Goal: Task Accomplishment & Management: Manage account settings

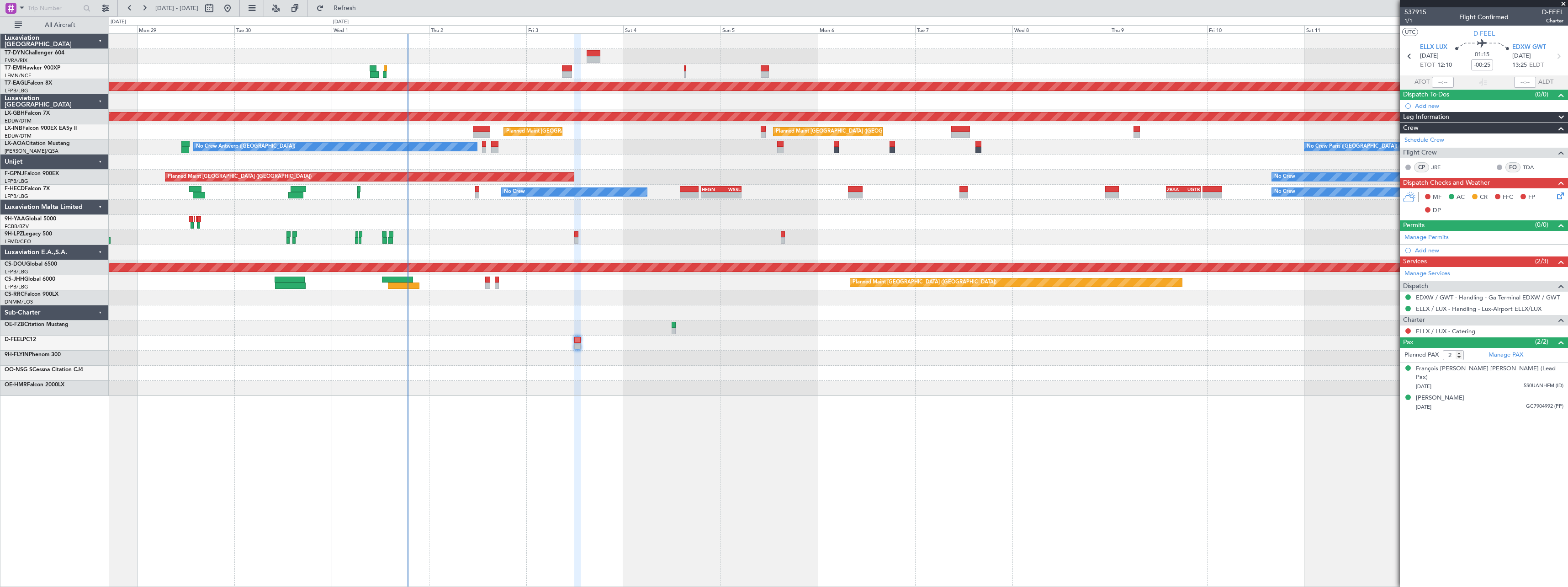
click at [787, 343] on div at bounding box center [838, 343] width 1458 height 15
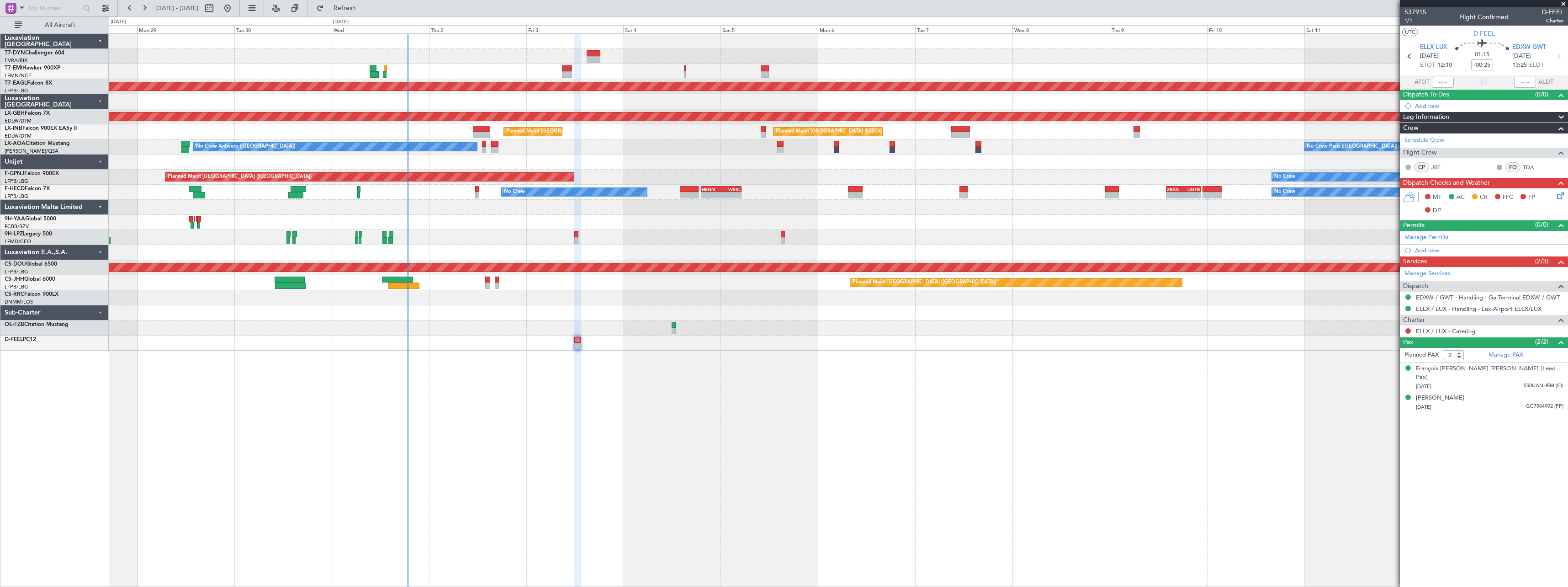
click at [1565, 1] on span at bounding box center [1563, 4] width 9 height 8
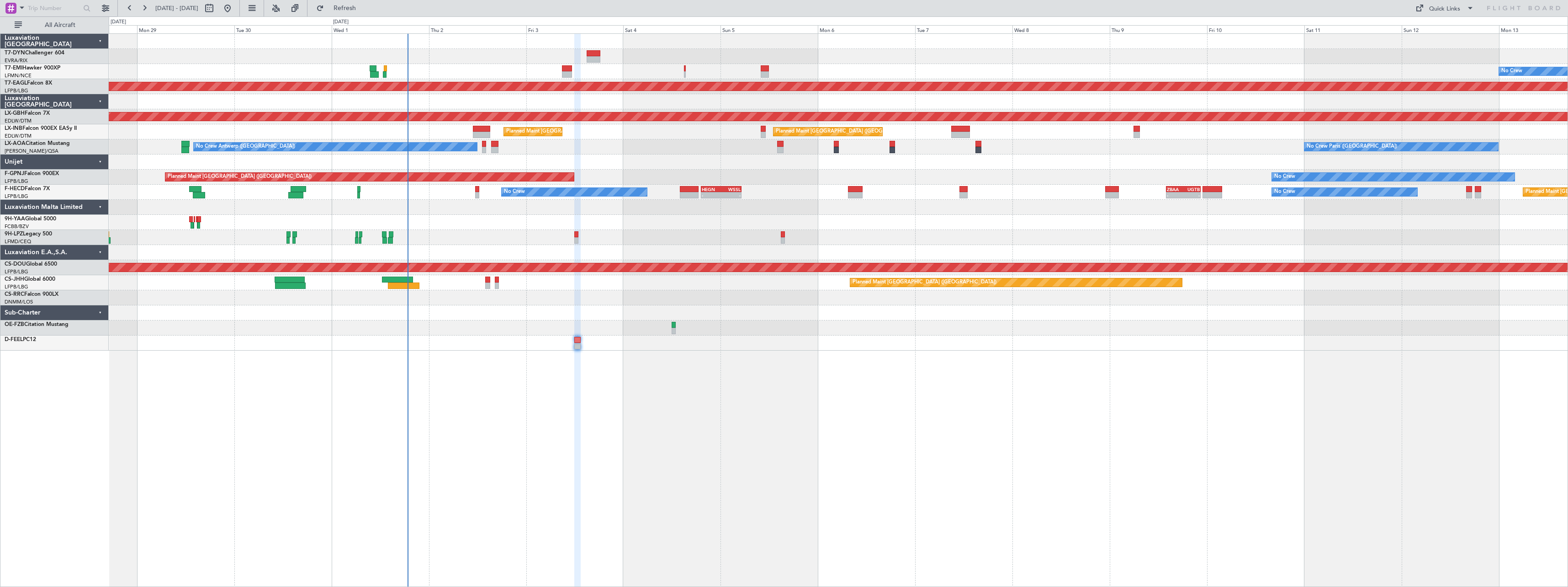
type input "0"
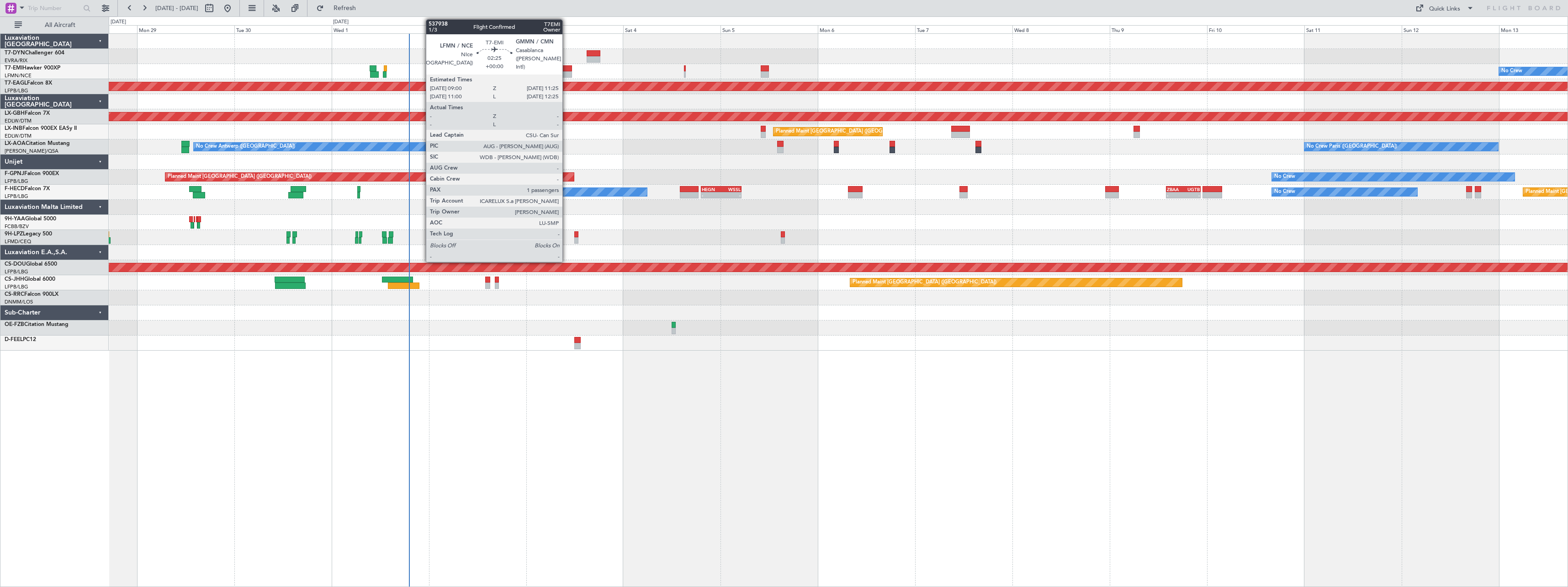
click at [566, 67] on div at bounding box center [567, 69] width 10 height 6
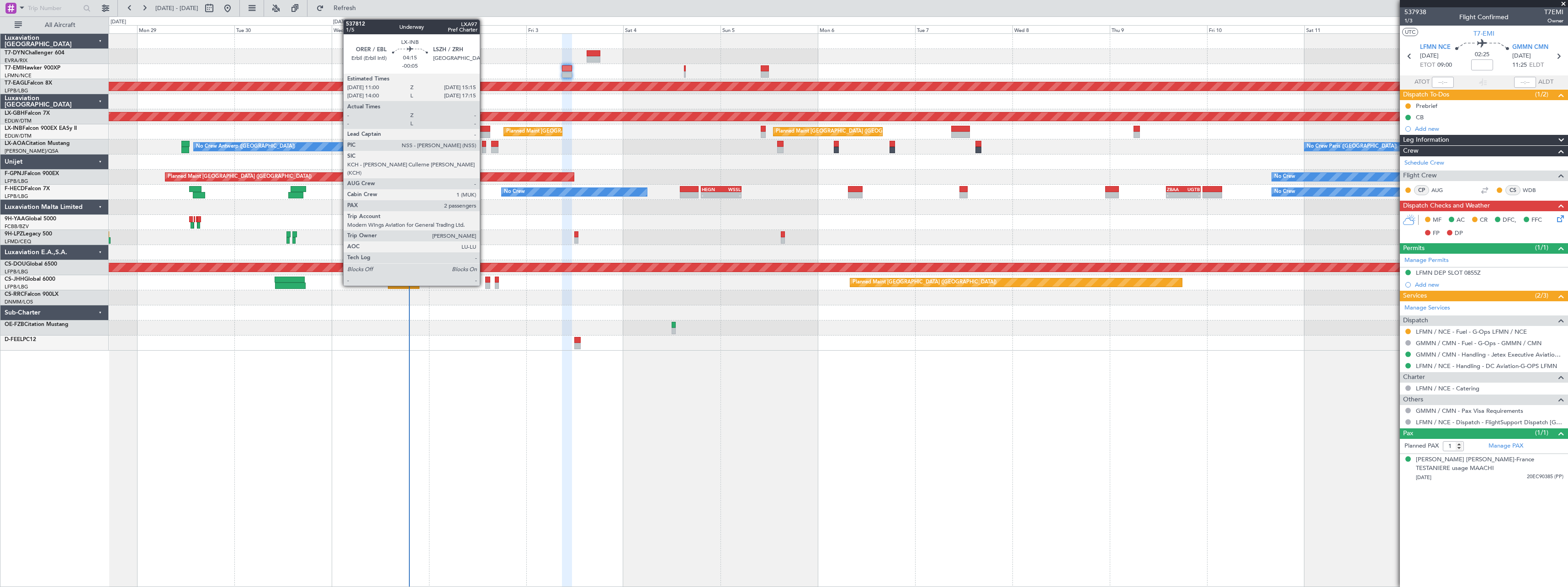
click at [484, 131] on div at bounding box center [482, 129] width 18 height 6
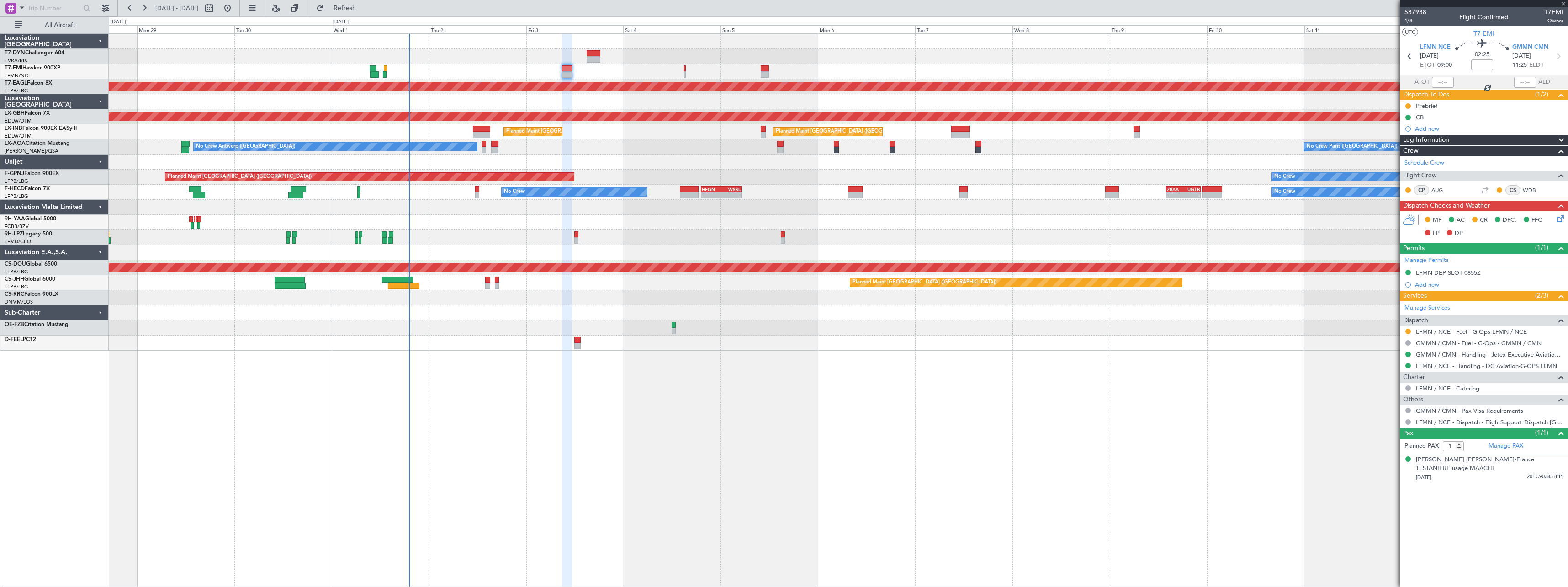
type input "-00:05"
type input "2"
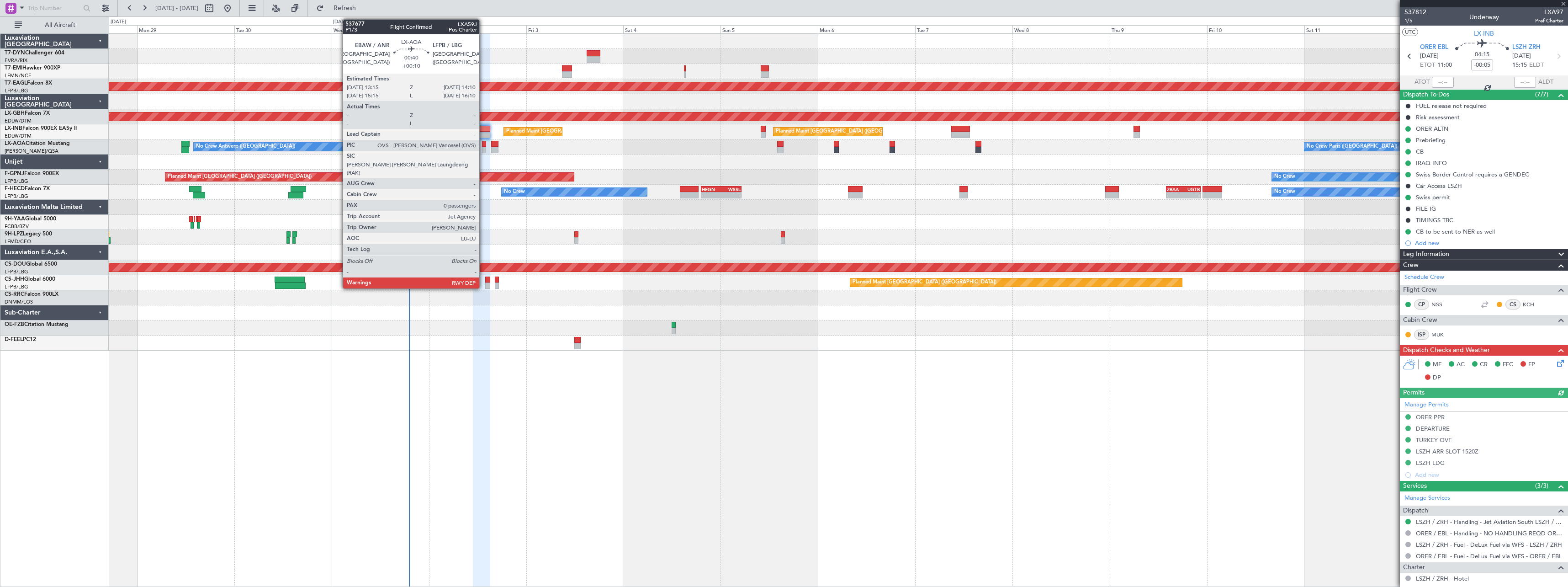
click at [483, 148] on div at bounding box center [484, 150] width 4 height 6
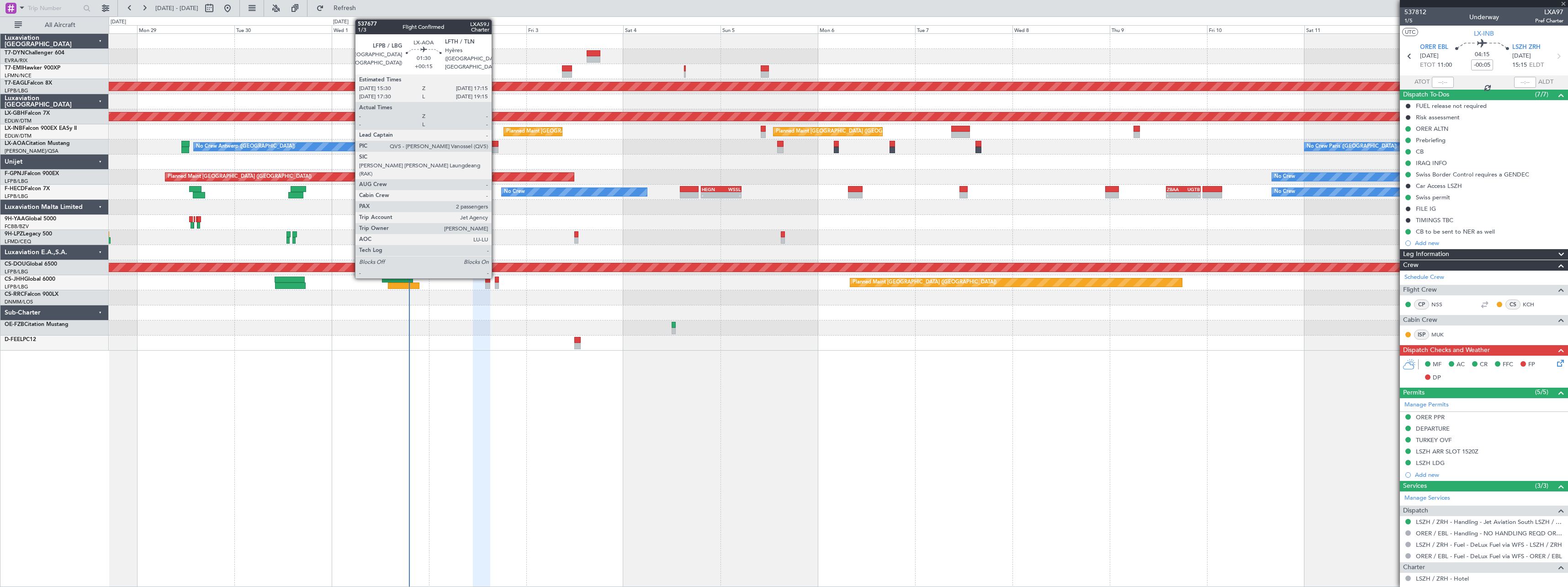
type input "+00:10"
type input "0"
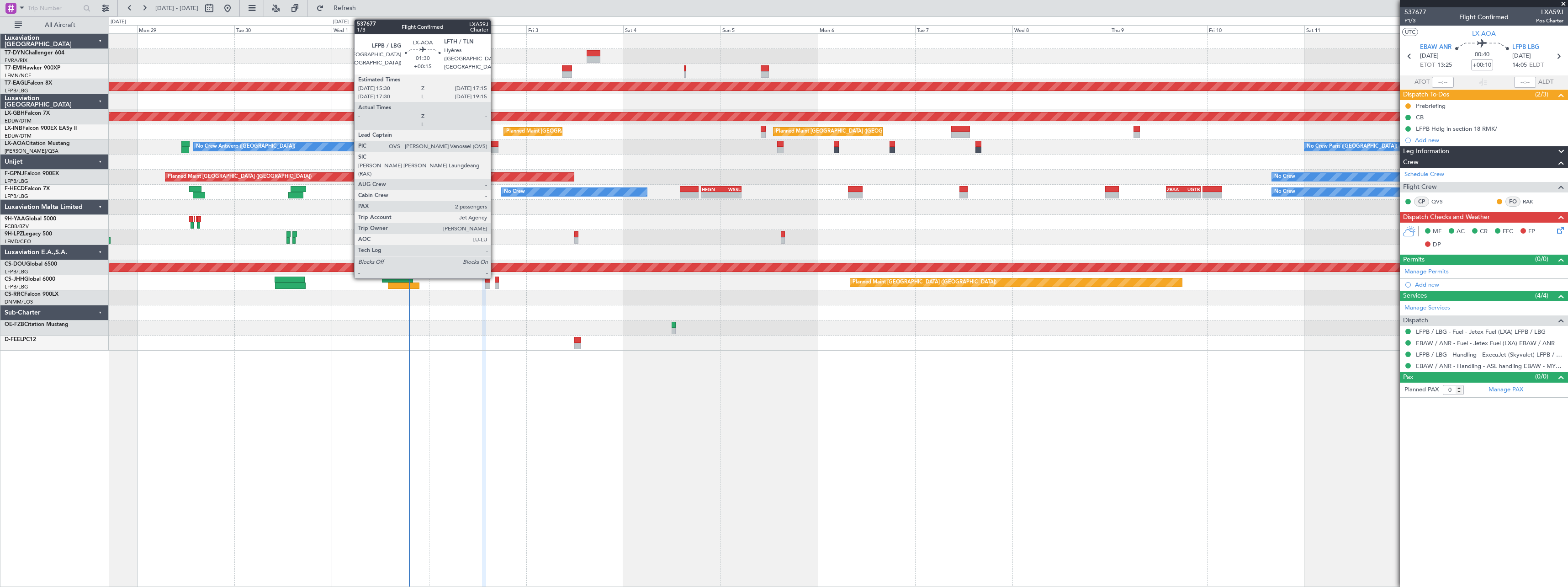
click at [495, 144] on div at bounding box center [495, 144] width 8 height 6
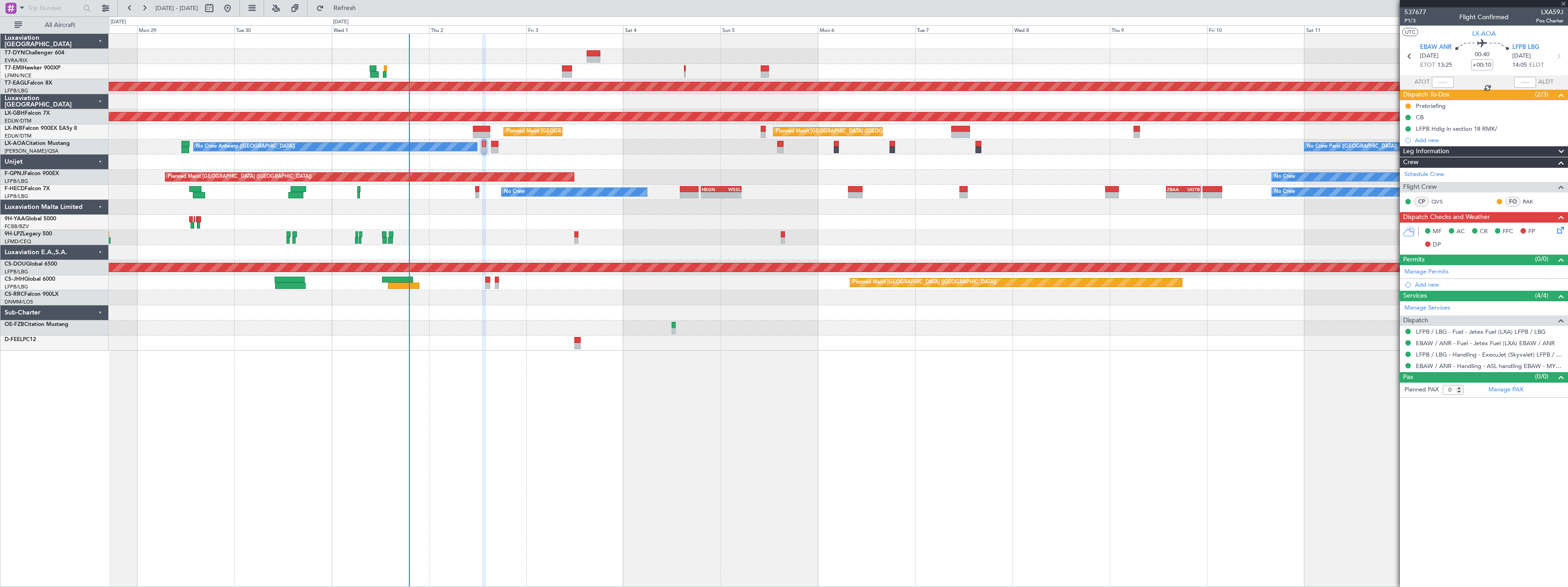
type input "+00:15"
type input "2"
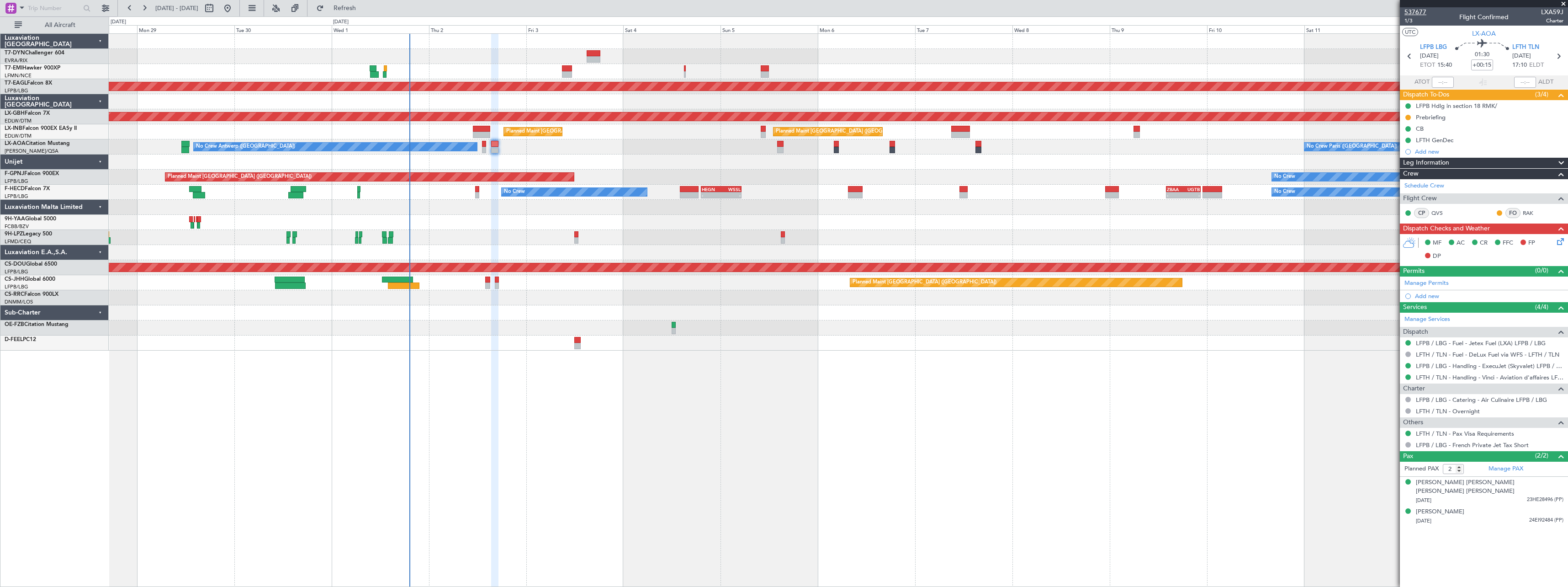
click at [1422, 13] on span "537677" at bounding box center [1415, 12] width 22 height 9
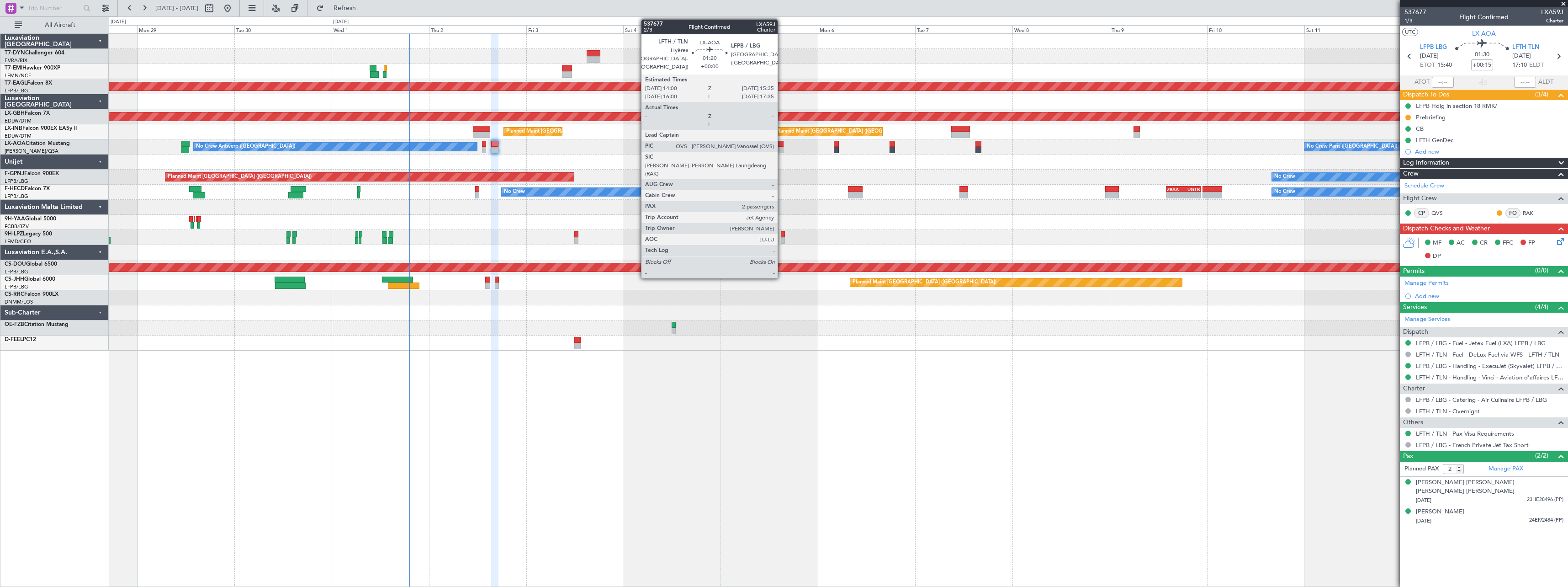
click at [782, 149] on div at bounding box center [780, 150] width 7 height 6
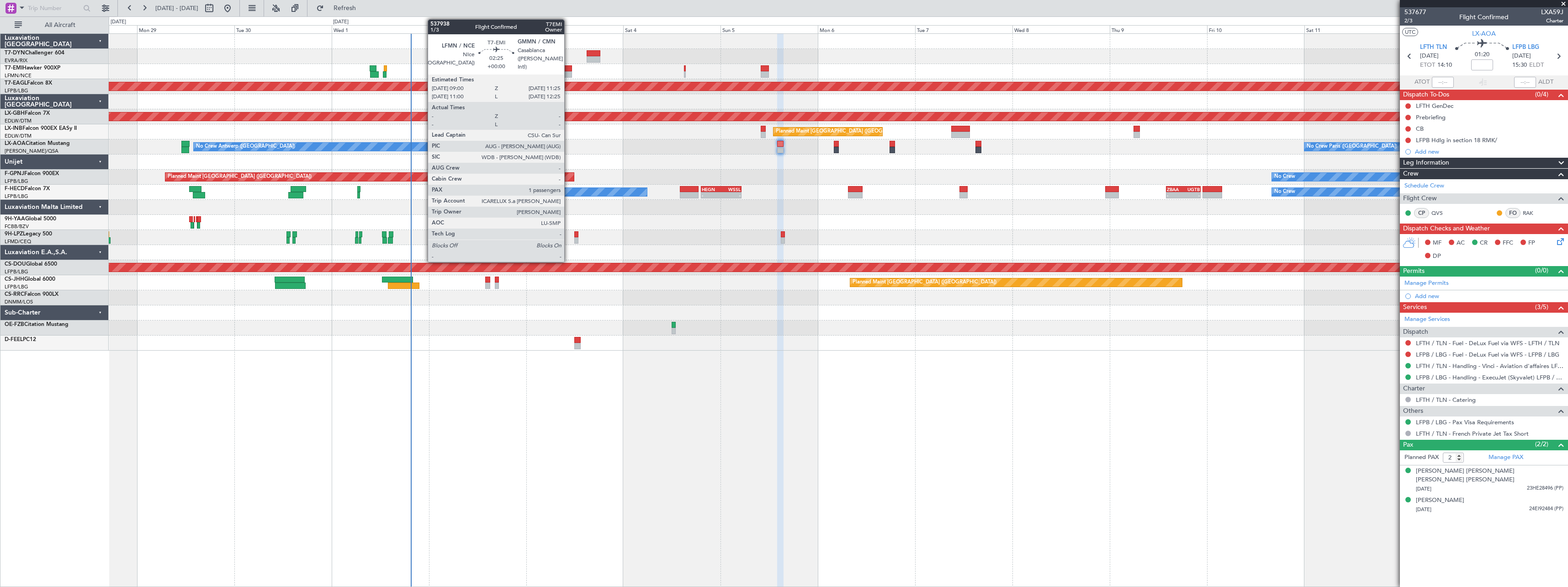
click at [568, 71] on div at bounding box center [567, 69] width 10 height 6
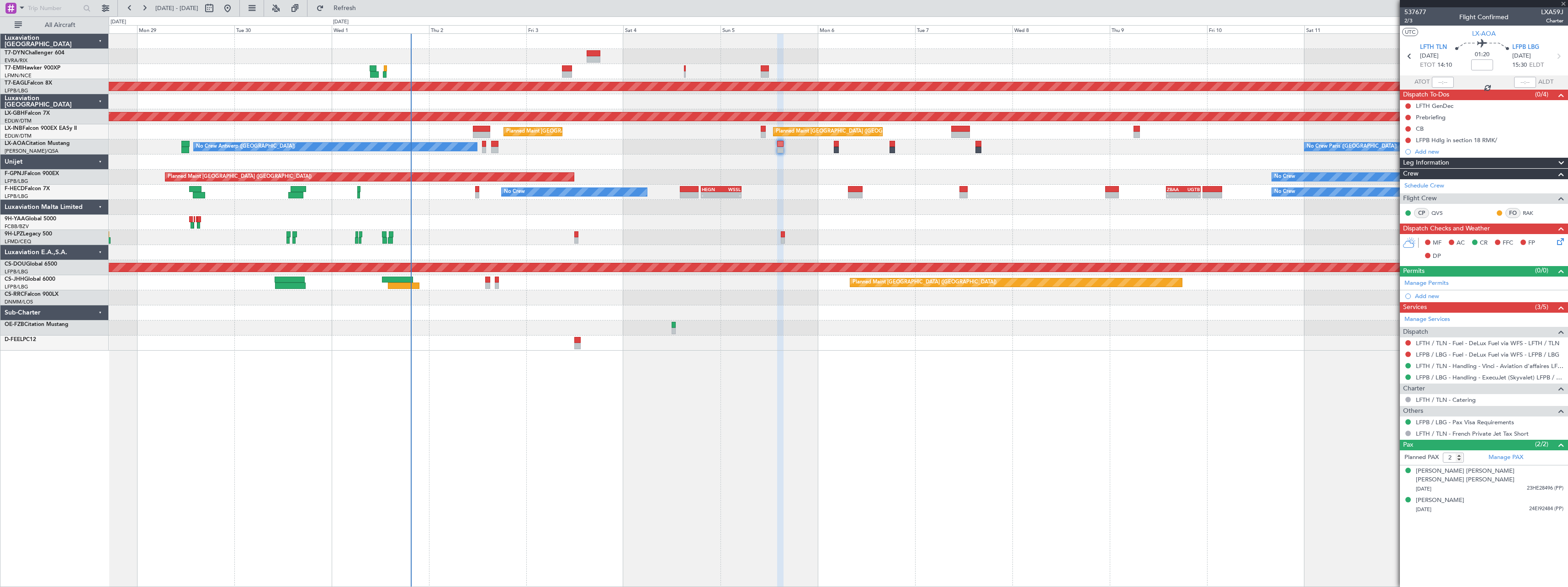
type input "1"
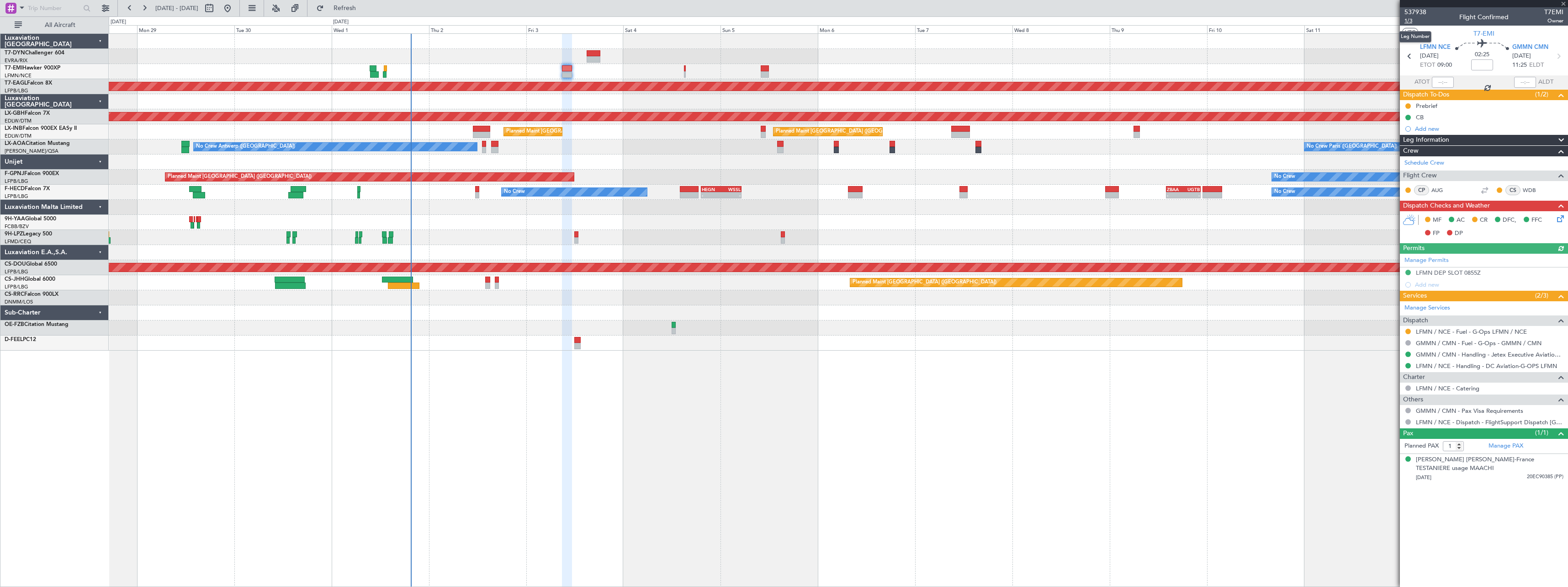
click at [1414, 21] on span "1/3" at bounding box center [1415, 21] width 22 height 8
click at [1462, 460] on div "Charlotte Muriel Annie-France TESTANIERE usage MAACHI" at bounding box center [1489, 464] width 147 height 18
click at [1534, 189] on link "WDB" at bounding box center [1533, 190] width 21 height 8
click at [1561, 162] on span at bounding box center [1559, 160] width 11 height 7
click at [1535, 189] on link "WDB" at bounding box center [1533, 190] width 21 height 8
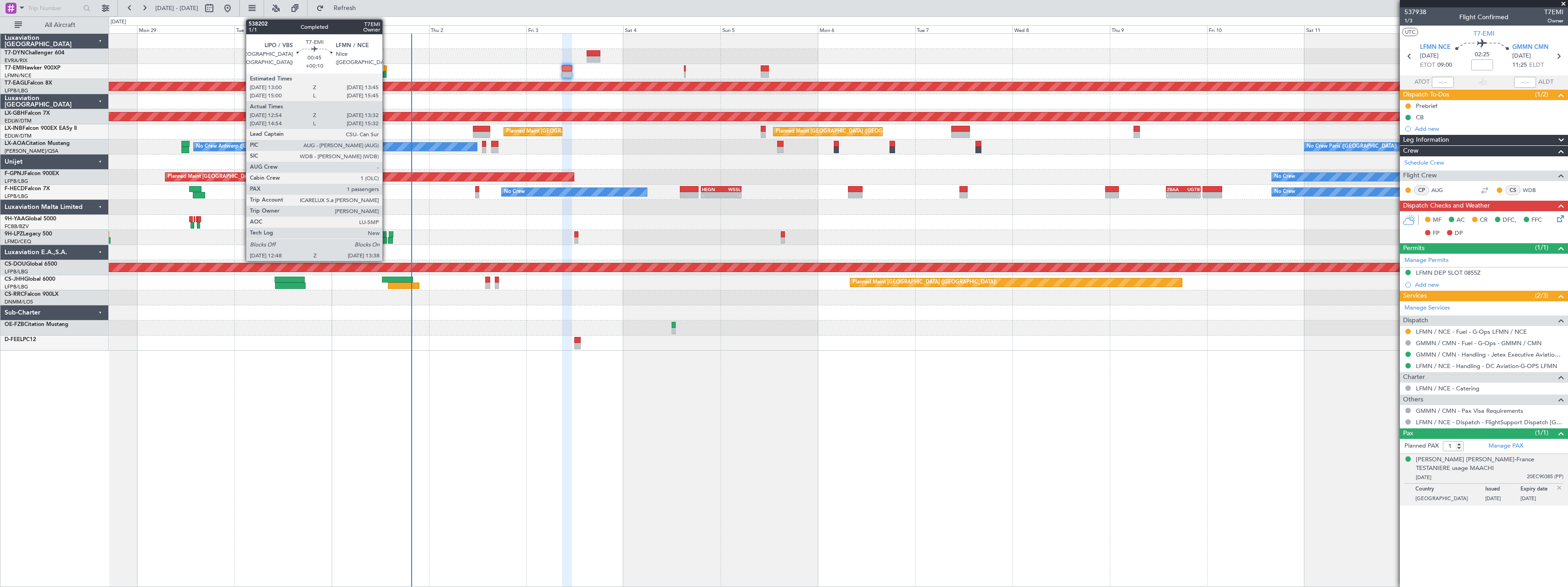
click at [386, 69] on div at bounding box center [385, 69] width 3 height 6
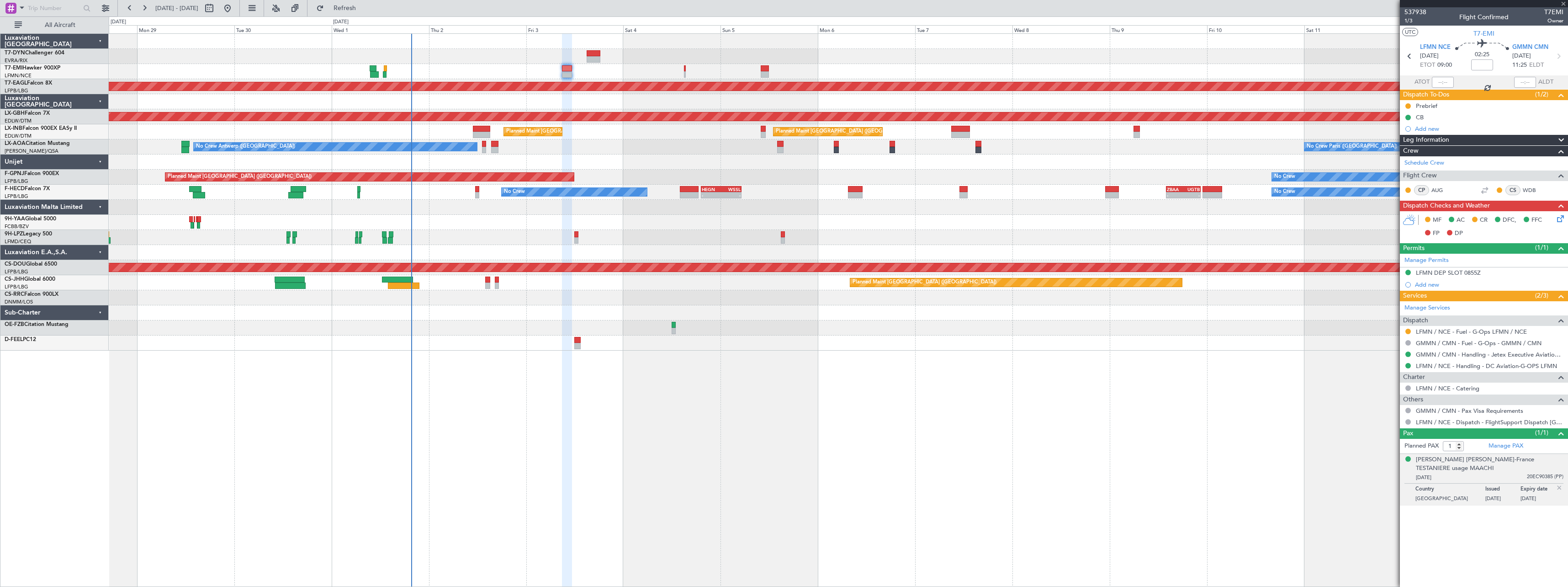
type input "+00:10"
type input "12:54"
type input "13:32"
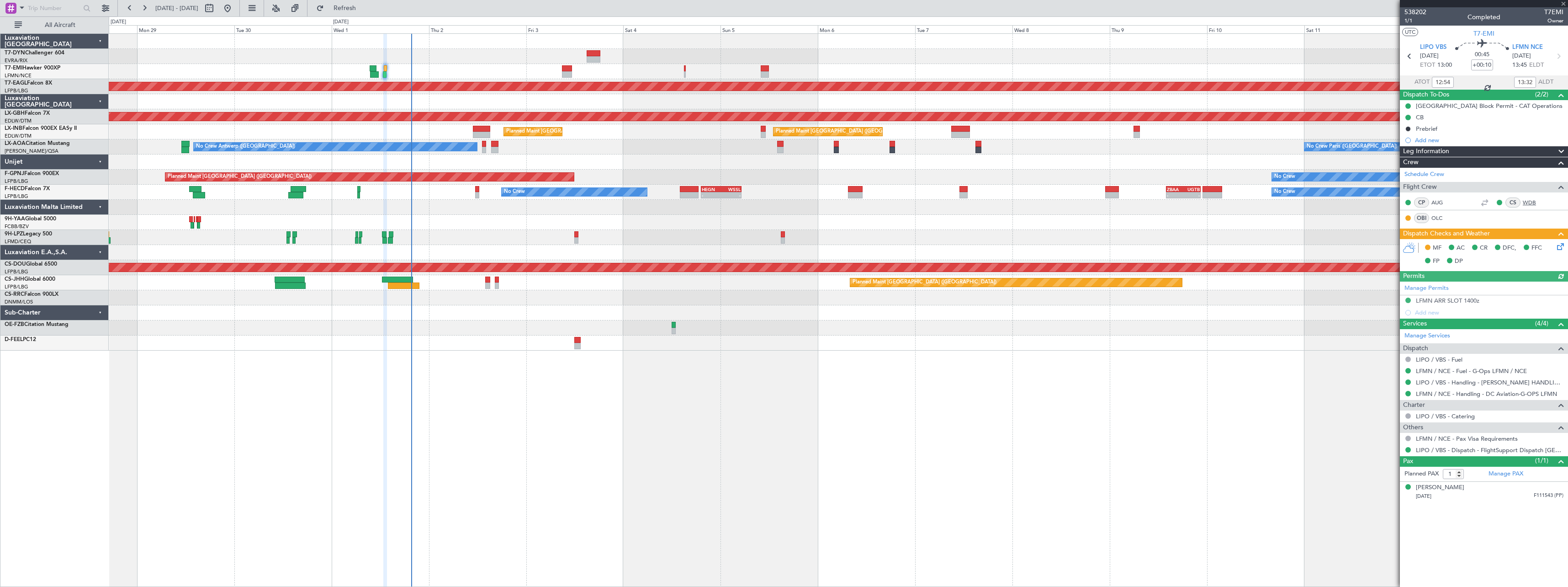
click at [1528, 199] on link "WDB" at bounding box center [1533, 202] width 21 height 8
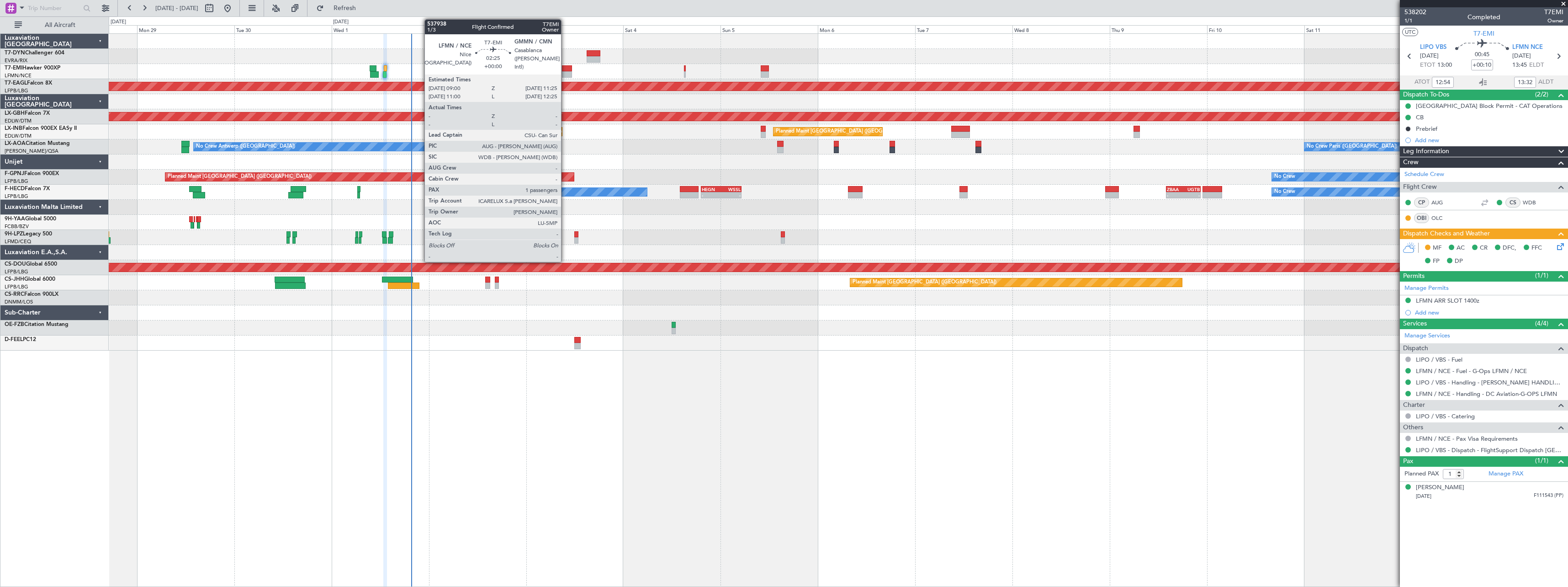
click at [564, 67] on div at bounding box center [567, 69] width 10 height 6
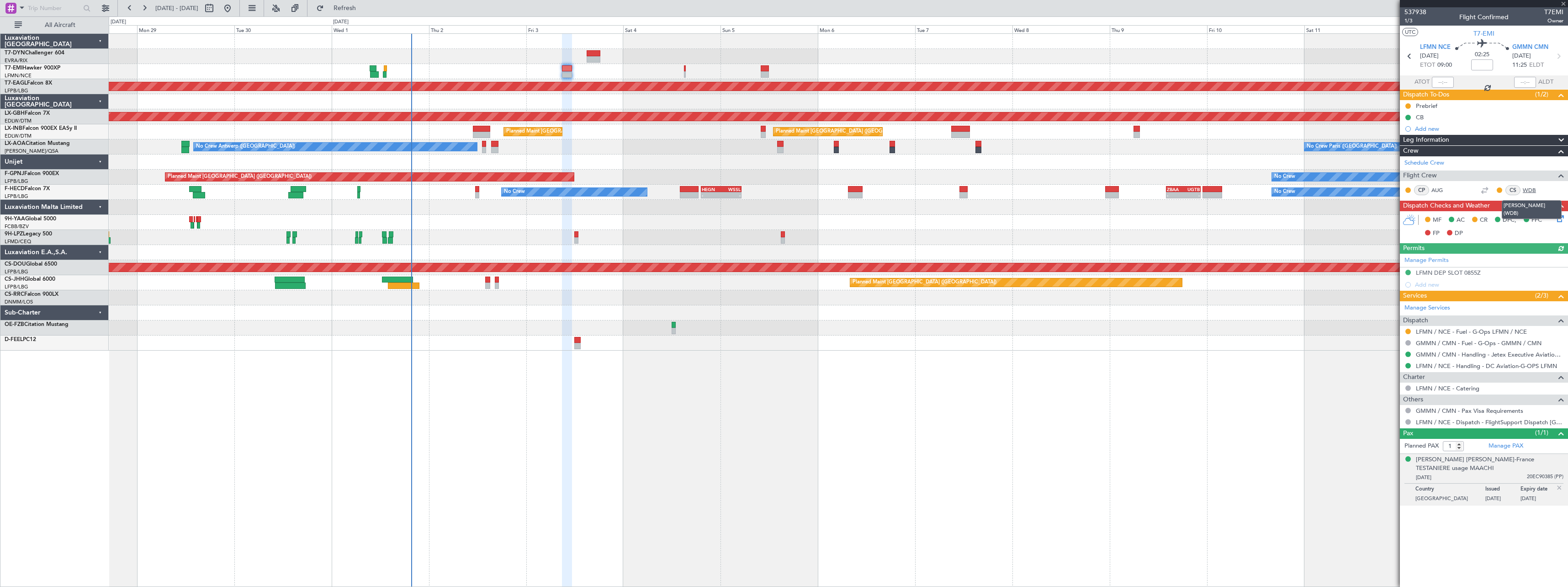
click at [1531, 190] on link "WDB" at bounding box center [1533, 190] width 21 height 8
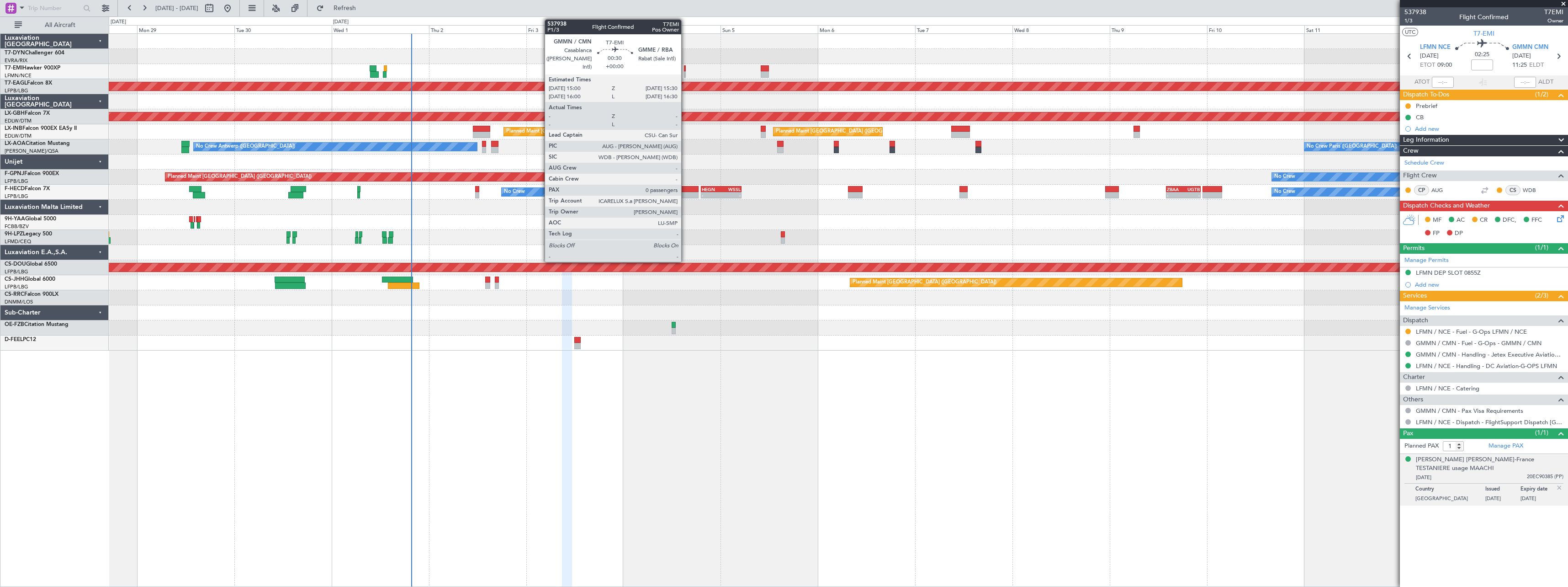
click at [685, 67] on div at bounding box center [685, 69] width 3 height 6
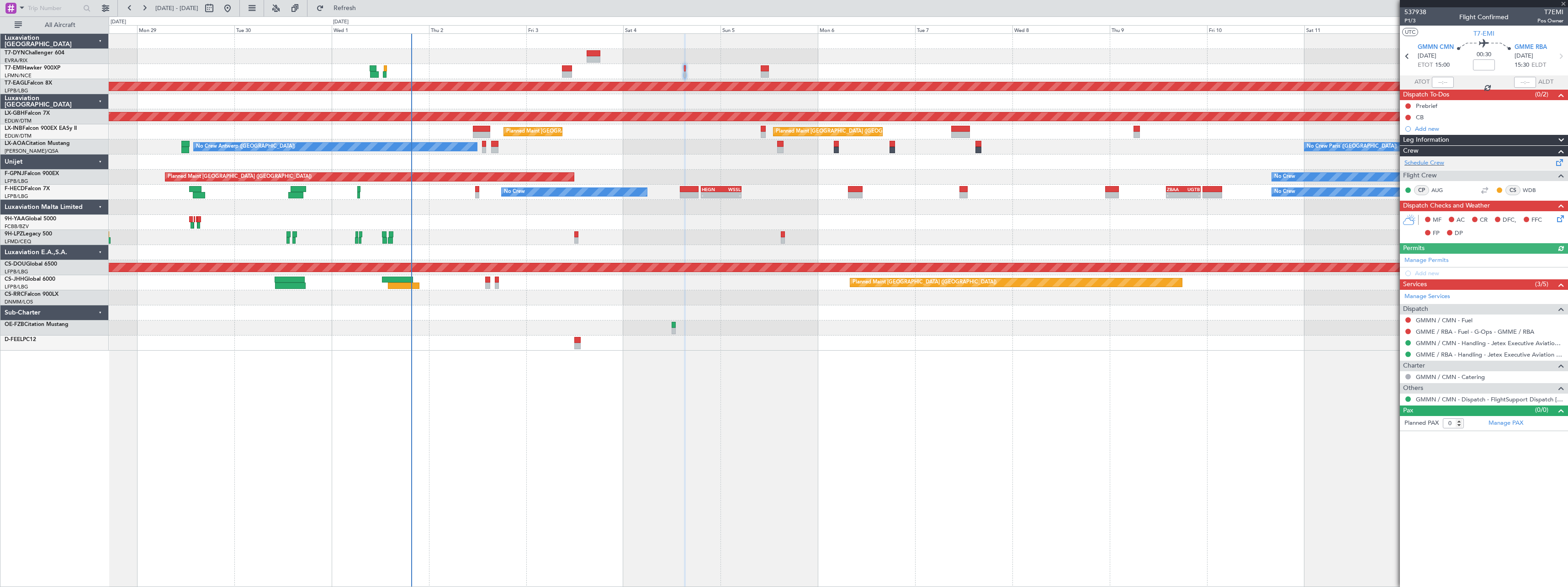
click at [1561, 161] on span at bounding box center [1559, 160] width 11 height 7
click at [1531, 191] on link "WDB" at bounding box center [1533, 190] width 21 height 8
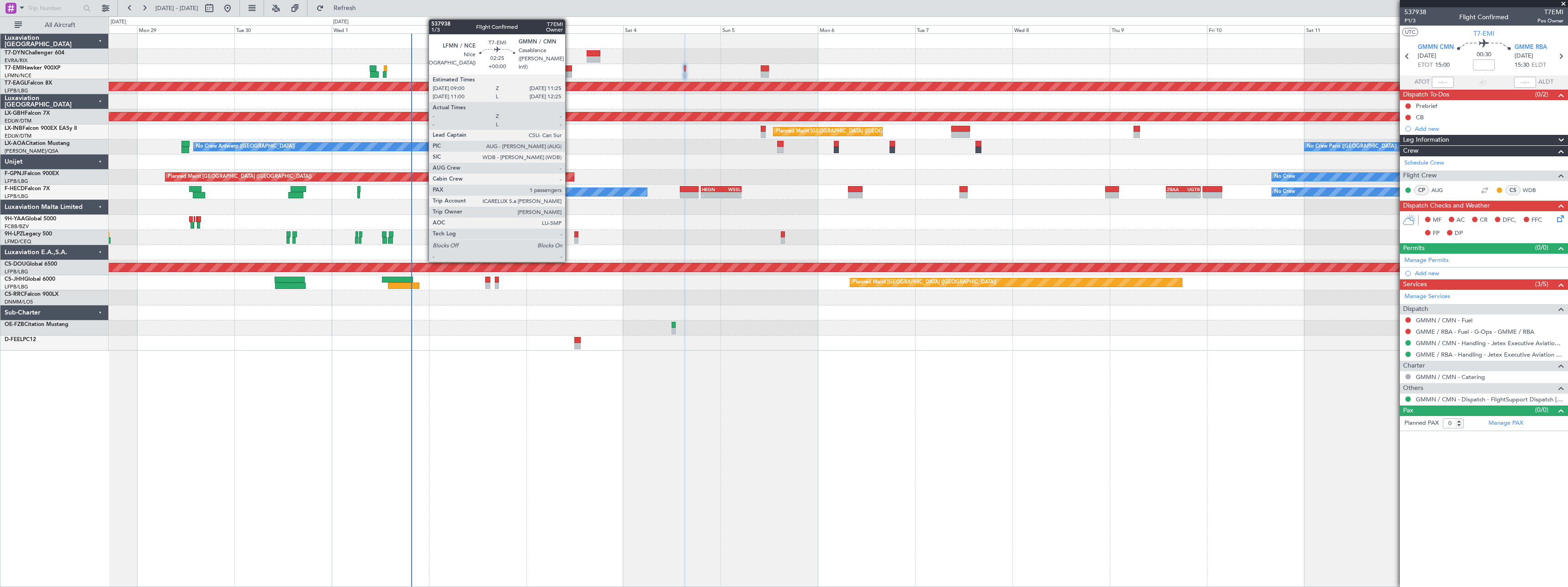
click at [569, 69] on div at bounding box center [567, 69] width 10 height 6
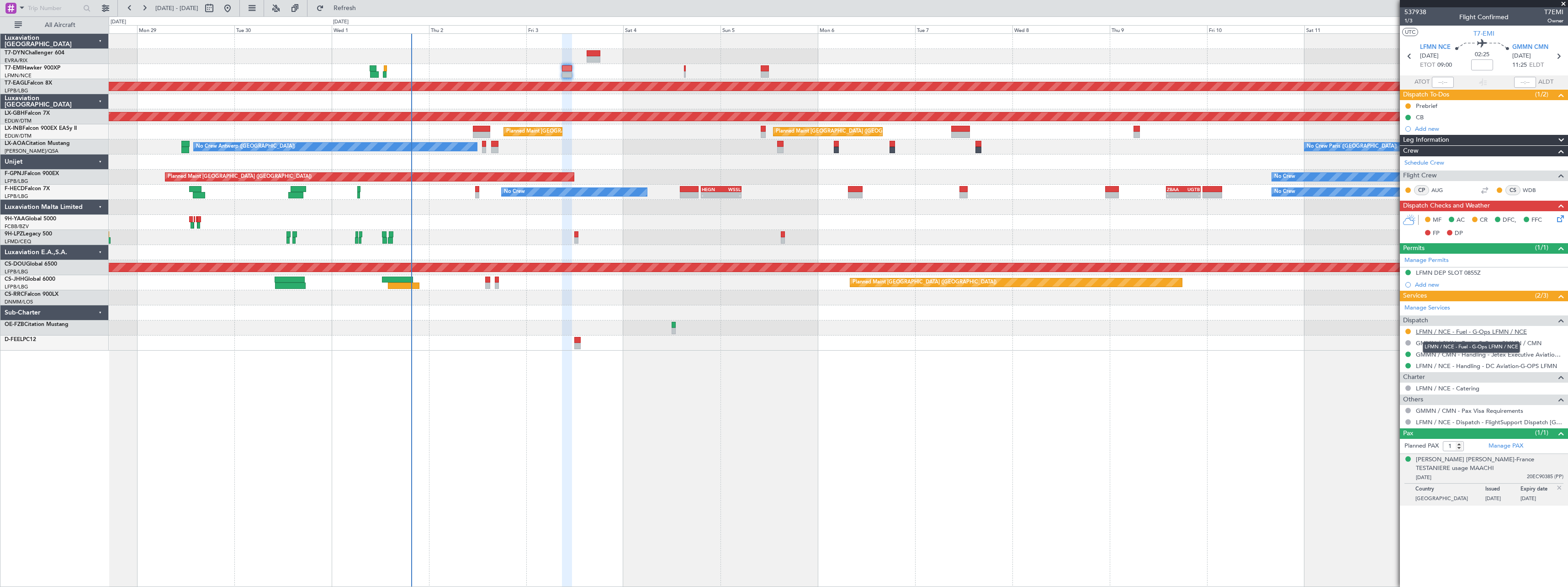
click at [1482, 333] on link "LFMN / NCE - Fuel - G-Ops LFMN / NCE" at bounding box center [1471, 332] width 111 height 8
click at [1485, 368] on link "LFMN / NCE - Handling - DC Aviation-G-OPS LFMN" at bounding box center [1486, 366] width 141 height 8
click at [1490, 353] on link "GMMN / CMN - Handling - Jetex Executive Aviation Morocco GMMN / CMN" at bounding box center [1489, 354] width 147 height 8
click at [1560, 216] on icon at bounding box center [1559, 218] width 8 height 8
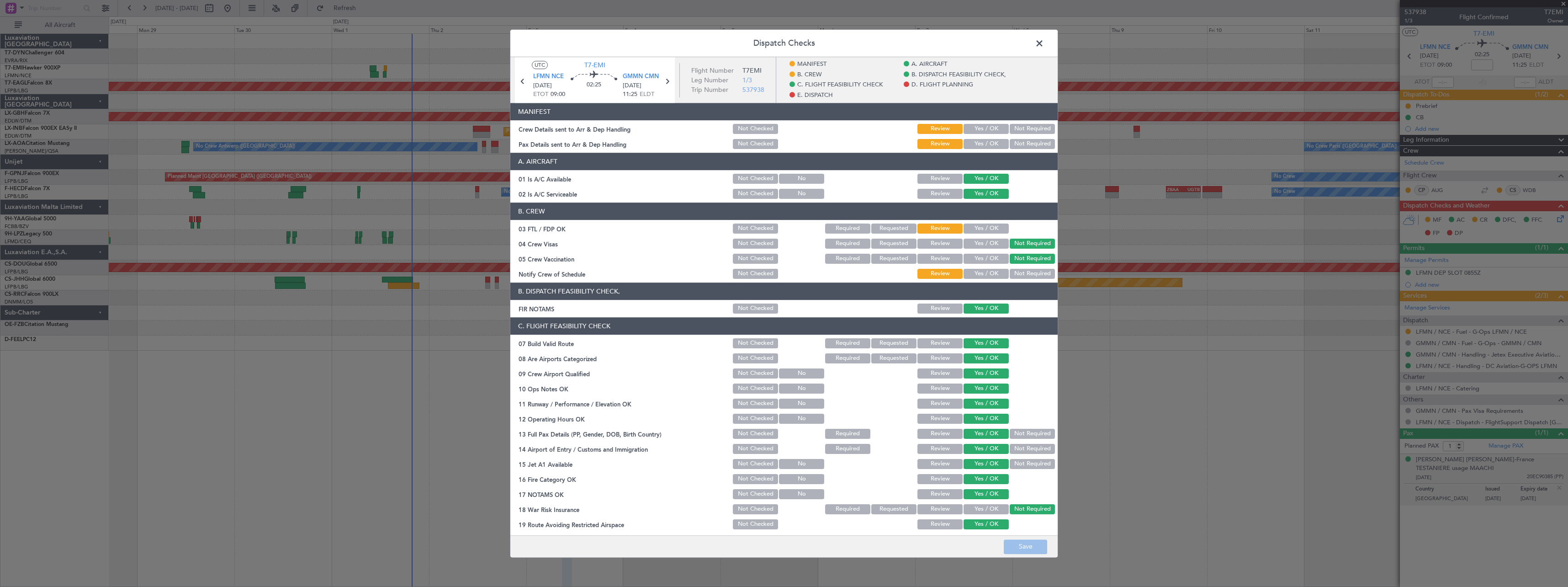
click at [981, 129] on button "Yes / OK" at bounding box center [986, 129] width 45 height 10
click at [981, 147] on button "Yes / OK" at bounding box center [986, 144] width 45 height 10
click at [1020, 549] on button "Save" at bounding box center [1025, 547] width 43 height 15
click at [1044, 39] on span at bounding box center [1044, 45] width 0 height 18
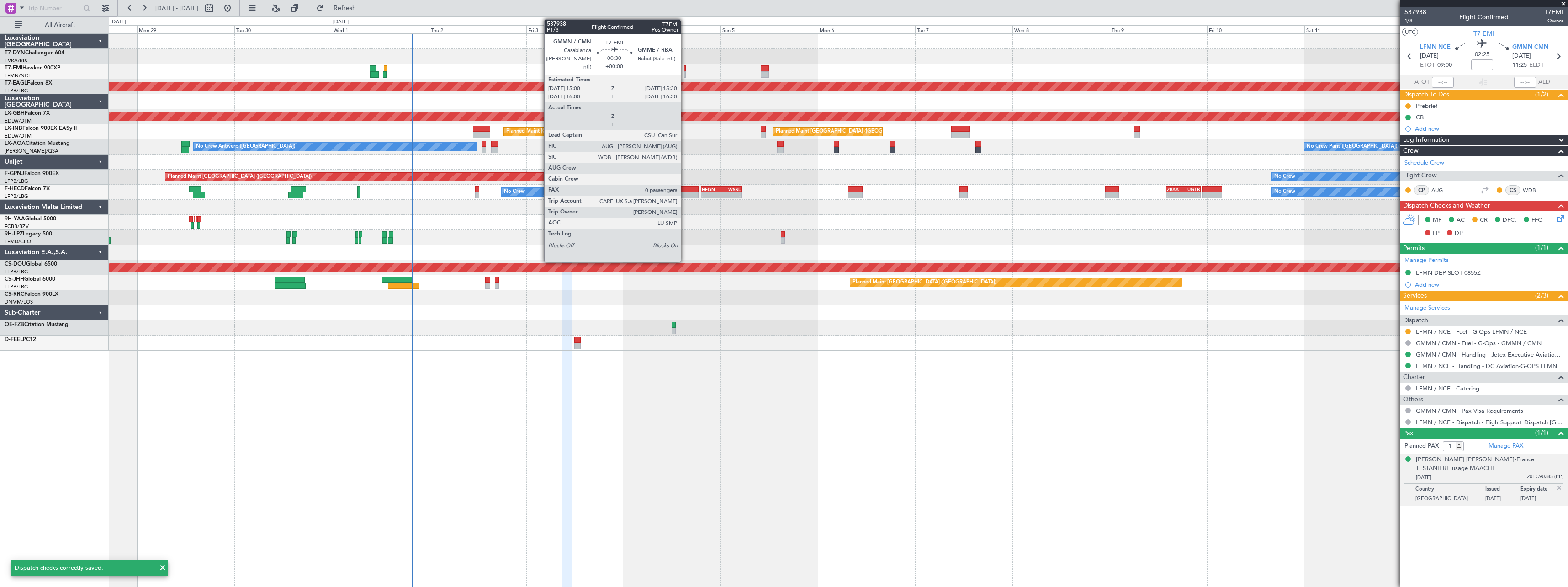
click at [685, 70] on div at bounding box center [685, 69] width 3 height 6
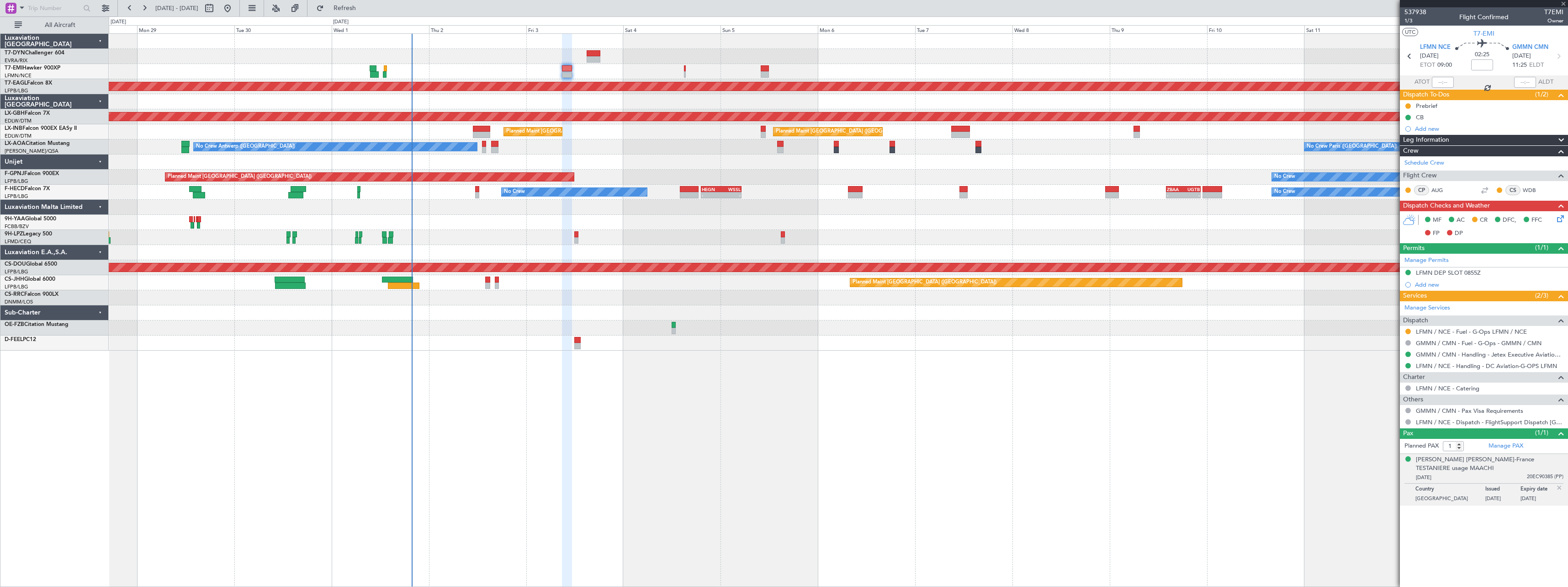
type input "0"
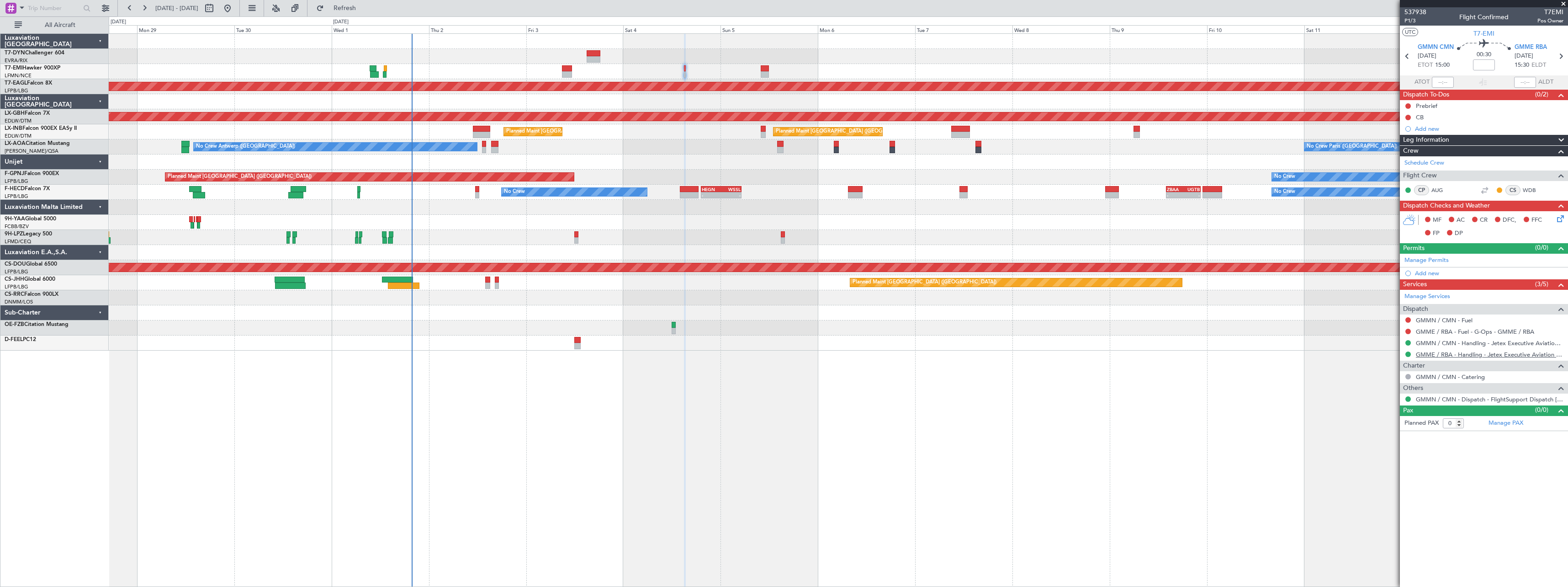
click at [1503, 356] on link "GMME / RBA - Handling - Jetex Executive Aviation Morocco GMME / RBA" at bounding box center [1489, 354] width 147 height 8
click at [372, 16] on fb-refresh-button "Refresh" at bounding box center [340, 8] width 64 height 16
click at [364, 11] on span "Refresh" at bounding box center [345, 8] width 38 height 6
click at [1453, 355] on link "GMME / RBA - Handling - Jetex Executive Aviation Morocco GMME / RBA" at bounding box center [1489, 354] width 147 height 8
click at [1562, 219] on icon at bounding box center [1559, 218] width 8 height 8
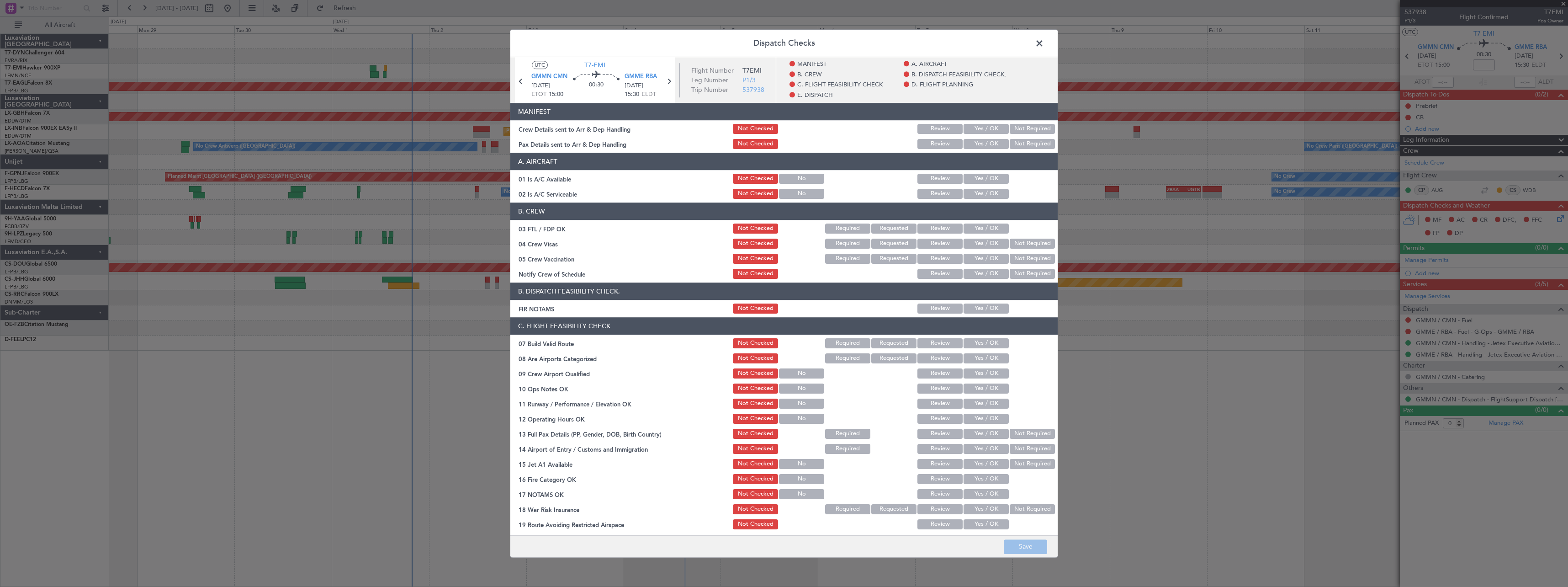
drag, startPoint x: 976, startPoint y: 128, endPoint x: 982, endPoint y: 127, distance: 6.1
click at [979, 128] on button "Yes / OK" at bounding box center [986, 129] width 45 height 10
click at [1020, 139] on button "Not Required" at bounding box center [1033, 144] width 45 height 10
click at [1034, 537] on footer "Save" at bounding box center [784, 546] width 547 height 22
click at [1031, 540] on button "Save" at bounding box center [1025, 547] width 43 height 15
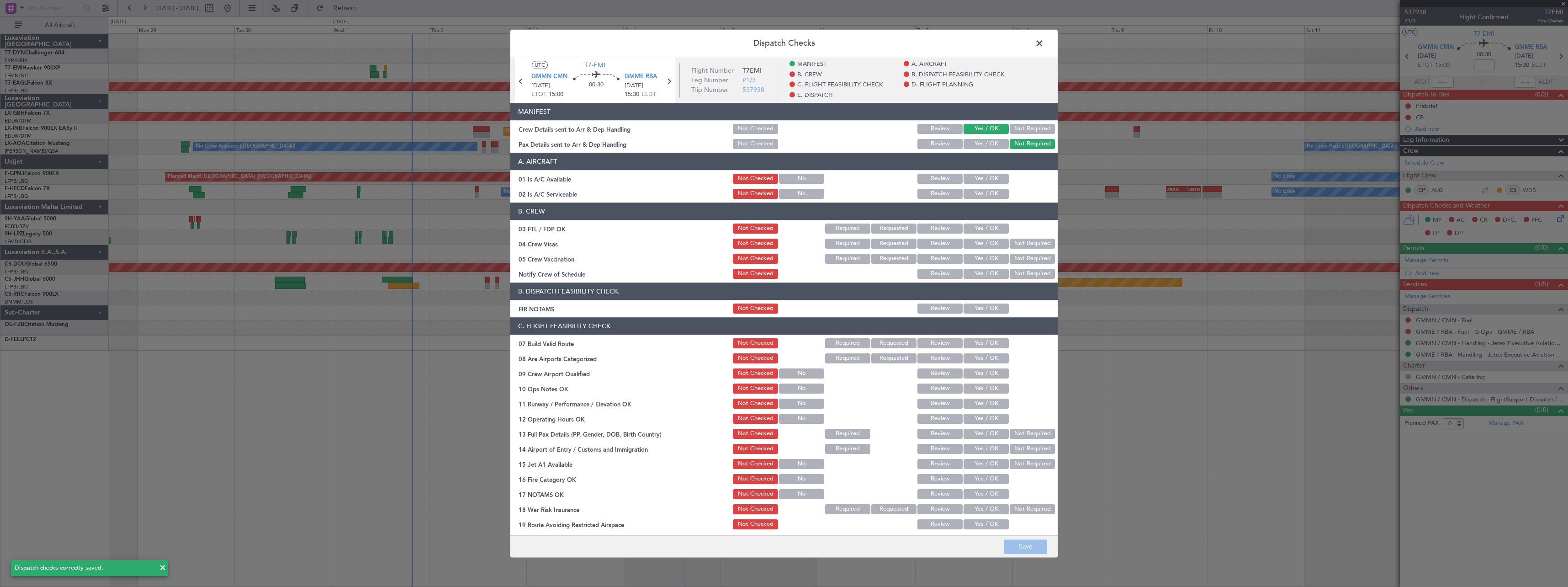
click at [1044, 42] on span at bounding box center [1044, 45] width 0 height 18
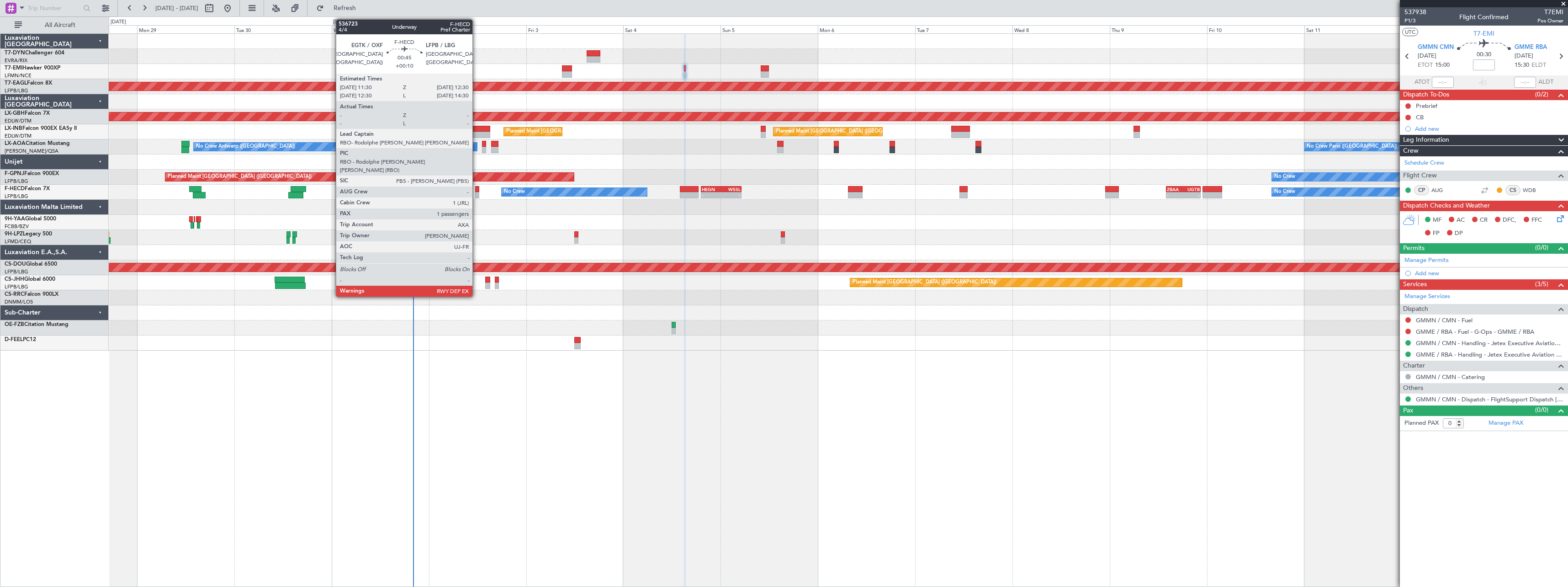
click at [476, 188] on div at bounding box center [477, 189] width 4 height 6
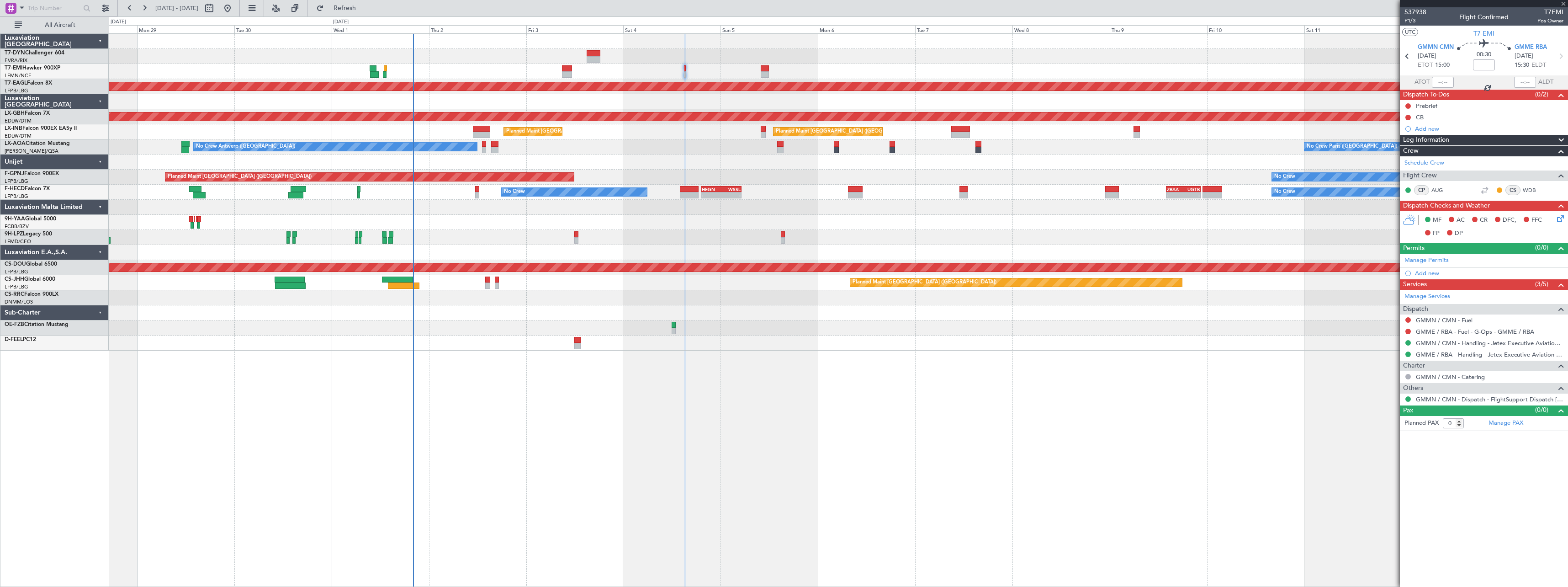
type input "+00:10"
type input "1"
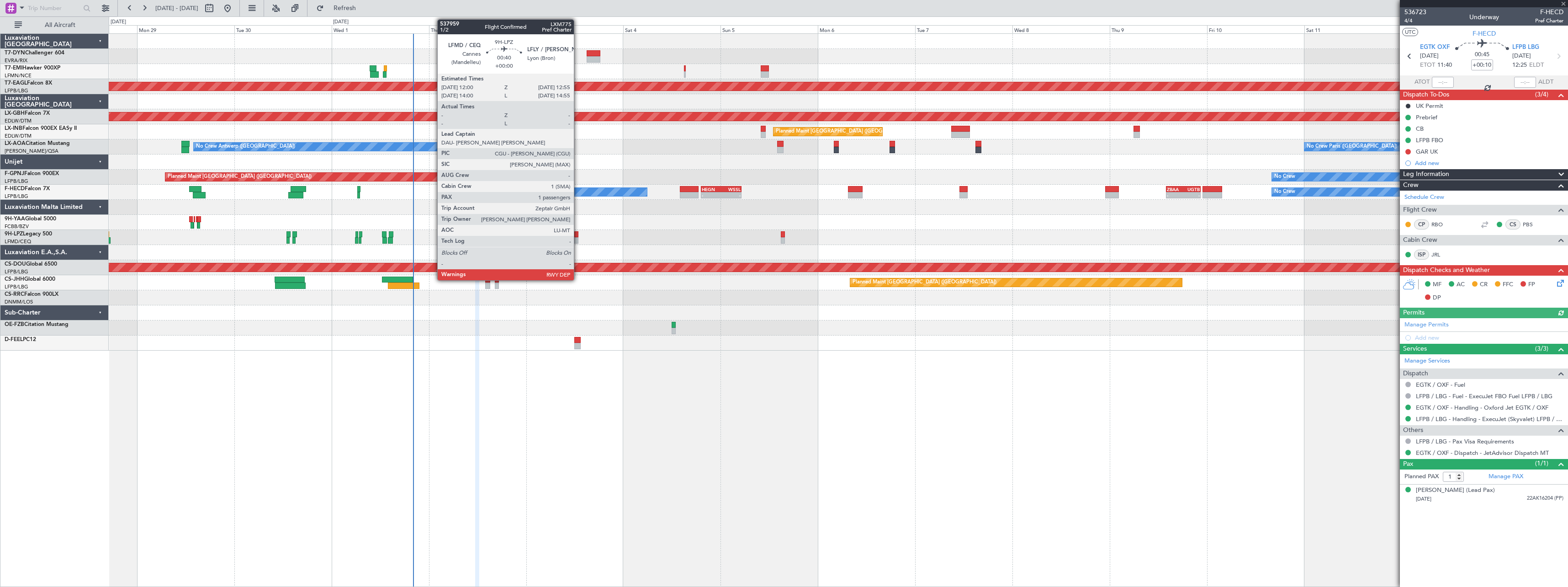
click at [578, 237] on div at bounding box center [576, 240] width 4 height 6
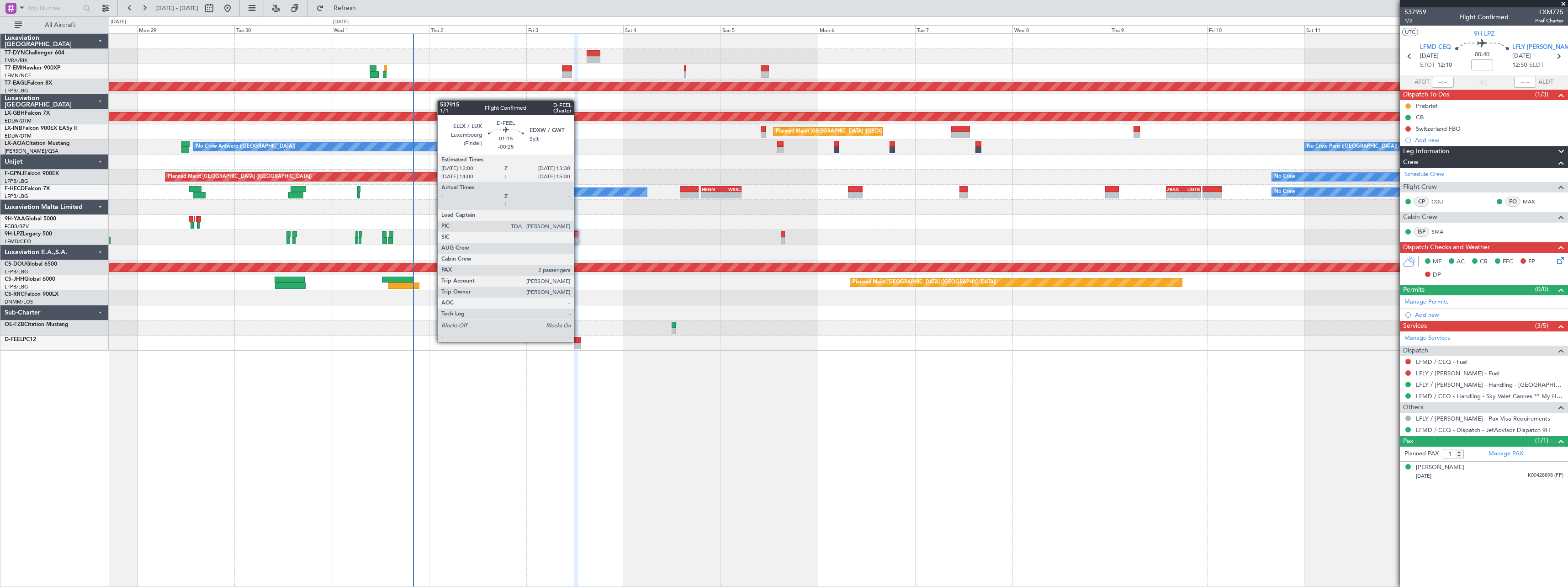
click at [578, 341] on div at bounding box center [577, 340] width 6 height 6
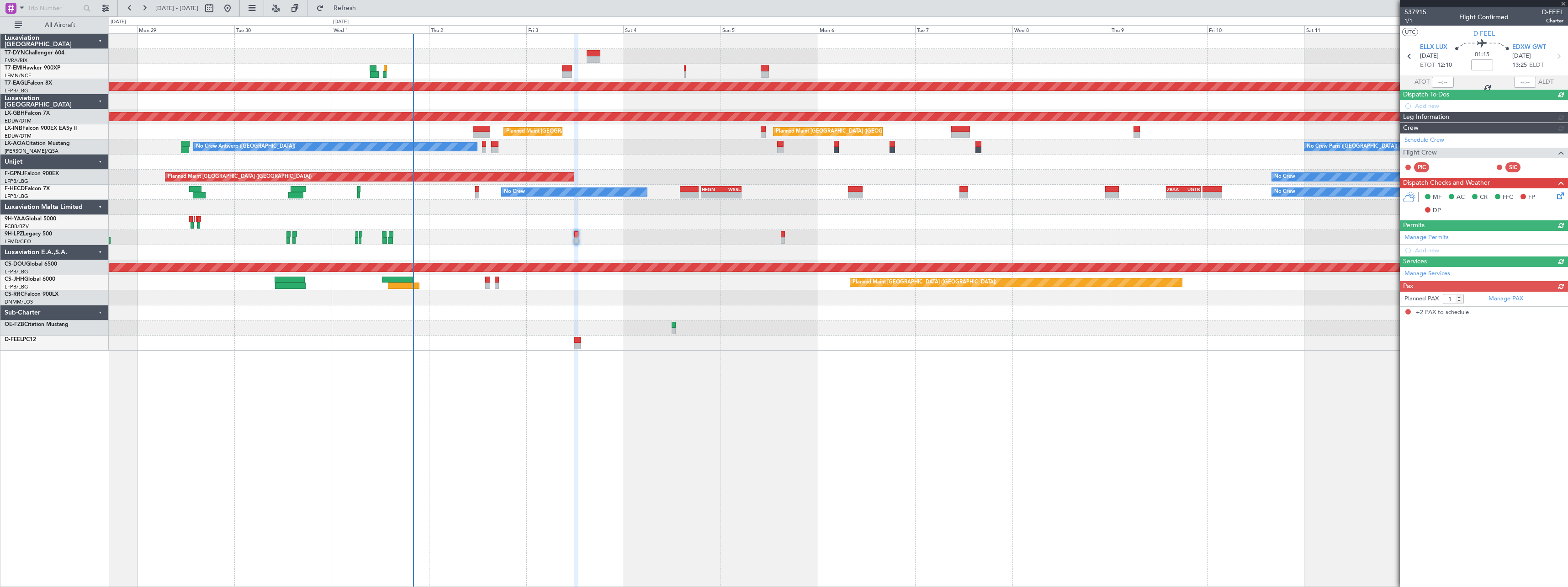
type input "-00:25"
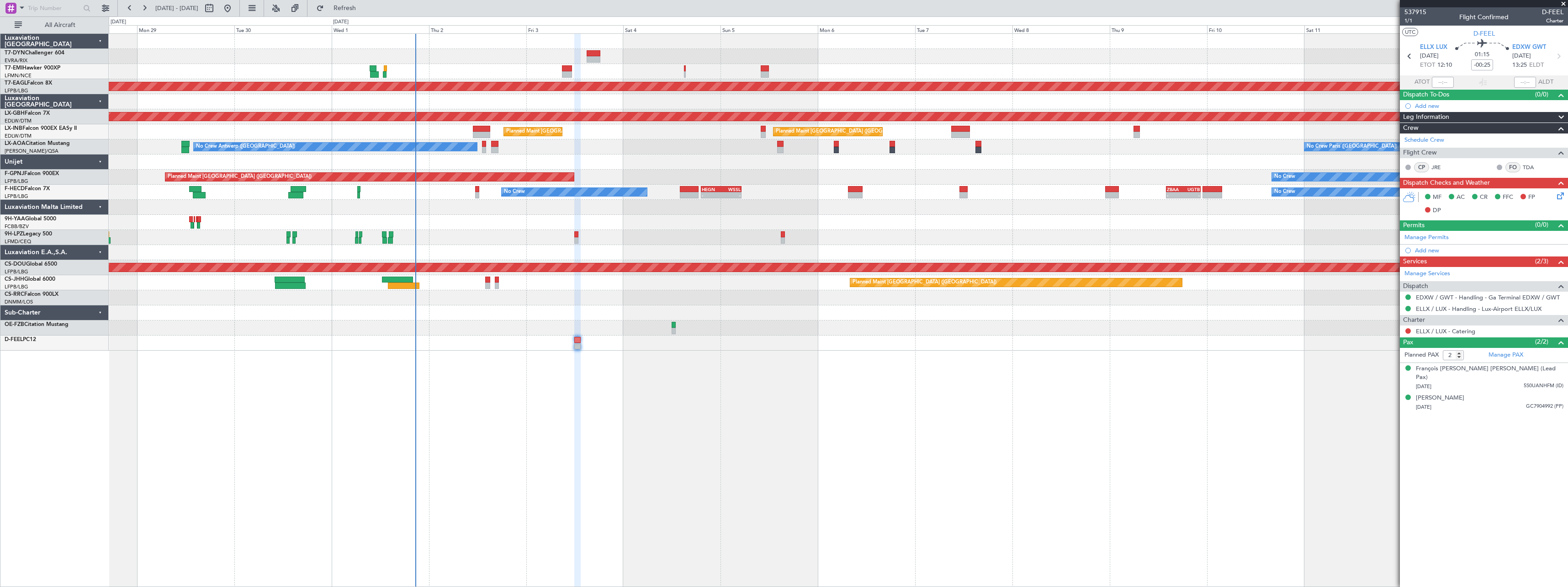
click at [1563, 6] on span at bounding box center [1563, 4] width 9 height 8
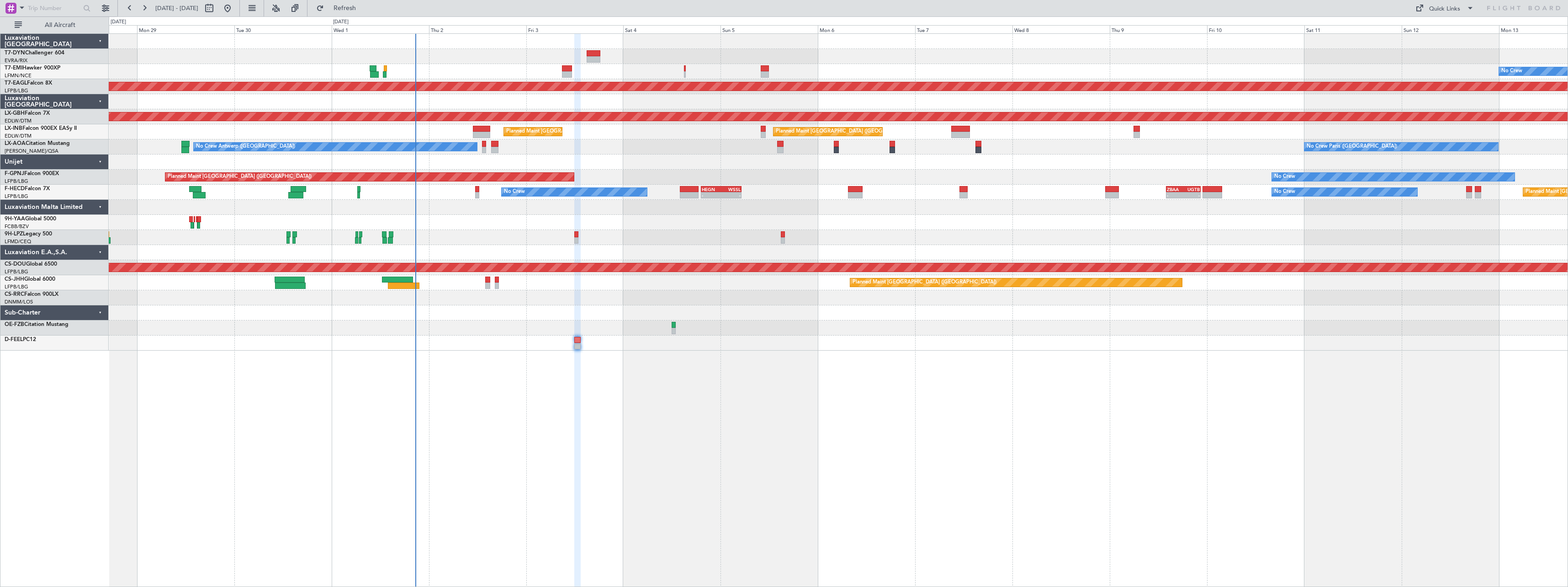
type input "0"
click at [1456, 11] on div "Quick Links" at bounding box center [1444, 9] width 31 height 9
click at [1455, 30] on button "Trip Builder" at bounding box center [1445, 30] width 69 height 22
click at [367, 13] on button "Refresh" at bounding box center [339, 8] width 55 height 15
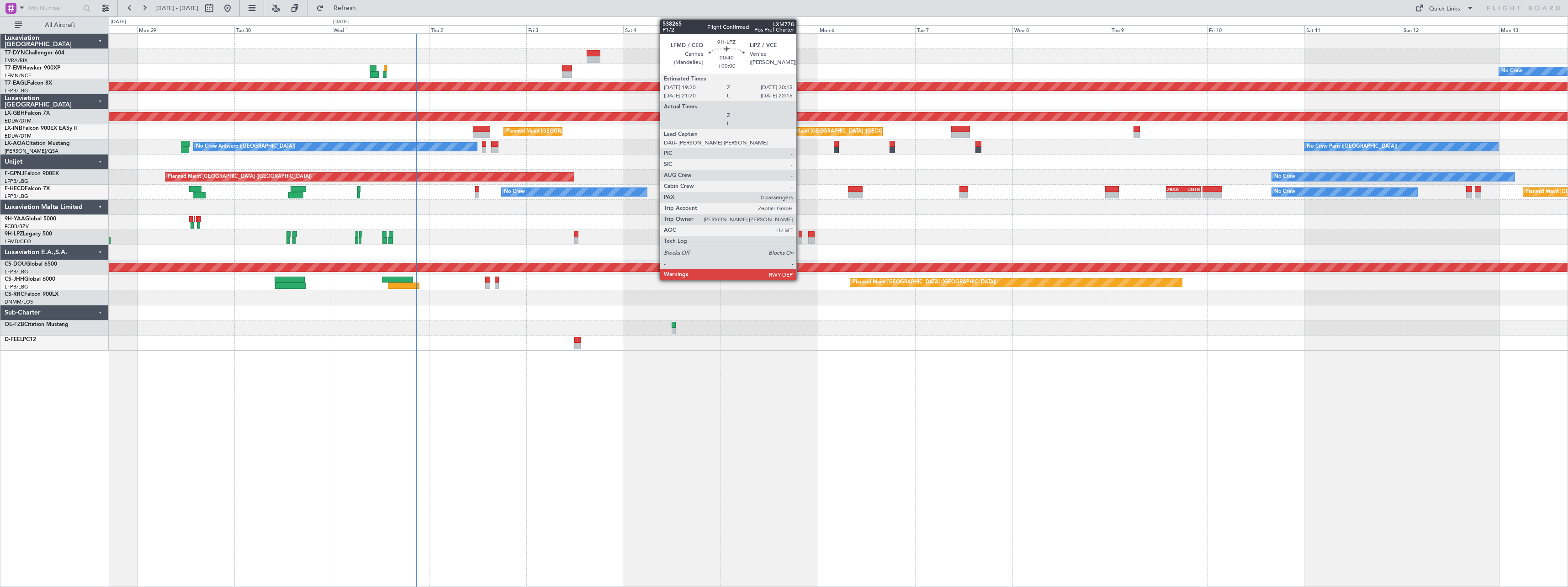
click at [800, 234] on div at bounding box center [801, 235] width 4 height 6
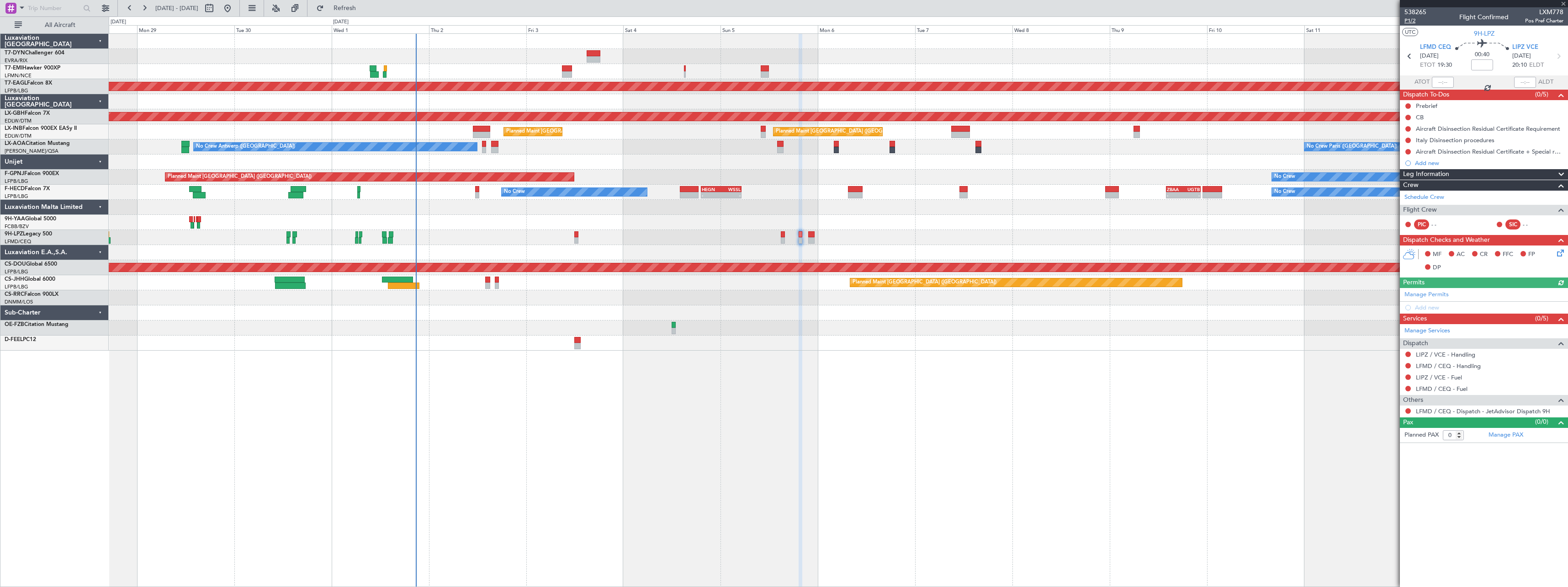
click at [1415, 21] on span "P1/2" at bounding box center [1415, 21] width 22 height 8
click at [364, 8] on span "Refresh" at bounding box center [345, 8] width 38 height 6
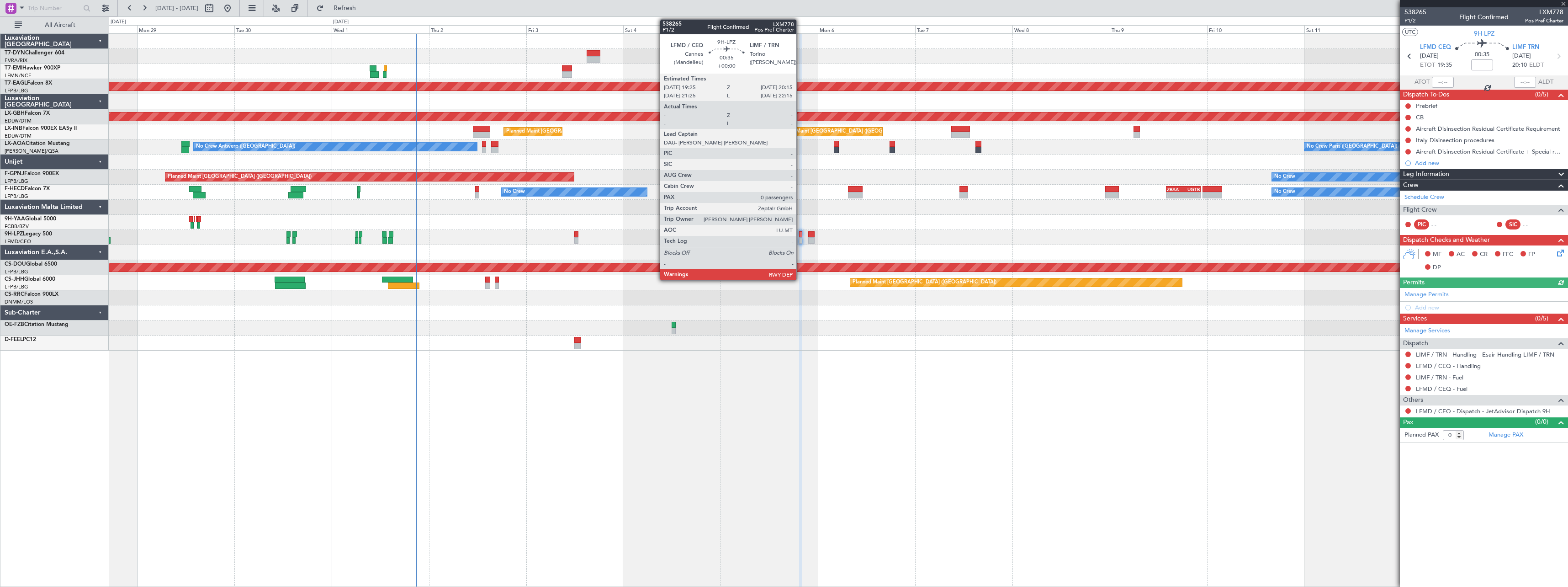
click at [800, 236] on div at bounding box center [801, 235] width 4 height 6
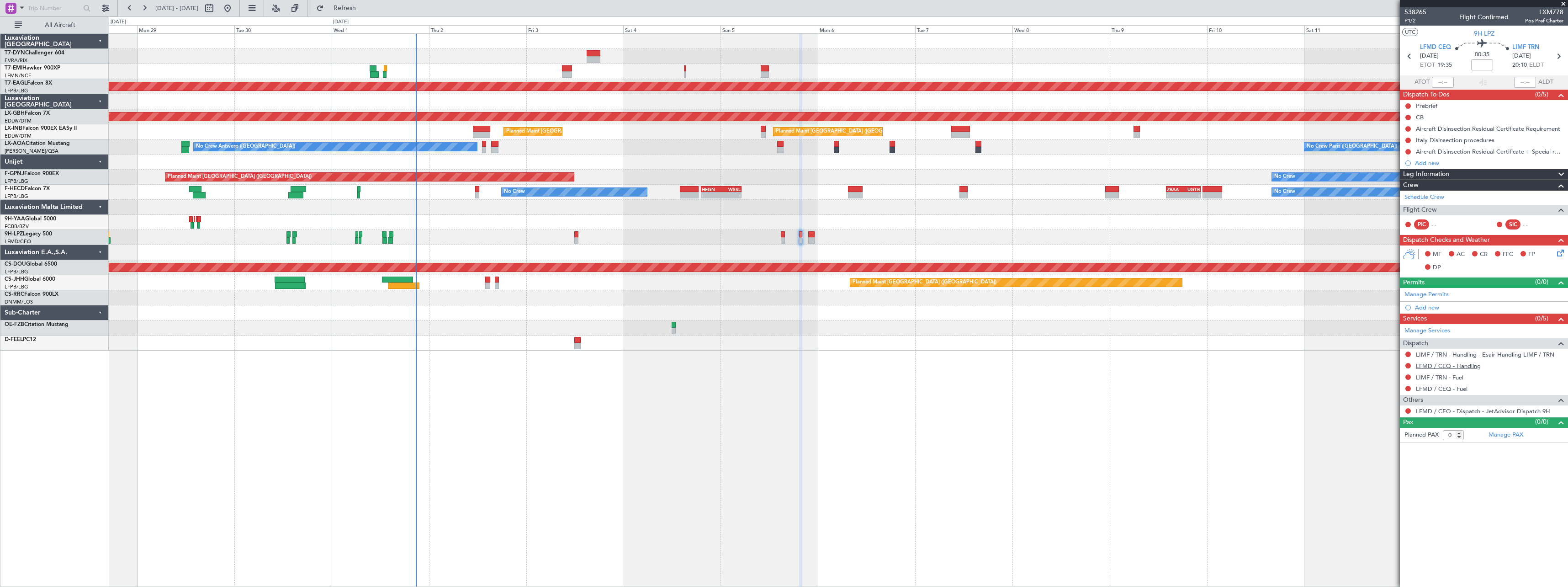
click at [1446, 368] on link "LFMD / CEQ - Handling" at bounding box center [1448, 366] width 65 height 8
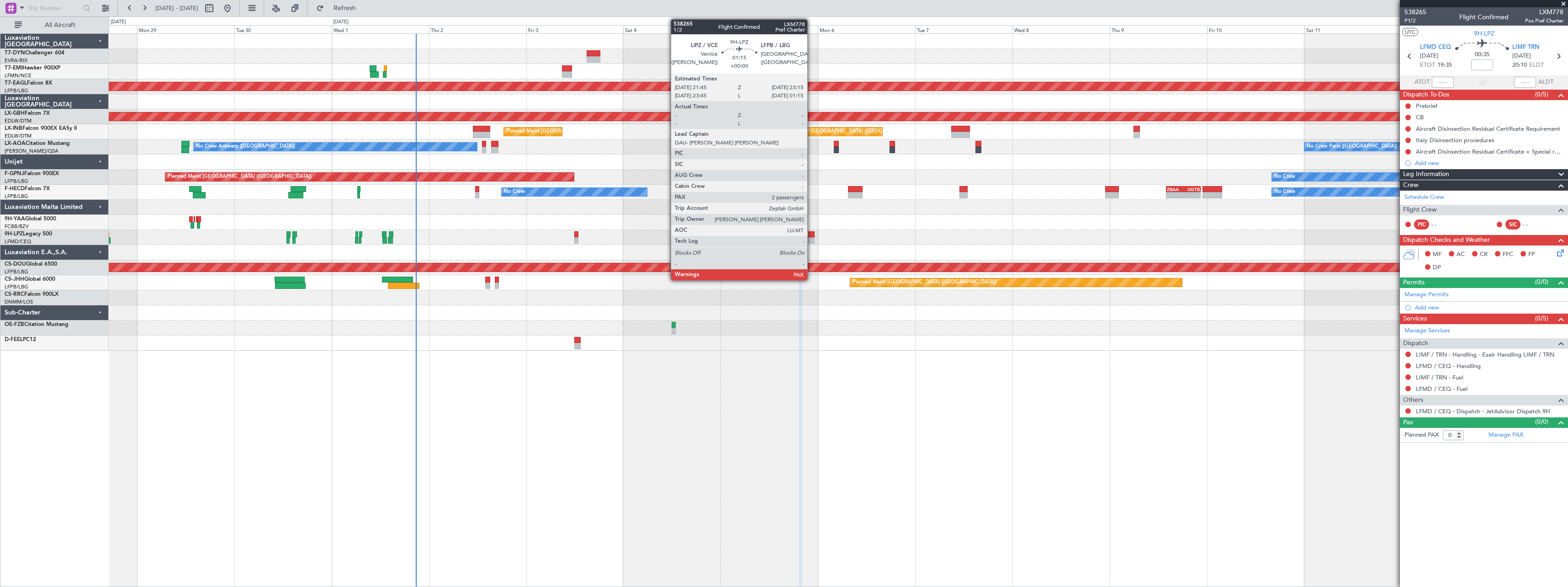
click at [811, 236] on div at bounding box center [811, 235] width 6 height 6
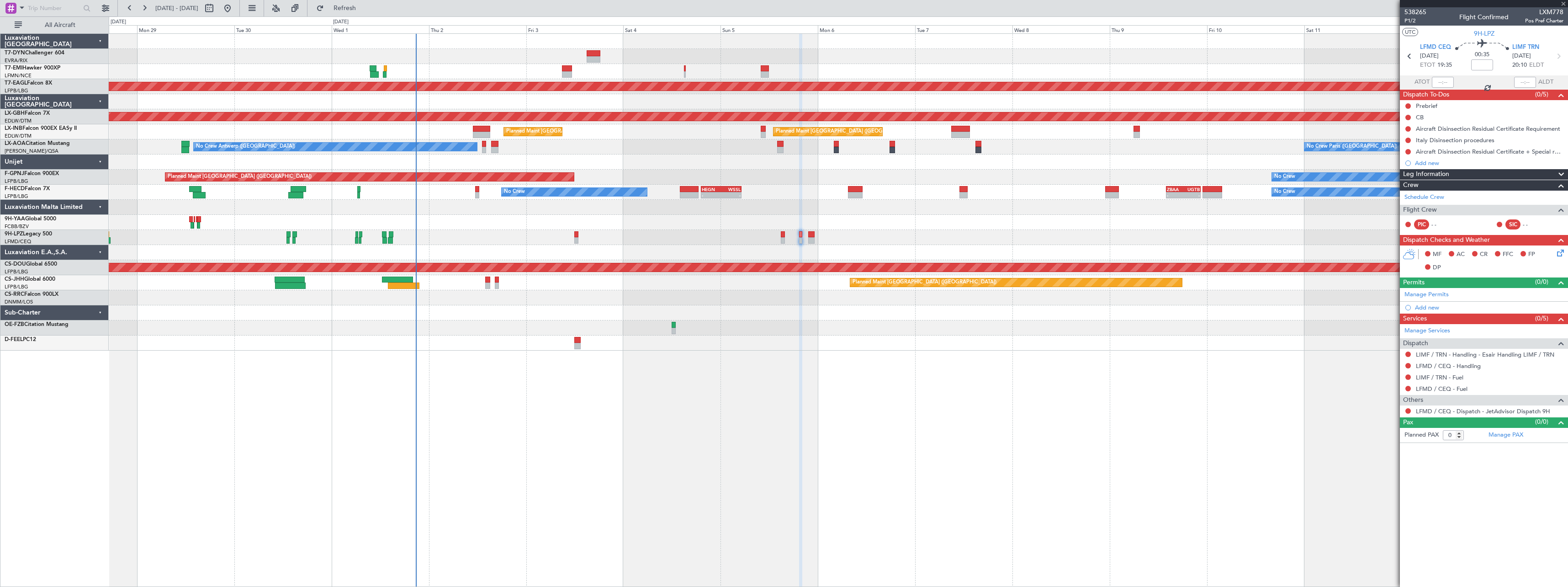
type input "2"
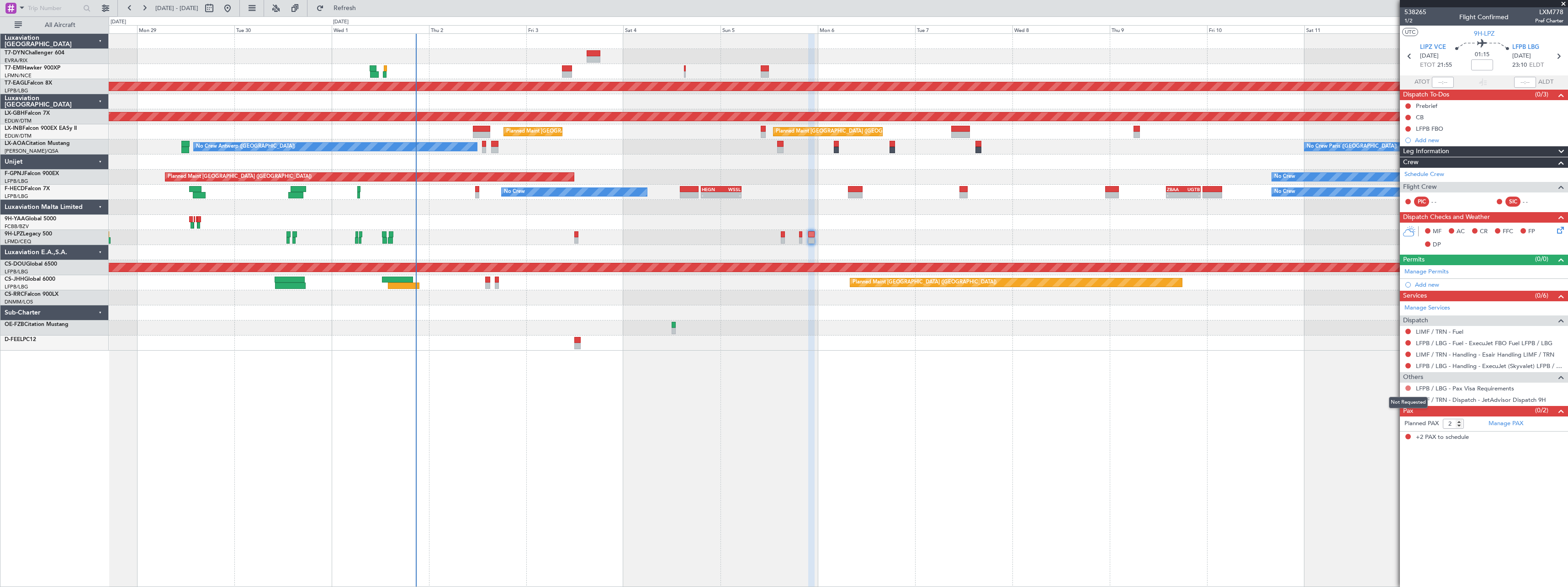
click at [1408, 386] on button at bounding box center [1408, 388] width 6 height 6
click at [1382, 398] on span "Not Required" at bounding box center [1386, 401] width 37 height 9
click at [364, 8] on span "Refresh" at bounding box center [345, 8] width 38 height 6
click at [367, 14] on button "Refresh" at bounding box center [339, 8] width 55 height 15
click at [364, 7] on span "Refresh" at bounding box center [345, 8] width 38 height 6
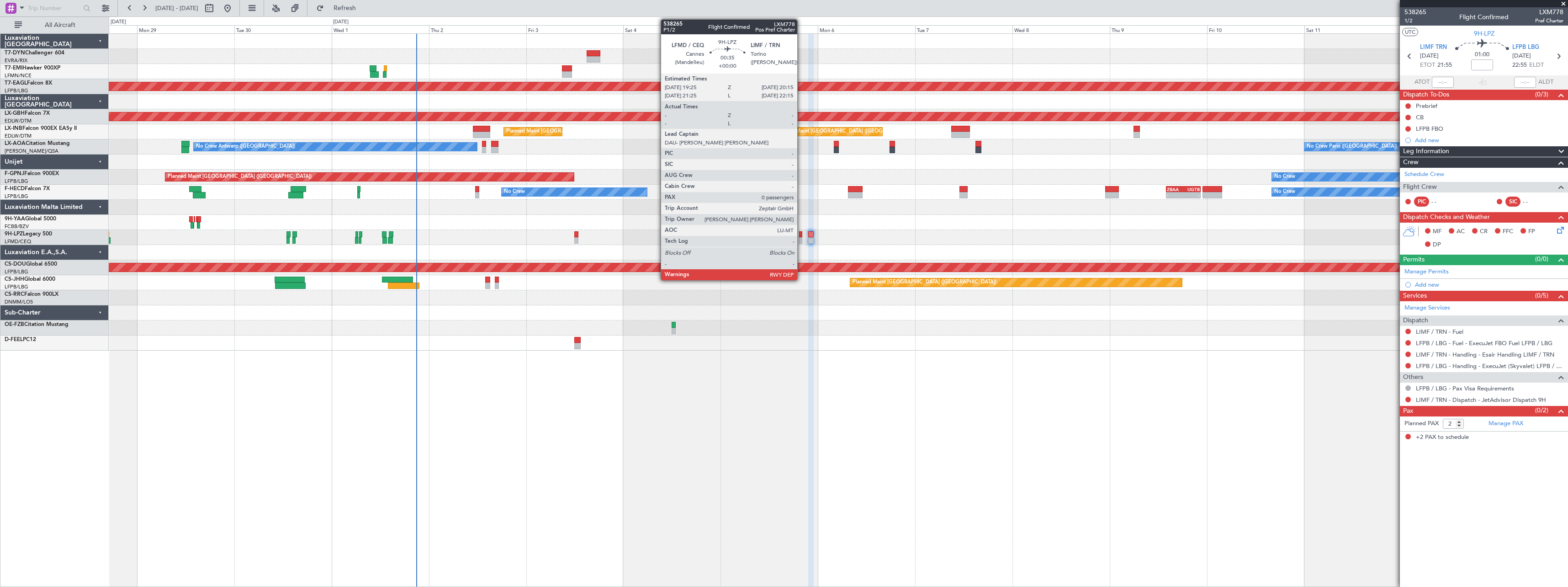
click at [801, 236] on div at bounding box center [801, 235] width 4 height 6
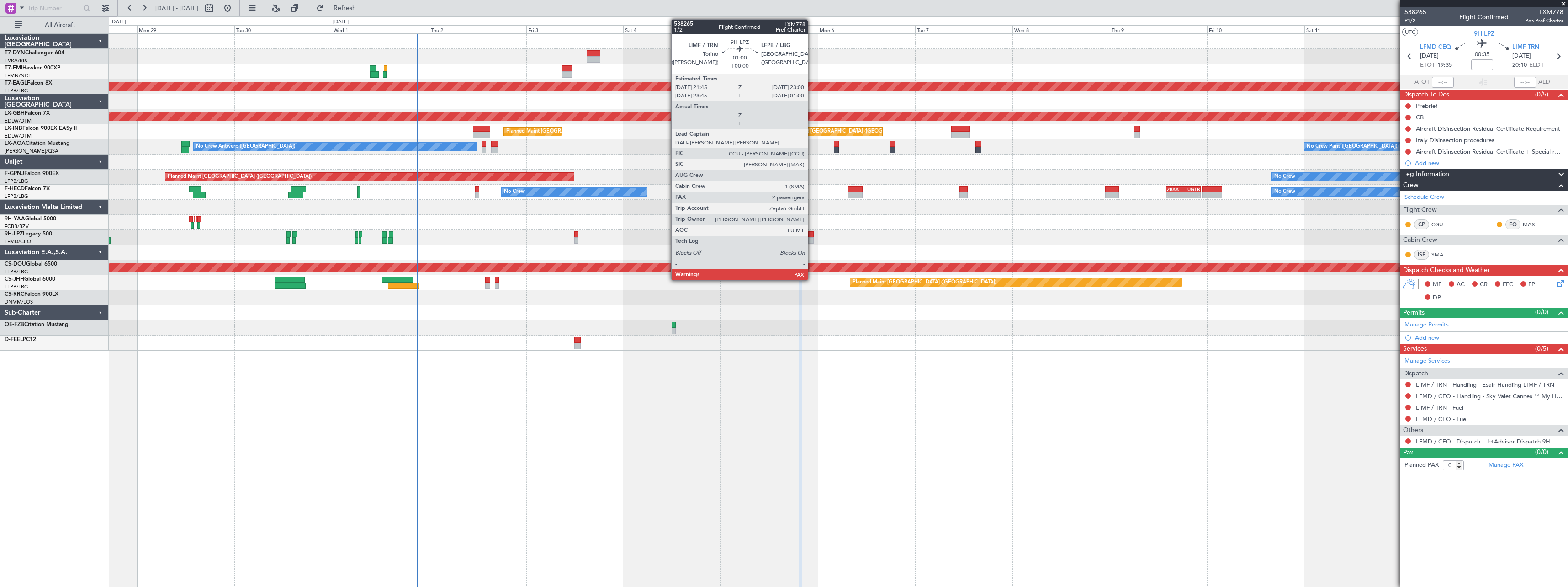
click at [810, 237] on div at bounding box center [811, 235] width 6 height 6
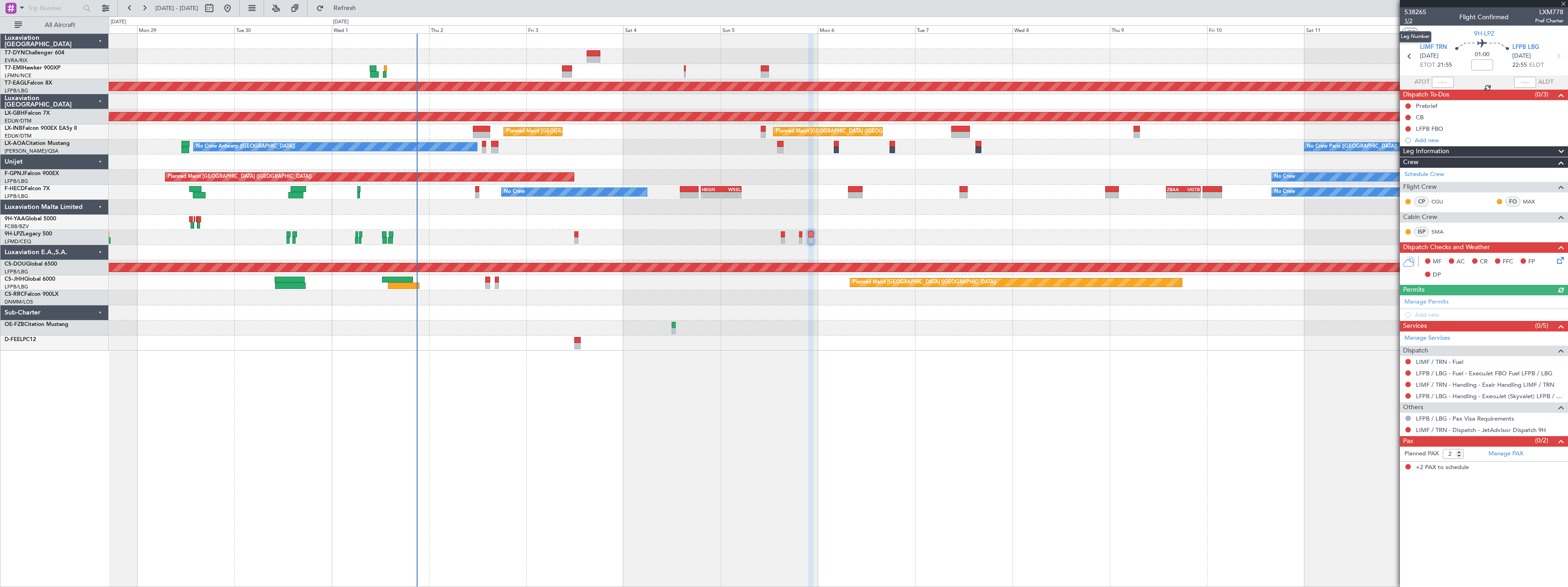
click at [1408, 21] on span "1/2" at bounding box center [1415, 21] width 22 height 8
click at [365, 13] on button "Refresh" at bounding box center [339, 8] width 55 height 15
click at [367, 11] on button "Refresh" at bounding box center [339, 8] width 55 height 15
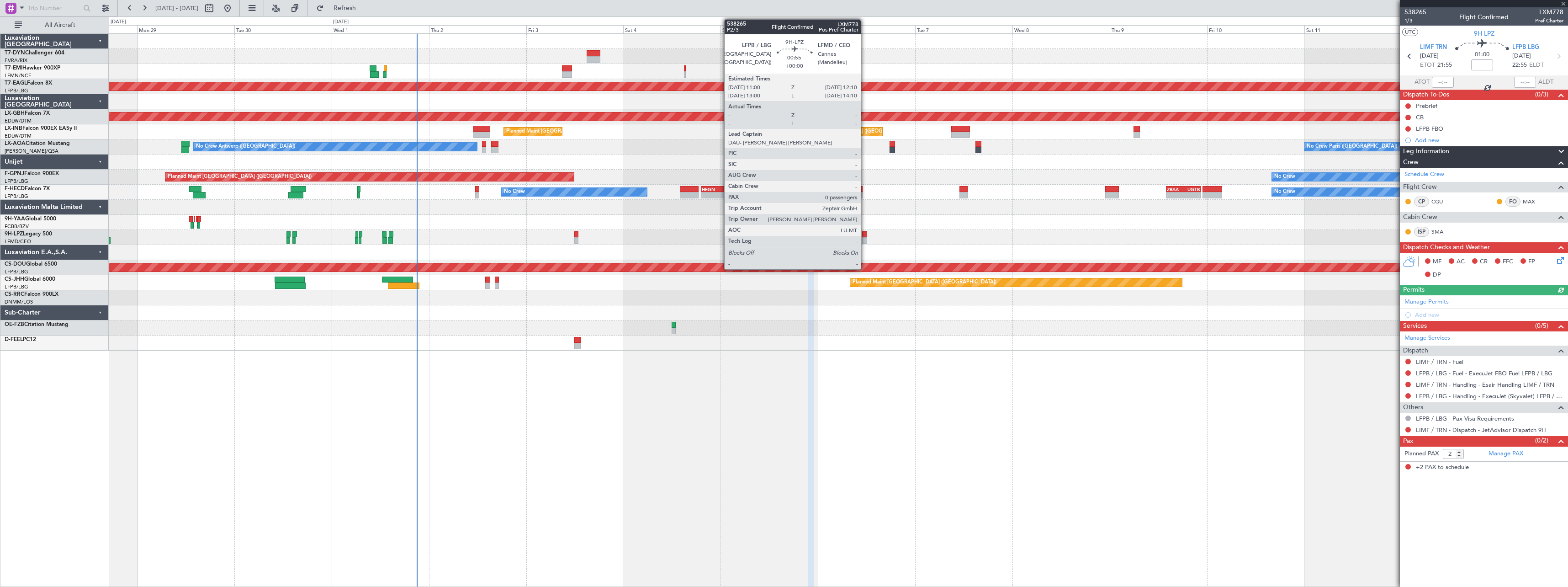
click at [865, 237] on div at bounding box center [864, 235] width 5 height 6
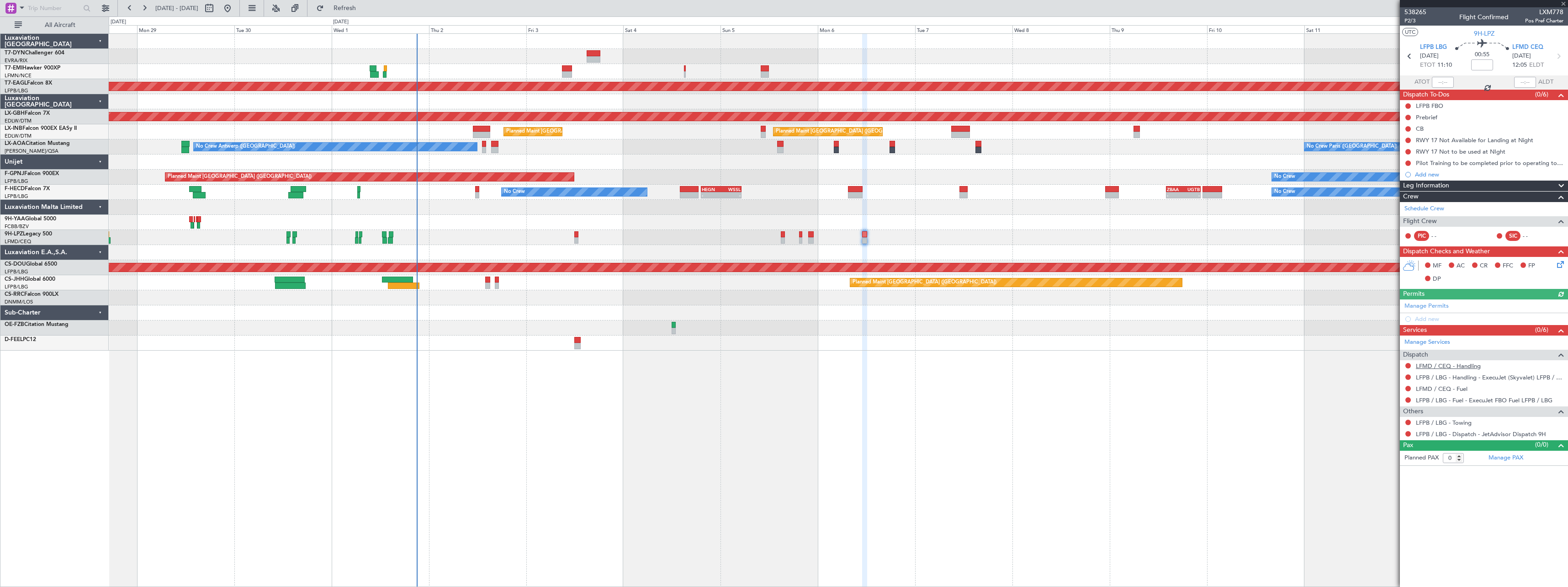
click at [1443, 365] on link "LFMD / CEQ - Handling" at bounding box center [1448, 366] width 65 height 8
click at [364, 9] on span "Refresh" at bounding box center [345, 8] width 38 height 6
click at [358, 8] on span "Refresh" at bounding box center [345, 8] width 38 height 6
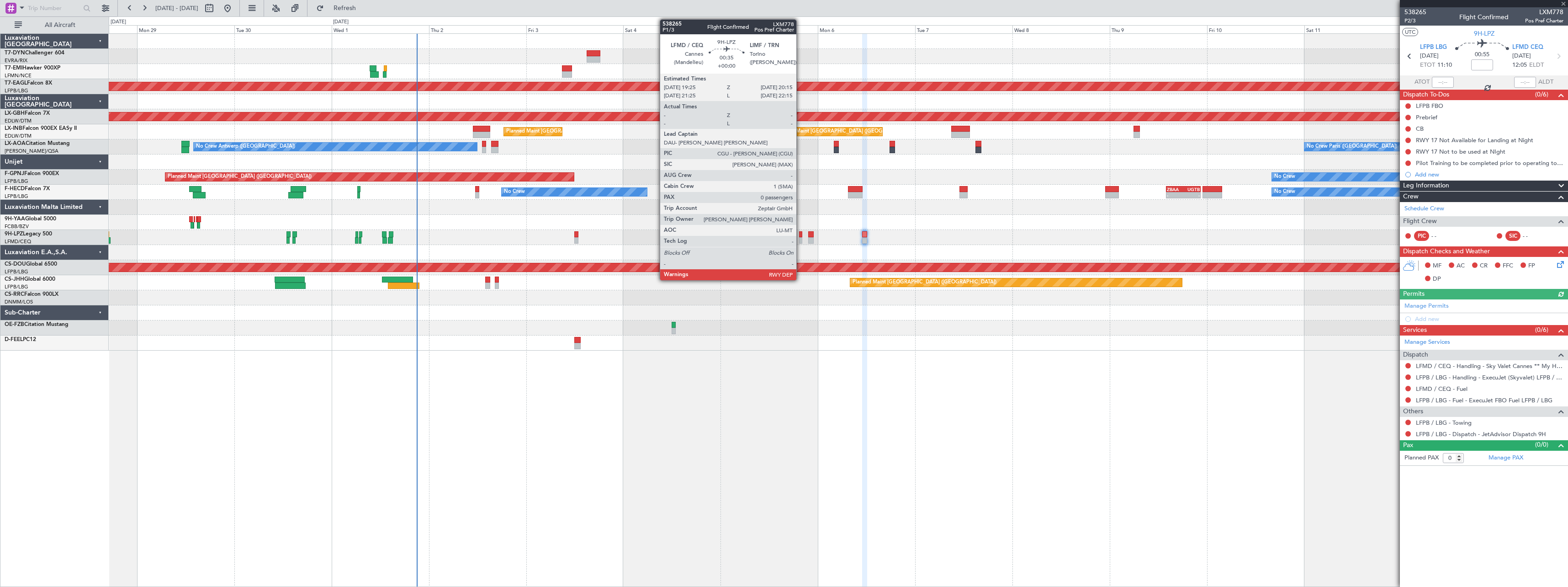
click at [800, 235] on div at bounding box center [801, 235] width 4 height 6
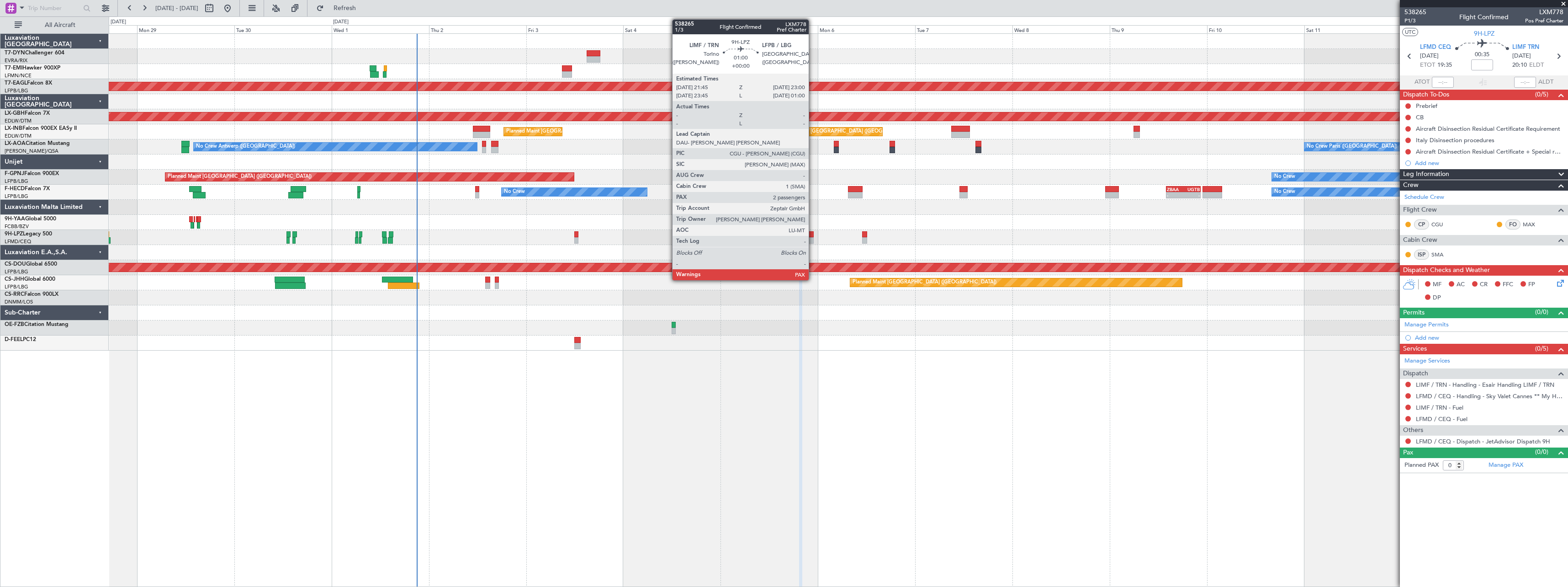
click at [813, 240] on div at bounding box center [811, 240] width 6 height 6
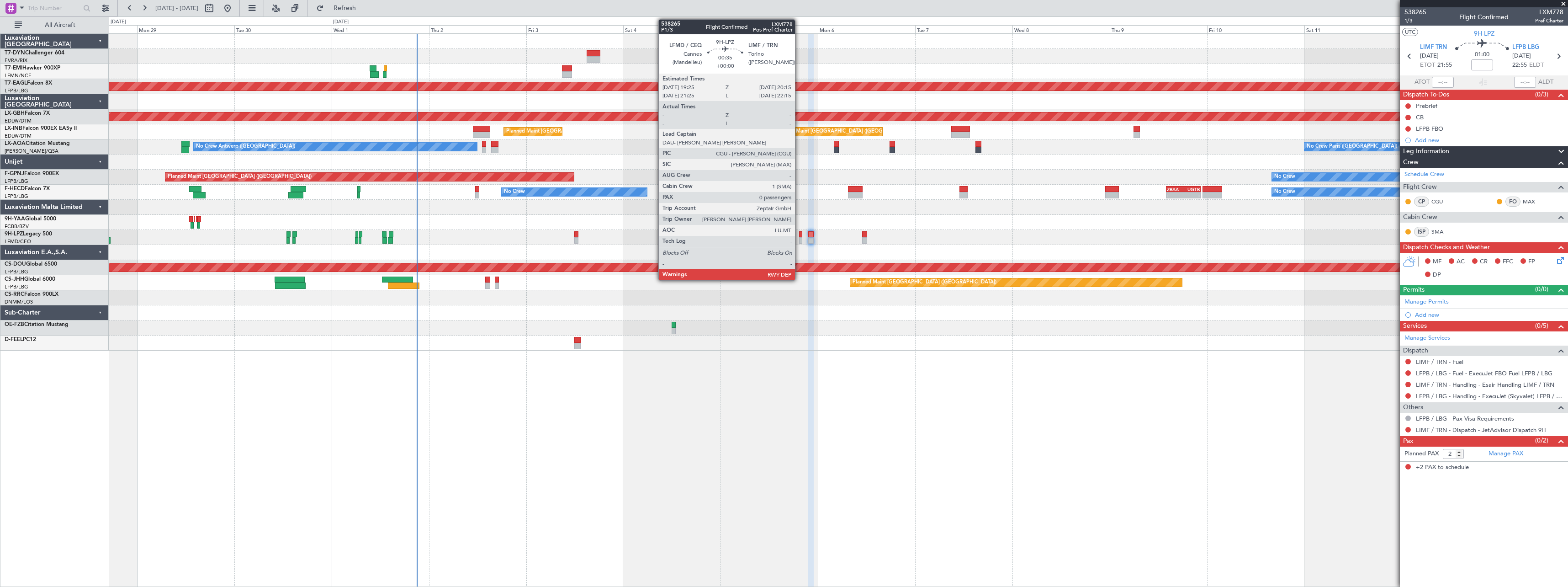
click at [799, 234] on div at bounding box center [801, 235] width 4 height 6
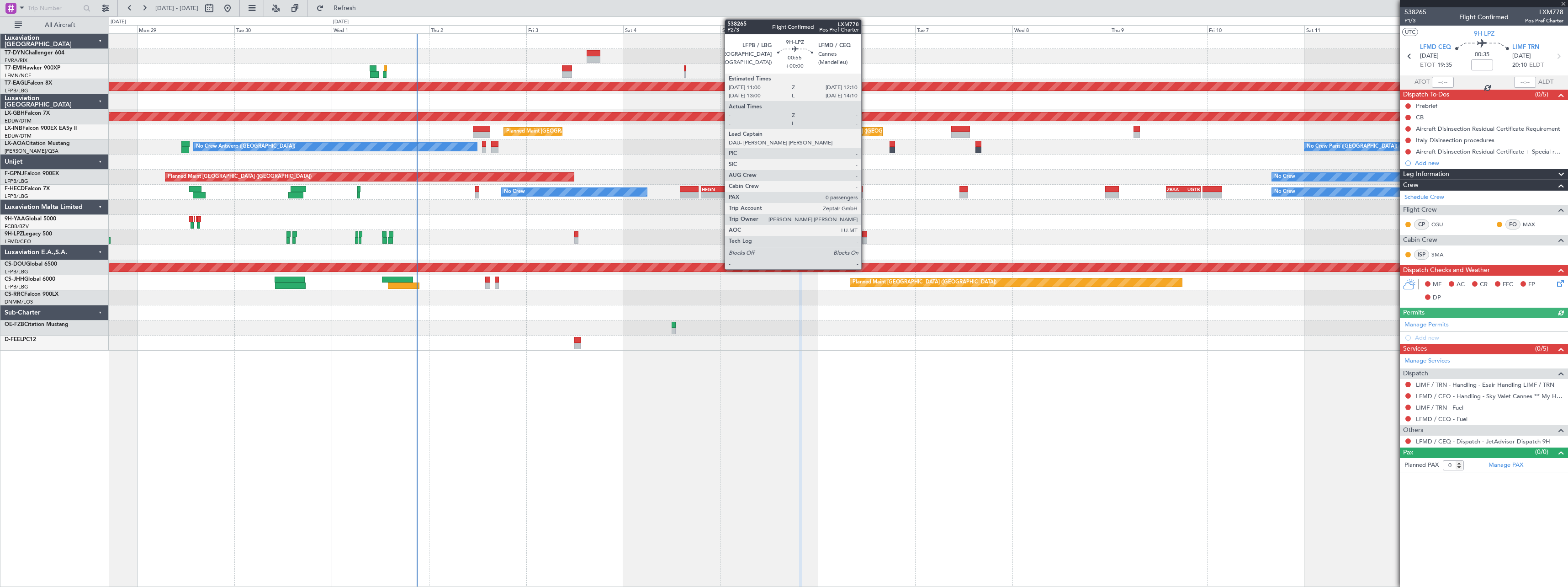
click at [865, 235] on div at bounding box center [864, 235] width 5 height 6
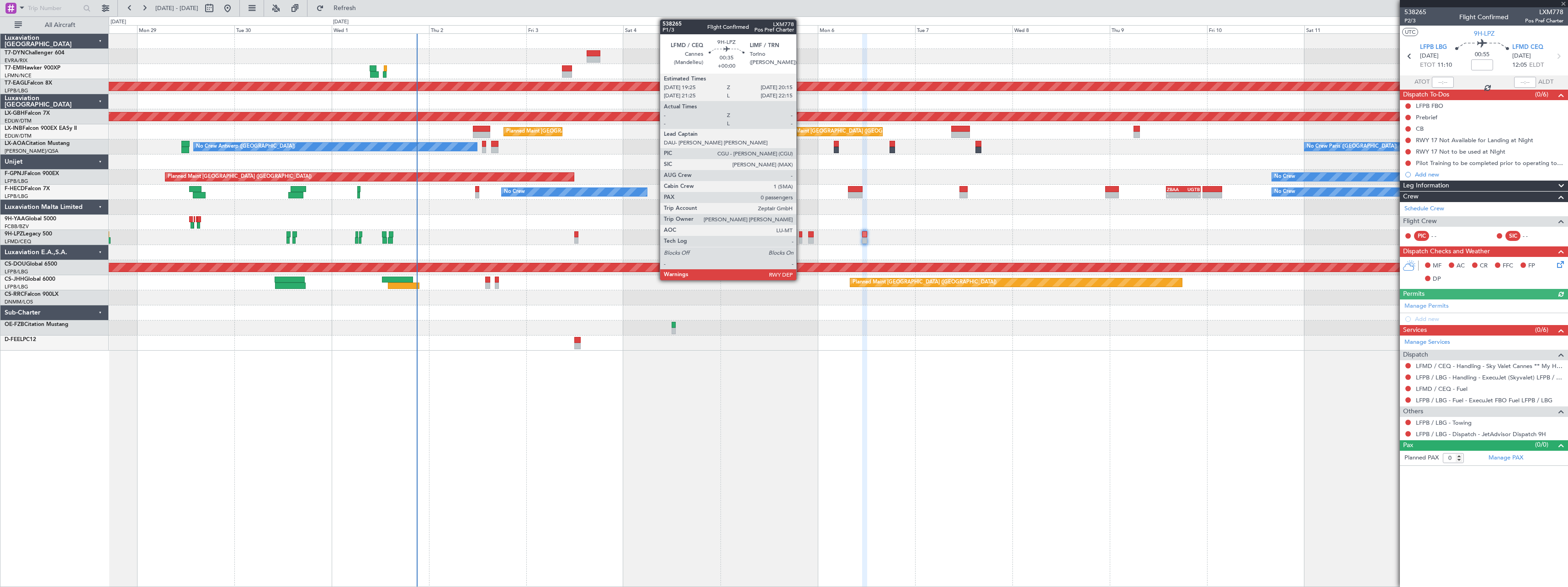
click at [800, 236] on div at bounding box center [801, 235] width 4 height 6
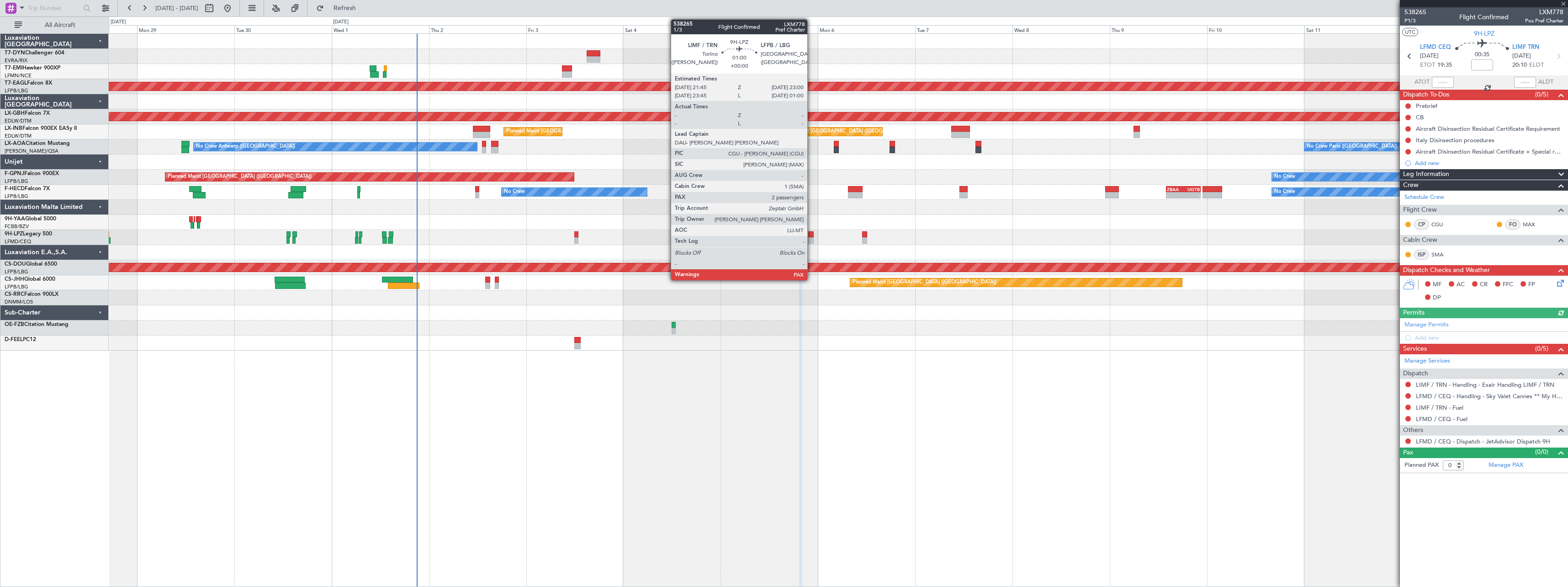
click at [811, 236] on div at bounding box center [811, 235] width 6 height 6
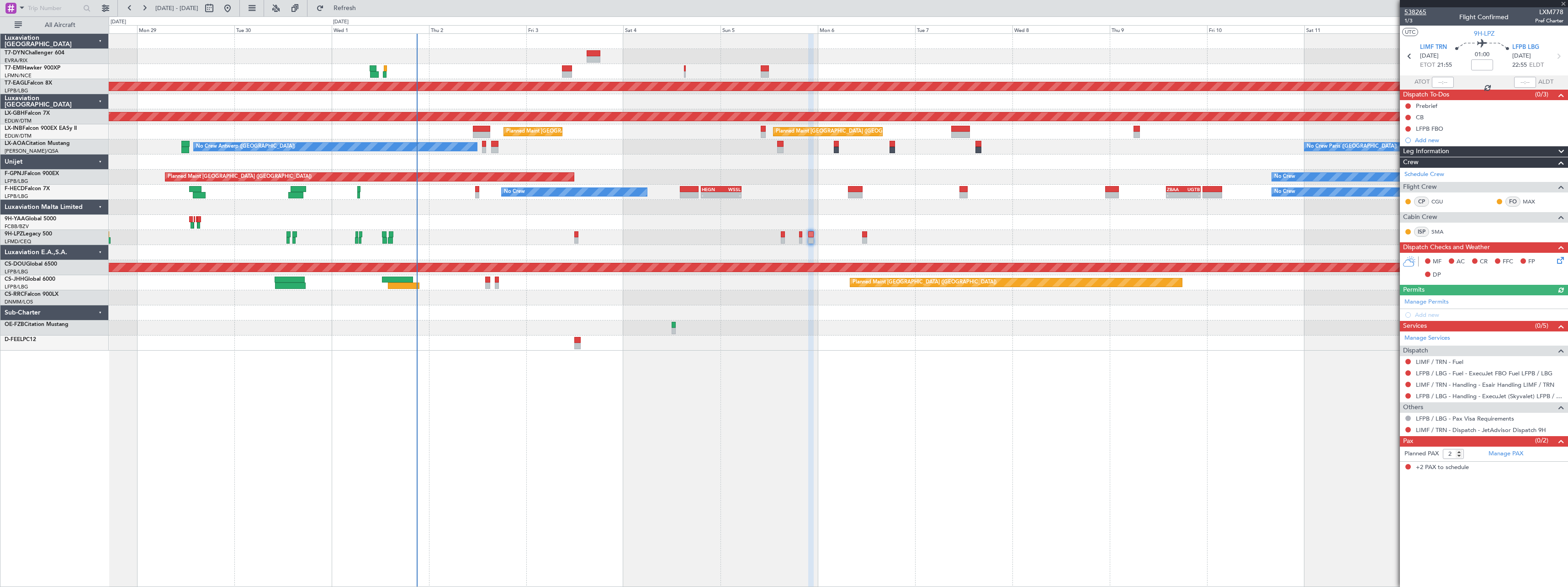
click at [1418, 11] on span "538265" at bounding box center [1415, 12] width 22 height 9
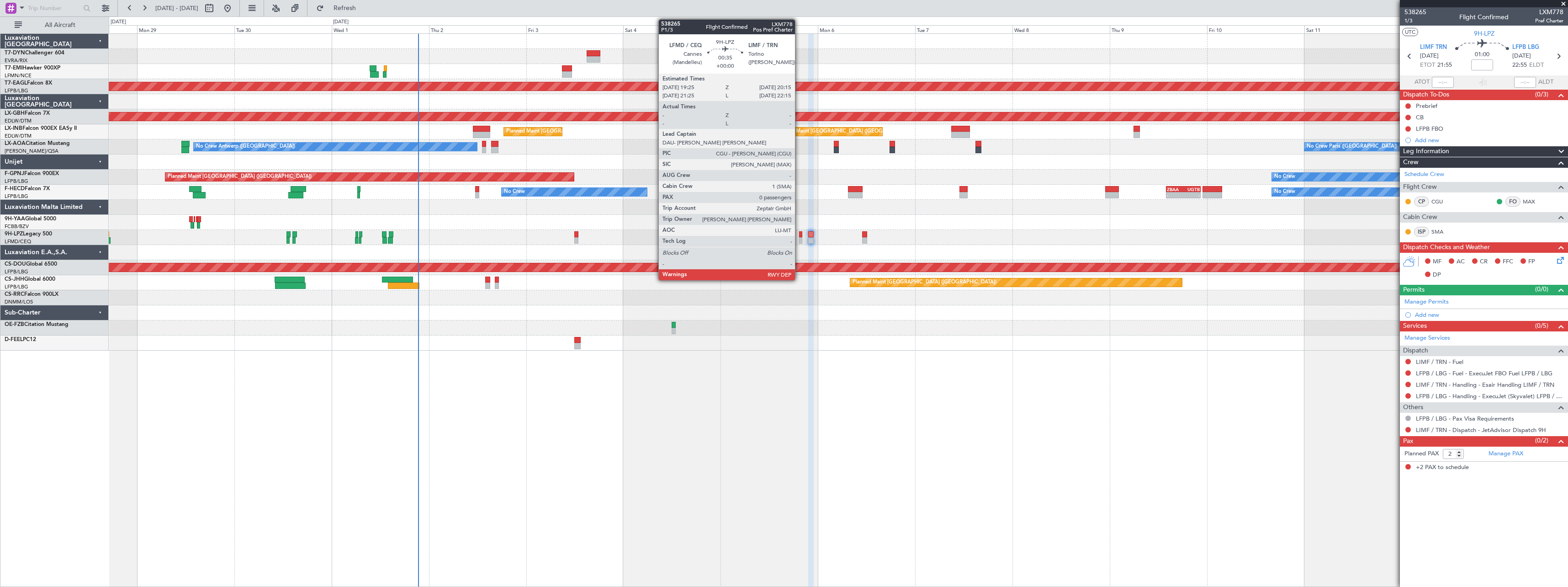
click at [799, 233] on div at bounding box center [801, 235] width 4 height 6
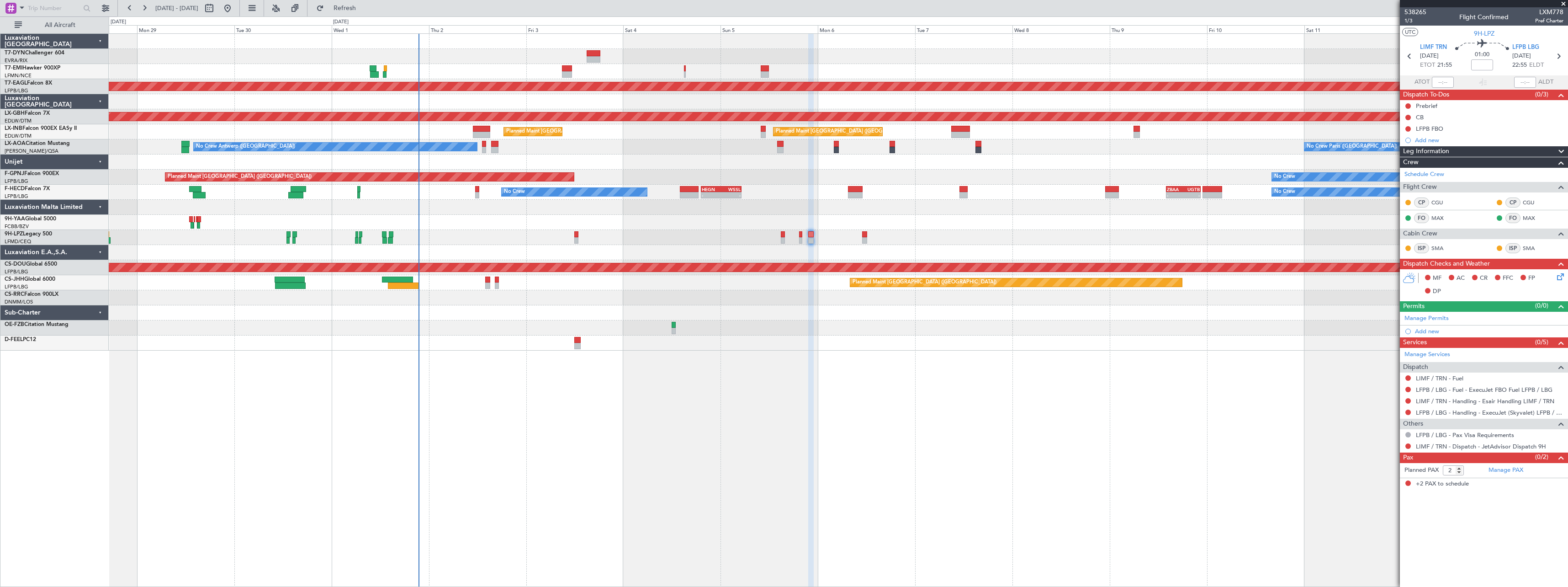
click at [1565, 1] on span at bounding box center [1563, 4] width 9 height 8
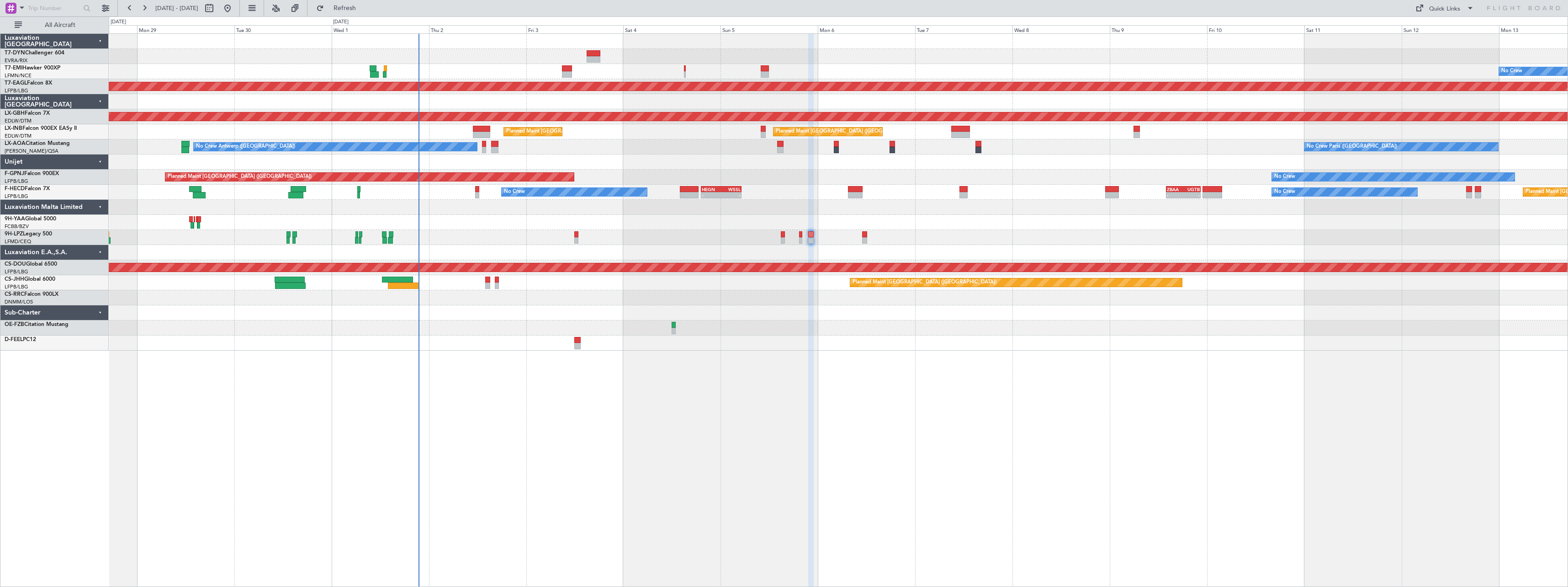
type input "0"
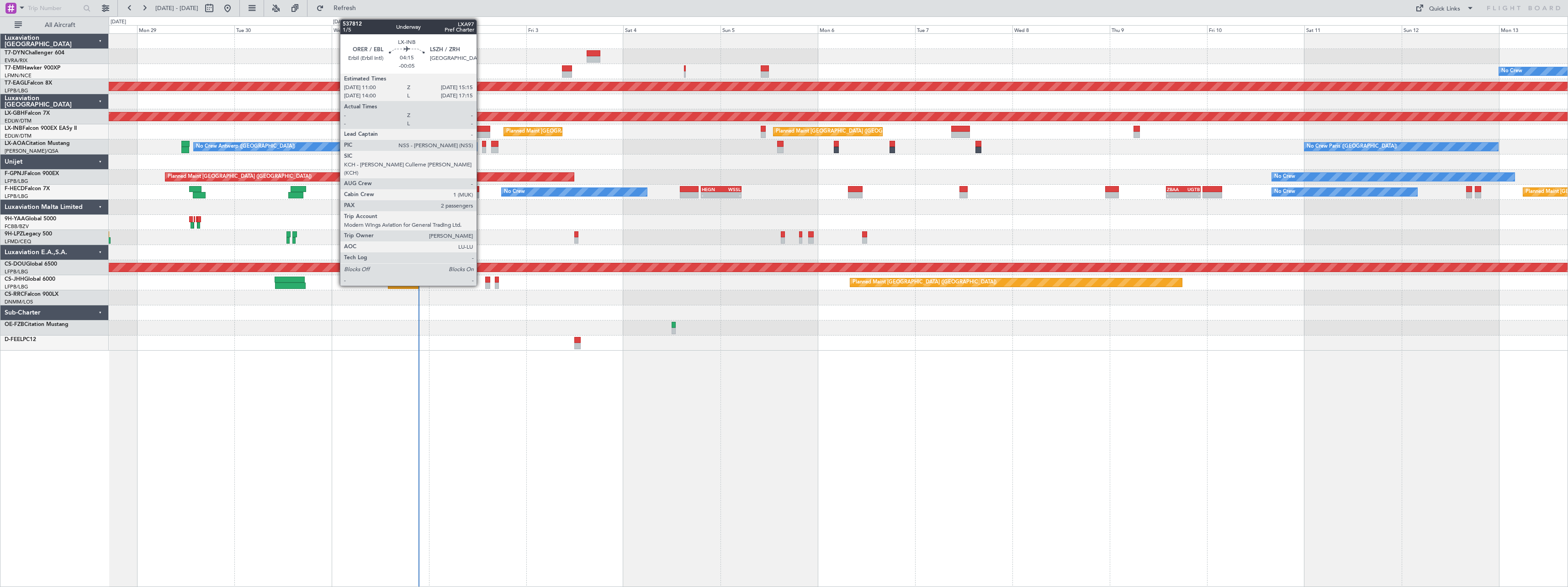
click at [481, 129] on div at bounding box center [482, 129] width 18 height 6
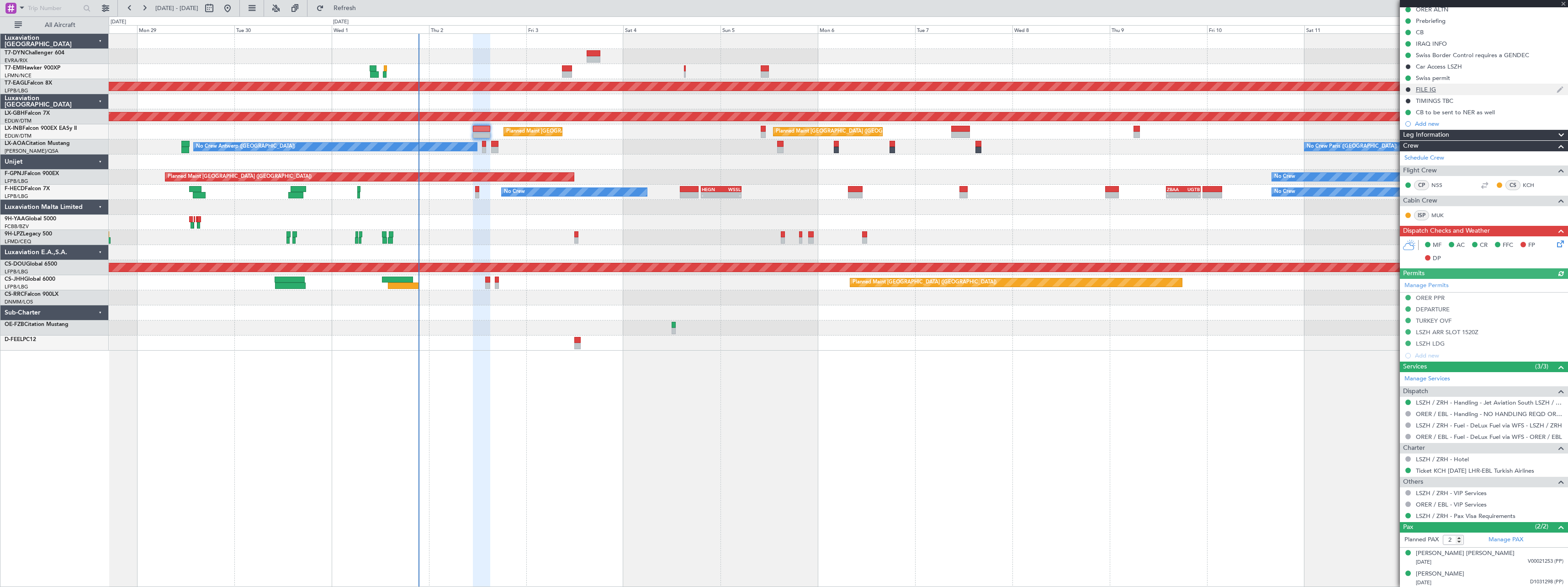
scroll to position [120, 0]
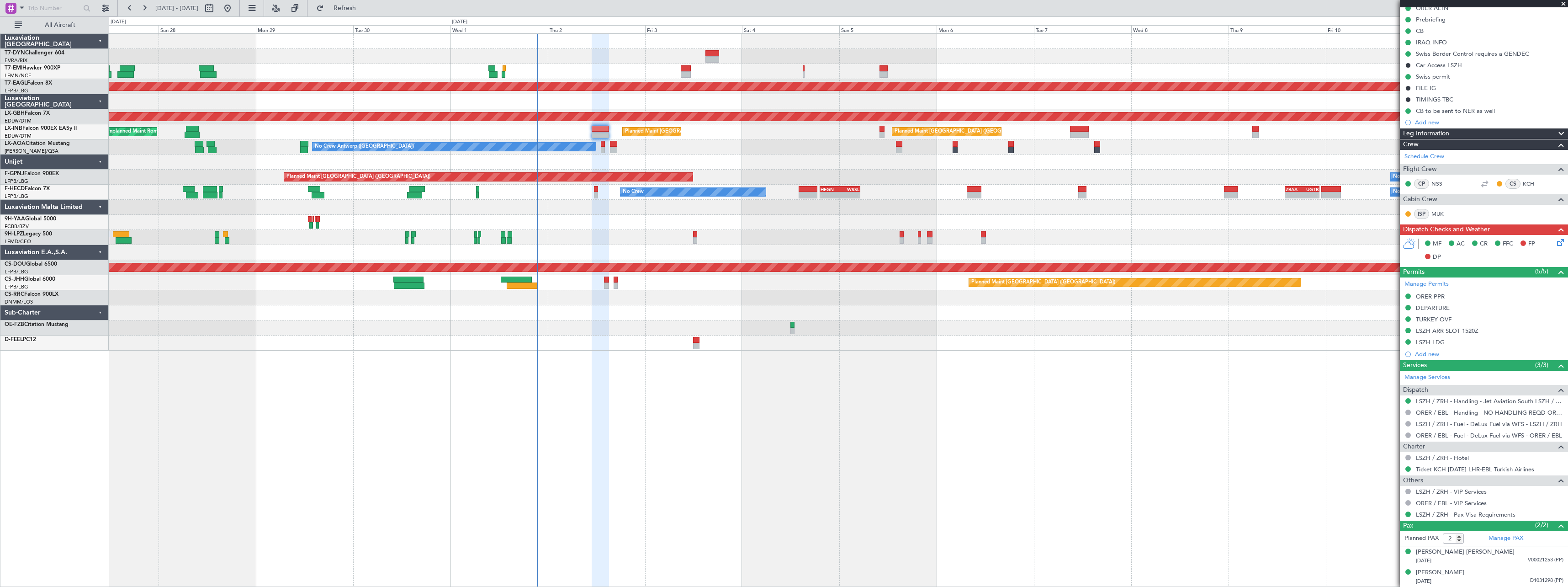
click at [682, 151] on div "No Crew Antwerp (Deurne) No Crew Paris (Le Bourget)" at bounding box center [838, 147] width 1458 height 15
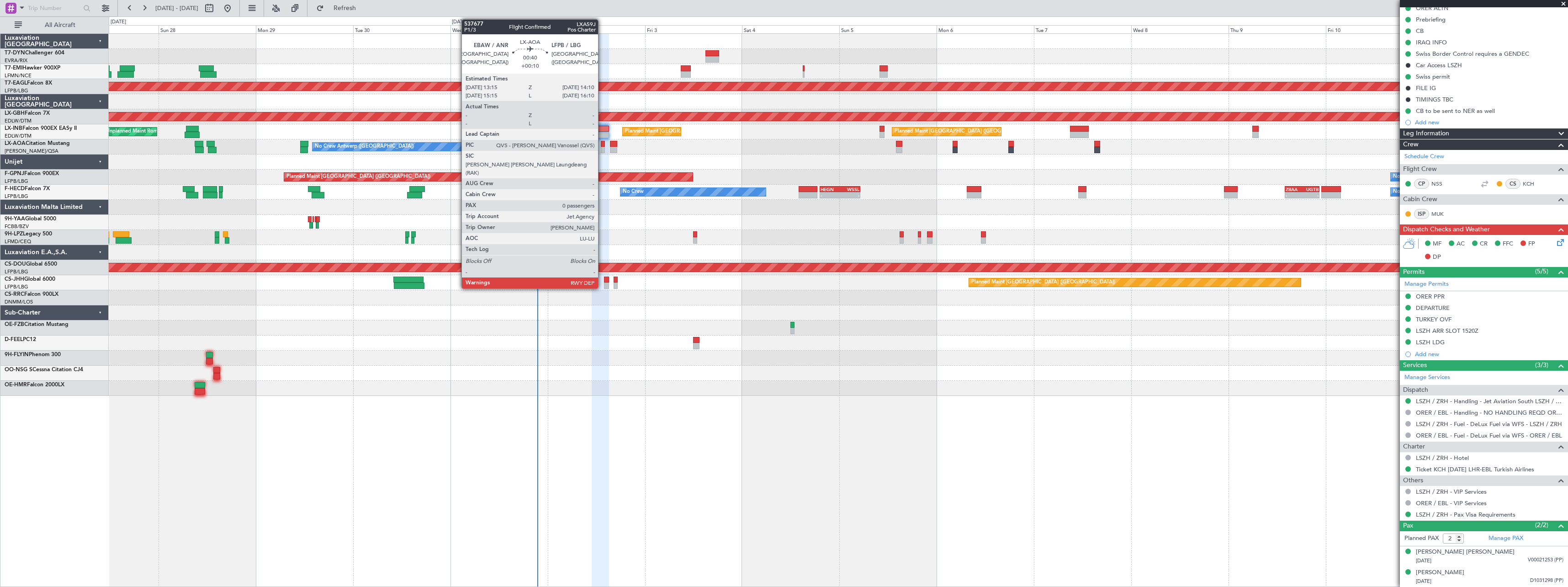
click at [602, 147] on div at bounding box center [603, 150] width 4 height 6
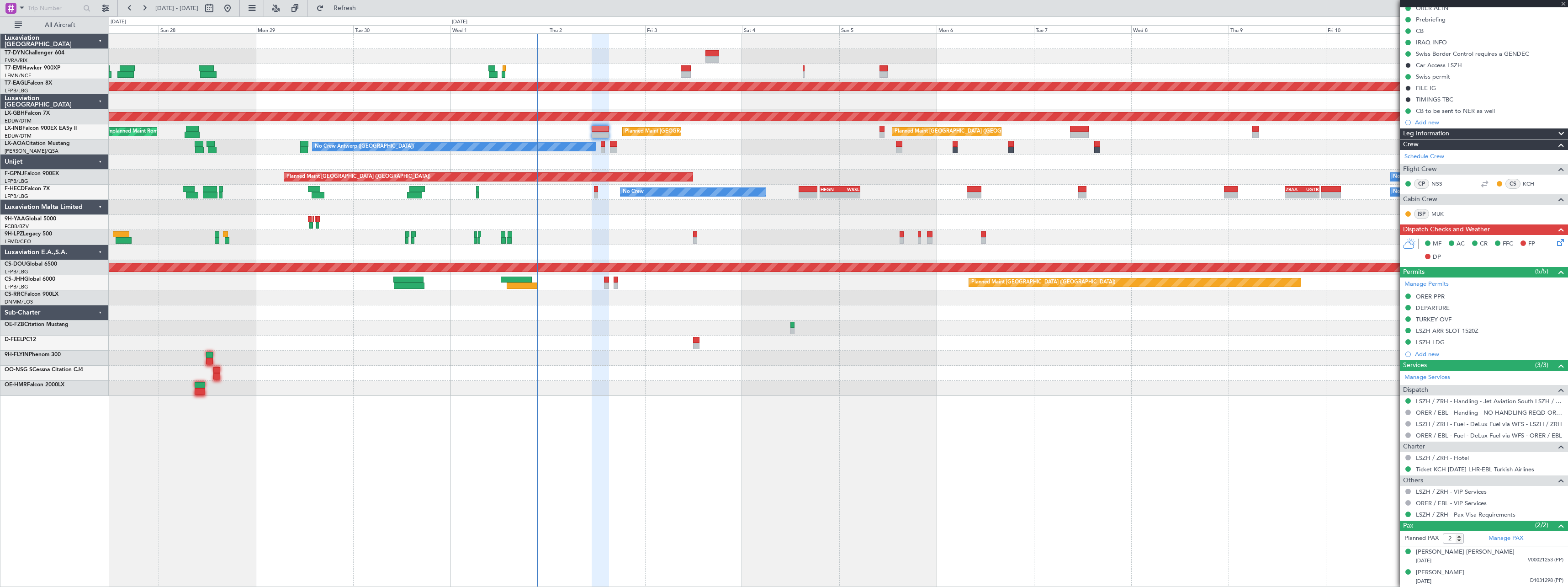
type input "+00:10"
type input "0"
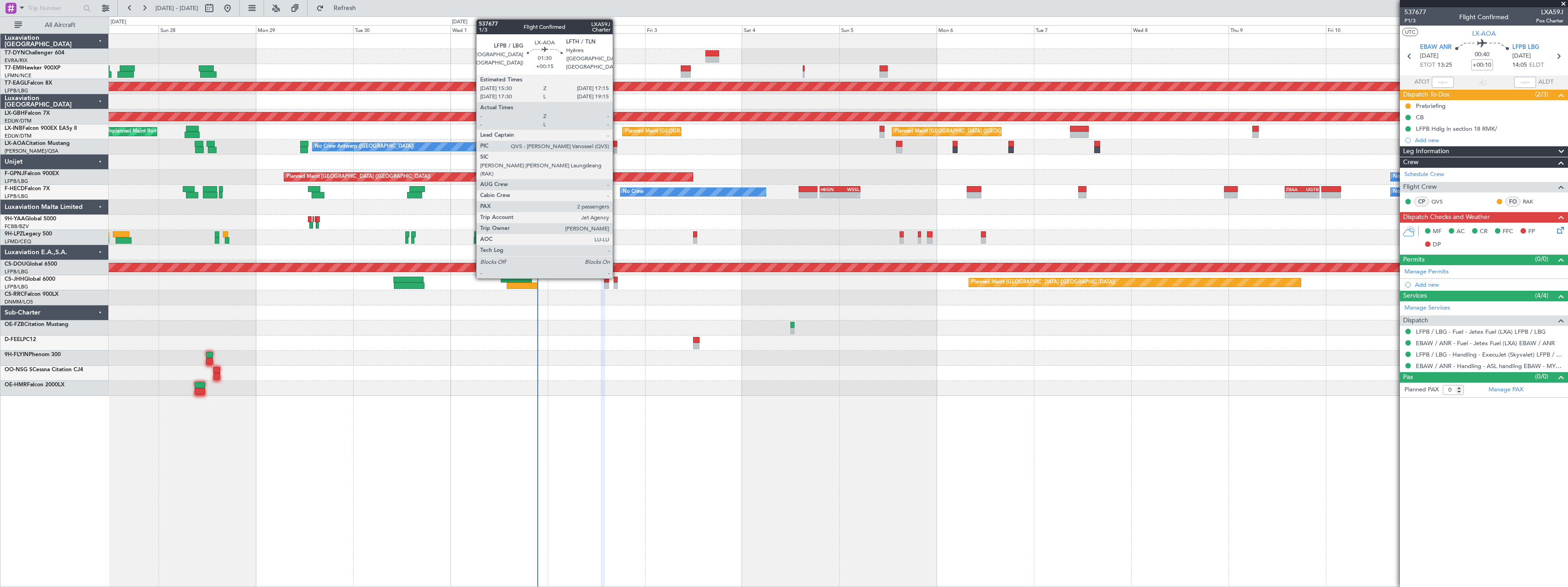
click at [617, 145] on div at bounding box center [614, 144] width 8 height 6
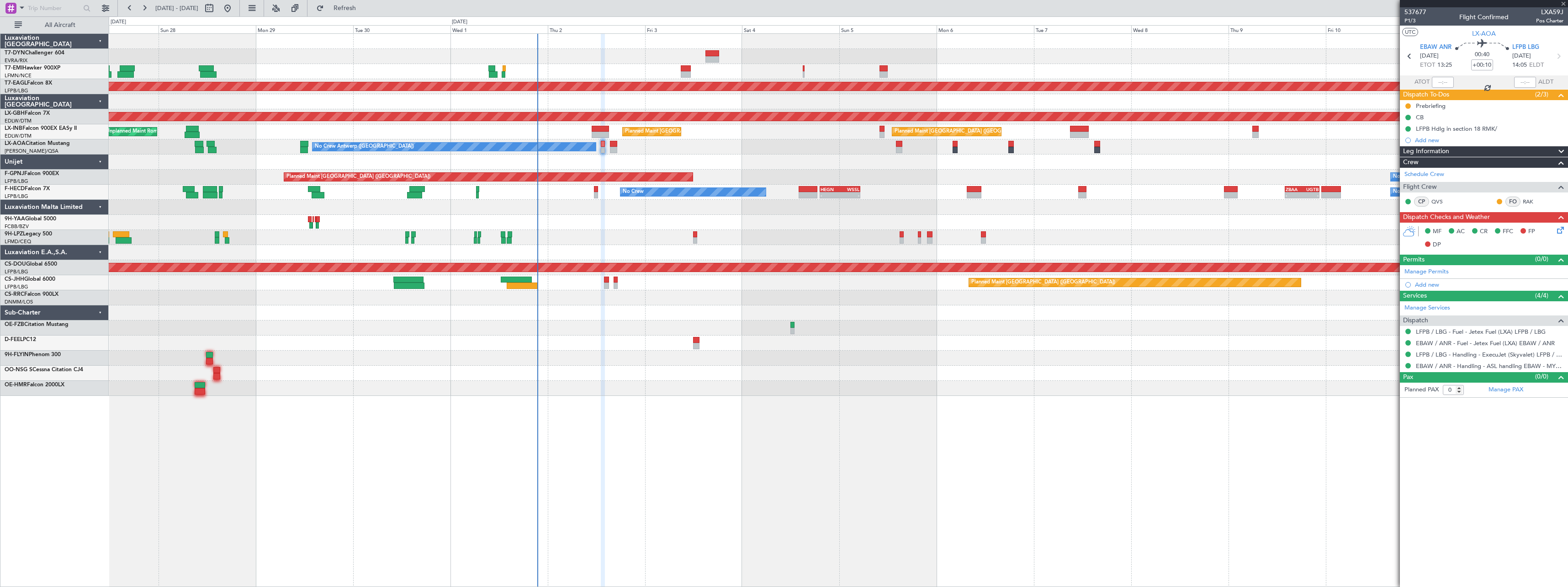
type input "+00:15"
type input "2"
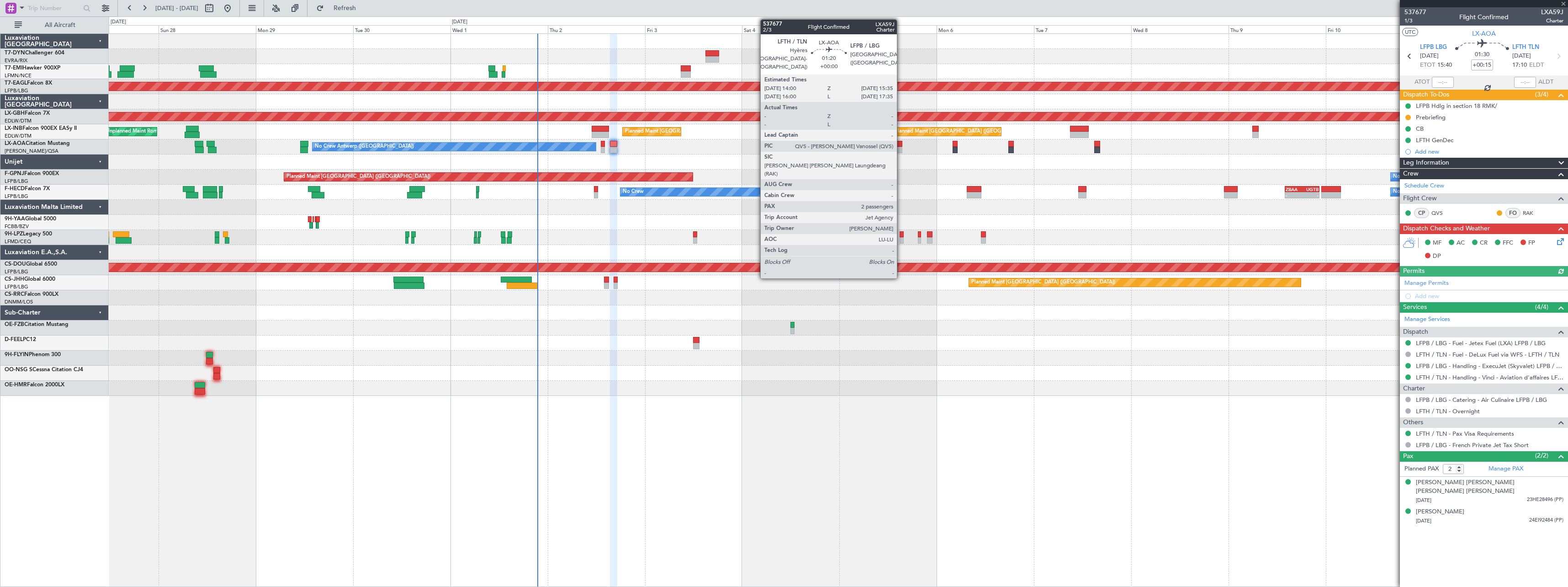
click at [901, 146] on div at bounding box center [899, 144] width 7 height 6
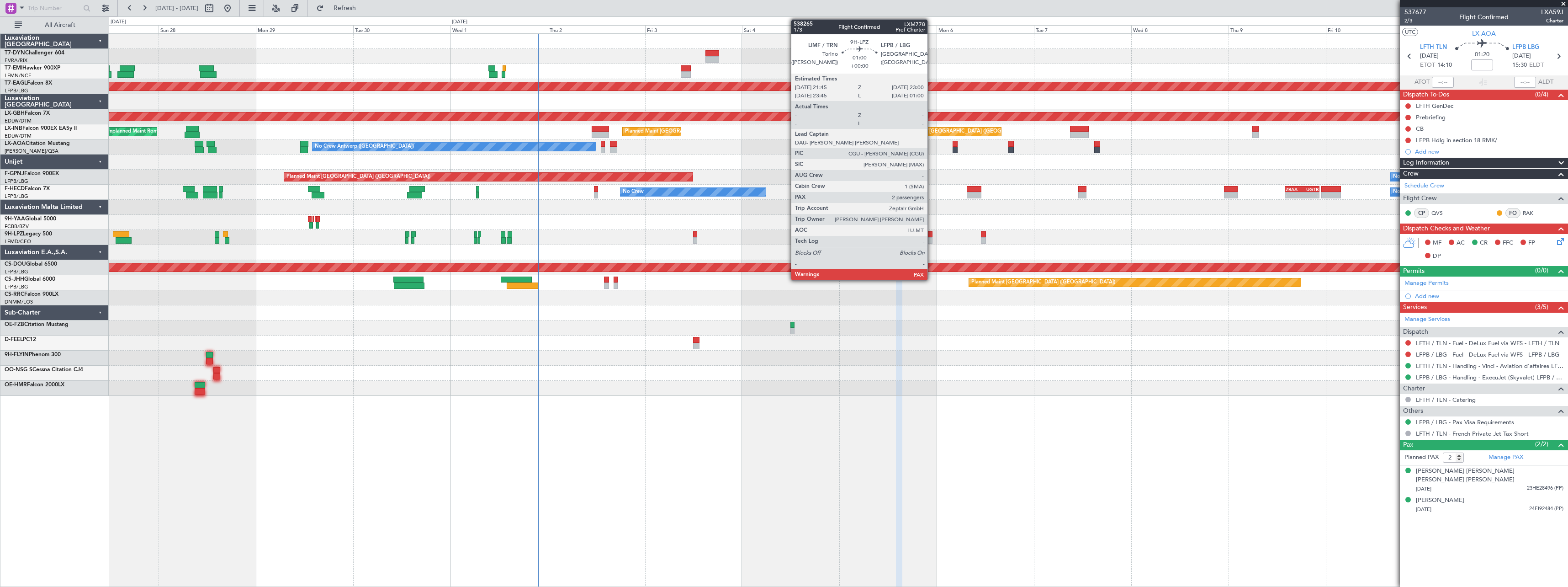
click at [932, 236] on div at bounding box center [929, 235] width 6 height 6
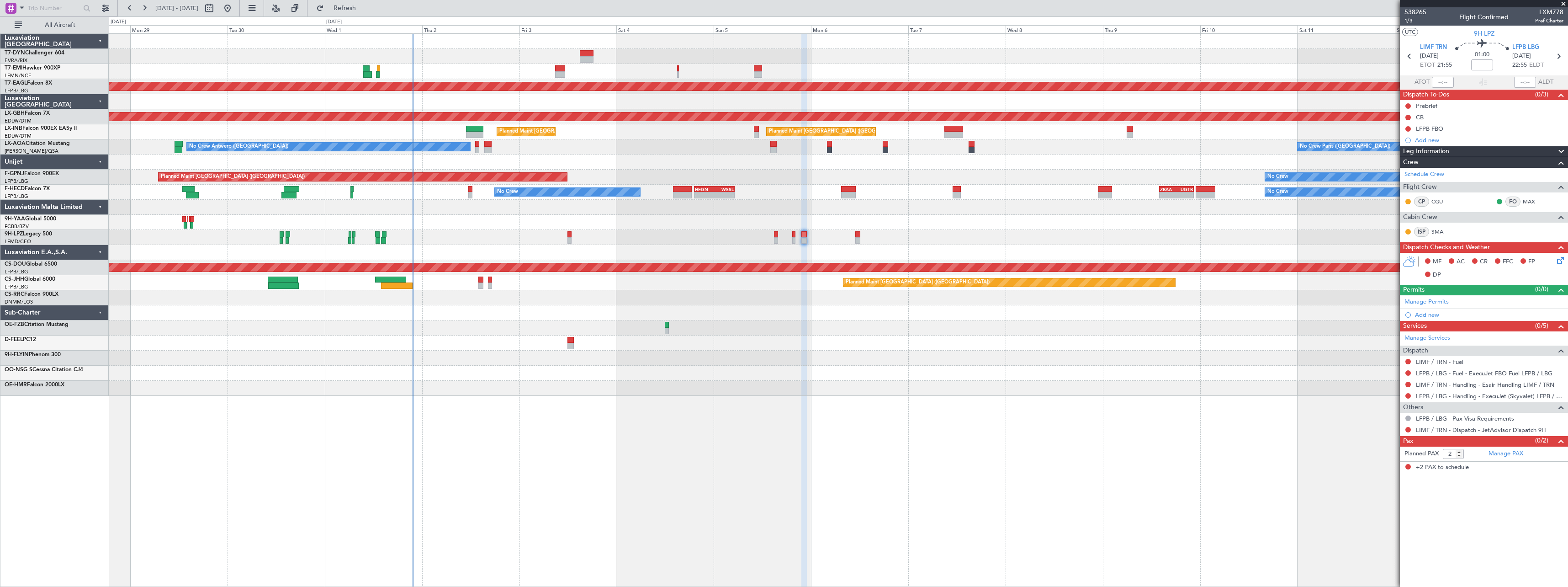
click at [917, 363] on div at bounding box center [838, 358] width 1458 height 15
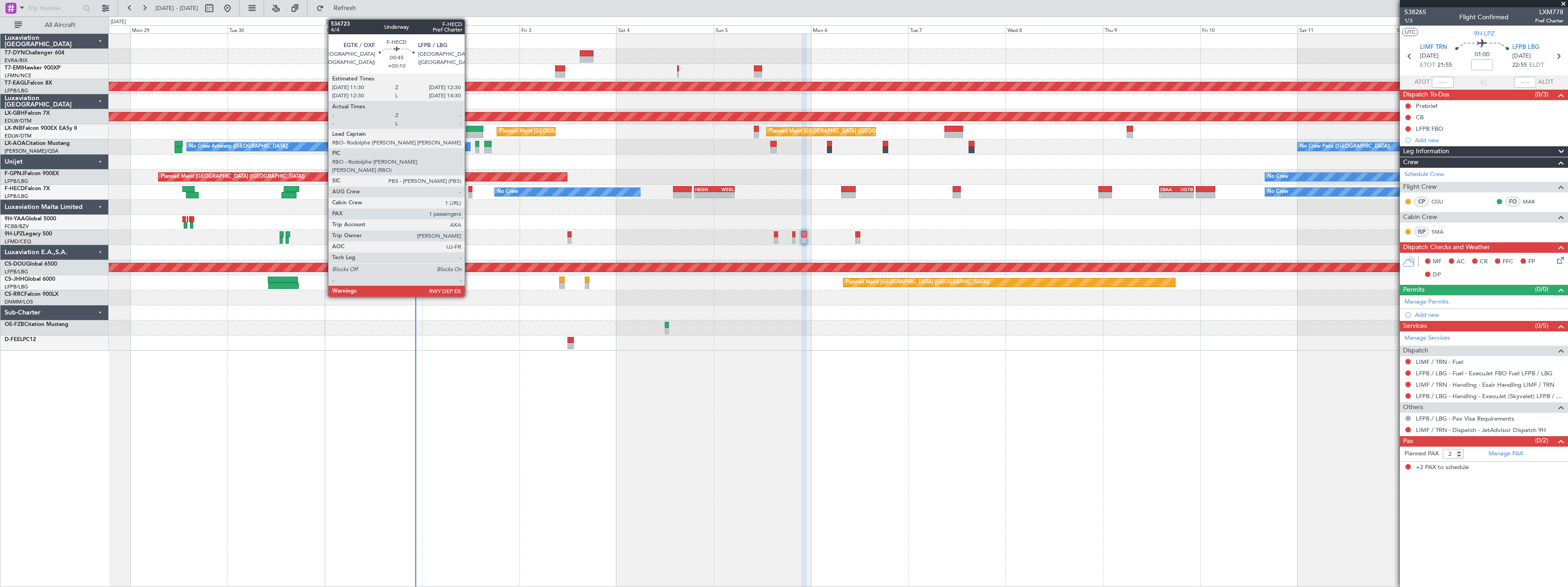
click at [469, 187] on div at bounding box center [470, 189] width 4 height 6
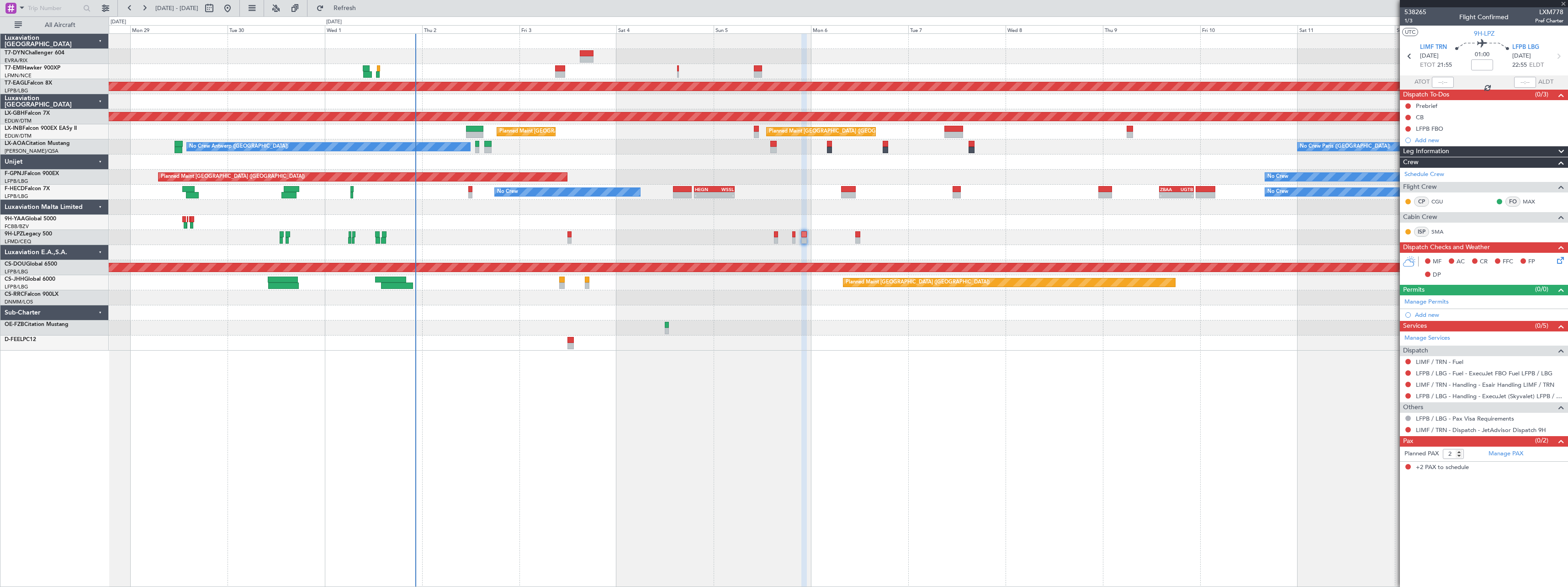
type input "+00:10"
type input "1"
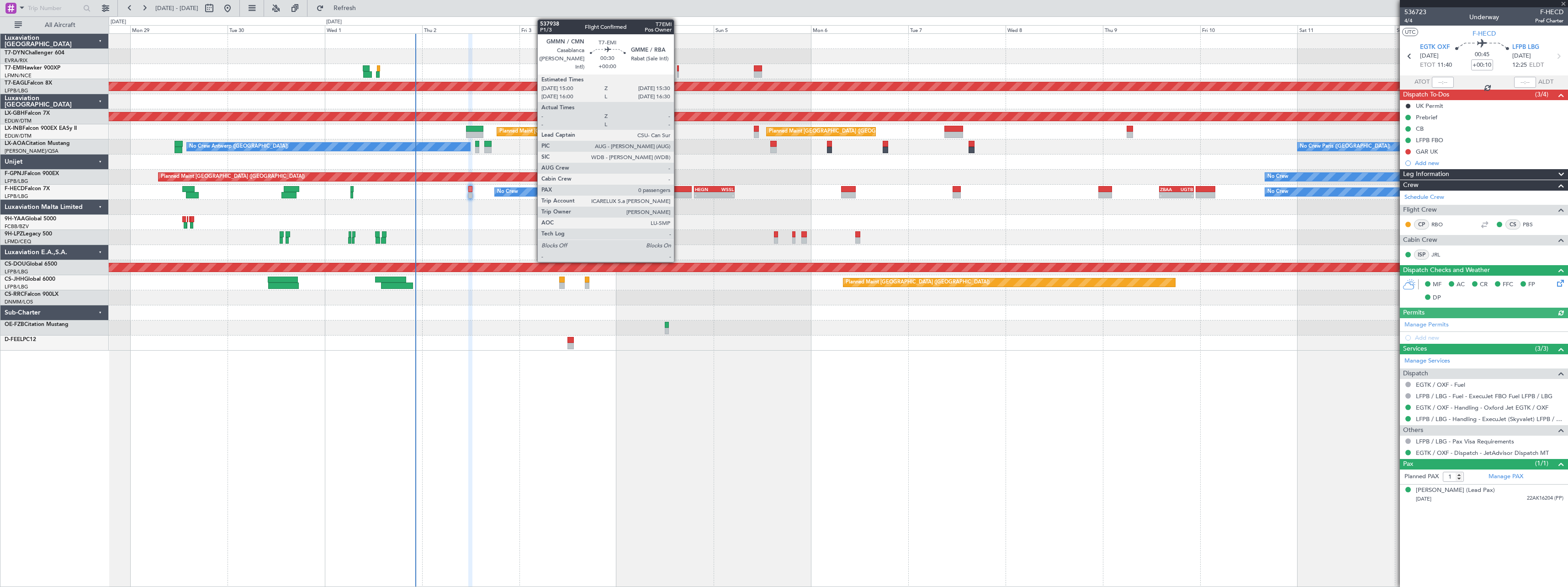
click at [678, 71] on div at bounding box center [678, 74] width 3 height 6
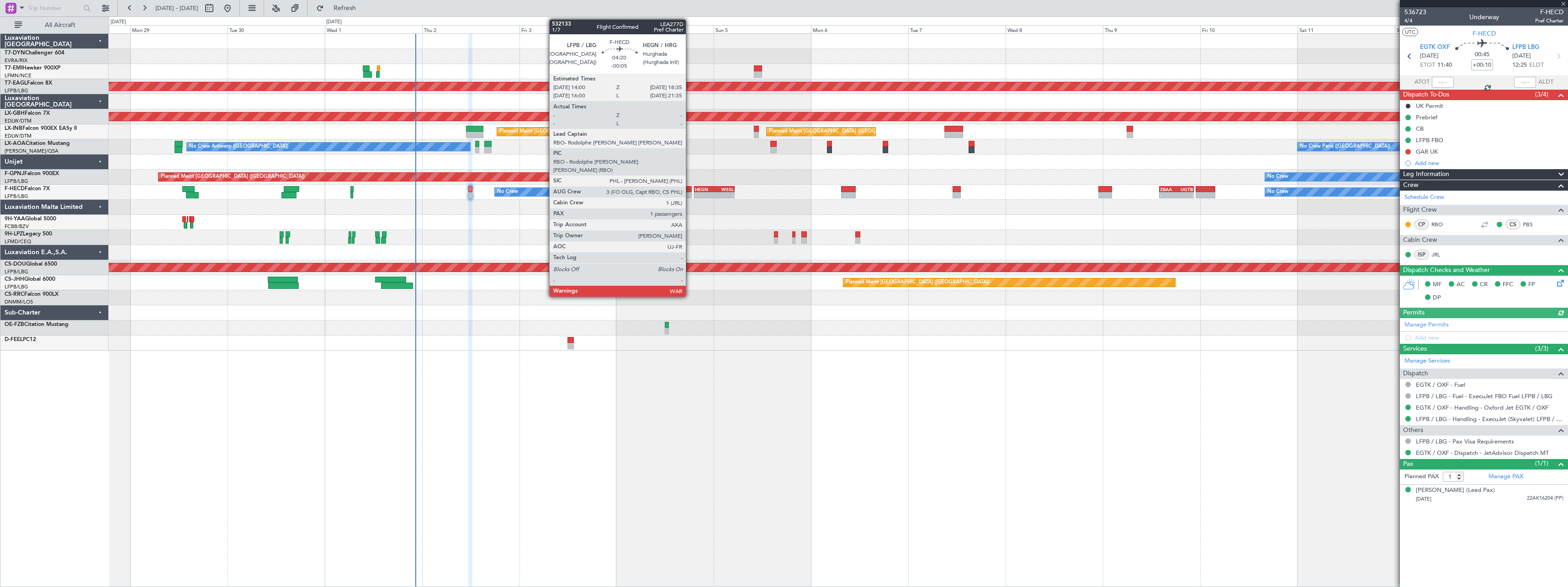
click at [690, 190] on div at bounding box center [682, 189] width 19 height 6
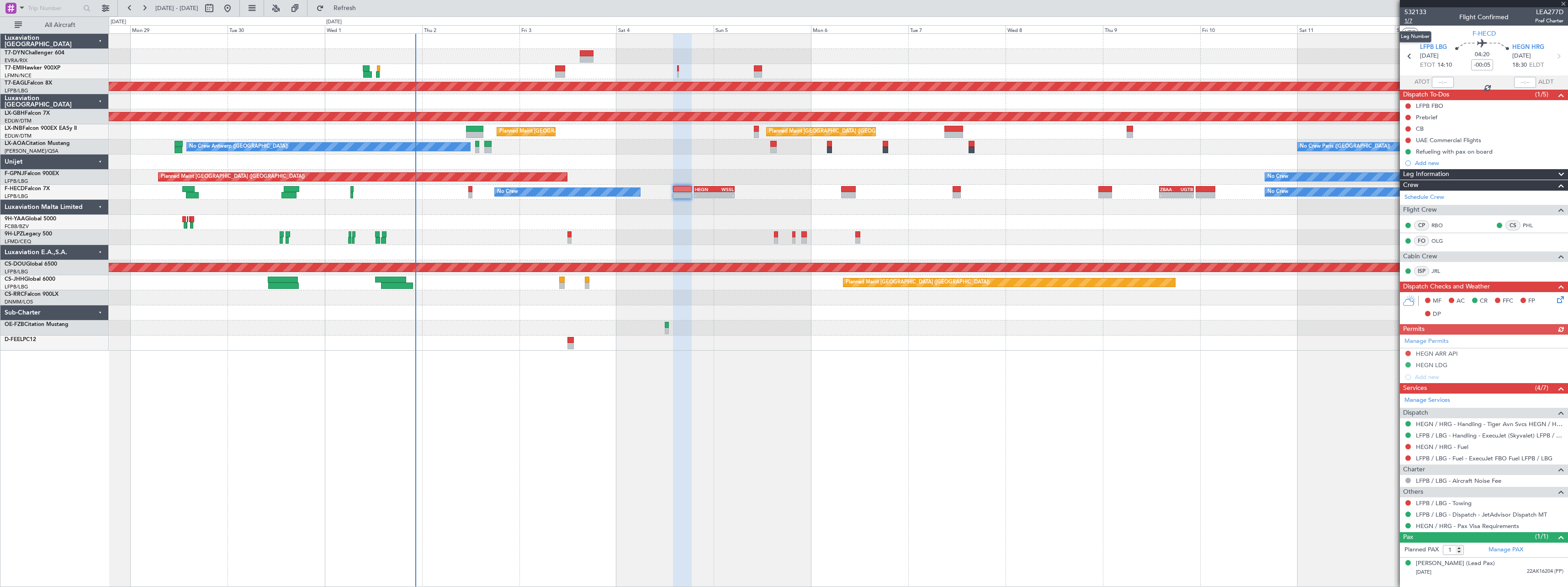
click at [1407, 18] on span "1/7" at bounding box center [1415, 21] width 22 height 8
click at [1456, 439] on mat-tooltip-component "LFPB / LBG - Handling - ExecuJet (Skyvalet) LFPB / LBG" at bounding box center [1489, 451] width 144 height 24
click at [1458, 437] on link "LFPB / LBG - Handling - ExecuJet (Skyvalet) LFPB / LBG" at bounding box center [1489, 436] width 147 height 8
click at [1467, 425] on link "HEGN / HRG - Handling - Tiger Avn Svcs HEGN / HRG" at bounding box center [1489, 424] width 147 height 8
click at [1560, 299] on icon at bounding box center [1559, 298] width 8 height 8
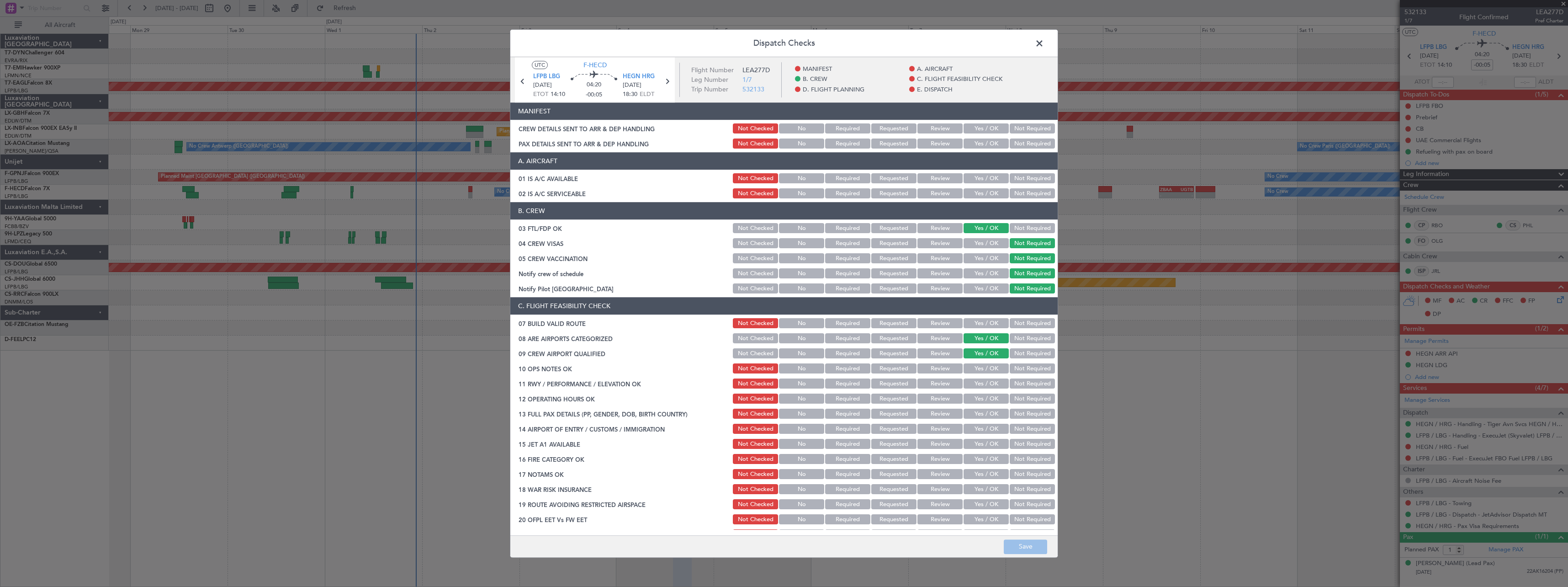
click at [971, 128] on button "Yes / OK" at bounding box center [986, 129] width 45 height 10
click at [969, 145] on button "Yes / OK" at bounding box center [986, 144] width 45 height 10
click at [1023, 542] on button "Save" at bounding box center [1025, 547] width 43 height 15
click at [1044, 42] on span at bounding box center [1044, 45] width 0 height 18
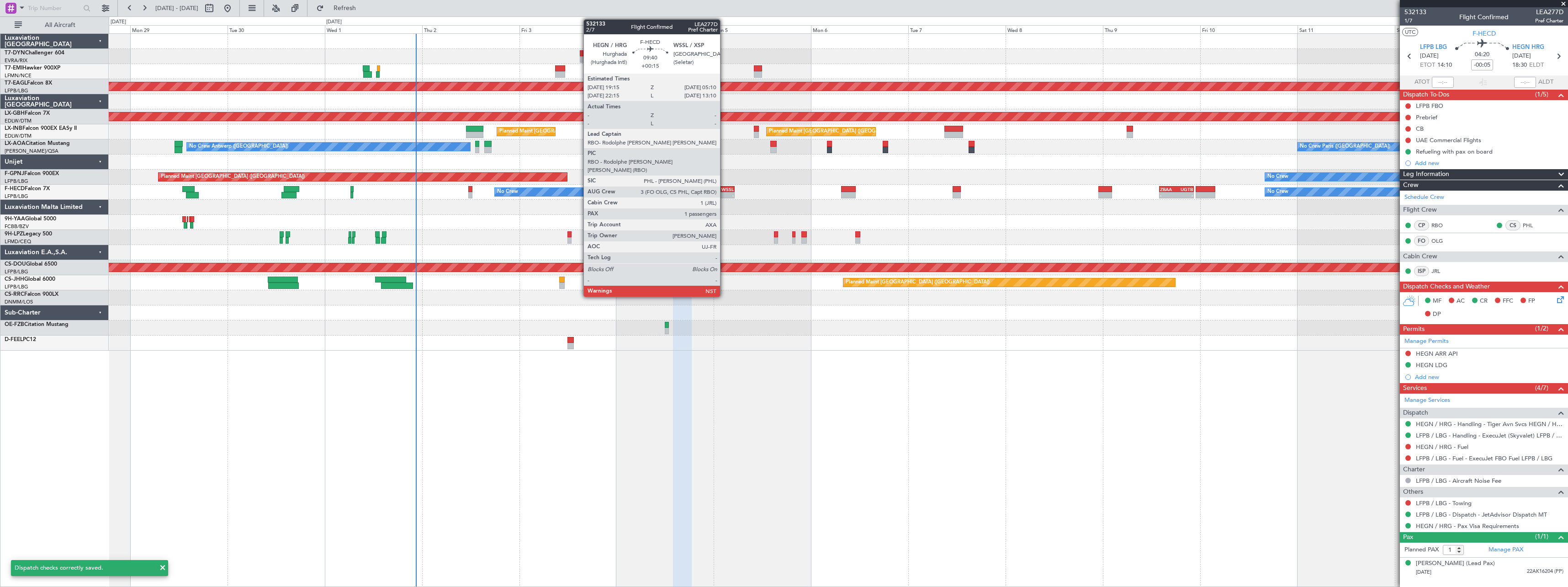
click at [724, 190] on div "WSSL" at bounding box center [723, 189] width 19 height 6
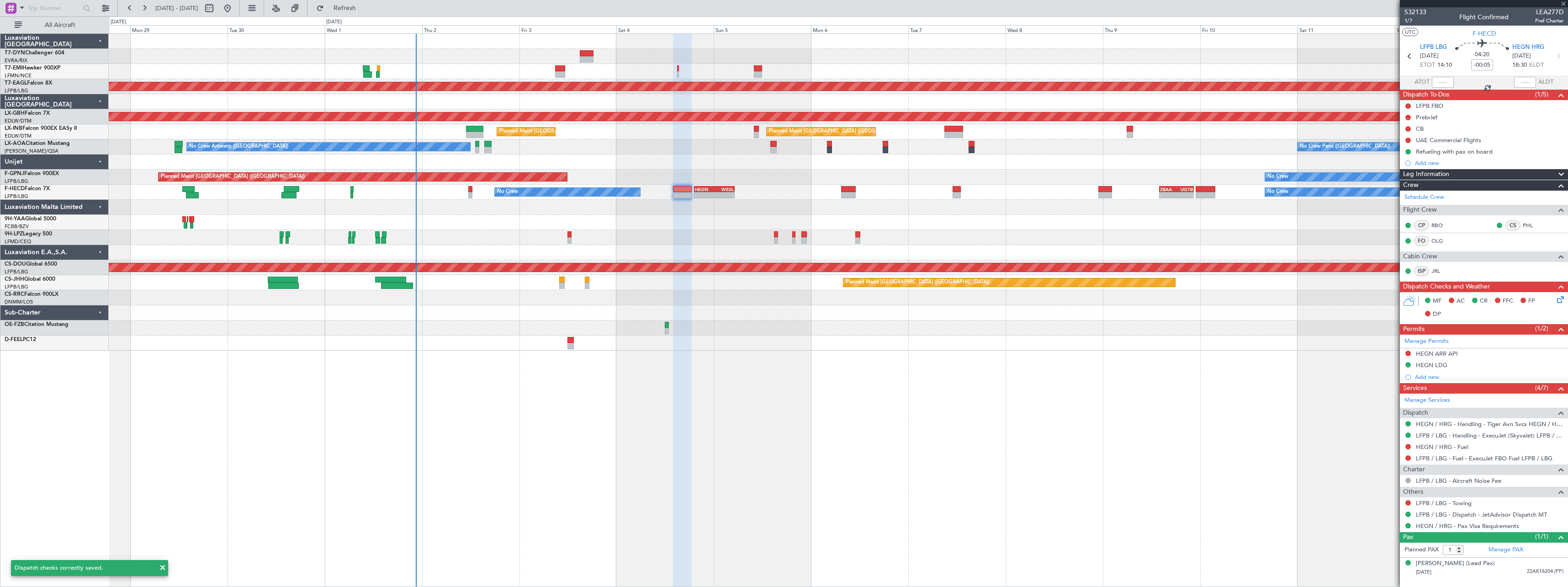
type input "+00:15"
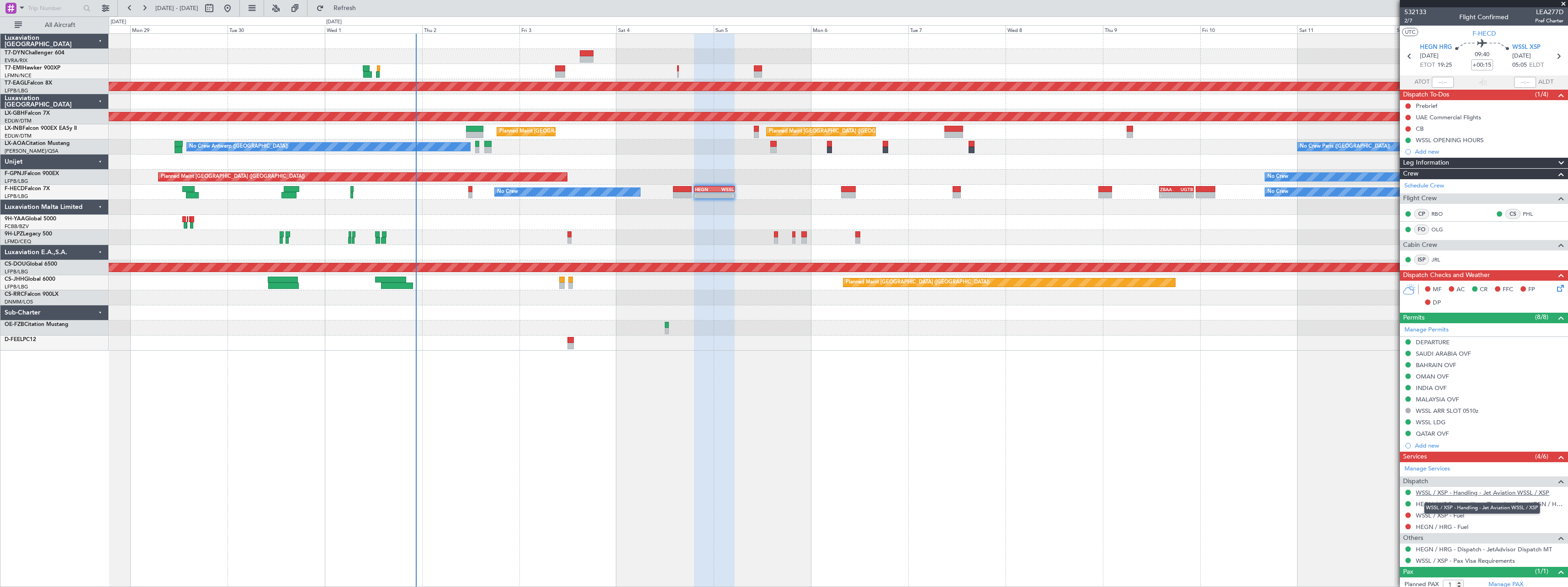
click at [1470, 494] on link "WSSL / XSP - Handling - Jet Aviation WSSL / XSP" at bounding box center [1482, 492] width 134 height 8
click at [1555, 287] on icon at bounding box center [1559, 287] width 8 height 8
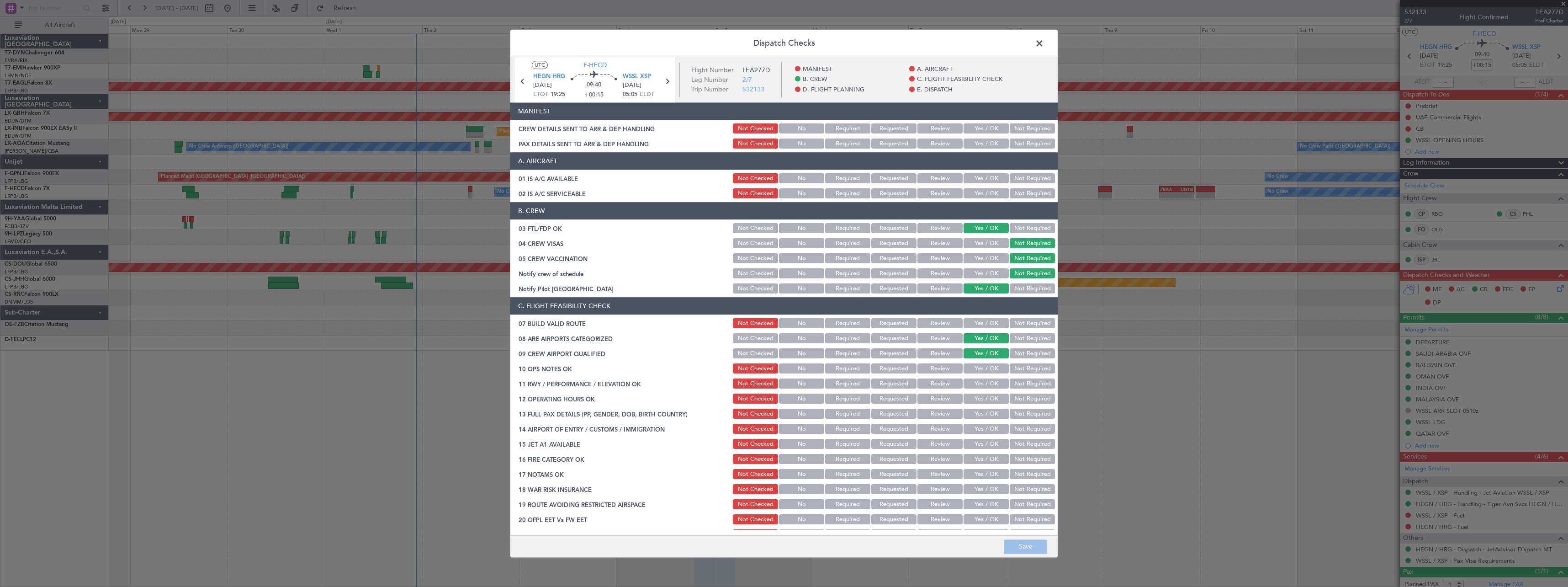
click at [970, 127] on button "Yes / OK" at bounding box center [986, 129] width 45 height 10
click at [971, 142] on button "Yes / OK" at bounding box center [986, 144] width 45 height 10
click at [1025, 548] on button "Save" at bounding box center [1025, 547] width 43 height 15
click at [1044, 42] on span at bounding box center [1044, 45] width 0 height 18
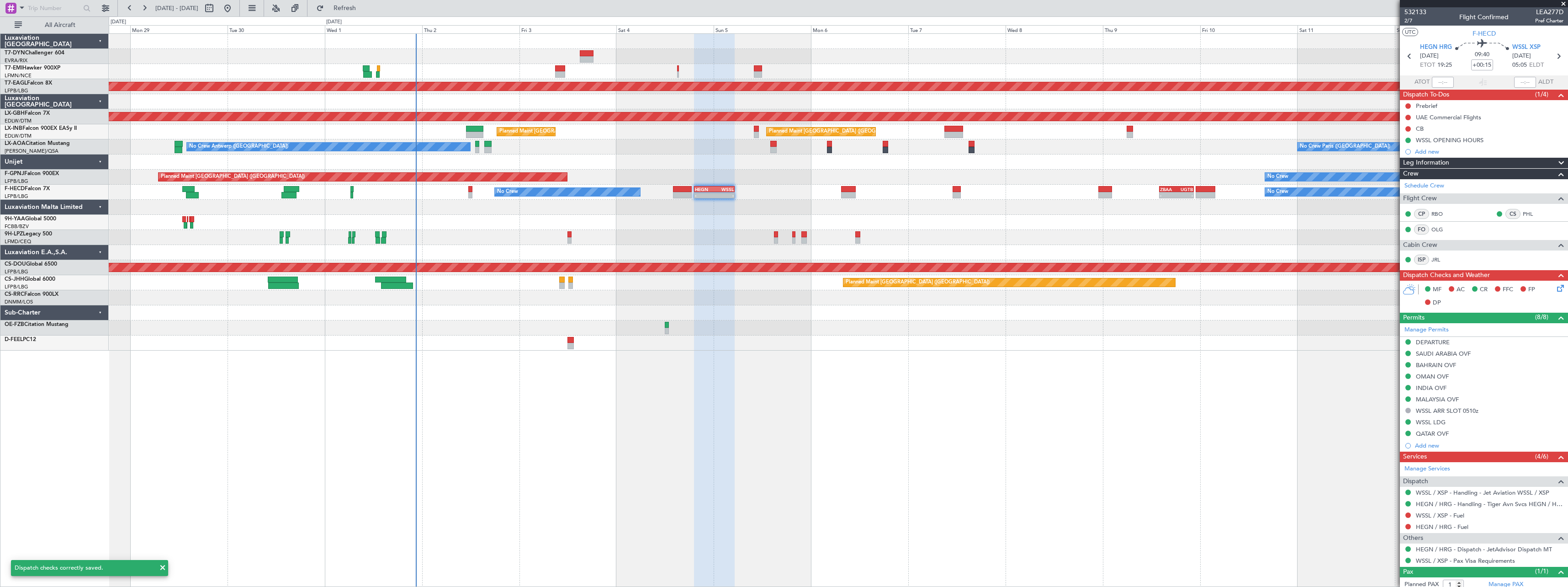
scroll to position [26, 0]
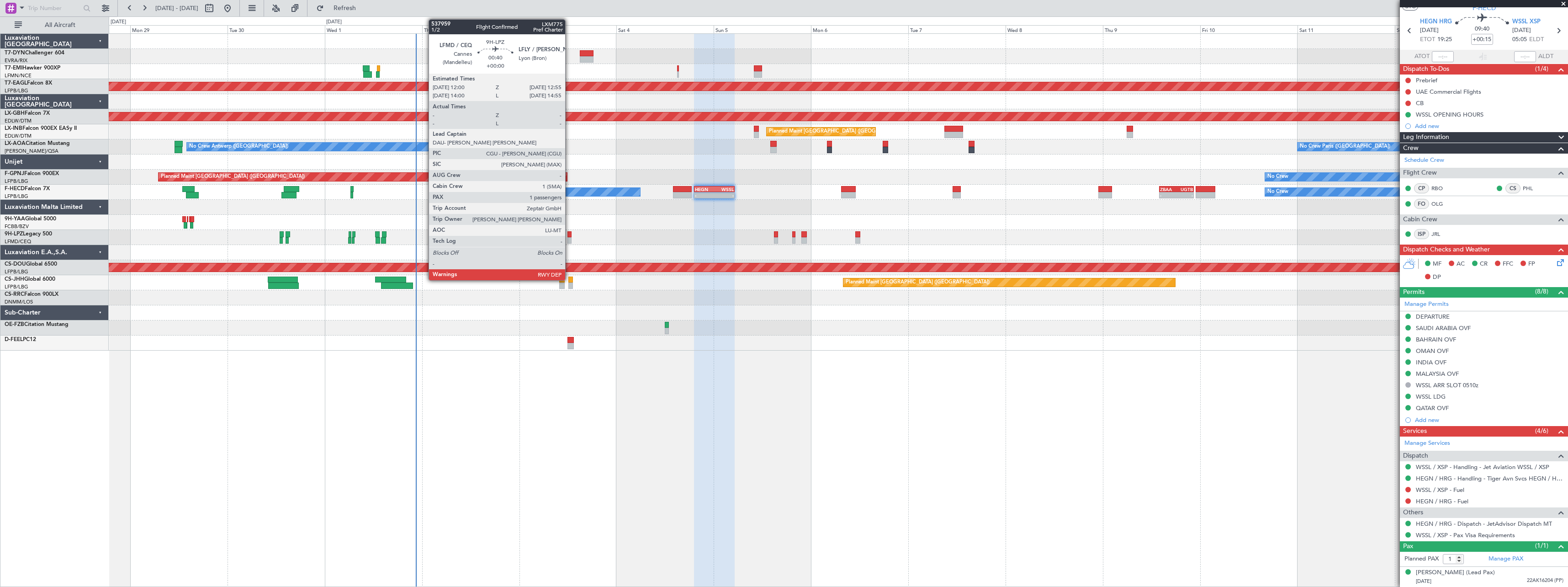
click at [569, 238] on div at bounding box center [569, 240] width 4 height 6
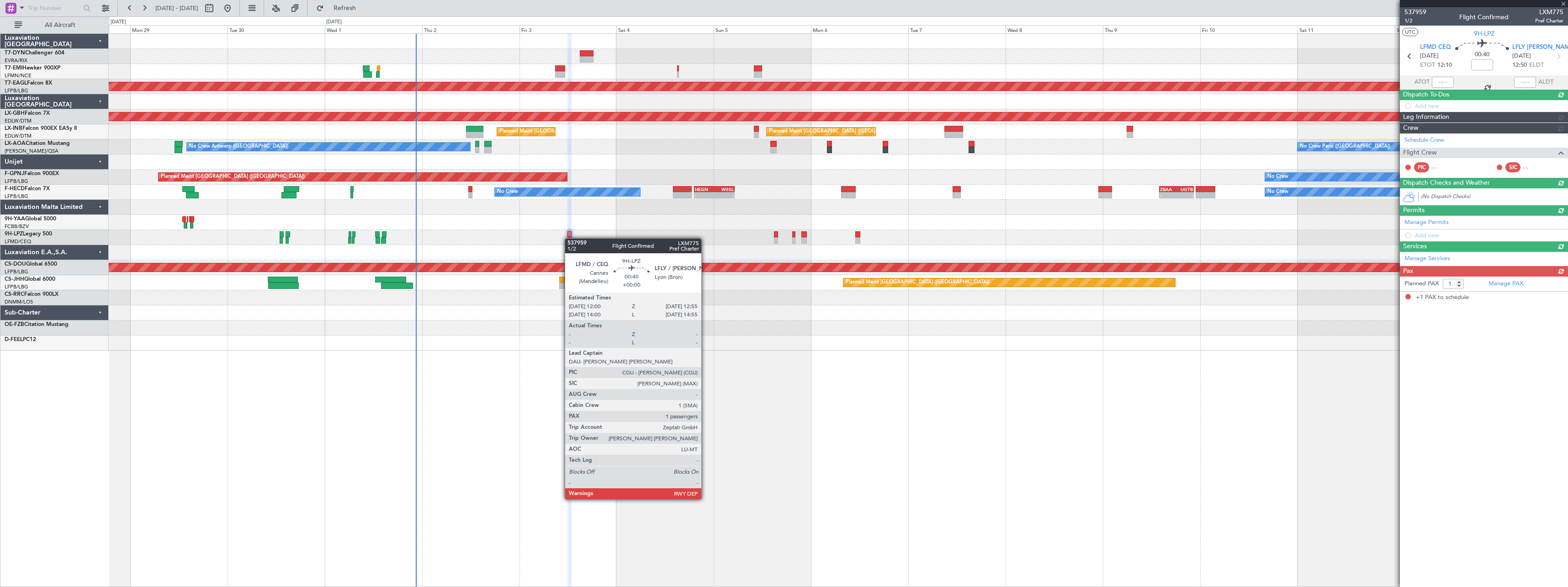
scroll to position [0, 0]
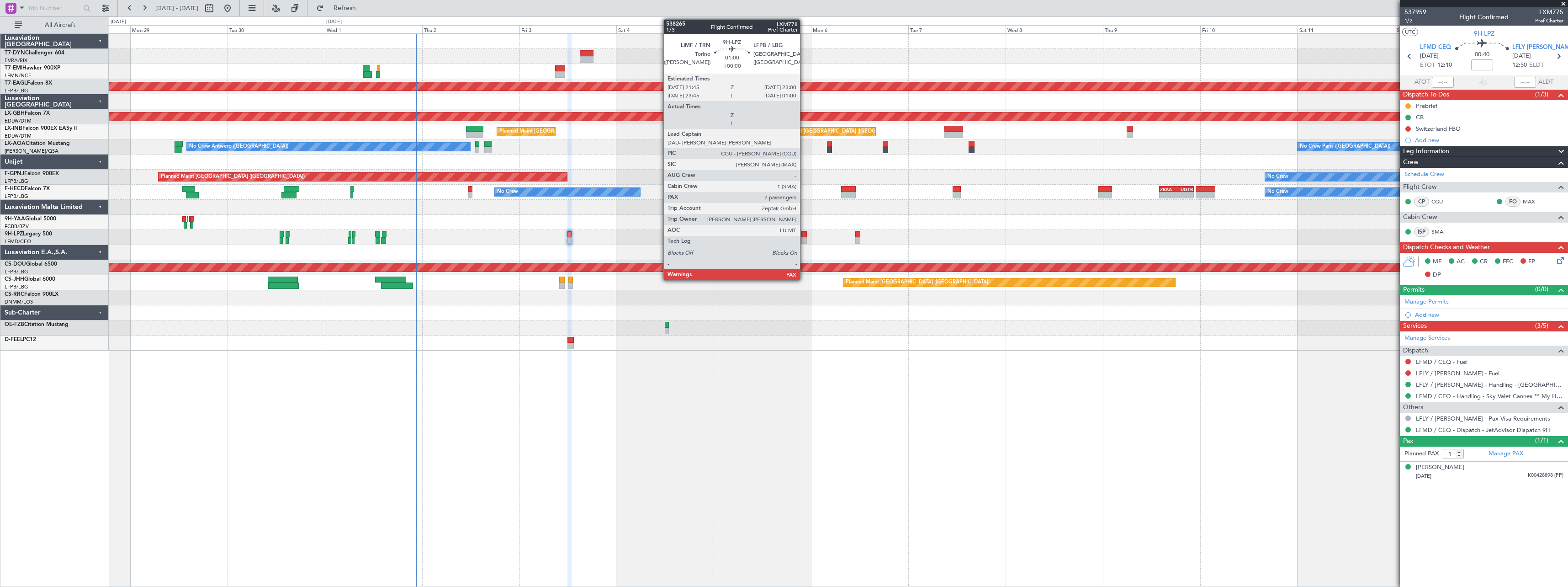
click at [804, 235] on div at bounding box center [804, 235] width 6 height 6
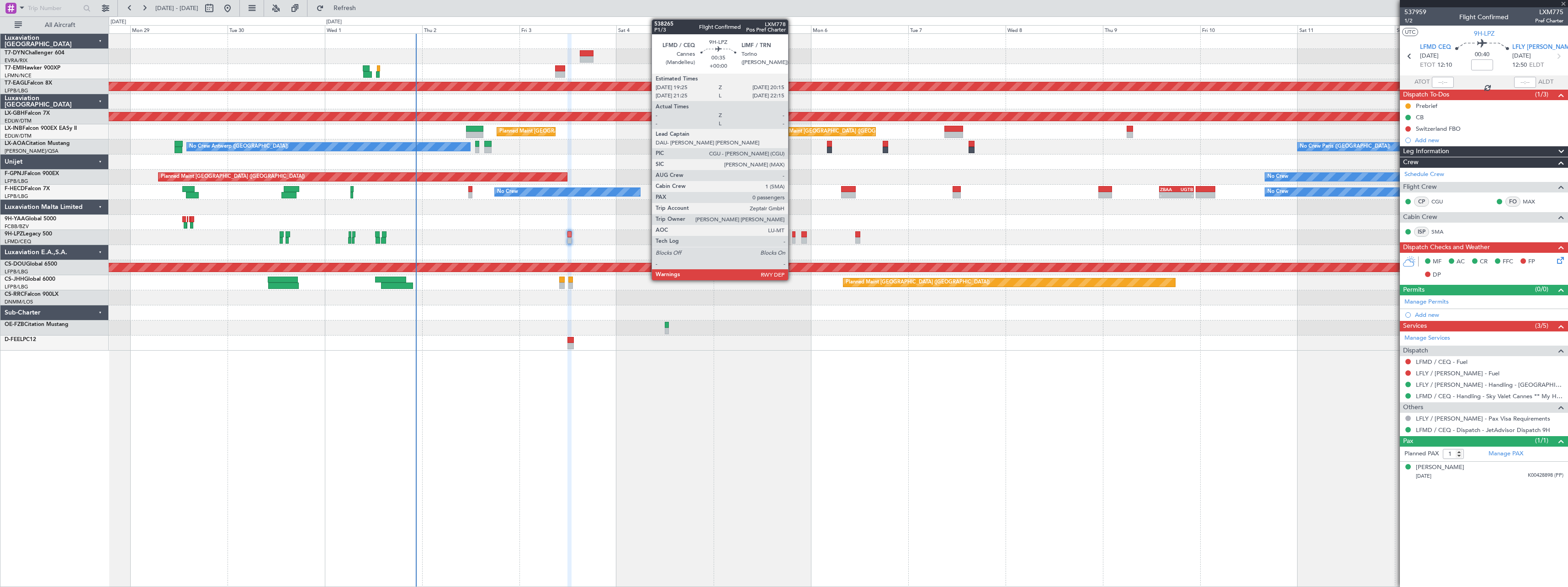
click at [792, 235] on div at bounding box center [794, 235] width 4 height 6
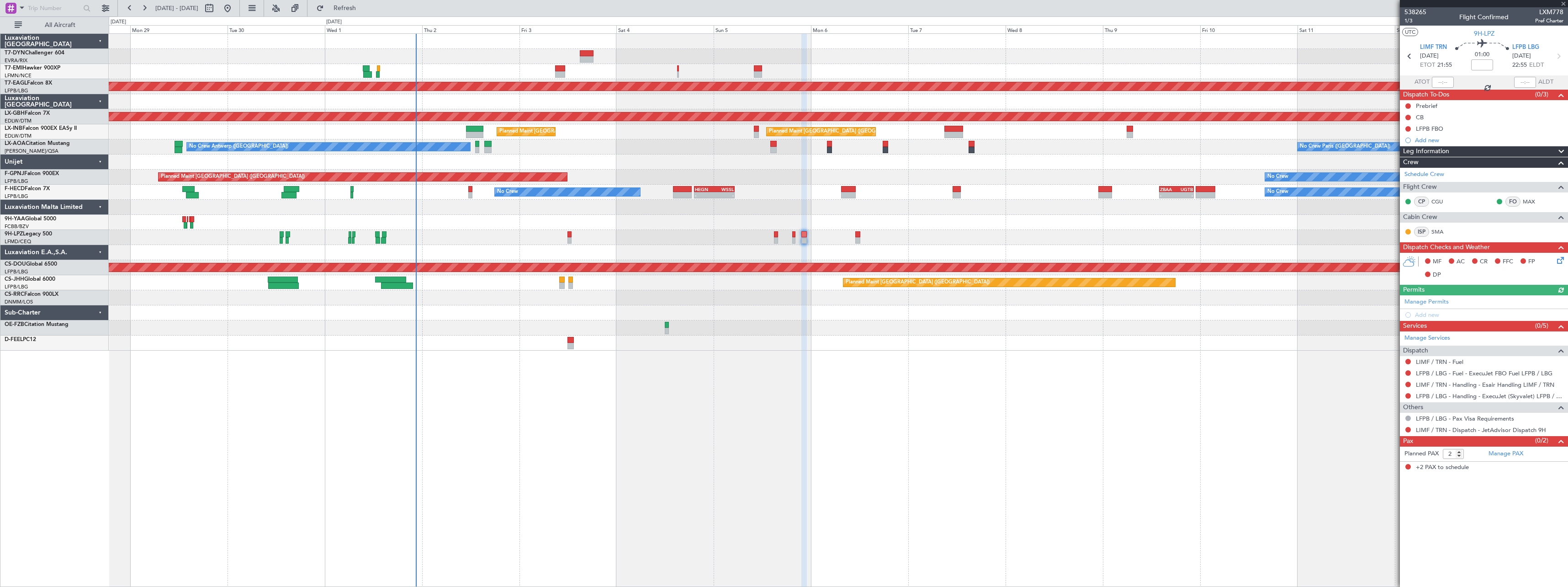
type input "0"
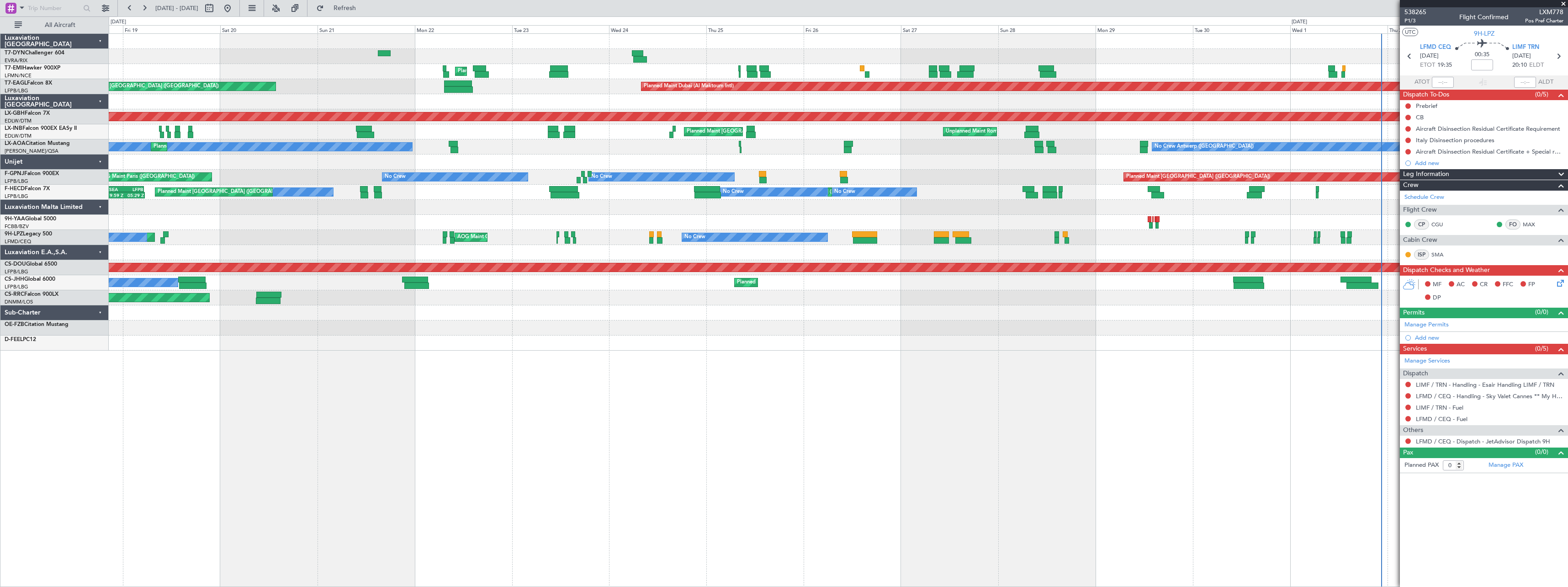
click at [1331, 190] on div "Planned Maint Zurich Planned Maint Dubai (Al Maktoum Intl) Unplanned Maint Pari…" at bounding box center [838, 192] width 1458 height 317
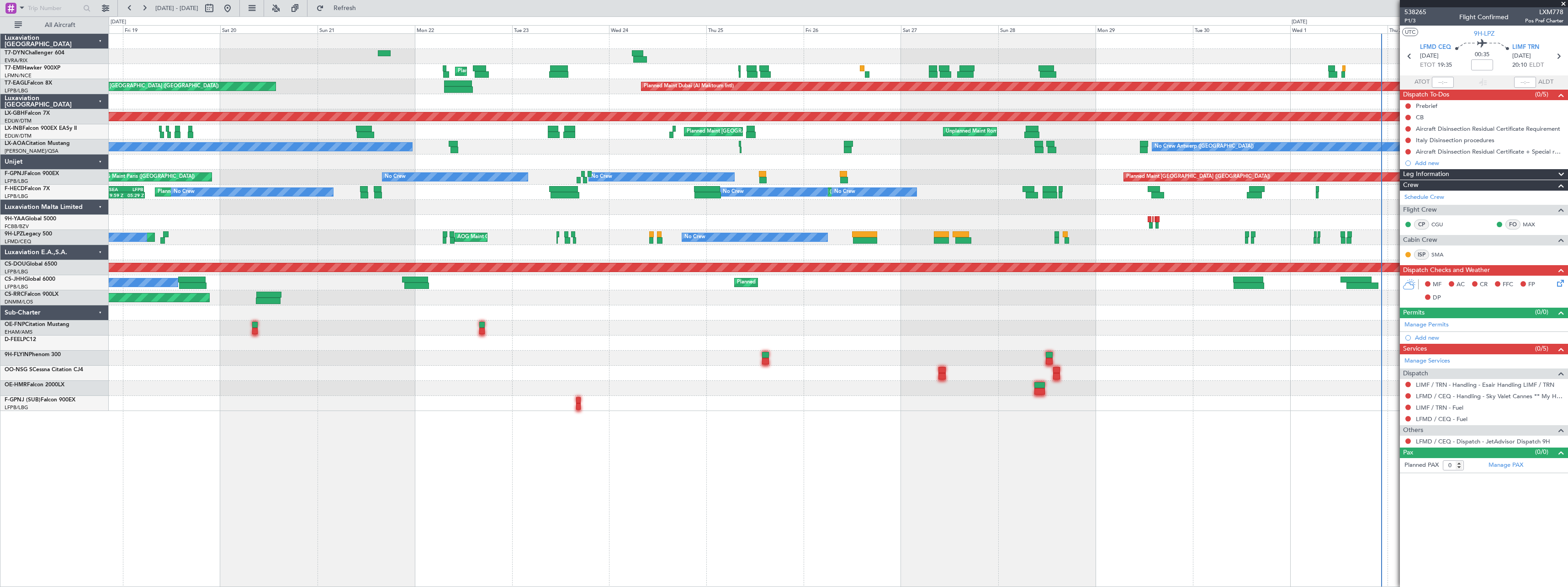
click at [548, 239] on div "Planned Maint St Gallen (Altenrhein) AOG Maint Cannes (Mandelieu) No Crew No Cr…" at bounding box center [838, 238] width 1458 height 15
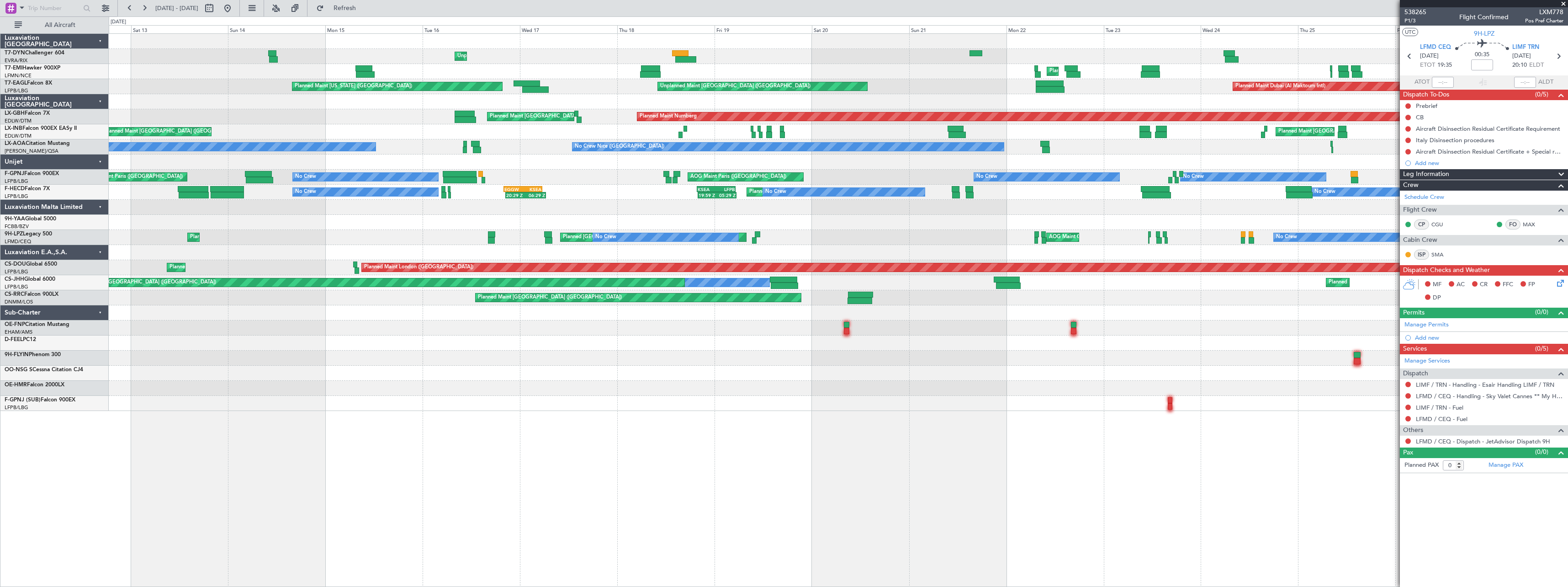
click at [956, 175] on div "Unplanned Maint Riga (Riga Intl) Planned Maint Zurich Planned Maint Dubai (Al M…" at bounding box center [838, 223] width 1458 height 377
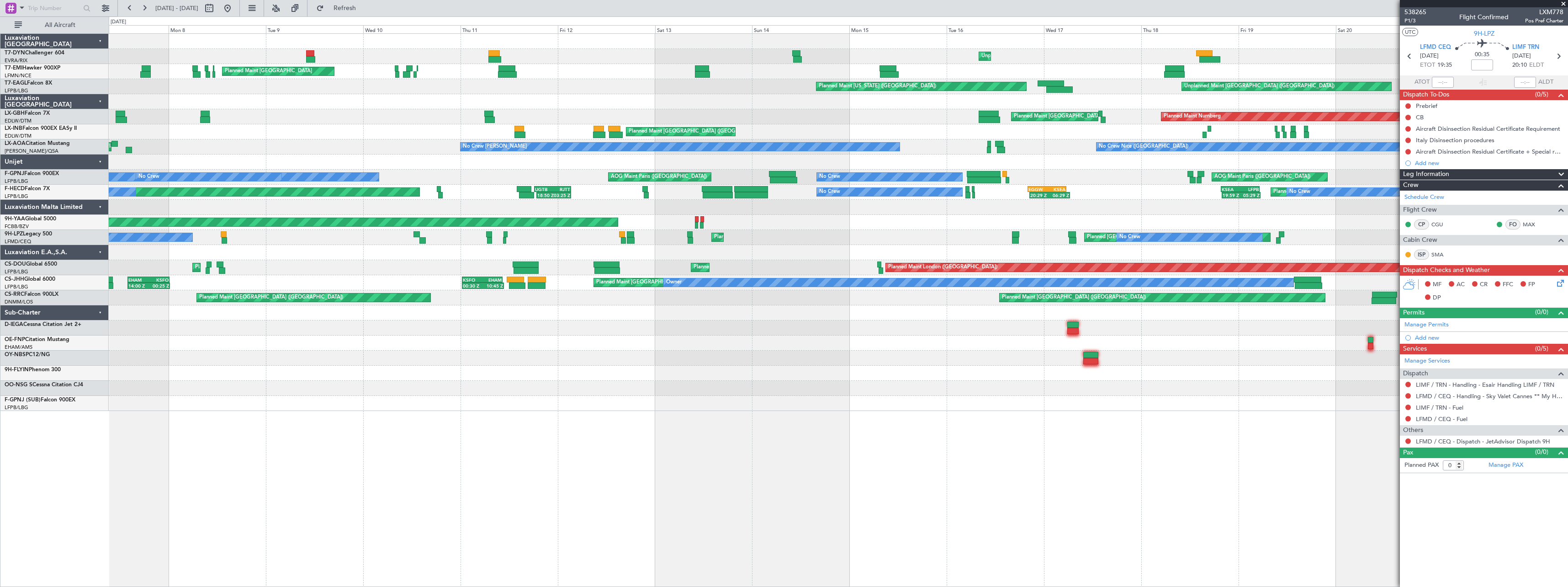
click at [912, 241] on div "Unplanned Maint Riga (Riga Intl) Planned Maint Zurich Planned Maint Zurich Plan…" at bounding box center [838, 223] width 1458 height 377
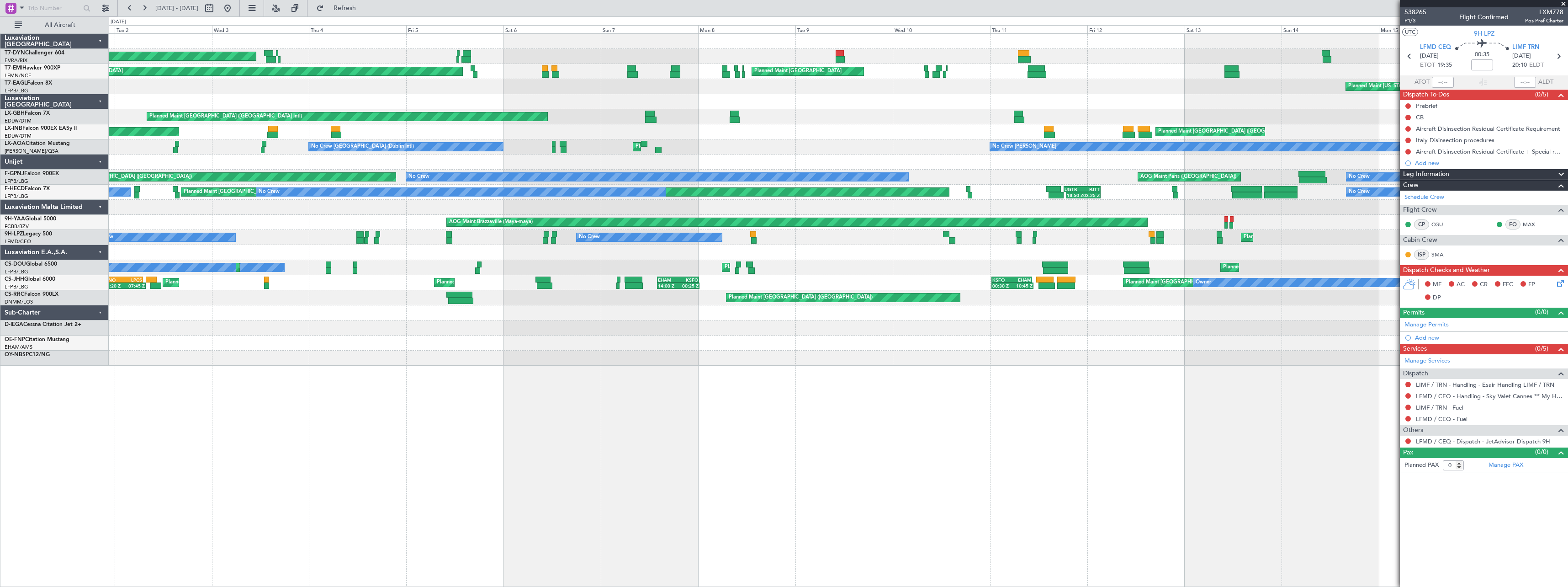
click at [953, 170] on div "Unplanned Maint Riga (Riga Intl) AOG Maint Riga (Riga Intl) Planned Maint Zuric…" at bounding box center [838, 200] width 1458 height 332
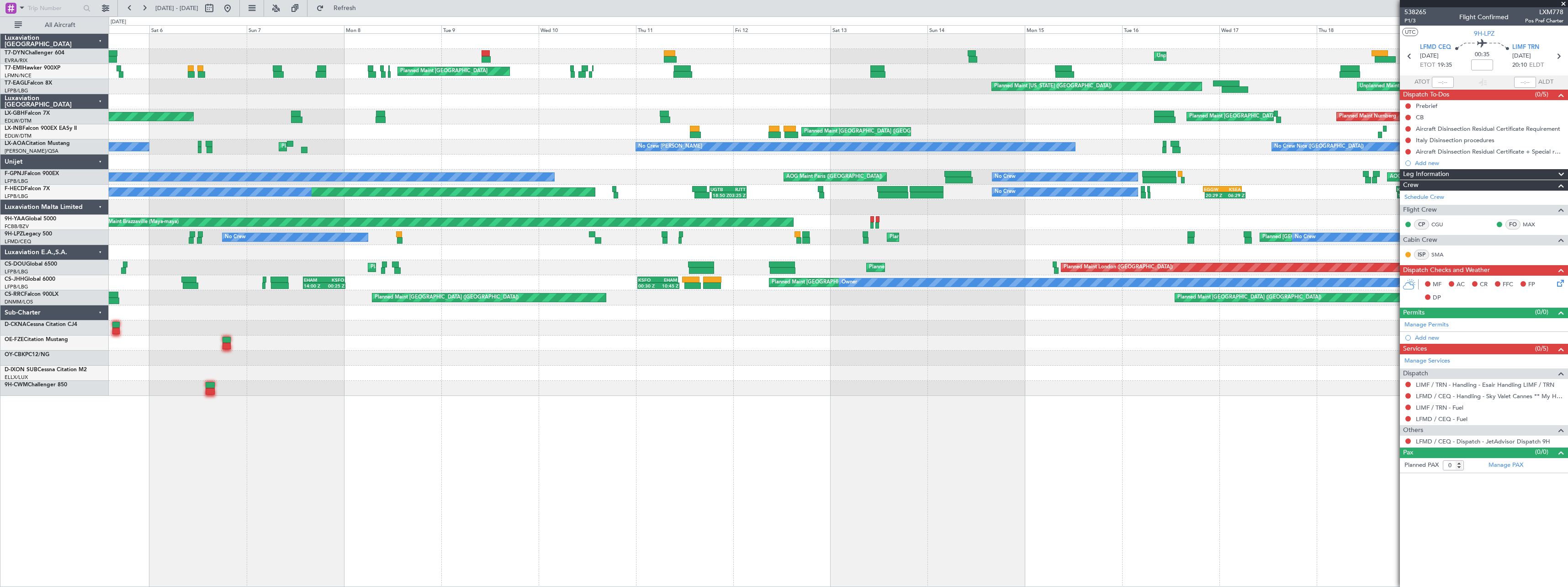
click at [745, 269] on div "Unplanned Maint Riga (Riga Intl) AOG Maint Riga (Riga Intl) Planned Maint Zuric…" at bounding box center [838, 215] width 1458 height 362
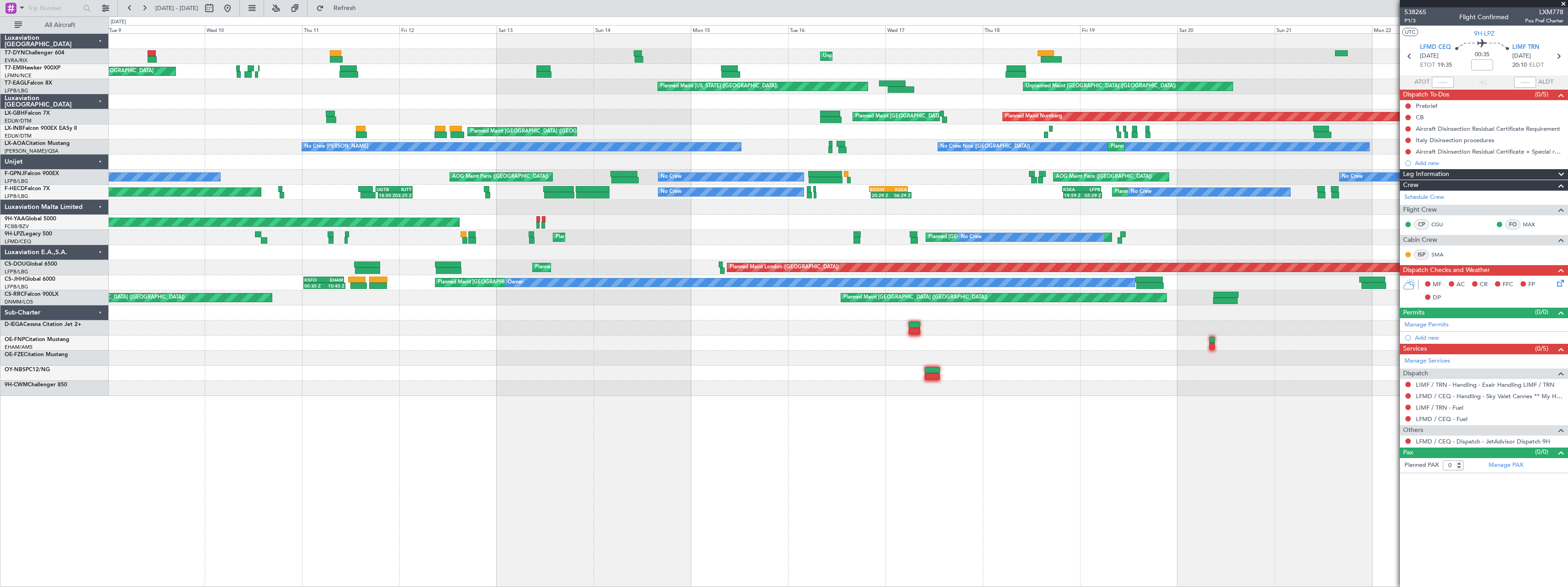
click at [504, 258] on div at bounding box center [838, 253] width 1458 height 15
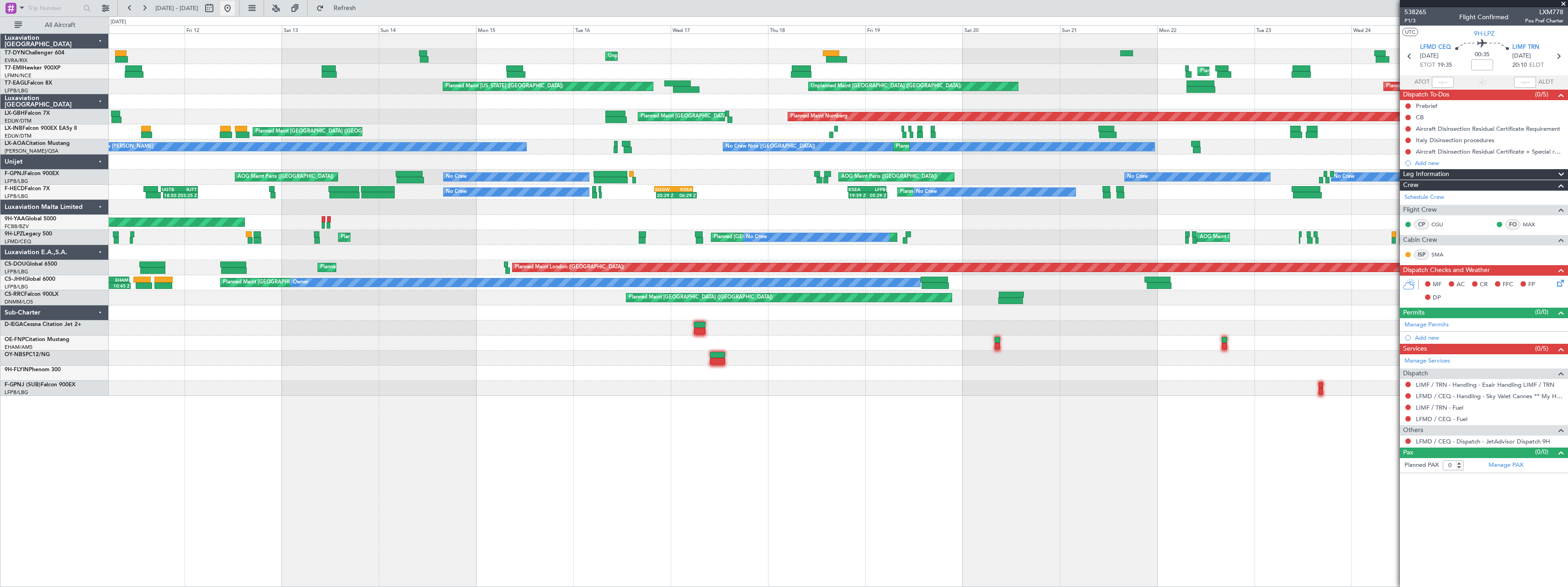
click at [235, 8] on button at bounding box center [227, 8] width 14 height 15
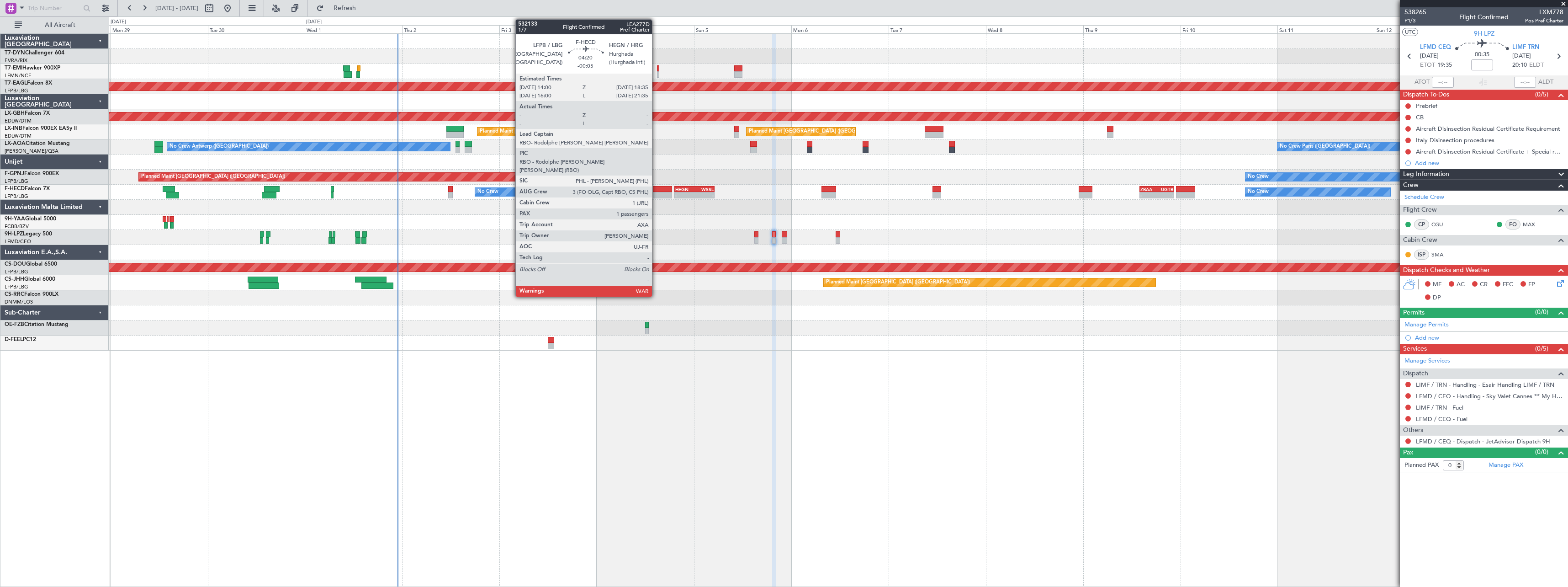
click at [656, 190] on div at bounding box center [662, 189] width 19 height 6
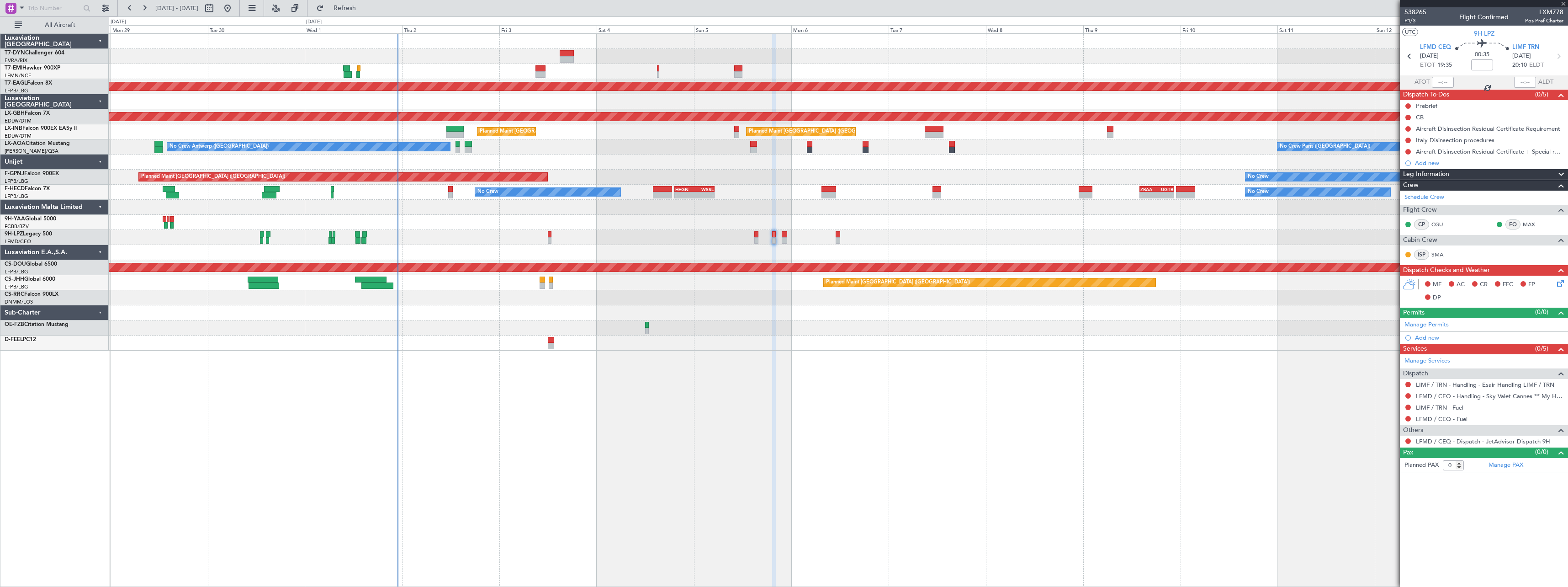
type input "-00:05"
type input "1"
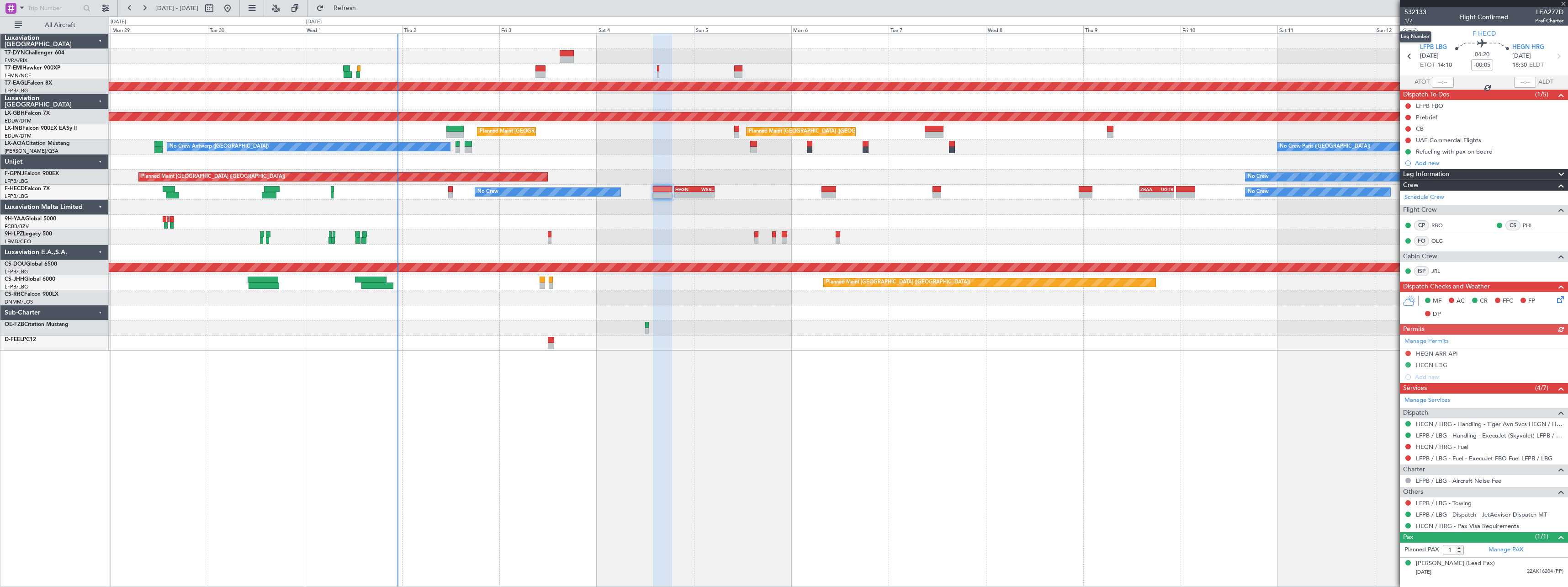
click at [1410, 20] on span "1/7" at bounding box center [1415, 21] width 22 height 8
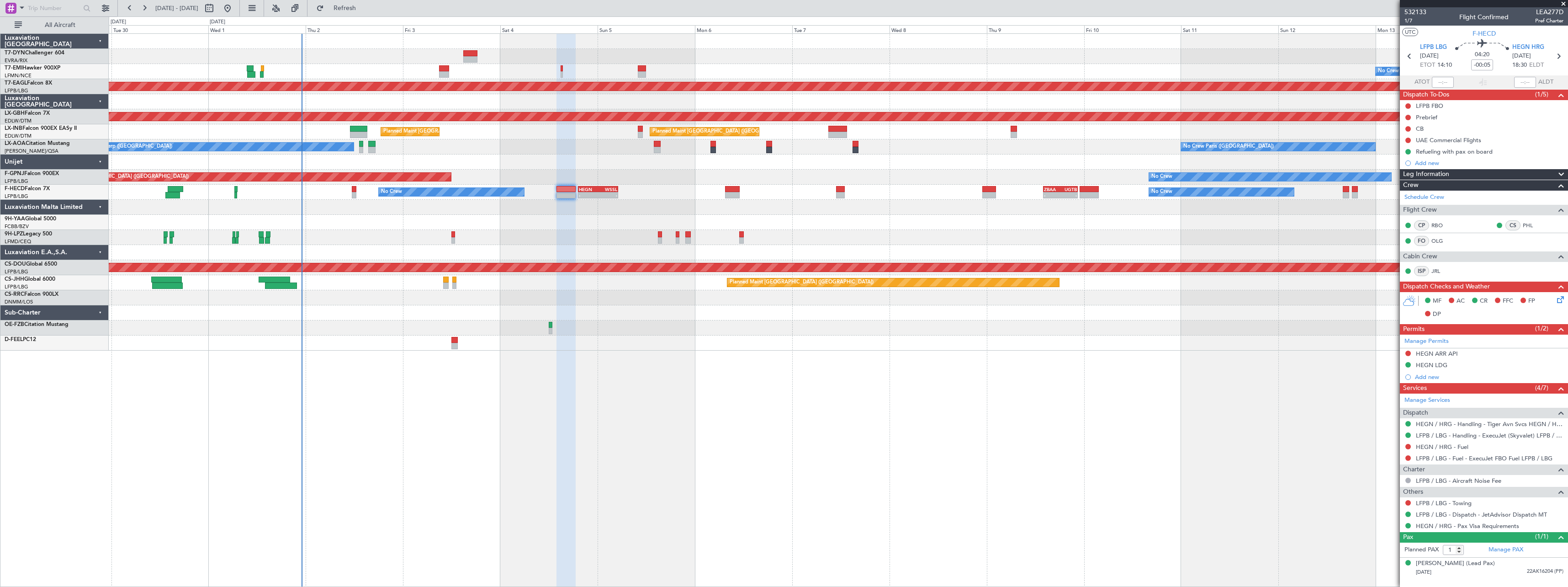
click at [671, 314] on div at bounding box center [838, 313] width 1458 height 15
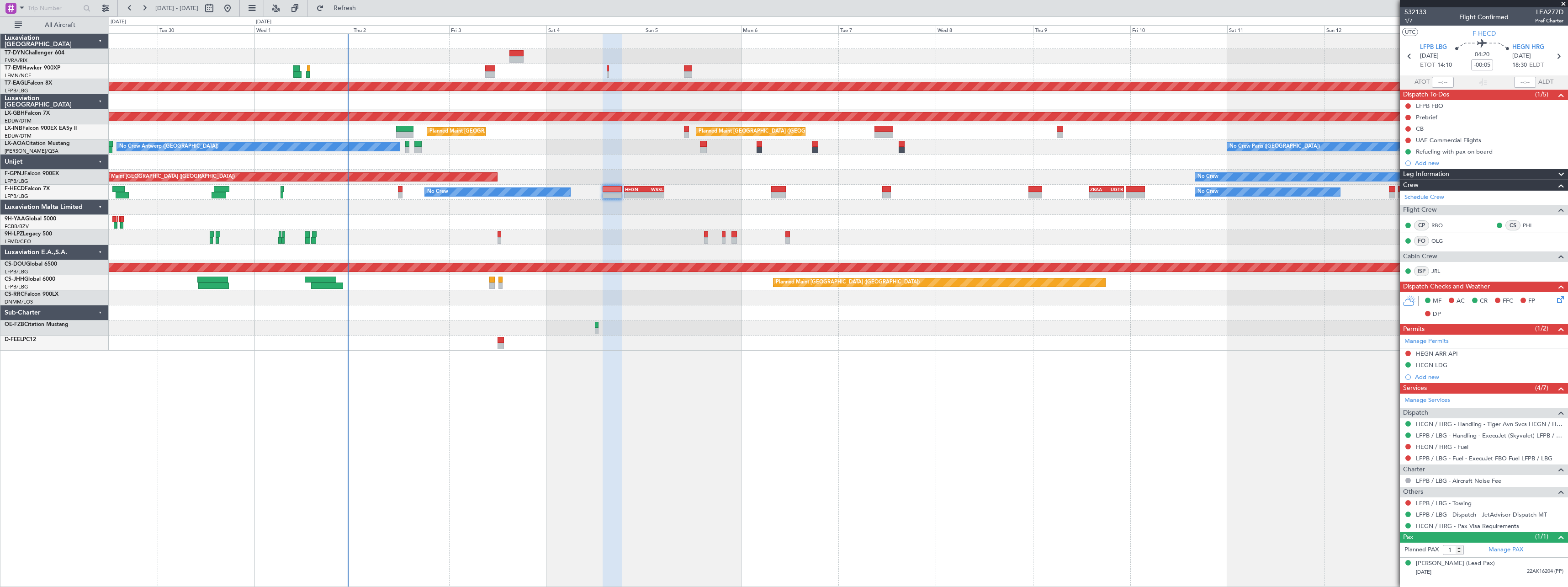
click at [623, 219] on div at bounding box center [838, 223] width 1458 height 15
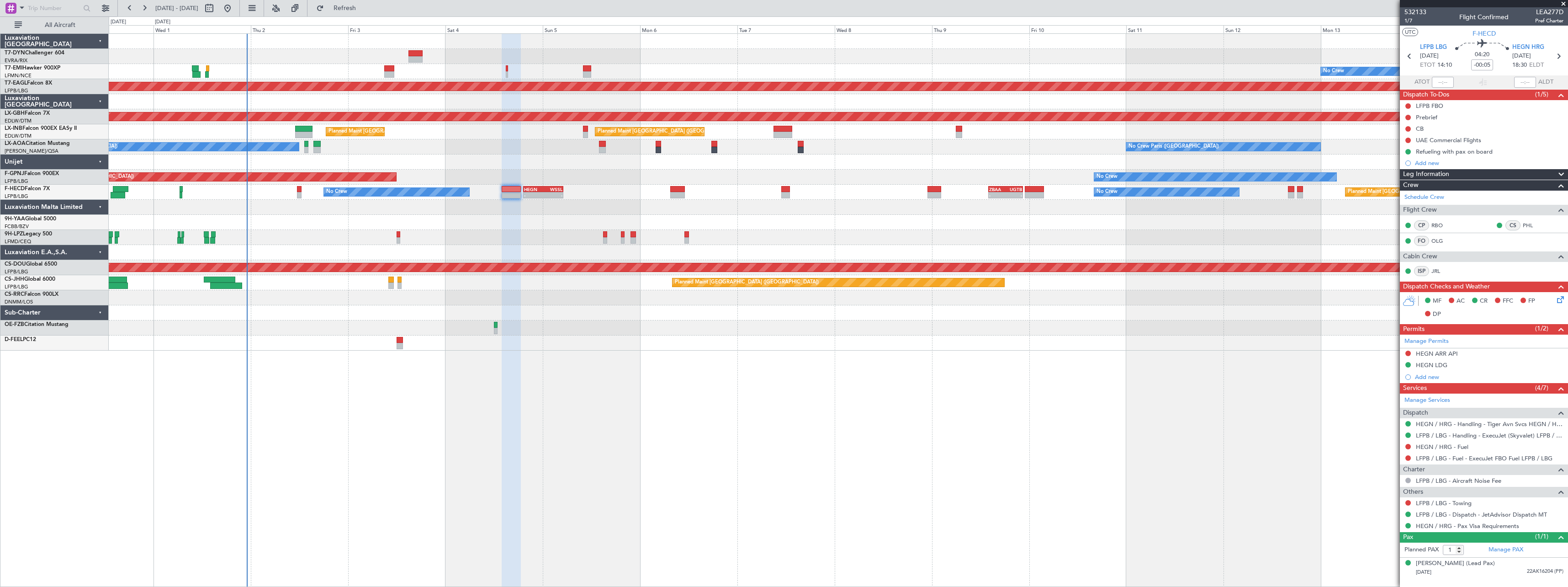
click at [738, 223] on div "No Crew Planned Maint Dubai (Al Maktoum Intl) Planned Maint Nurnberg Planned Ma…" at bounding box center [838, 192] width 1458 height 317
click at [1409, 18] on span "1/7" at bounding box center [1415, 21] width 22 height 8
click at [1420, 9] on span "532133" at bounding box center [1415, 12] width 22 height 9
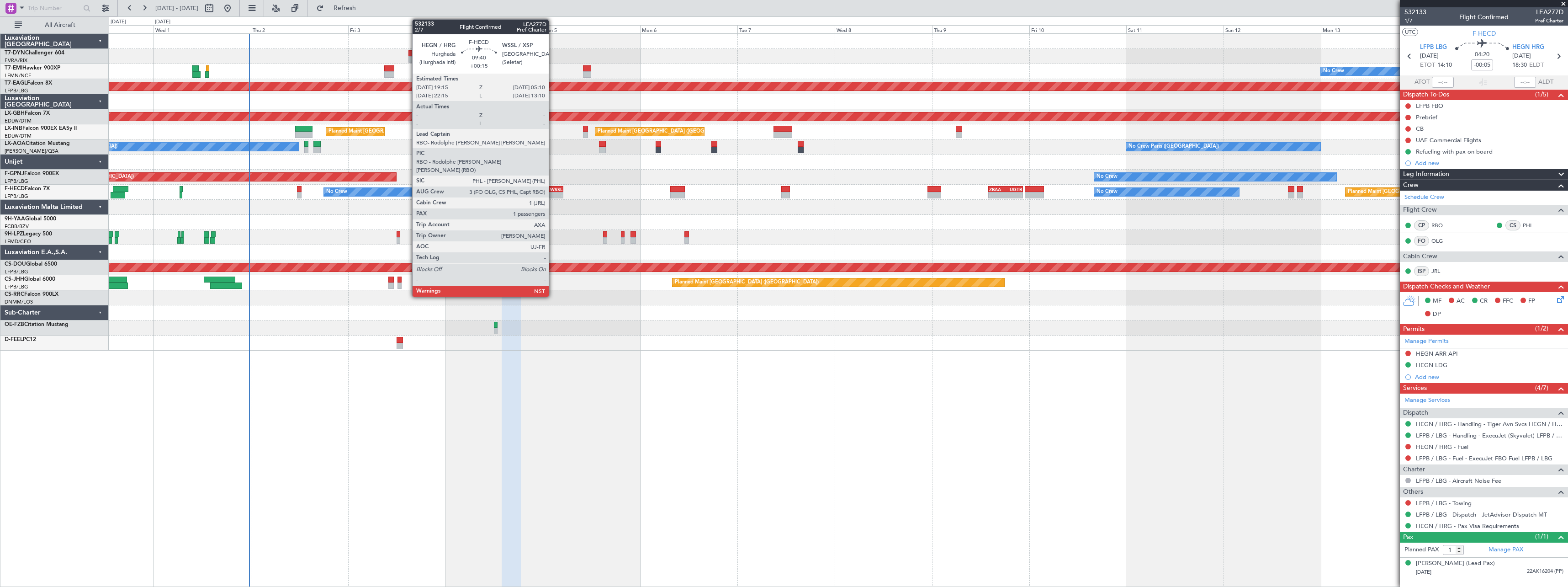
click at [552, 188] on div "WSSL" at bounding box center [552, 189] width 19 height 6
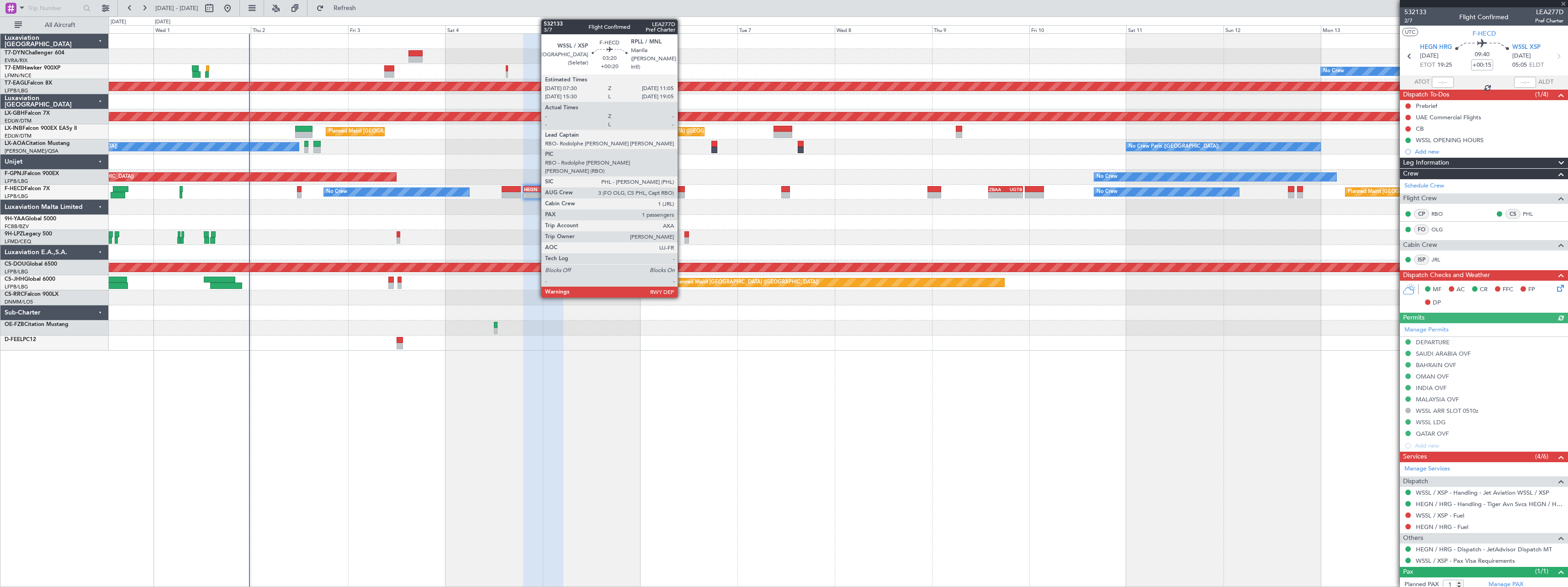
click at [682, 189] on div at bounding box center [677, 189] width 14 height 6
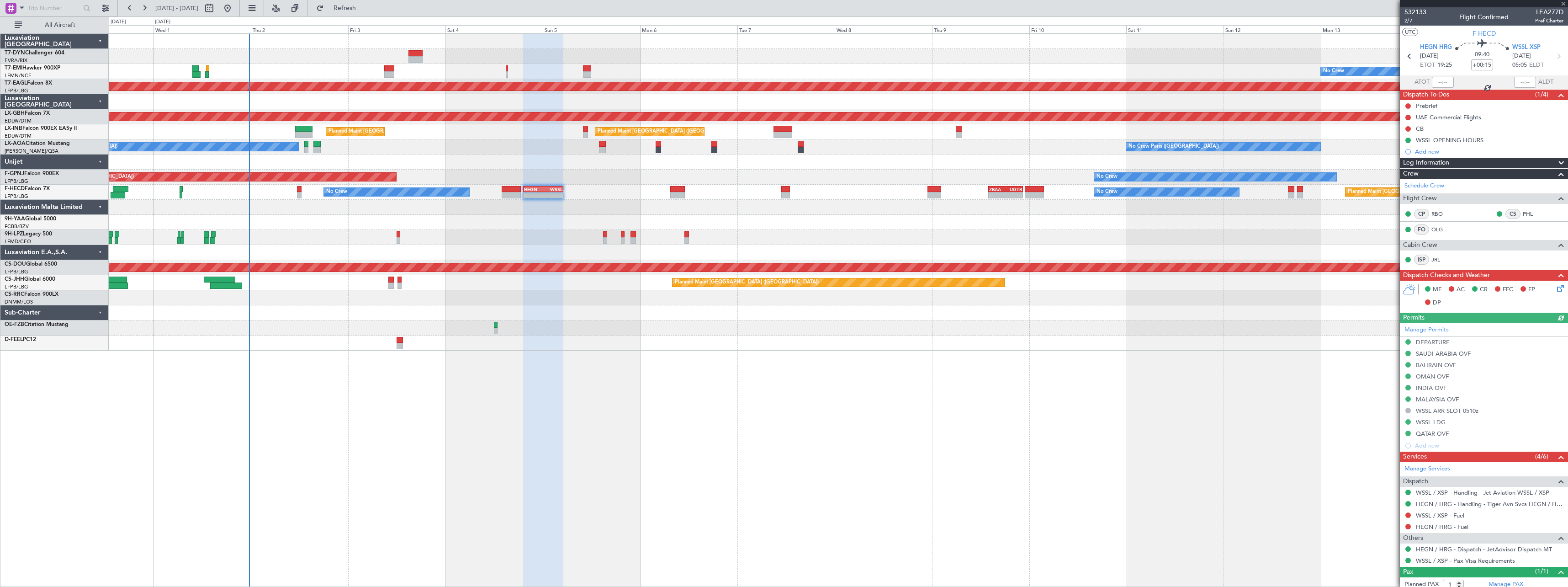
type input "+00:20"
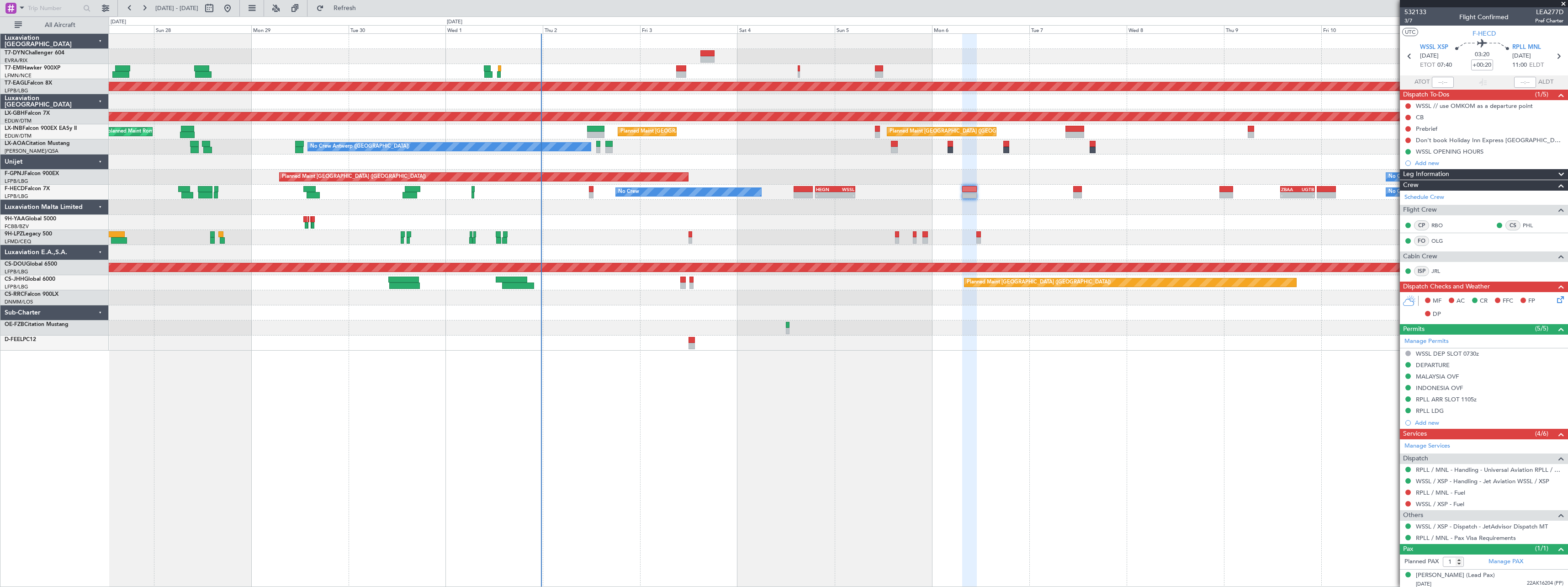
click at [1182, 357] on div "No Crew Planned Maint Dubai (Al Maktoum Intl) Planned Maint Nurnberg Planned Ma…" at bounding box center [838, 310] width 1459 height 554
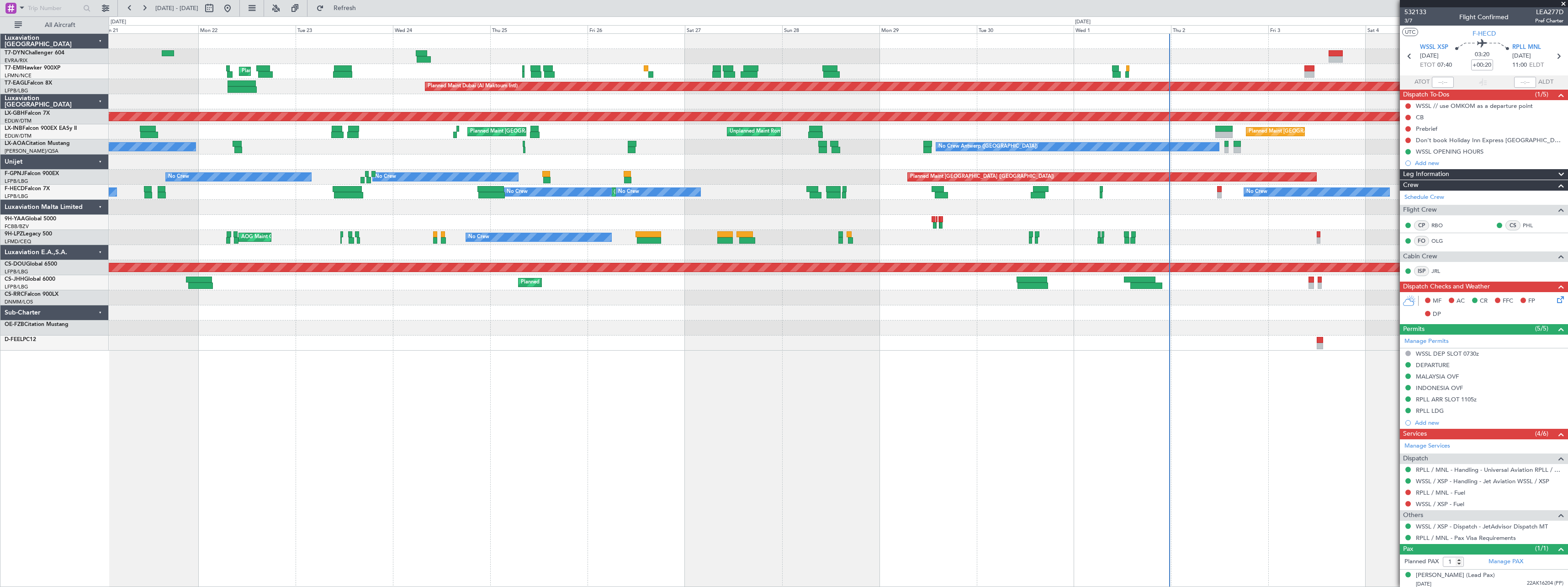
click at [899, 409] on div "Planned Maint Zurich Planned Maint Dubai (Al Maktoum Intl) Unplanned Maint Pari…" at bounding box center [838, 310] width 1459 height 554
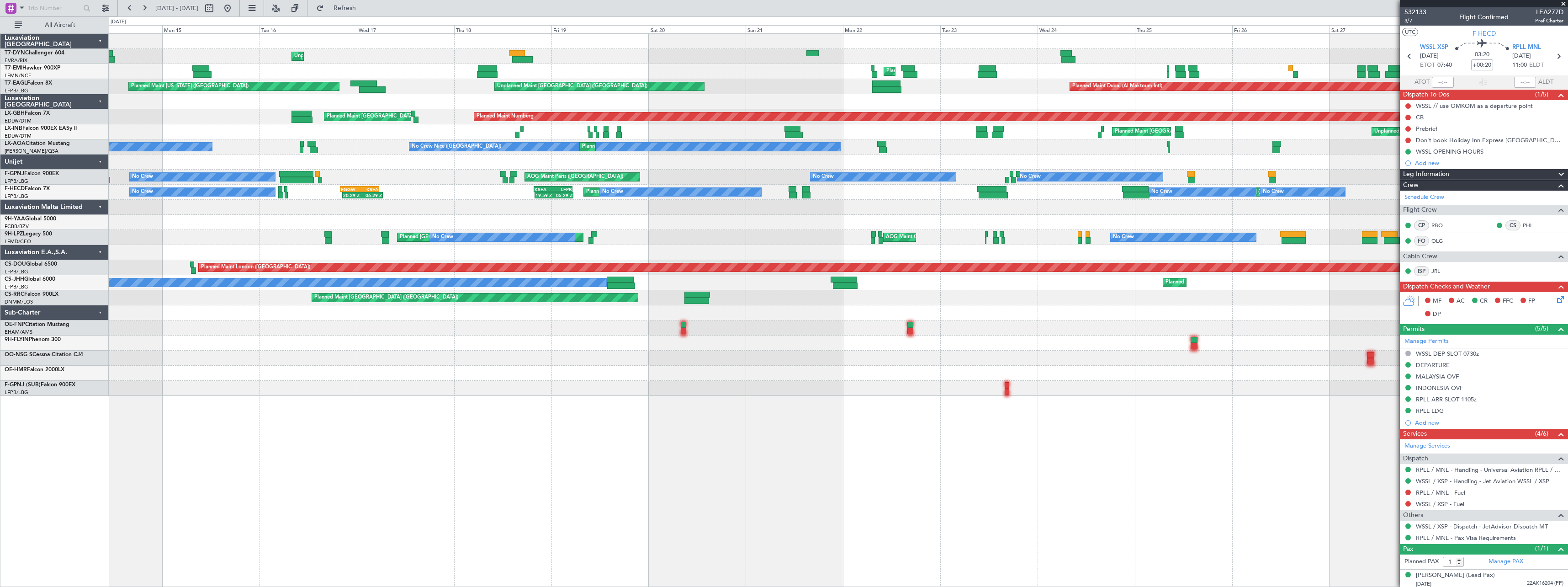
click at [752, 231] on div "AOG Maint Cannes (Mandelieu) No Crew Planned Maint St Gallen (Altenrhein) No Cr…" at bounding box center [838, 238] width 1458 height 15
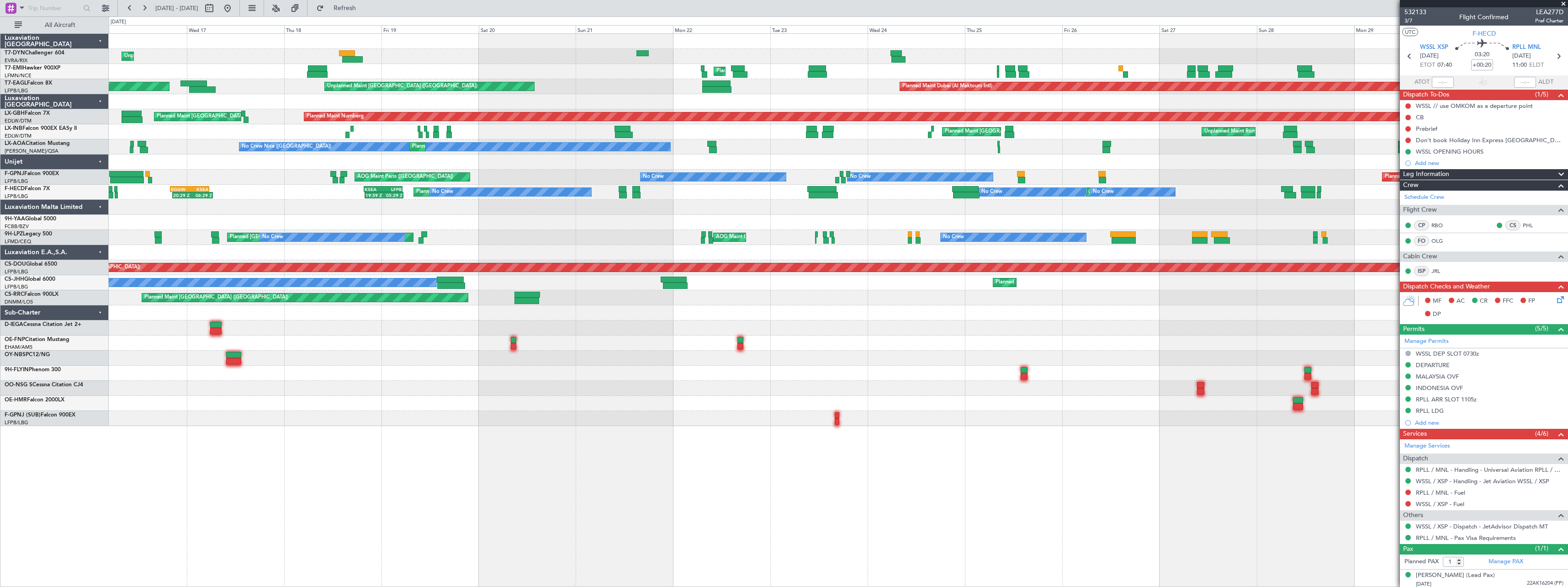
click at [649, 250] on div at bounding box center [838, 253] width 1458 height 15
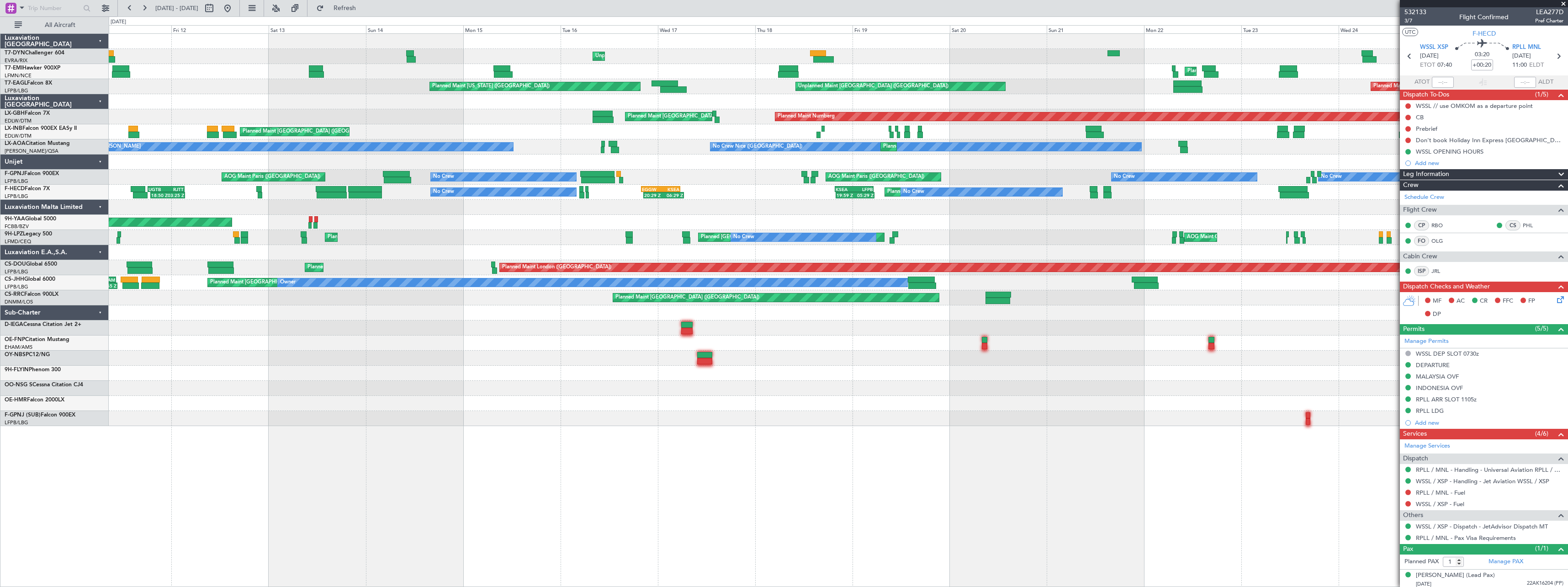
click at [958, 228] on div "Unplanned Maint Riga (Riga Intl) Planned Maint Zurich Planned Maint Zurich Plan…" at bounding box center [838, 230] width 1458 height 392
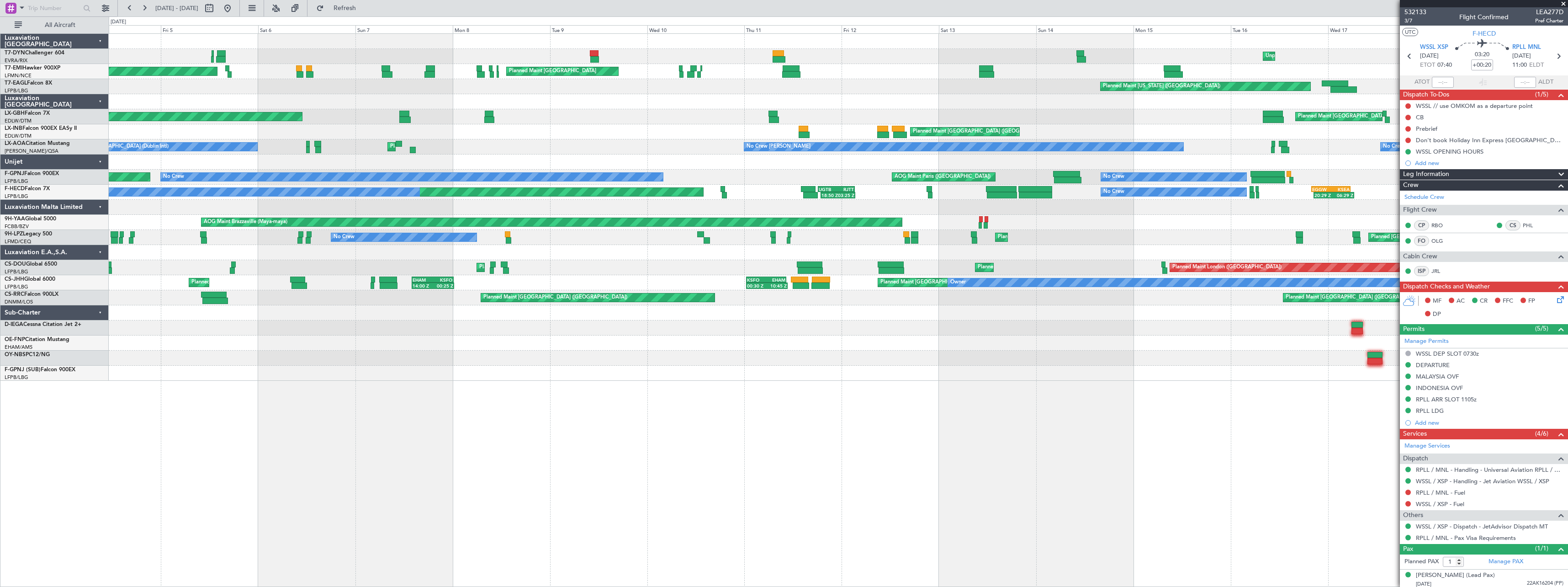
click at [824, 232] on div "Planned Maint St Gallen (Altenrhein) Planned Maint Cannes (Mandelieu) No Crew N…" at bounding box center [838, 238] width 1458 height 15
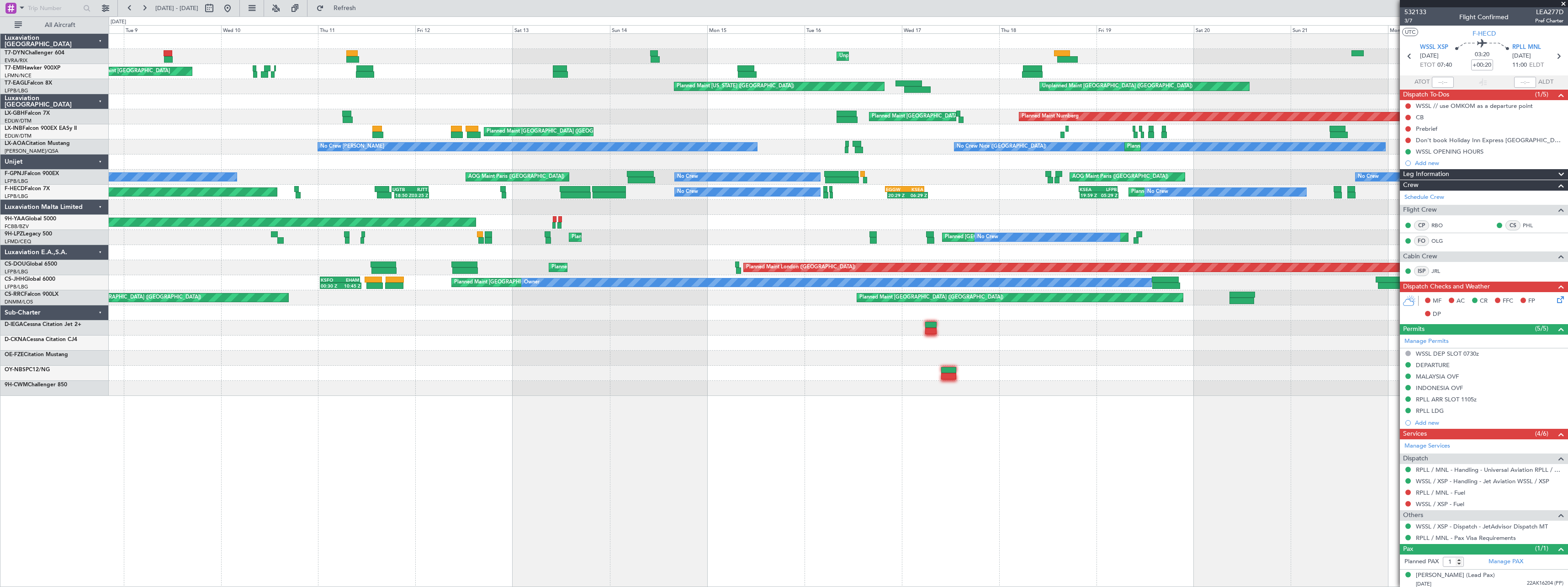
click at [716, 247] on div "Unplanned Maint Riga (Riga Intl) Planned Maint Zurich Planned Maint Zurich Plan…" at bounding box center [838, 215] width 1458 height 362
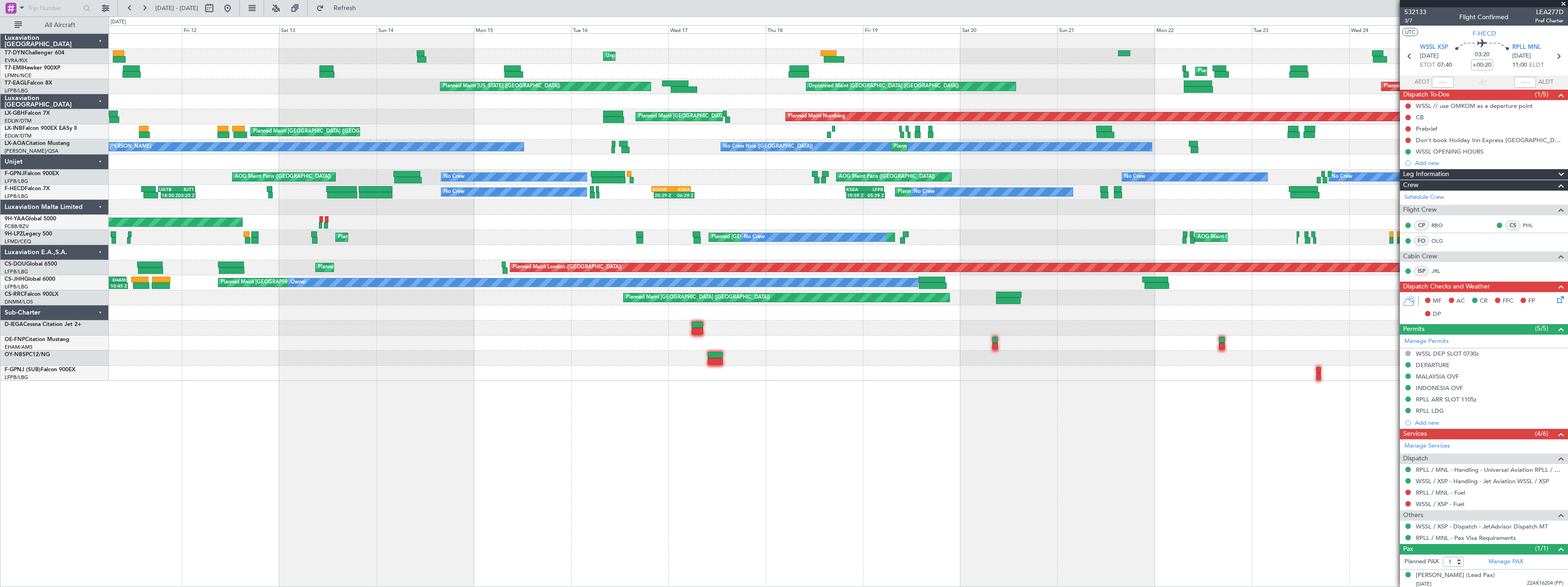
click at [777, 255] on div at bounding box center [838, 253] width 1458 height 15
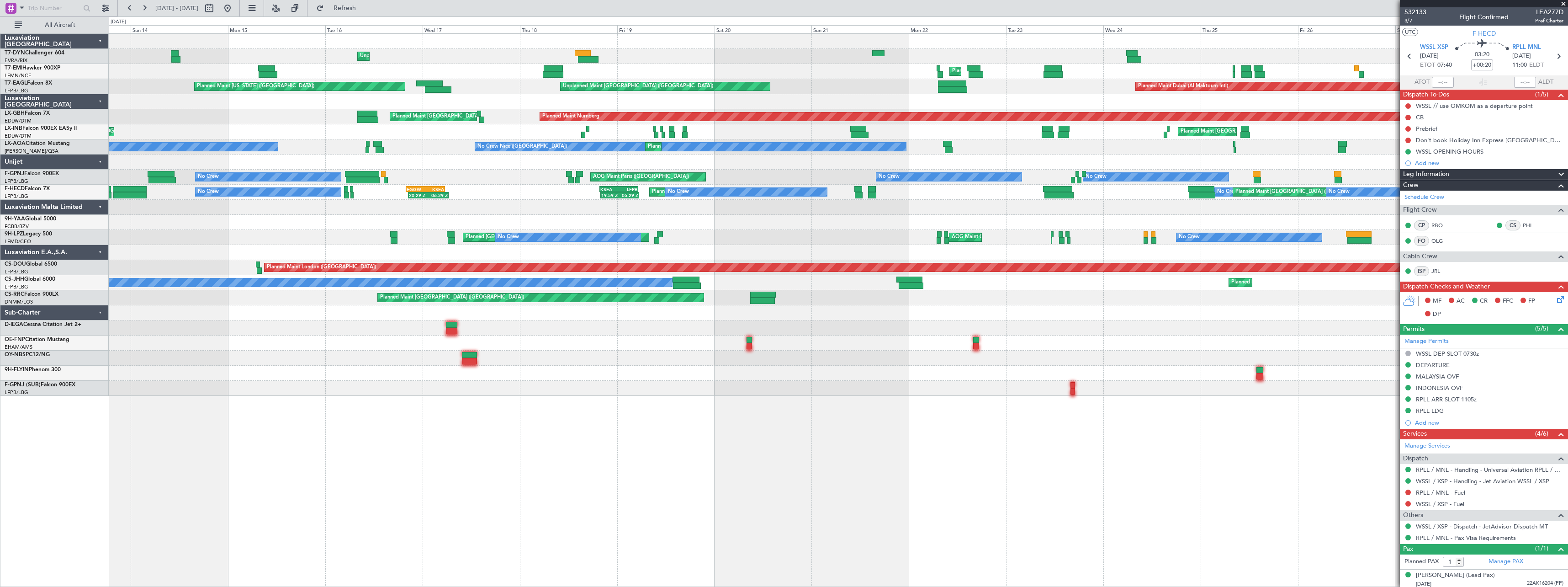
click at [939, 249] on div at bounding box center [838, 253] width 1458 height 15
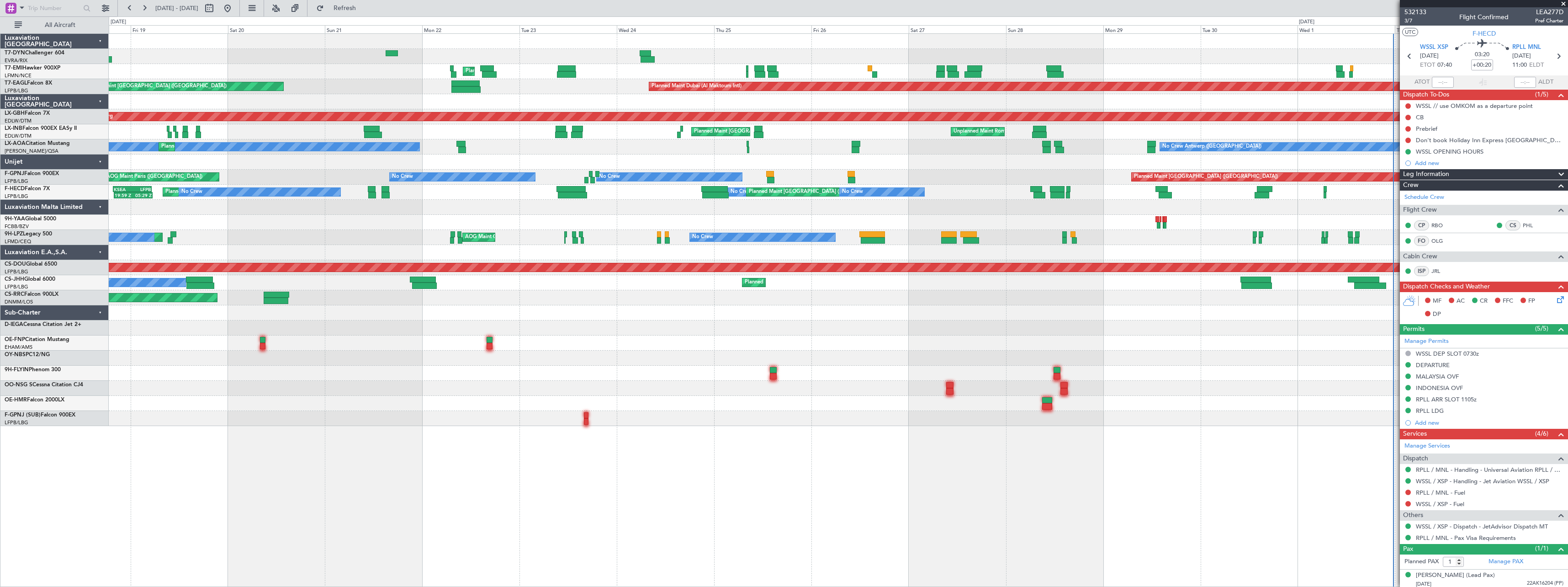
click at [765, 260] on div "Unplanned Maint Riga (Riga Intl) Planned Maint Zurich Unplanned Maint Paris (Le…" at bounding box center [838, 230] width 1458 height 392
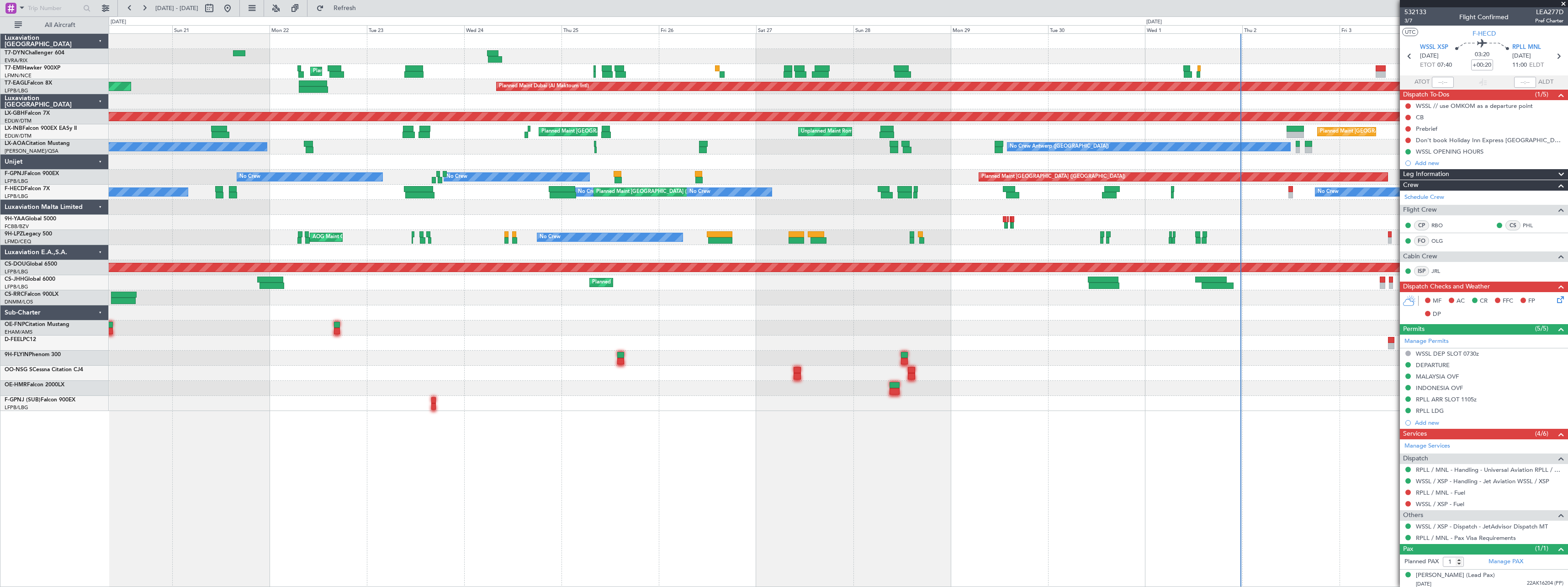
click at [745, 269] on div "Planned Maint Zurich Unplanned Maint Paris (Le Bourget) Planned Maint Dubai (Al…" at bounding box center [838, 223] width 1458 height 377
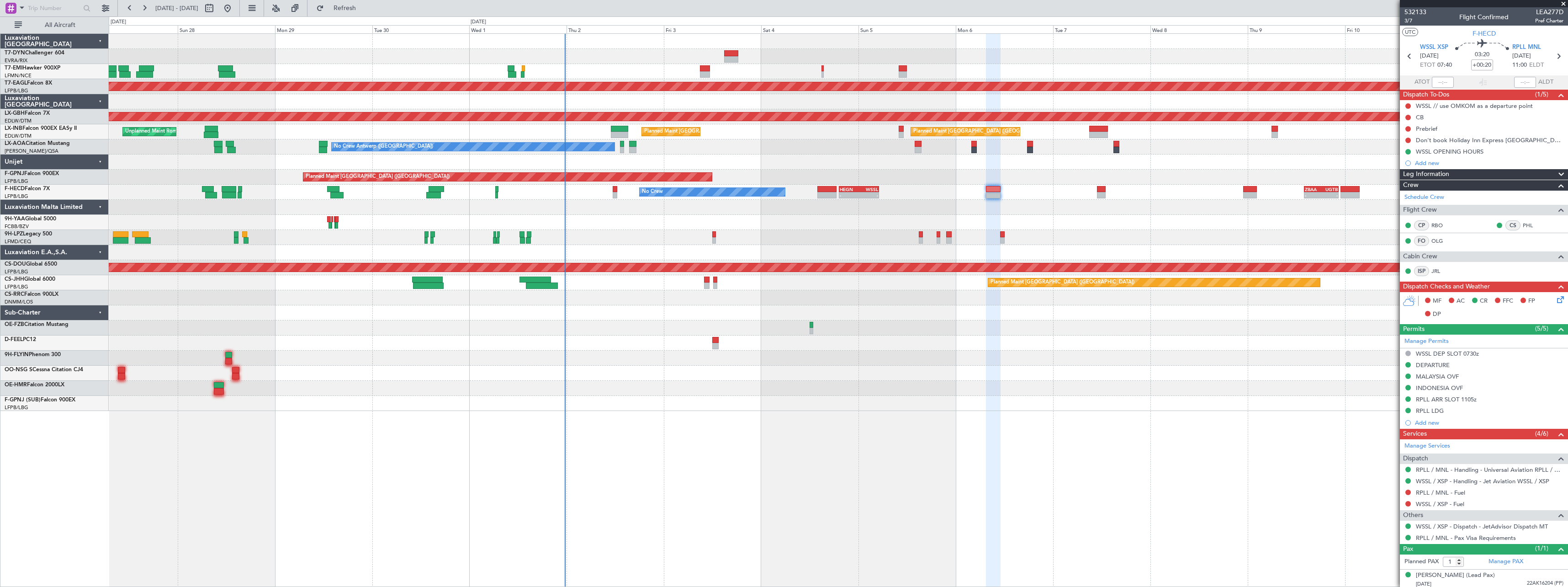
click at [855, 258] on div "No Crew Planned Maint Dubai (Al Maktoum Intl) Planned Maint Nurnberg Unplanned …" at bounding box center [838, 223] width 1458 height 377
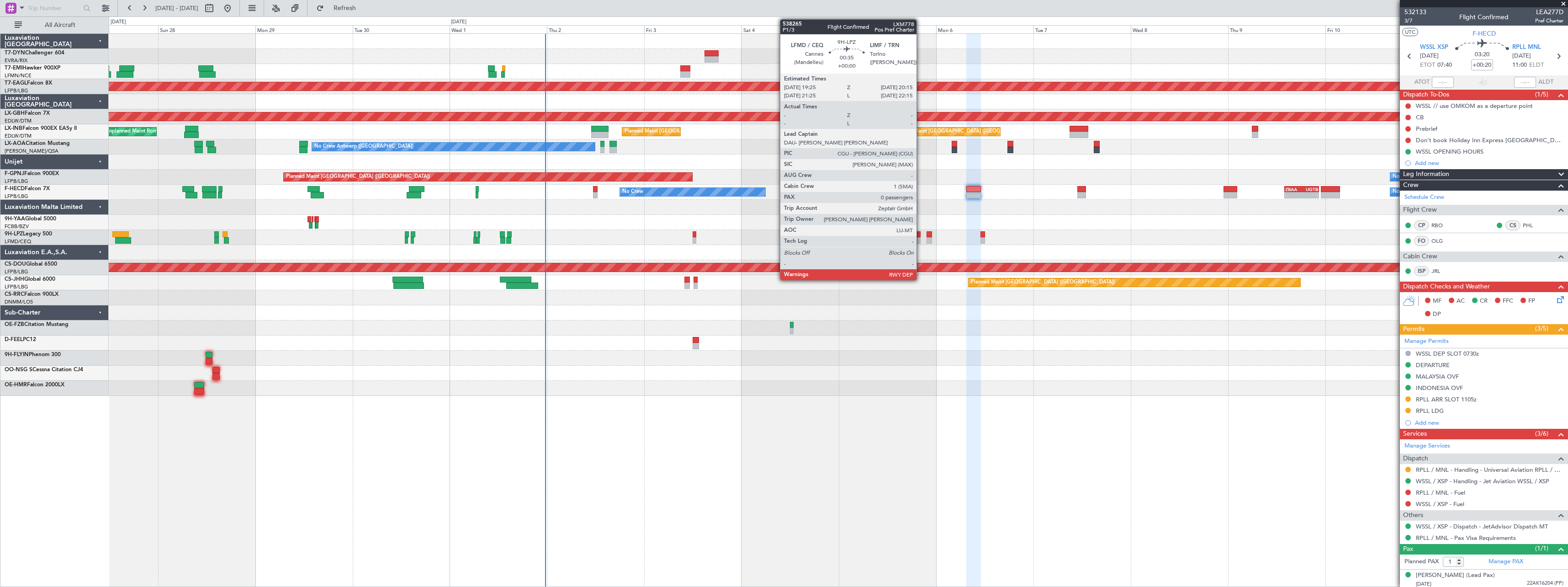
click at [919, 235] on div at bounding box center [918, 235] width 4 height 6
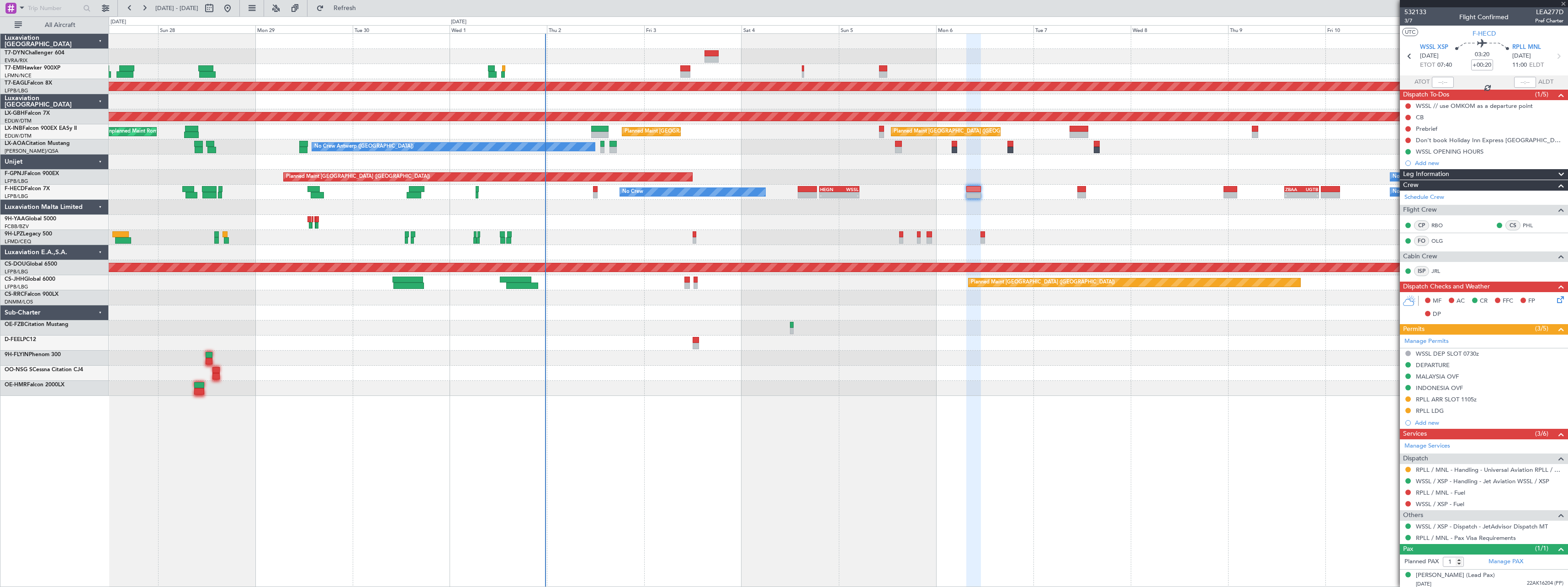
type input "0"
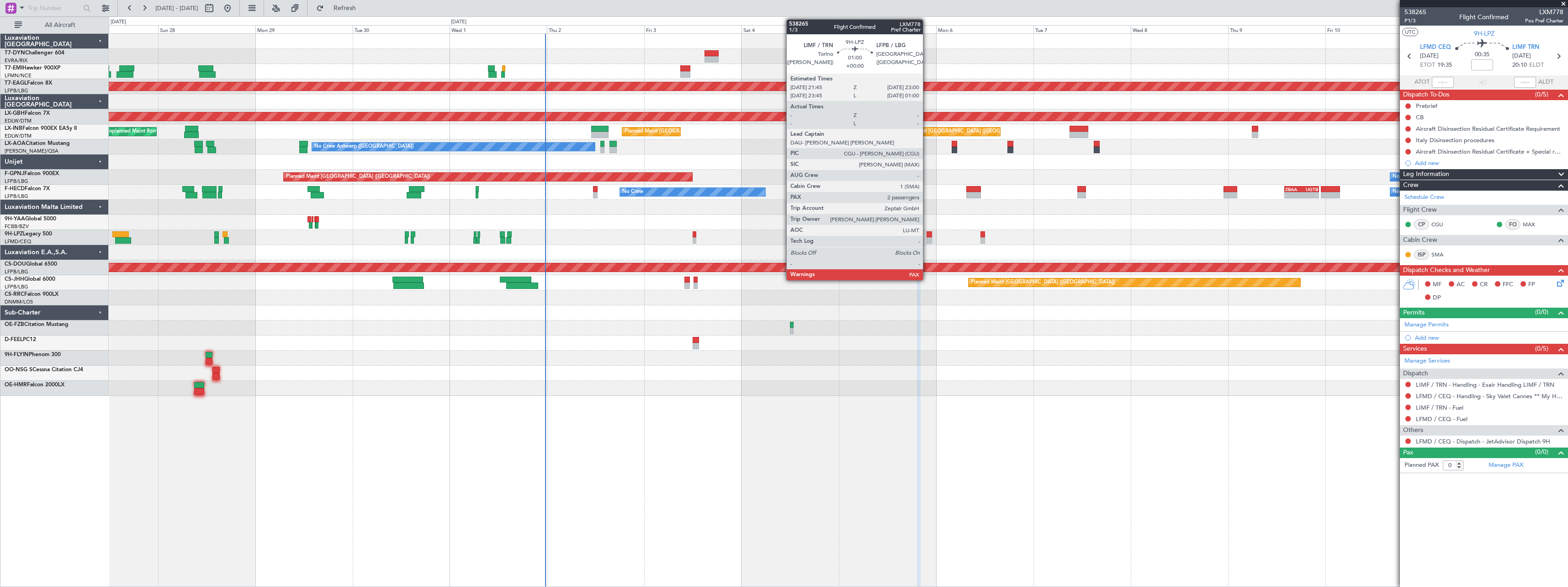
click at [927, 238] on div at bounding box center [929, 240] width 6 height 6
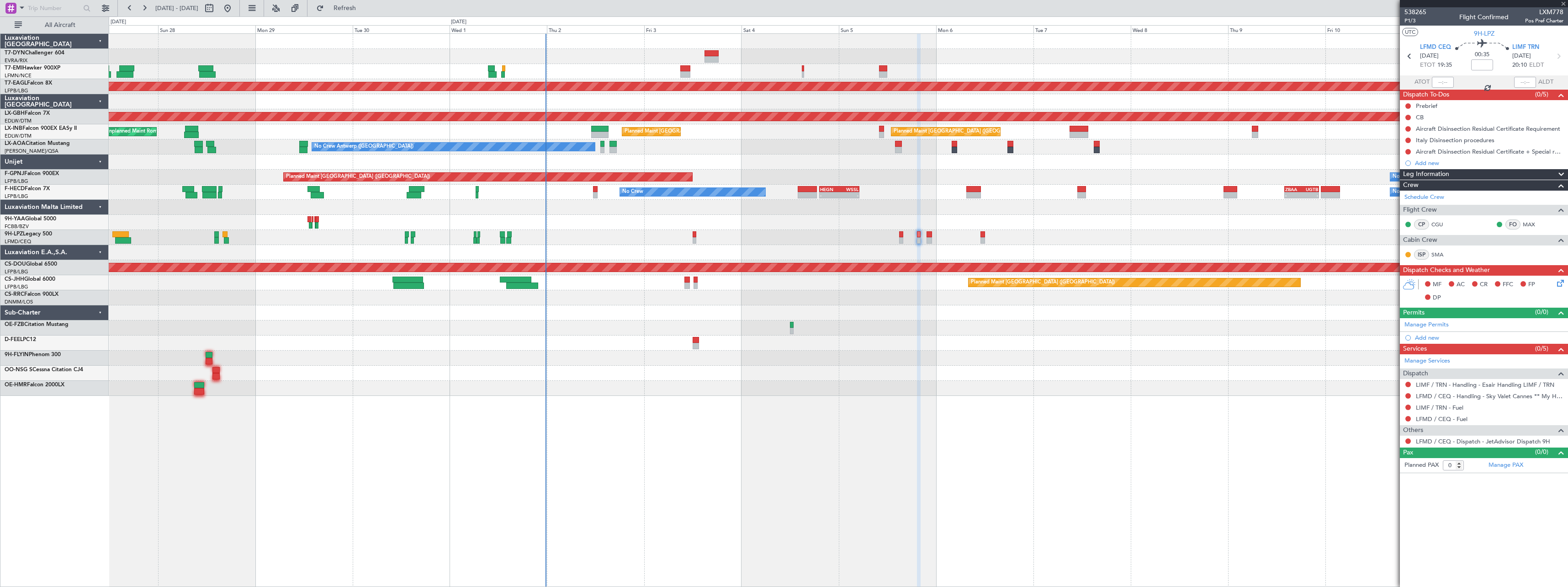
type input "2"
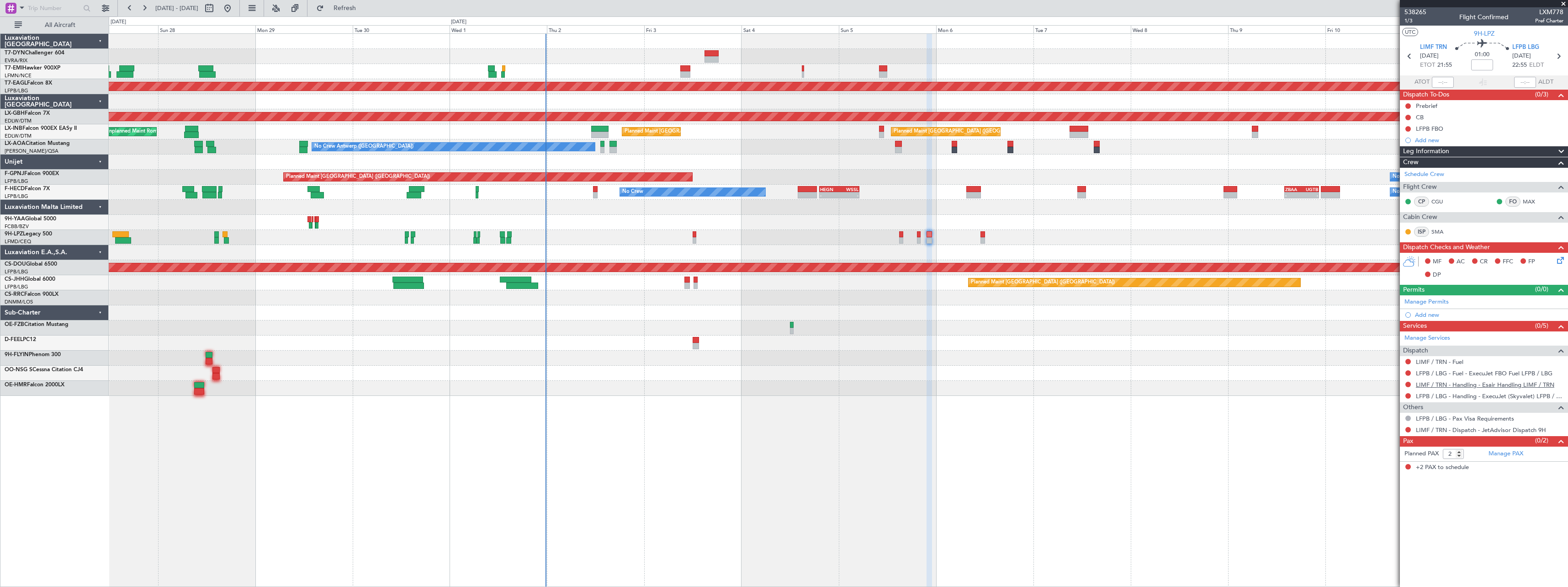
click at [1456, 388] on mat-tooltip-component "LIMF / TRN - Handling - Esair Handling LIMF / TRN" at bounding box center [1484, 400] width 133 height 24
click at [1457, 385] on link "LIMF / TRN - Handling - Esair Handling LIMF / TRN" at bounding box center [1485, 385] width 139 height 8
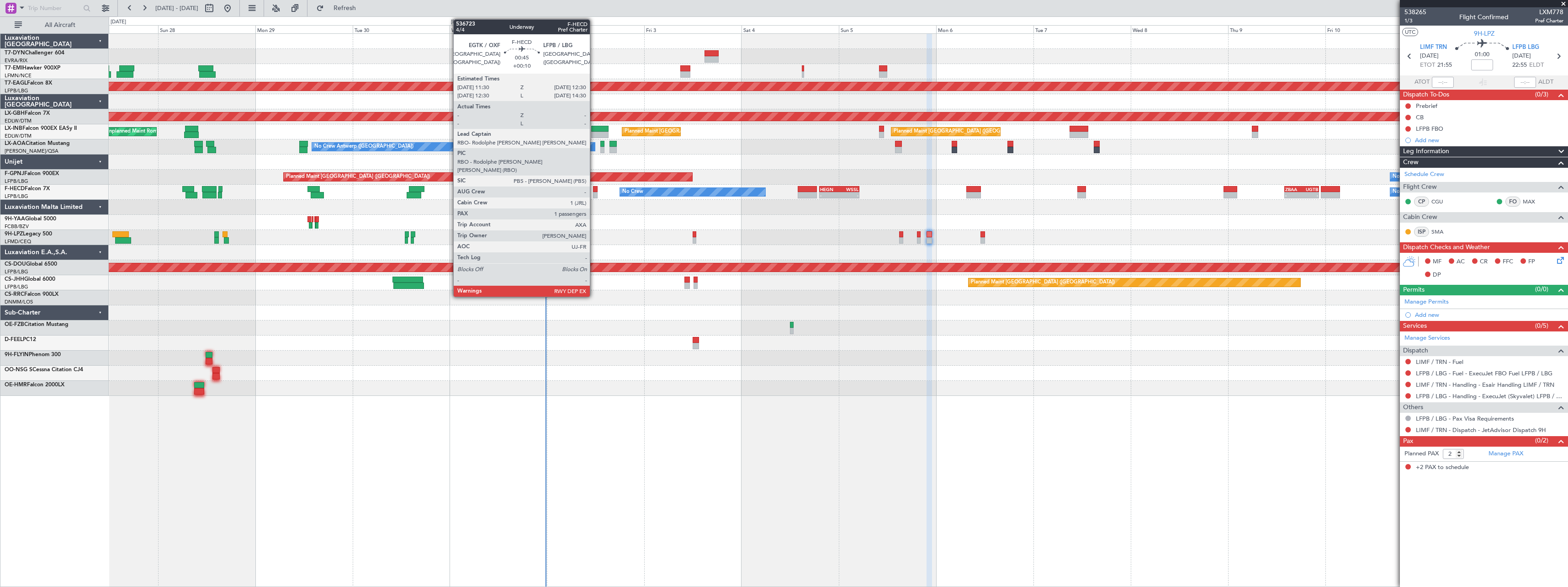
click at [594, 192] on div at bounding box center [595, 189] width 4 height 6
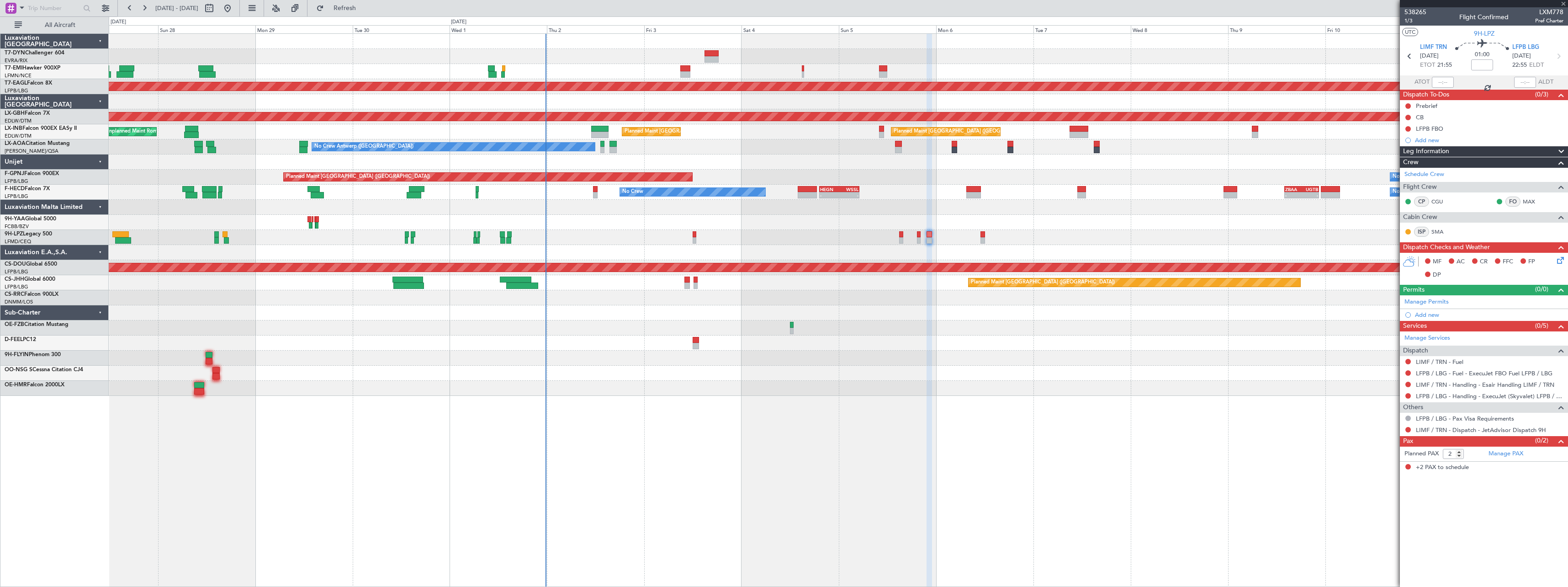
type input "+00:10"
type input "1"
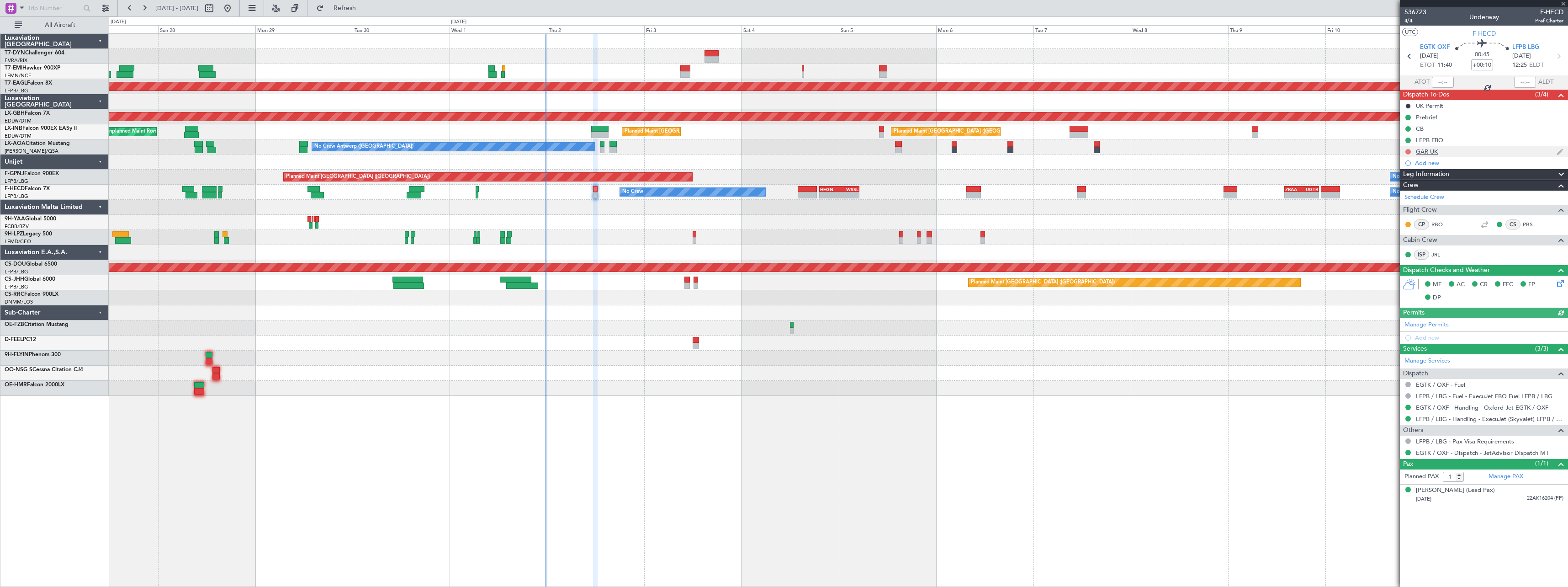
click at [1407, 151] on button at bounding box center [1408, 151] width 6 height 6
click at [1408, 191] on span "Completed" at bounding box center [1412, 192] width 30 height 9
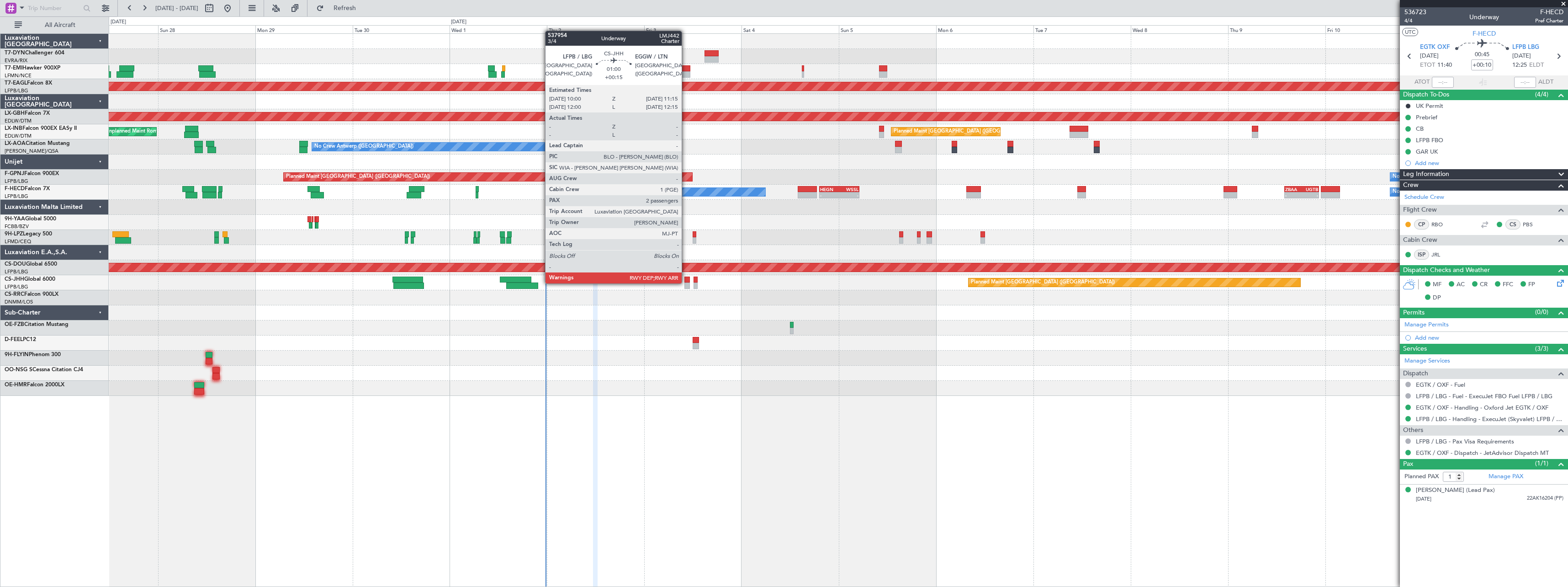
click at [685, 282] on div at bounding box center [687, 280] width 6 height 6
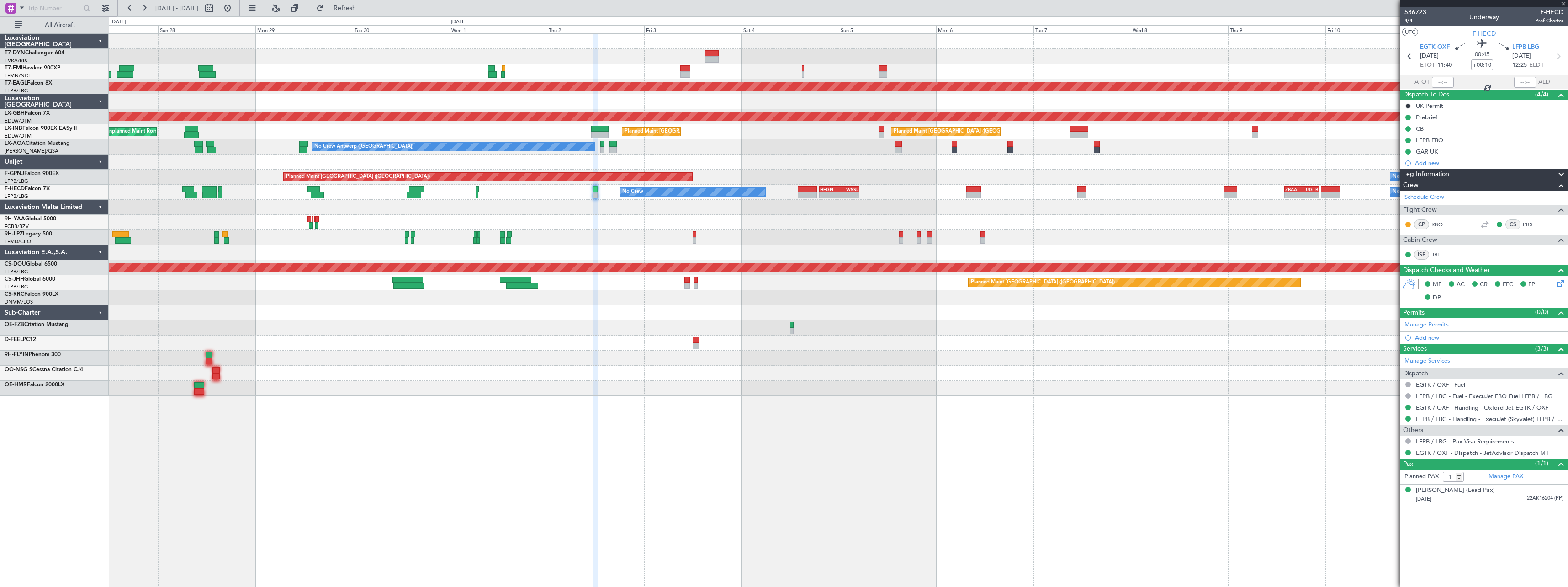
type input "+00:15"
type input "2"
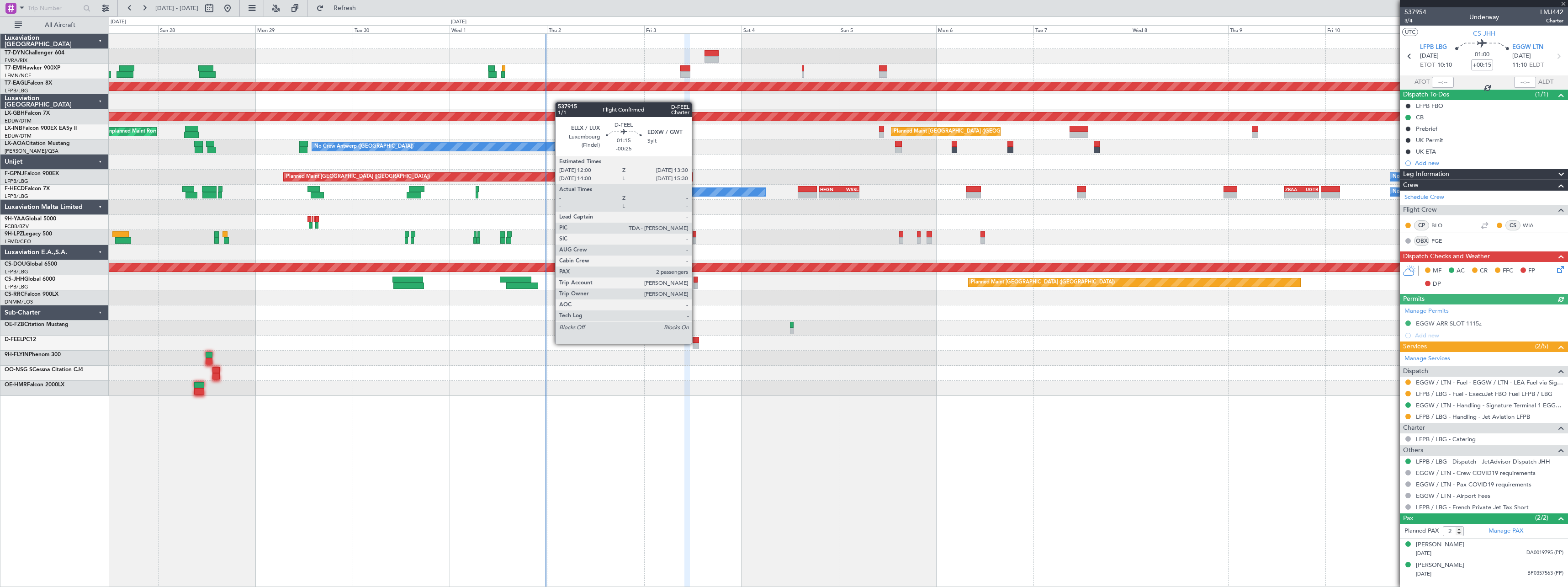
click at [695, 343] on div at bounding box center [695, 346] width 6 height 6
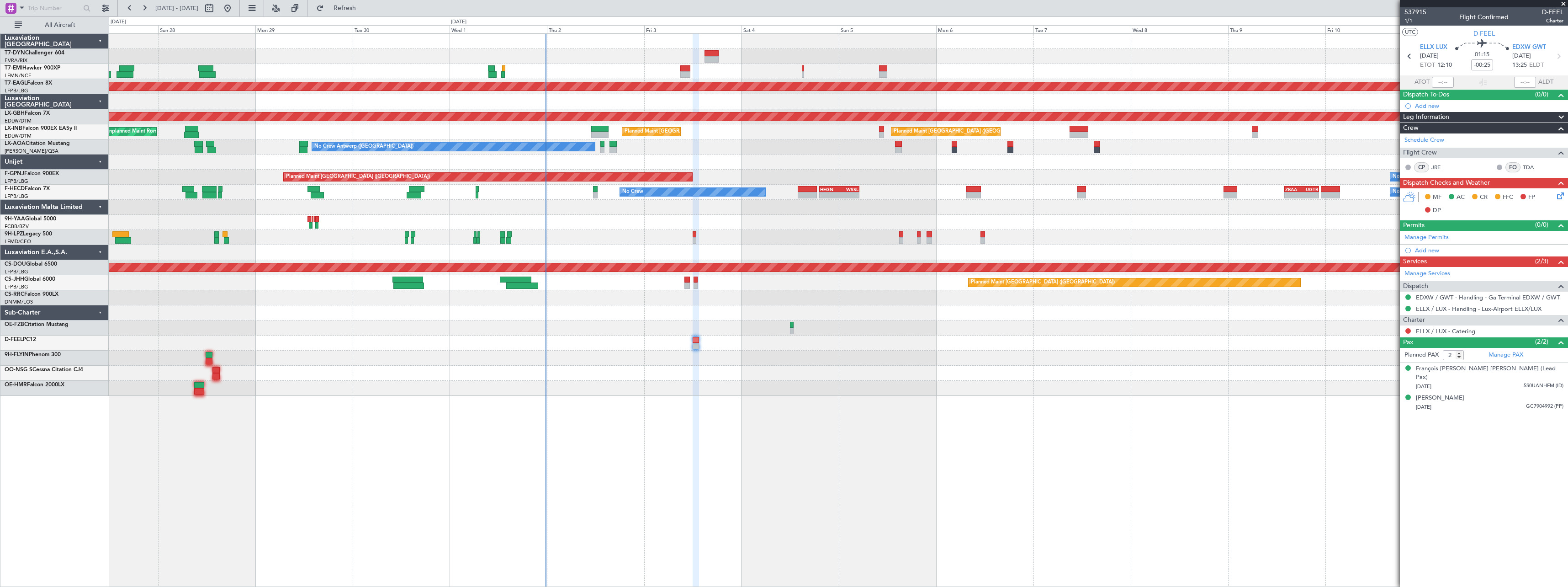
click at [1562, 197] on icon at bounding box center [1559, 194] width 8 height 8
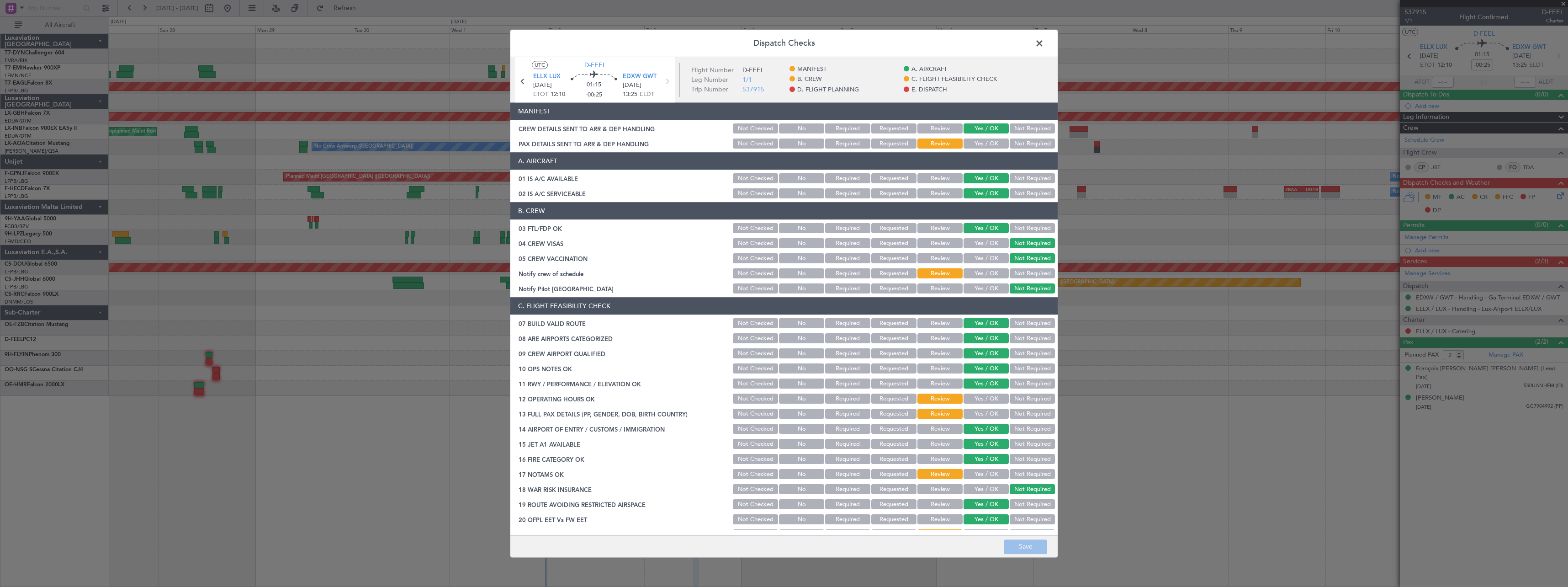
click at [975, 144] on button "Yes / OK" at bounding box center [986, 144] width 45 height 10
click at [1036, 544] on button "Save" at bounding box center [1025, 547] width 43 height 15
click at [1044, 44] on span at bounding box center [1044, 45] width 0 height 18
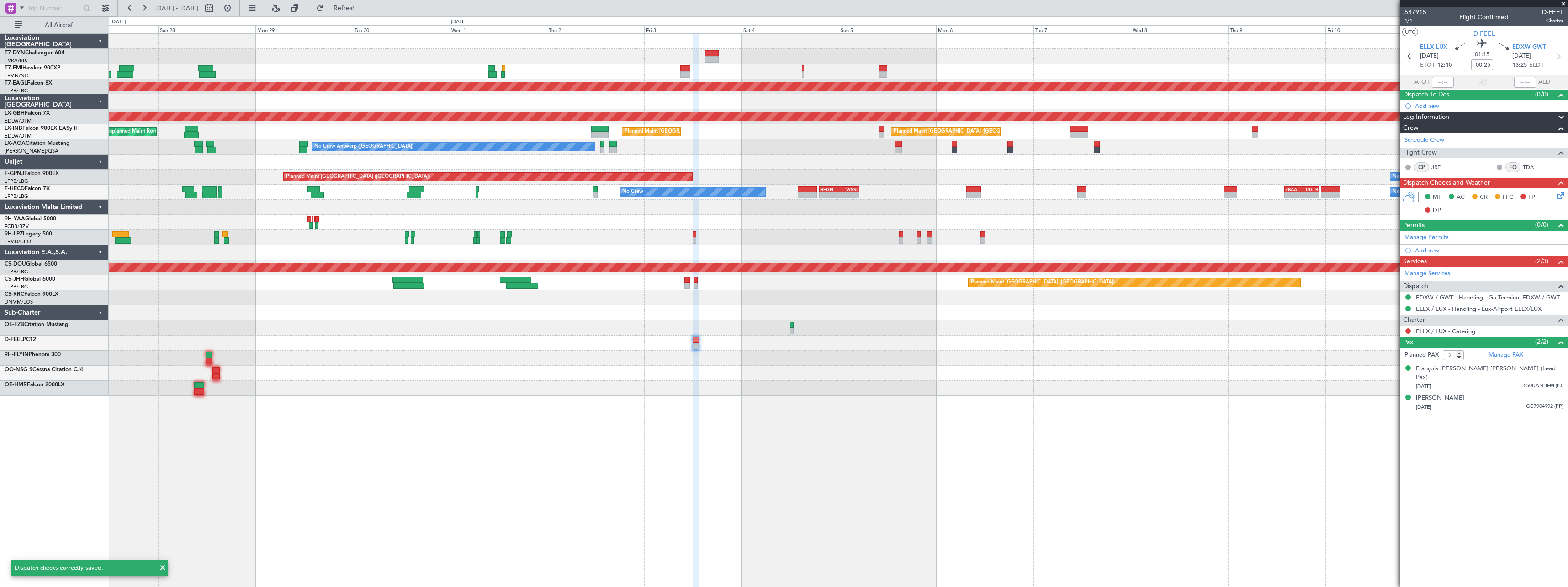
click at [1420, 9] on span "537915" at bounding box center [1415, 12] width 22 height 9
click at [1407, 330] on button at bounding box center [1408, 331] width 6 height 6
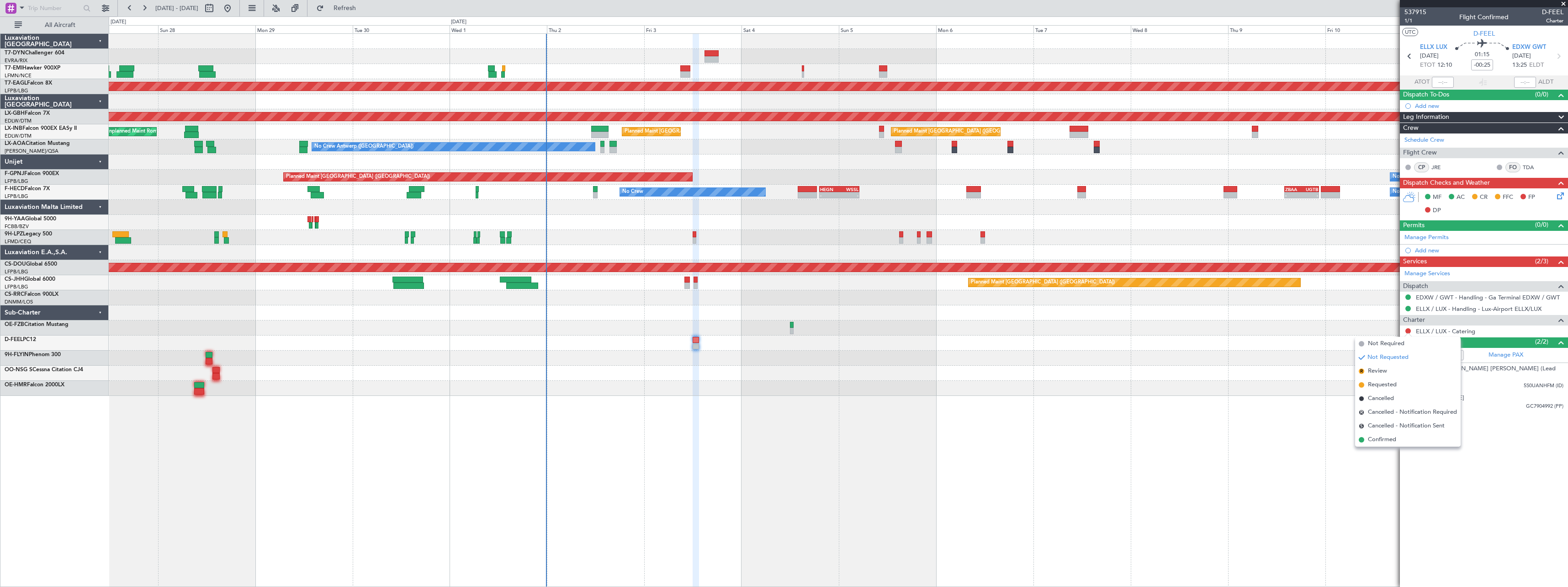
click at [1123, 348] on div at bounding box center [838, 343] width 1458 height 15
click at [1407, 330] on button at bounding box center [1408, 331] width 6 height 6
drag, startPoint x: 1370, startPoint y: 345, endPoint x: 1356, endPoint y: 345, distance: 14.0
click at [1370, 344] on span "Not Required" at bounding box center [1386, 344] width 37 height 9
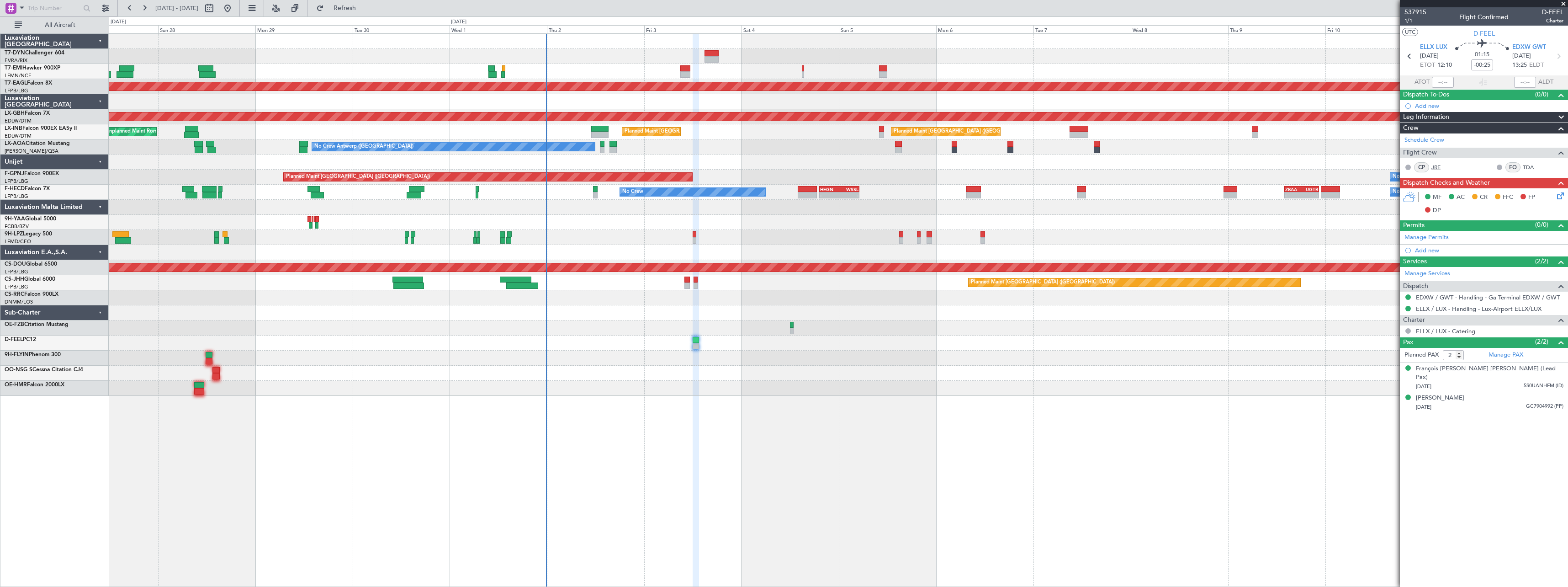
click at [1433, 164] on link "JRE" at bounding box center [1441, 167] width 21 height 8
click at [1519, 354] on link "Manage PAX" at bounding box center [1505, 355] width 35 height 9
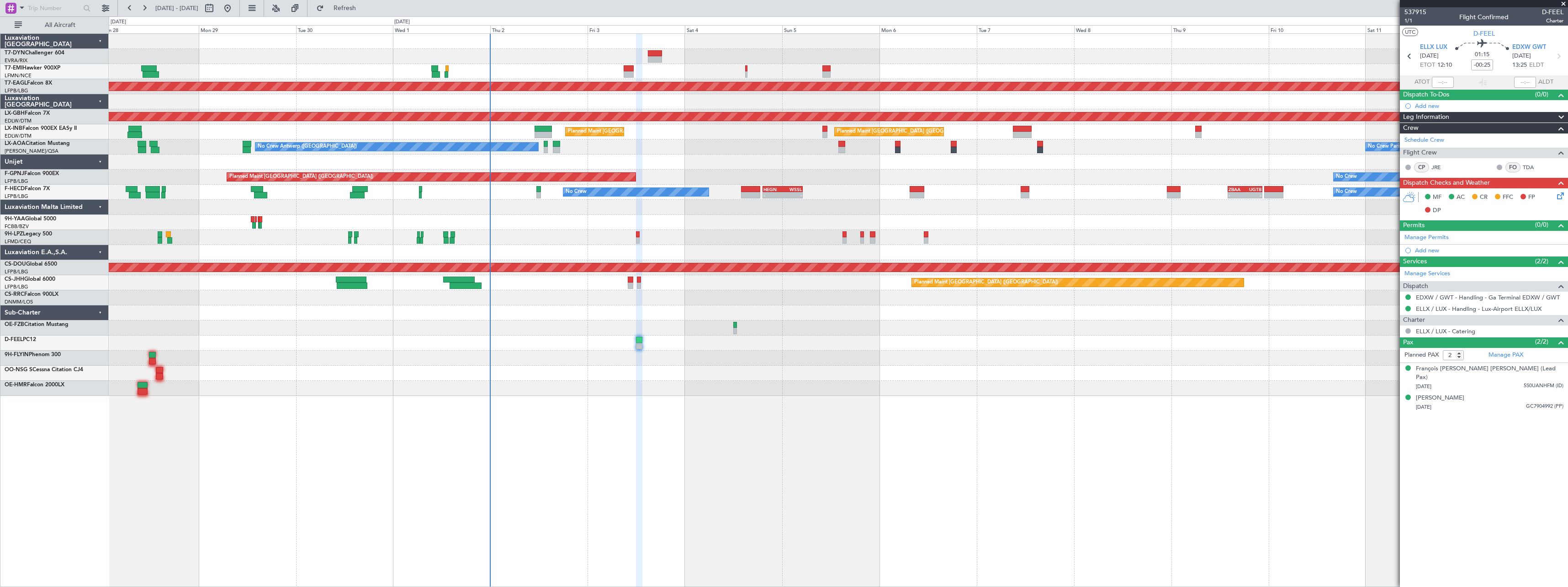
click at [878, 180] on div "Planned Maint Paris (Le Bourget) No Crew No Crew No Crew No Crew" at bounding box center [838, 177] width 1458 height 15
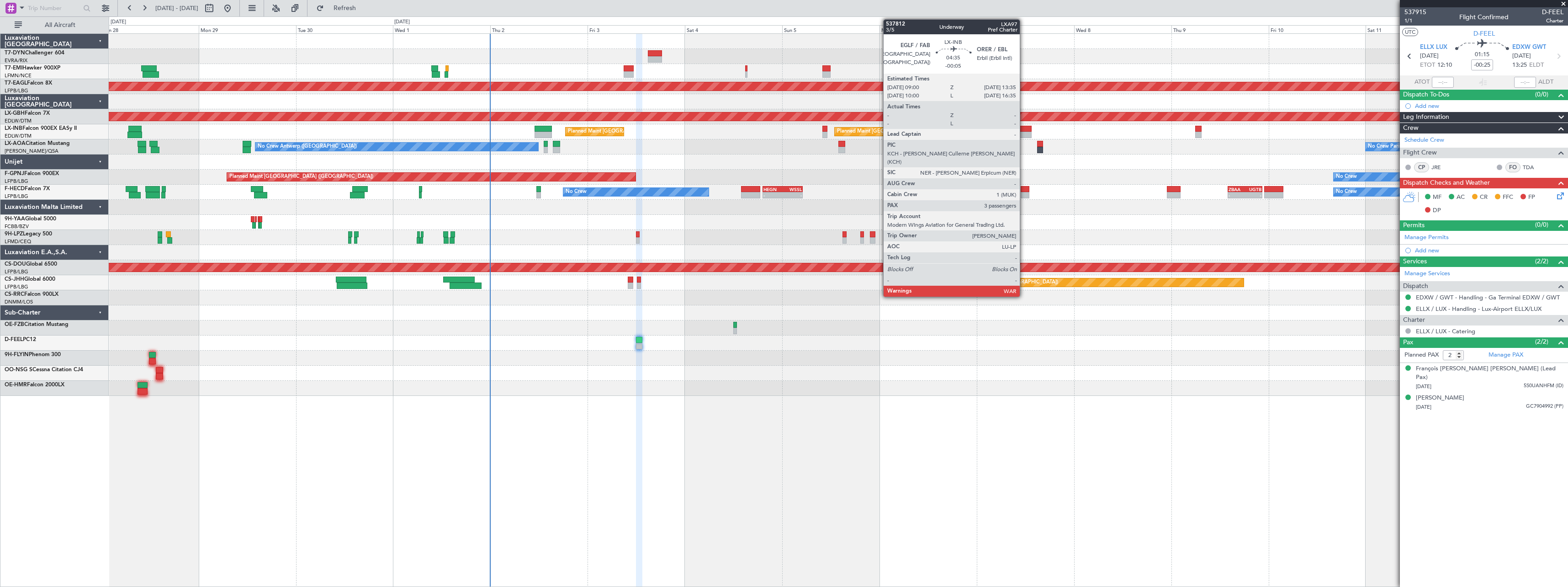
click at [1024, 127] on div at bounding box center [1022, 129] width 19 height 6
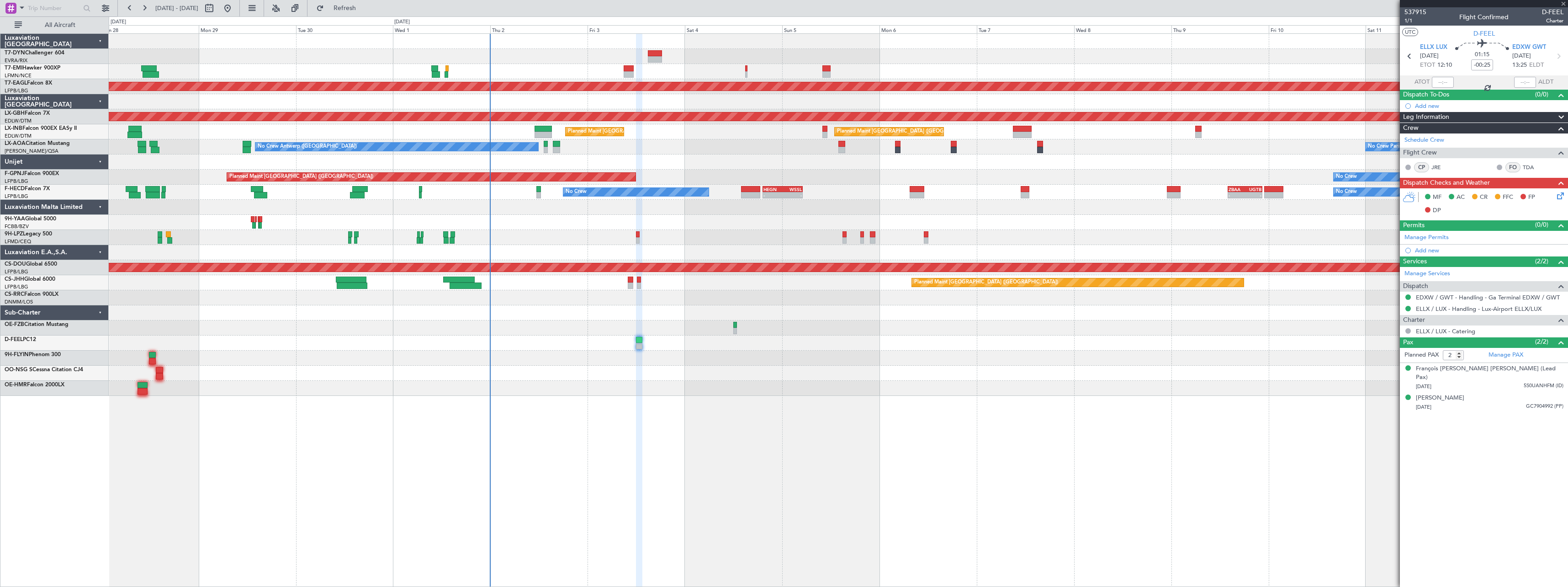
type input "-00:05"
type input "3"
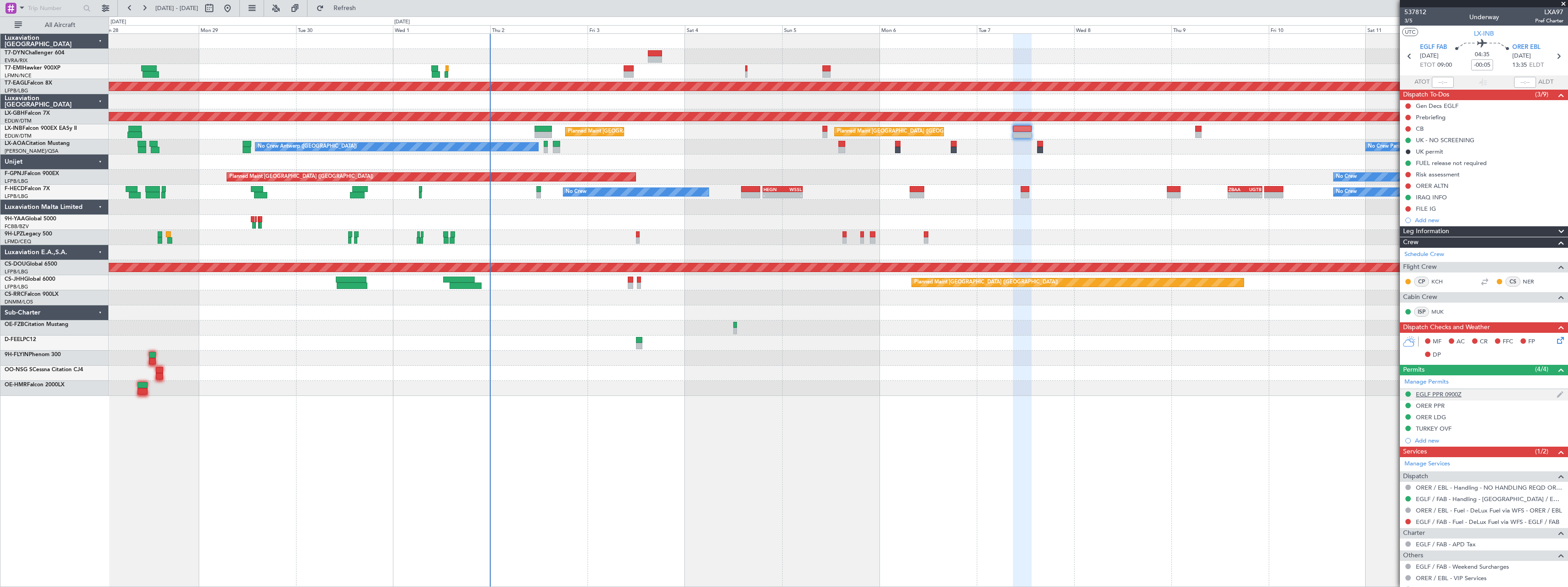
click at [1484, 393] on div "EGLF PPR 0900Z" at bounding box center [1484, 395] width 168 height 11
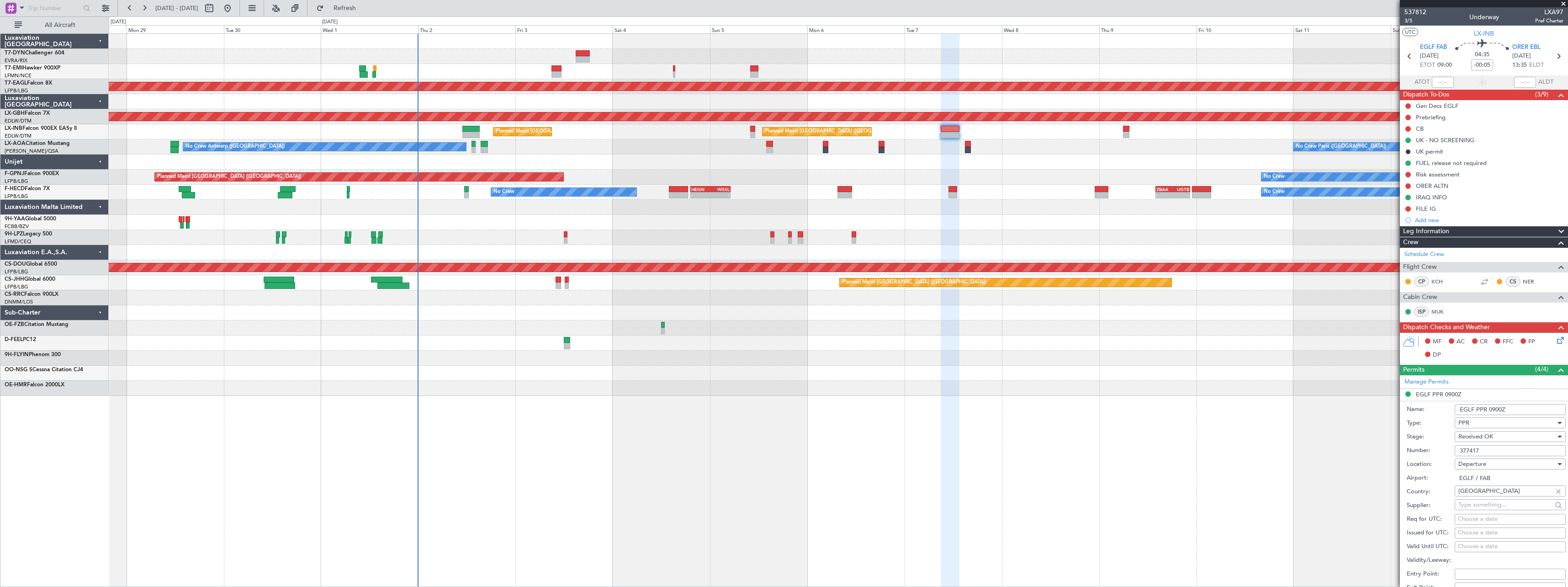
click at [875, 357] on div at bounding box center [838, 358] width 1458 height 15
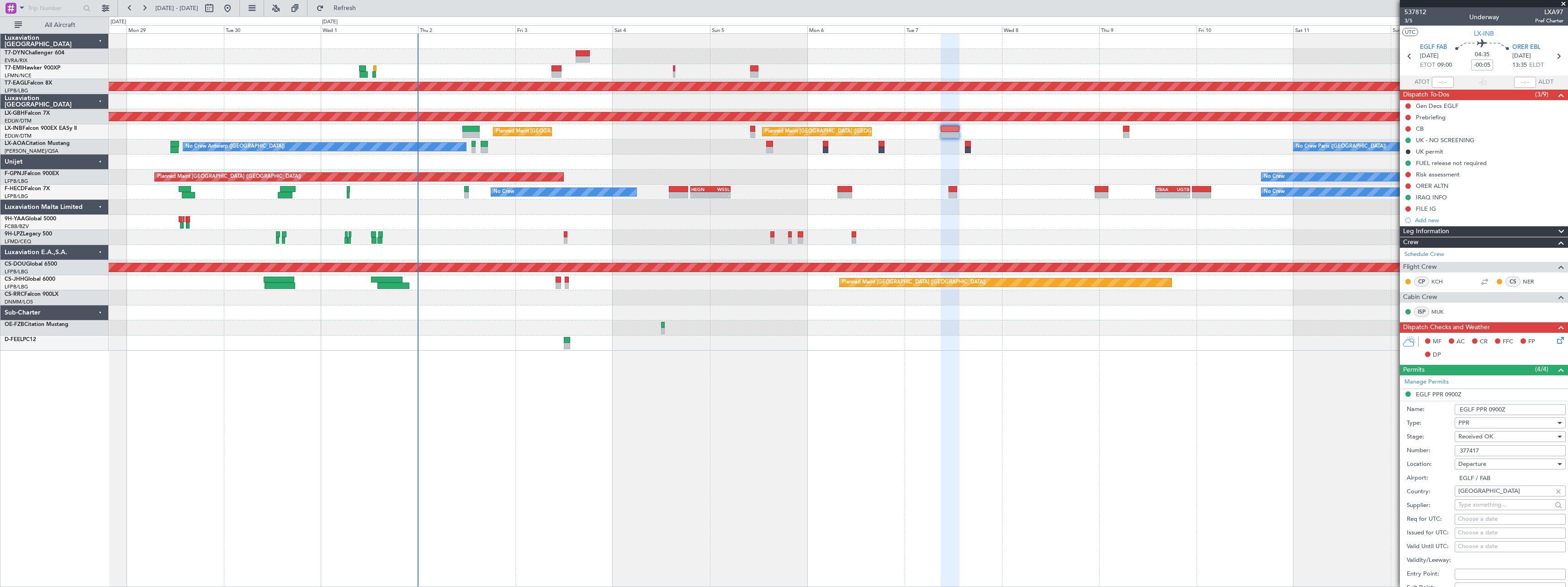
click at [1040, 394] on div "No Crew Planned Maint Dubai (Al Maktoum Intl) Planned Maint Nurnberg Planned Ma…" at bounding box center [838, 310] width 1459 height 554
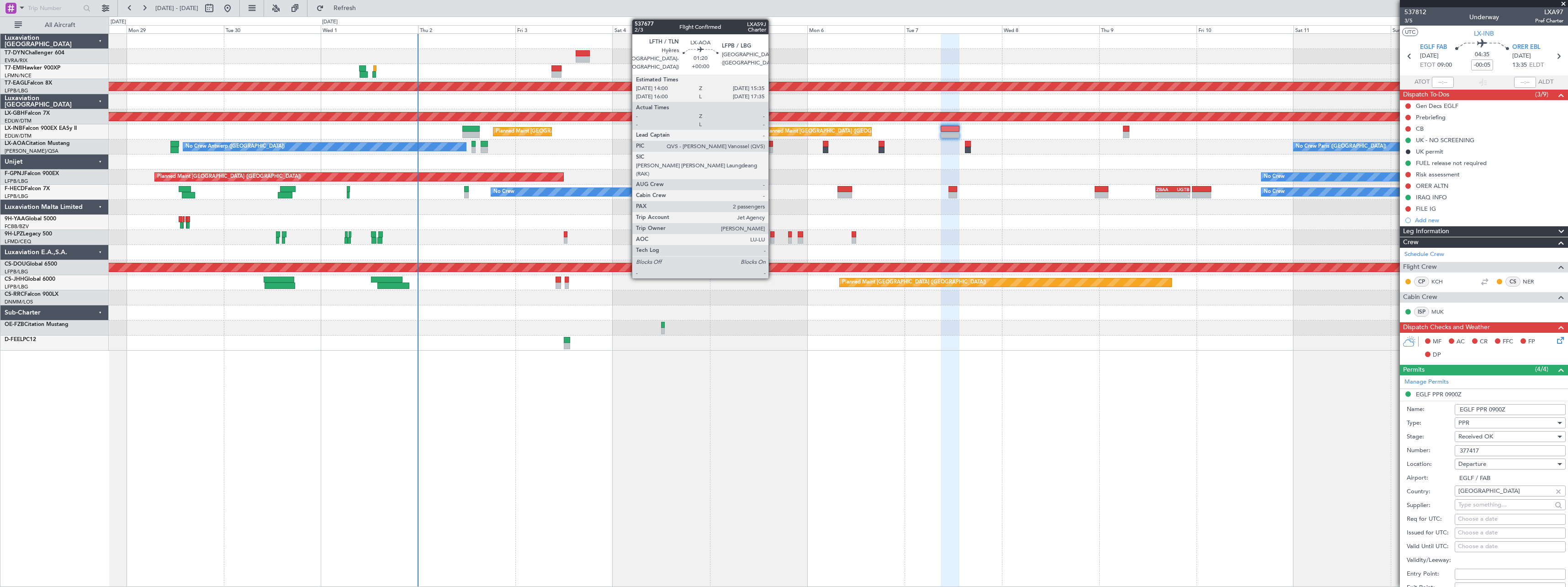
click at [772, 146] on div at bounding box center [769, 144] width 7 height 6
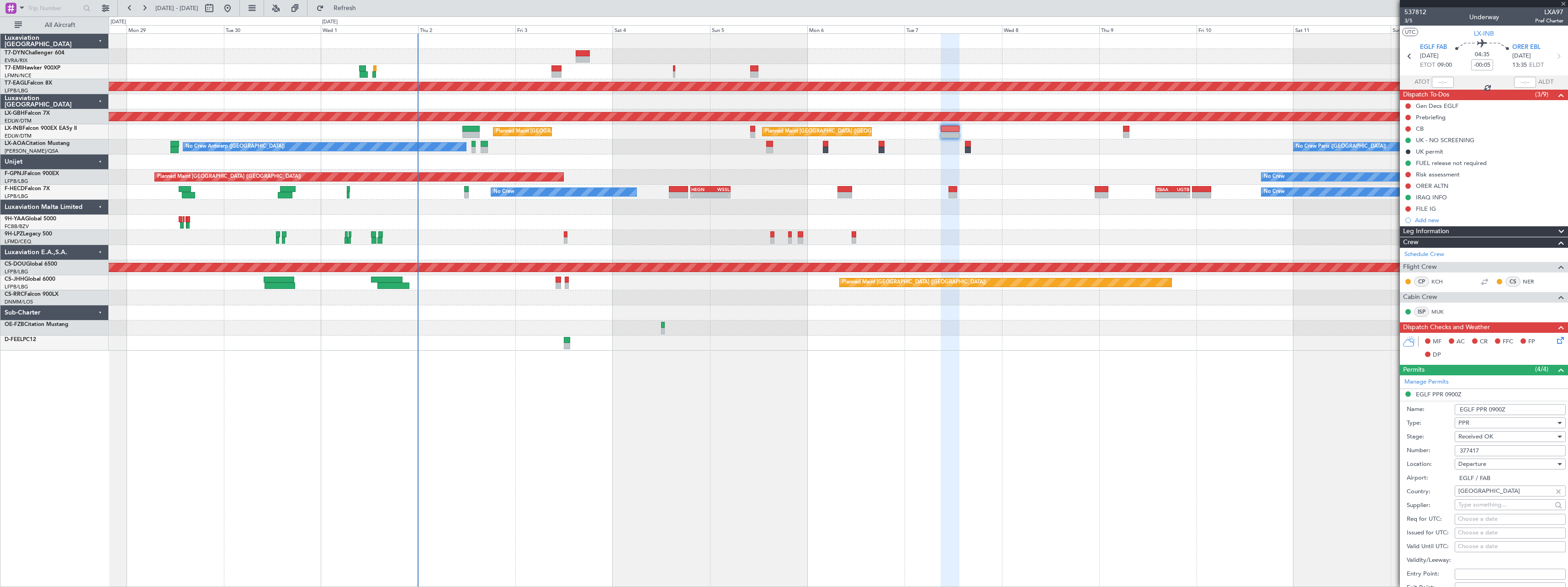
type input "2"
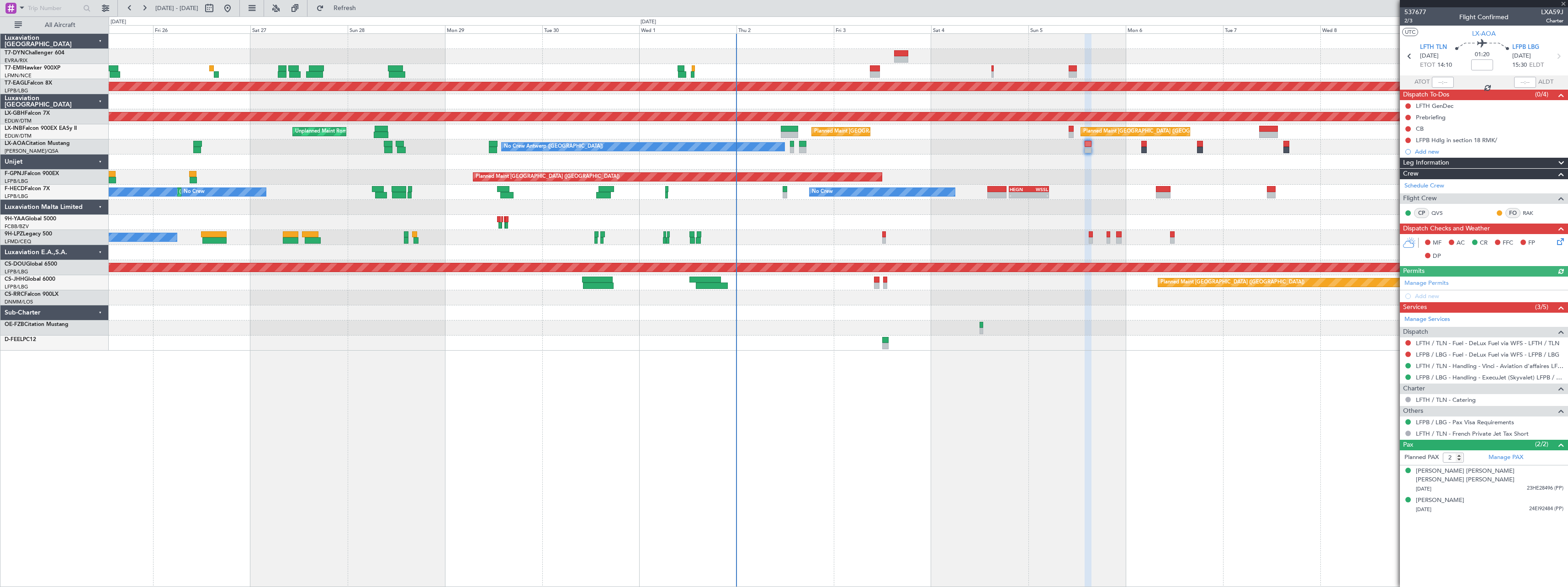
click at [972, 318] on div "Planned Maint Zurich No Crew Planned Maint Dubai (Al Maktoum Intl) Planned Main…" at bounding box center [838, 310] width 1459 height 554
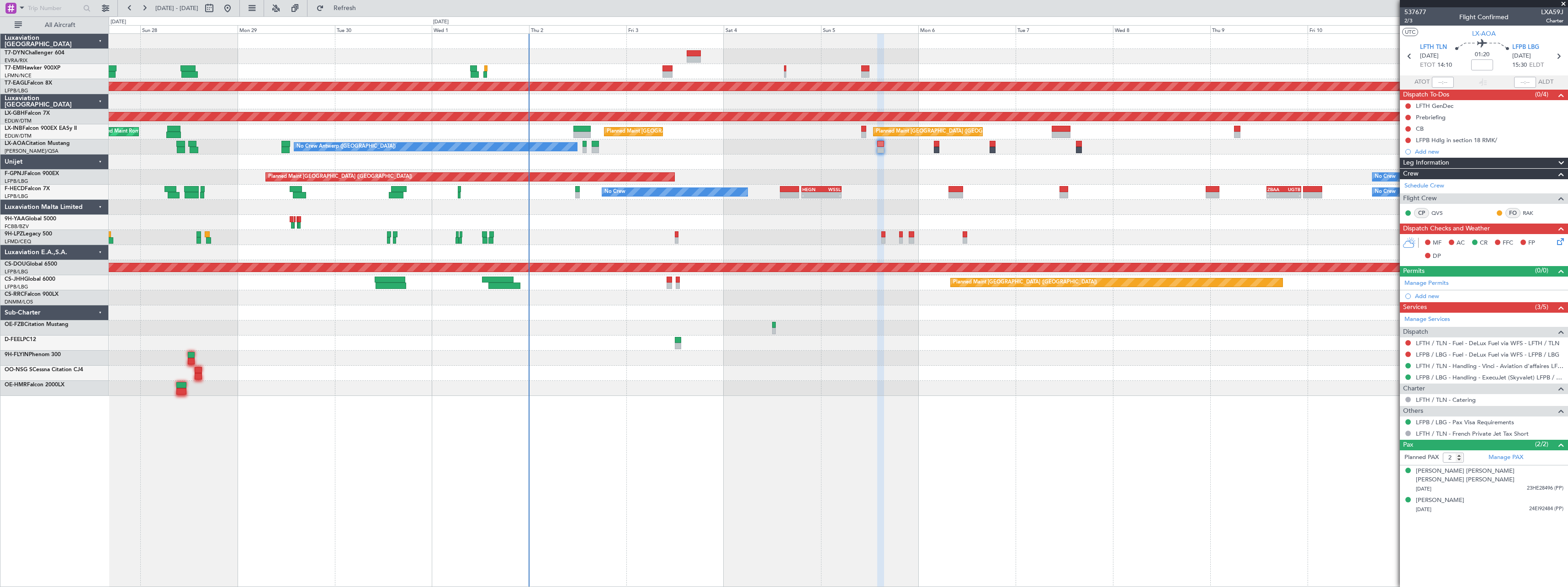
click at [808, 154] on div "No Crew Antwerp (Deurne) No Crew Paris (Le Bourget)" at bounding box center [838, 147] width 1458 height 15
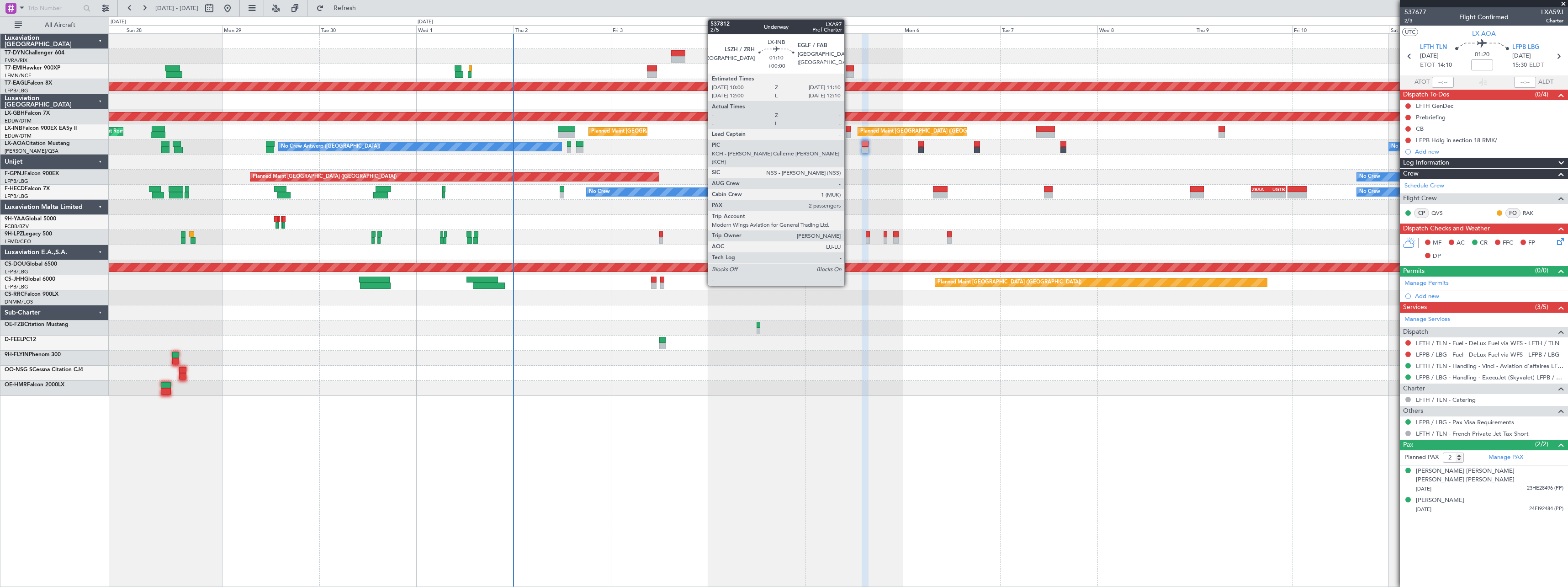
click at [849, 132] on div at bounding box center [848, 135] width 5 height 6
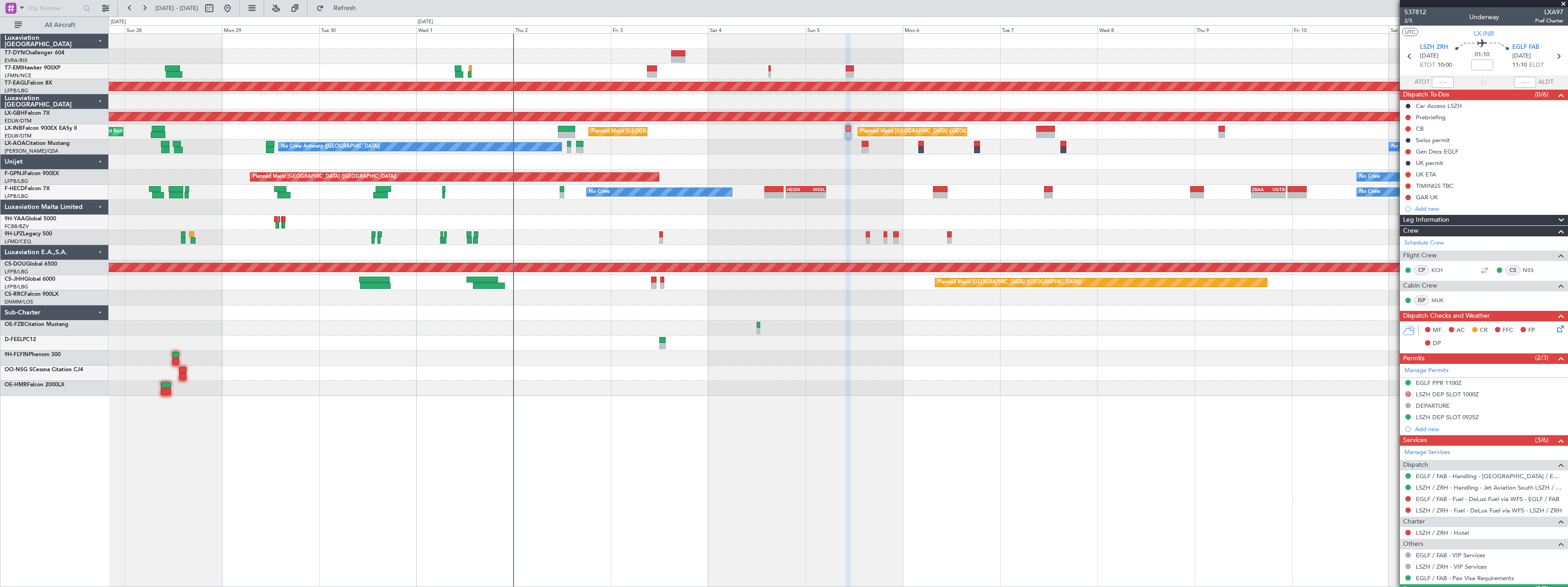
scroll to position [64, 0]
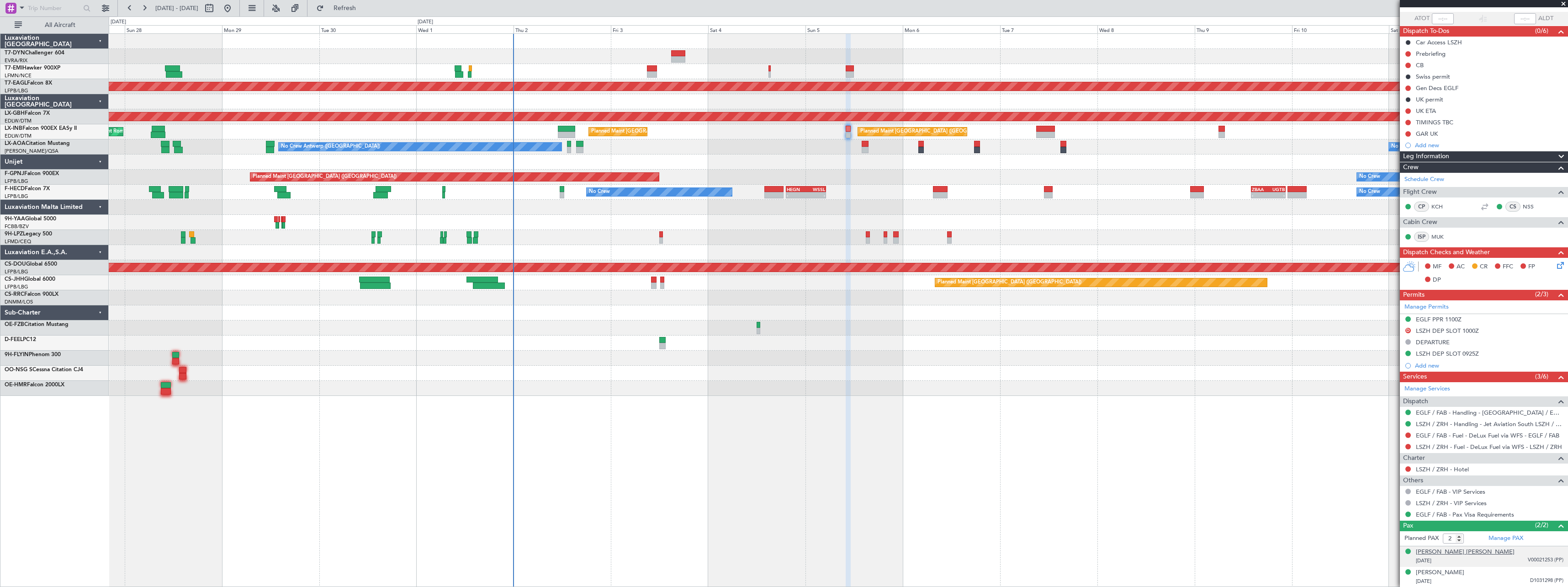
click at [1474, 549] on div "[PERSON_NAME] [PERSON_NAME]" at bounding box center [1465, 552] width 99 height 9
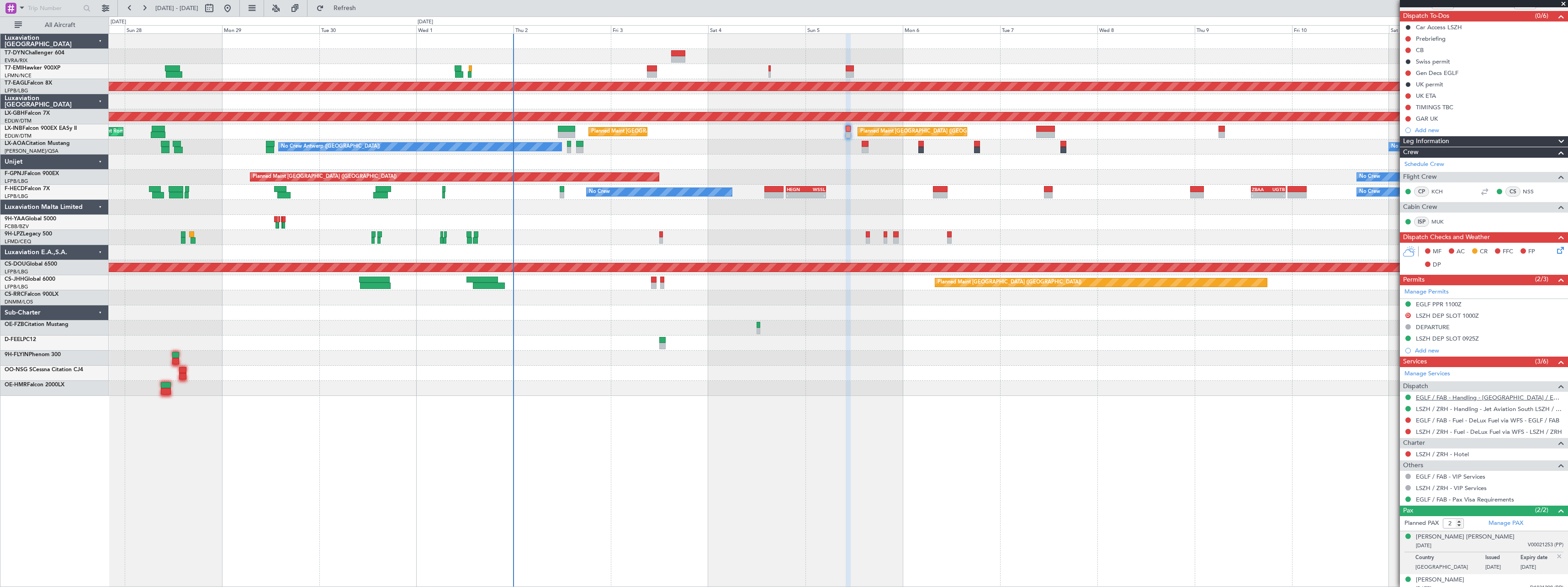
scroll to position [86, 0]
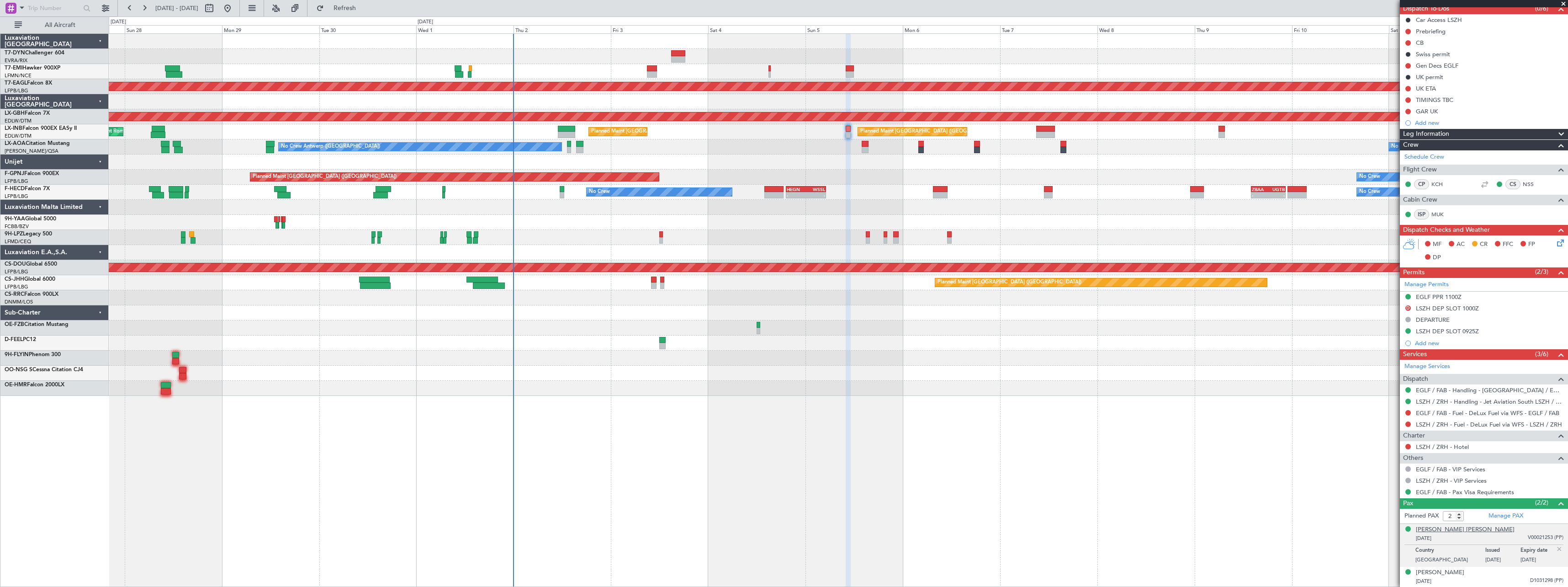
click at [1447, 528] on div "[PERSON_NAME] [PERSON_NAME]" at bounding box center [1465, 530] width 99 height 9
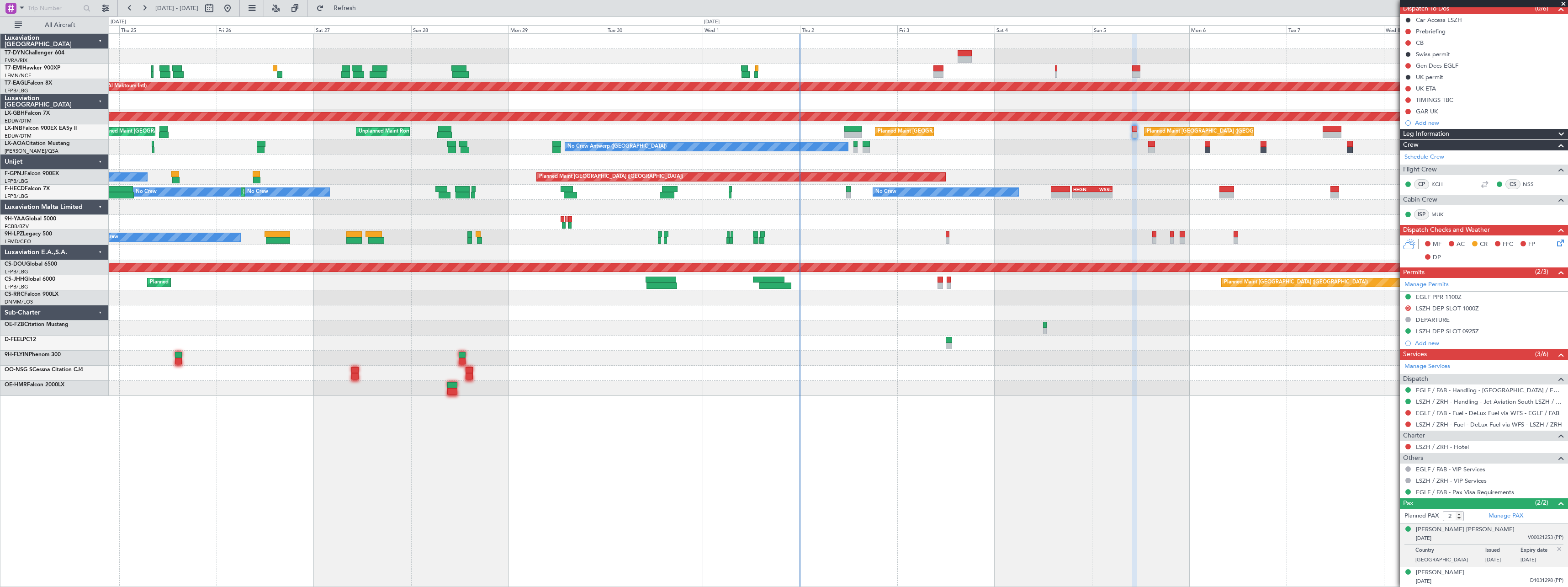
click at [526, 227] on div "Planned Maint Zurich No Crew Planned Maint Dubai (Al Maktoum Intl) Planned Main…" at bounding box center [838, 215] width 1458 height 362
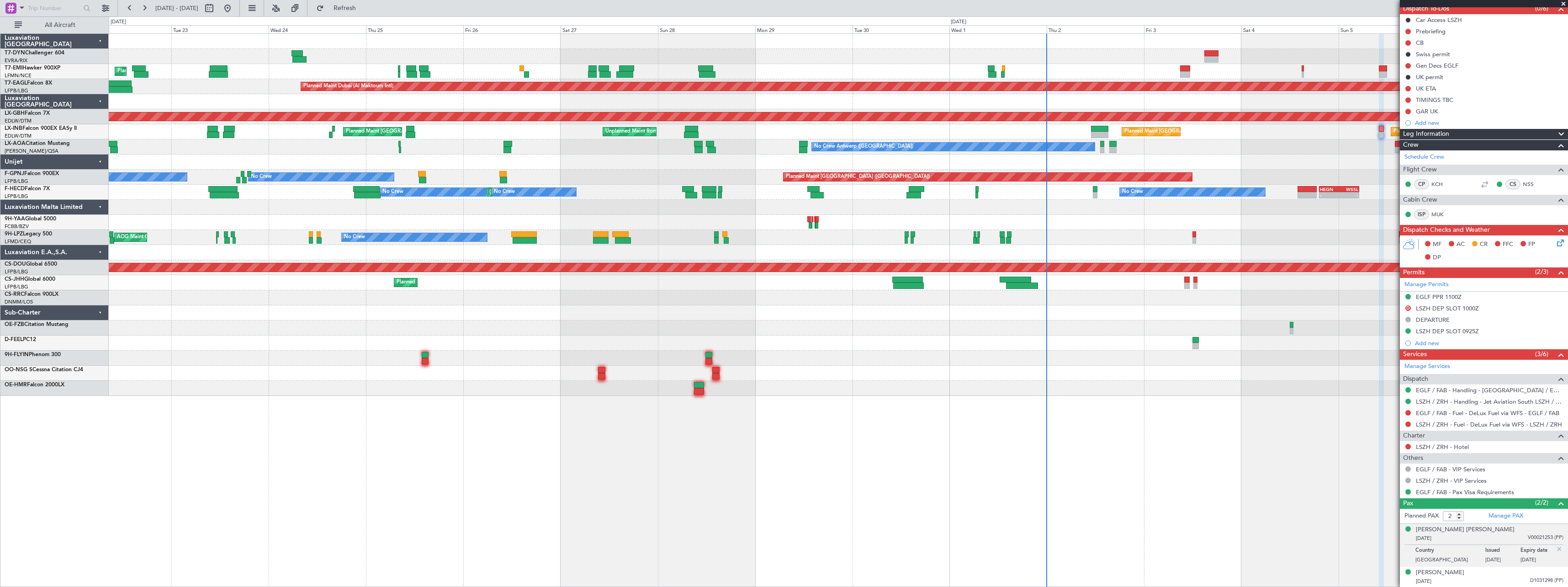
click at [624, 174] on div "Planned Maint Paris (Le Bourget) No Crew No Crew AOG Maint Paris (Le Bourget) N…" at bounding box center [838, 177] width 1458 height 15
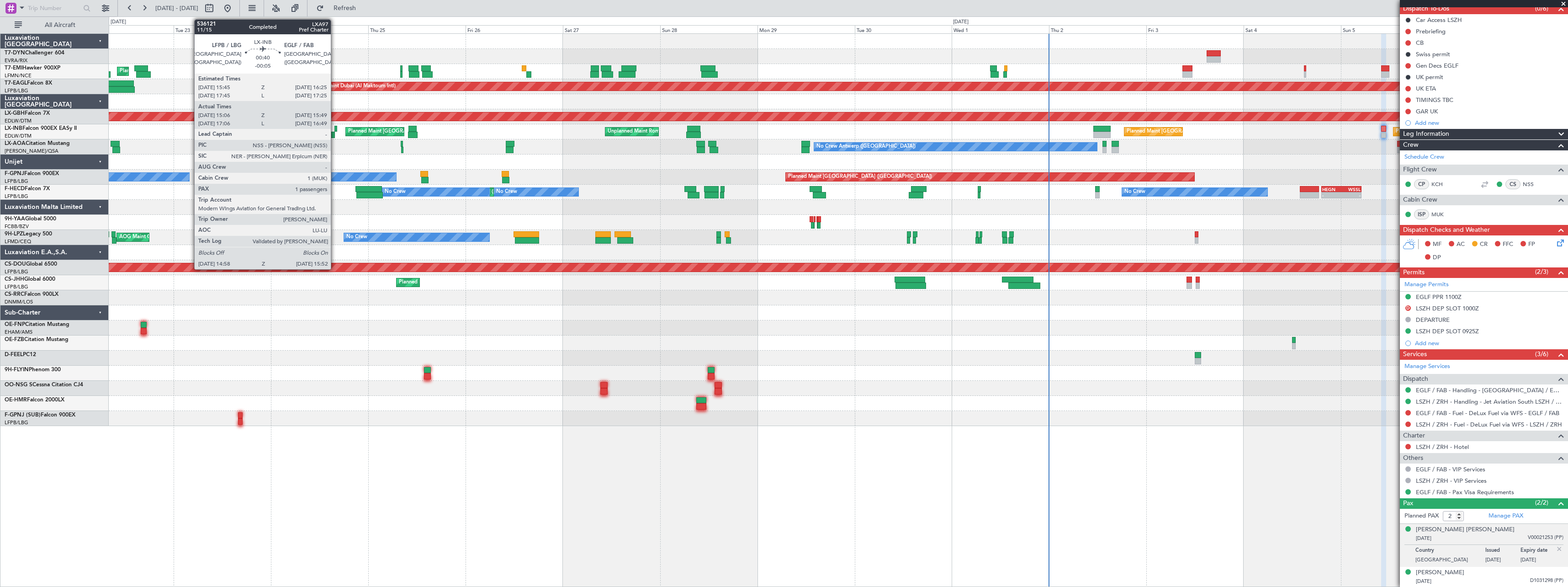
click at [335, 131] on div at bounding box center [336, 129] width 3 height 6
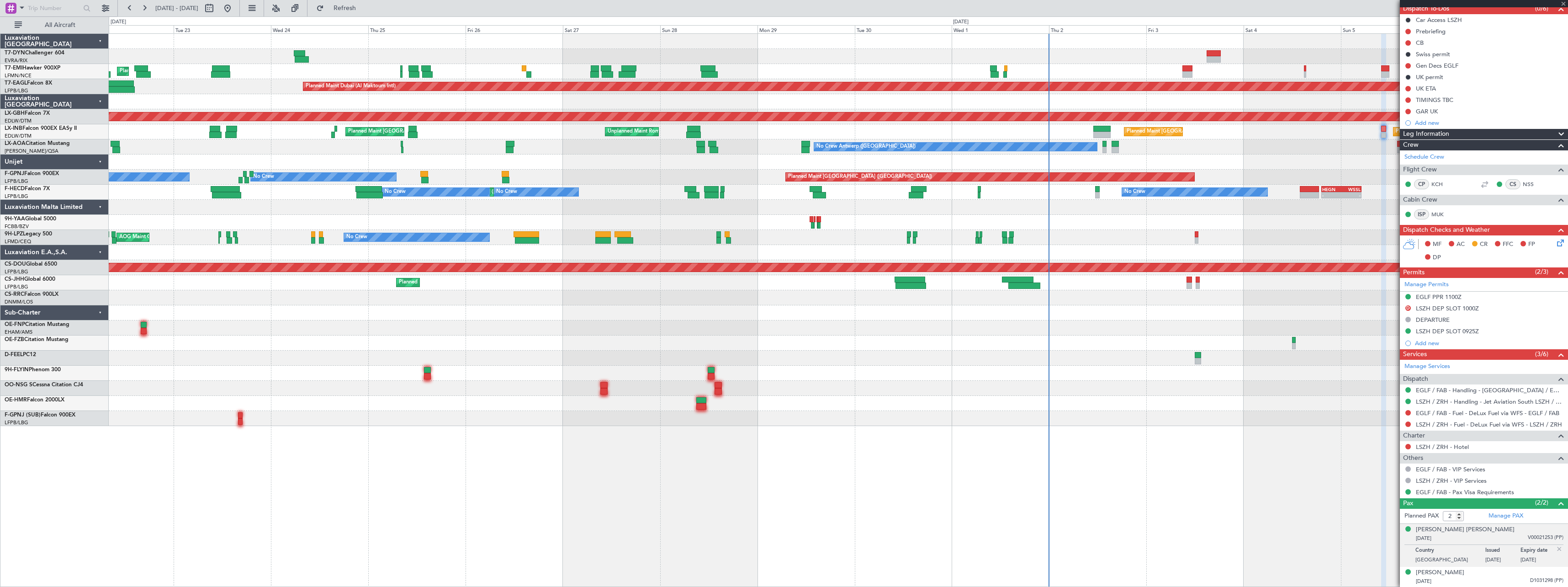
type input "-00:05"
type input "15:06"
type input "15:49"
type input "1"
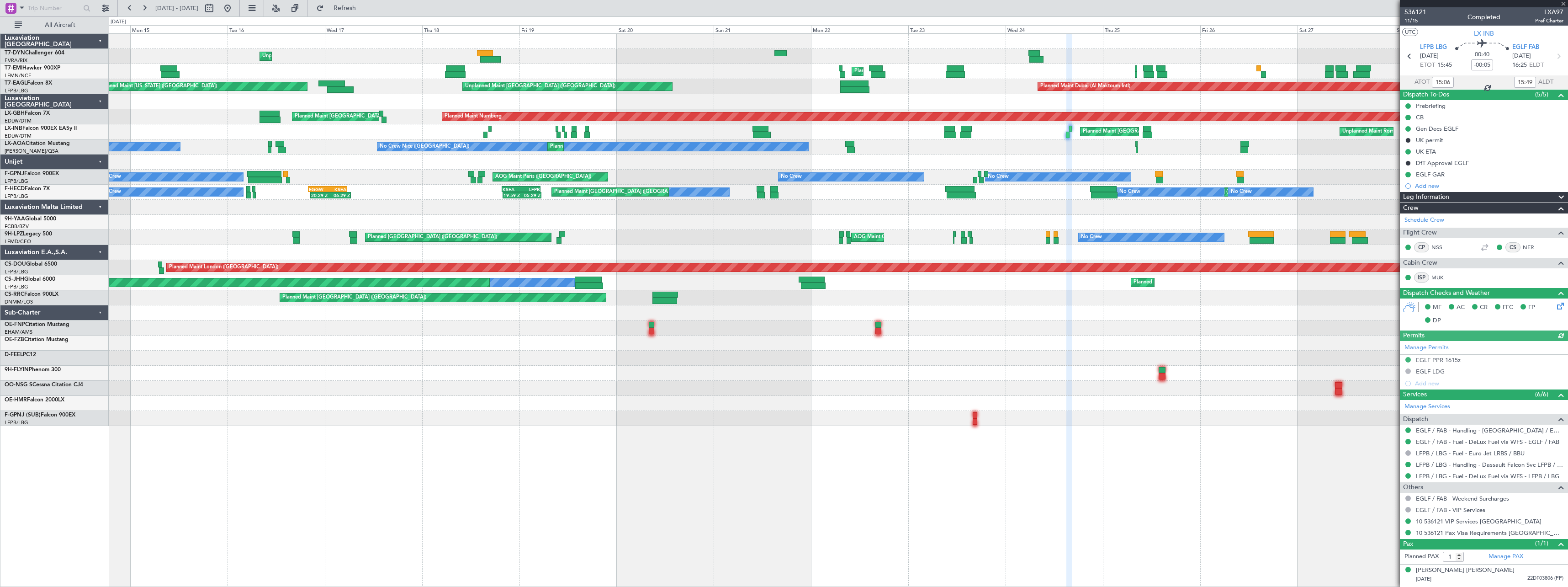
click at [1001, 141] on div "Unplanned Maint Riga (Riga Intl) Planned Maint Zurich Planned Maint Dubai (Al M…" at bounding box center [838, 230] width 1458 height 392
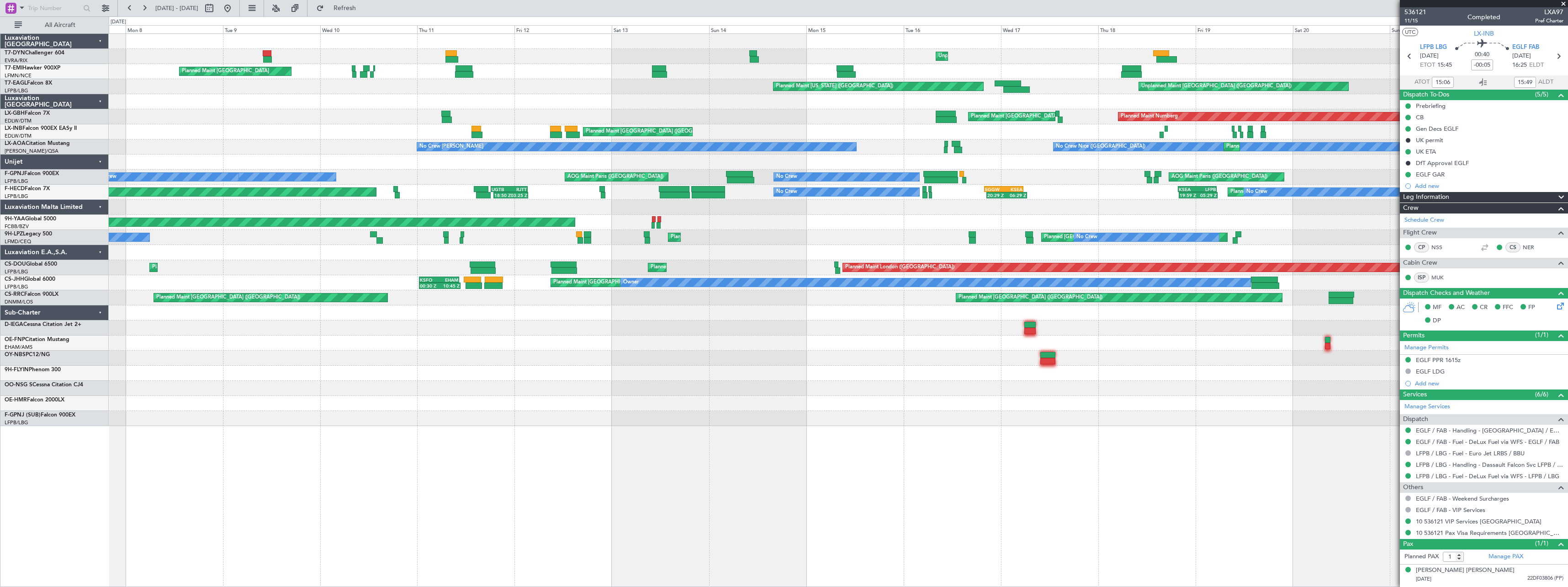
click at [1042, 107] on div "Unplanned Maint Riga (Riga Intl) Planned Maint Zurich Planned Maint Zurich Plan…" at bounding box center [838, 230] width 1458 height 392
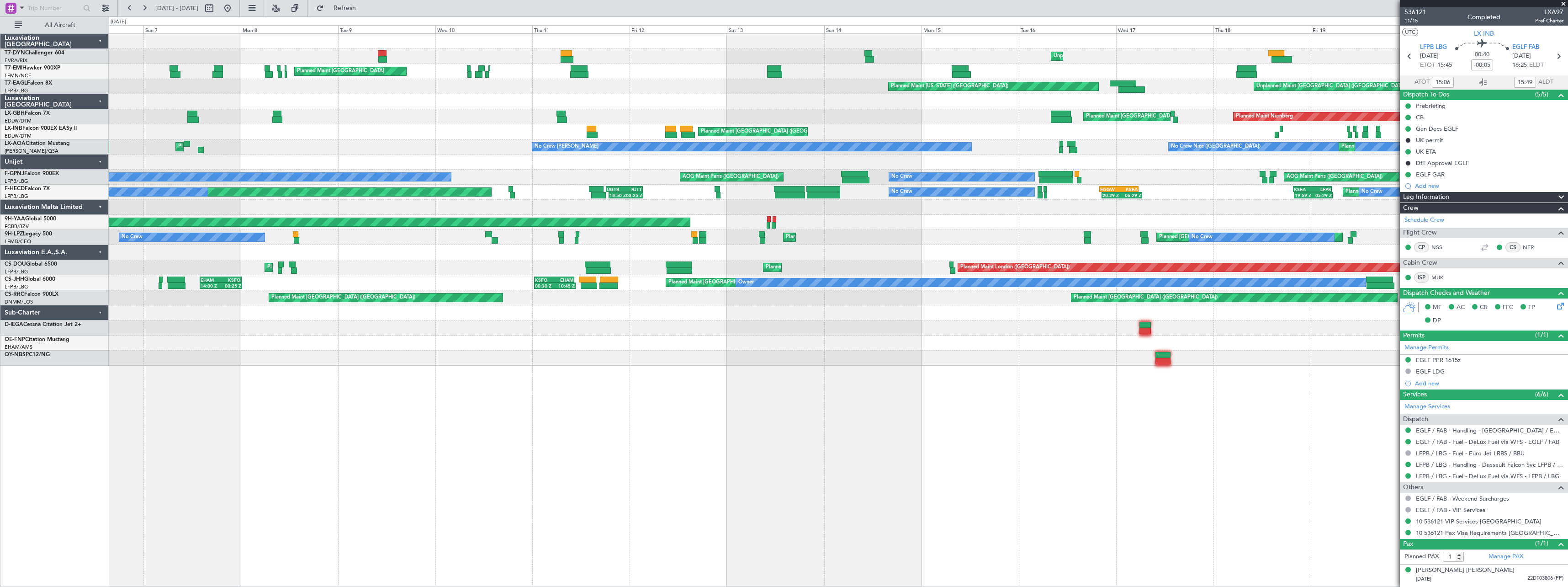
click at [476, 163] on div at bounding box center [838, 162] width 1458 height 15
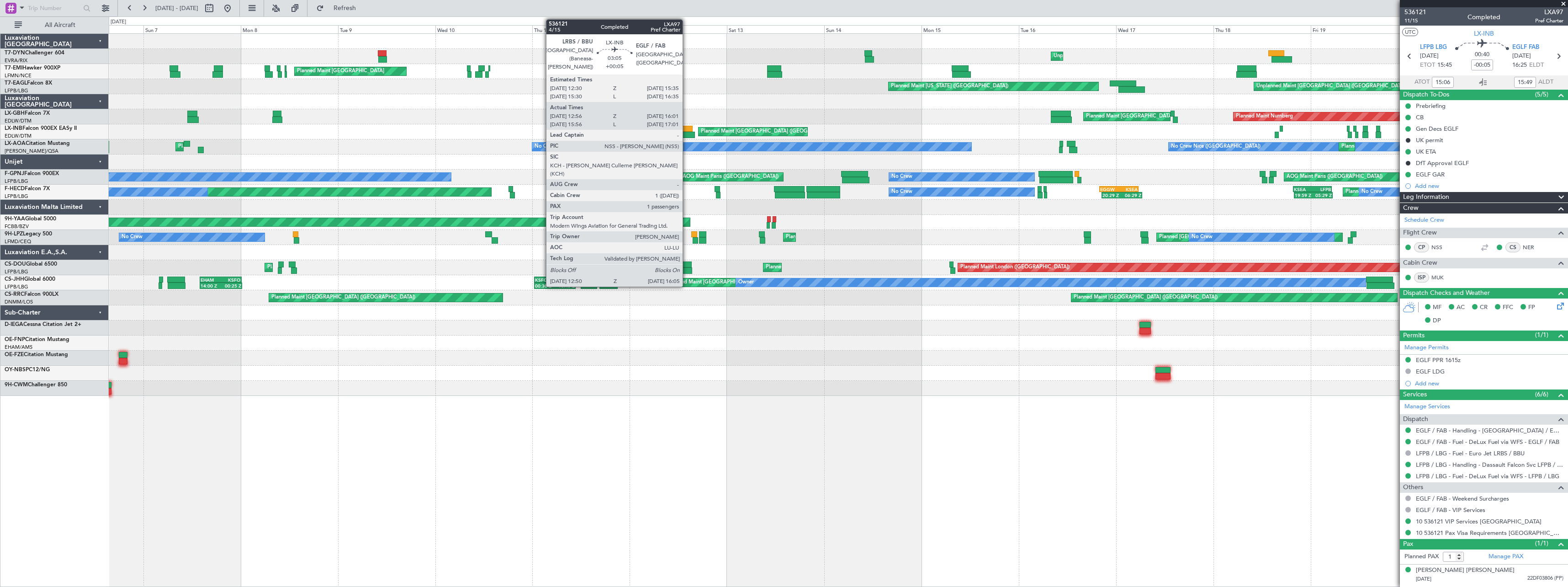
click at [687, 129] on div at bounding box center [686, 129] width 13 height 6
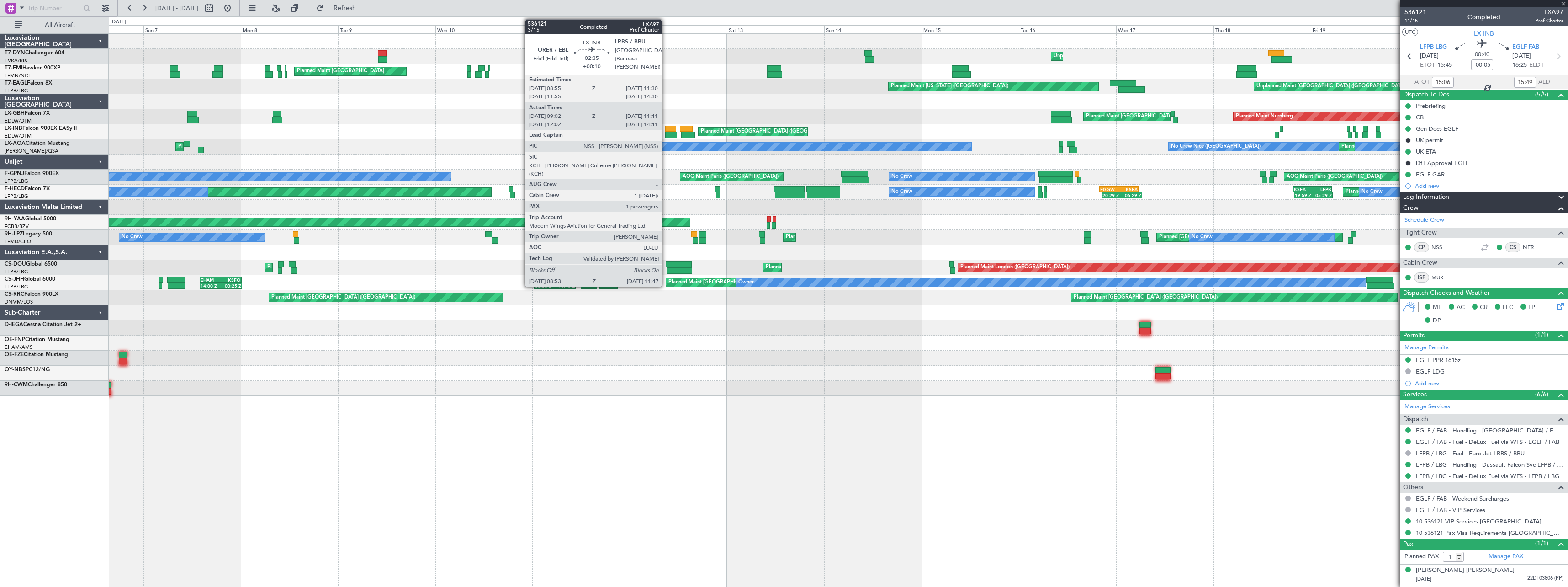
type input "+00:05"
type input "12:56"
type input "16:01"
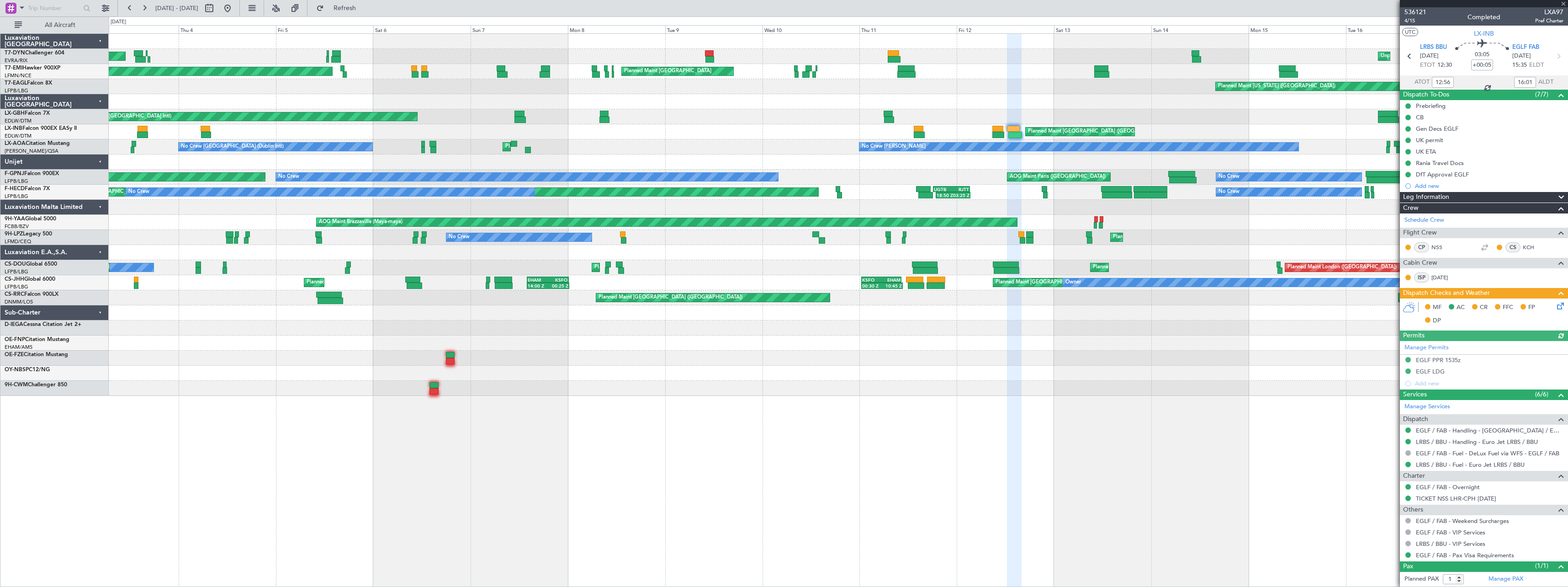
click at [759, 125] on div "Unplanned Maint Riga (Riga Intl) AOG Maint Riga (Riga Intl) Planned Maint Zuric…" at bounding box center [838, 215] width 1458 height 362
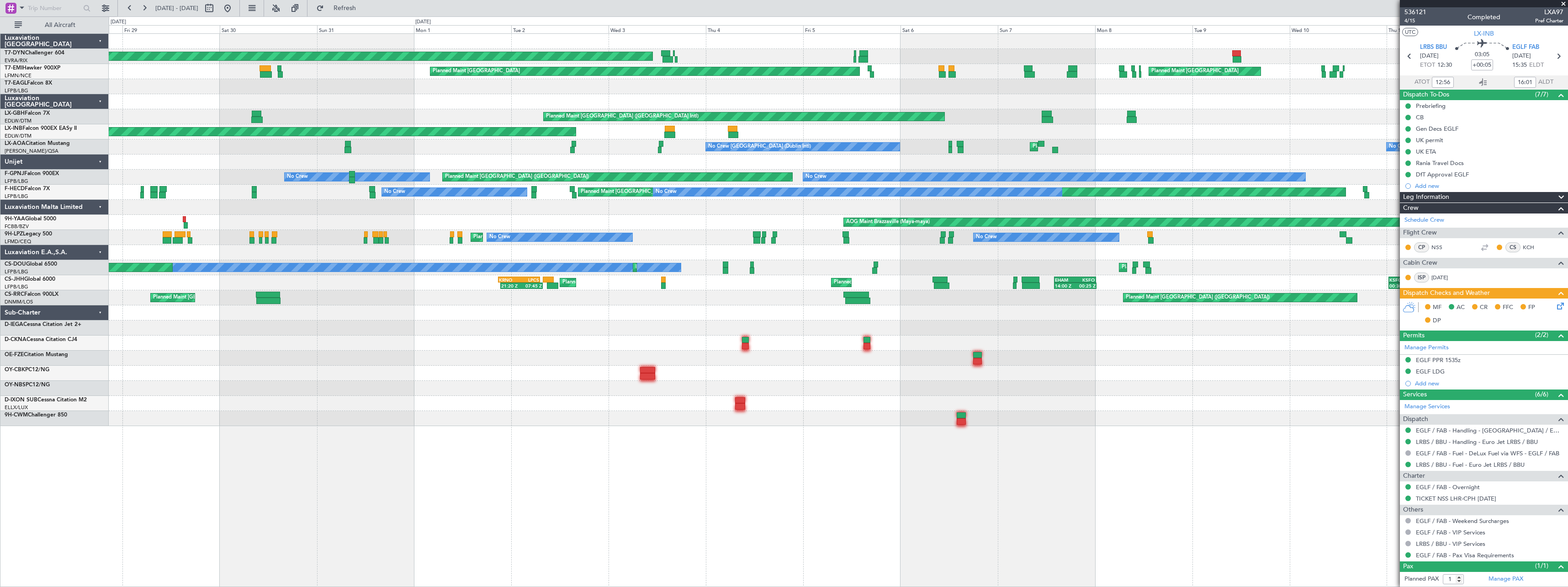
click at [677, 125] on div "AOG Maint Riga (Riga Intl) Unplanned Maint Riga (Riga Intl) Planned Maint Zuric…" at bounding box center [838, 230] width 1458 height 392
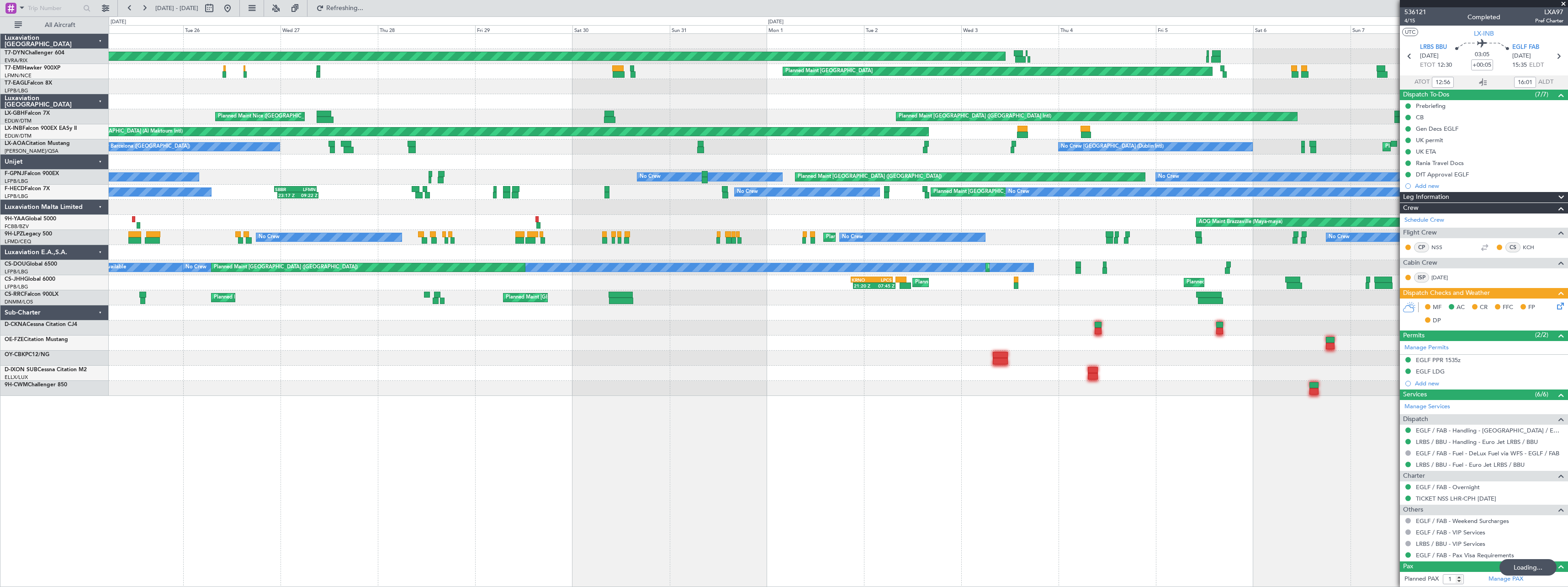
click at [654, 139] on div "AOG Maint Riga (Riga Intl) Planned Maint Zurich Planned Maint Zurich Planned Ma…" at bounding box center [838, 215] width 1458 height 362
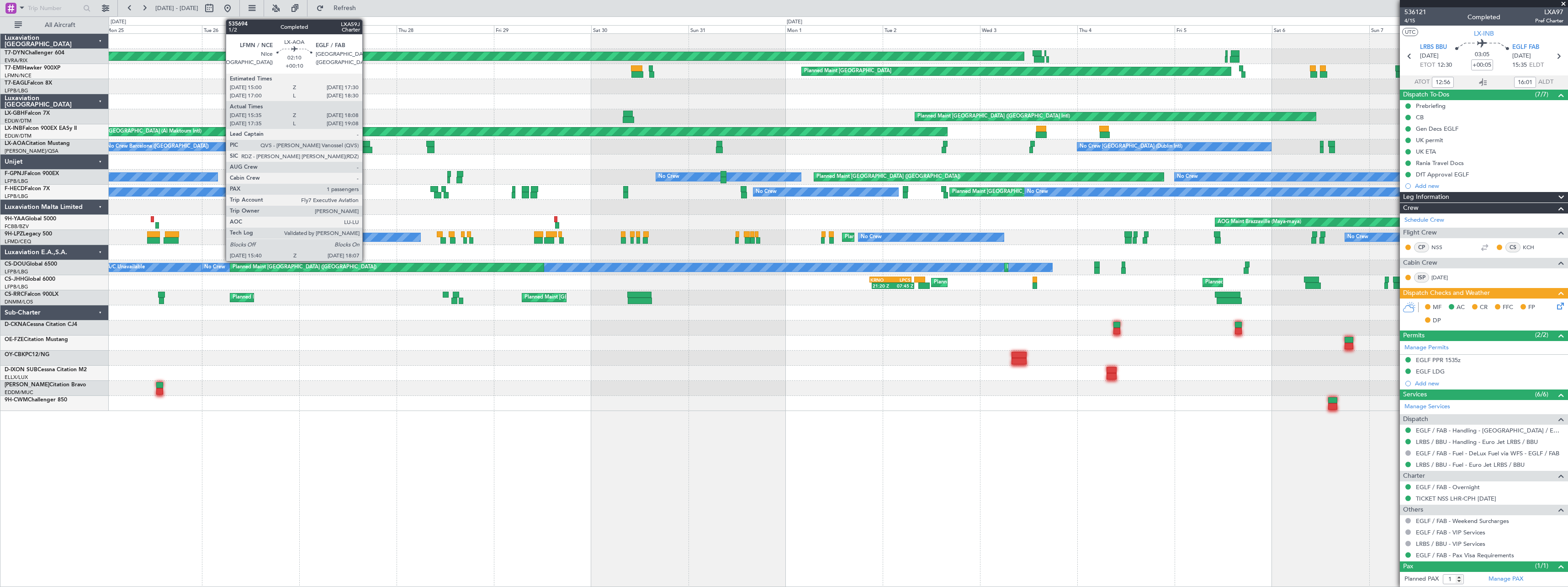
click at [367, 142] on div at bounding box center [365, 144] width 11 height 6
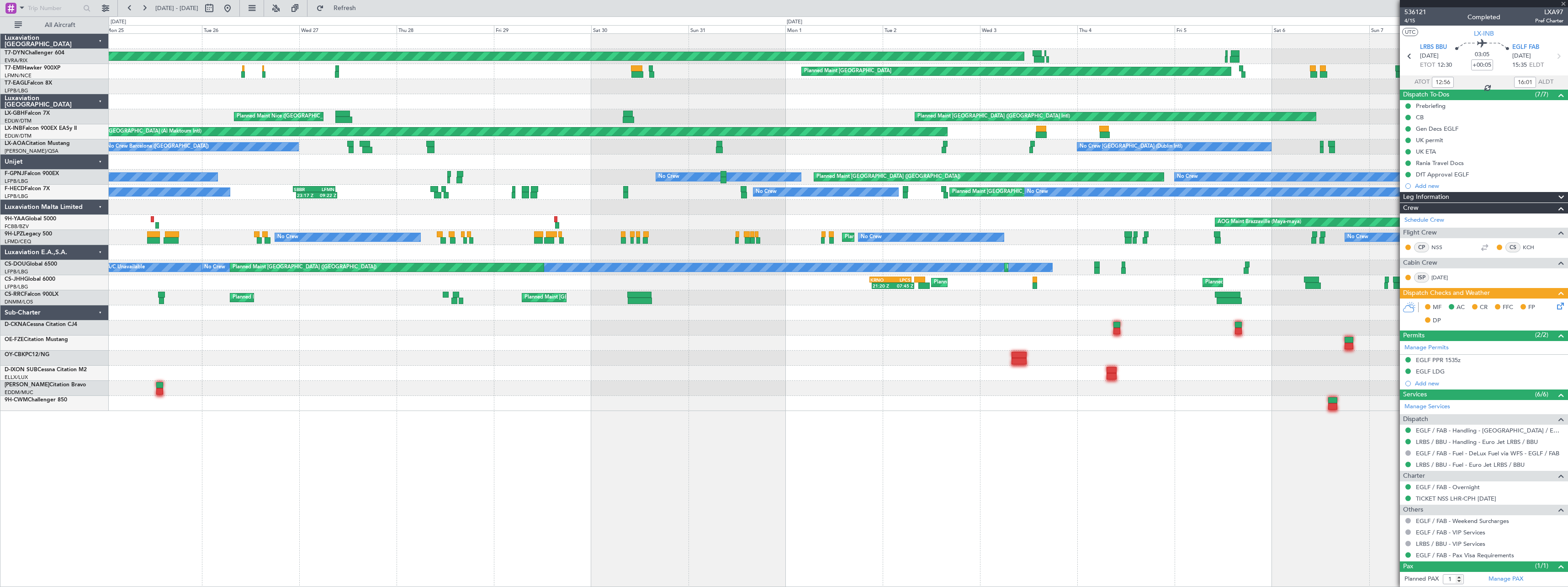
type input "+00:10"
type input "15:50"
type input "18:03"
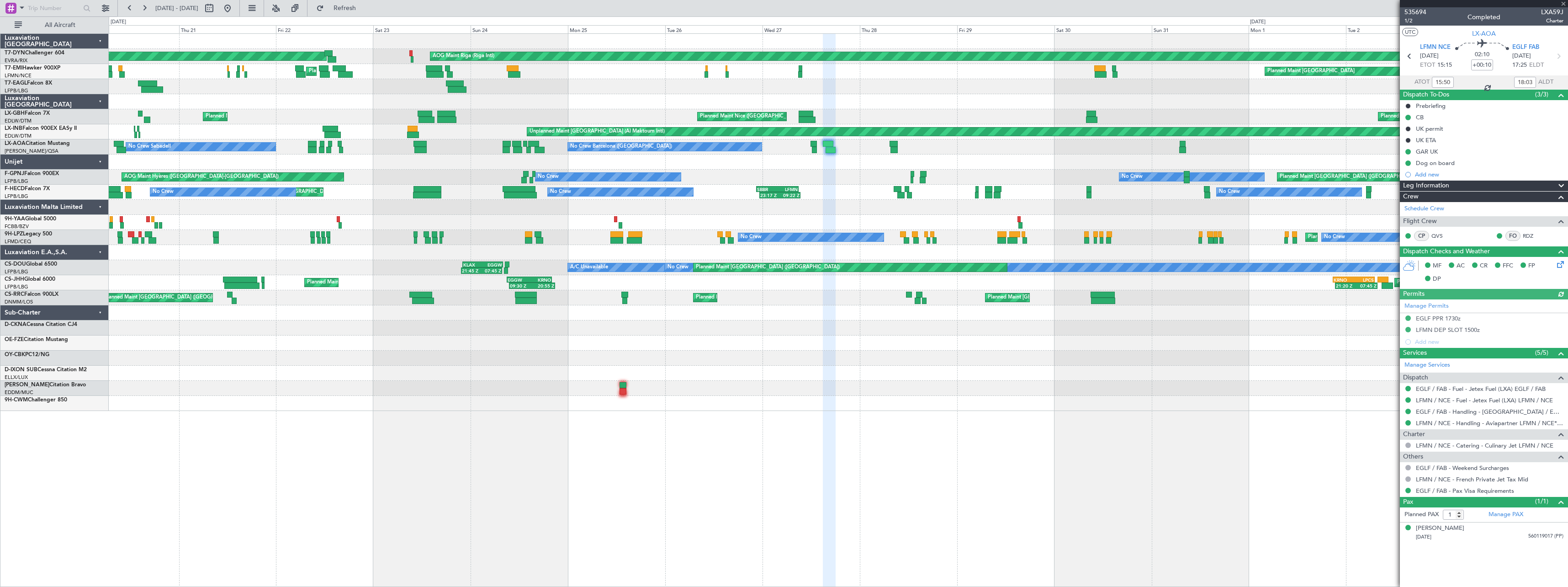
click at [771, 124] on div "AOG Maint Riga (Riga Intl) Planned Maint Basel-Mulhouse Planned Maint Zurich Pl…" at bounding box center [838, 223] width 1458 height 377
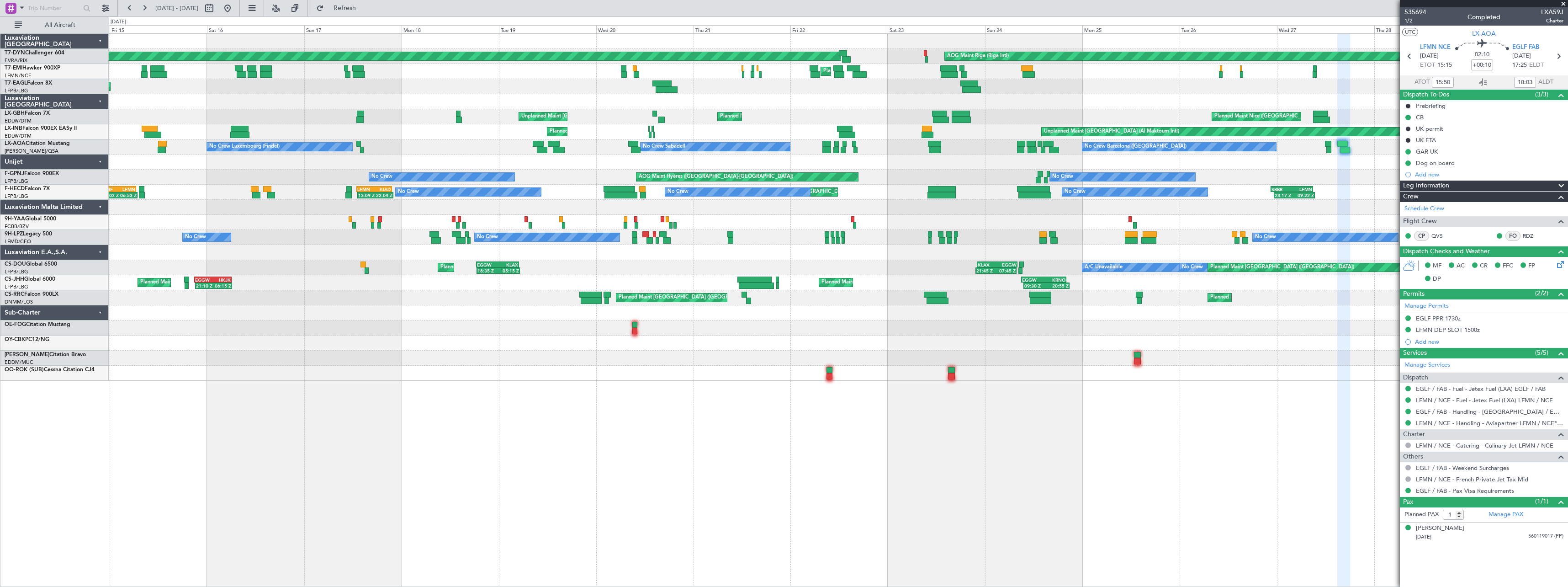
click at [766, 94] on div "AOG Maint Riga (Riga Intl) Planned Maint Basel-Mulhouse Planned Maint Chester P…" at bounding box center [838, 207] width 1458 height 347
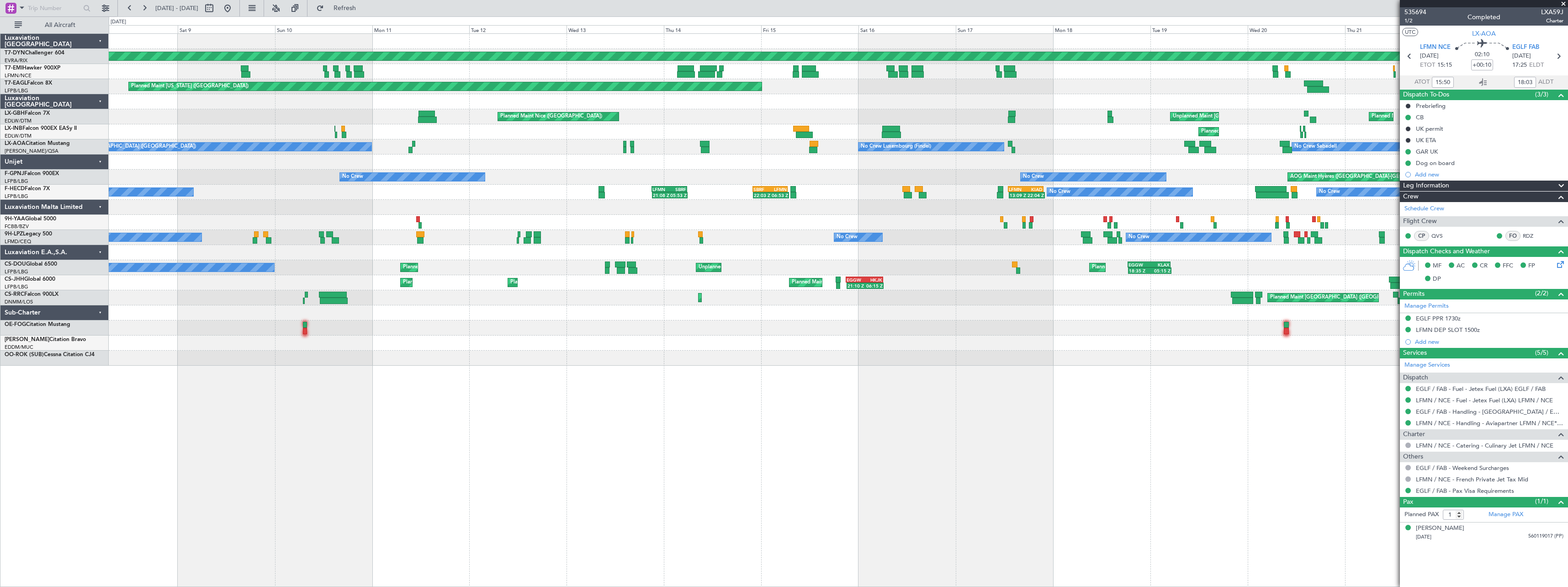
click at [874, 86] on div "Planned Maint Basel-Mulhouse AOG Maint Riga (Riga Intl) Planned Maint Chester P…" at bounding box center [838, 200] width 1458 height 332
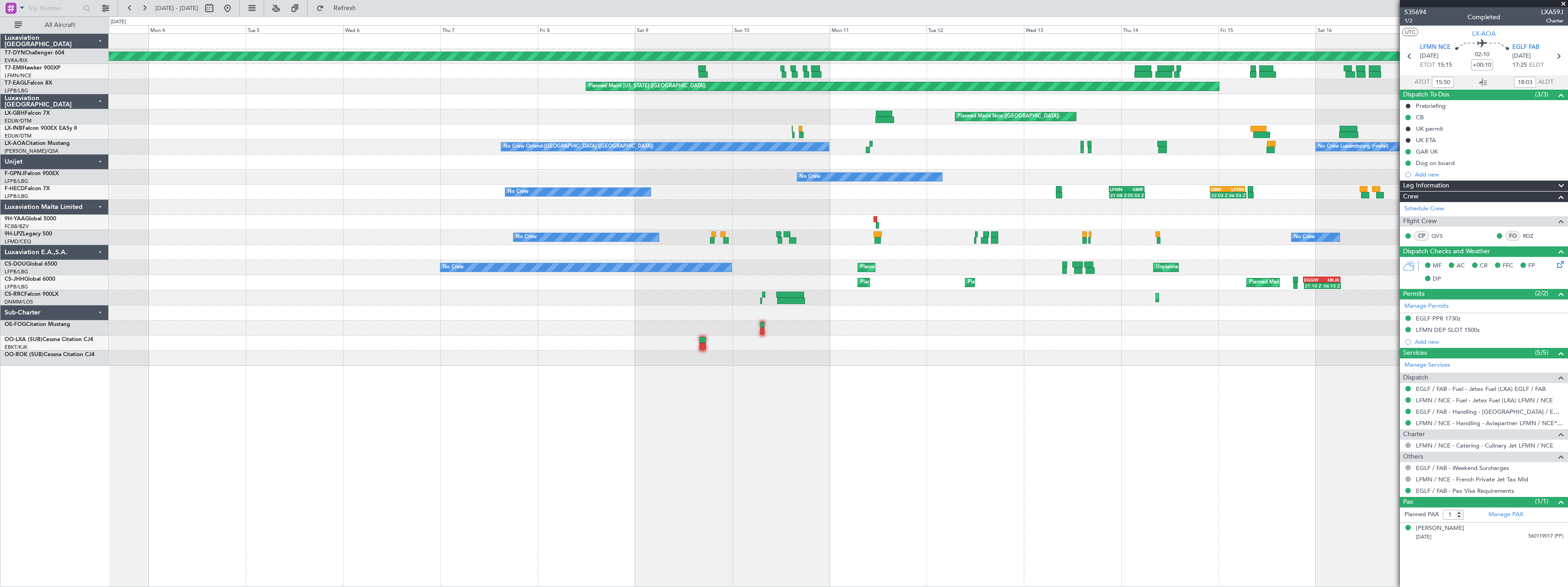
click at [819, 98] on div "Planned Maint Basel-Mulhouse Planned Maint Chester Planned Maint New York (Tete…" at bounding box center [838, 200] width 1458 height 332
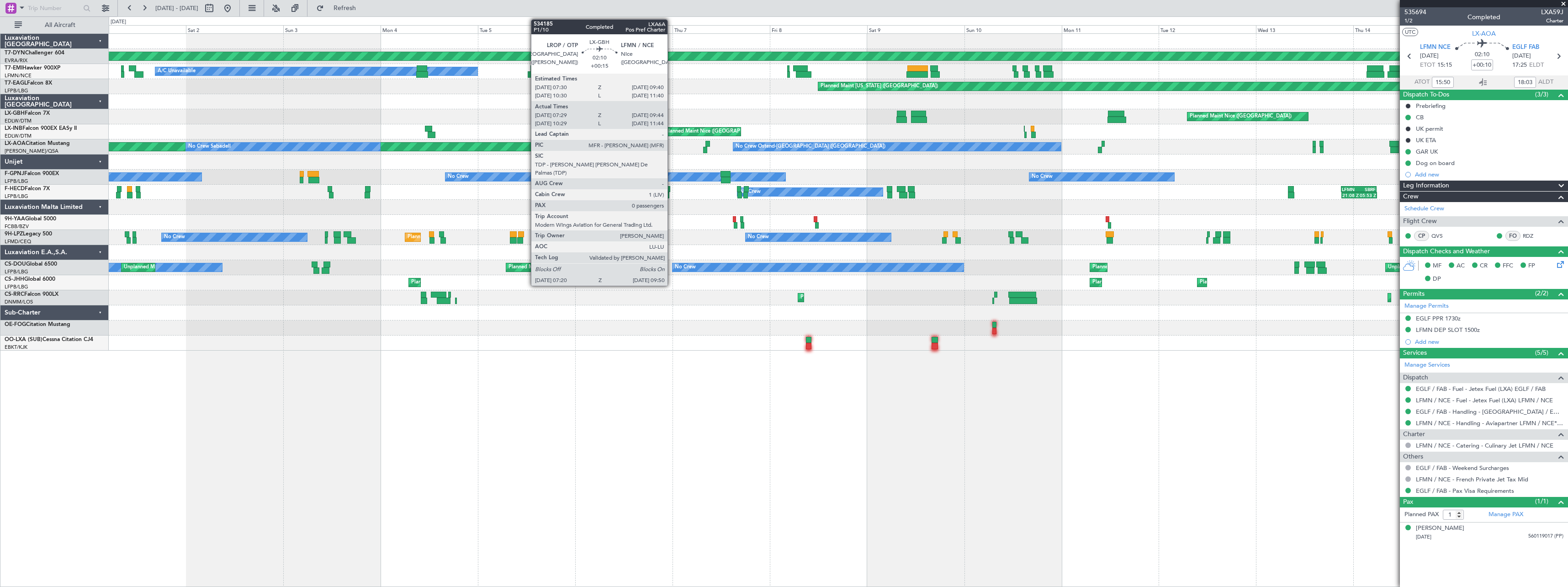
click at [927, 87] on div "Planned Maint Basel-Mulhouse A/C Unavailable Planned Maint Zurich Planned Maint…" at bounding box center [838, 192] width 1458 height 317
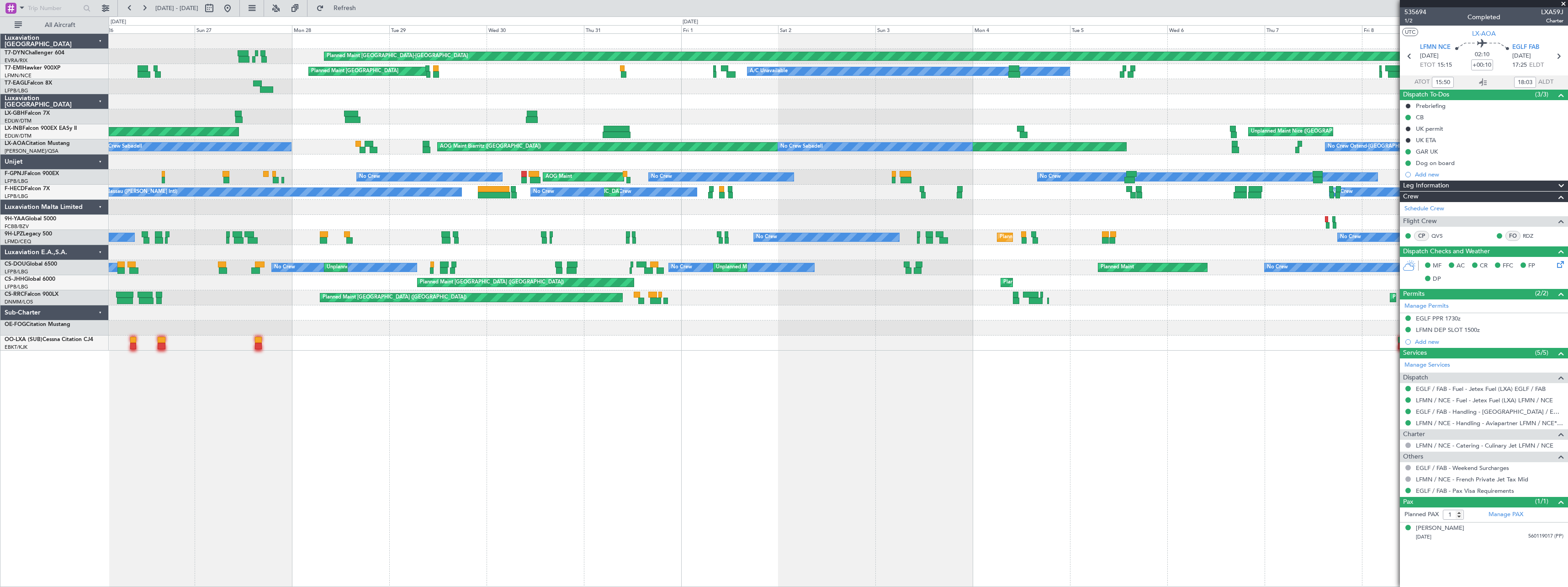
click at [697, 93] on div "Planned Maint Basel-Mulhouse A/C Unavailable Planned Maint Zurich Planned Maint…" at bounding box center [838, 192] width 1458 height 317
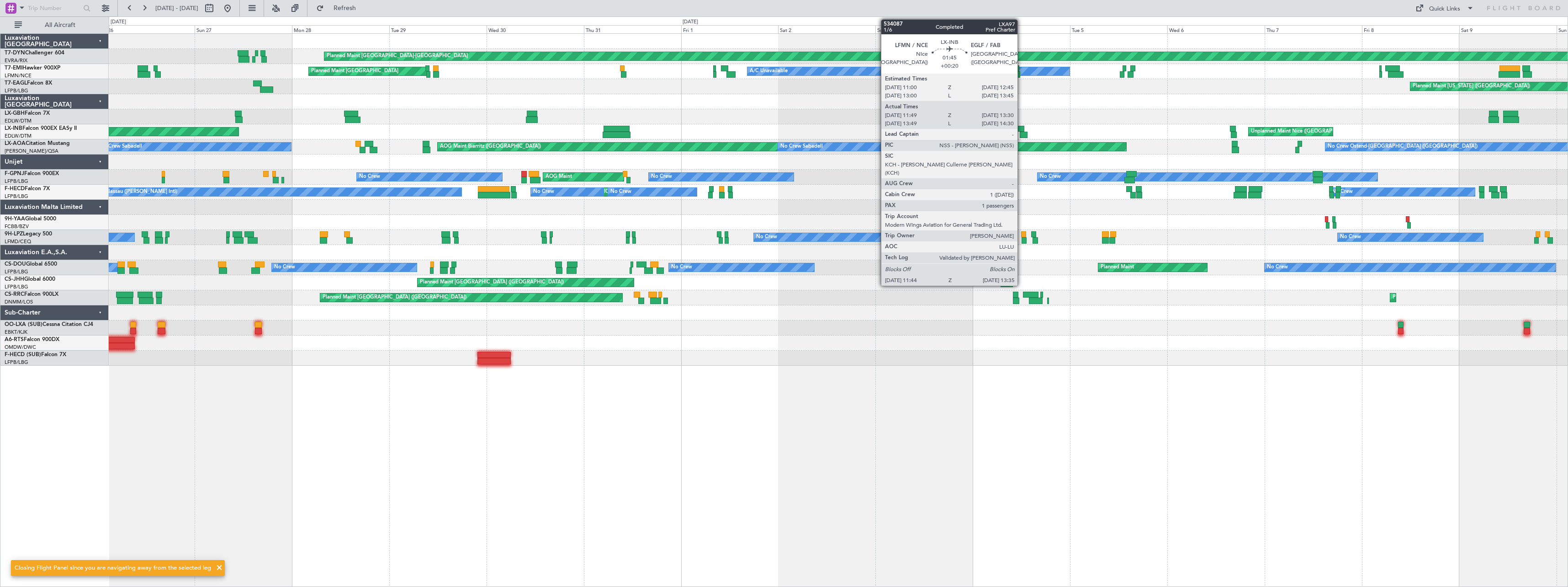
click at [1021, 128] on div at bounding box center [1021, 129] width 8 height 6
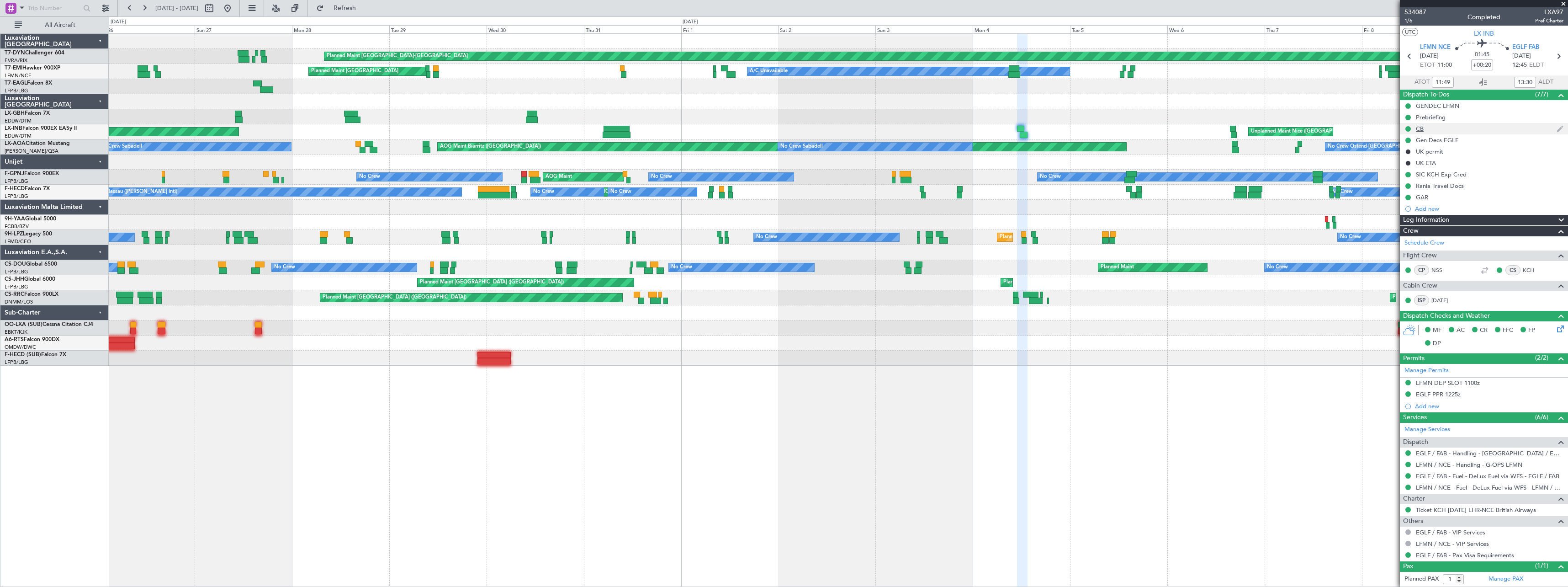
scroll to position [20, 0]
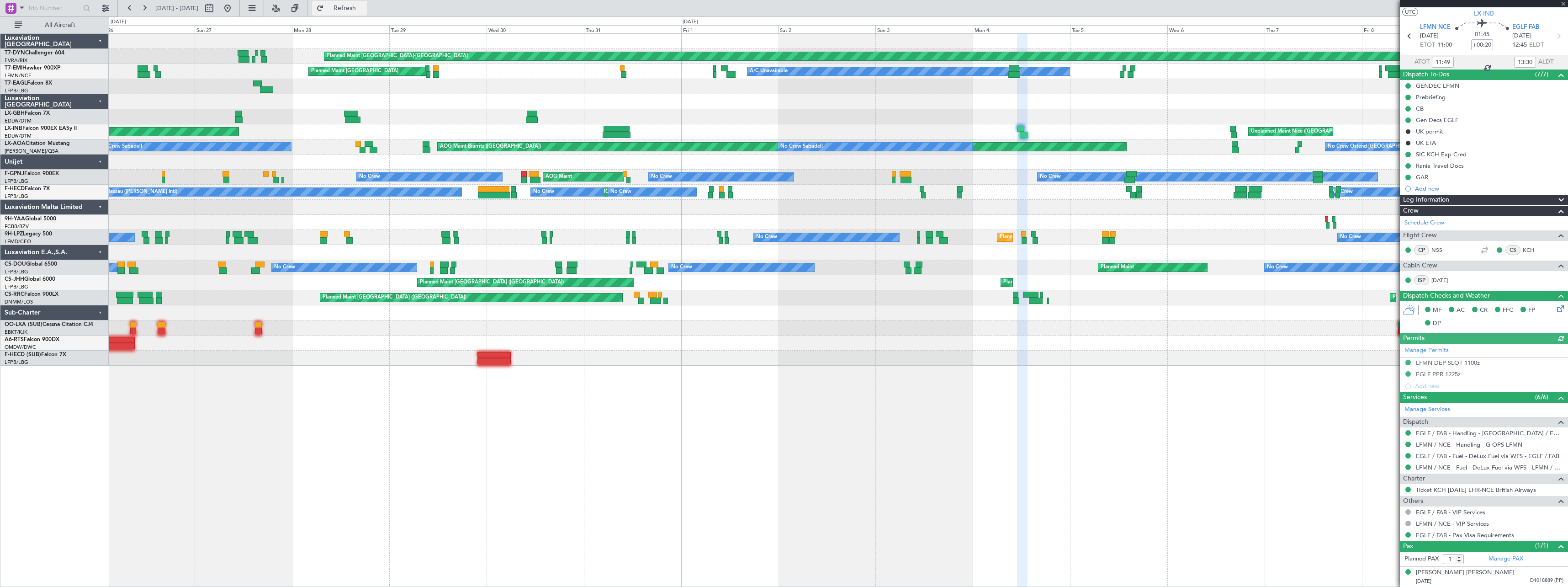
click at [367, 15] on button "Refresh" at bounding box center [339, 8] width 55 height 15
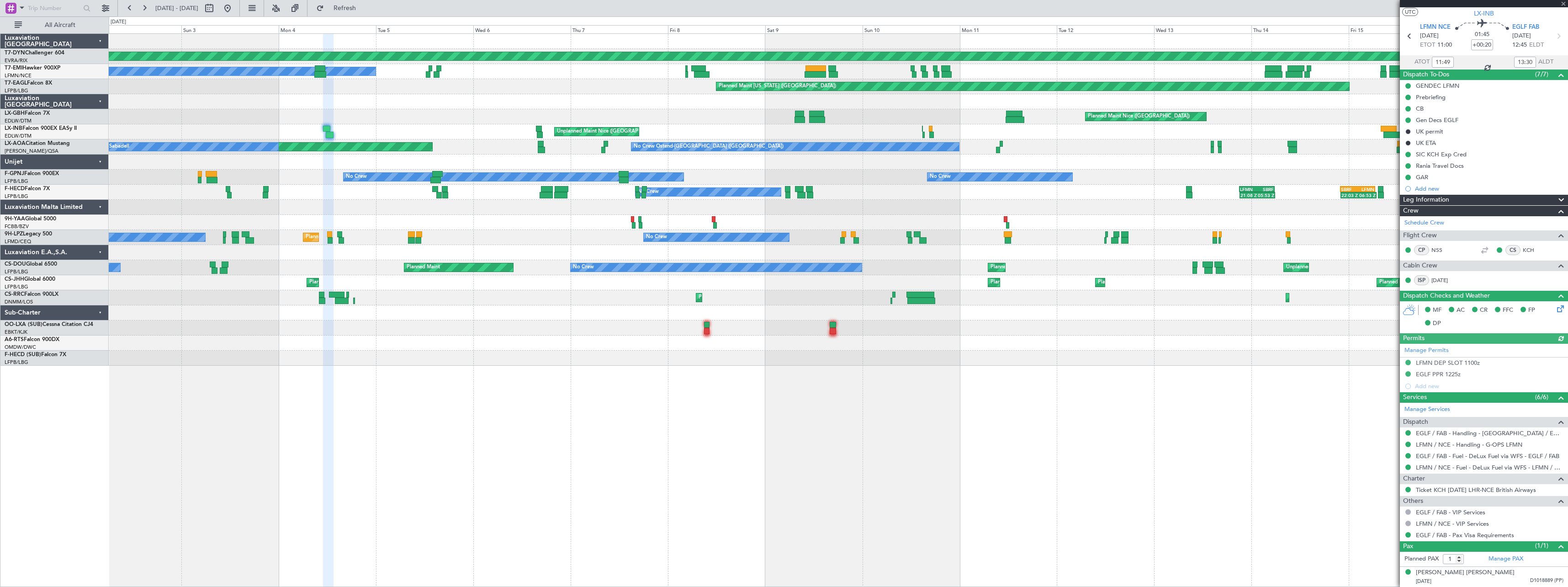
click at [220, 344] on div "Planned Maint Basel-Mulhouse A/C Unavailable Planned Maint New York (Teterboro)…" at bounding box center [838, 200] width 1458 height 332
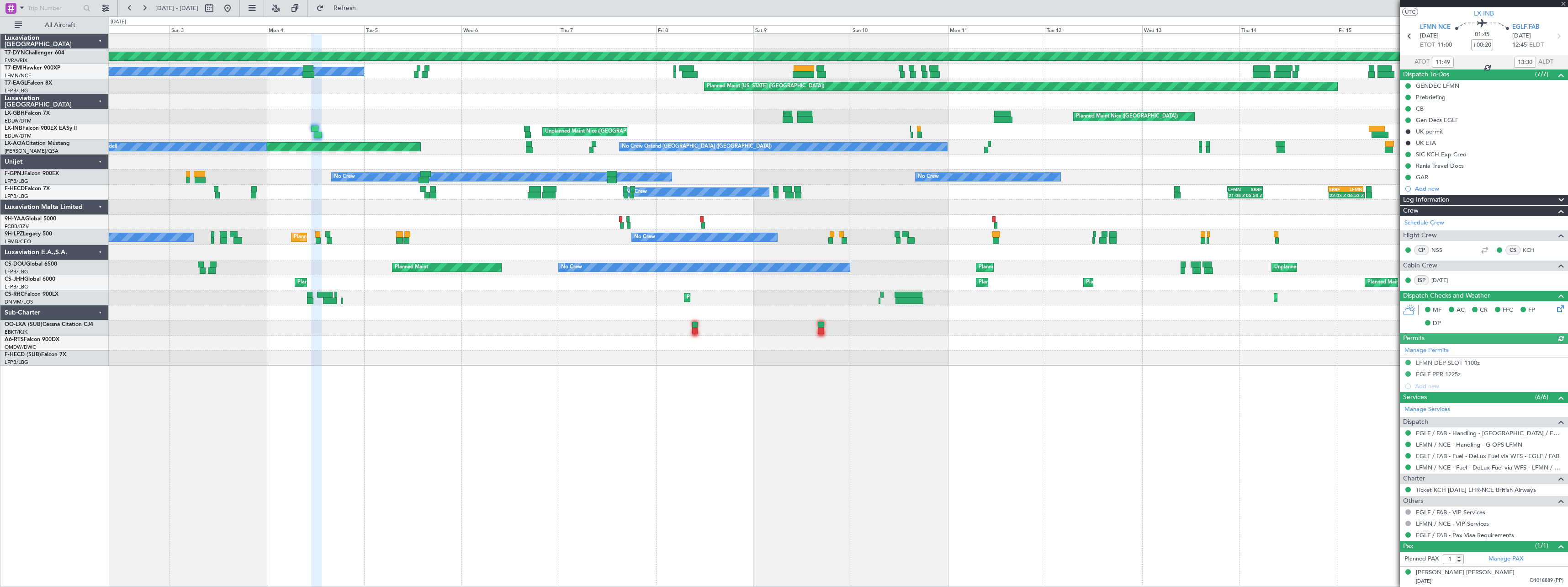
click at [553, 339] on div "Planned Maint Basel-Mulhouse A/C Unavailable Planned Maint New York (Teterboro)…" at bounding box center [838, 200] width 1458 height 332
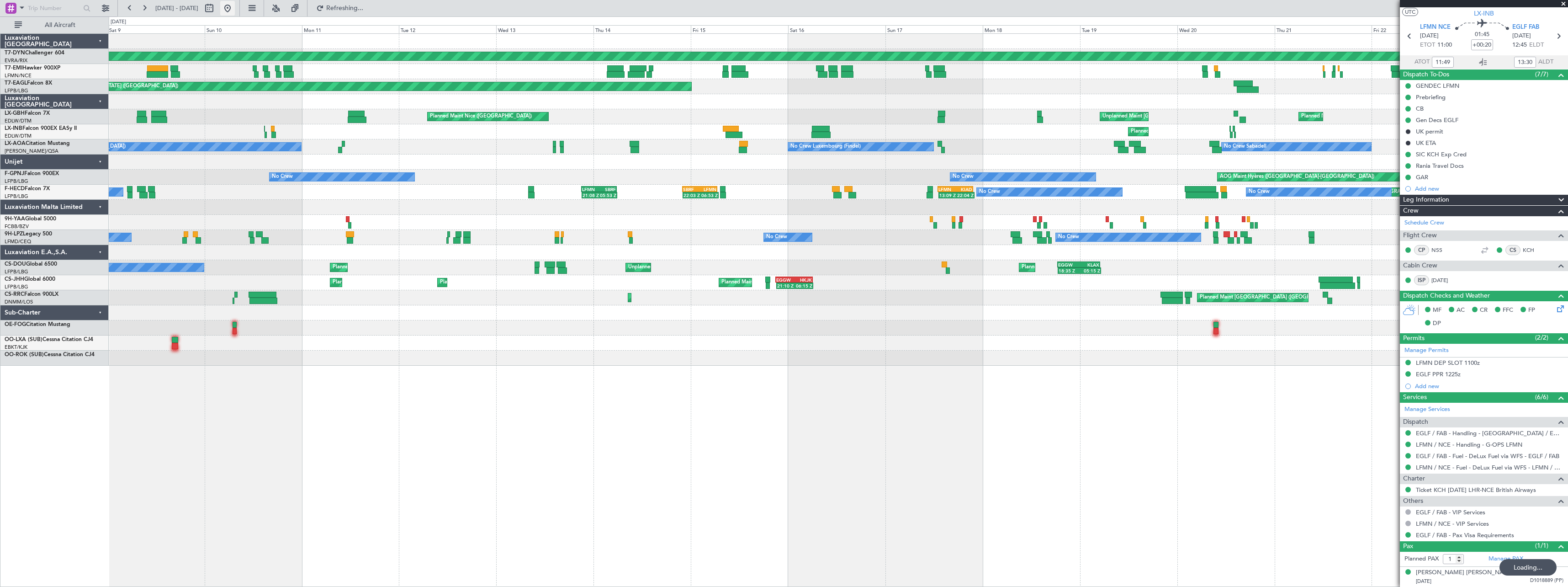
click at [235, 6] on button at bounding box center [227, 8] width 14 height 15
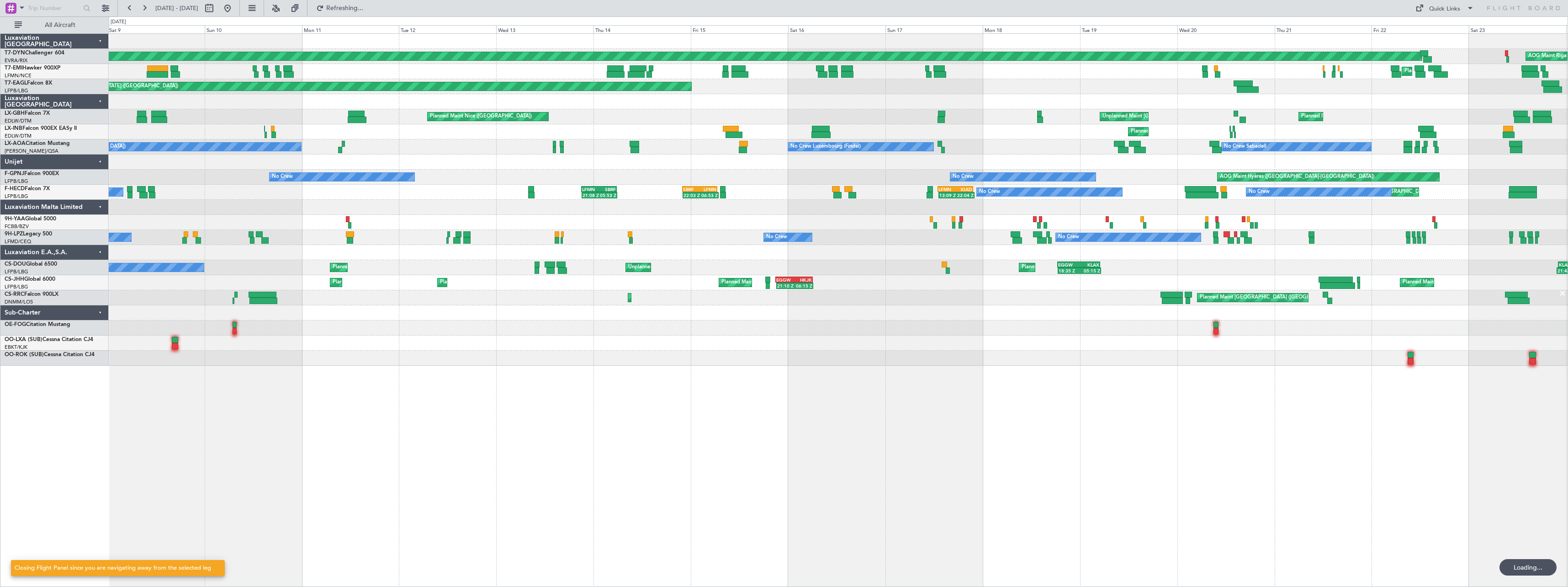
scroll to position [0, 0]
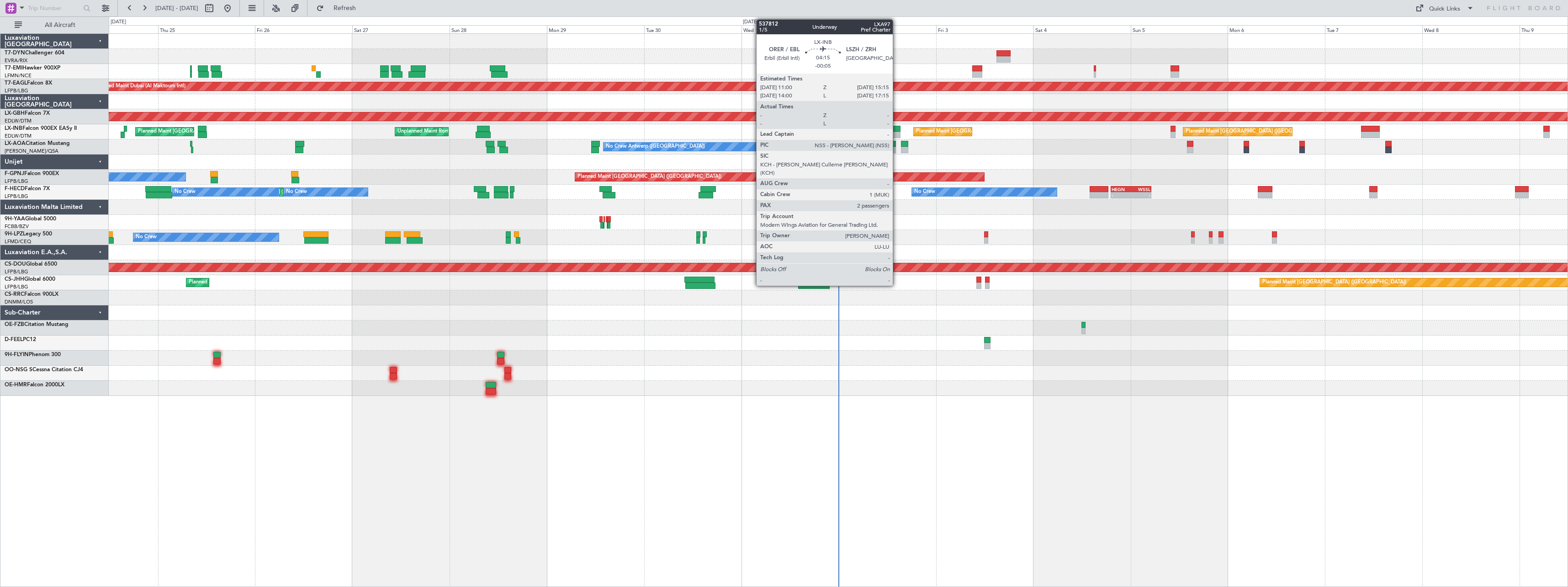
click at [896, 129] on div at bounding box center [891, 129] width 18 height 6
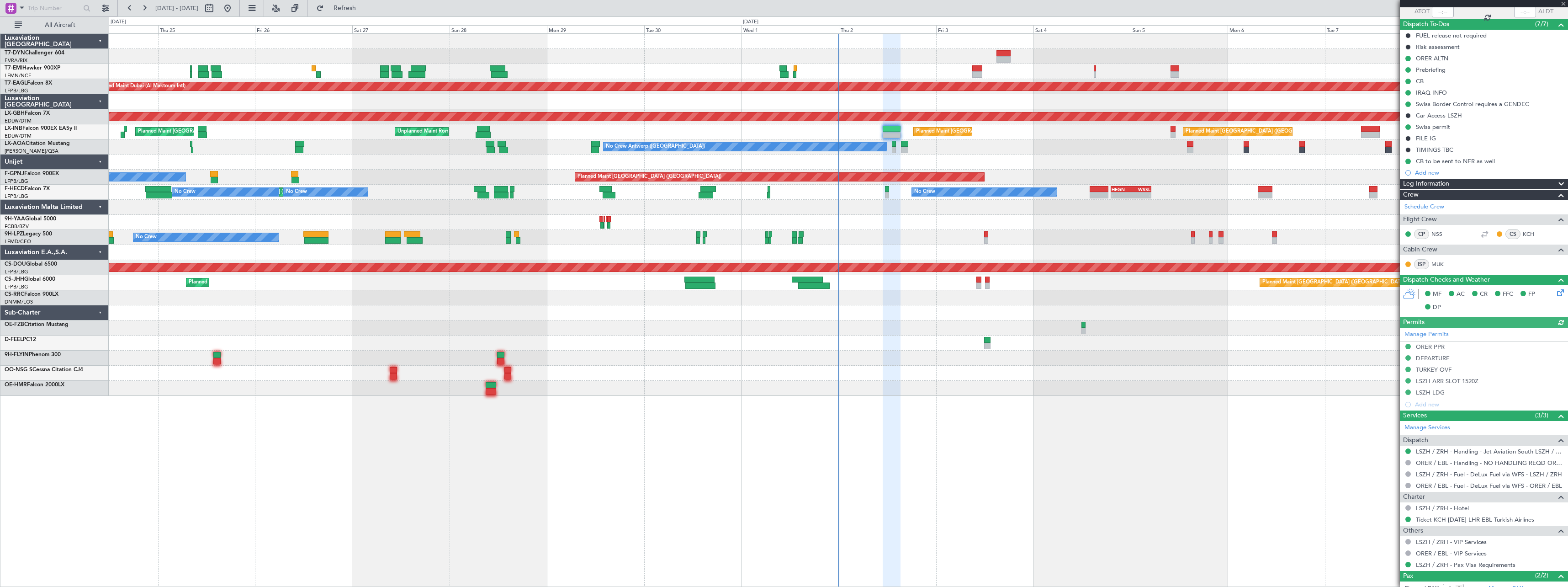
scroll to position [120, 0]
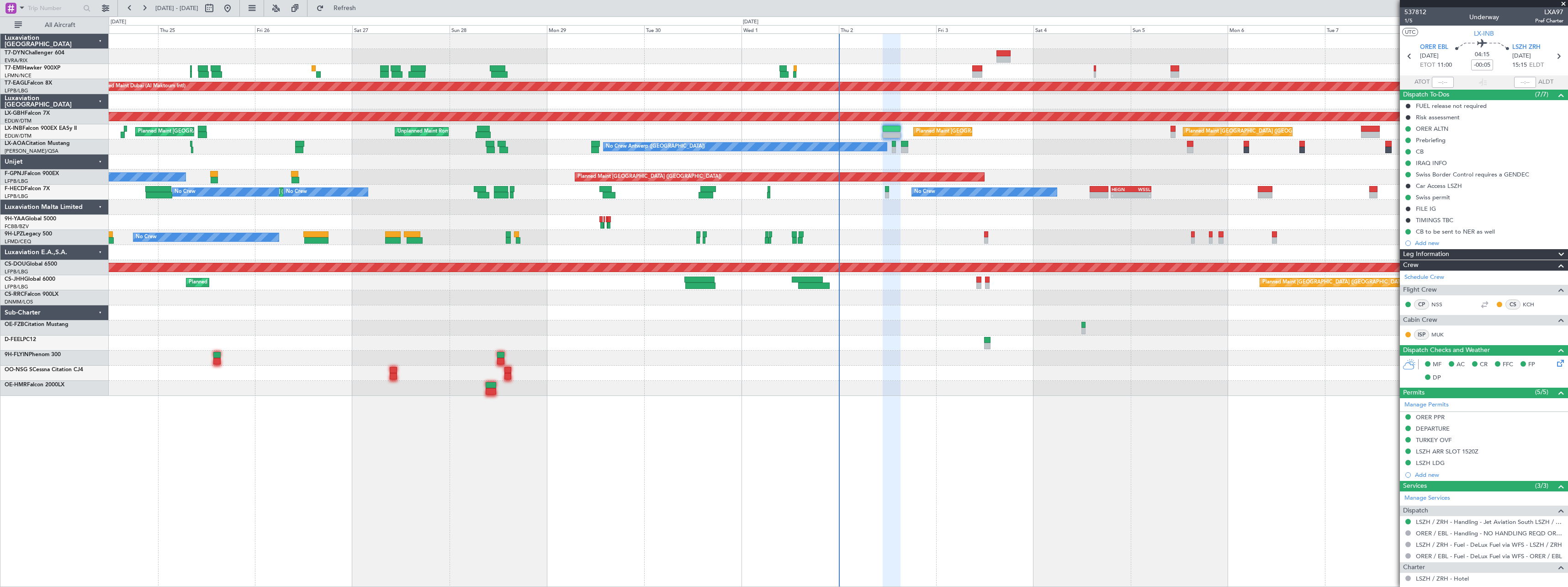
scroll to position [120, 0]
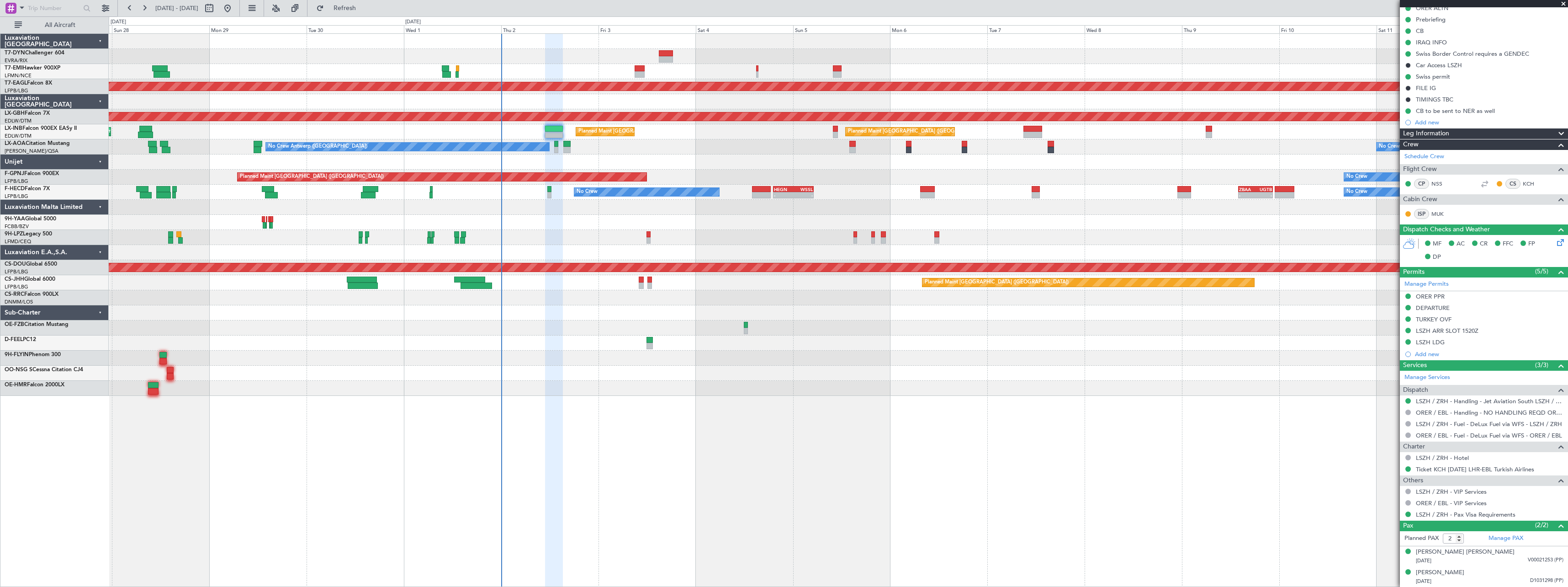
click at [794, 238] on div "No Crew Planned Maint [GEOGRAPHIC_DATA] (Al Maktoum Intl) Planned Maint Nurnber…" at bounding box center [838, 215] width 1458 height 362
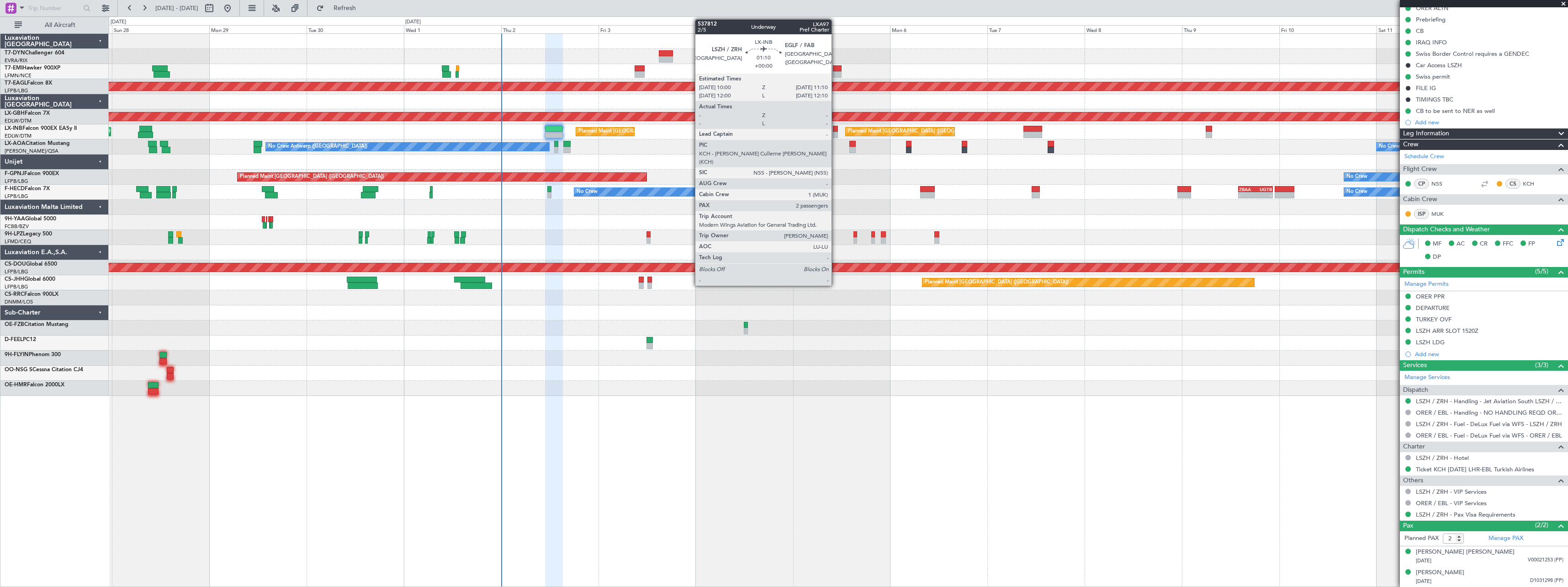
click at [835, 133] on div at bounding box center [835, 135] width 5 height 6
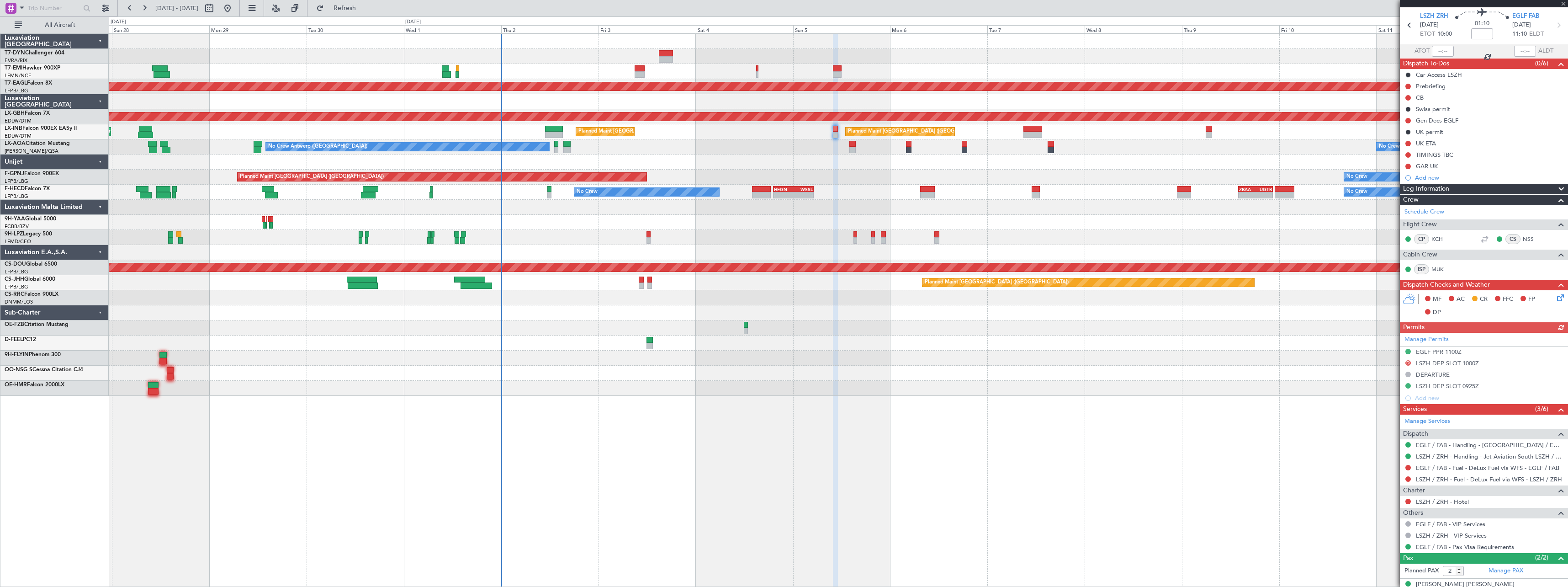
scroll to position [64, 0]
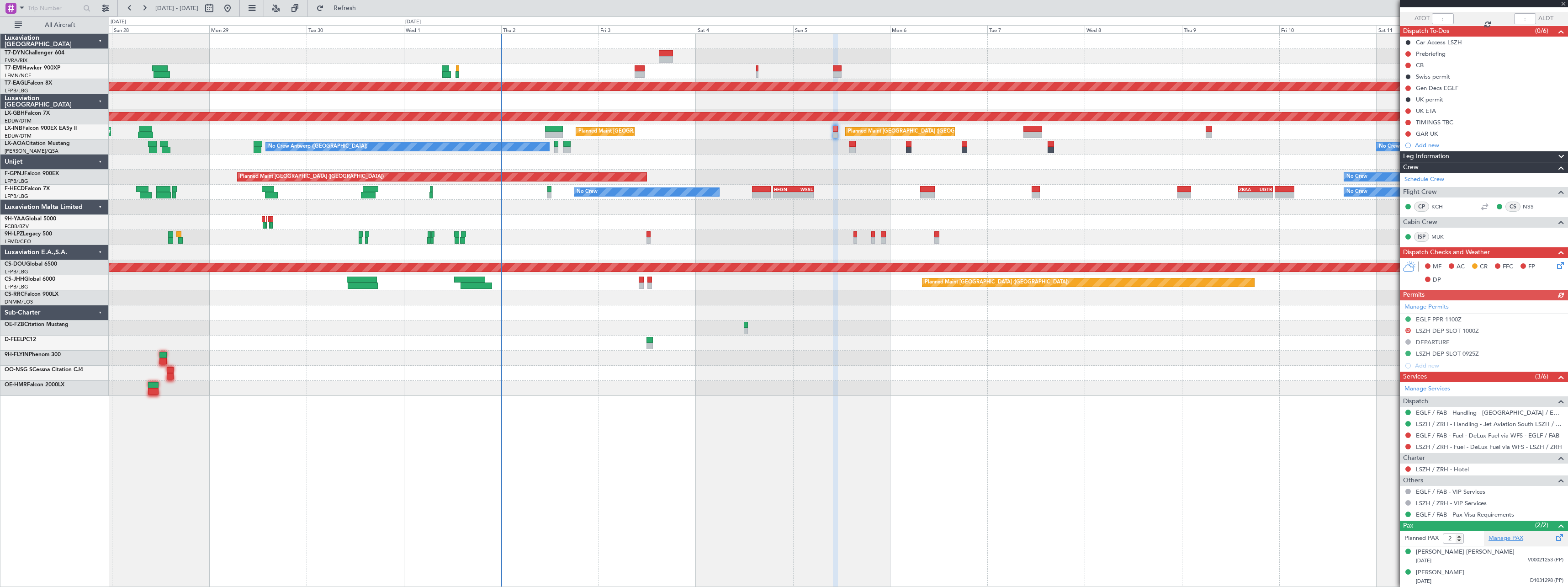
click at [1509, 536] on link "Manage PAX" at bounding box center [1505, 538] width 35 height 9
click at [364, 6] on span "Refresh" at bounding box center [345, 8] width 38 height 6
click at [1464, 574] on div "[PERSON_NAME]" at bounding box center [1439, 572] width 49 height 9
click at [1477, 550] on div "[PERSON_NAME] [PERSON_NAME]" at bounding box center [1465, 552] width 99 height 9
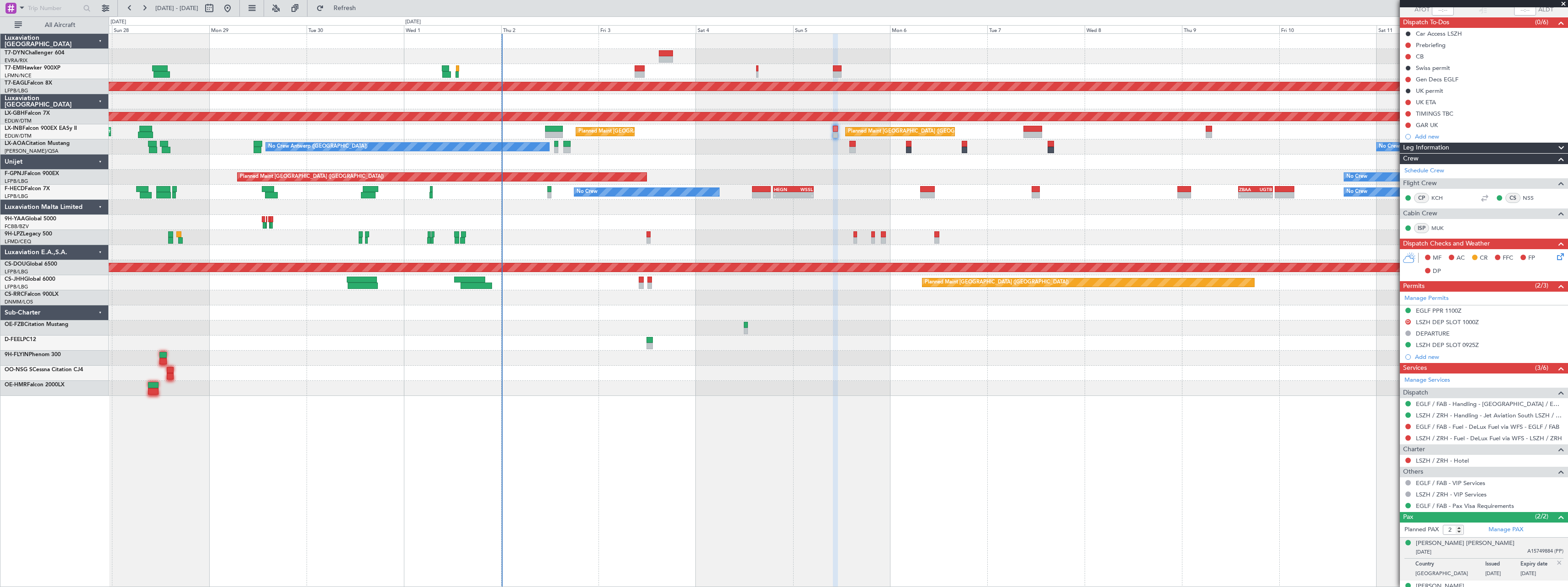
scroll to position [86, 0]
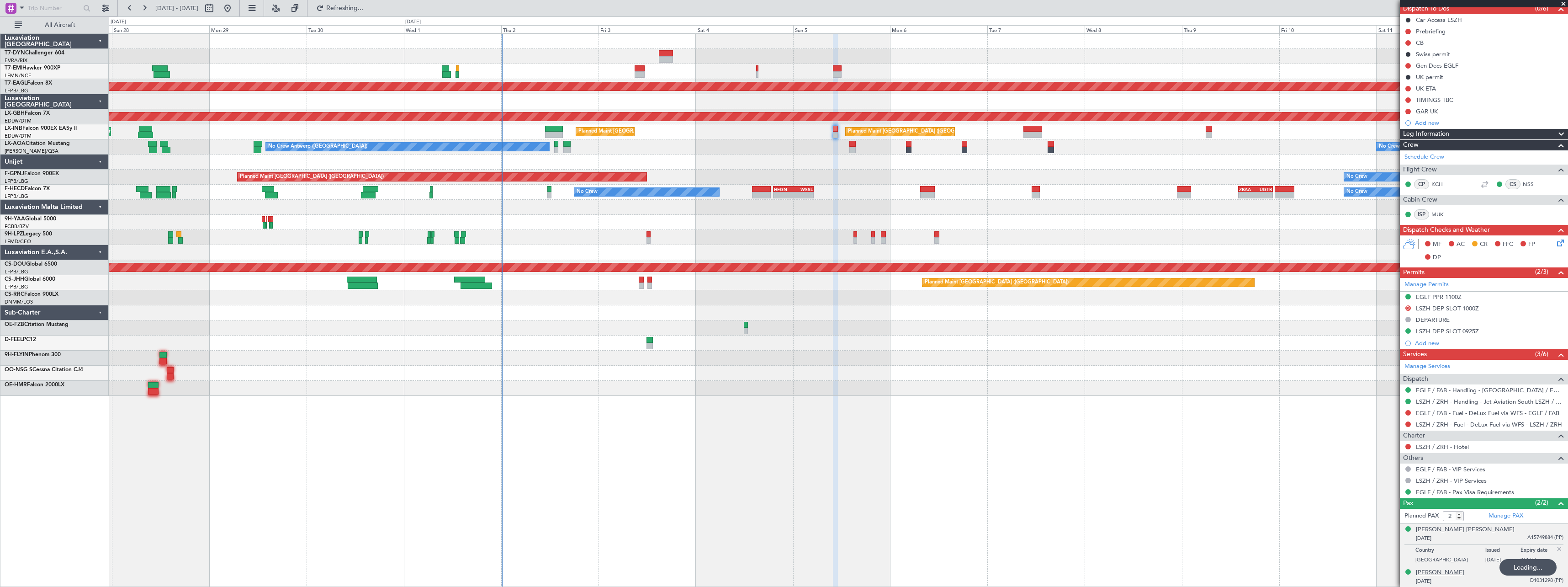
click at [1458, 569] on div "[PERSON_NAME]" at bounding box center [1439, 572] width 49 height 9
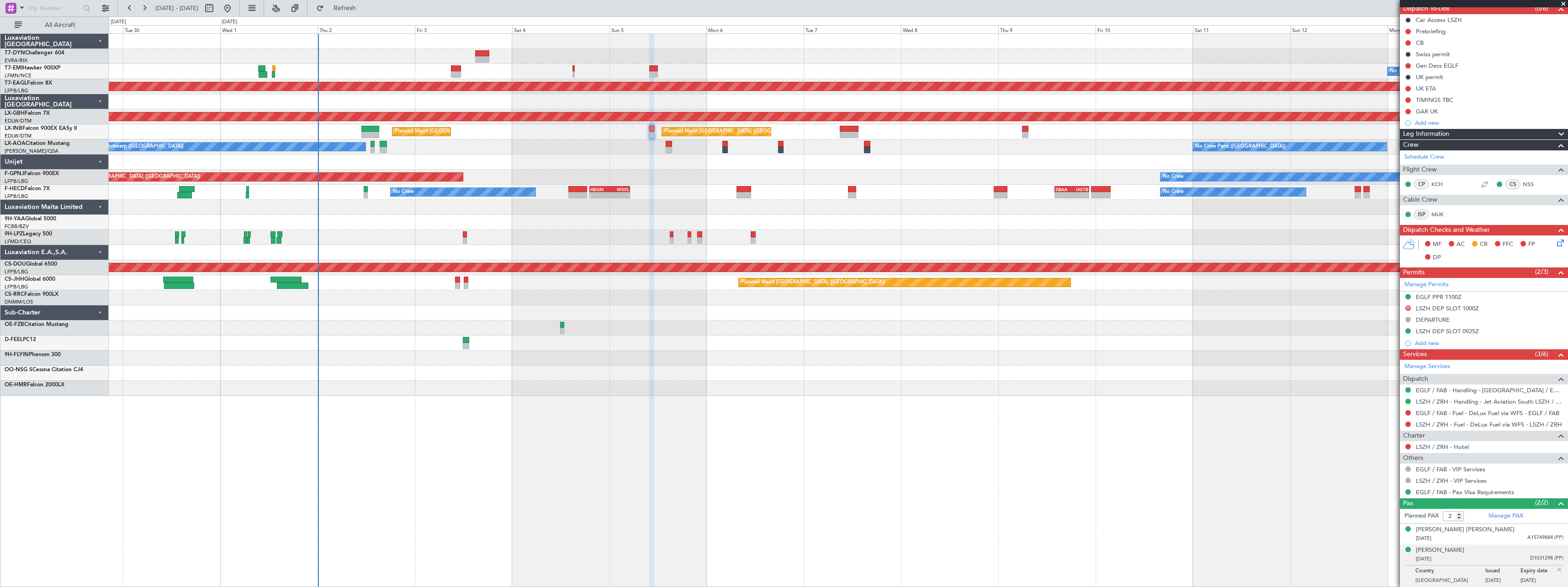
click at [663, 180] on div "No Crew Planned Maint Paris (Le Bourget) No Crew No Crew" at bounding box center [838, 177] width 1458 height 15
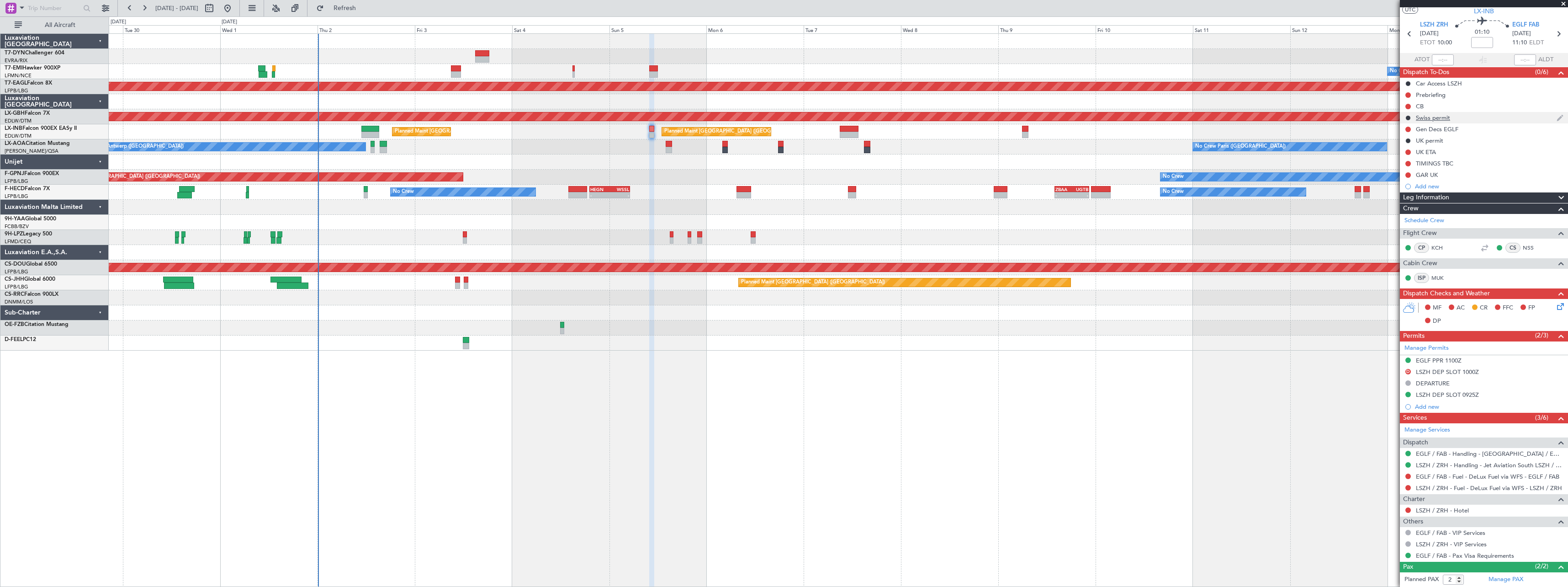
scroll to position [0, 0]
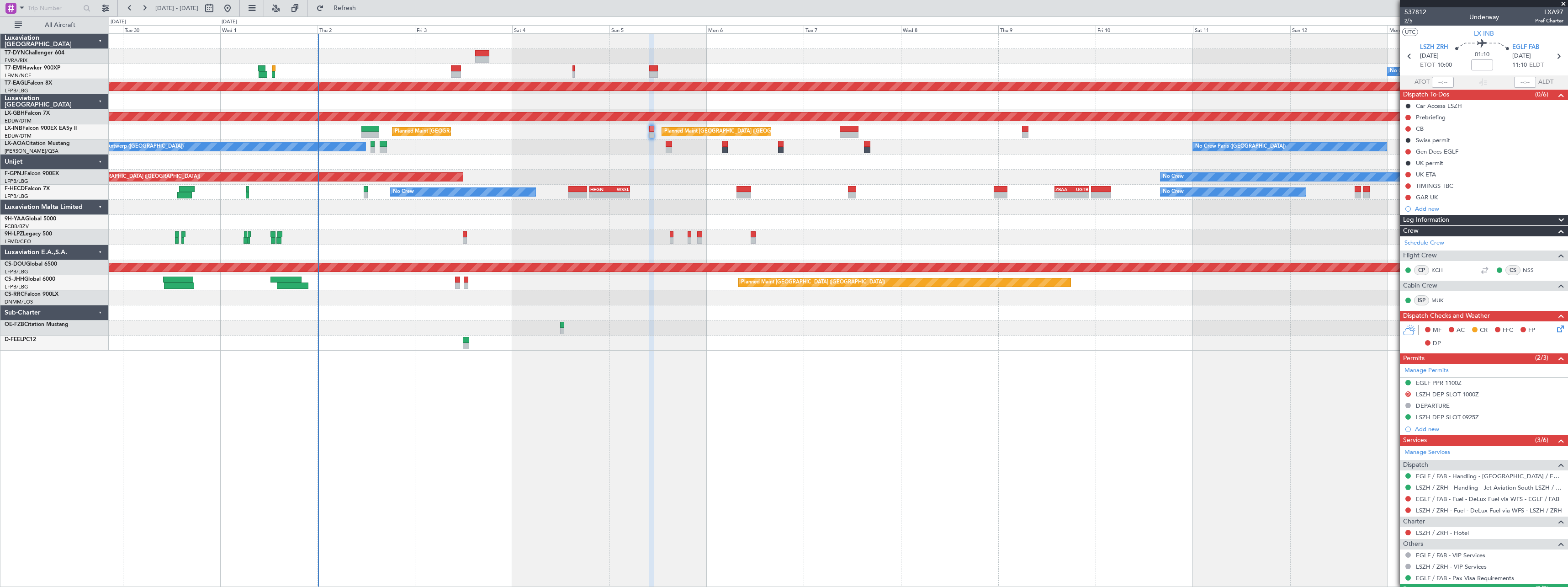
click at [1410, 21] on span "2/5" at bounding box center [1415, 21] width 22 height 8
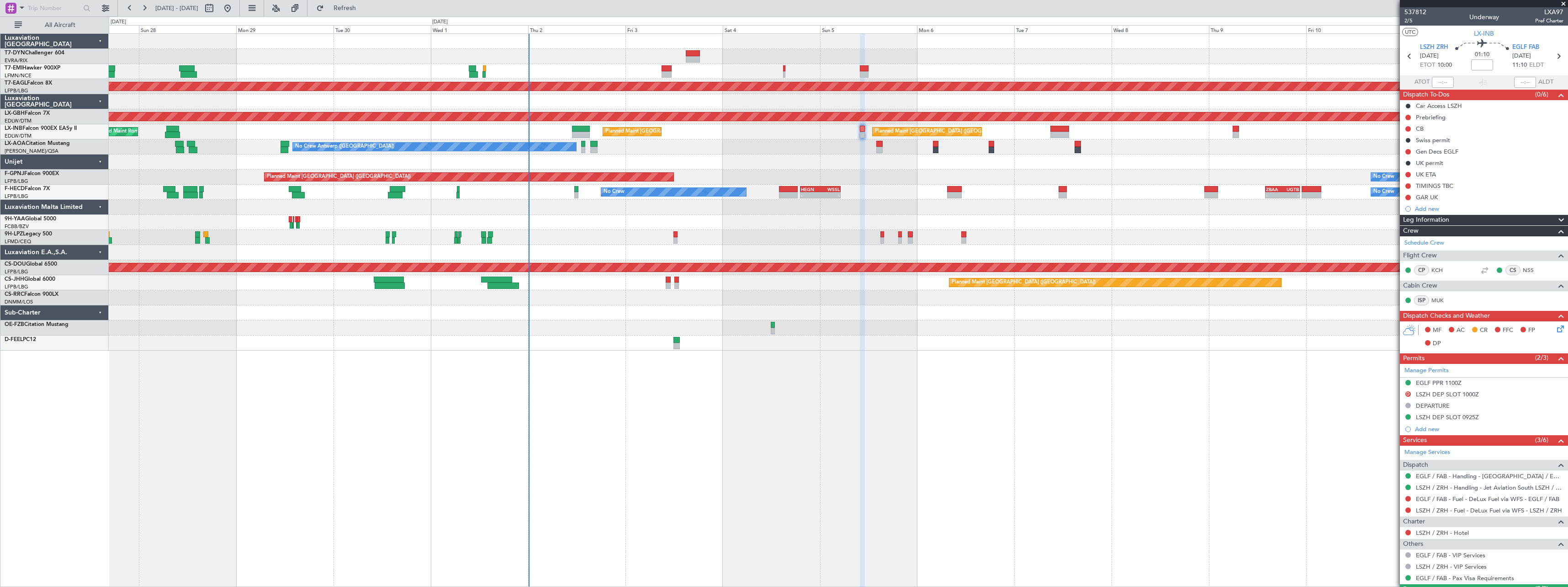
click at [1075, 221] on div at bounding box center [838, 223] width 1458 height 15
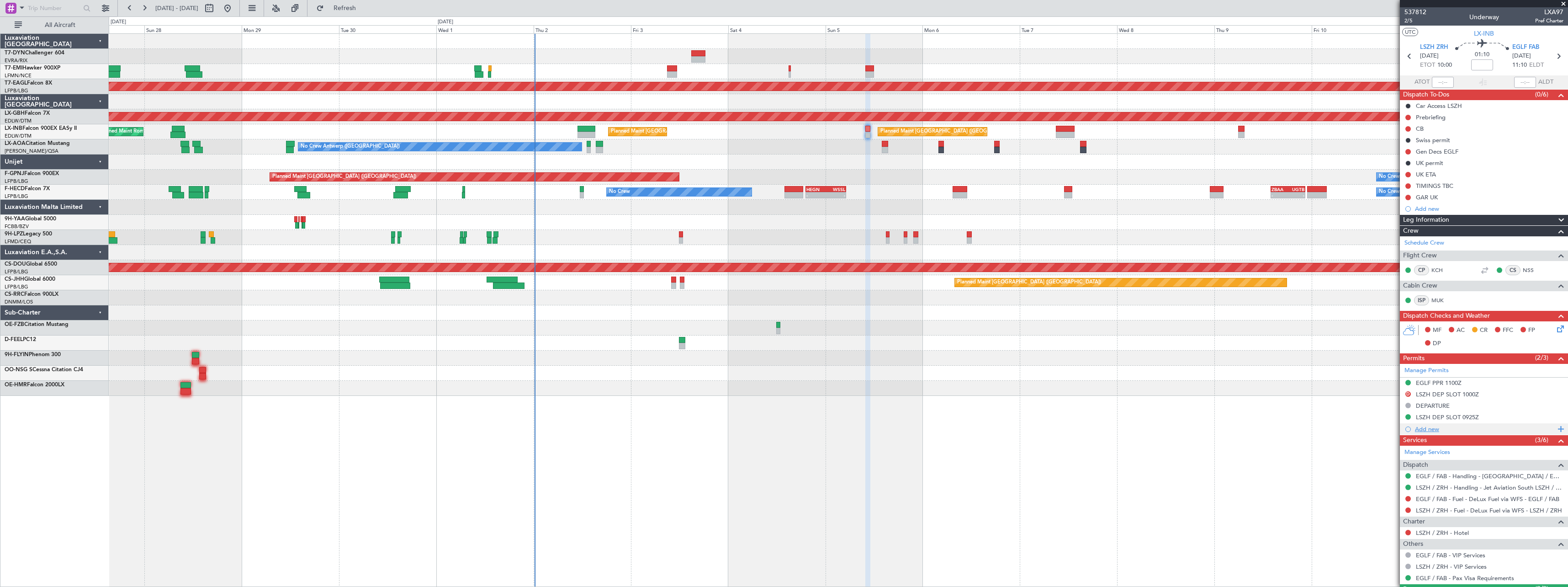
scroll to position [86, 0]
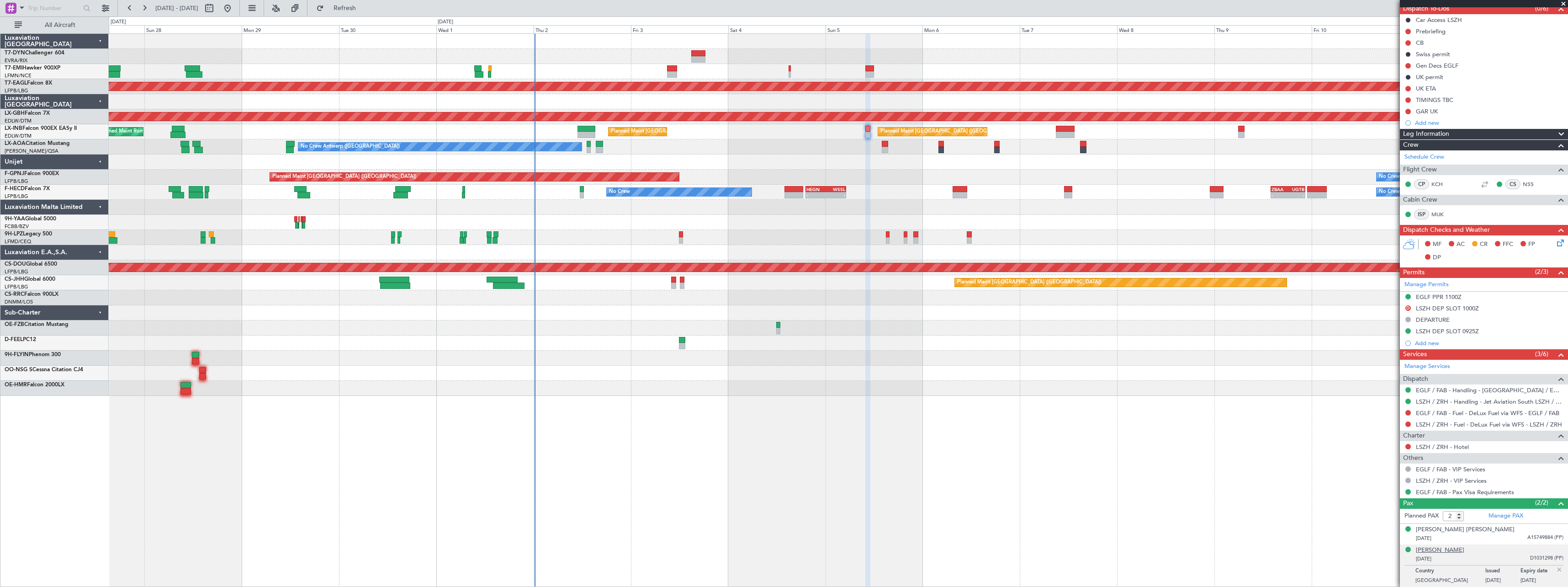
click at [1460, 547] on div "[PERSON_NAME]" at bounding box center [1439, 550] width 49 height 9
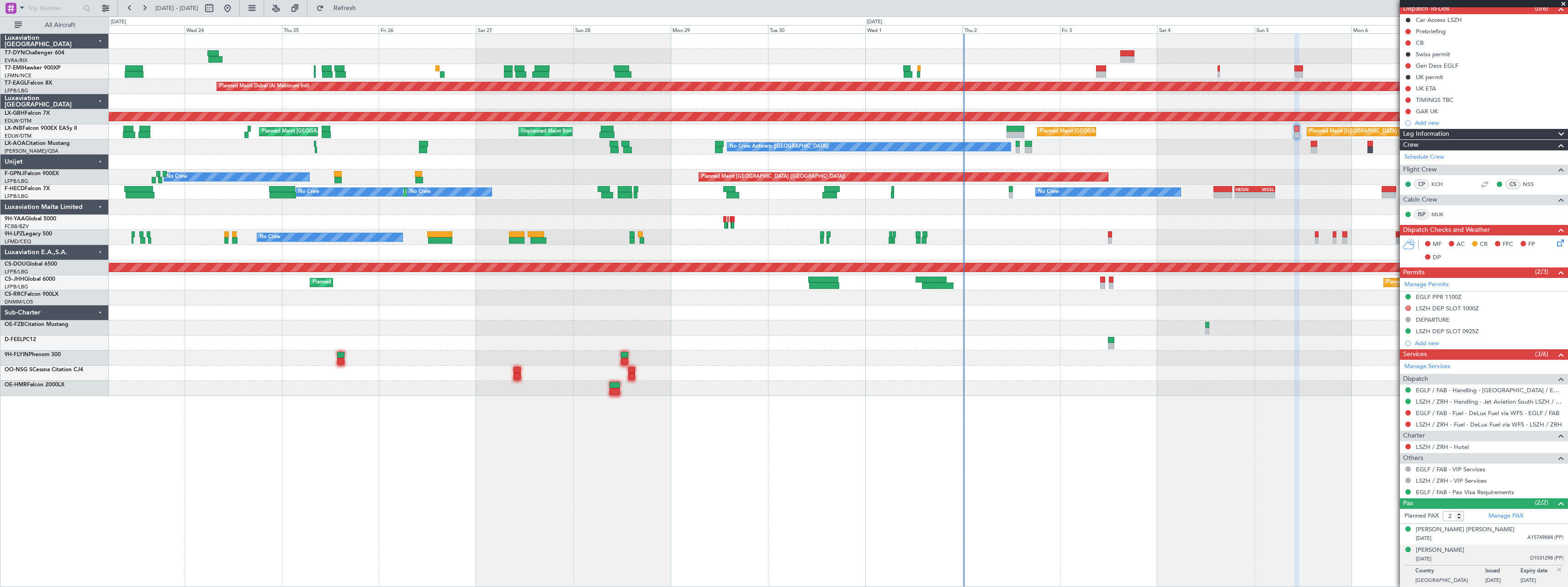
click at [674, 67] on div "Planned Maint [GEOGRAPHIC_DATA]" at bounding box center [838, 72] width 1458 height 15
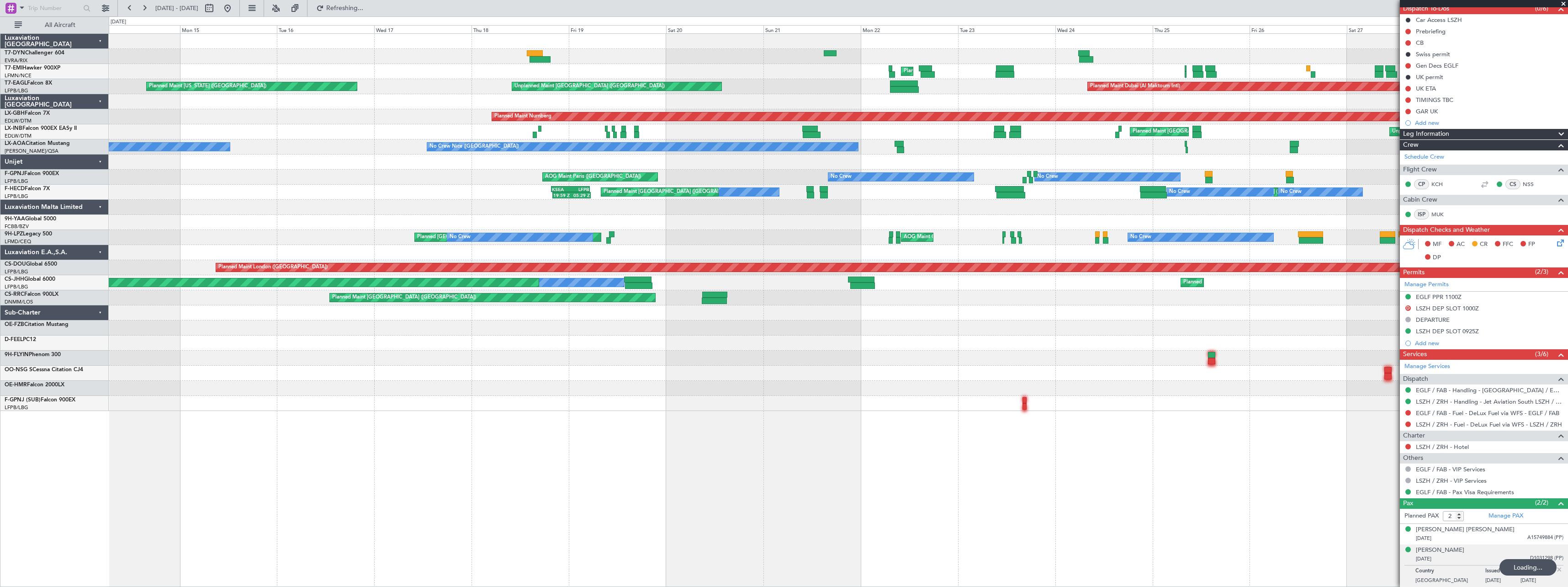
click at [828, 71] on div "Planned Maint Zurich Planned Maint Dubai (Al Maktoum Intl) Unplanned Maint Pari…" at bounding box center [838, 223] width 1458 height 377
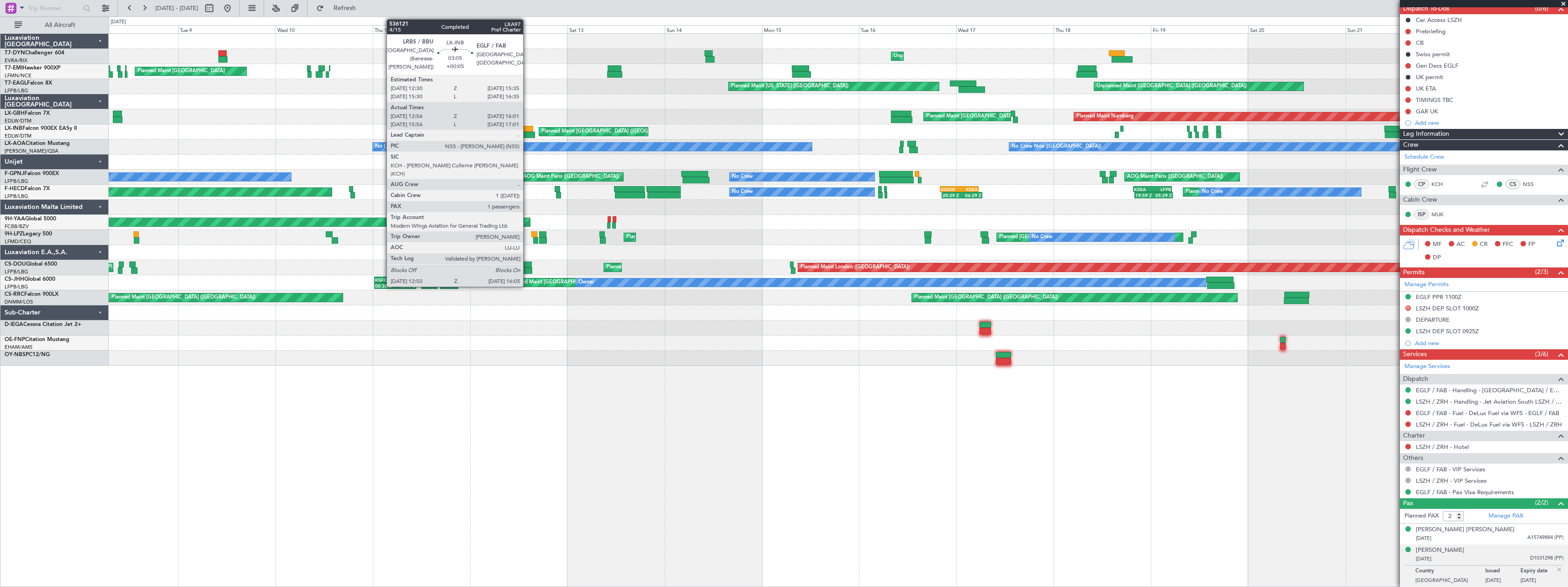
click at [527, 127] on div at bounding box center [527, 129] width 13 height 6
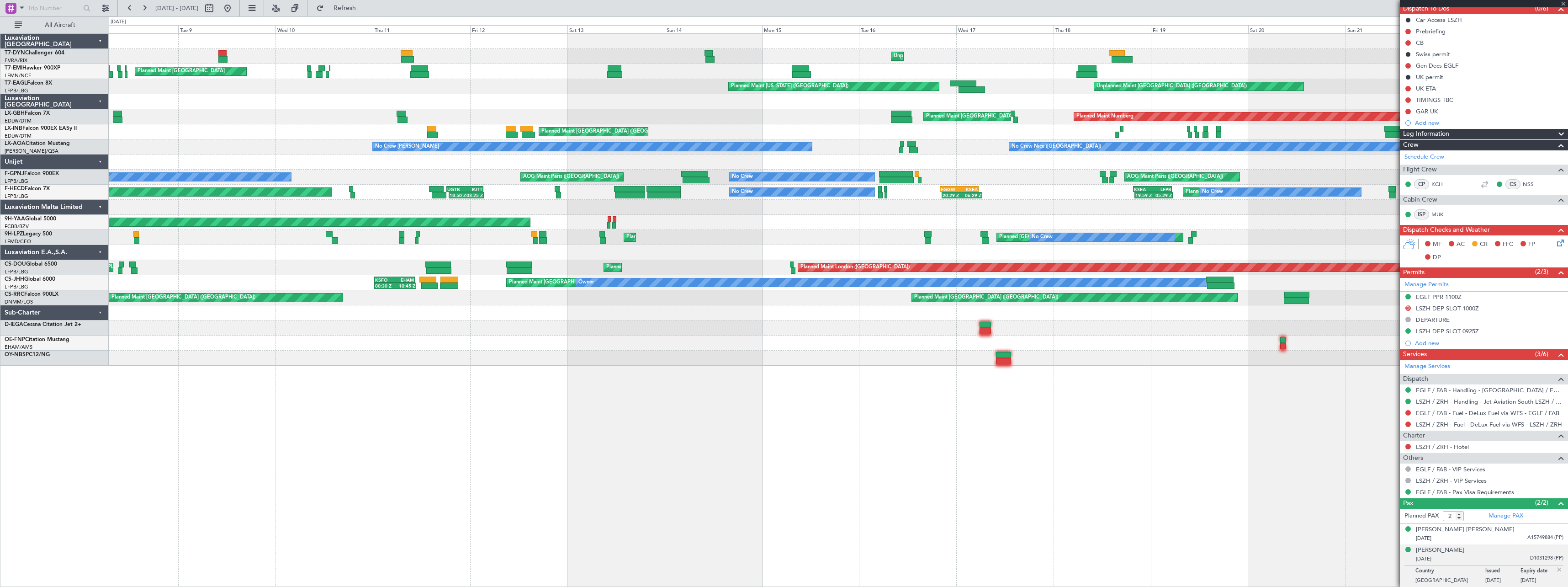
type input "+00:05"
type input "12:56"
type input "16:01"
type input "1"
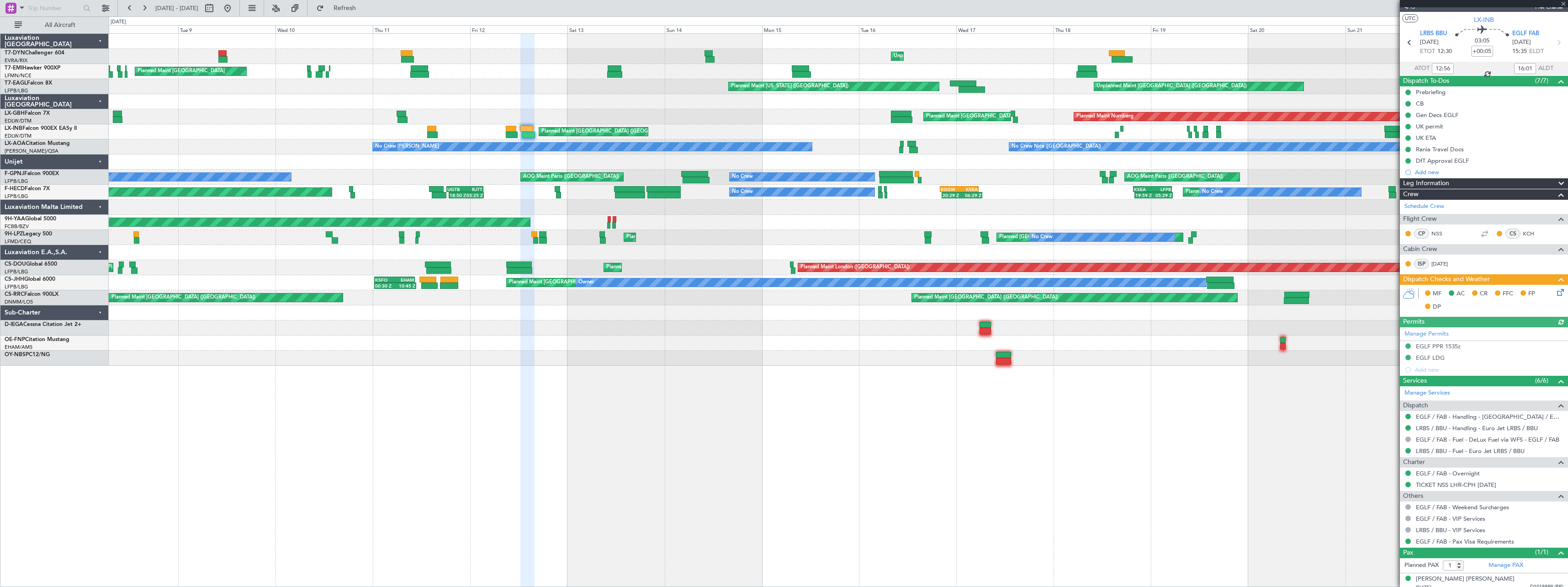
scroll to position [20, 0]
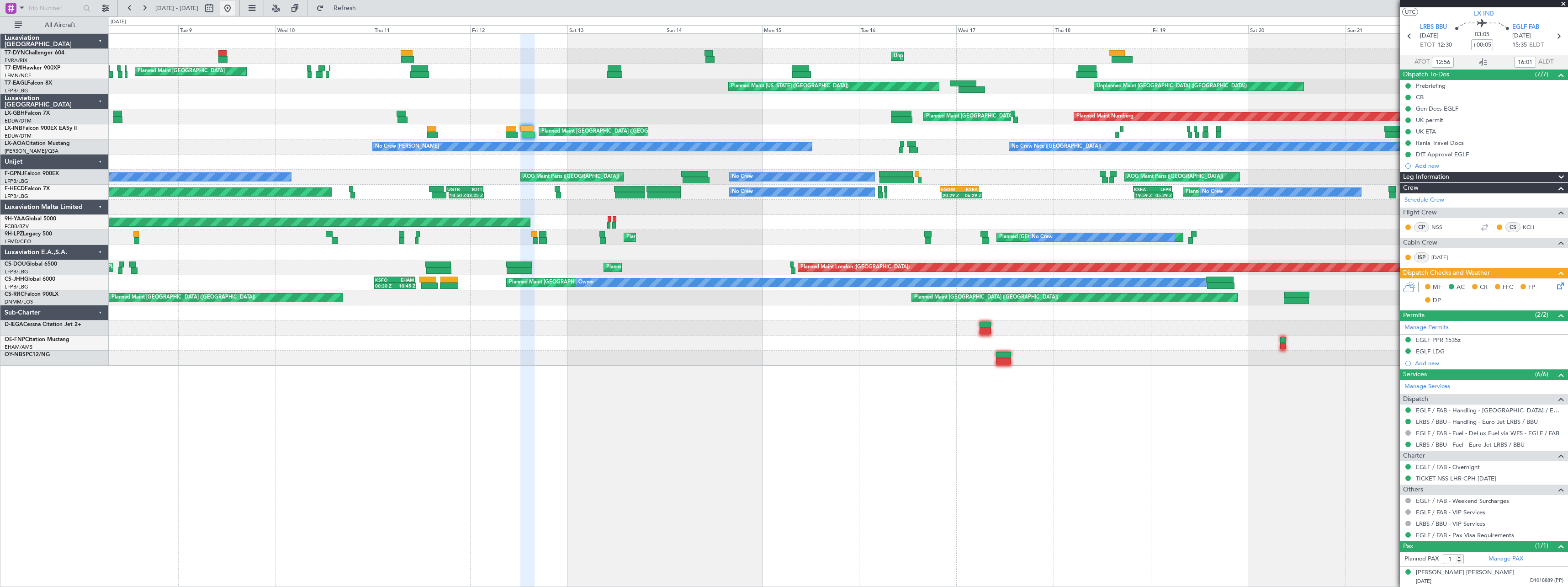
click at [235, 7] on button at bounding box center [227, 8] width 14 height 15
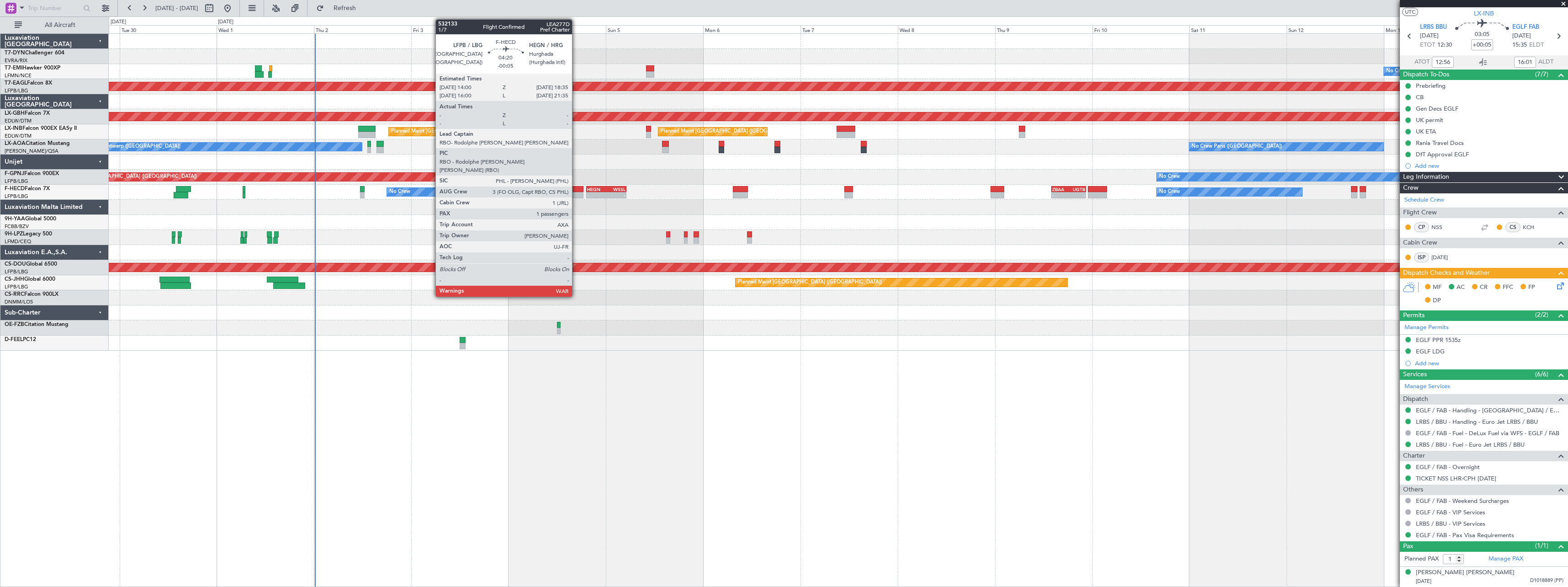
click at [576, 190] on div at bounding box center [574, 189] width 19 height 6
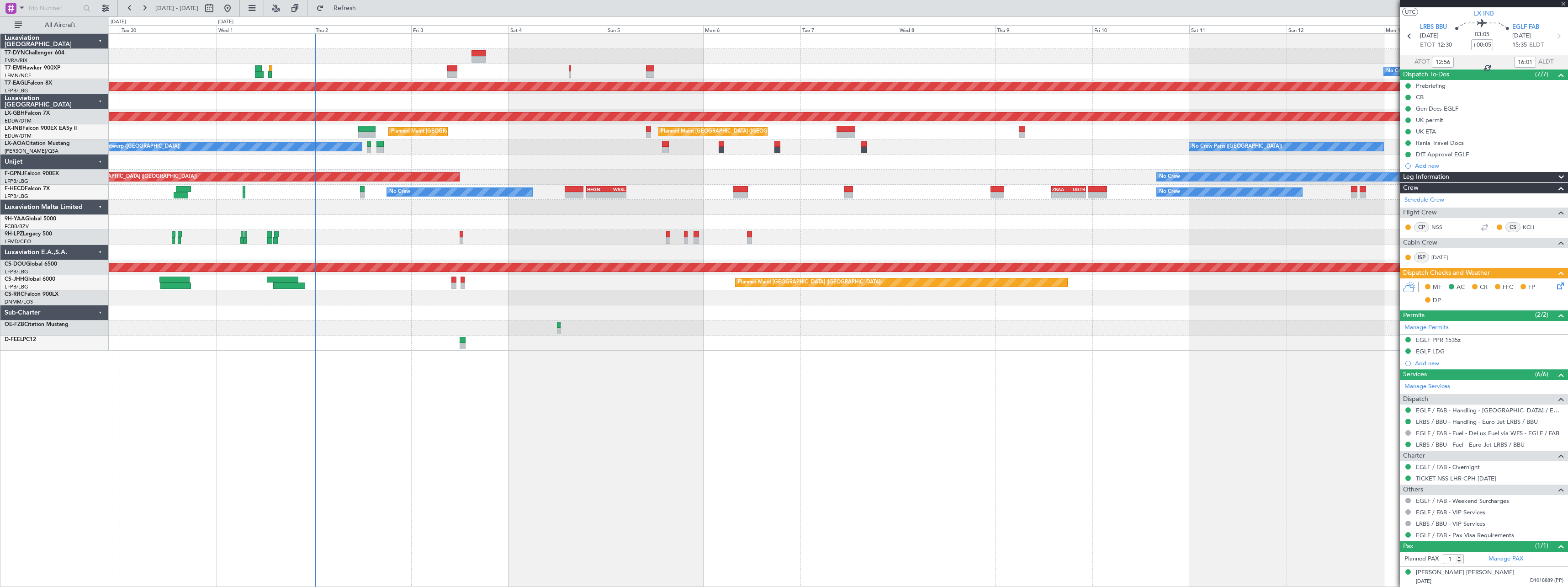
type input "-00:05"
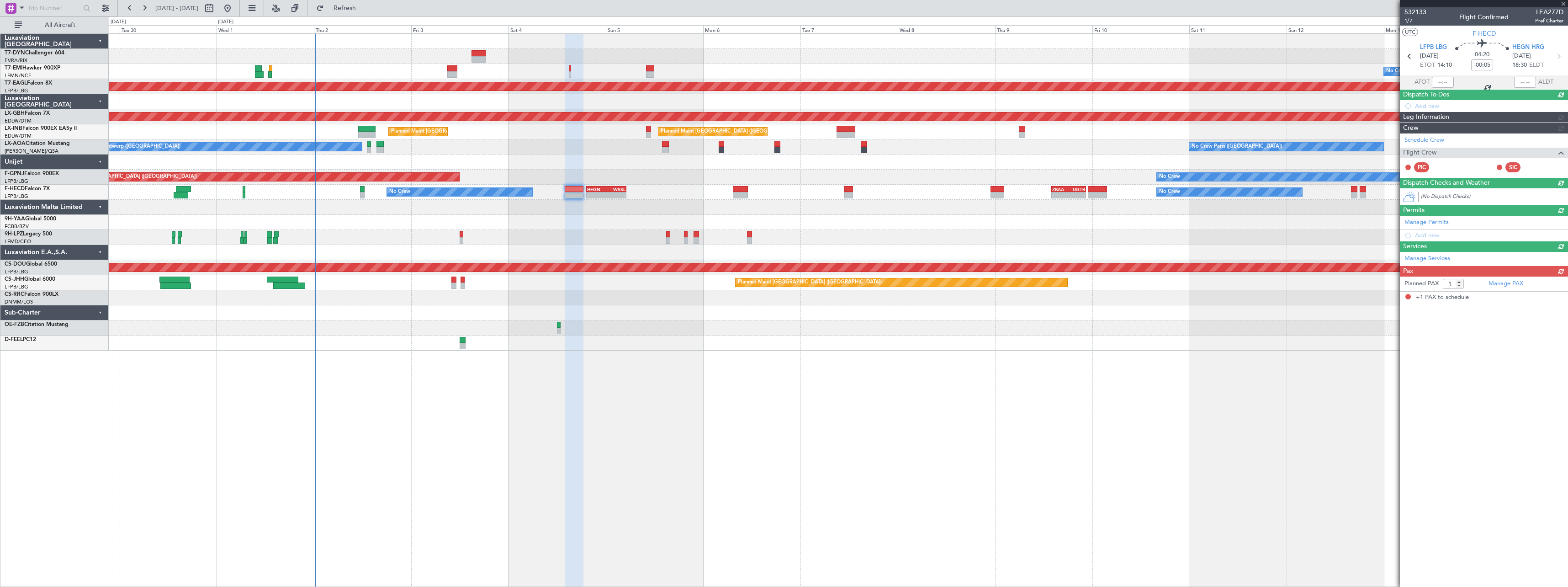
scroll to position [0, 0]
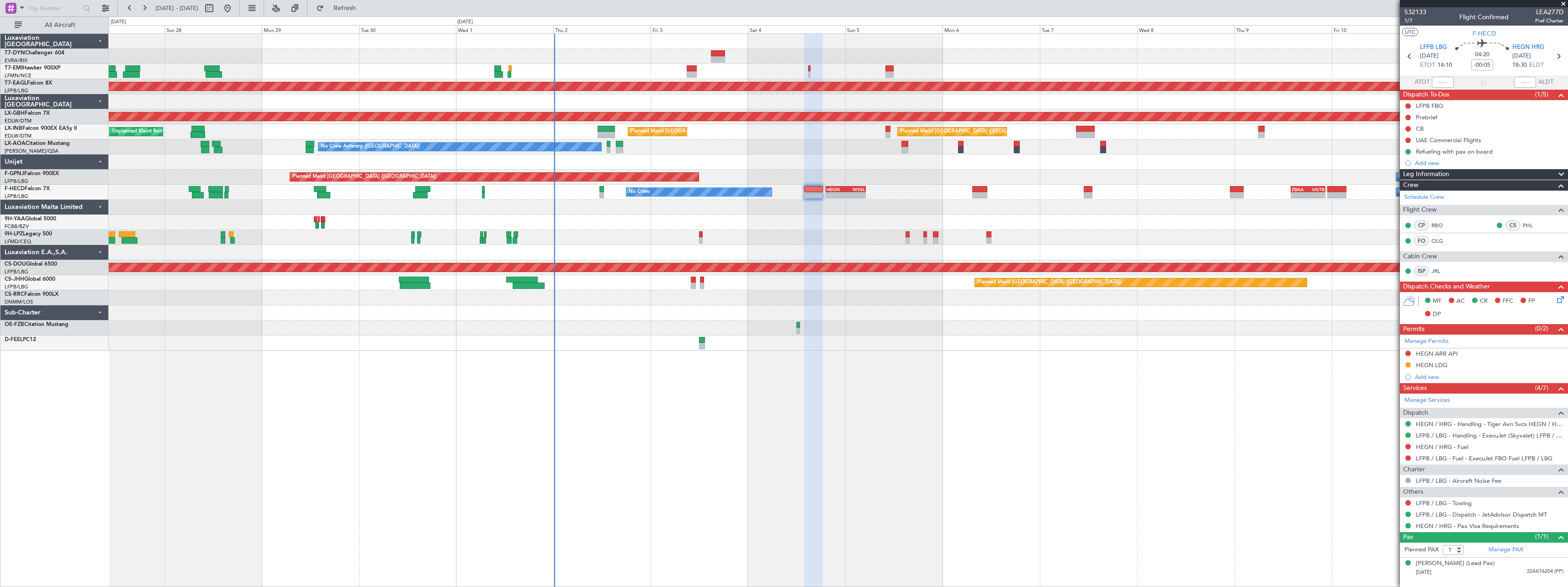
click at [782, 297] on div at bounding box center [838, 298] width 1458 height 15
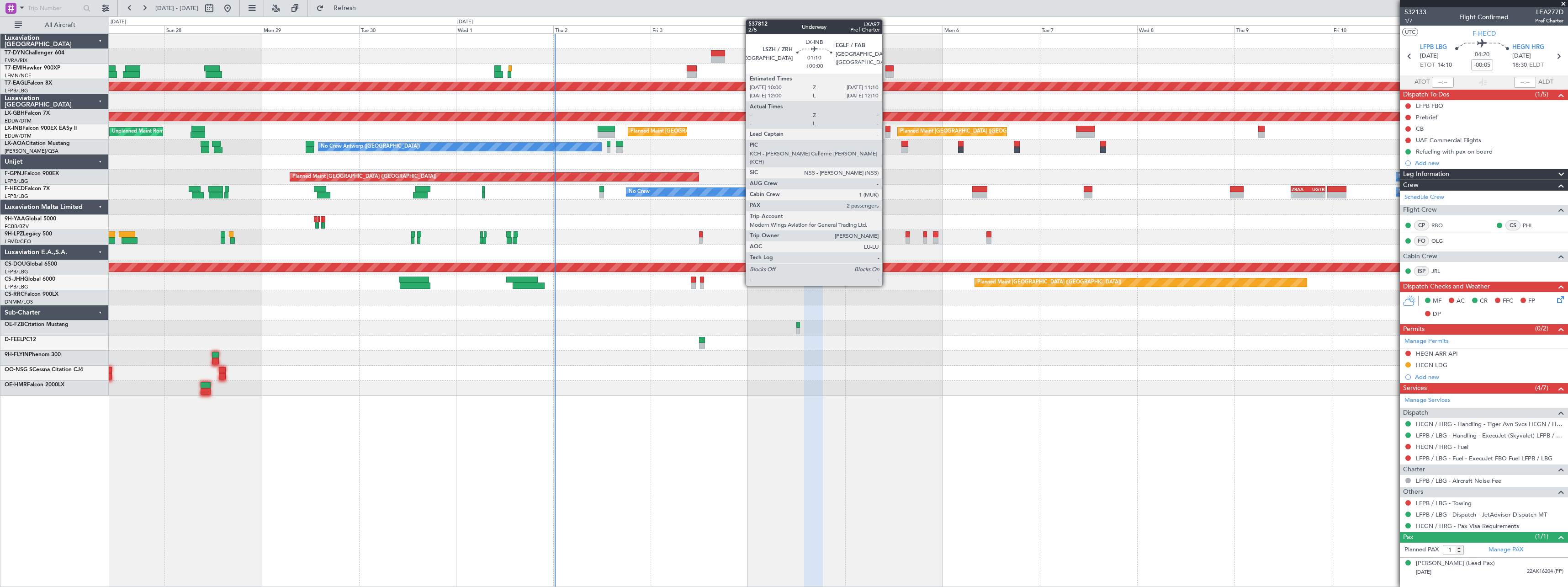
click at [886, 126] on div at bounding box center [888, 129] width 5 height 6
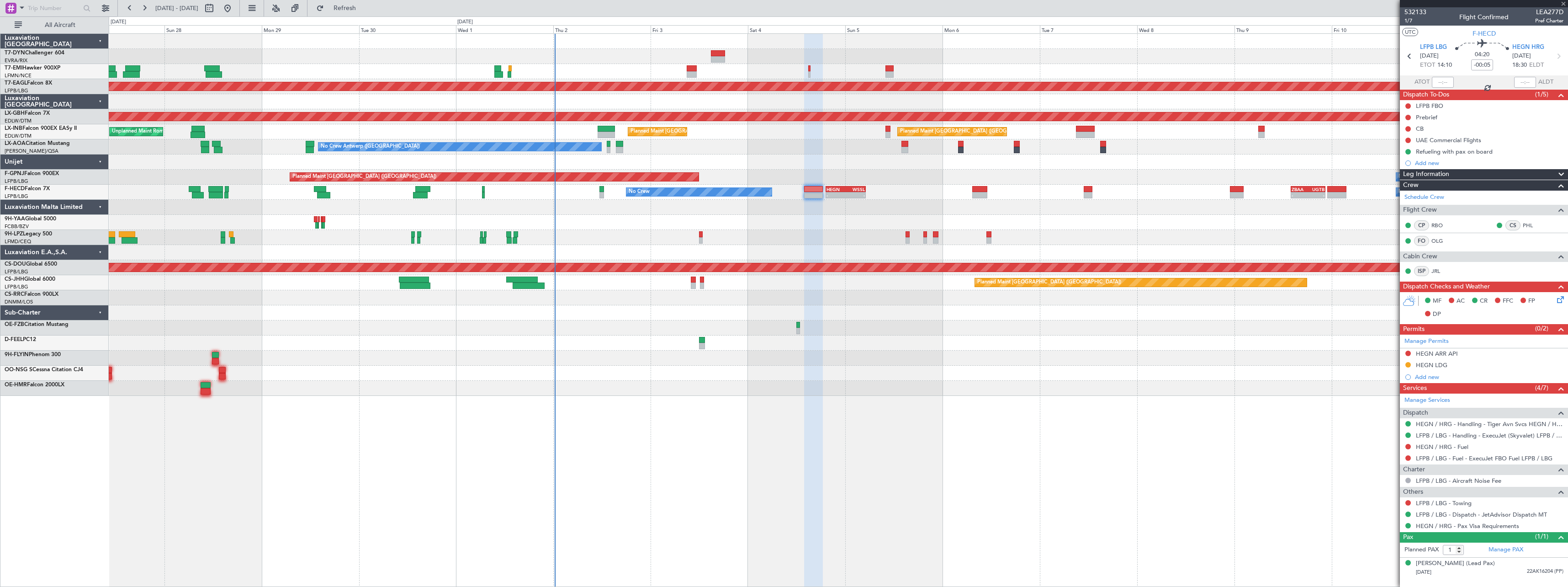
type input "2"
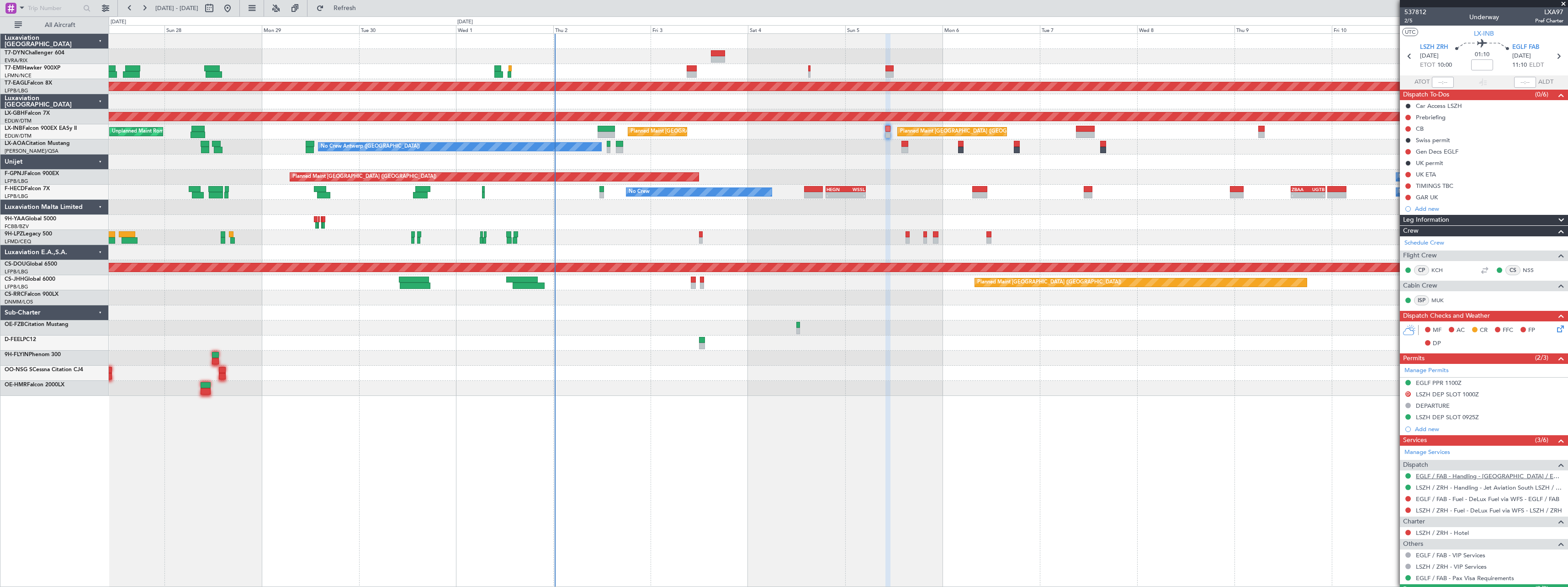
click at [1453, 476] on link "EGLF / FAB - Handling - Farnborough Airport / EGLF / FAB" at bounding box center [1489, 476] width 147 height 8
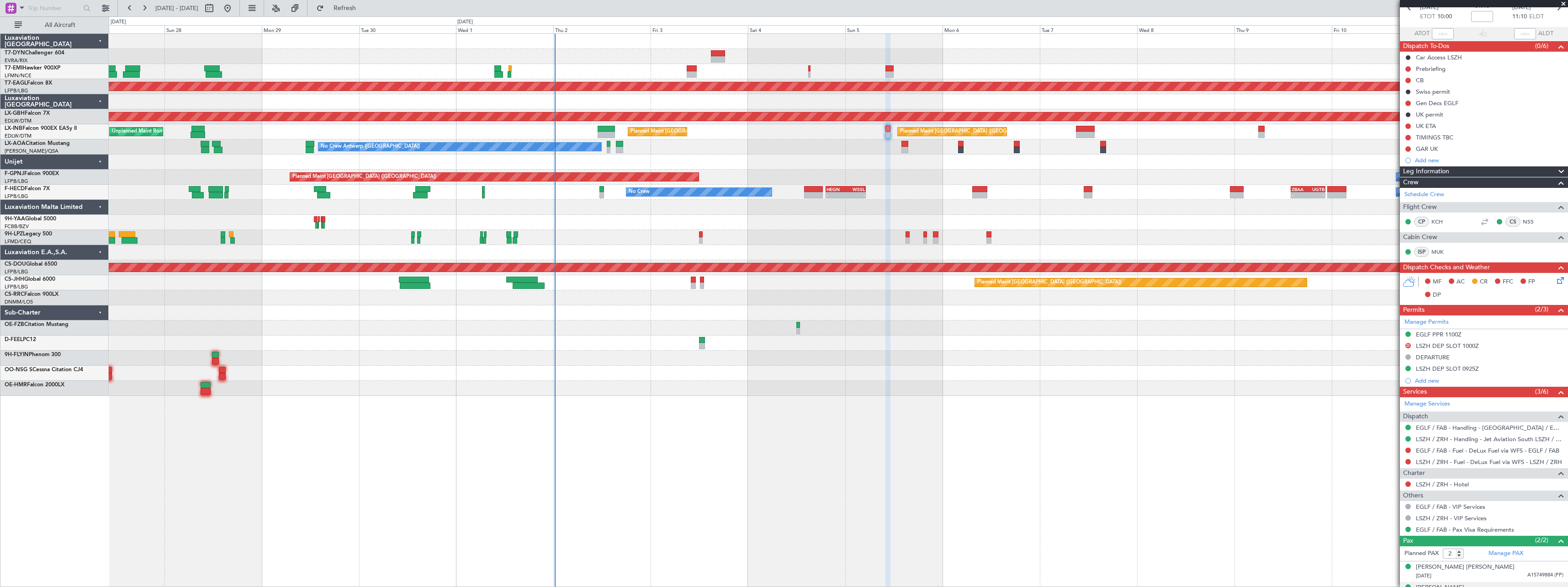
scroll to position [86, 0]
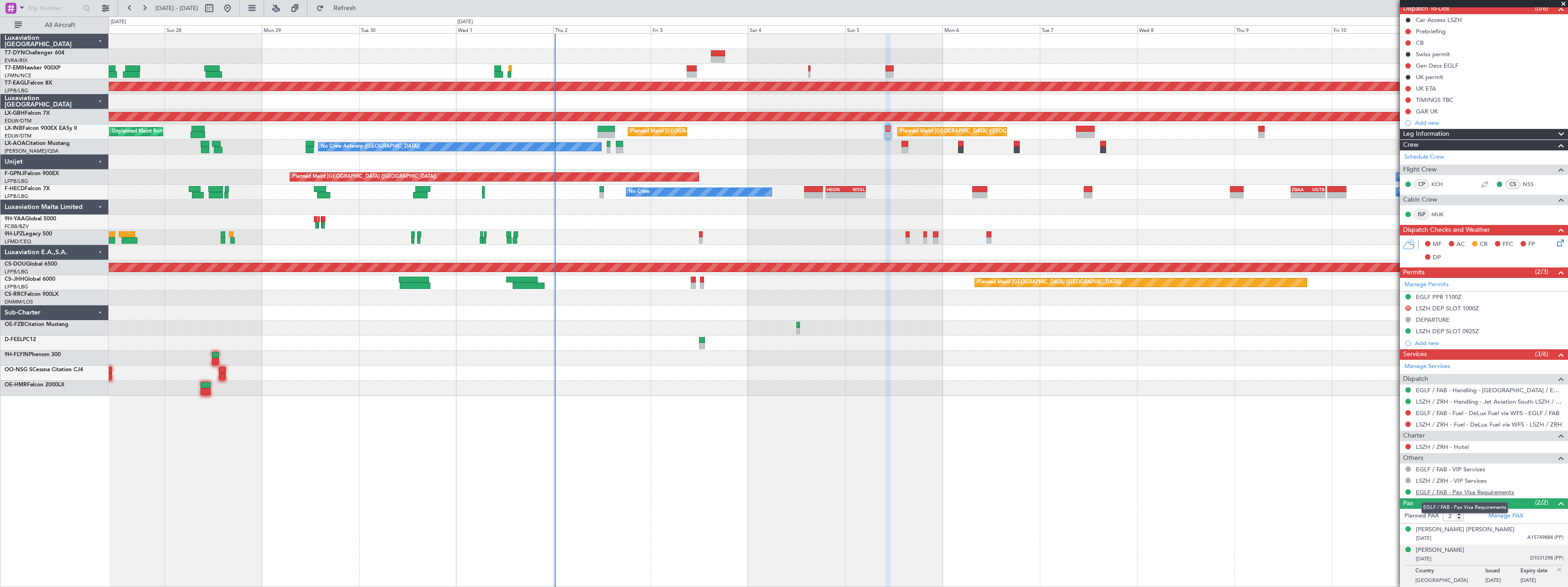
click at [1464, 493] on link "EGLF / FAB - Pax Visa Requirements" at bounding box center [1465, 492] width 98 height 8
click at [1464, 552] on div "Nechervan Idris Mustafa BARZANI" at bounding box center [1439, 550] width 49 height 9
click at [1409, 490] on button at bounding box center [1408, 492] width 6 height 6
click at [1383, 424] on span "Requested" at bounding box center [1382, 423] width 29 height 9
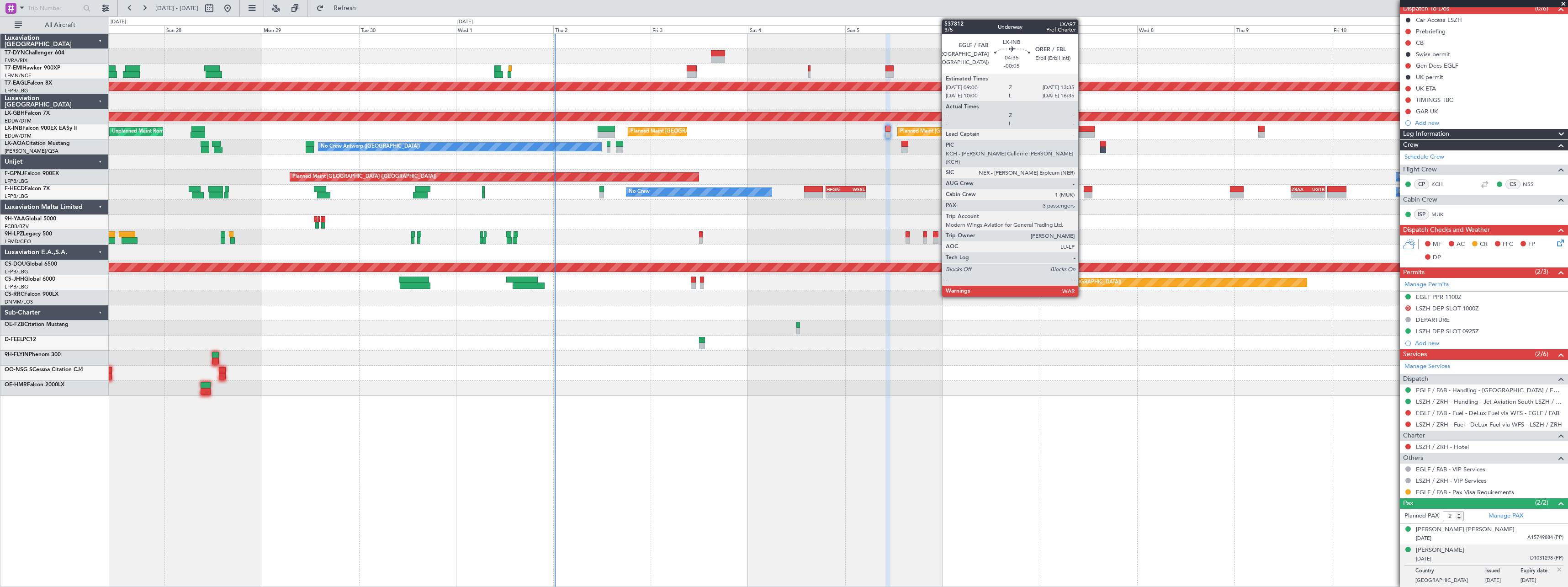
click at [1082, 129] on div at bounding box center [1085, 129] width 19 height 6
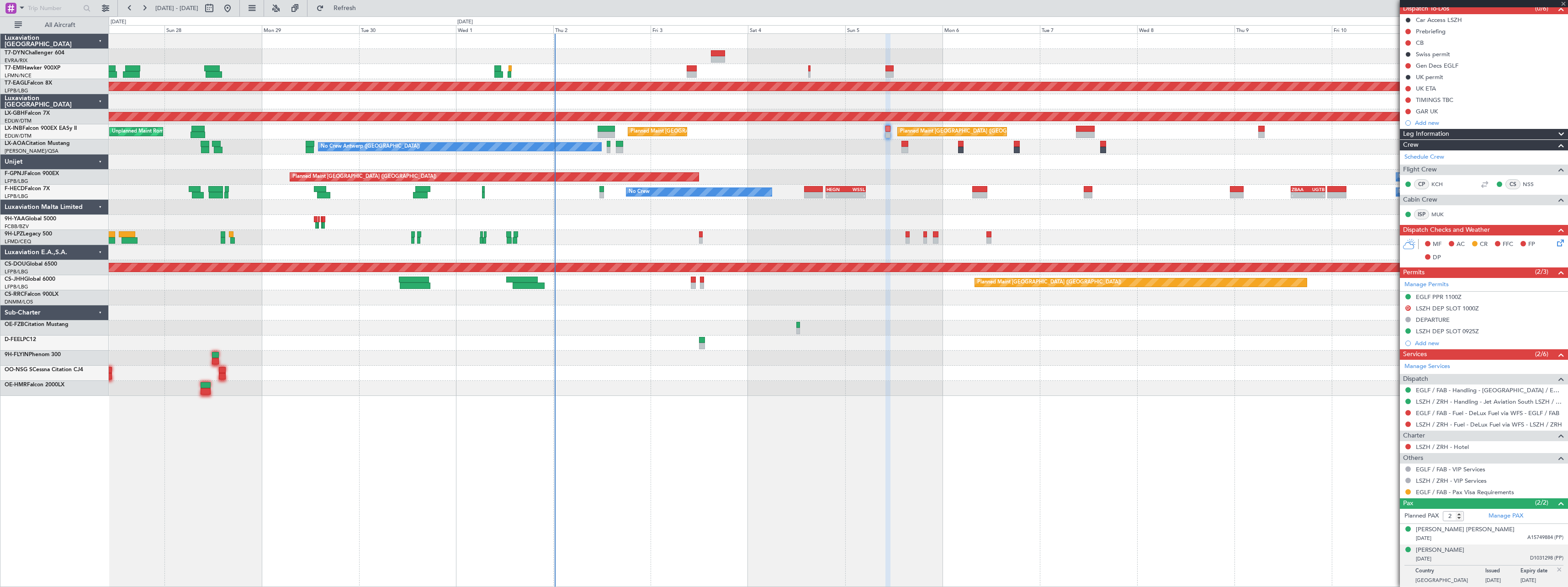
type input "-00:05"
type input "3"
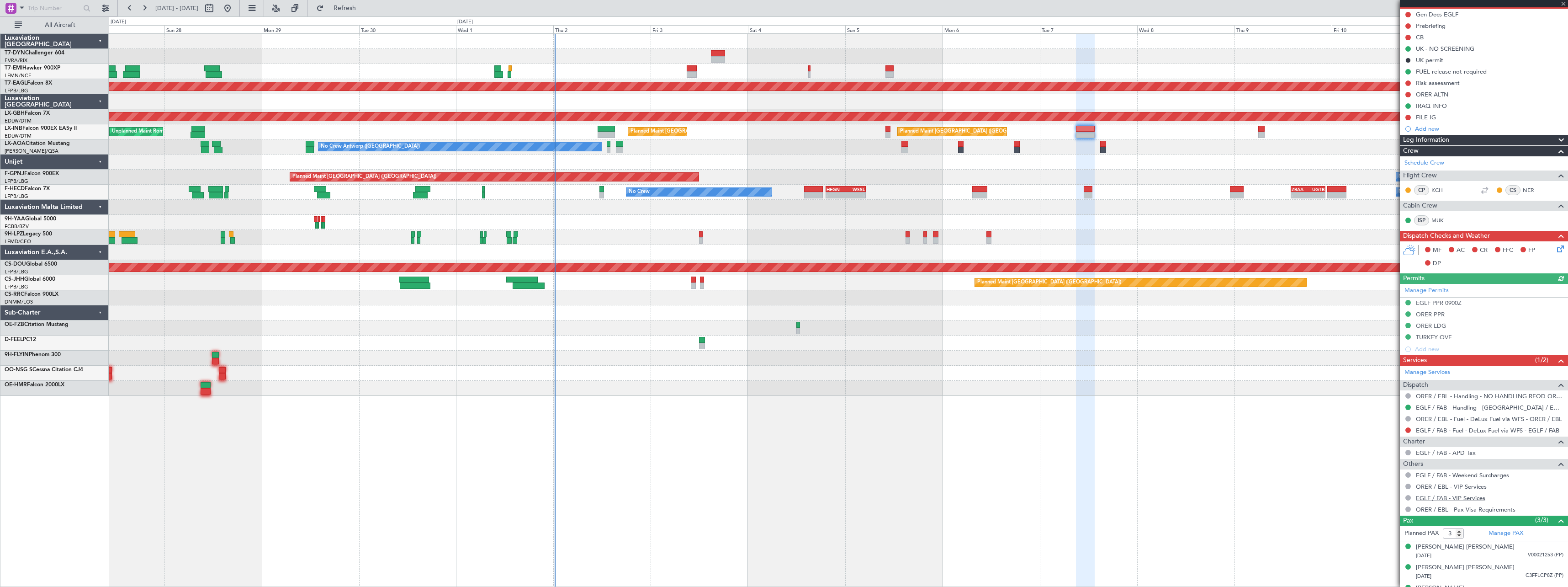
scroll to position [107, 0]
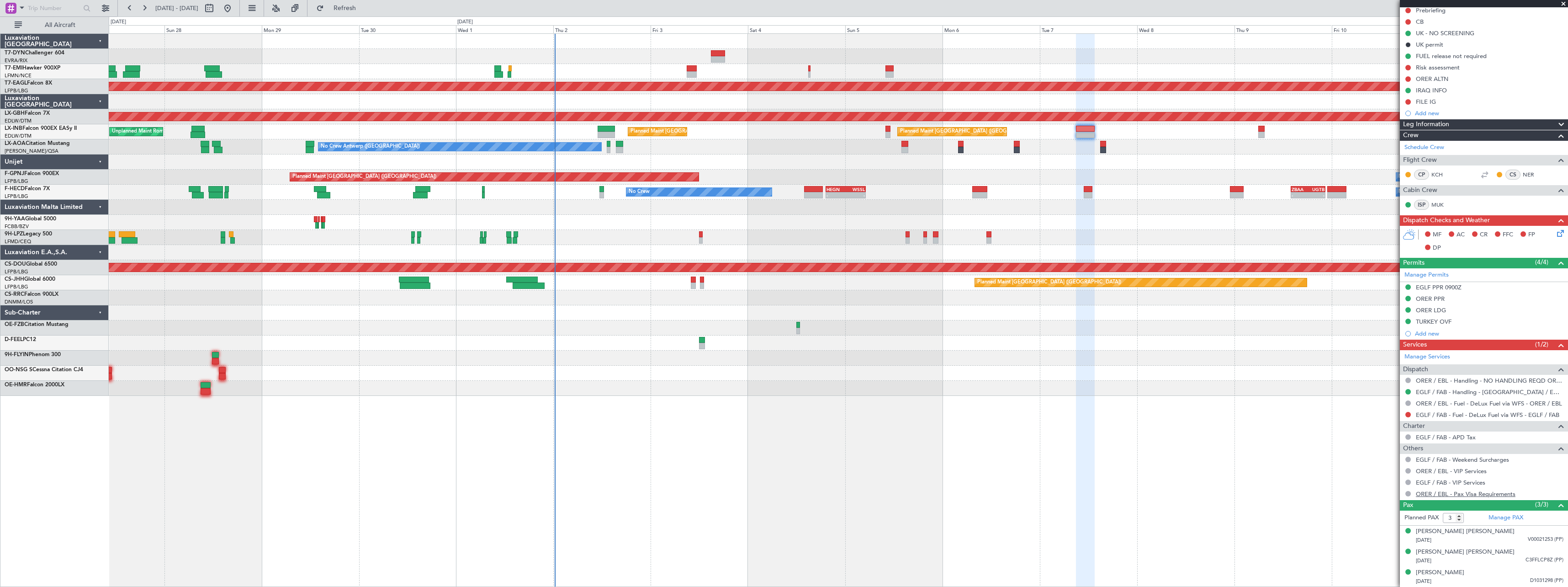
click at [1463, 496] on link "ORER / EBL - Pax Visa Requirements" at bounding box center [1465, 494] width 100 height 8
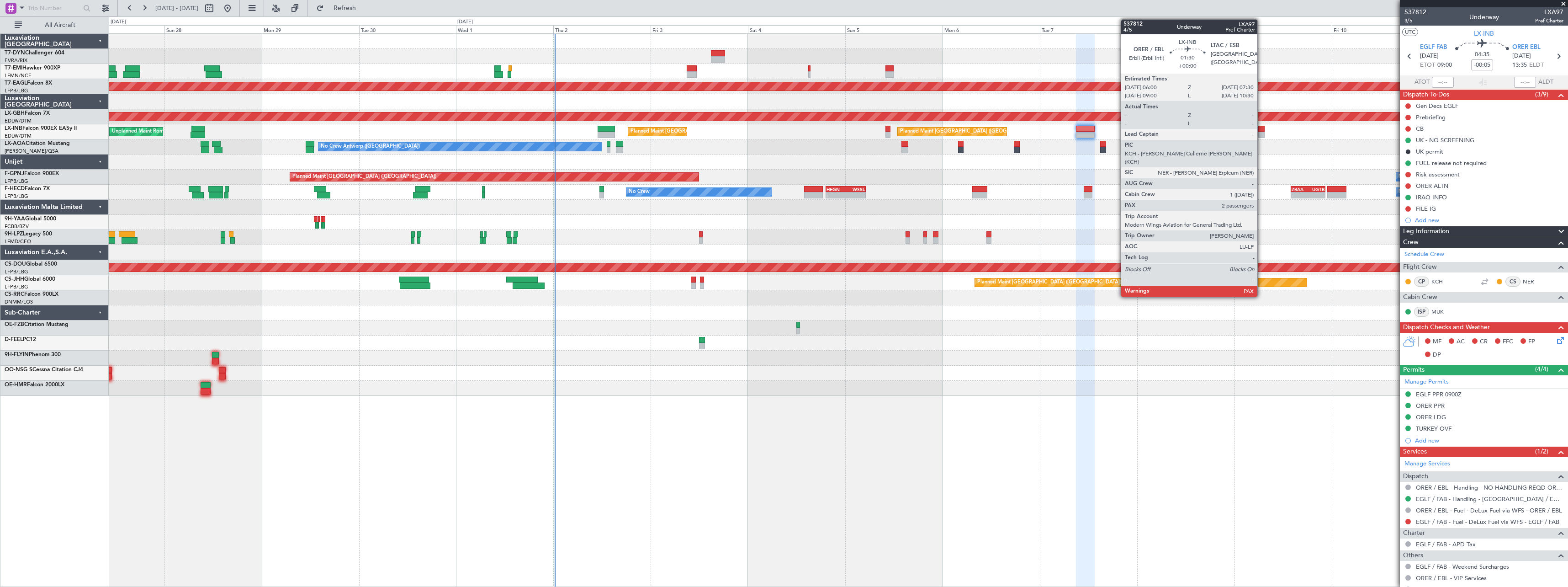
click at [1261, 131] on div at bounding box center [1261, 129] width 6 height 6
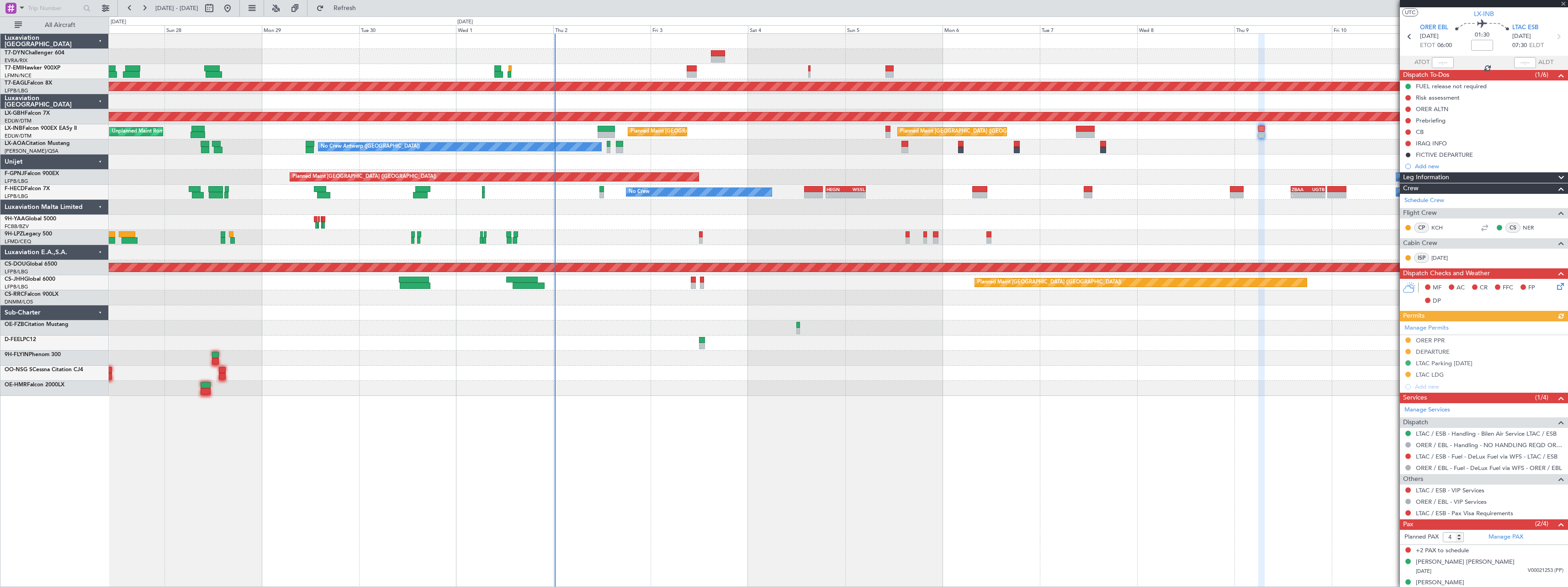
scroll to position [30, 0]
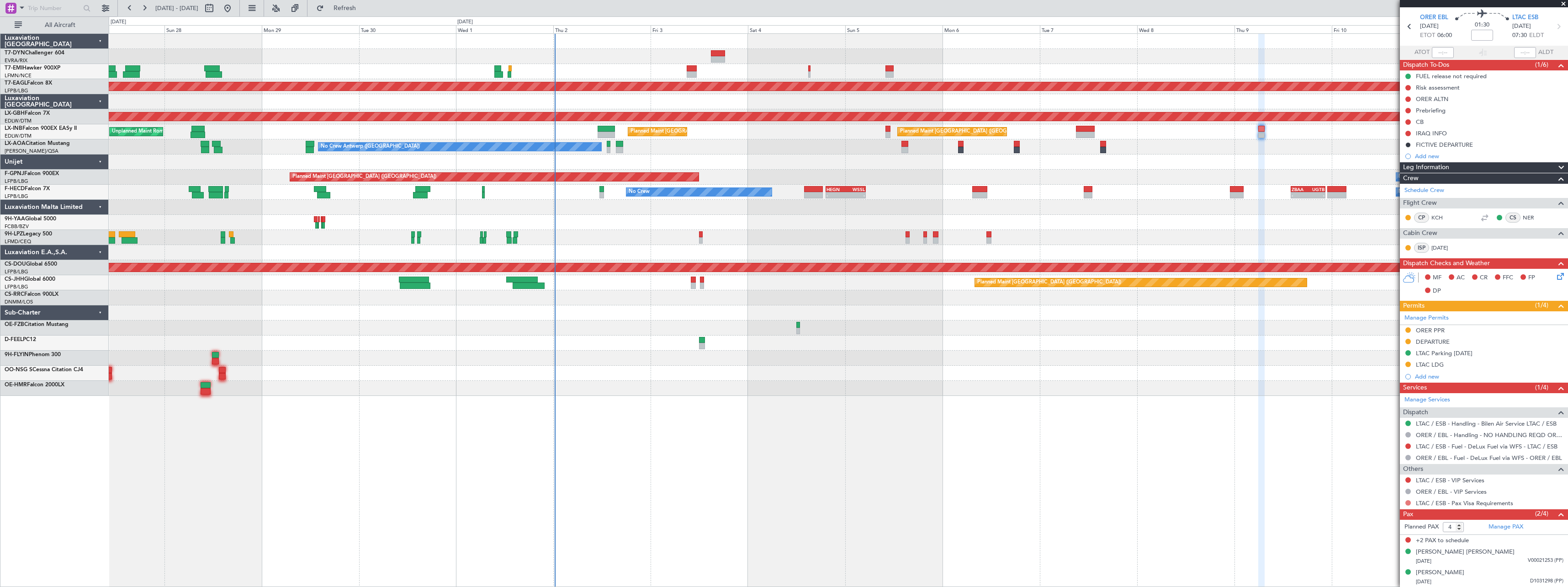
click at [1407, 503] on button at bounding box center [1408, 503] width 6 height 6
click at [1374, 432] on span "Requested" at bounding box center [1382, 434] width 29 height 9
click at [1453, 479] on link "LTAC / ESB - VIP Services" at bounding box center [1450, 480] width 69 height 8
drag, startPoint x: 1410, startPoint y: 478, endPoint x: 1396, endPoint y: 487, distance: 16.6
click at [1409, 478] on button at bounding box center [1408, 480] width 6 height 6
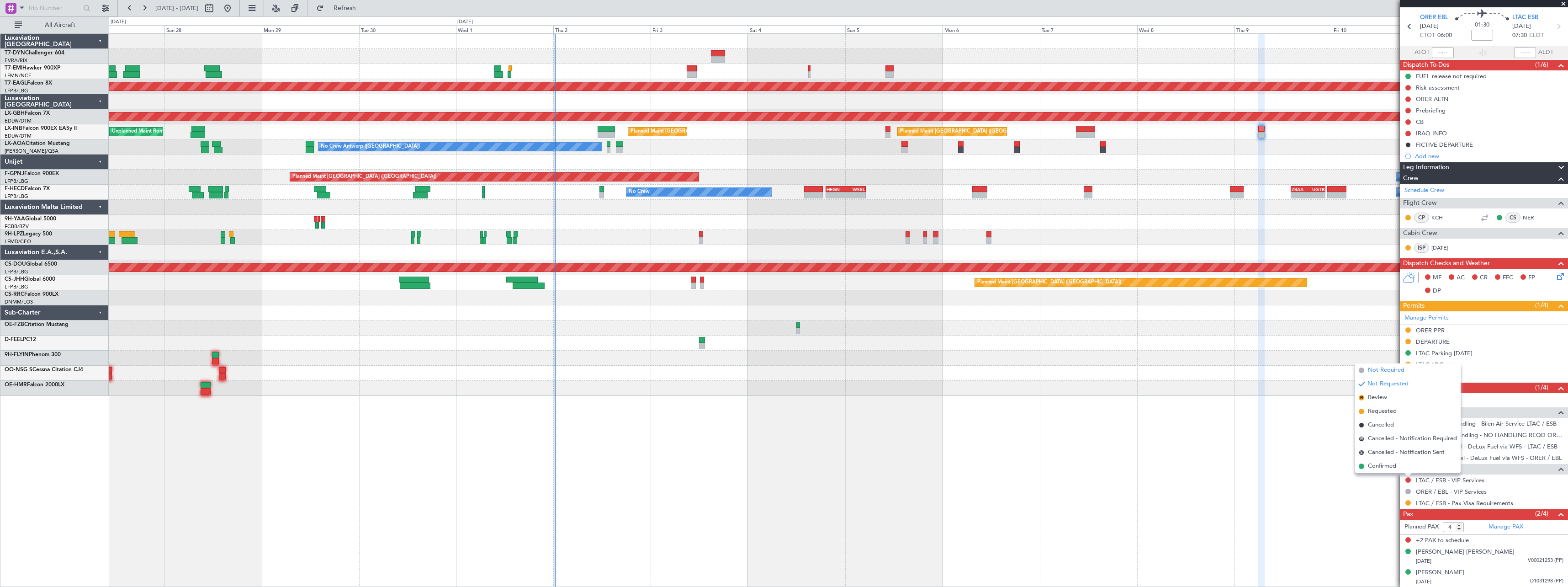
click at [1375, 365] on li "Not Required" at bounding box center [1408, 370] width 106 height 14
click at [888, 125] on div "Planned Maint London (Farnborough) Planned Maint Zurich Unplanned Maint Roma (C…" at bounding box center [838, 132] width 1458 height 15
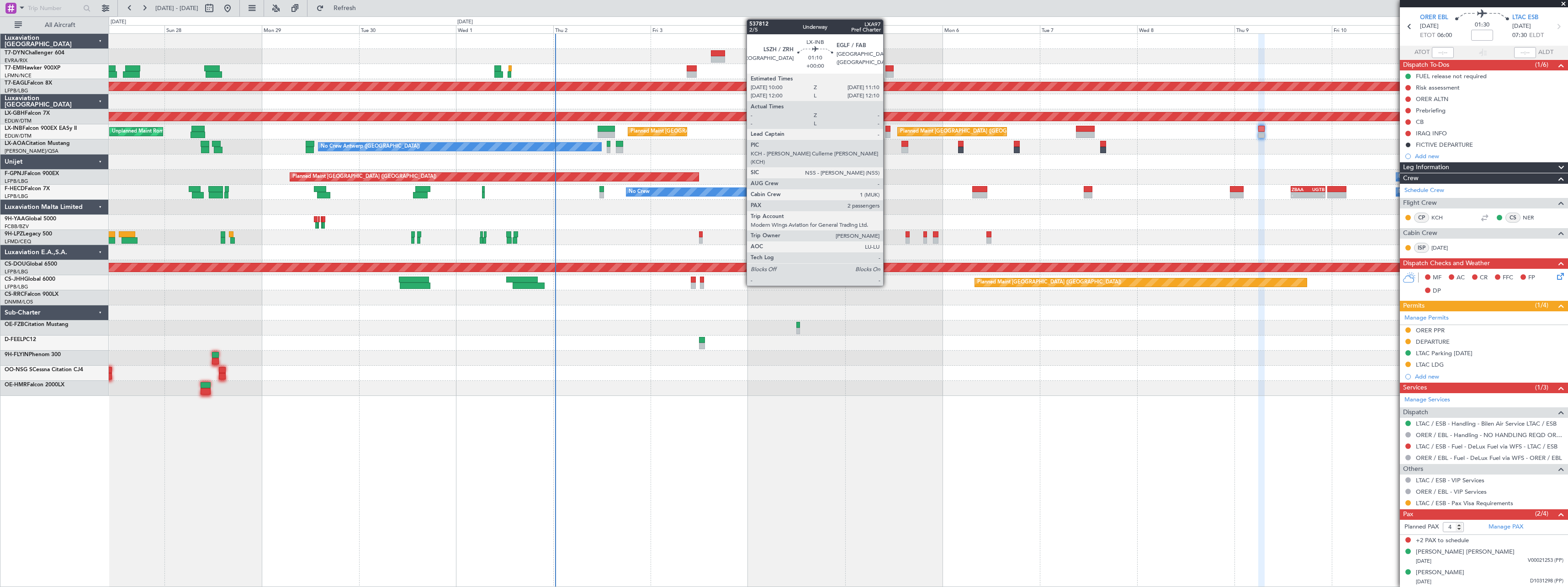
click at [887, 131] on div at bounding box center [888, 129] width 5 height 6
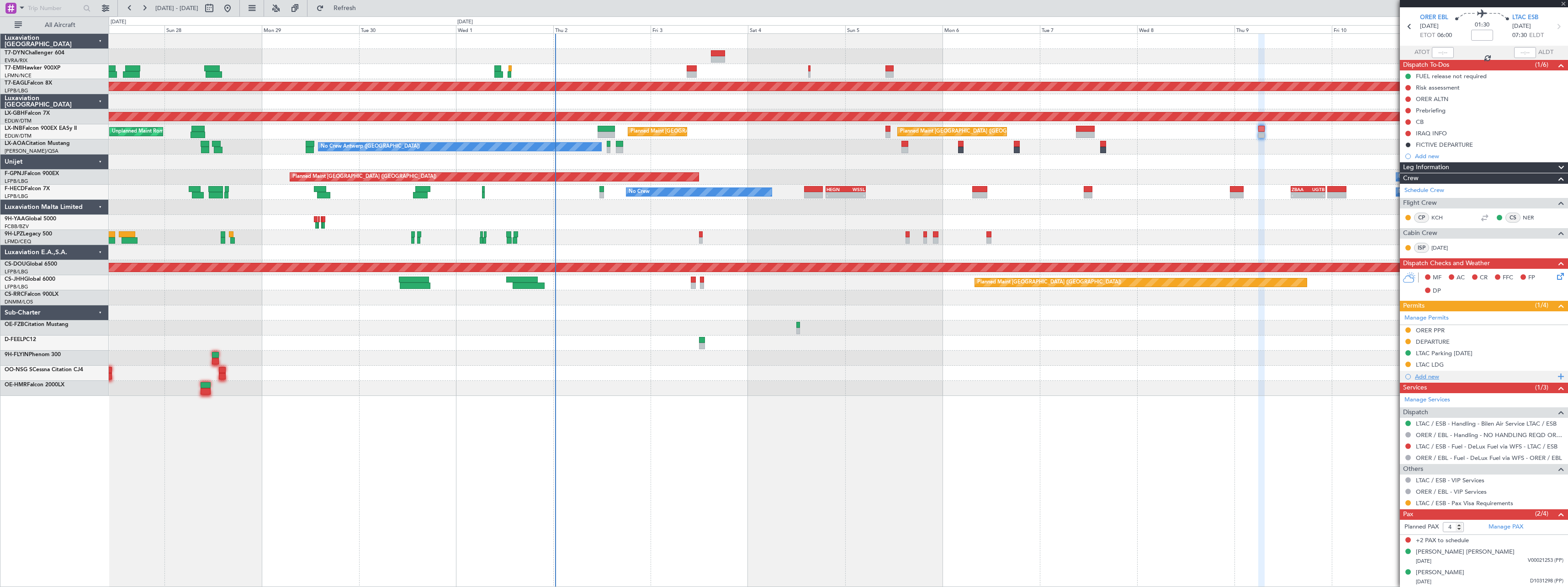
type input "2"
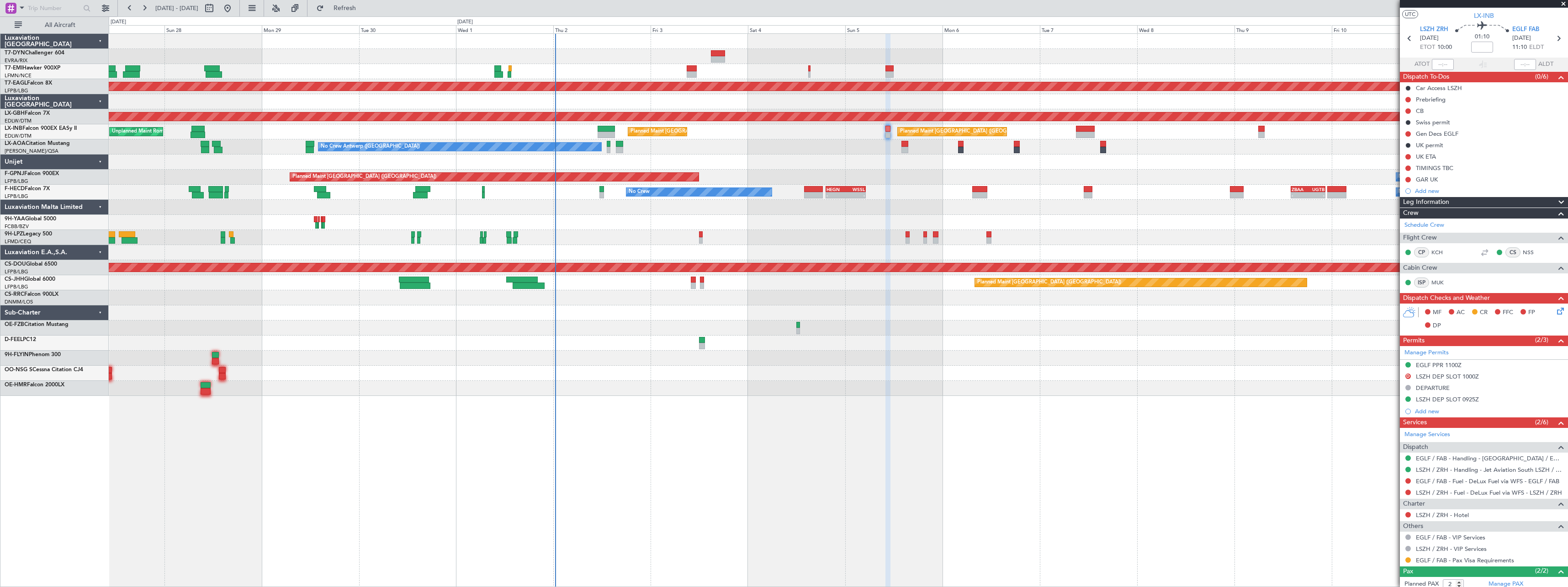
scroll to position [0, 0]
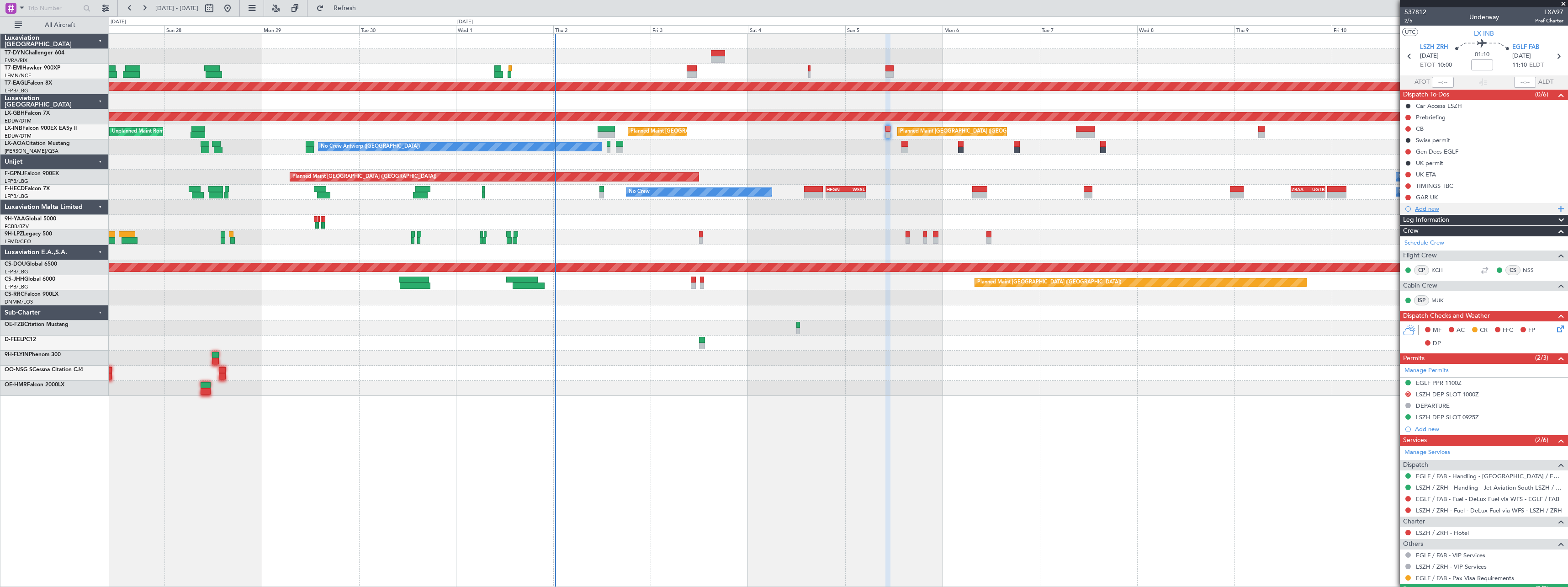
click at [1438, 206] on div "Add new" at bounding box center [1485, 209] width 140 height 8
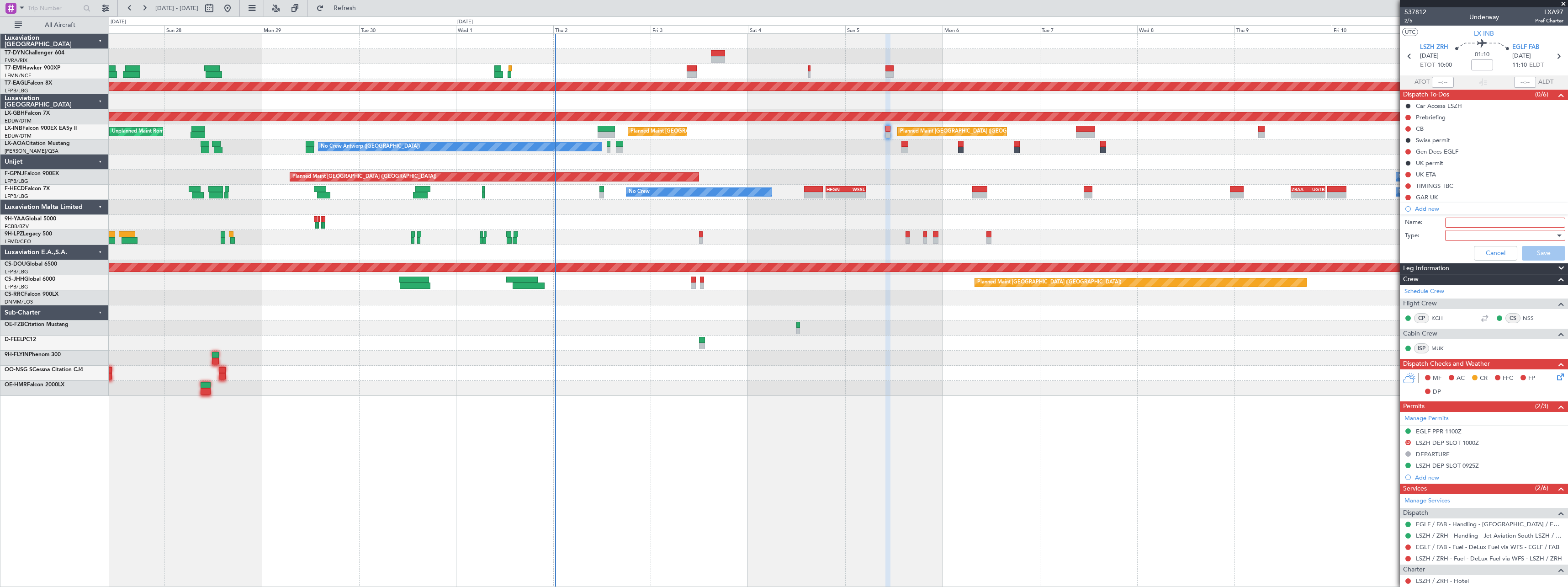
click at [1476, 221] on input "Name:" at bounding box center [1505, 223] width 120 height 10
type input "Mr. Sherwani passport"
click at [1460, 236] on div at bounding box center [1501, 236] width 106 height 14
click at [1465, 253] on span "Generic" at bounding box center [1501, 254] width 107 height 14
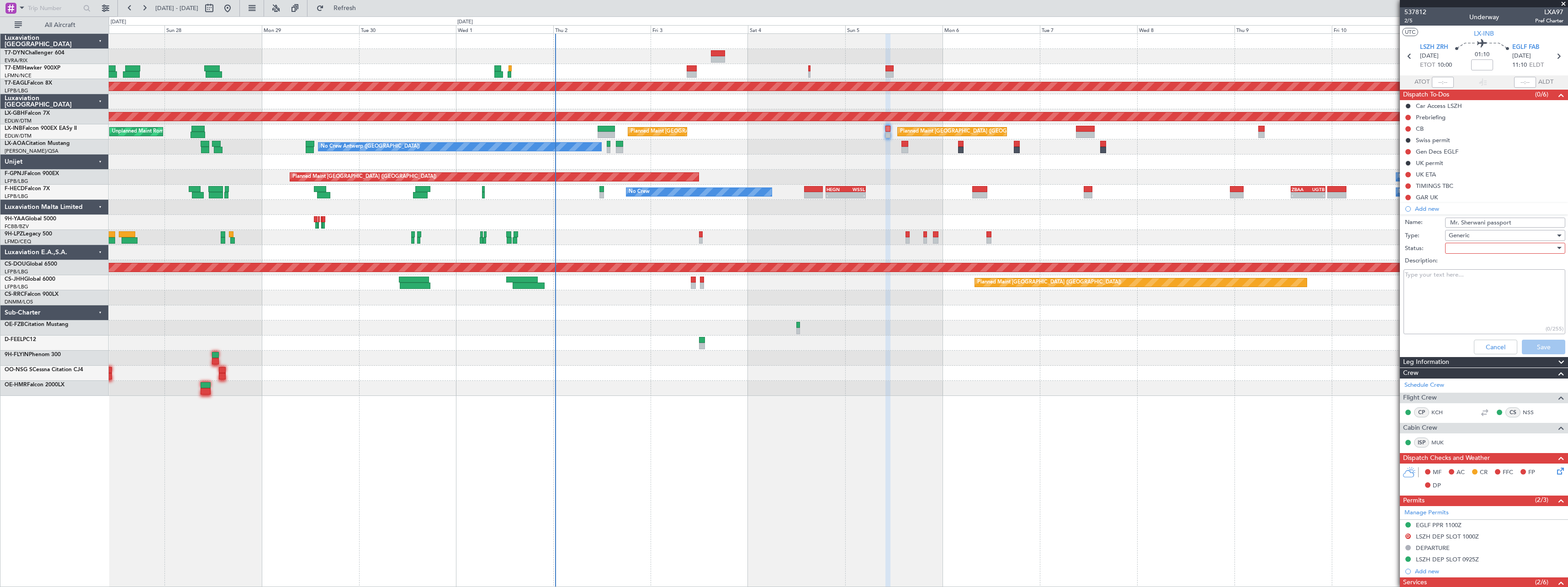
click at [1465, 249] on div at bounding box center [1501, 248] width 106 height 14
click at [1471, 264] on span "Not Started" at bounding box center [1501, 267] width 107 height 14
click at [1440, 279] on textarea "Description:" at bounding box center [1484, 302] width 162 height 66
click at [1405, 276] on textarea "UK - ending in 884" at bounding box center [1484, 302] width 162 height 66
click at [1409, 276] on textarea "UK - ending in 884" at bounding box center [1484, 302] width 162 height 66
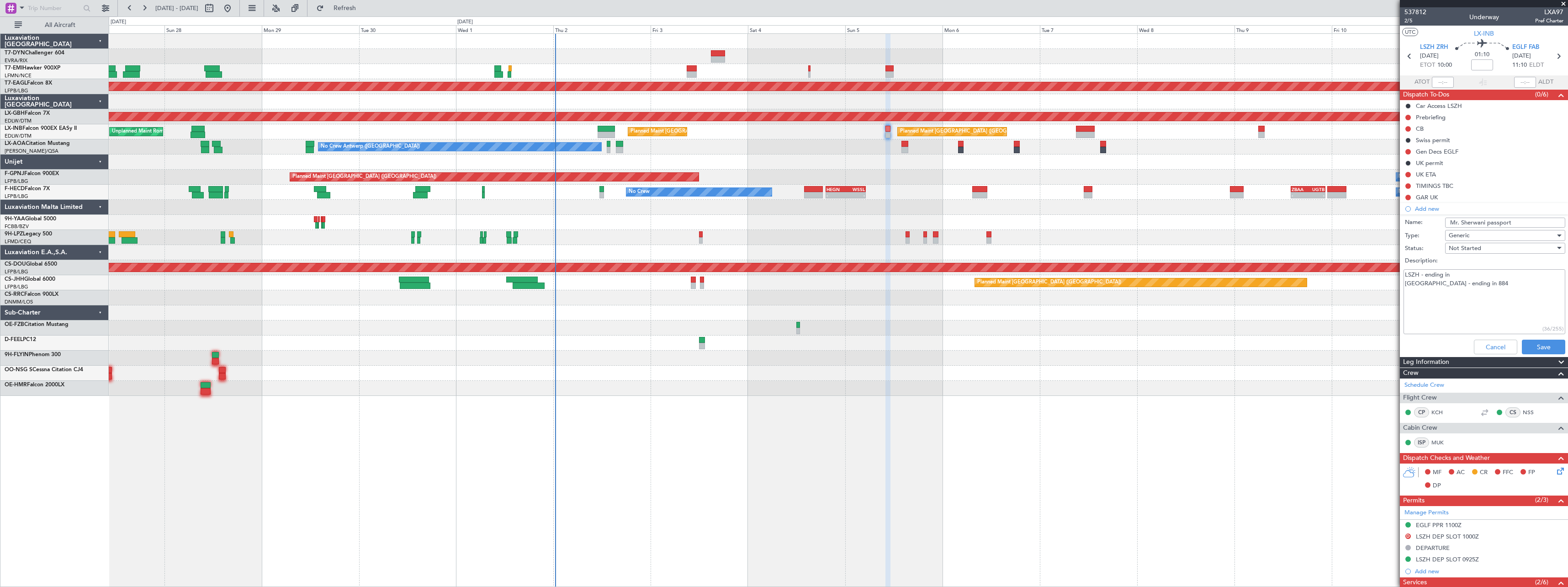
click at [1491, 282] on textarea "LSZH - ending in UK - ending in 884" at bounding box center [1484, 302] width 162 height 66
click at [1453, 274] on textarea "LSZH - ending in UK - ending in 884" at bounding box center [1484, 302] width 162 height 66
type textarea "LSZH - ending in 253 UK - ending in 884"
click at [1530, 342] on button "Save" at bounding box center [1543, 347] width 43 height 15
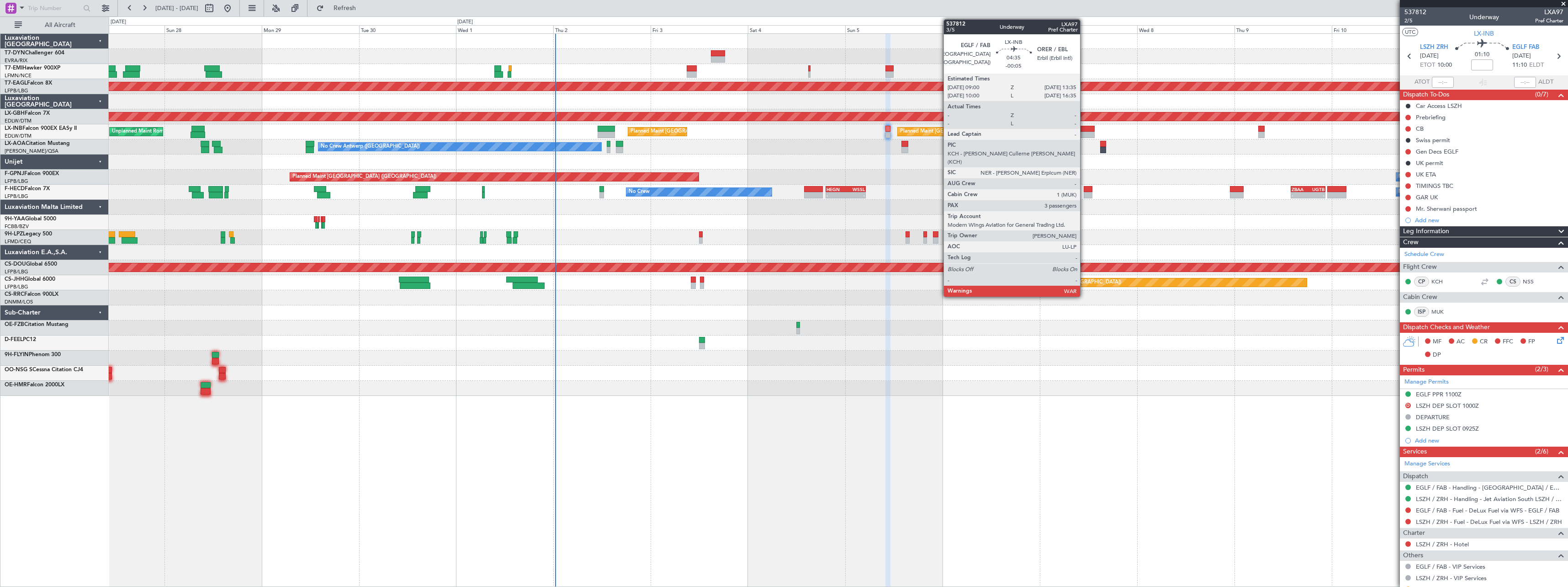
click at [1084, 129] on div at bounding box center [1085, 129] width 19 height 6
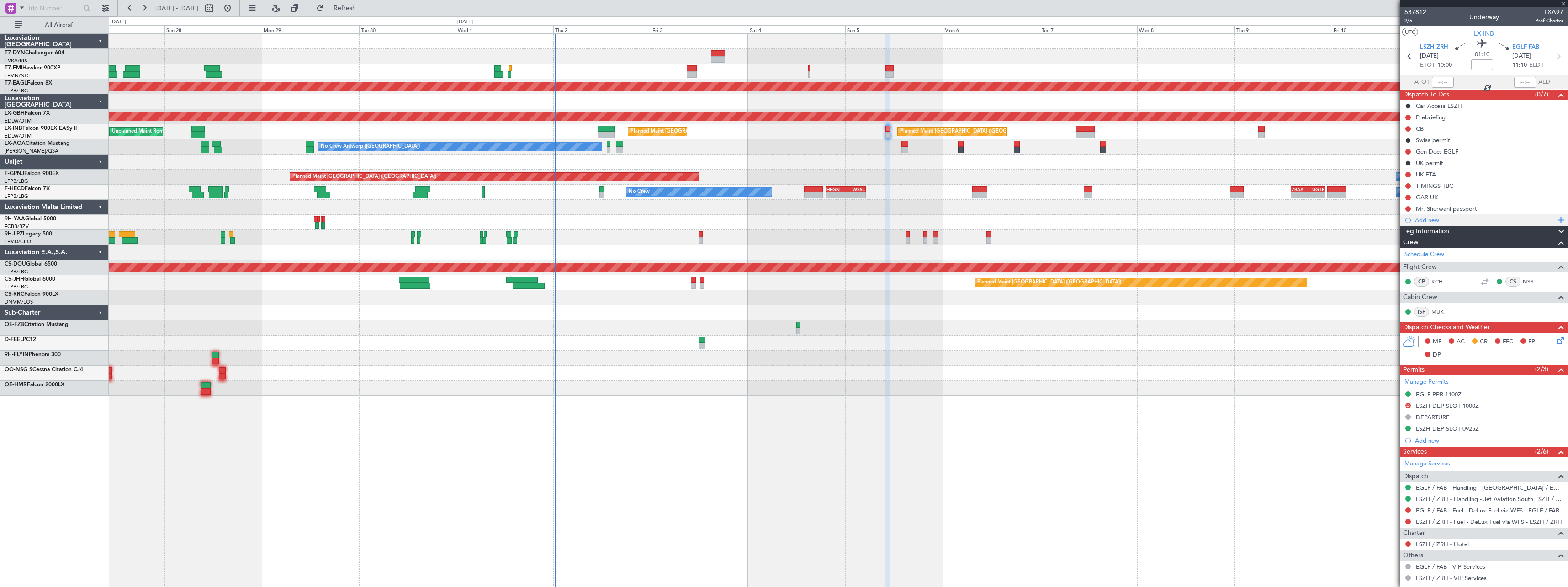
type input "-00:05"
type input "3"
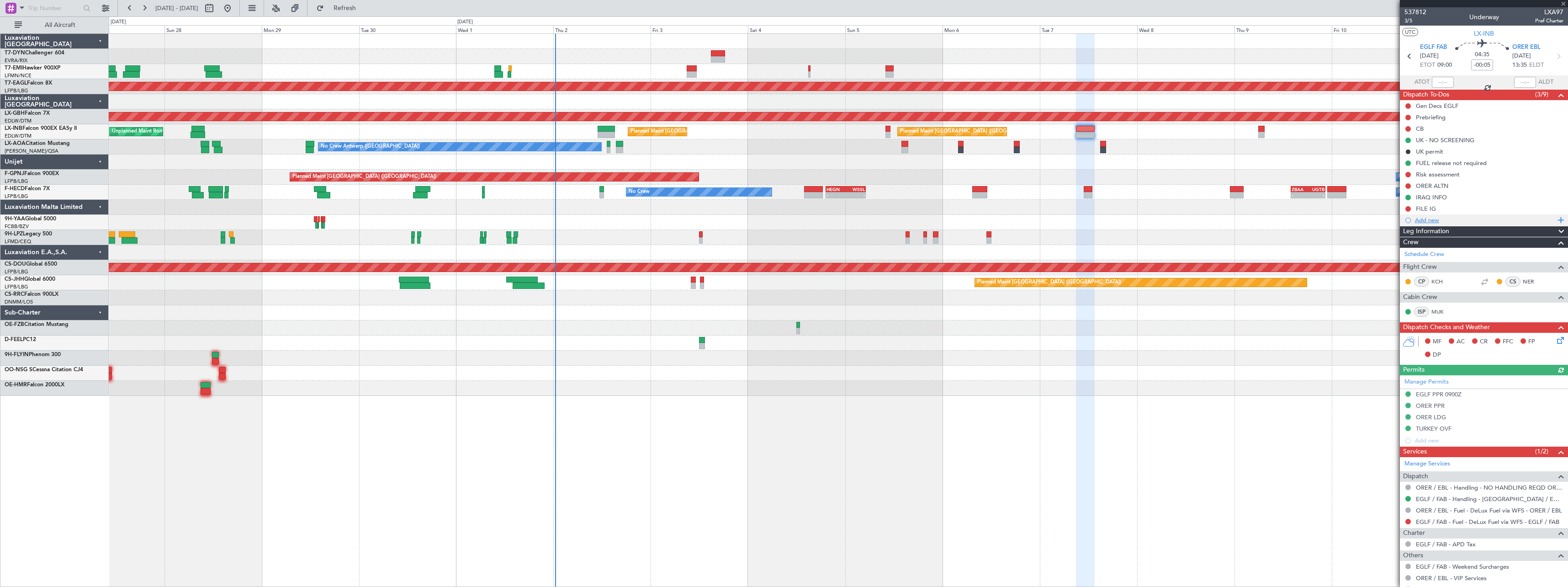
scroll to position [107, 0]
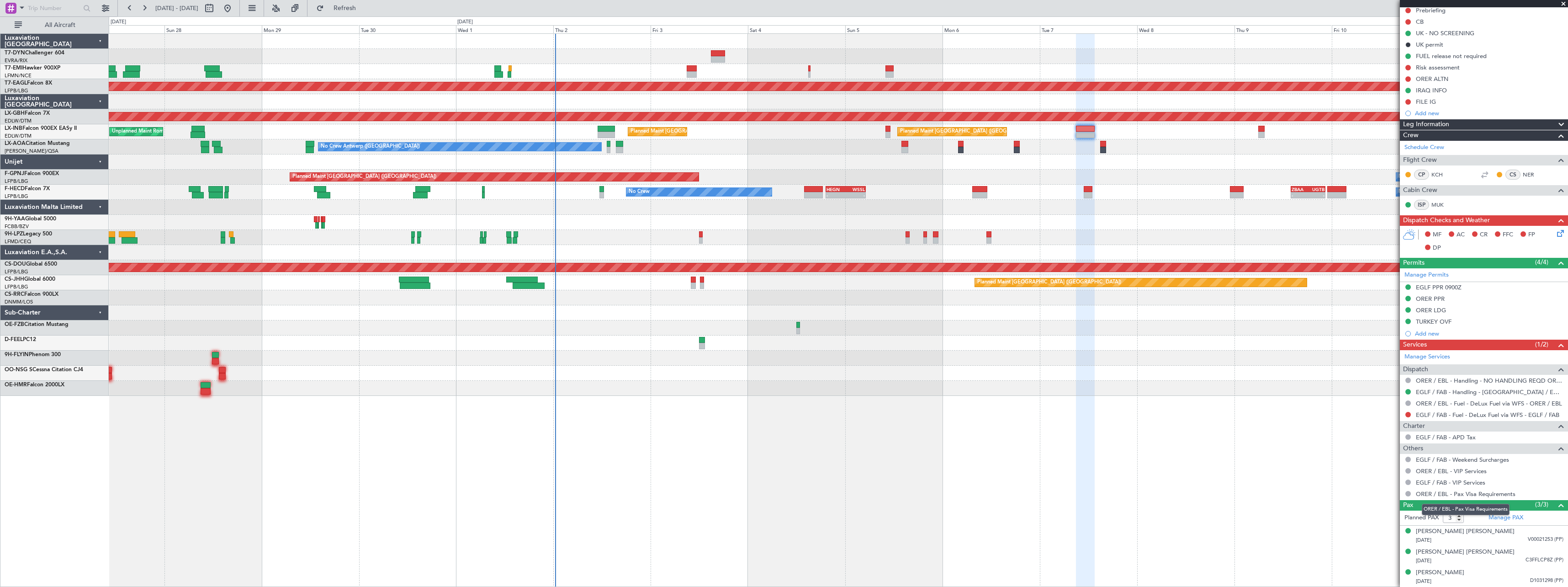
click at [1499, 516] on mat-tooltip-component "ORER / EBL - Pax Visa Requirements" at bounding box center [1465, 509] width 101 height 24
click at [1515, 521] on link "Manage PAX" at bounding box center [1505, 518] width 35 height 9
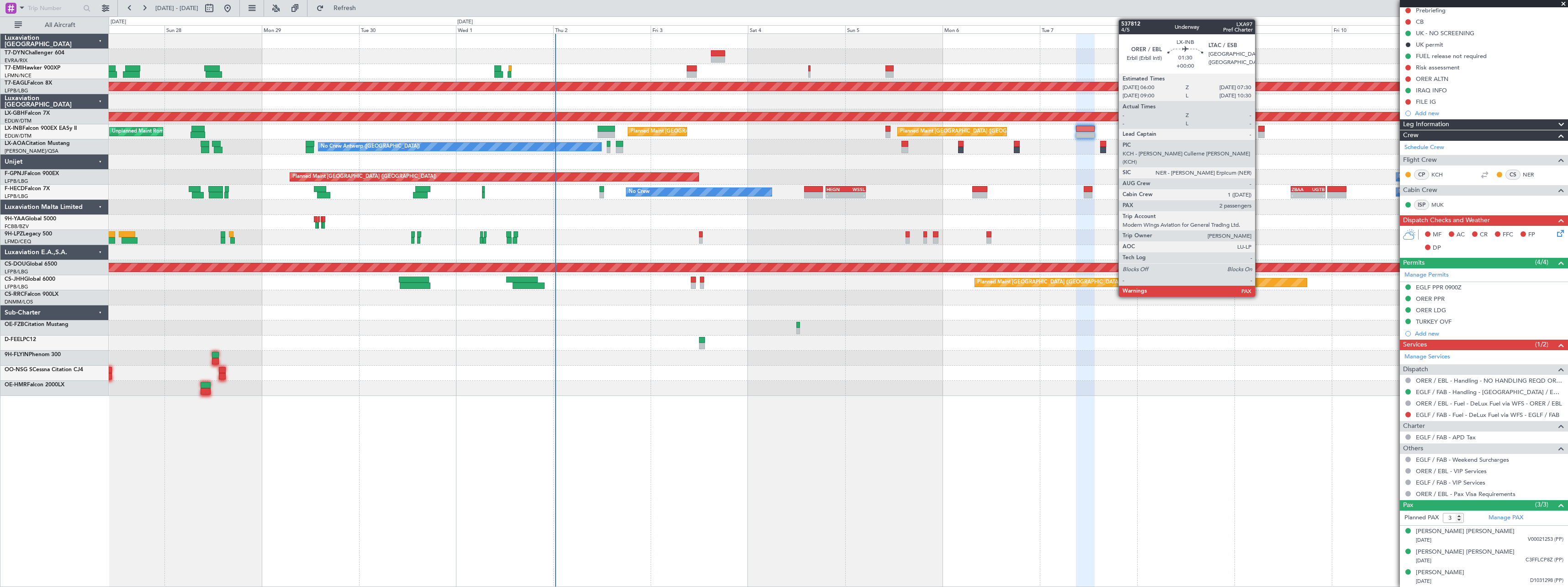
click at [1259, 131] on div at bounding box center [1261, 129] width 6 height 6
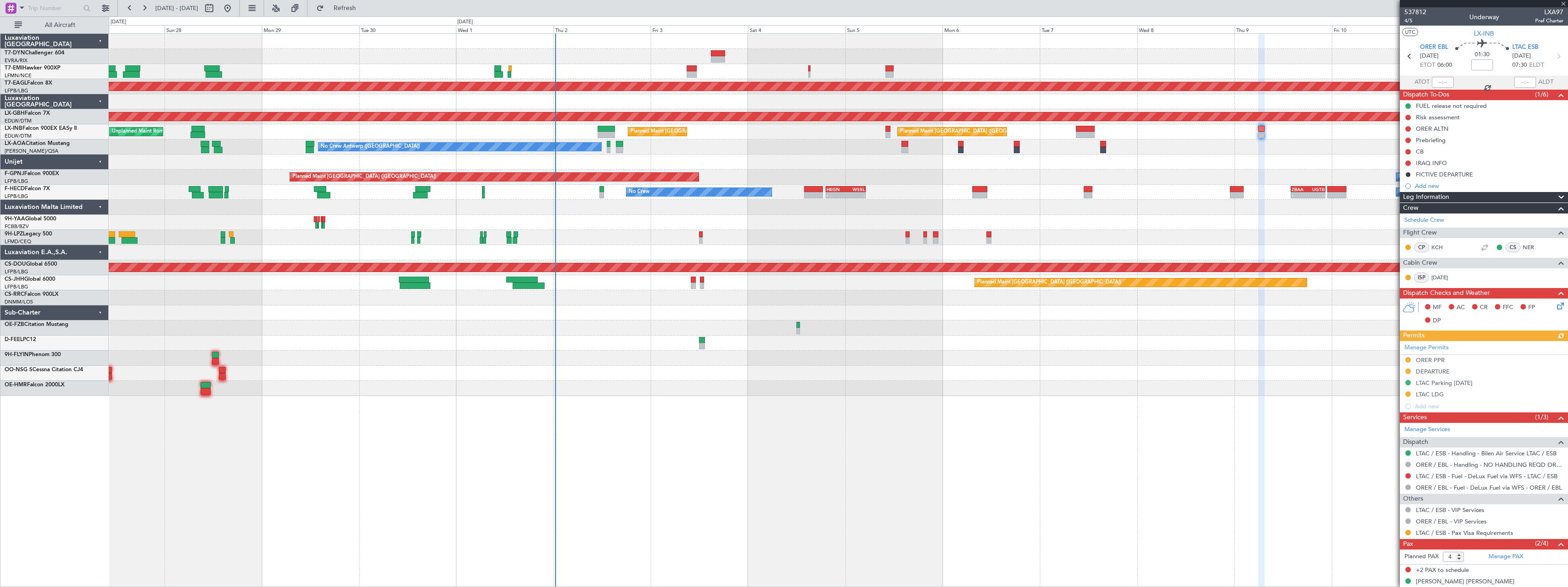
scroll to position [30, 0]
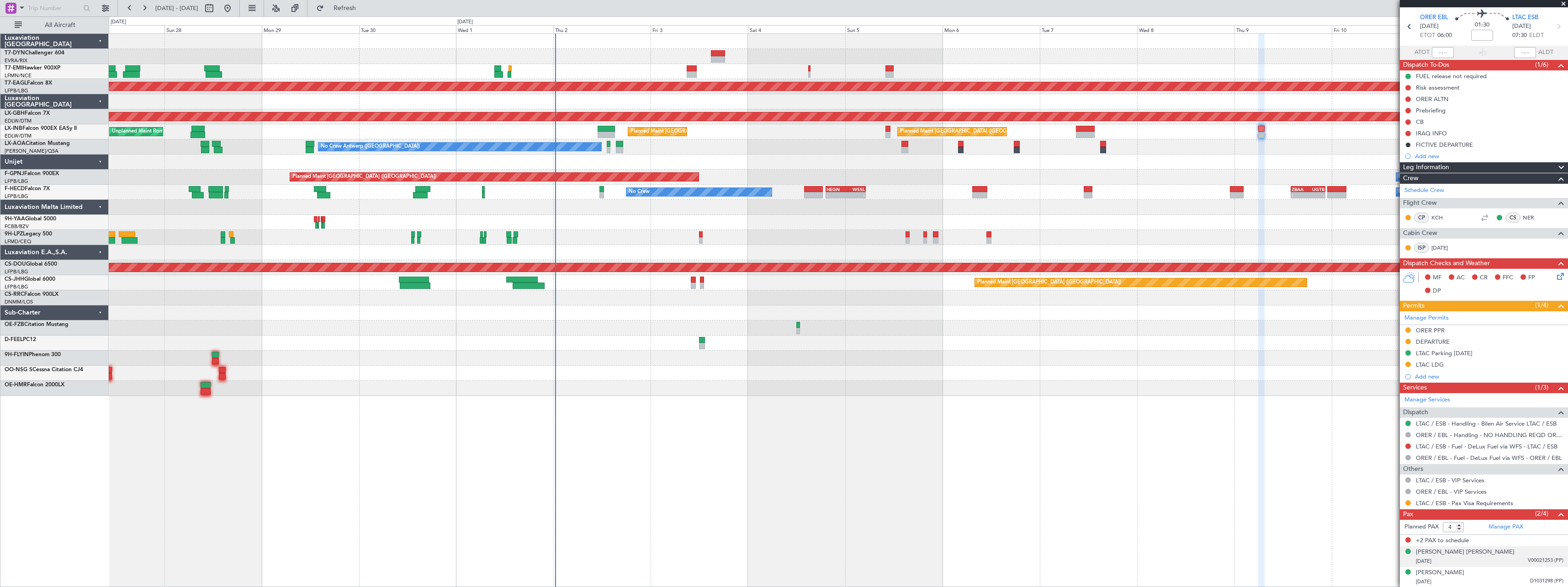
click at [1506, 558] on div "01/07/1960 V00021253 (PP)" at bounding box center [1489, 561] width 147 height 9
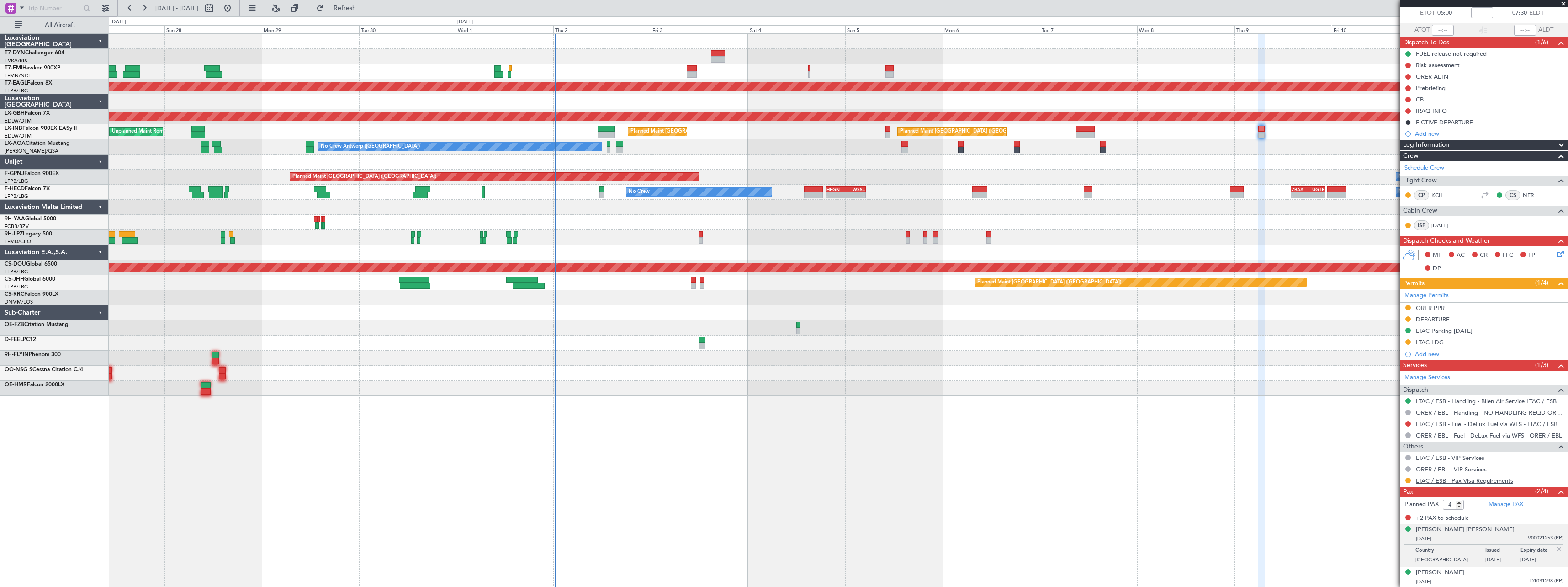
click at [1479, 478] on link "LTAC / ESB - Pax Visa Requirements" at bounding box center [1464, 480] width 97 height 8
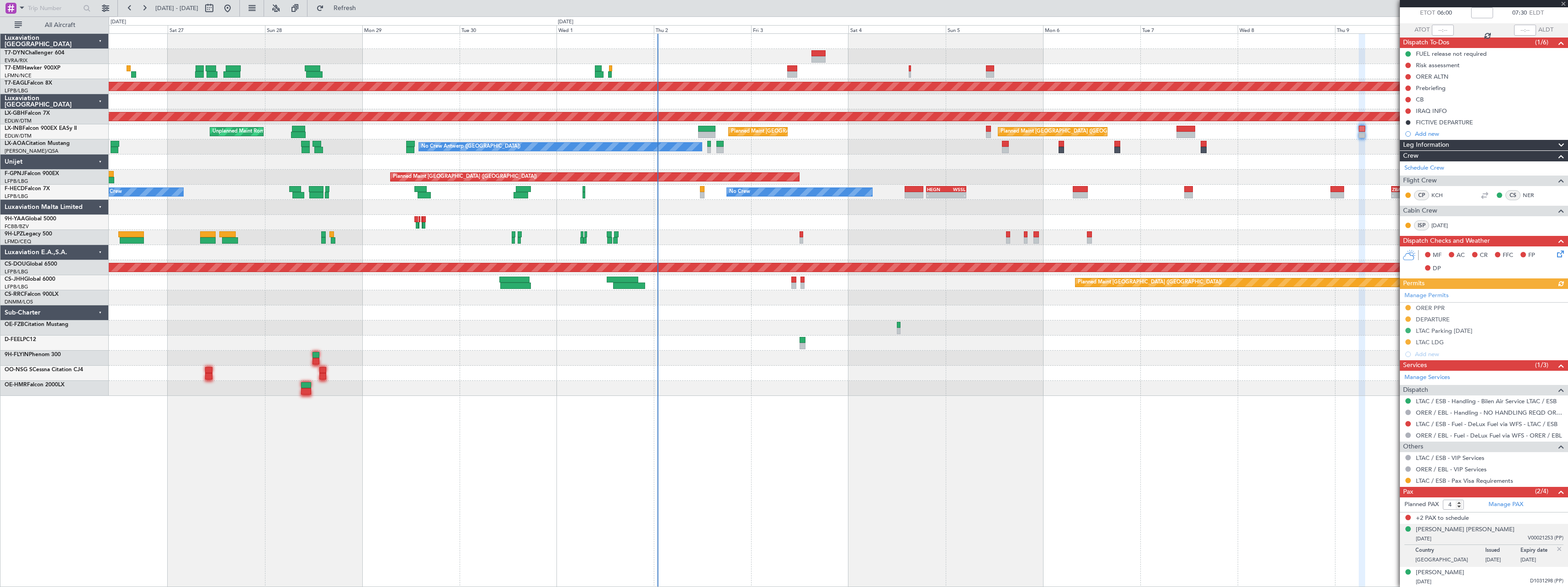
click at [451, 129] on div "No Crew Planned Maint Dubai (Al Maktoum Intl) Planned Maint Nurnberg Planned Ma…" at bounding box center [838, 215] width 1458 height 362
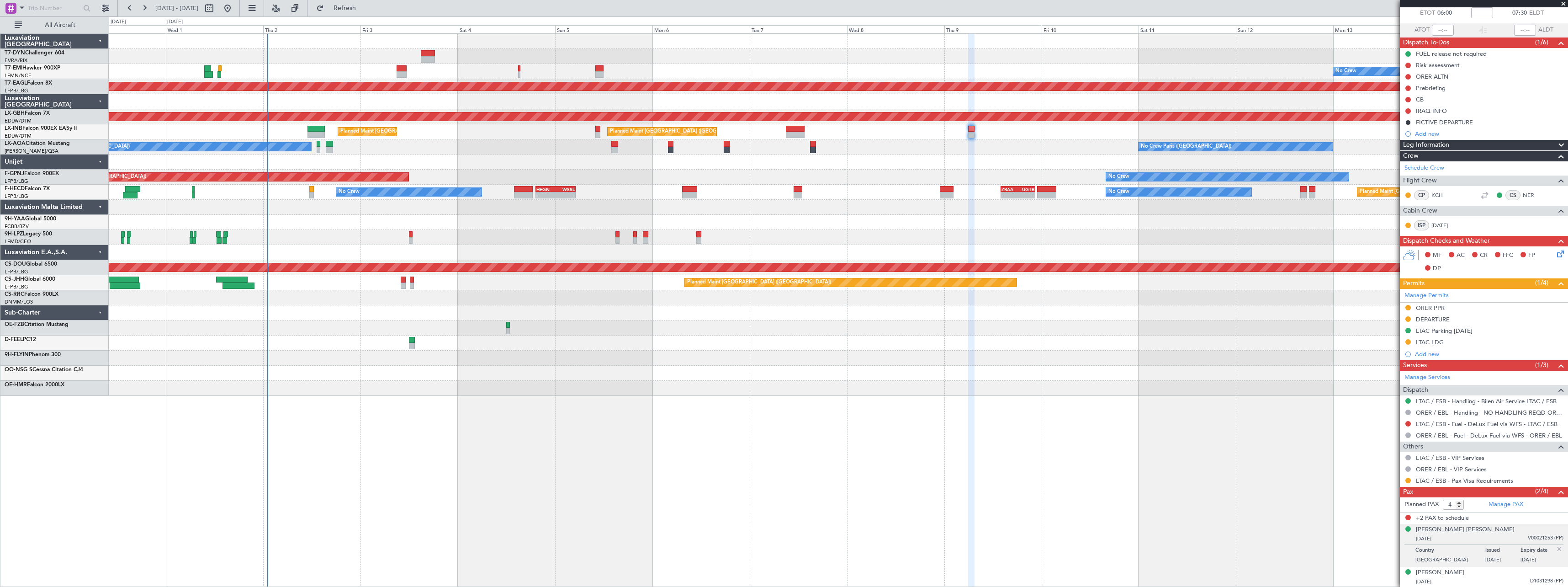
click at [641, 211] on div at bounding box center [838, 207] width 1458 height 15
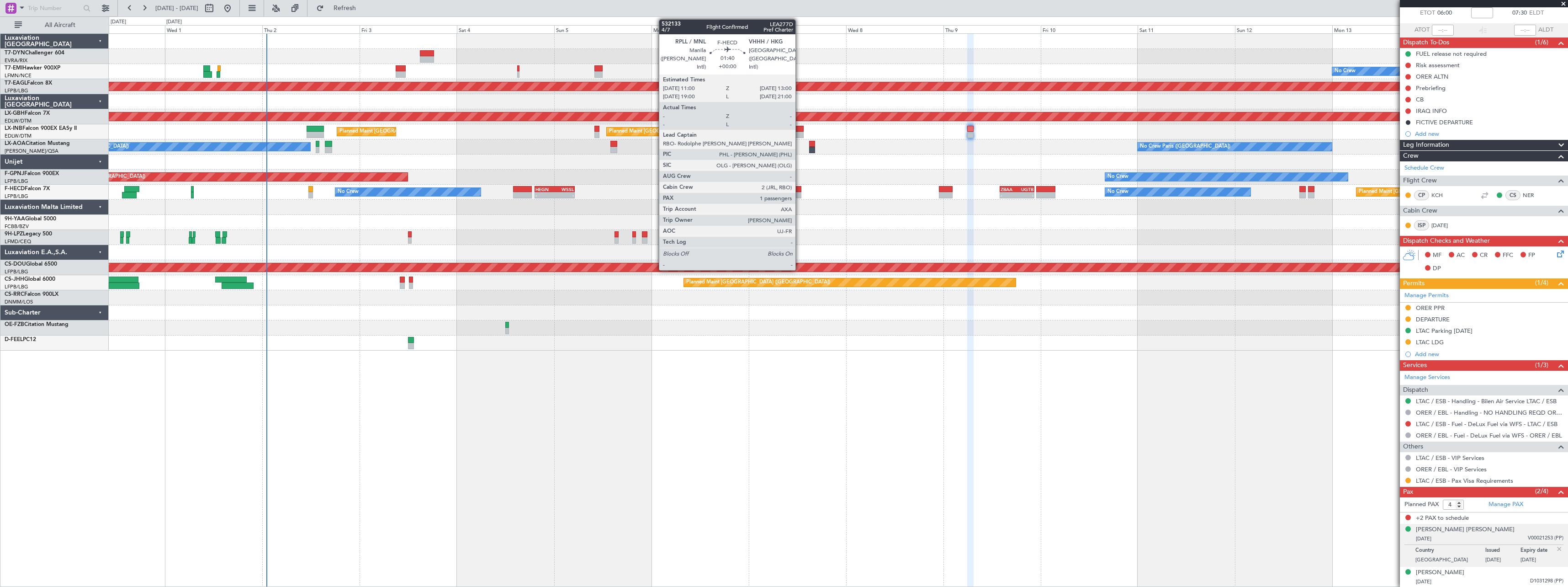
click at [799, 191] on div at bounding box center [796, 189] width 8 height 6
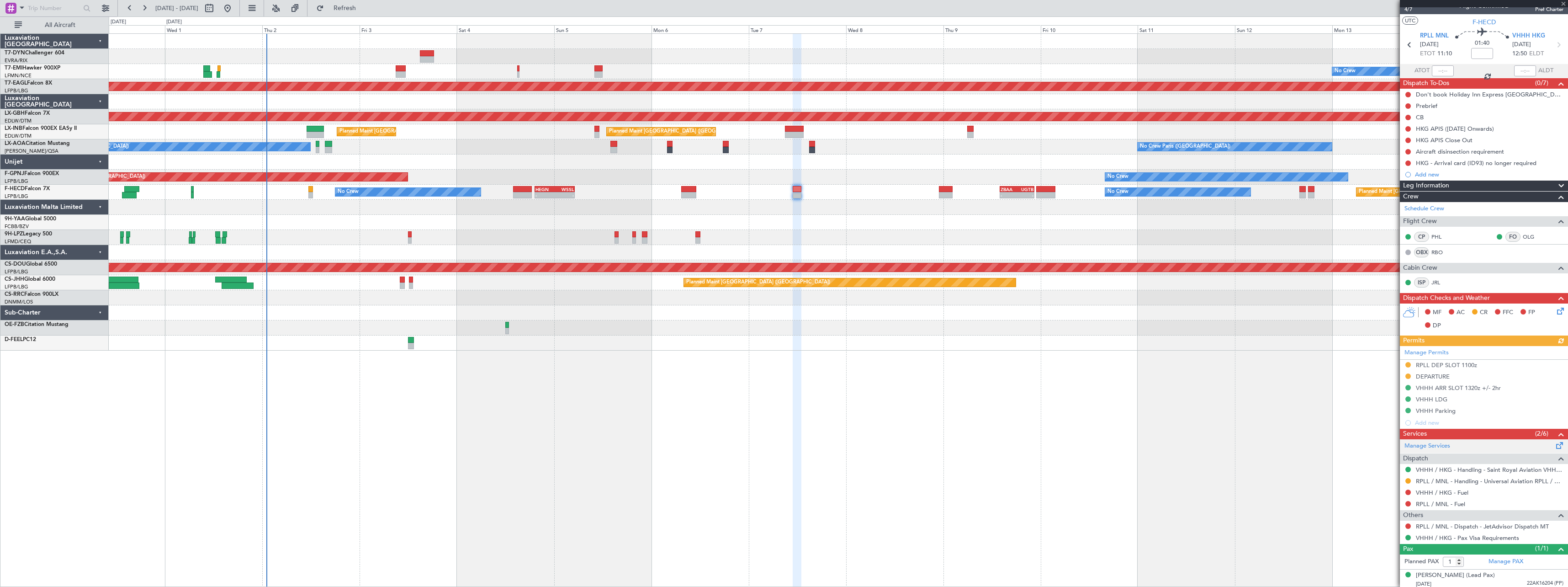
scroll to position [14, 0]
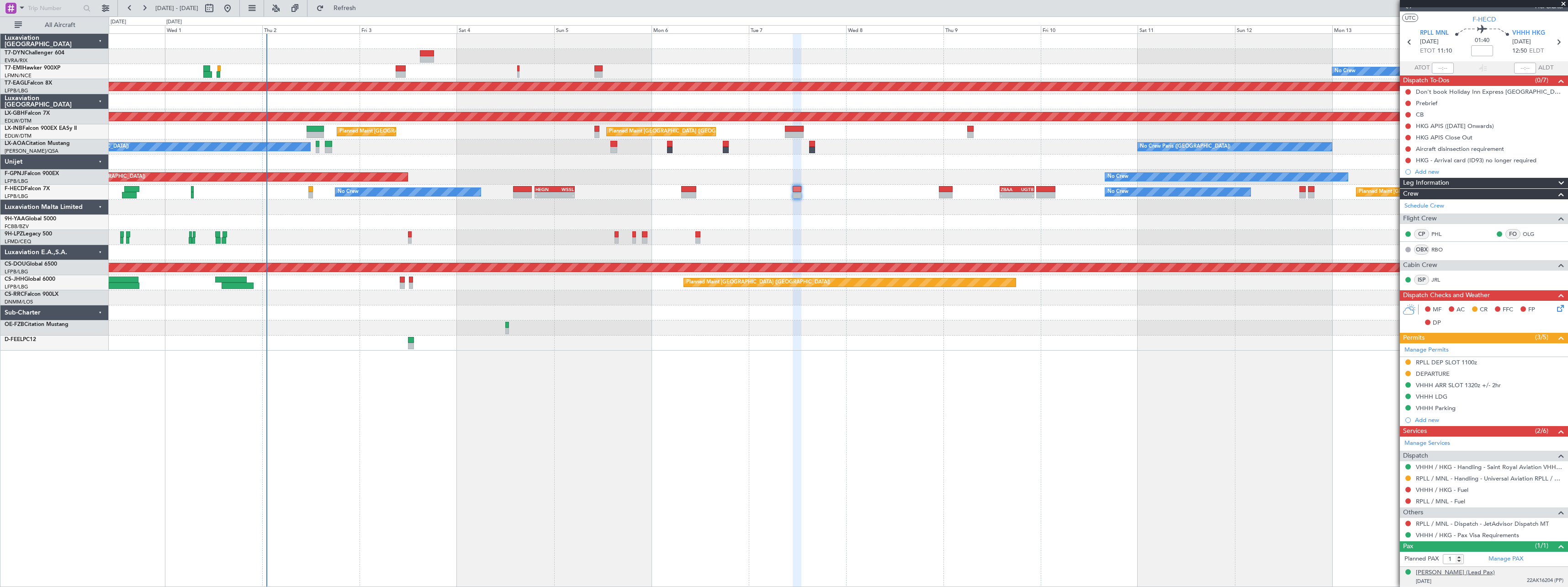
click at [1465, 574] on div "[PERSON_NAME] (Lead Pax)" at bounding box center [1455, 572] width 79 height 9
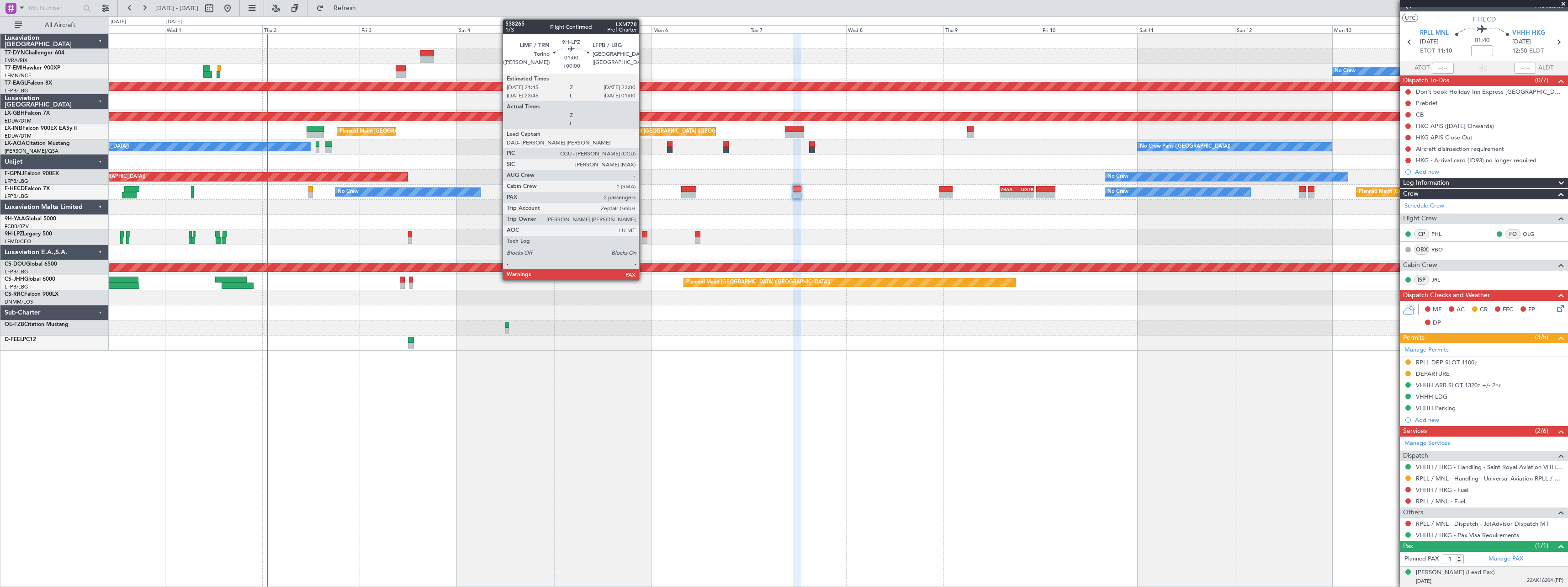
click at [643, 235] on div at bounding box center [644, 235] width 6 height 6
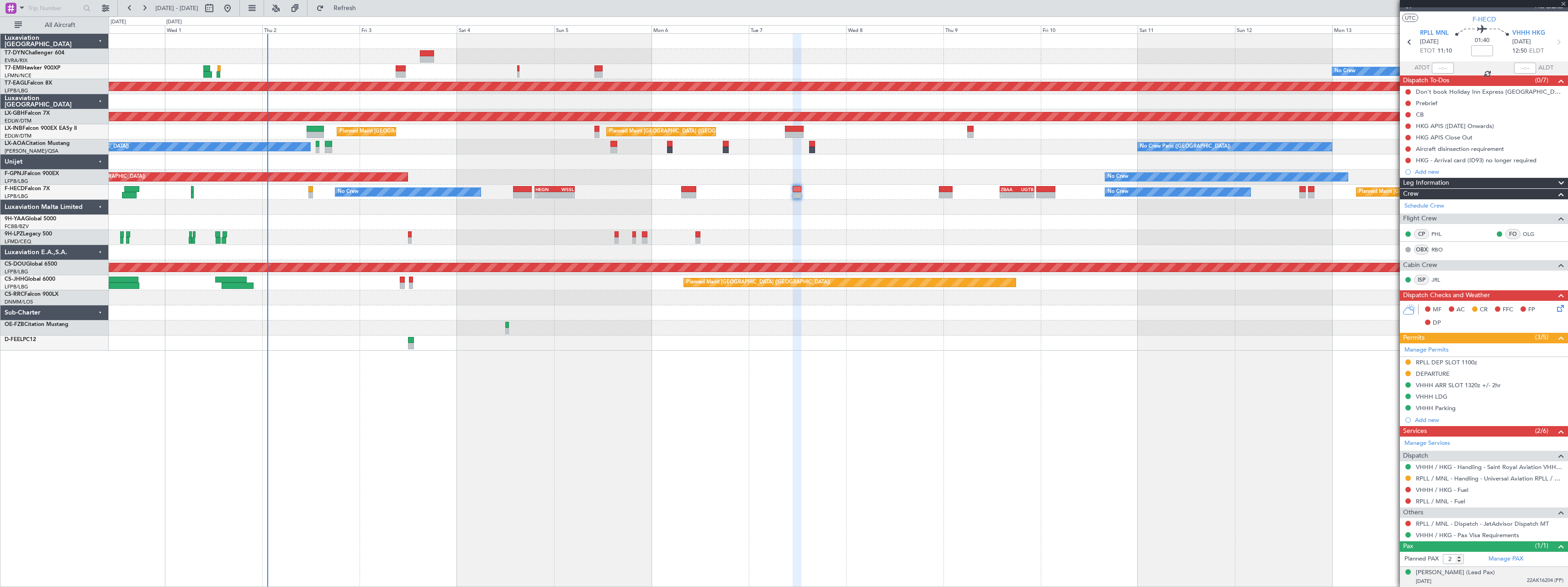
scroll to position [0, 0]
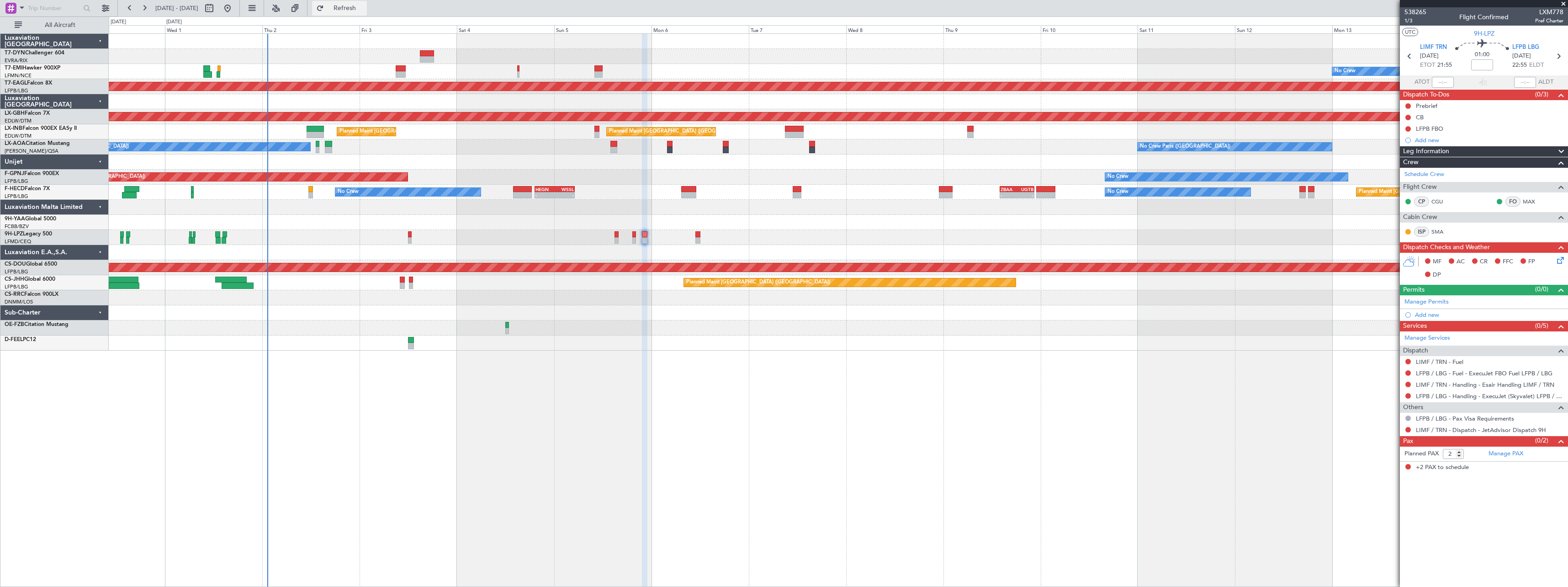
click at [364, 6] on span "Refresh" at bounding box center [345, 8] width 38 height 6
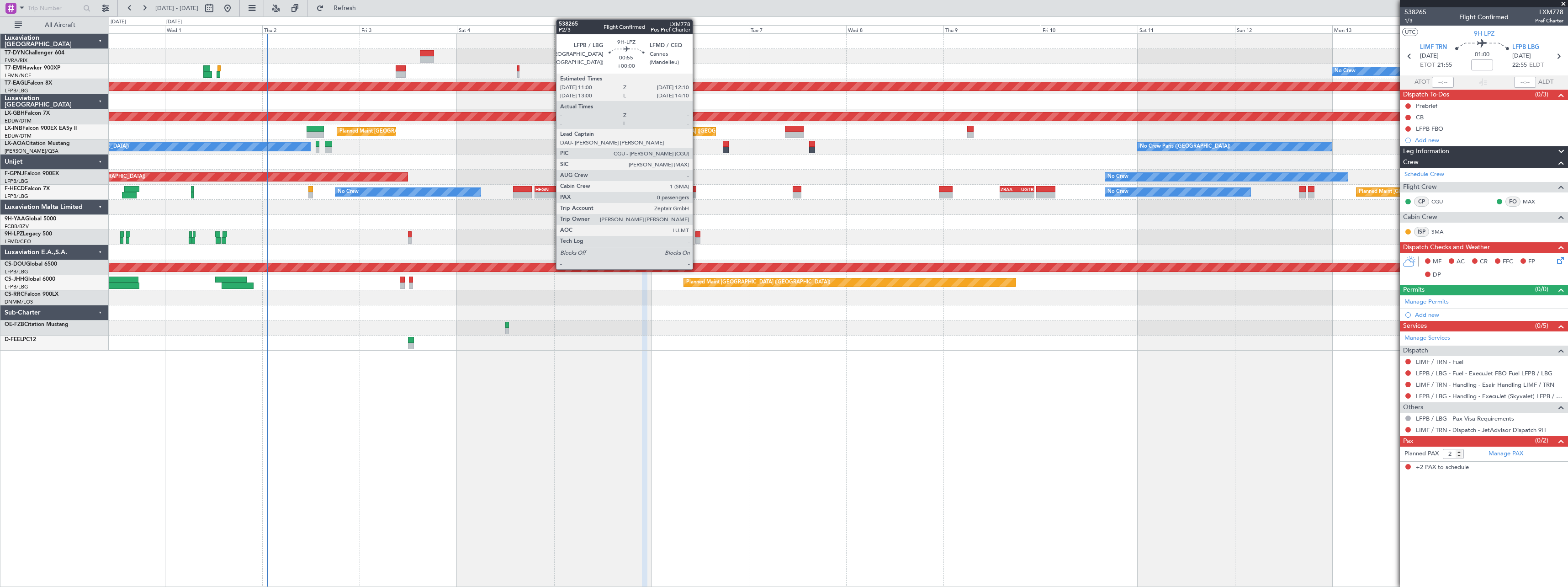
click at [697, 235] on div at bounding box center [698, 235] width 5 height 6
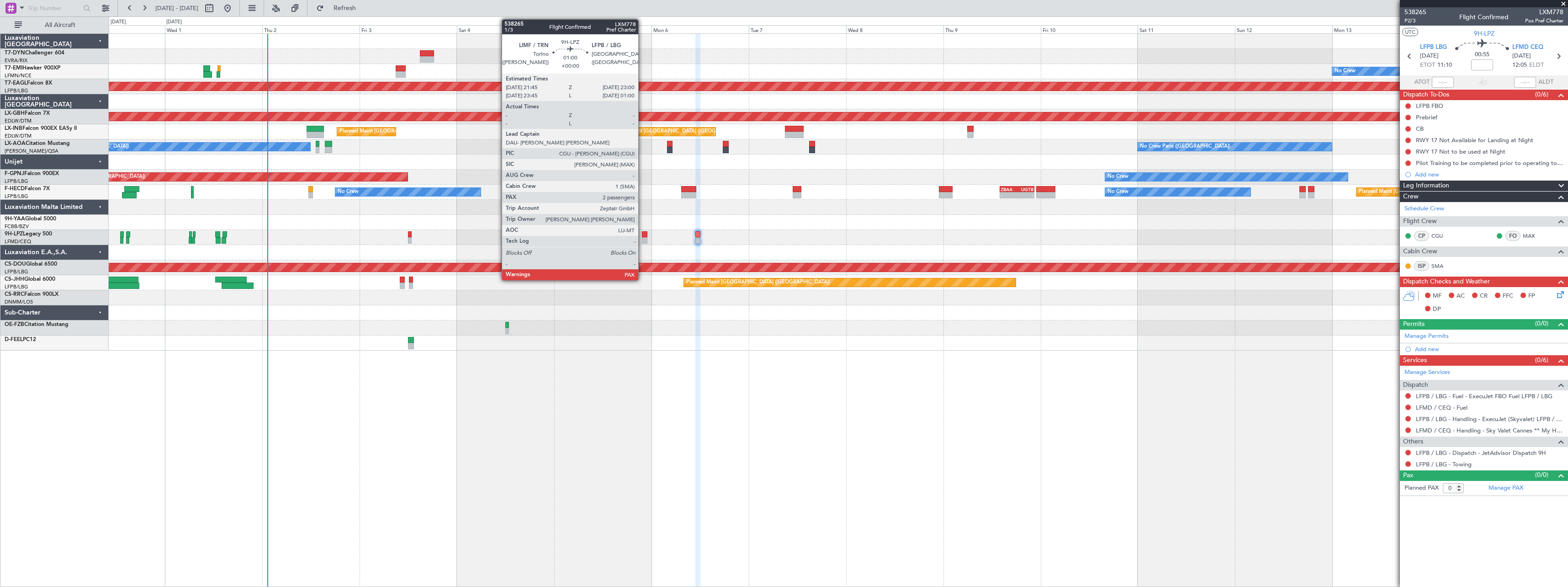
click at [643, 231] on div at bounding box center [644, 235] width 6 height 6
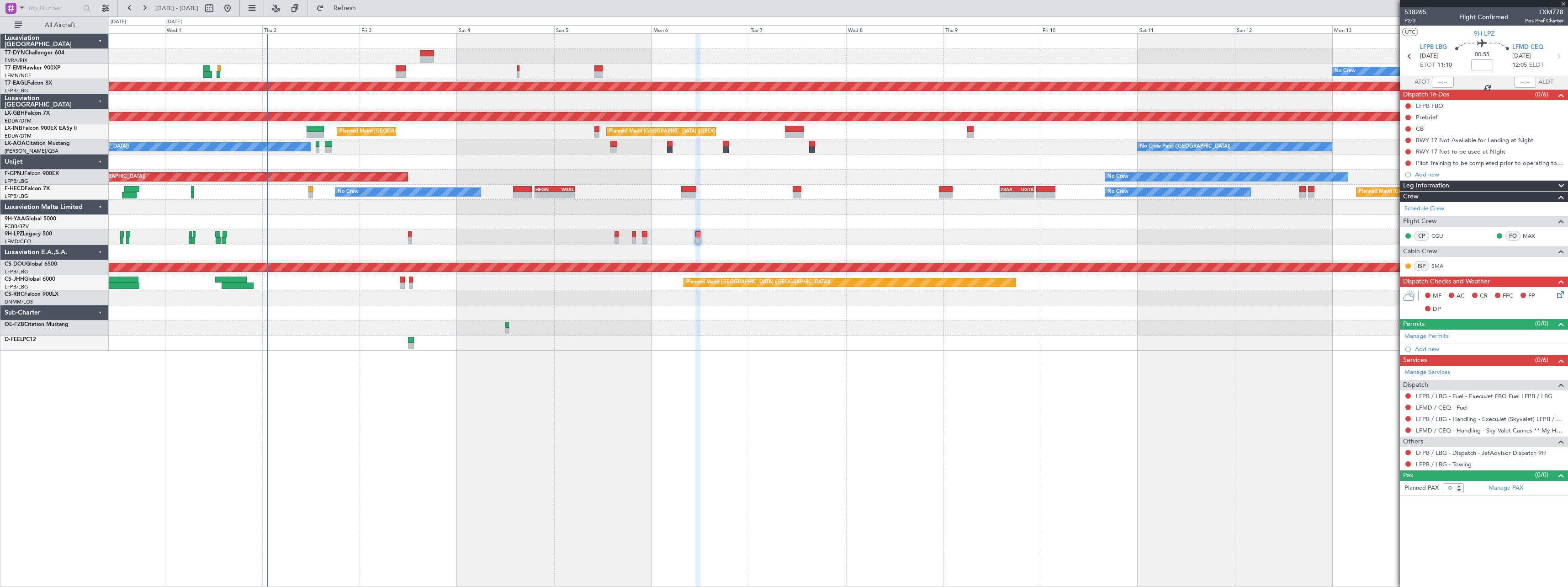
type input "2"
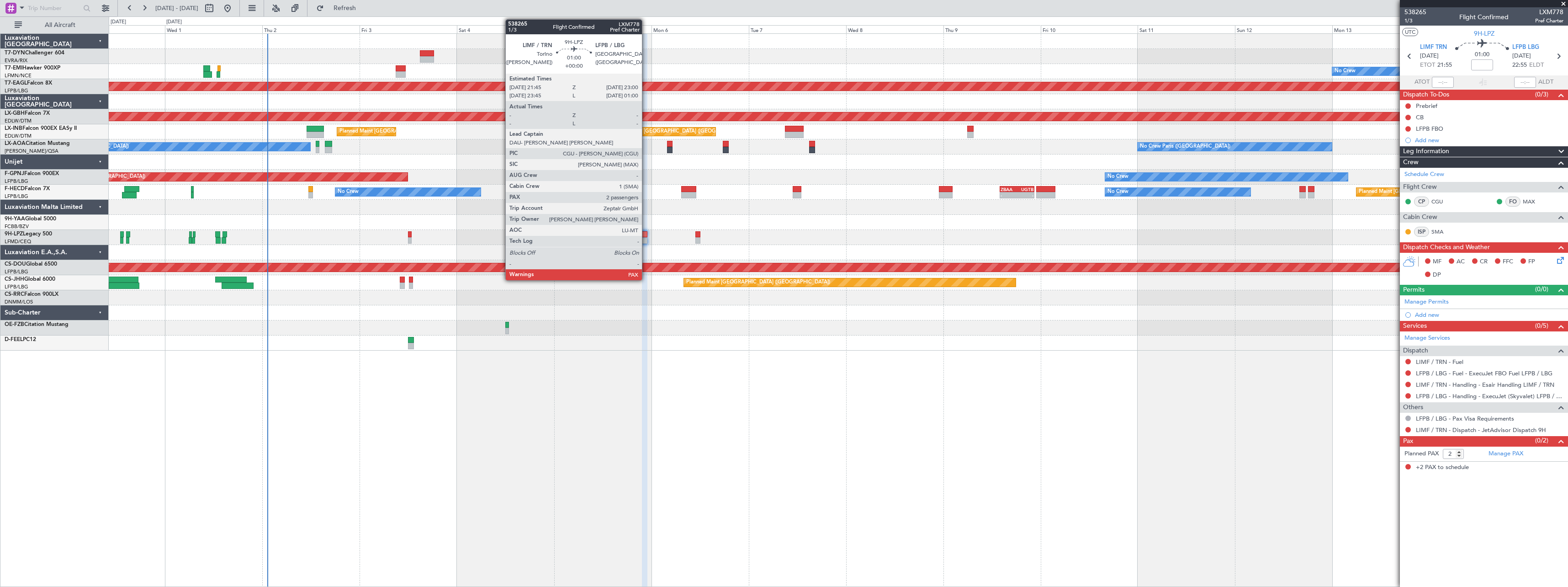
click at [646, 236] on div at bounding box center [644, 235] width 6 height 6
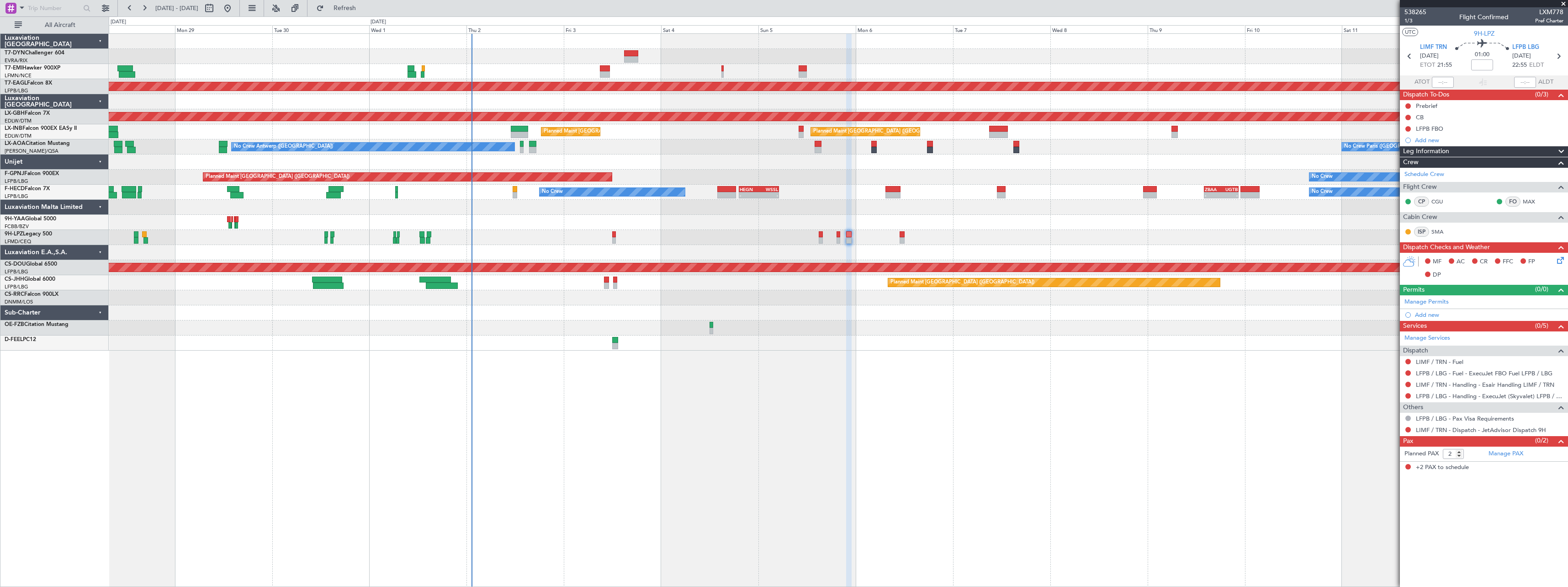
click at [772, 298] on div at bounding box center [838, 298] width 1458 height 15
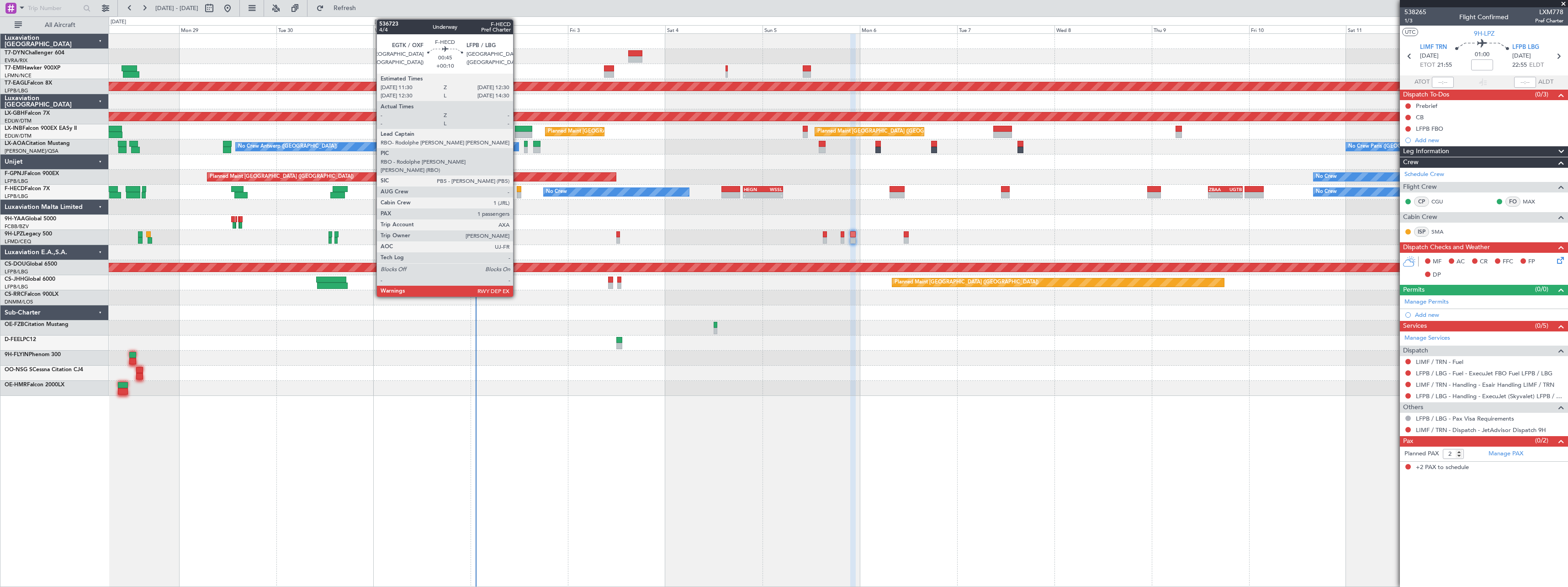
click at [517, 190] on div at bounding box center [518, 189] width 4 height 6
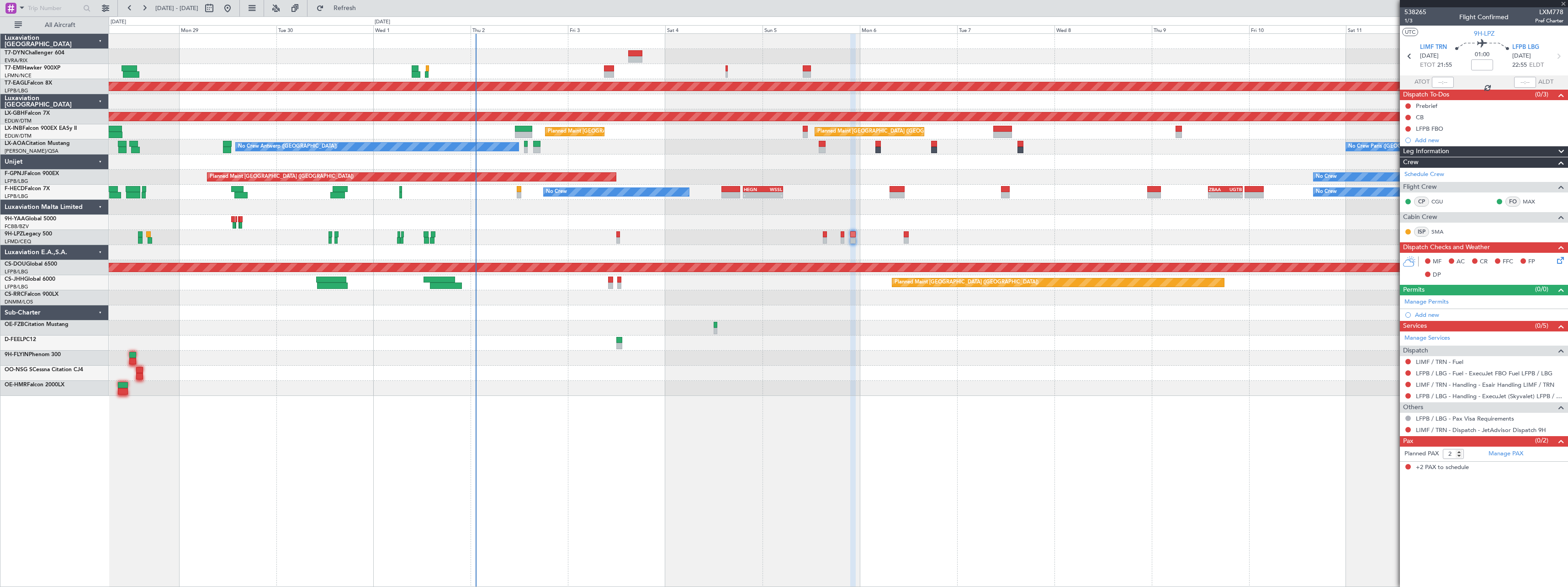
type input "+00:10"
type input "1"
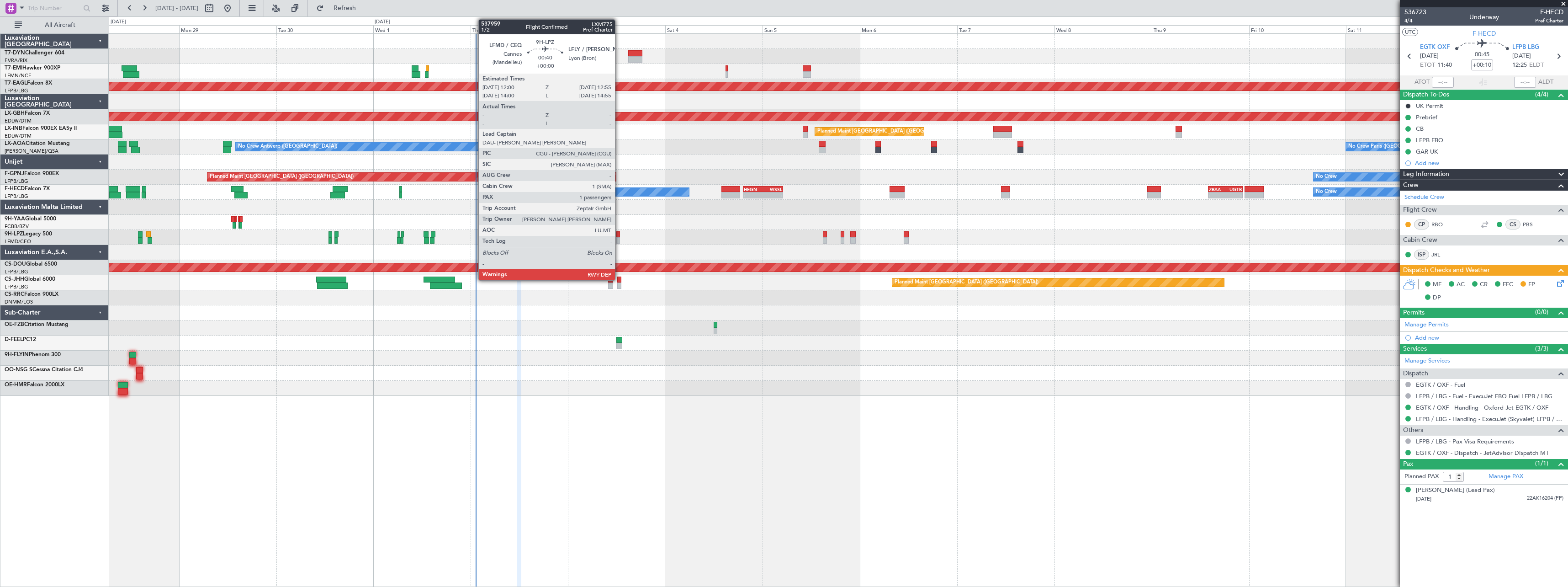
click at [619, 237] on div at bounding box center [618, 240] width 4 height 6
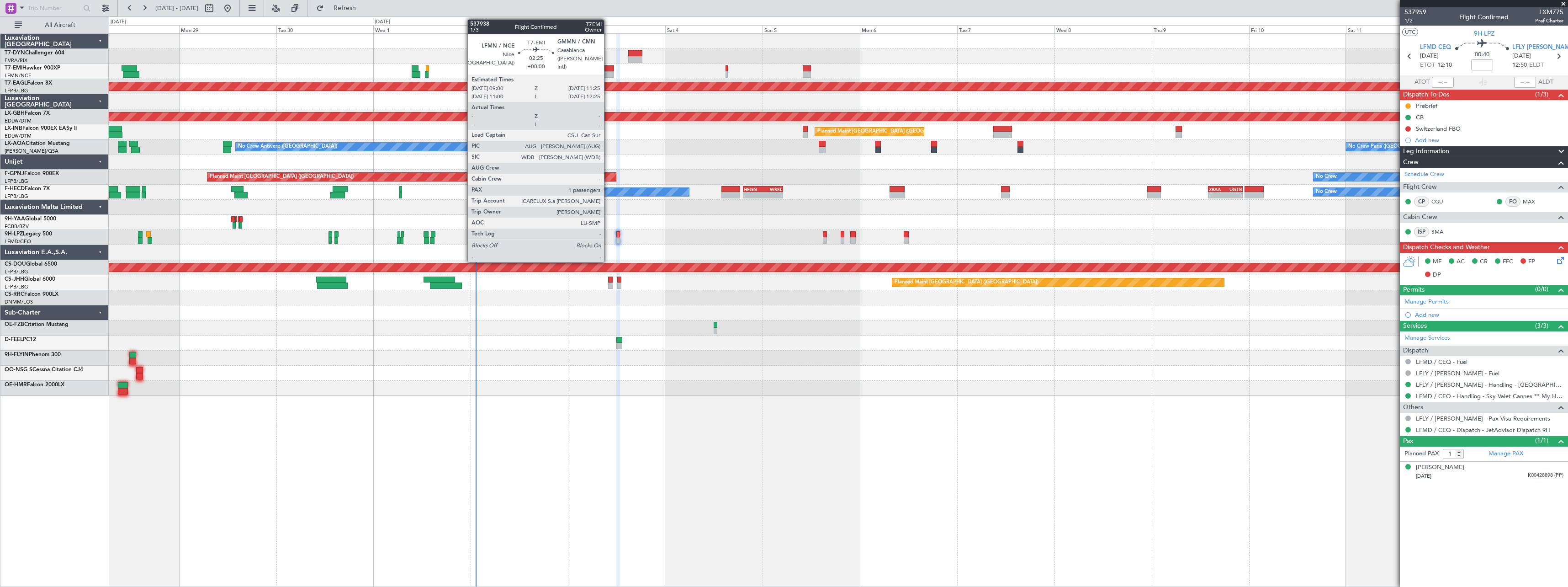
click at [608, 75] on div at bounding box center [609, 74] width 10 height 6
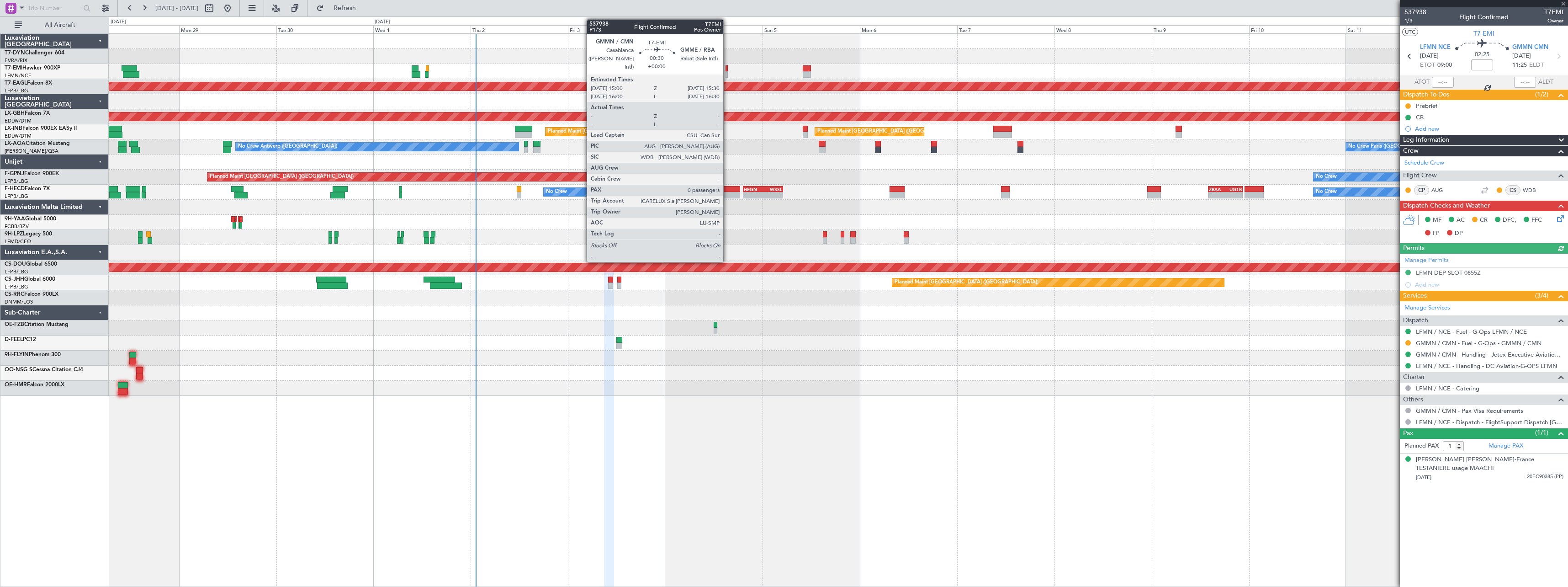
click at [727, 74] on div at bounding box center [727, 74] width 3 height 6
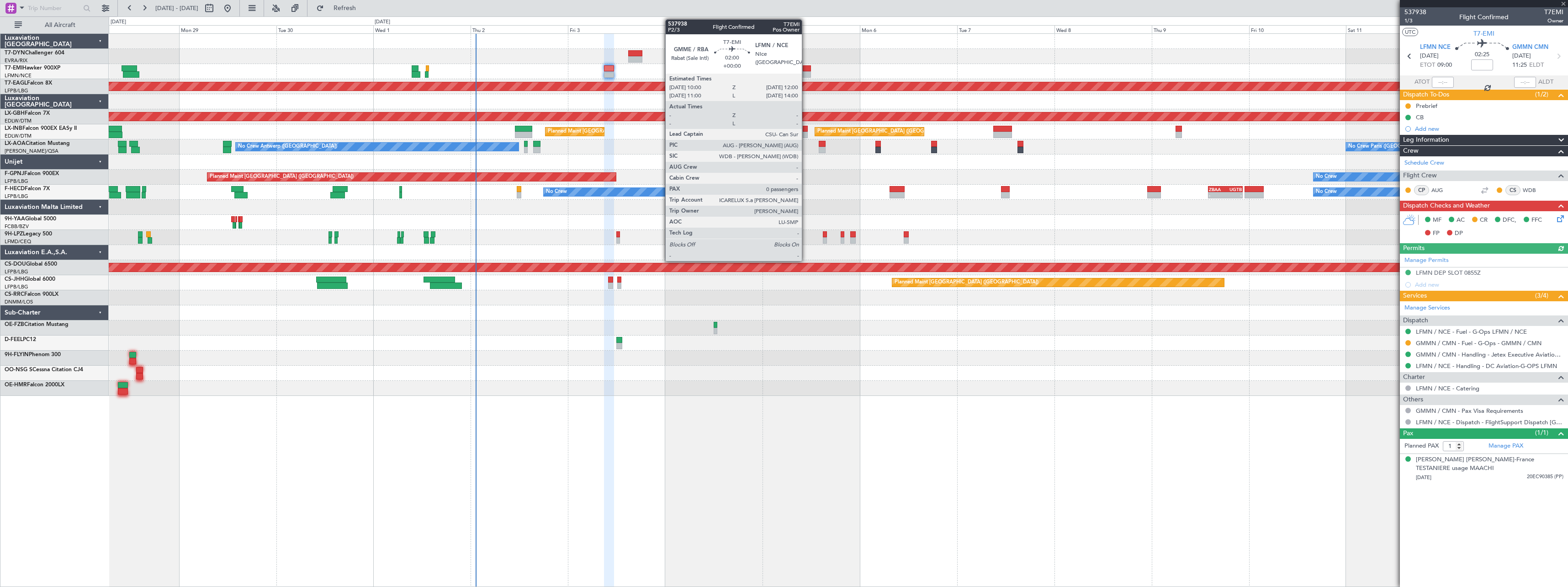
type input "0"
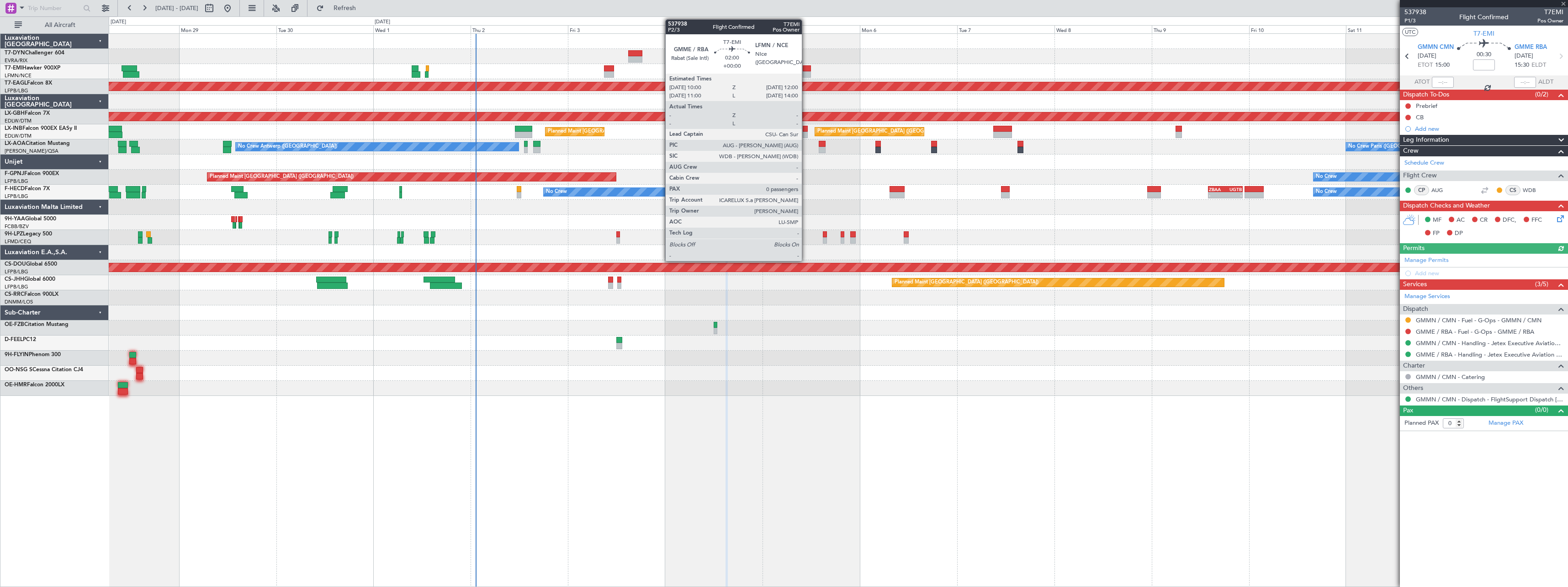
click at [806, 71] on div at bounding box center [806, 69] width 8 height 6
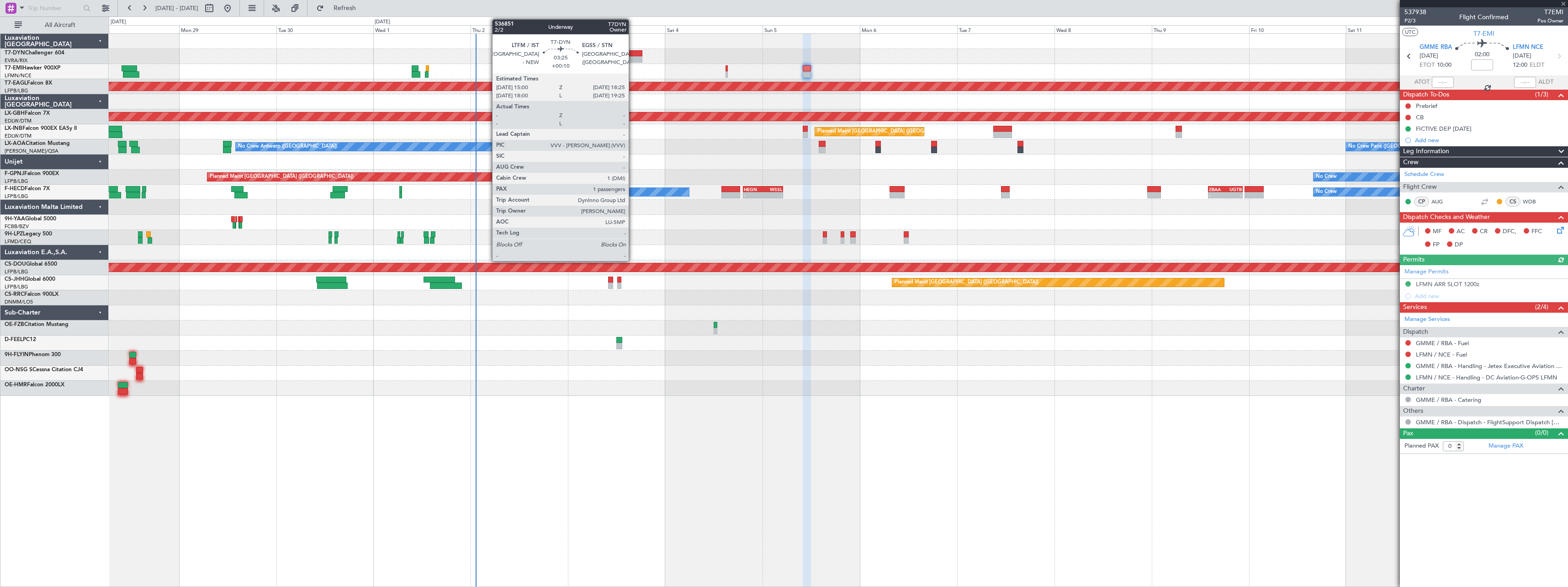
click at [632, 50] on div at bounding box center [635, 54] width 14 height 6
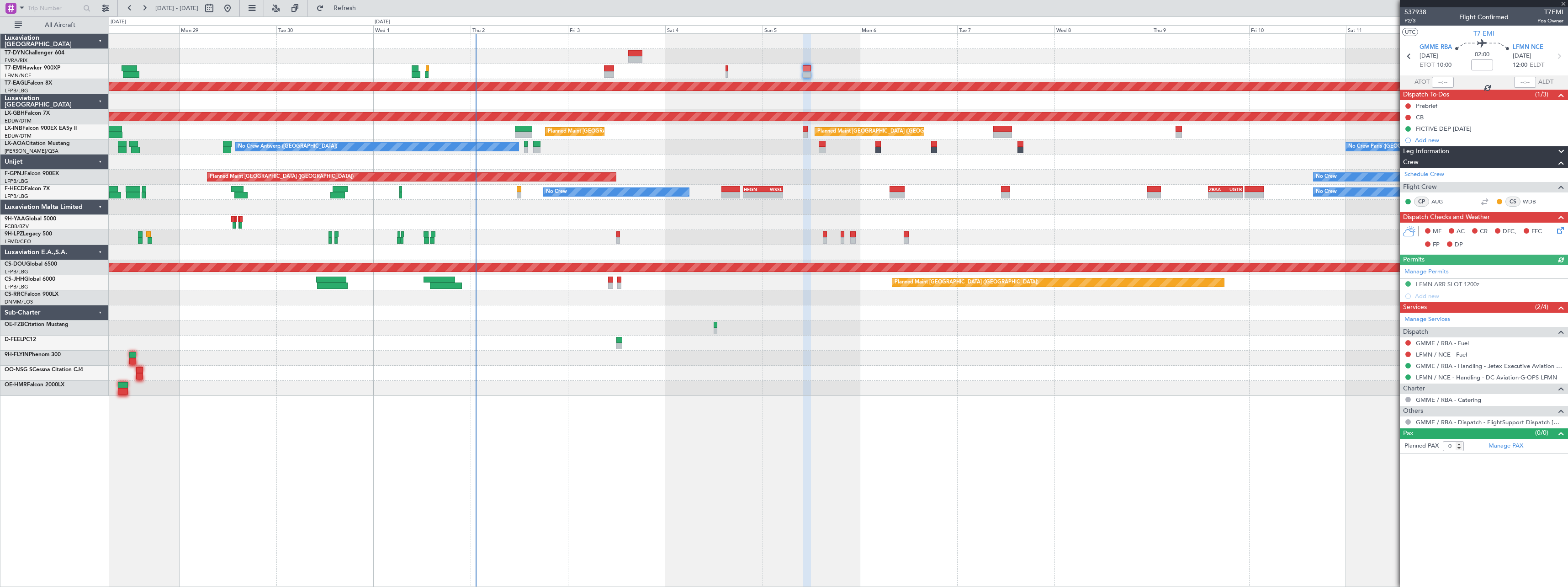
type input "+00:10"
type input "1"
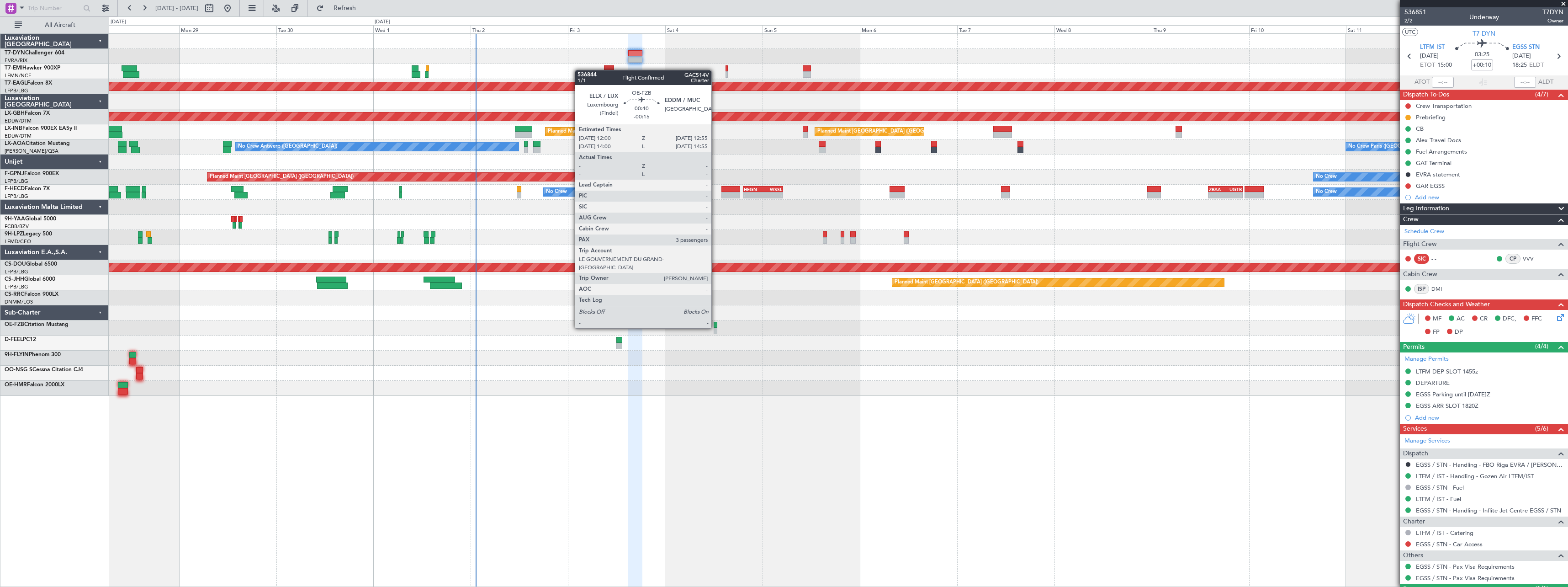
click at [716, 327] on div at bounding box center [716, 325] width 4 height 6
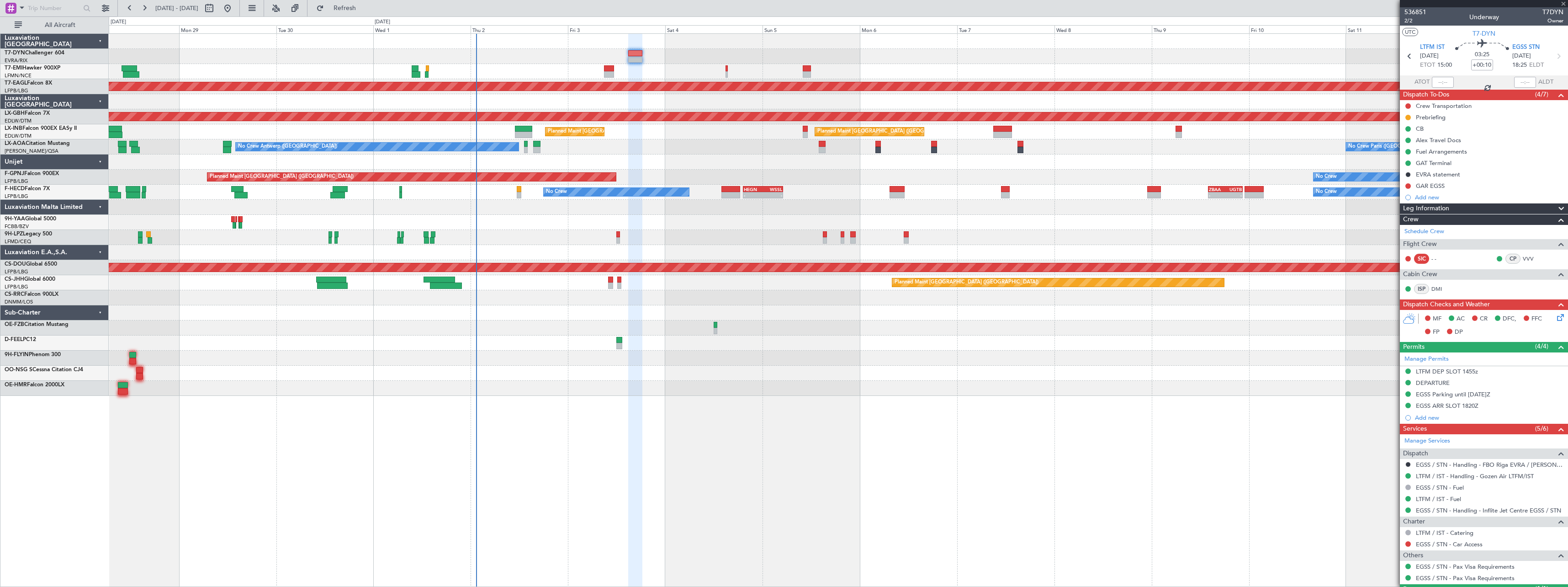
type input "-00:15"
type input "3"
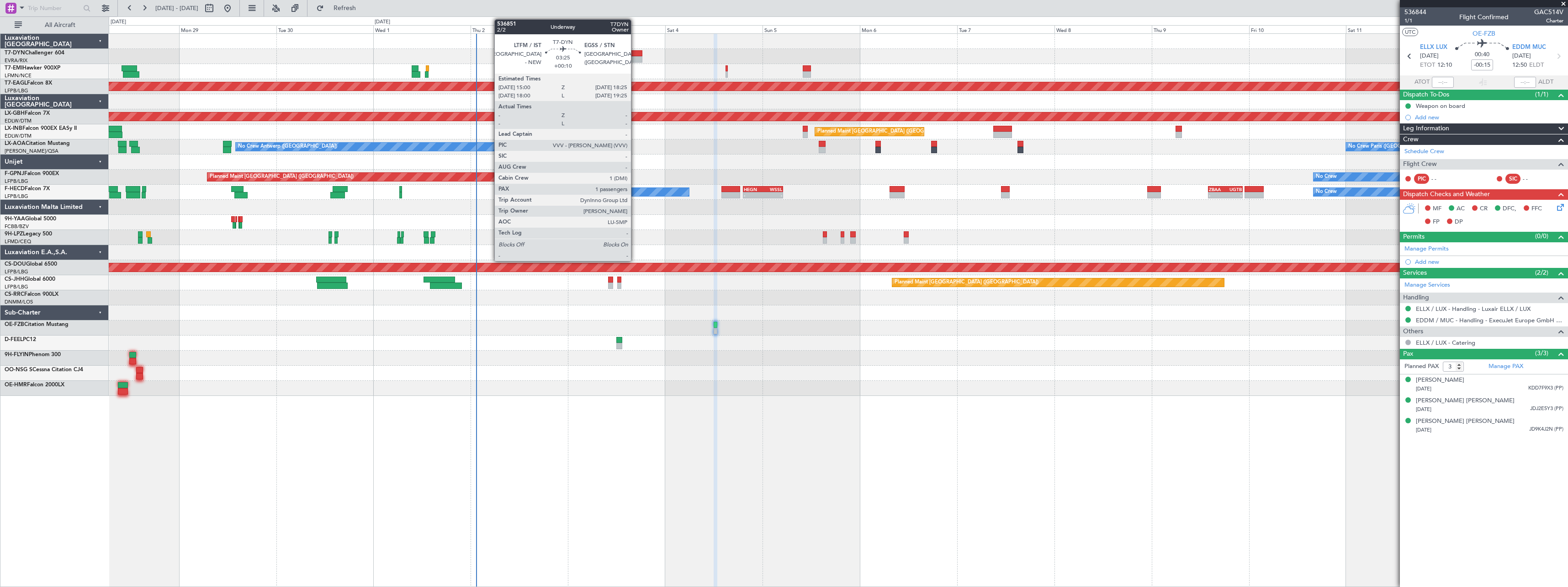
click at [635, 52] on div at bounding box center [635, 54] width 14 height 6
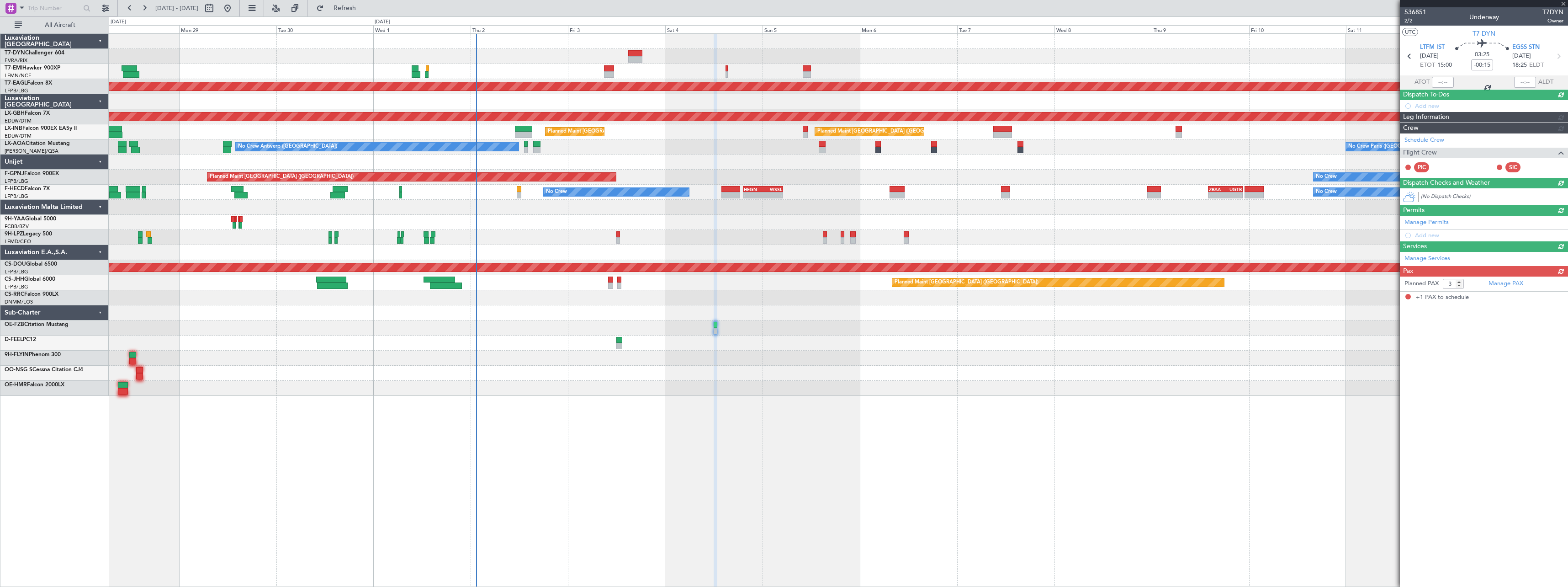
type input "+00:10"
type input "1"
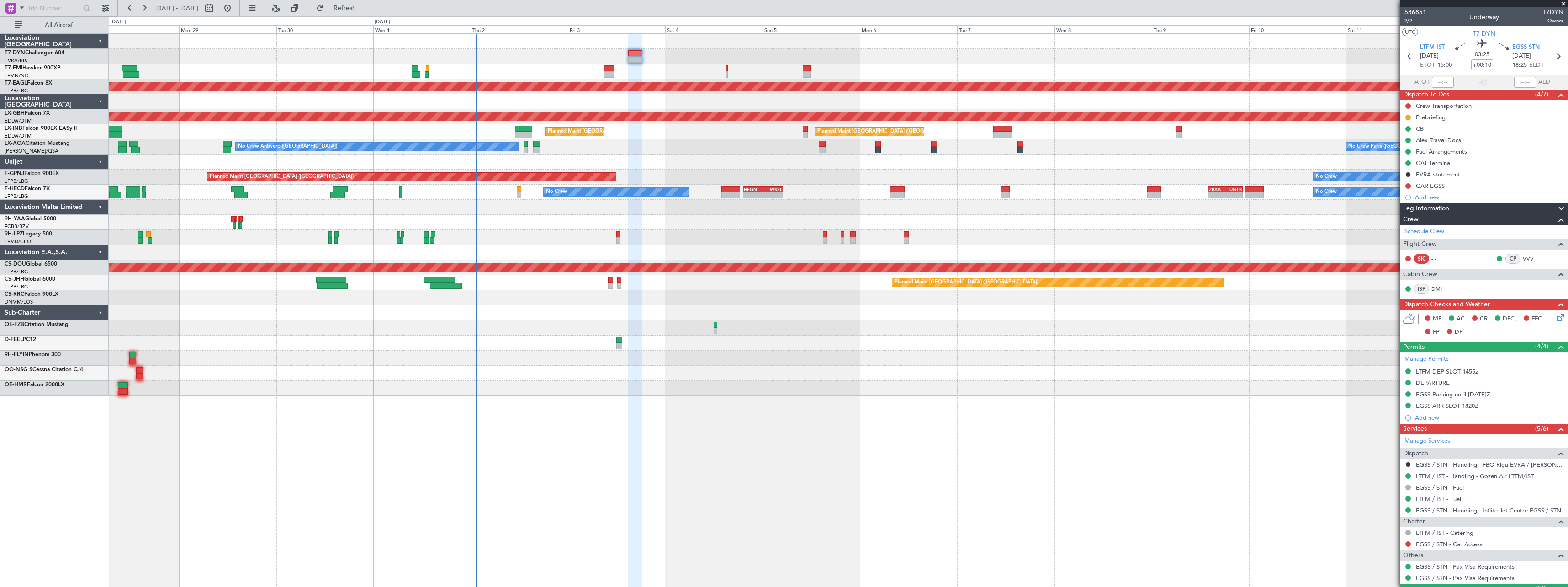
click at [1419, 11] on span "536851" at bounding box center [1415, 12] width 22 height 9
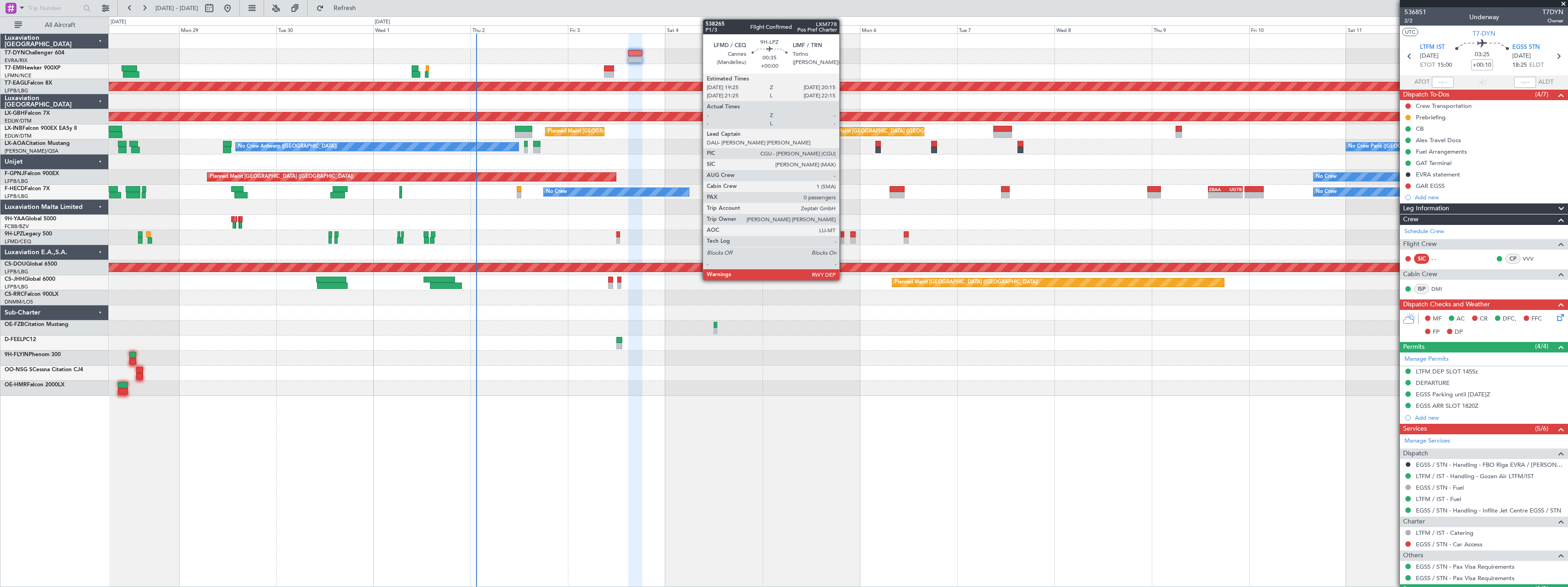
click at [844, 235] on div at bounding box center [842, 235] width 4 height 6
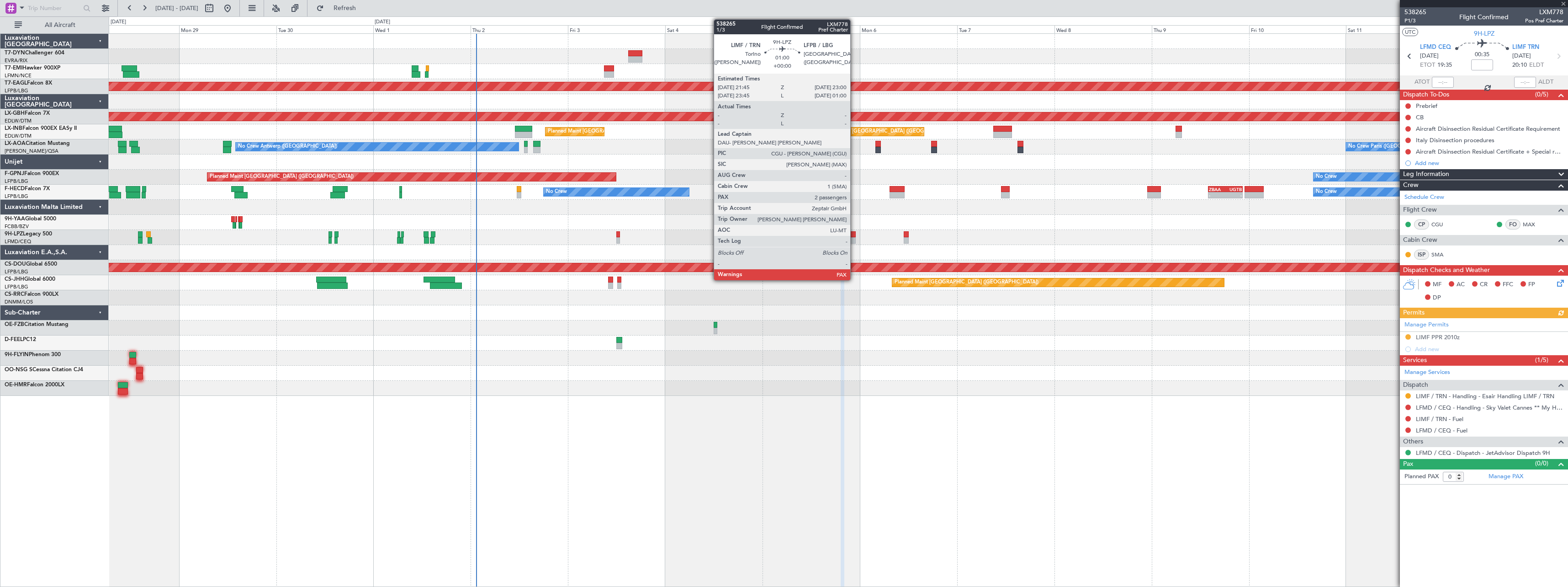
click at [854, 237] on div at bounding box center [852, 240] width 6 height 6
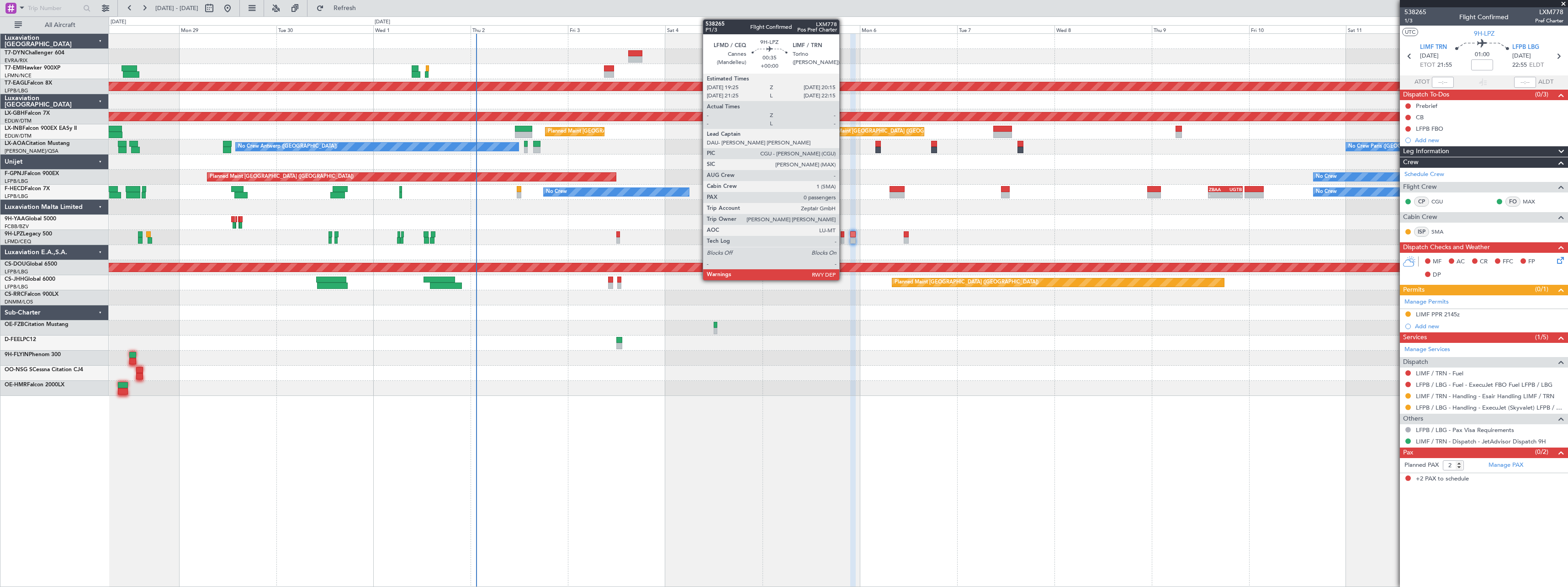
click at [844, 236] on div at bounding box center [842, 235] width 4 height 6
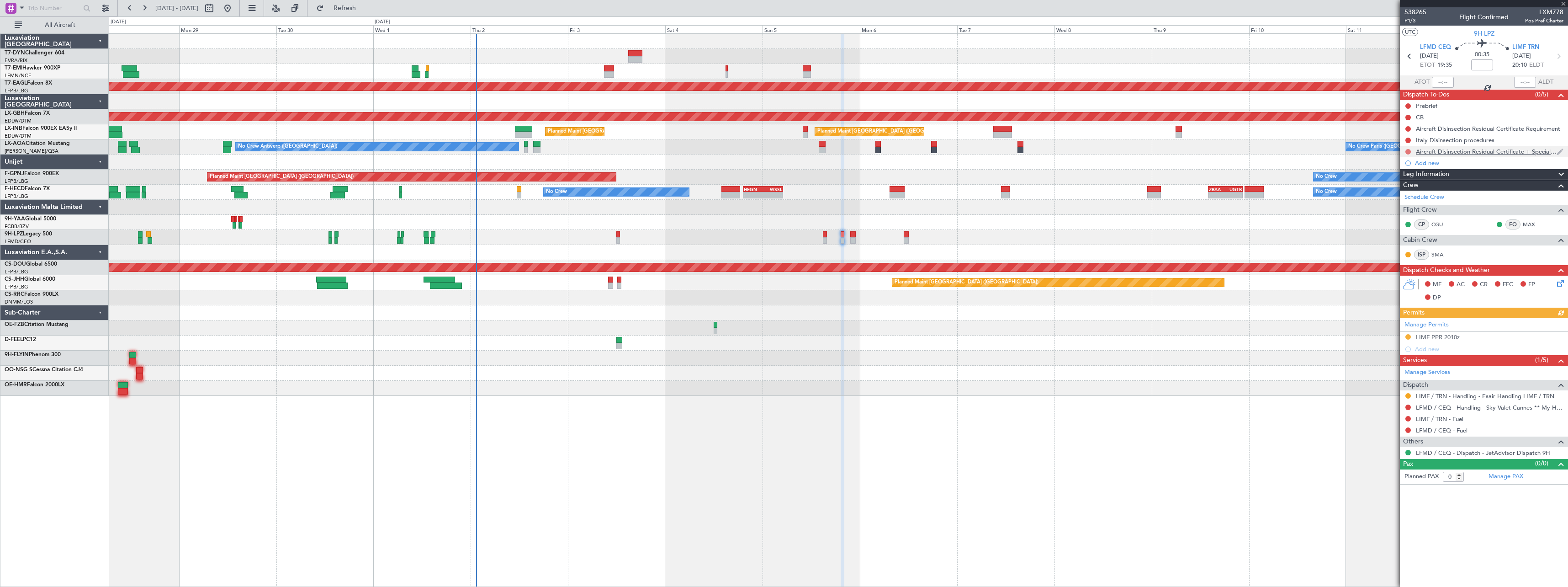
click at [1409, 153] on button at bounding box center [1408, 151] width 6 height 6
click at [1403, 179] on span "In Progress" at bounding box center [1412, 178] width 31 height 9
click at [1409, 139] on button at bounding box center [1408, 140] width 6 height 6
click at [1405, 166] on span "In Progress" at bounding box center [1412, 166] width 31 height 9
click at [1408, 127] on button at bounding box center [1408, 129] width 6 height 6
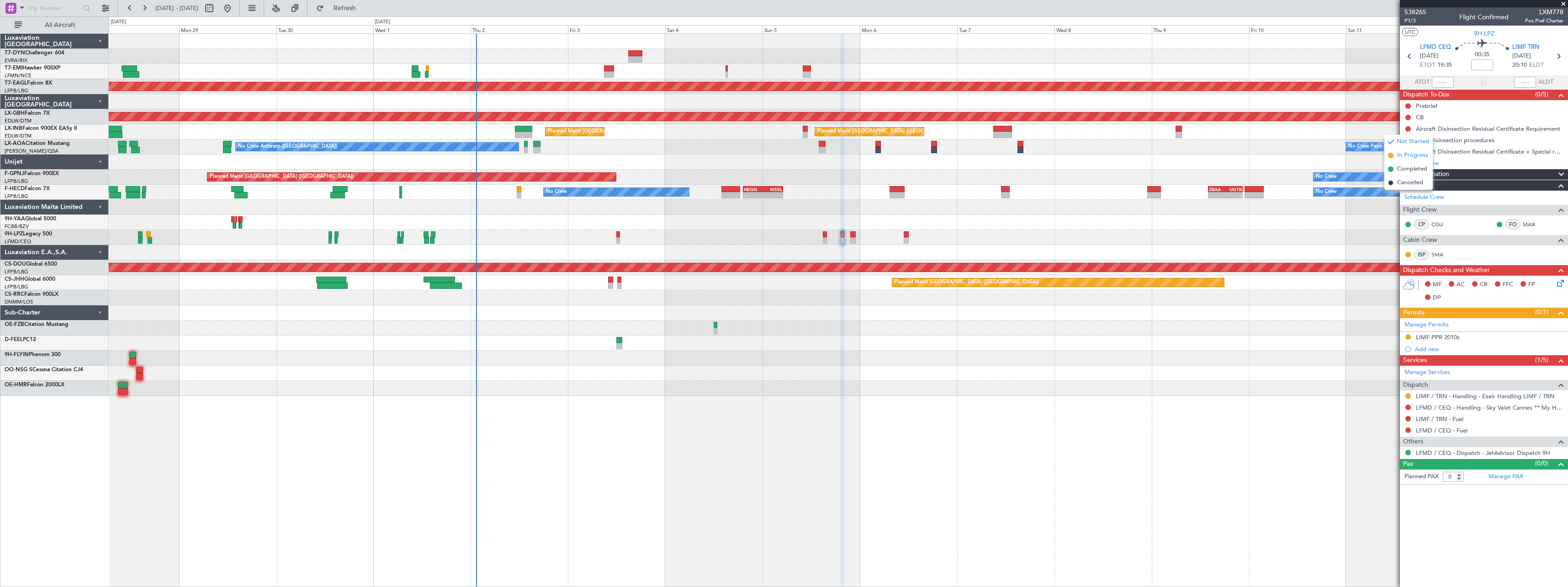
click at [1400, 156] on span "In Progress" at bounding box center [1412, 155] width 31 height 9
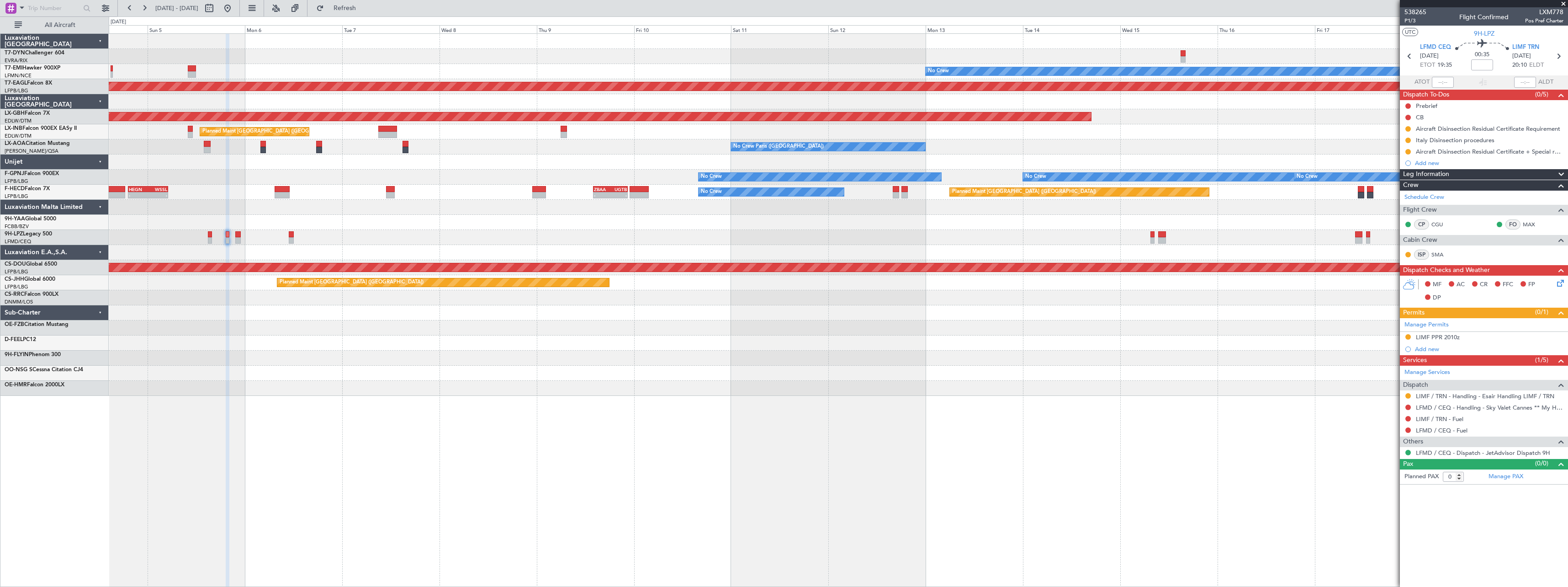
click at [307, 420] on div "No Crew Planned Maint Dubai (Al Maktoum Intl) Planned Maint Nurnberg Planned Ma…" at bounding box center [838, 310] width 1459 height 554
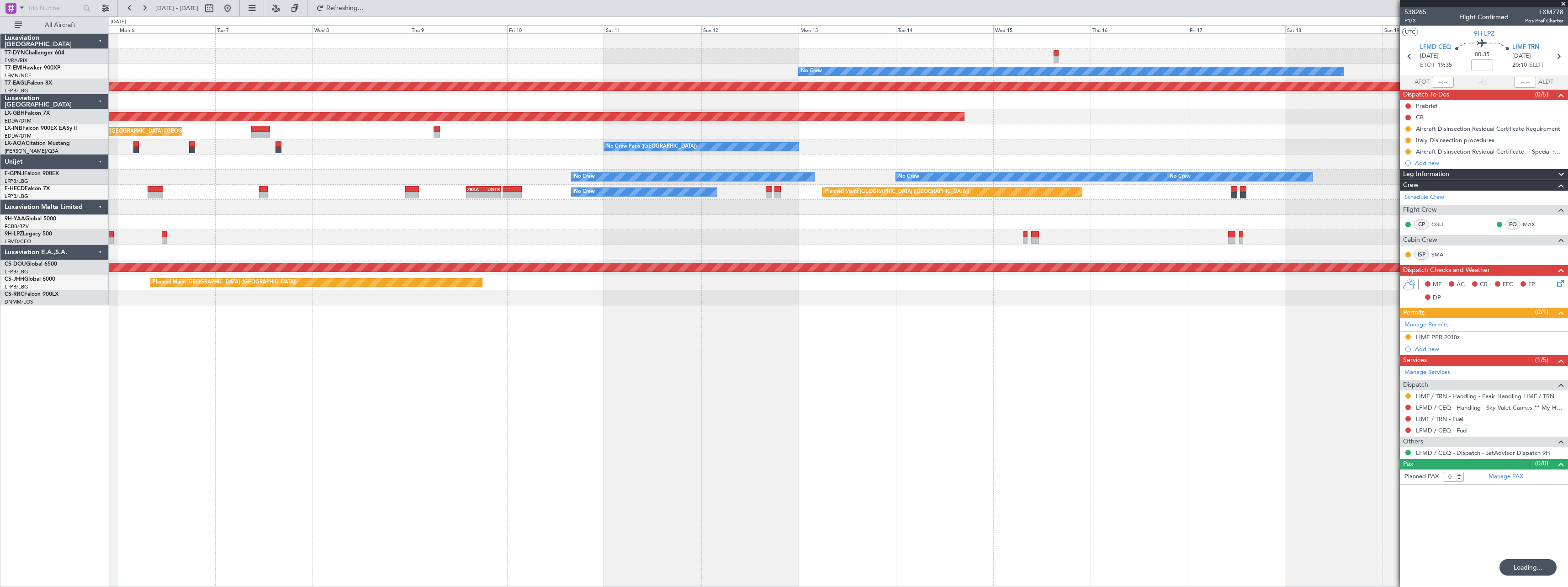
click at [691, 349] on div "No Crew Planned Maint Dubai (Al Maktoum Intl) Planned Maint Nurnberg Planned Ma…" at bounding box center [838, 310] width 1459 height 554
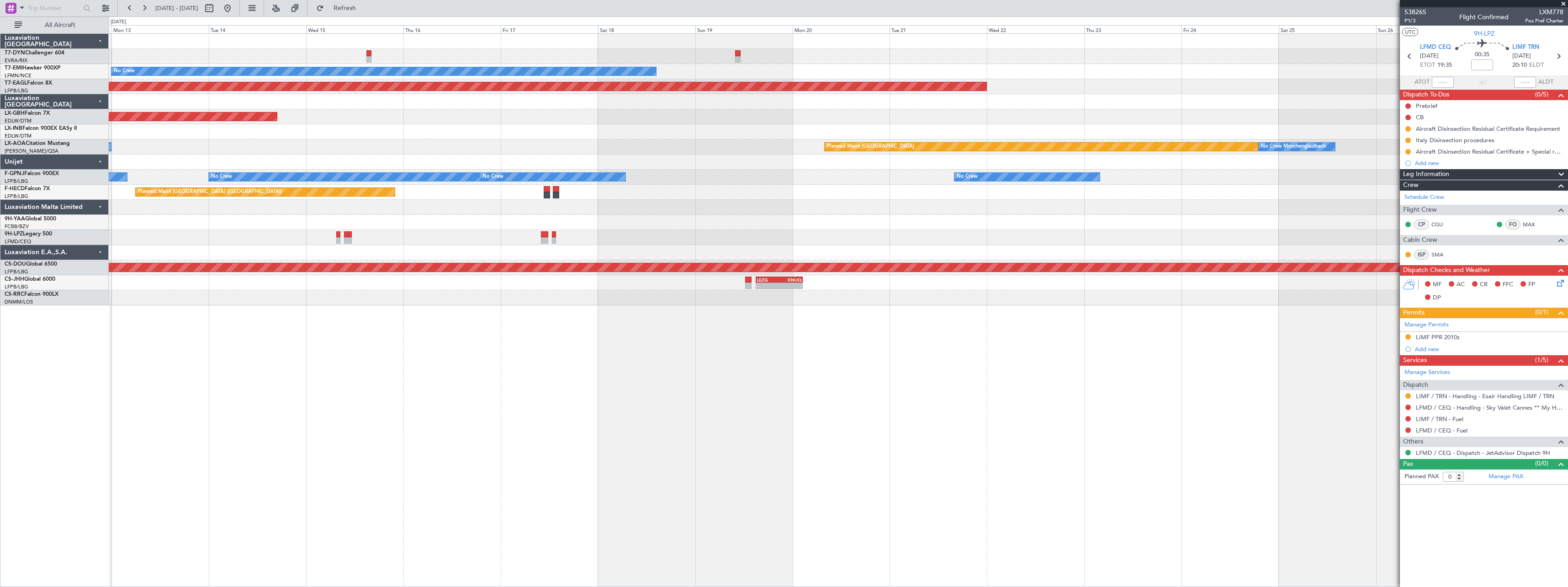
click at [825, 381] on div "No Crew Planned Maint Dubai (Al Maktoum Intl) Planned Maint Nurnberg No Crew Pa…" at bounding box center [838, 310] width 1459 height 554
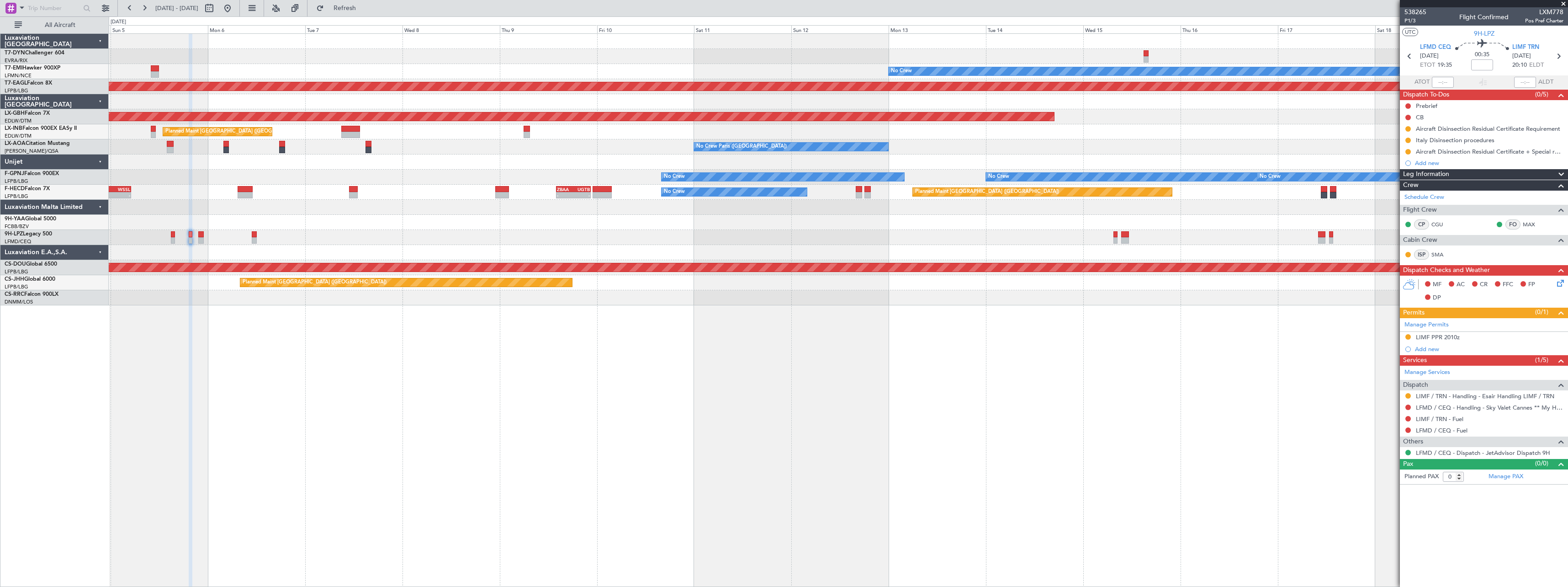
click at [1039, 315] on div "No Crew Planned Maint Dubai (Al Maktoum Intl) Planned Maint Nurnberg Planned Ma…" at bounding box center [838, 310] width 1459 height 554
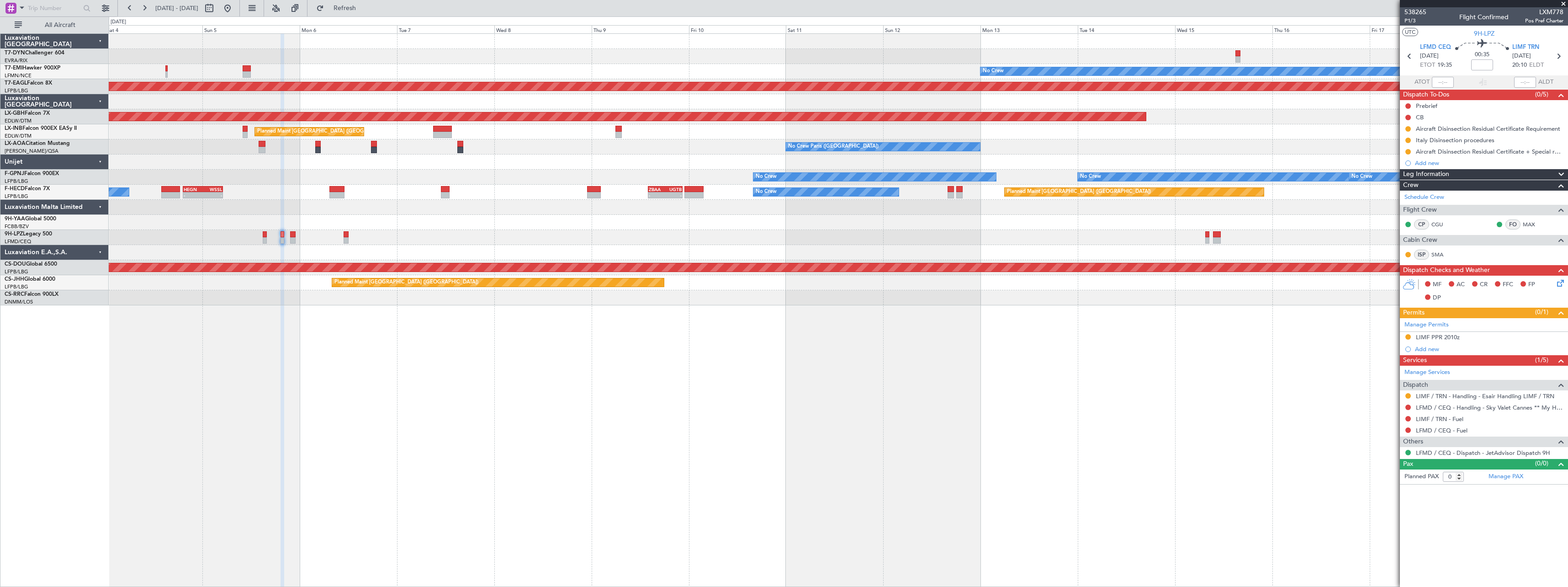
click at [472, 220] on div at bounding box center [838, 223] width 1458 height 15
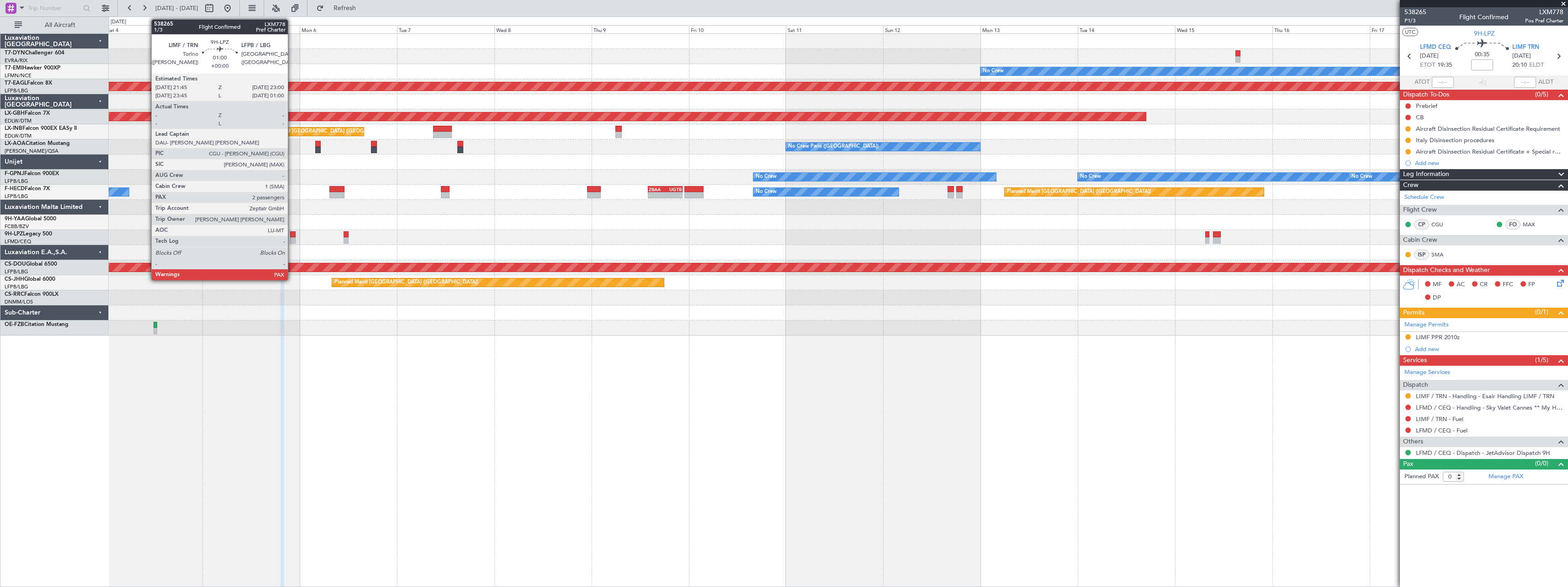
click at [292, 235] on div at bounding box center [292, 235] width 6 height 6
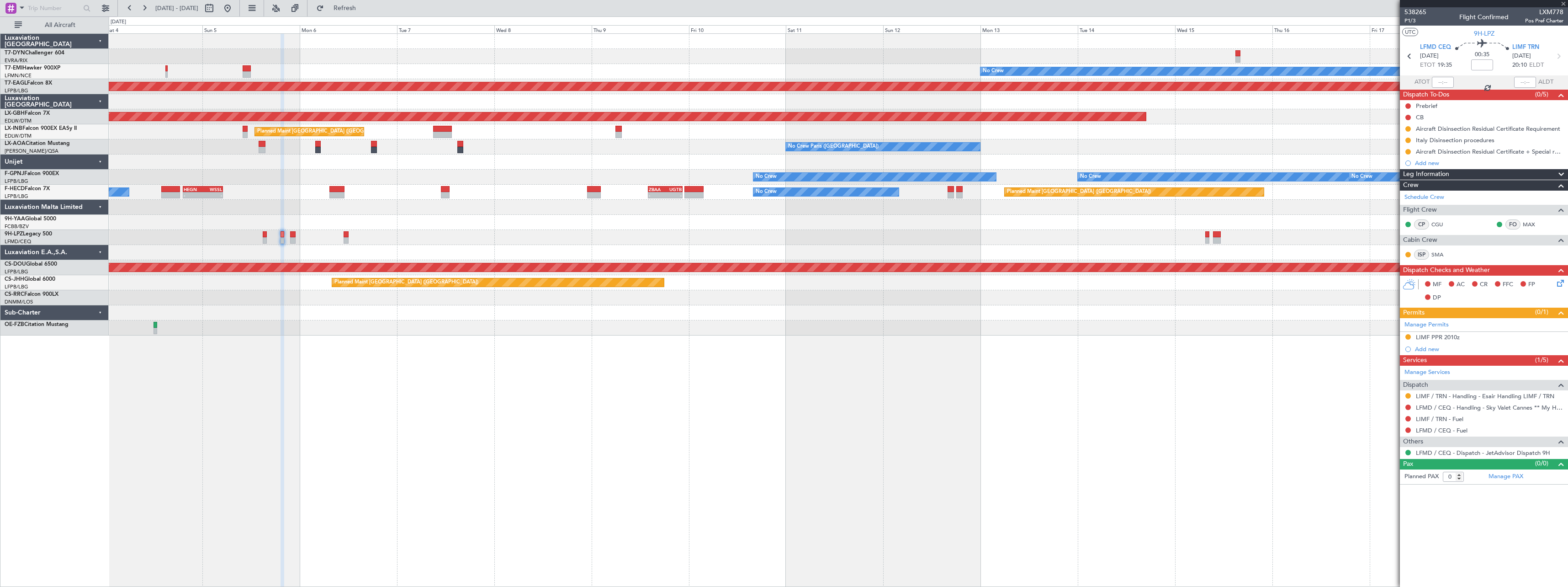
type input "2"
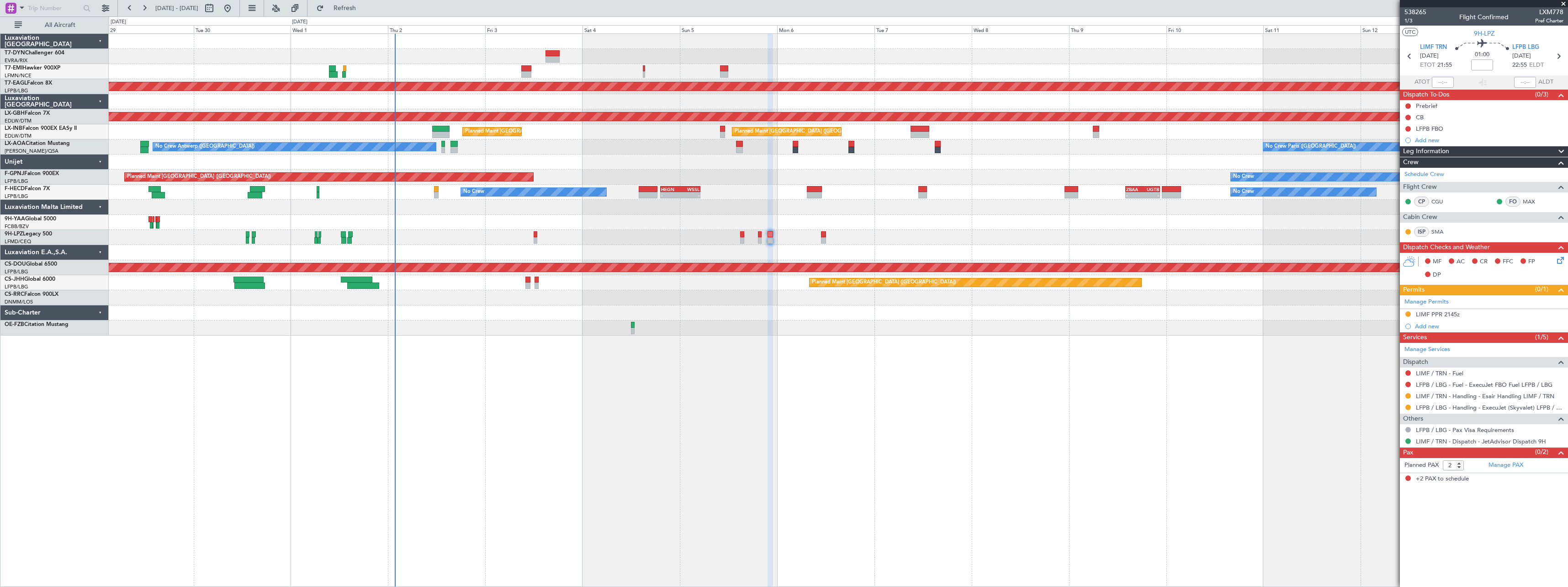
click at [765, 195] on div "No Crew Planned Maint [GEOGRAPHIC_DATA] ([GEOGRAPHIC_DATA]) No Crew - - HEGN 19…" at bounding box center [838, 192] width 1458 height 15
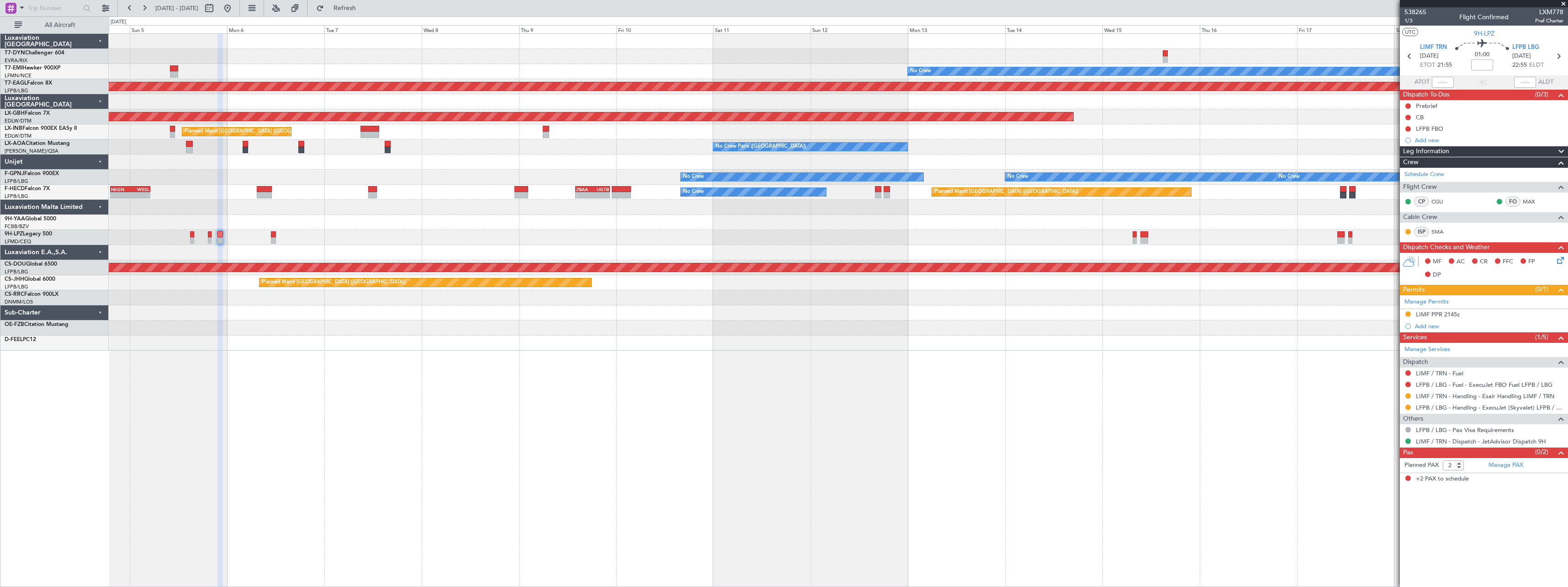
click at [597, 256] on div "No Crew Planned Maint [GEOGRAPHIC_DATA] (Al Maktoum Intl) Planned Maint Nurnber…" at bounding box center [838, 192] width 1458 height 317
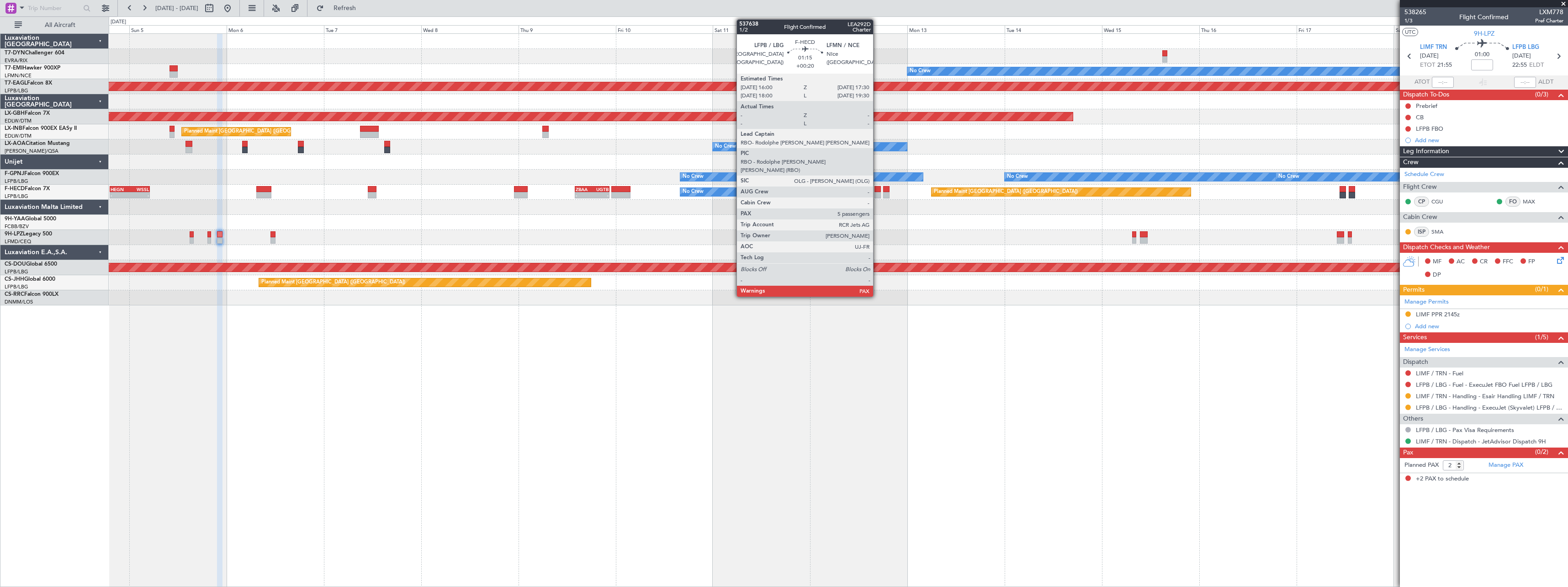
click at [877, 194] on div at bounding box center [878, 195] width 6 height 6
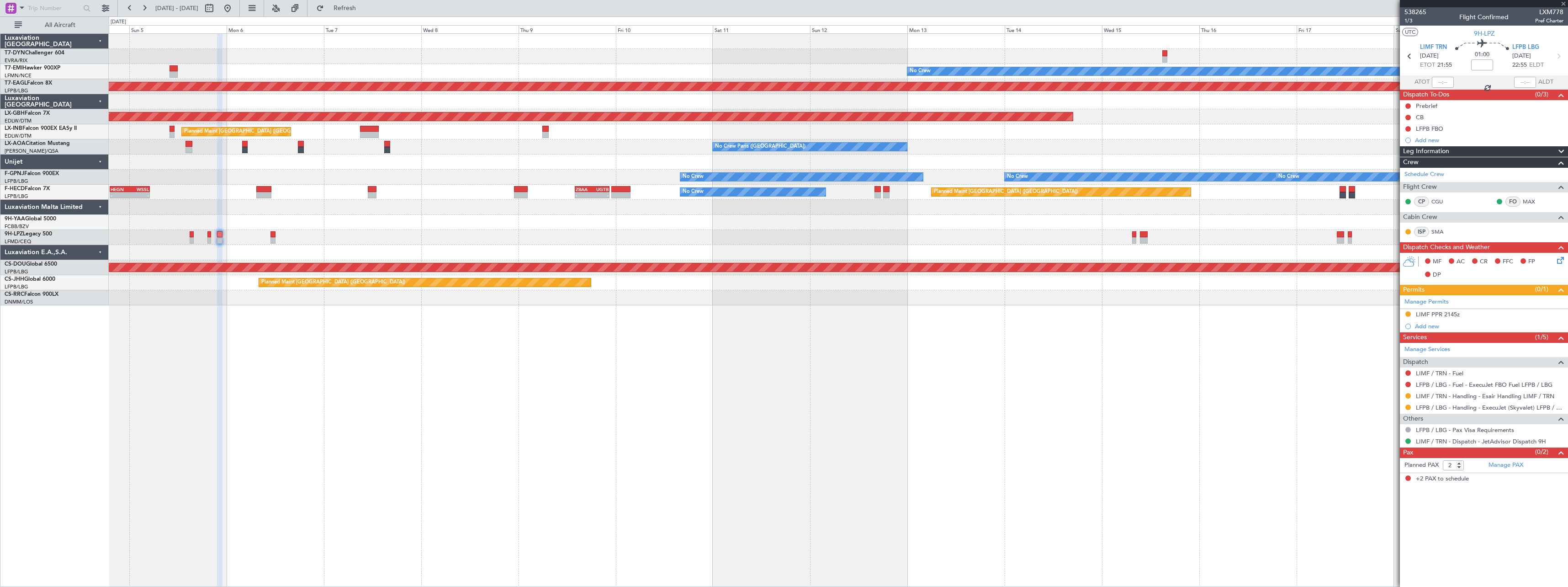
type input "+00:20"
type input "5"
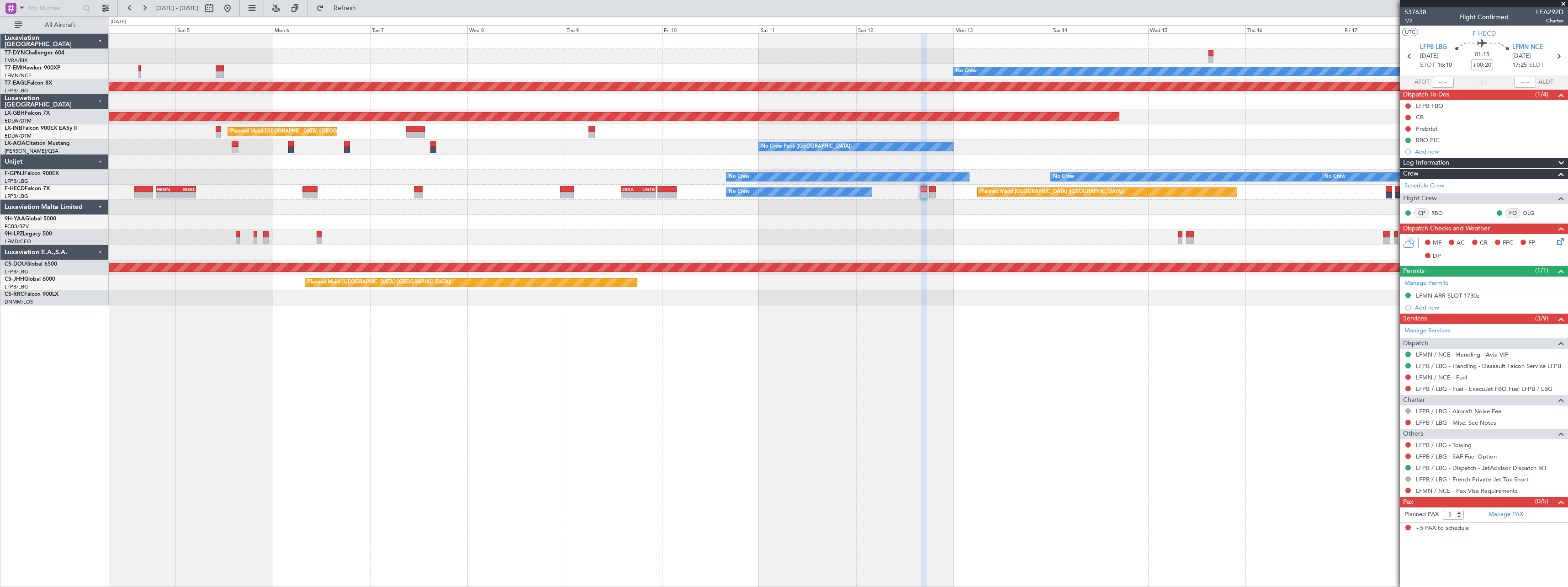
click at [371, 330] on div "No Crew Planned Maint [GEOGRAPHIC_DATA] (Al Maktoum Intl) Planned Maint Nurnber…" at bounding box center [838, 310] width 1459 height 554
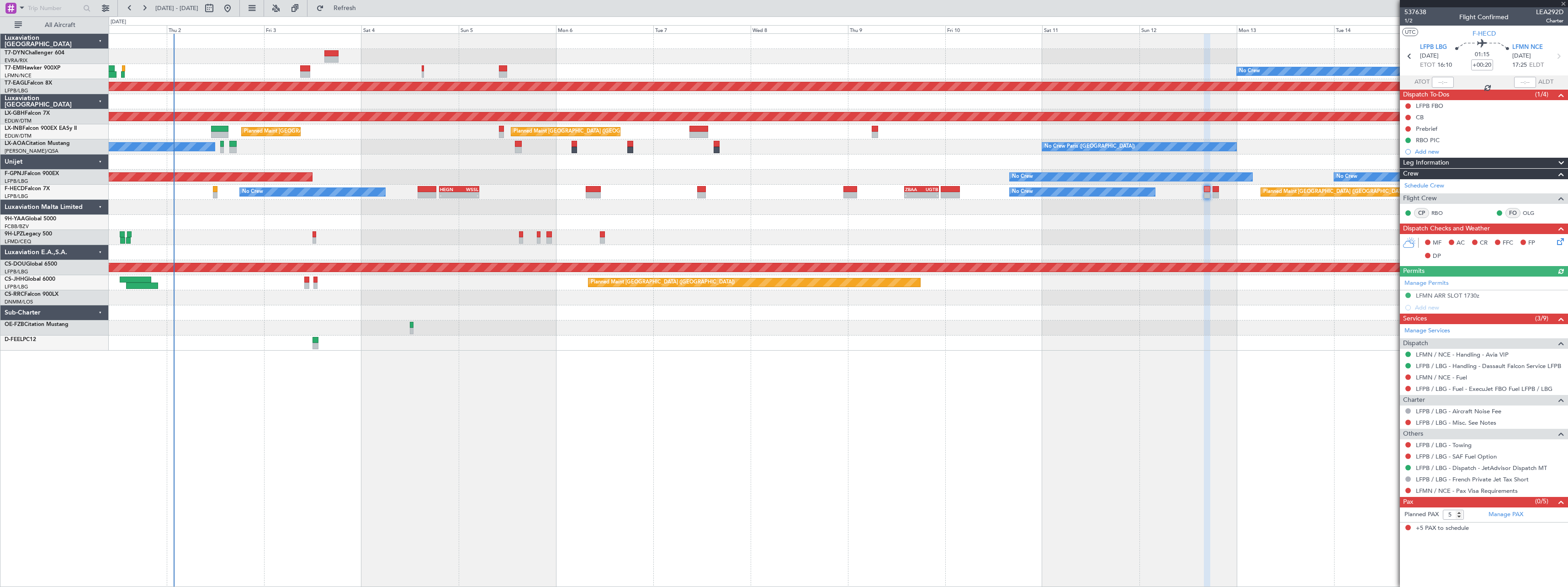
click at [589, 167] on div "No Crew Planned Maint [GEOGRAPHIC_DATA] (Al Maktoum Intl) Planned Maint Nurnber…" at bounding box center [838, 192] width 1458 height 317
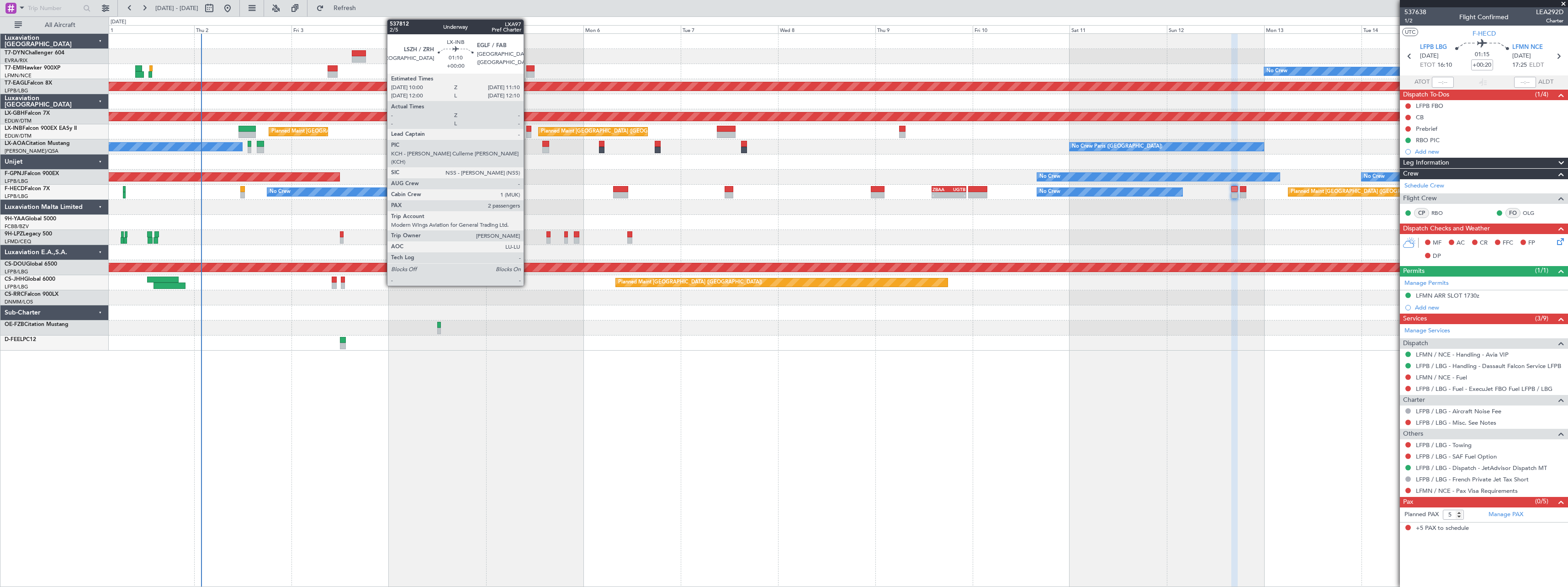
click at [528, 129] on div at bounding box center [529, 129] width 5 height 6
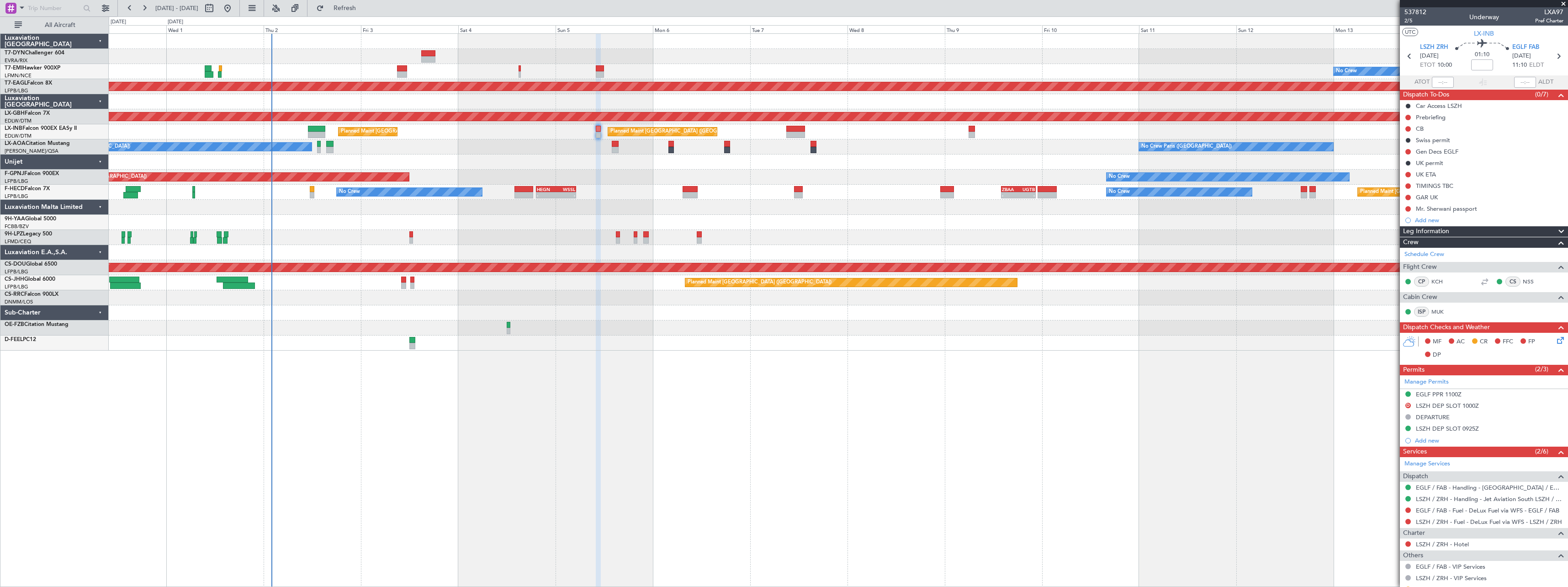
click at [585, 188] on div "No Crew Planned Maint [GEOGRAPHIC_DATA] (Al Maktoum Intl) Planned Maint Nurnber…" at bounding box center [838, 192] width 1458 height 317
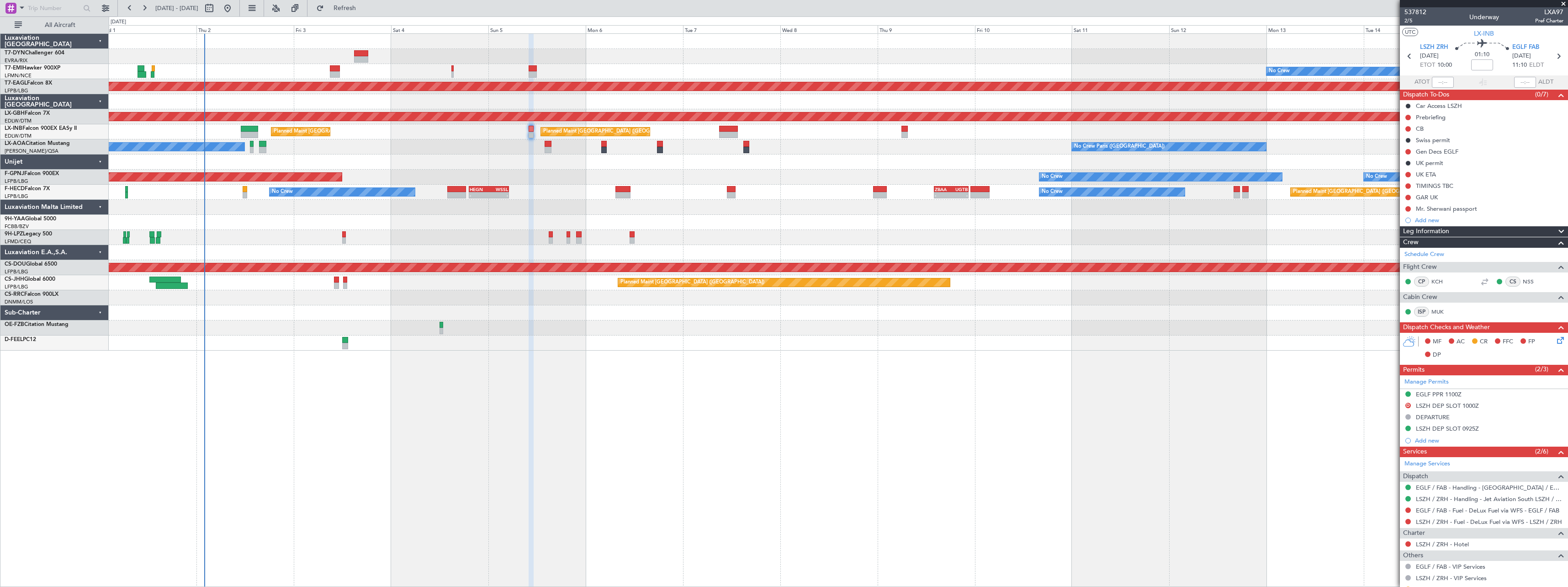
click at [760, 202] on div "No Crew Planned Maint [GEOGRAPHIC_DATA] (Al Maktoum Intl) Planned Maint Nurnber…" at bounding box center [838, 192] width 1458 height 317
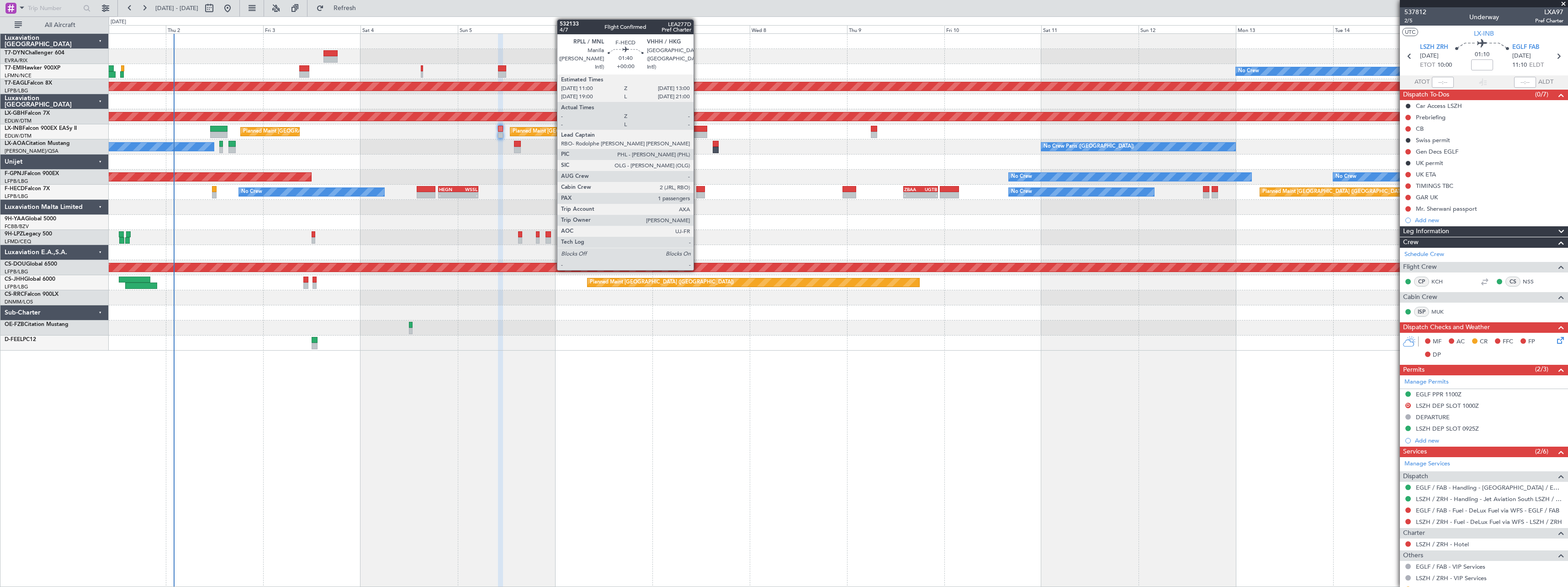
click at [697, 192] on div at bounding box center [700, 189] width 8 height 6
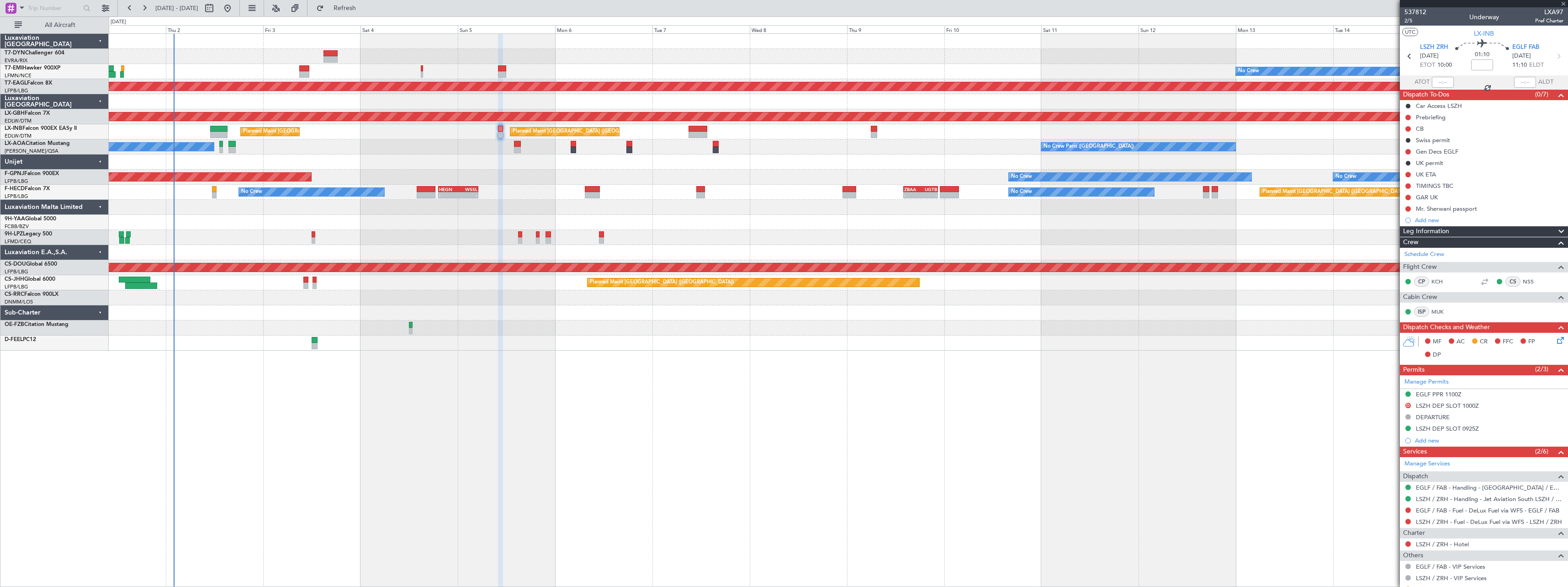
type input "1"
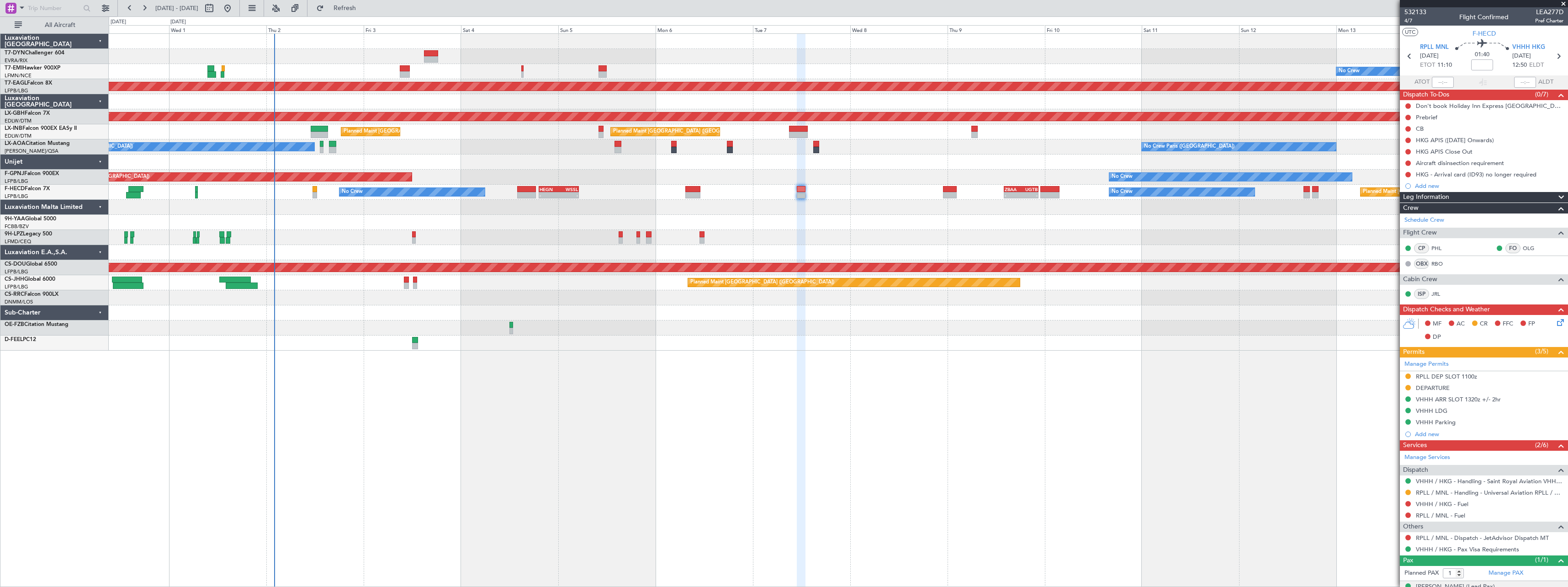
click at [601, 198] on div "No Crew Planned Maint [GEOGRAPHIC_DATA] ([GEOGRAPHIC_DATA]) No Crew - - HEGN 19…" at bounding box center [838, 192] width 1458 height 15
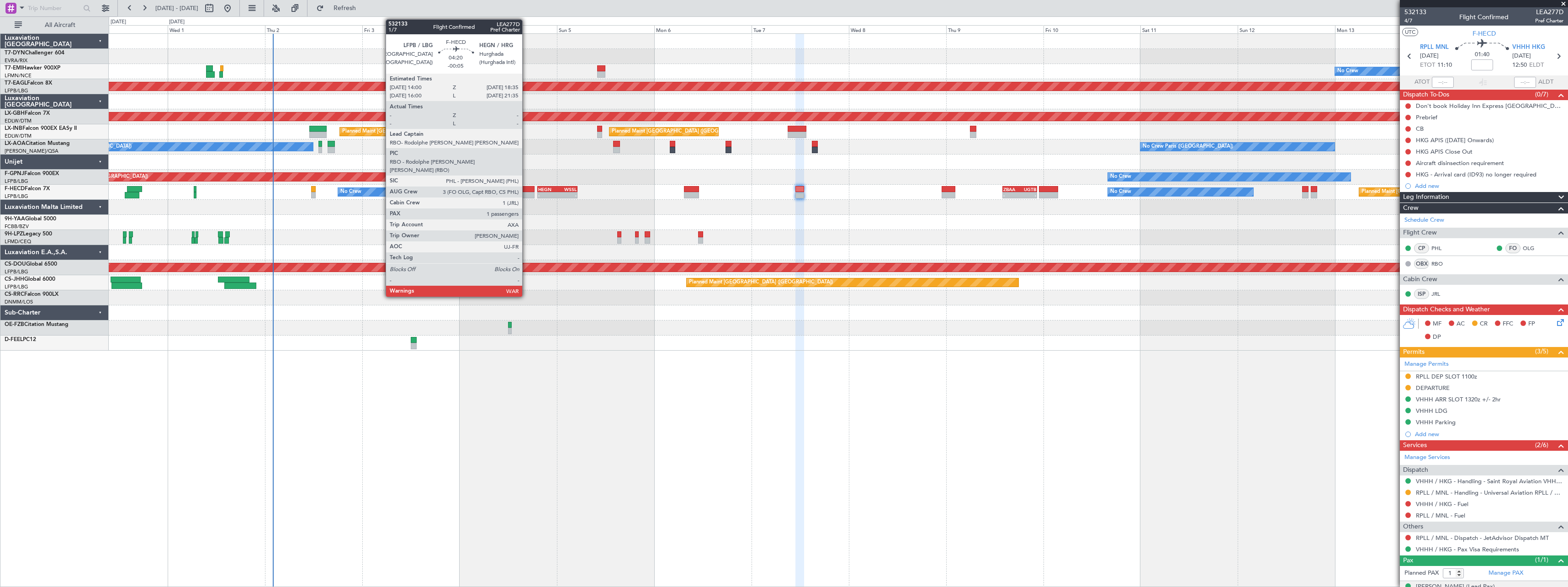
click at [526, 194] on div at bounding box center [525, 195] width 19 height 6
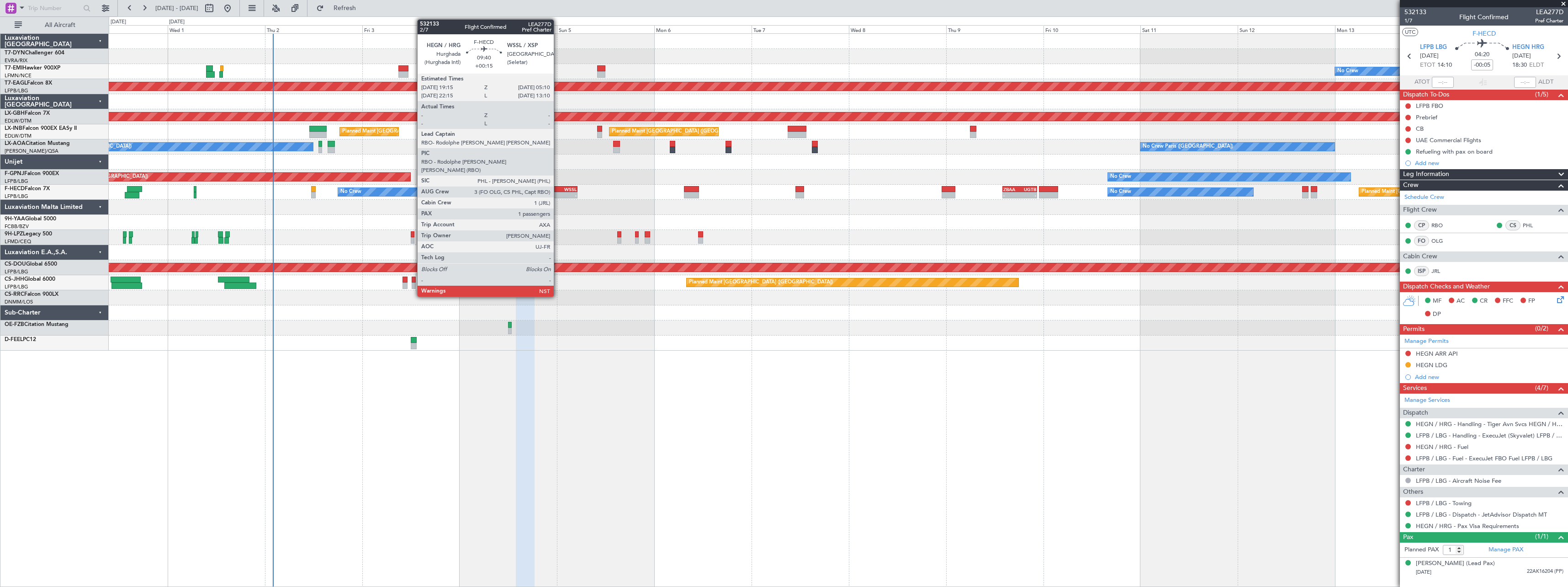
click at [558, 190] on div "WSSL" at bounding box center [567, 189] width 19 height 6
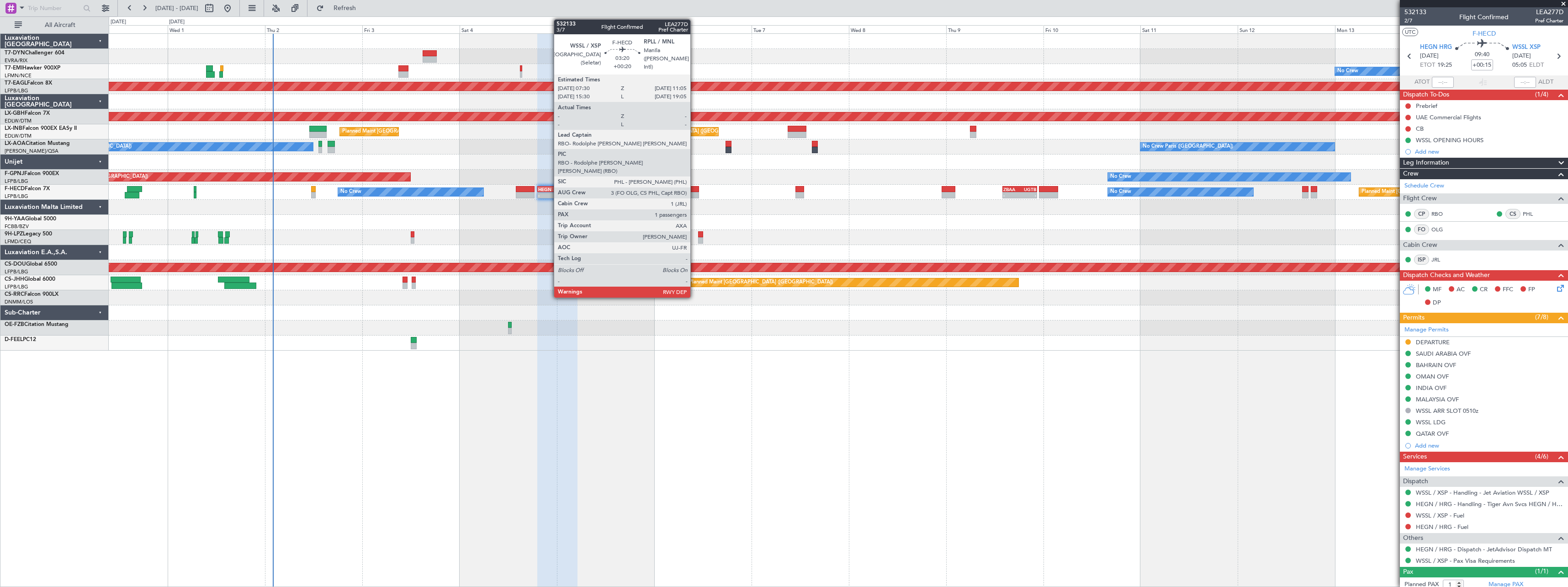
click at [694, 190] on div at bounding box center [691, 189] width 14 height 6
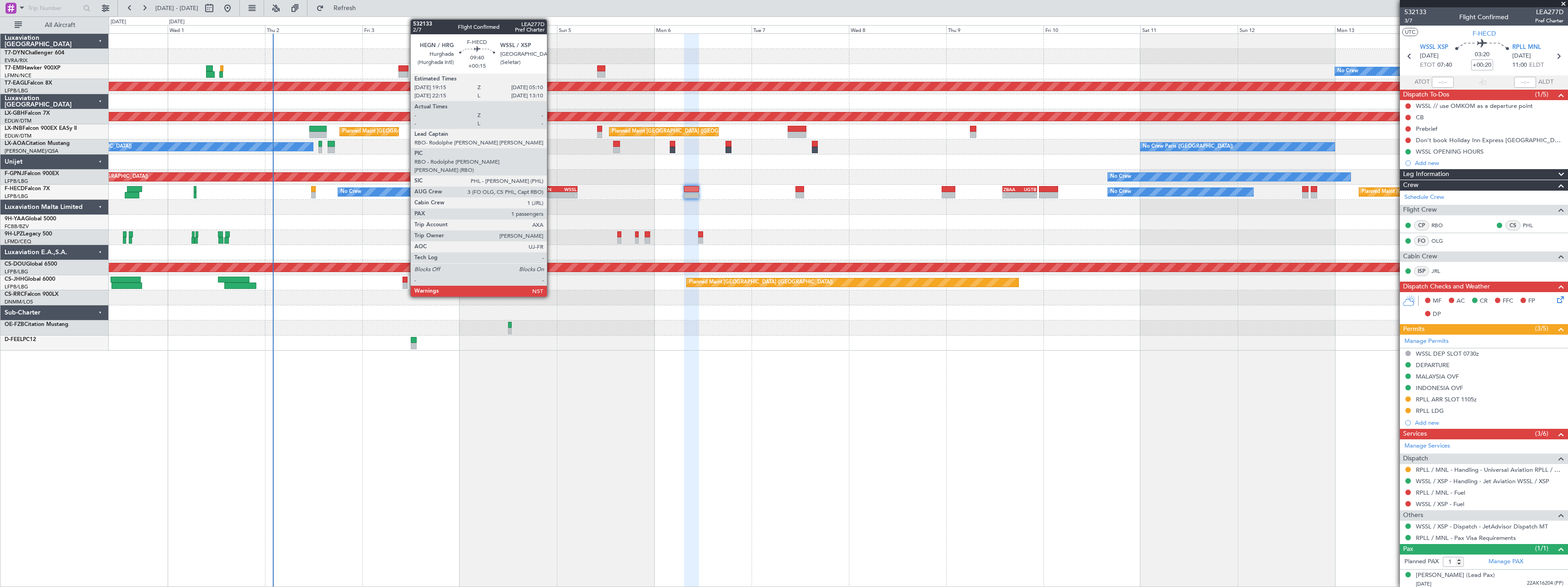
click at [551, 189] on div "HEGN" at bounding box center [547, 189] width 19 height 6
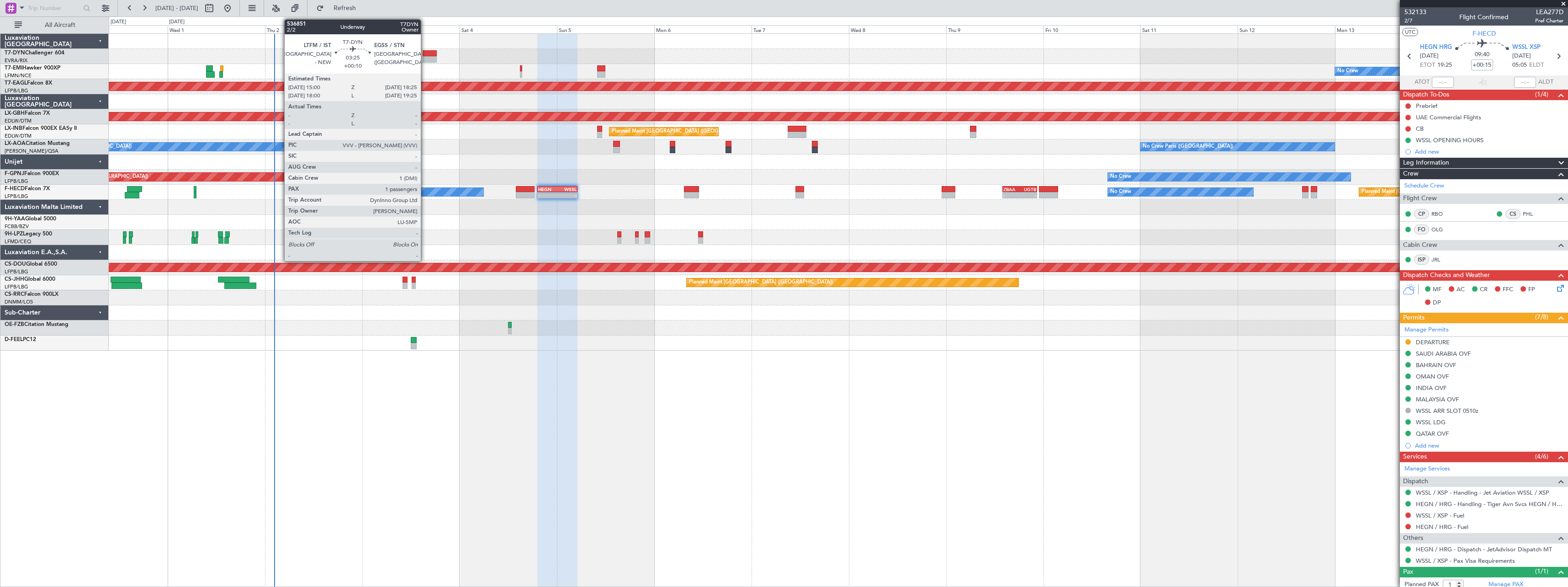
click at [425, 52] on div at bounding box center [430, 54] width 14 height 6
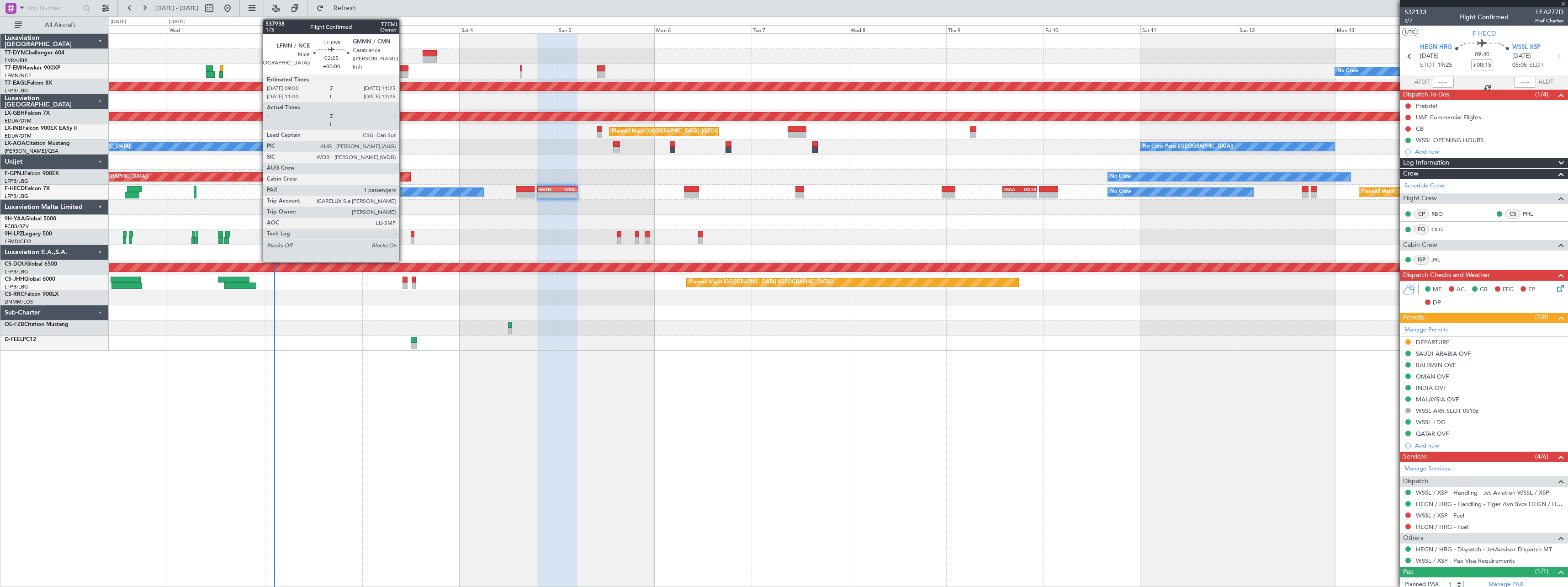
type input "+00:10"
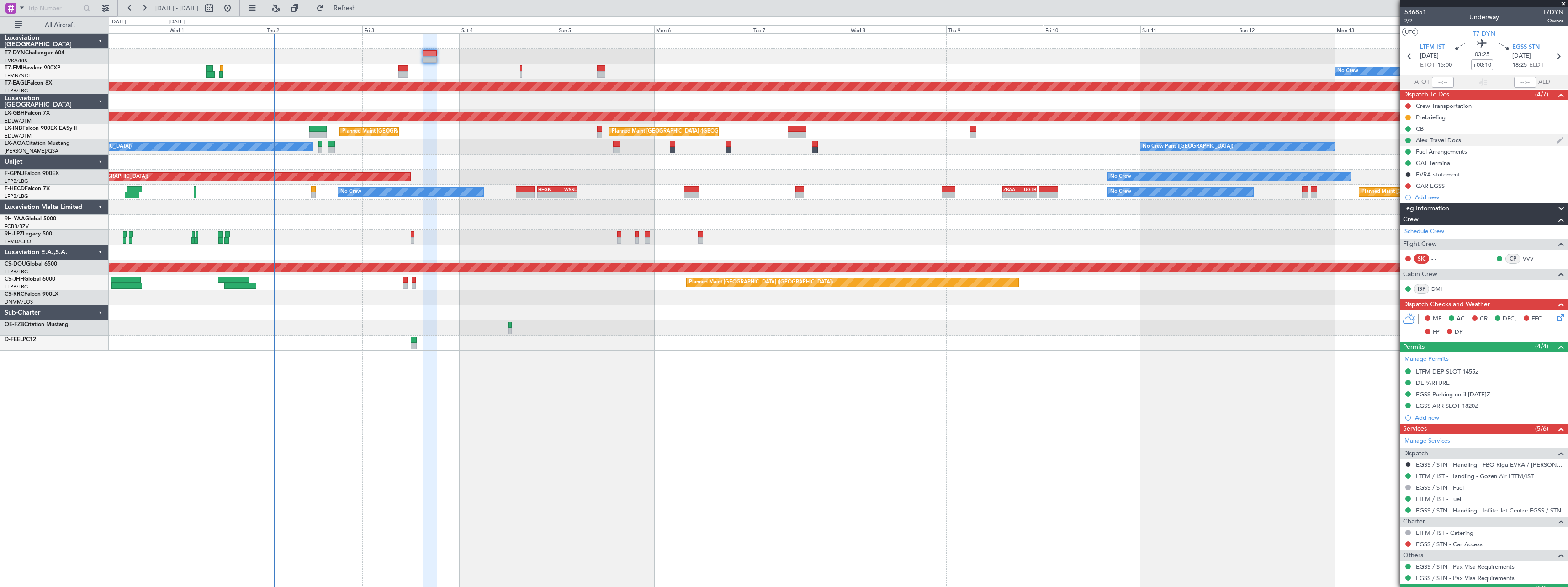
click at [1490, 140] on div "Alex Travel Docs" at bounding box center [1484, 140] width 168 height 11
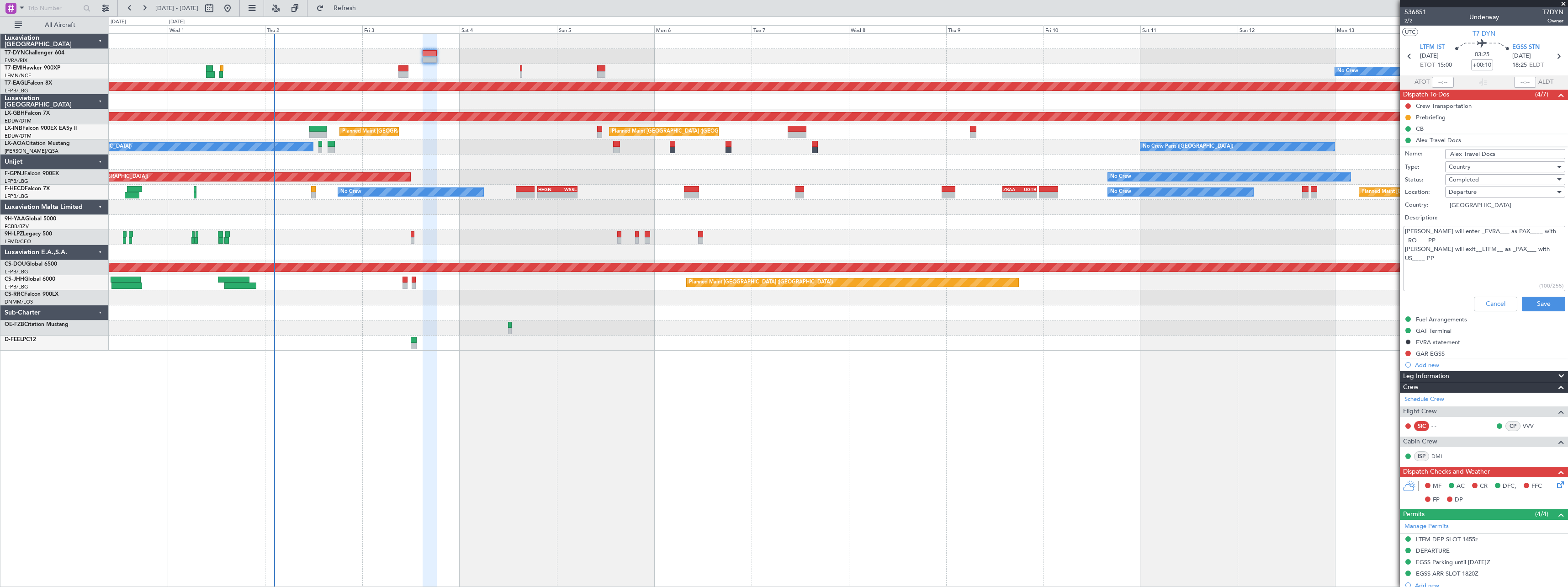
click at [1463, 230] on textarea "Alex will enter _EVRA___ as PAX____ with _RO___ PP Alex will exit__LTFM__ as _P…" at bounding box center [1484, 259] width 162 height 66
click at [1530, 234] on textarea "Alex will enter _EGSS___ as PAX____ with _RO___ PP Alex will exit__LTFM__ as _P…" at bounding box center [1484, 259] width 162 height 66
type textarea "Alex will enter _EGSS___ as PAX____ with _US___ PP Alex will exit__LTFM__ as _P…"
click at [1535, 303] on button "Save" at bounding box center [1543, 304] width 43 height 15
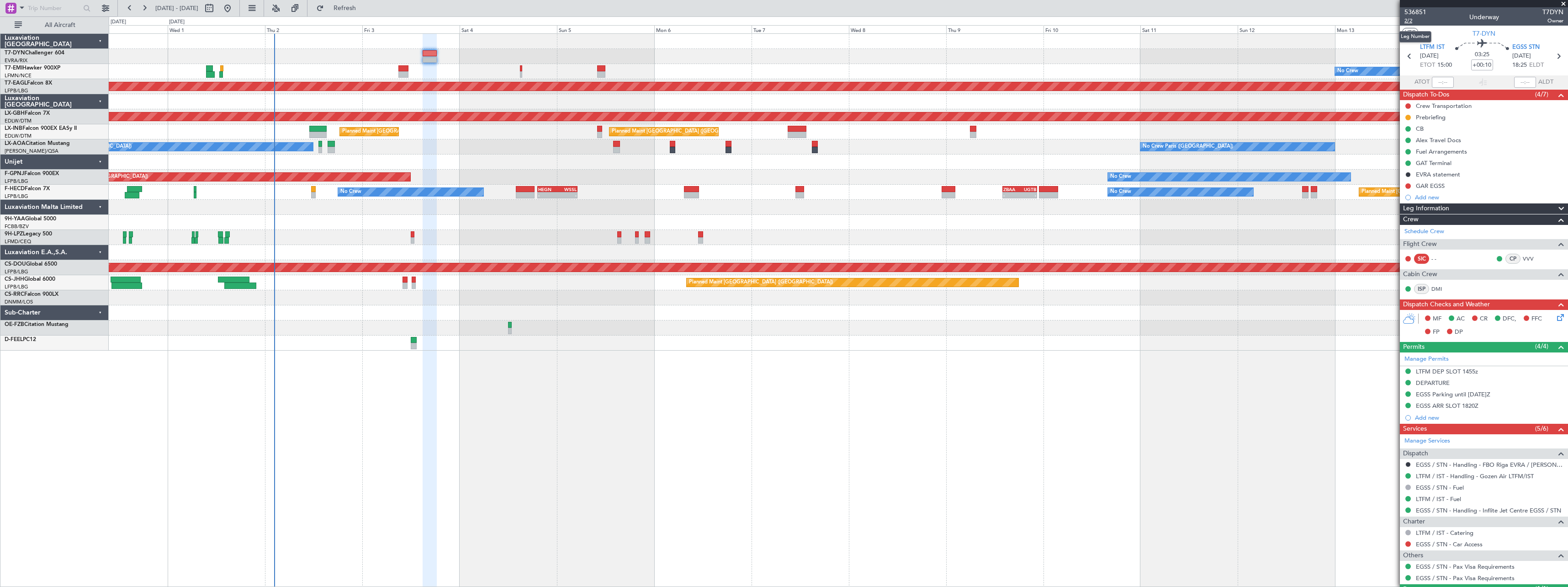
click at [1412, 21] on span "2/2" at bounding box center [1415, 21] width 22 height 8
click at [1458, 475] on link "LTFM / IST - Handling - Gozen Air LTFM/IST" at bounding box center [1474, 476] width 118 height 8
click at [1445, 512] on link "EGSS / STN - Handling - Inflite Jet Centre EGSS / STN" at bounding box center [1488, 510] width 146 height 8
click at [1555, 315] on icon at bounding box center [1559, 316] width 8 height 8
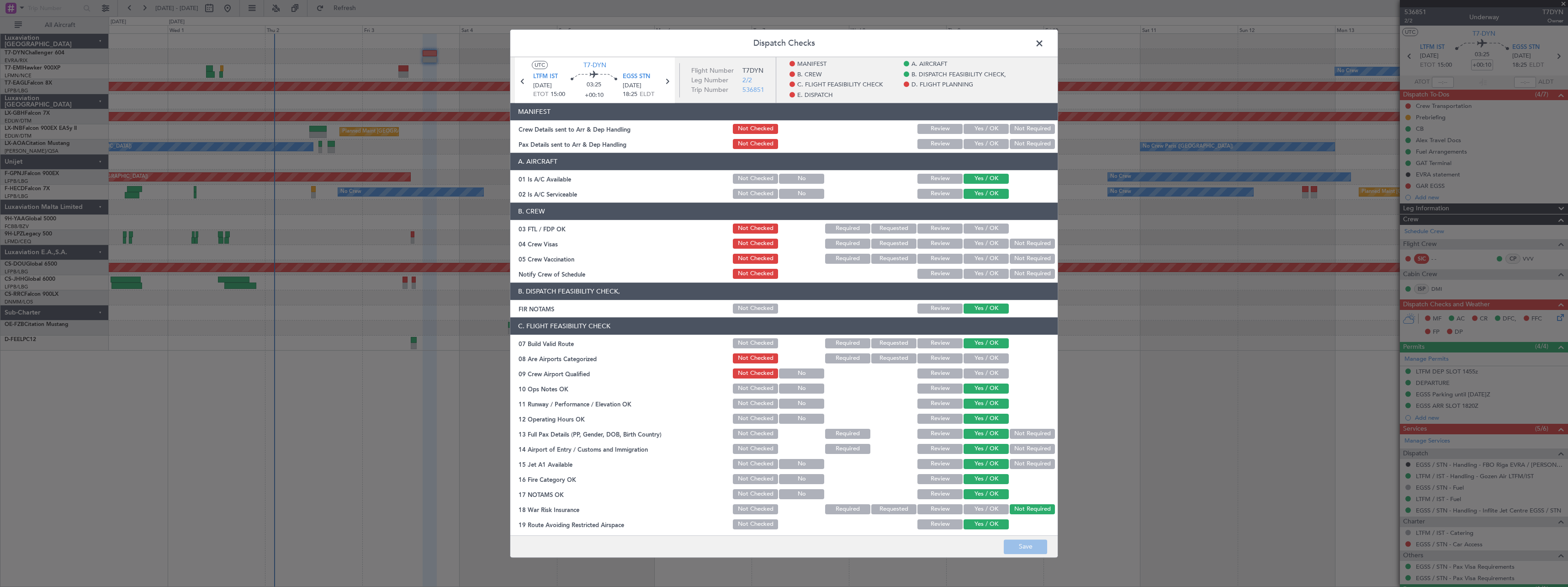
click at [971, 123] on div "Yes / OK" at bounding box center [985, 129] width 46 height 13
click at [975, 131] on button "Yes / OK" at bounding box center [986, 129] width 45 height 10
click at [975, 142] on button "Yes / OK" at bounding box center [986, 144] width 45 height 10
drag, startPoint x: 1025, startPoint y: 548, endPoint x: 1025, endPoint y: 540, distance: 8.0
click at [1026, 547] on button "Save" at bounding box center [1025, 547] width 43 height 15
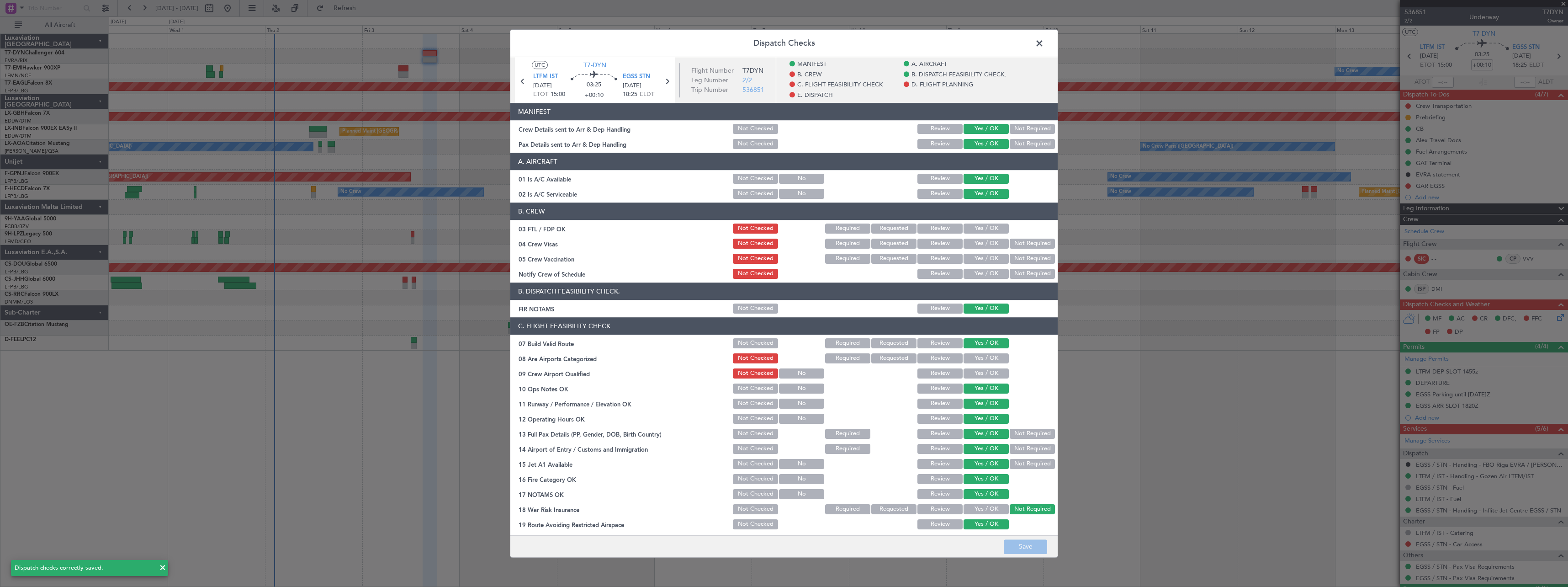
click at [1044, 42] on span at bounding box center [1044, 45] width 0 height 18
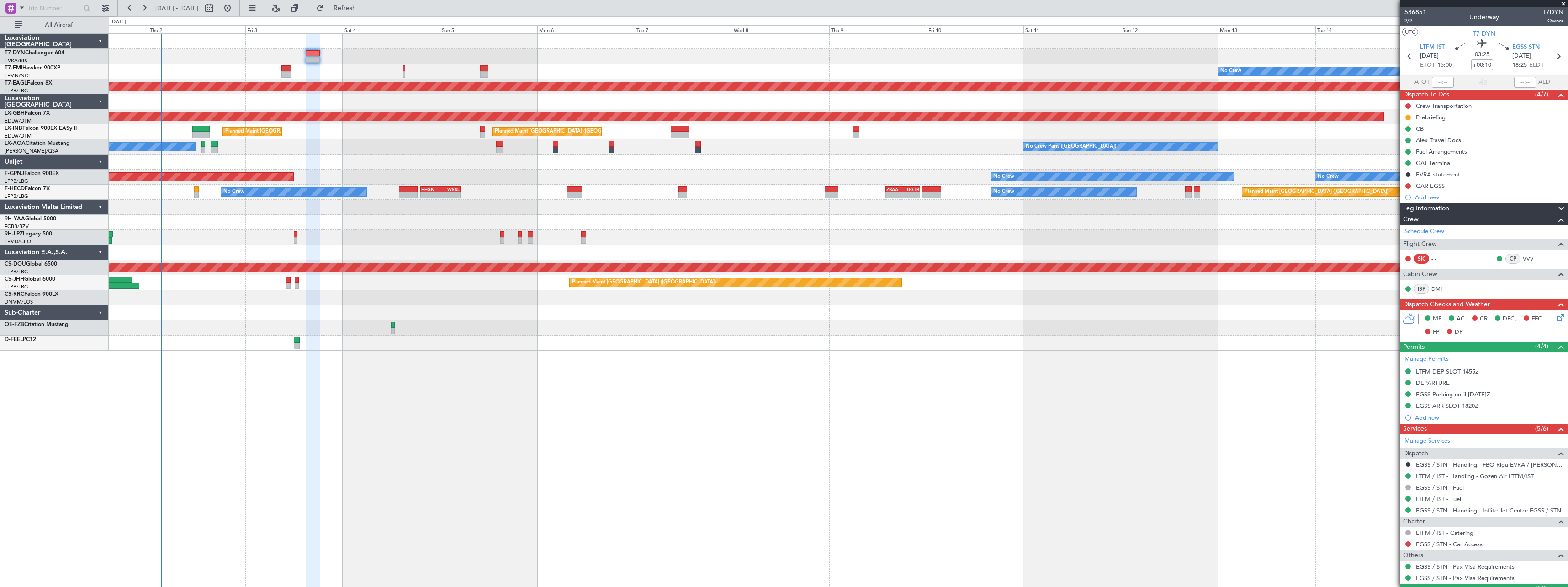
click at [585, 340] on div at bounding box center [838, 343] width 1458 height 15
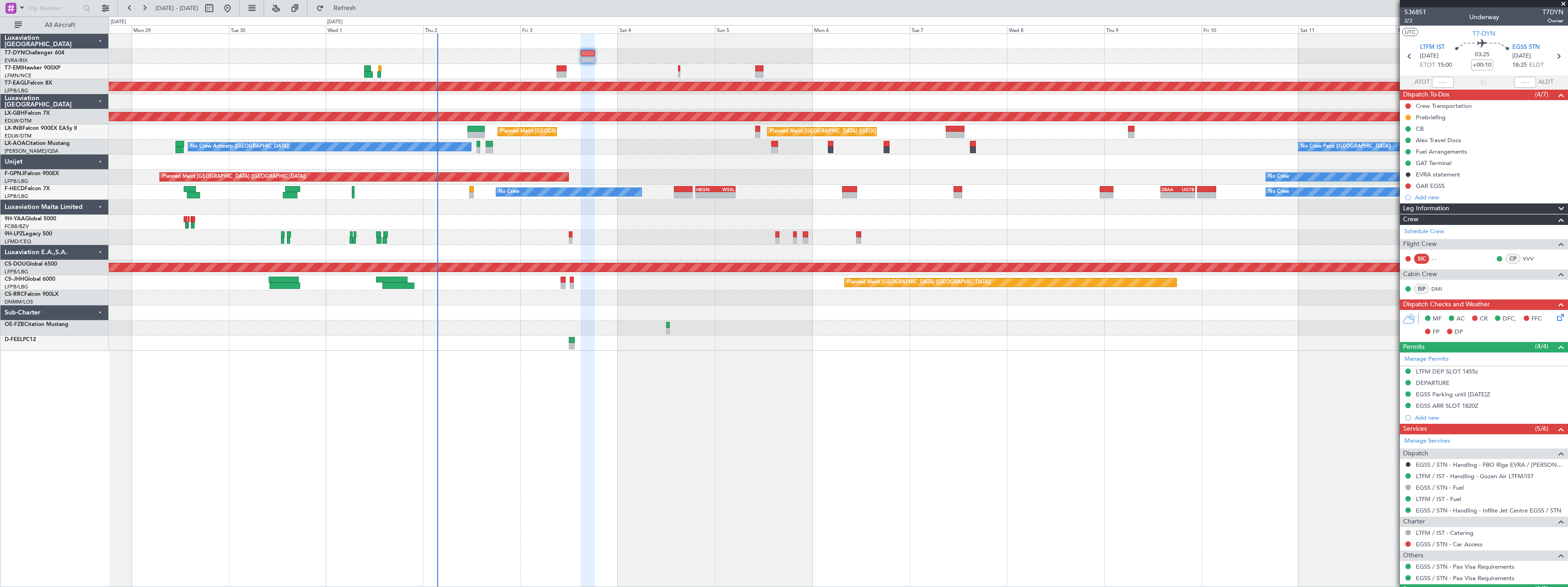
click at [553, 318] on div "No Crew Planned Maint Dubai (Al Maktoum Intl) Planned Maint Nurnberg Planned Ma…" at bounding box center [838, 192] width 1458 height 317
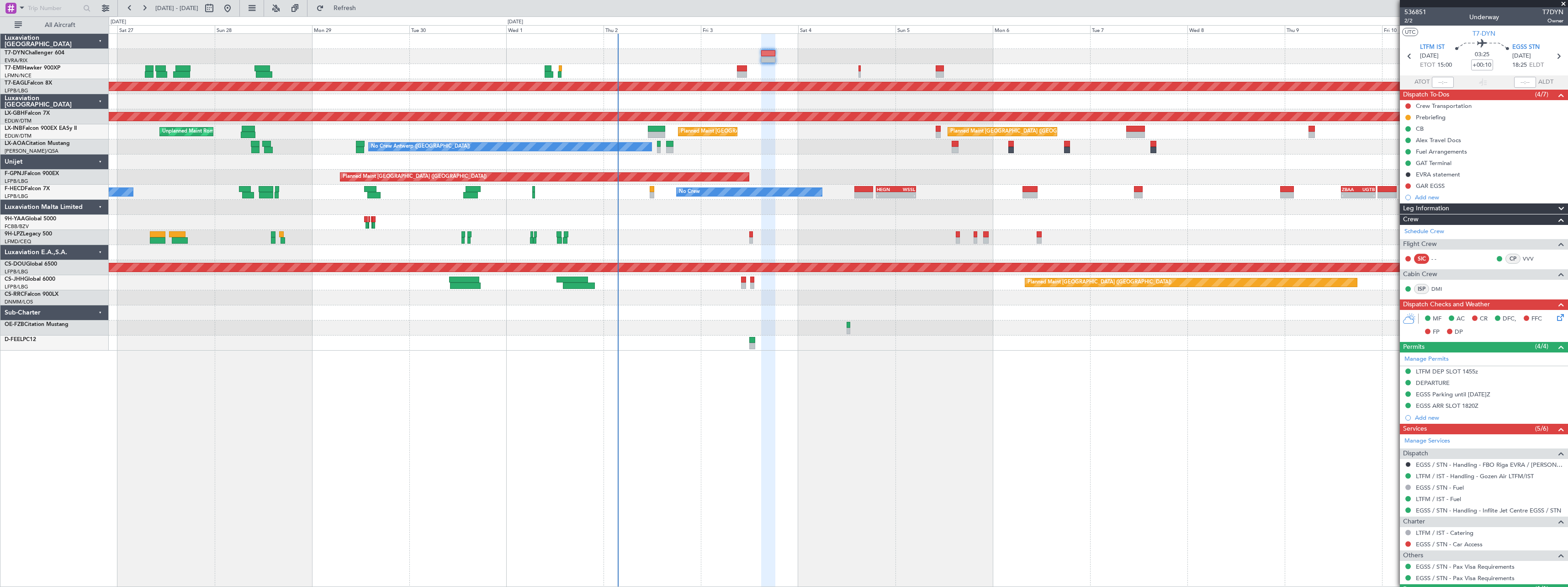
click at [396, 318] on div at bounding box center [838, 313] width 1458 height 15
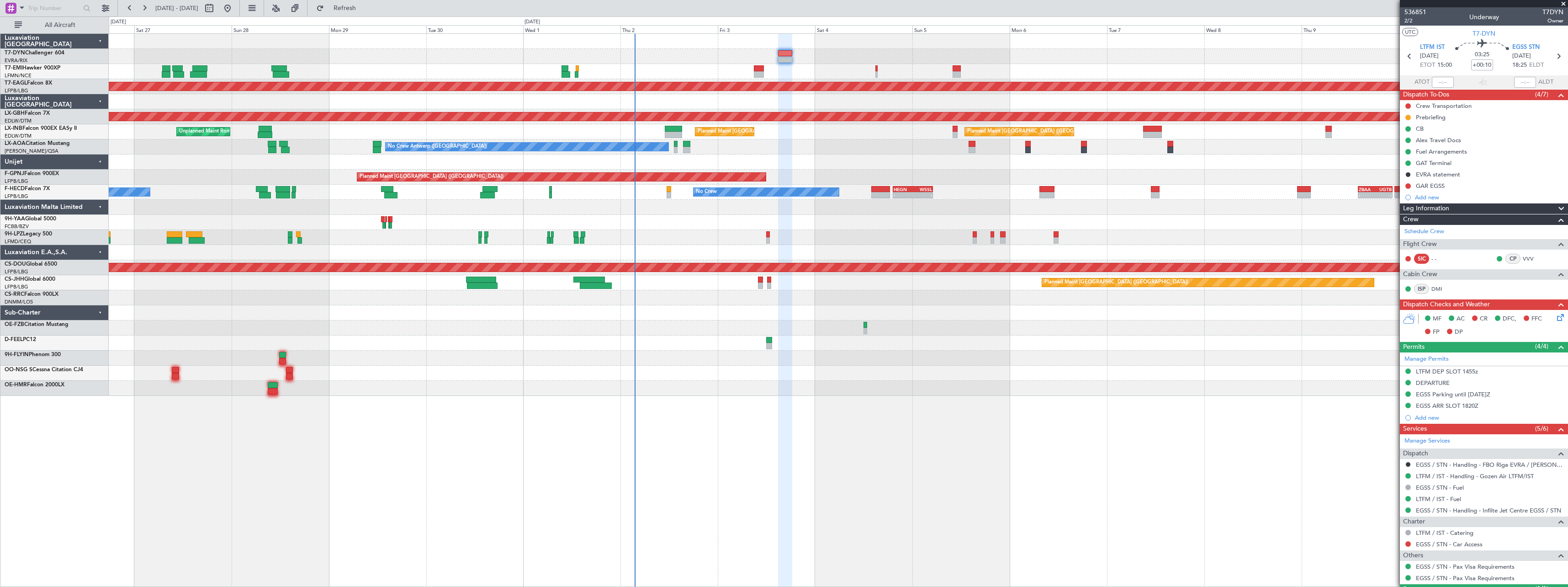
click at [241, 305] on div at bounding box center [838, 298] width 1458 height 15
click at [1565, 2] on span at bounding box center [1563, 4] width 9 height 8
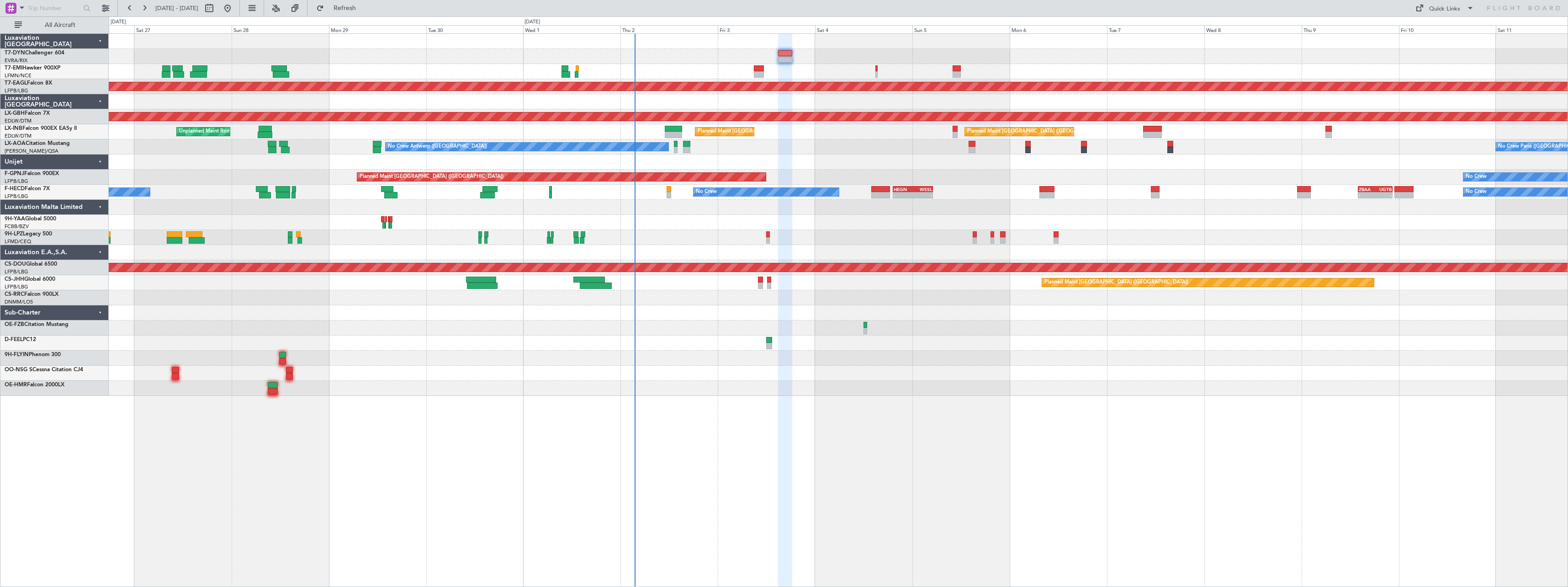
type input "0"
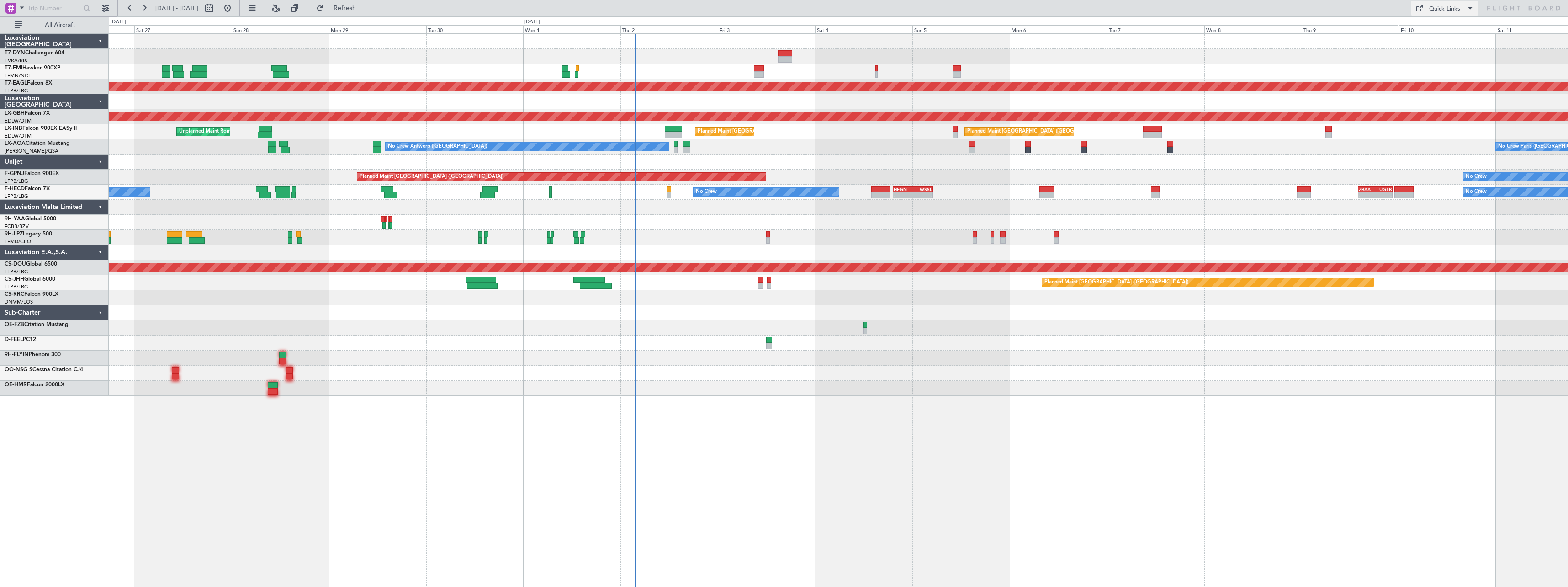
click at [1438, 14] on button "Quick Links" at bounding box center [1444, 8] width 67 height 15
click at [1455, 33] on button "Trip Builder" at bounding box center [1445, 30] width 69 height 22
click at [45, 217] on link "9H-YAA Global 5000" at bounding box center [30, 219] width 52 height 6
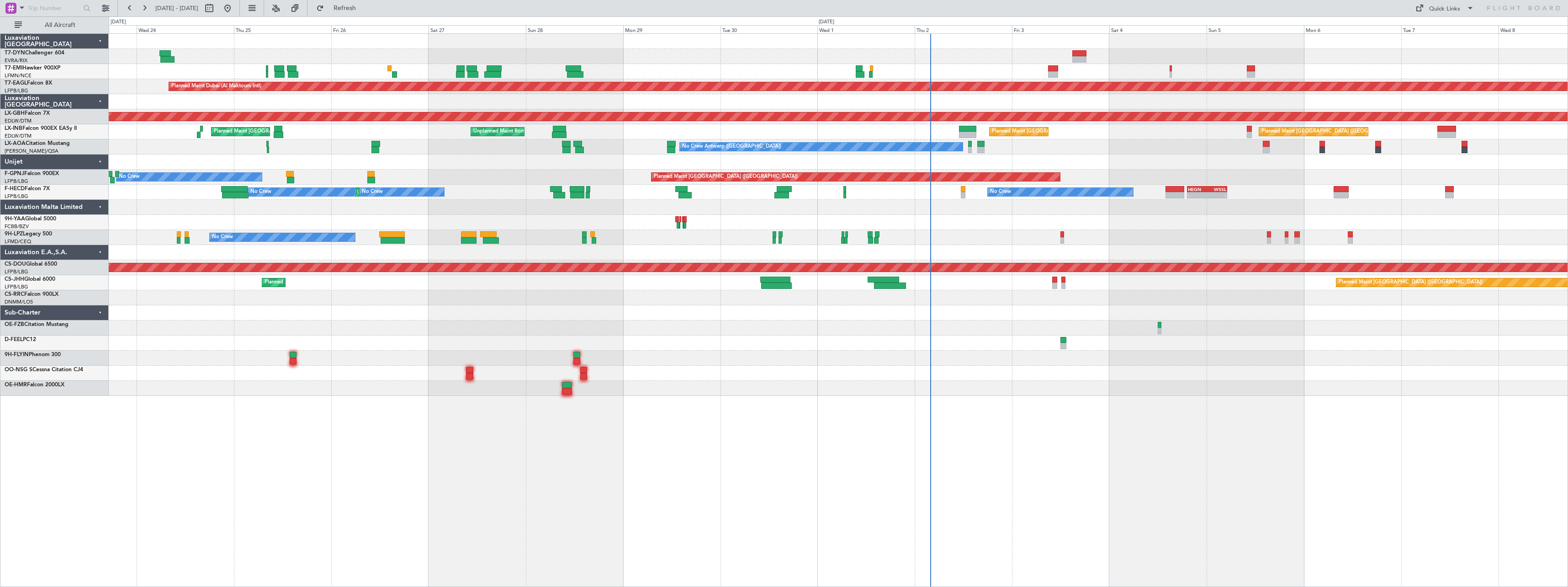
click at [685, 303] on div at bounding box center [838, 298] width 1458 height 15
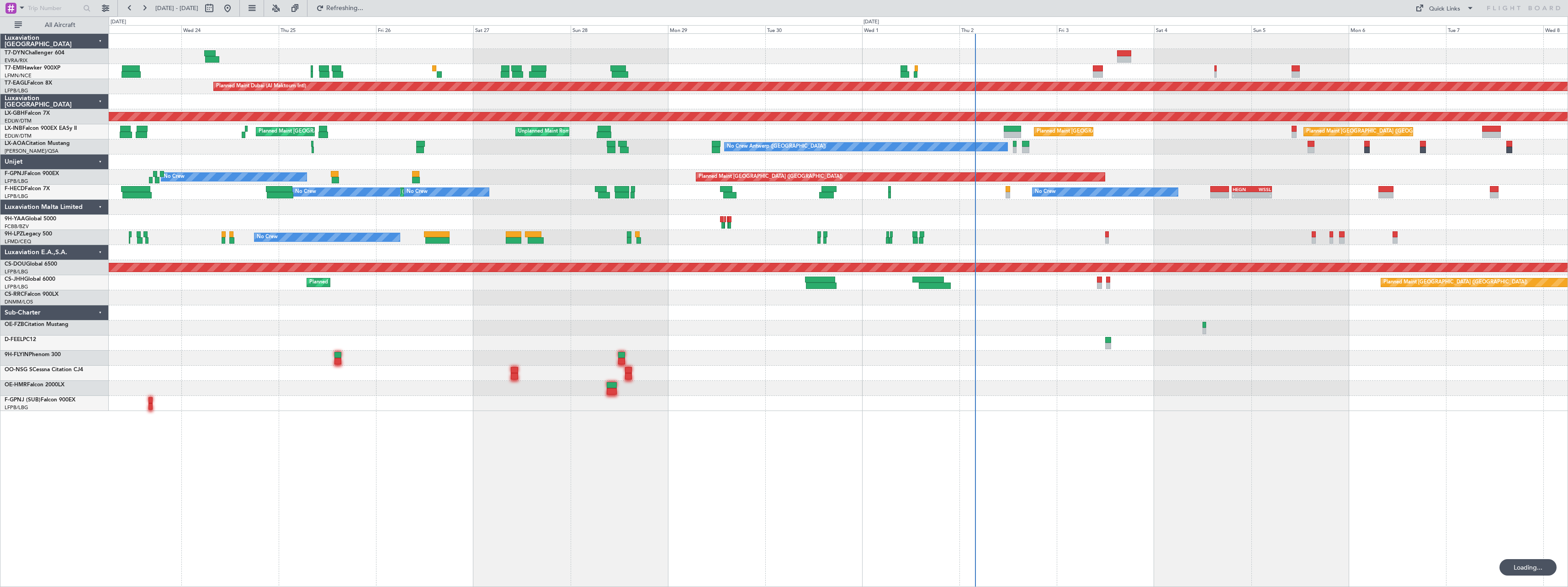
click at [749, 315] on div "Planned Maint Zurich Planned Maint Dubai (Al Maktoum Intl) Unplanned Maint Pari…" at bounding box center [838, 223] width 1458 height 377
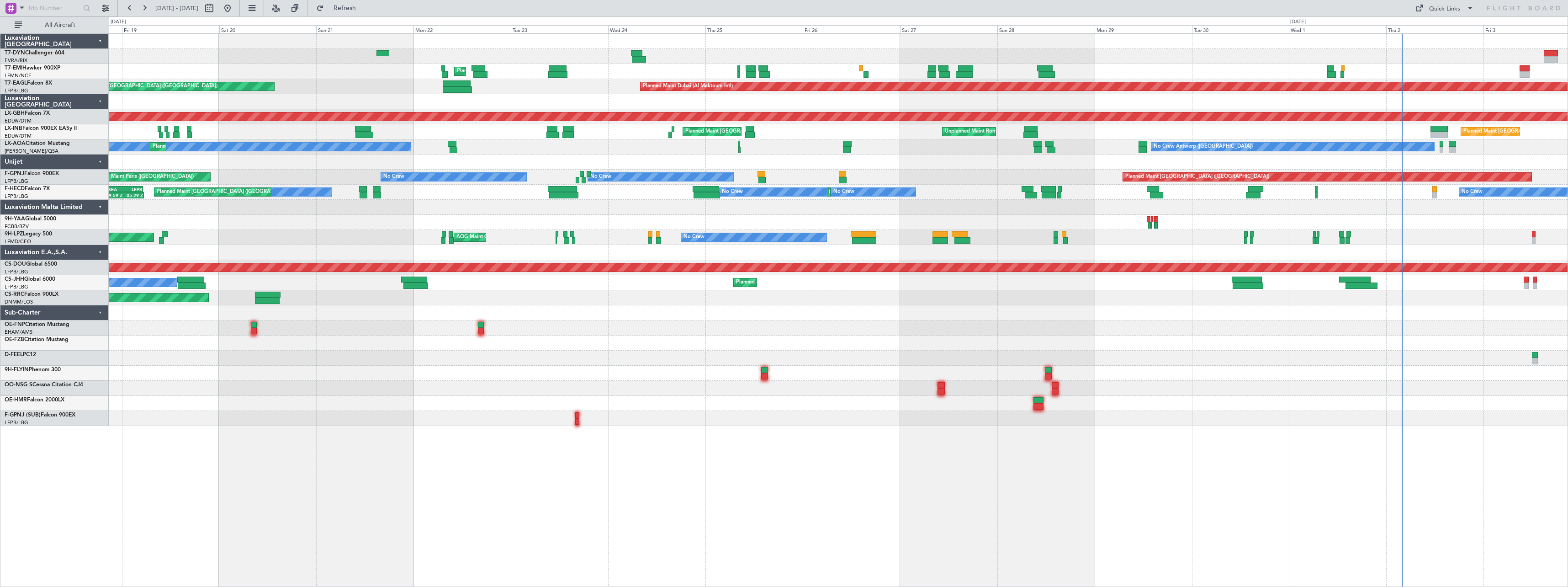
click at [559, 227] on div at bounding box center [838, 223] width 1458 height 15
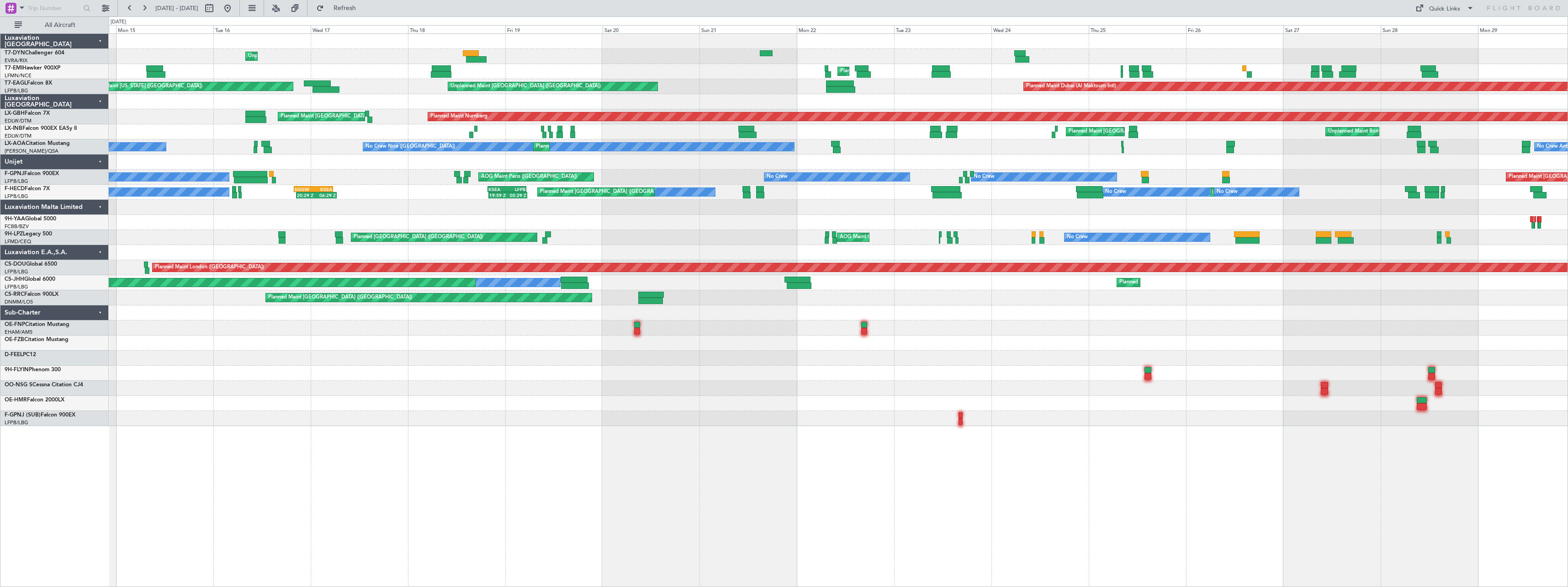
click at [677, 228] on div "AOG Maint Brazzaville (Maya-maya)" at bounding box center [838, 223] width 1458 height 15
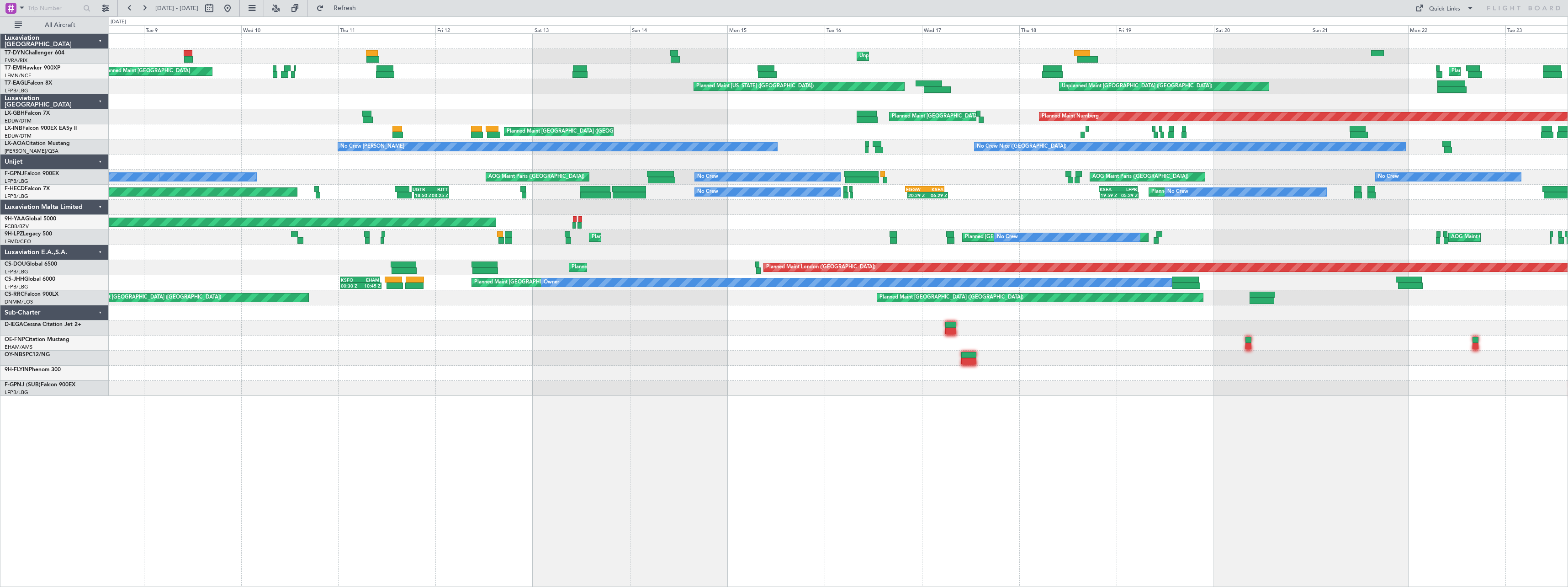
click at [784, 222] on div "Unplanned Maint Riga (Riga Intl) Planned Maint Zurich Planned Maint Zurich Plan…" at bounding box center [838, 215] width 1458 height 362
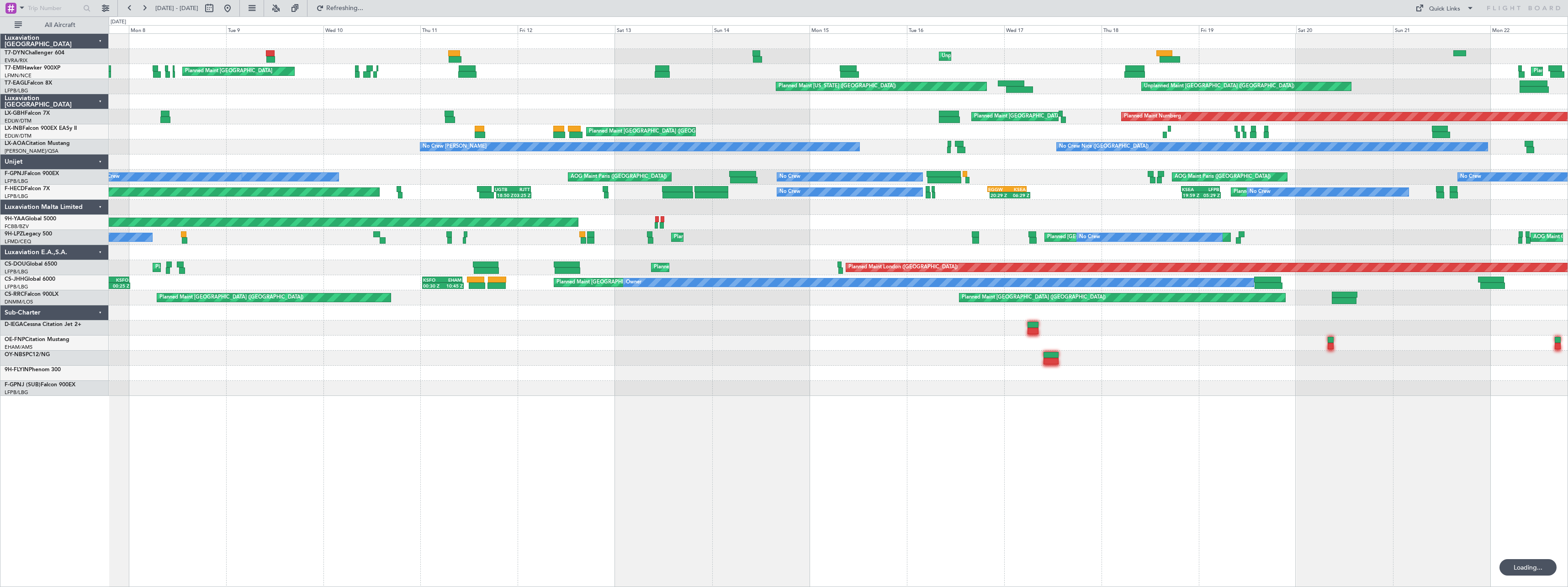
click at [800, 242] on div "Unplanned Maint Riga (Riga Intl) Planned Maint Zurich Planned Maint Zurich Plan…" at bounding box center [838, 215] width 1458 height 362
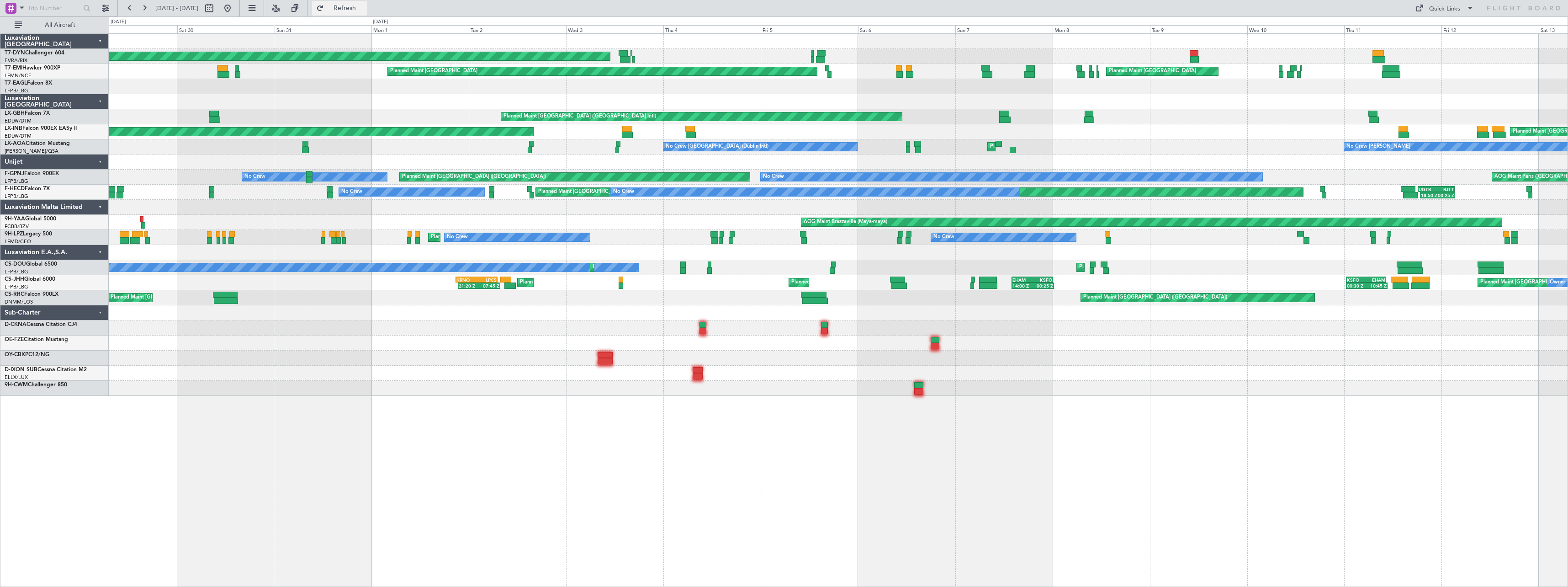
click at [364, 11] on span "Refresh" at bounding box center [345, 8] width 38 height 6
click at [235, 11] on button at bounding box center [227, 8] width 14 height 15
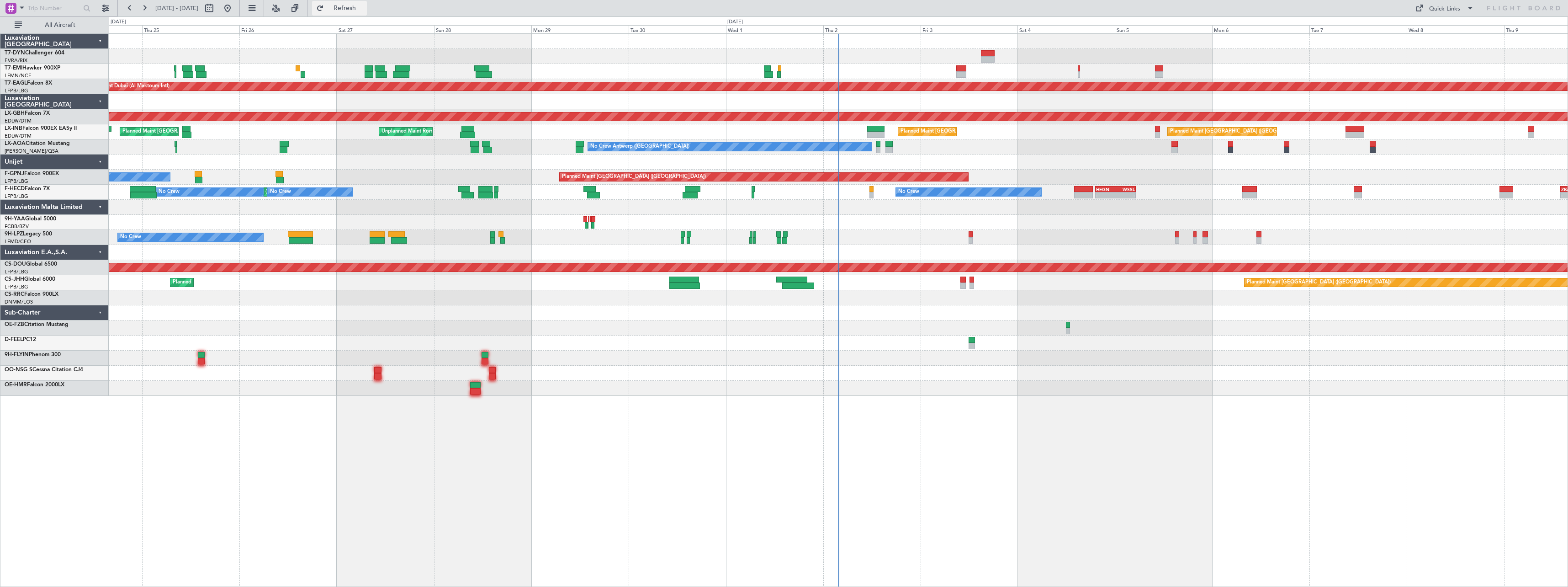
click at [367, 13] on button "Refresh" at bounding box center [339, 8] width 55 height 15
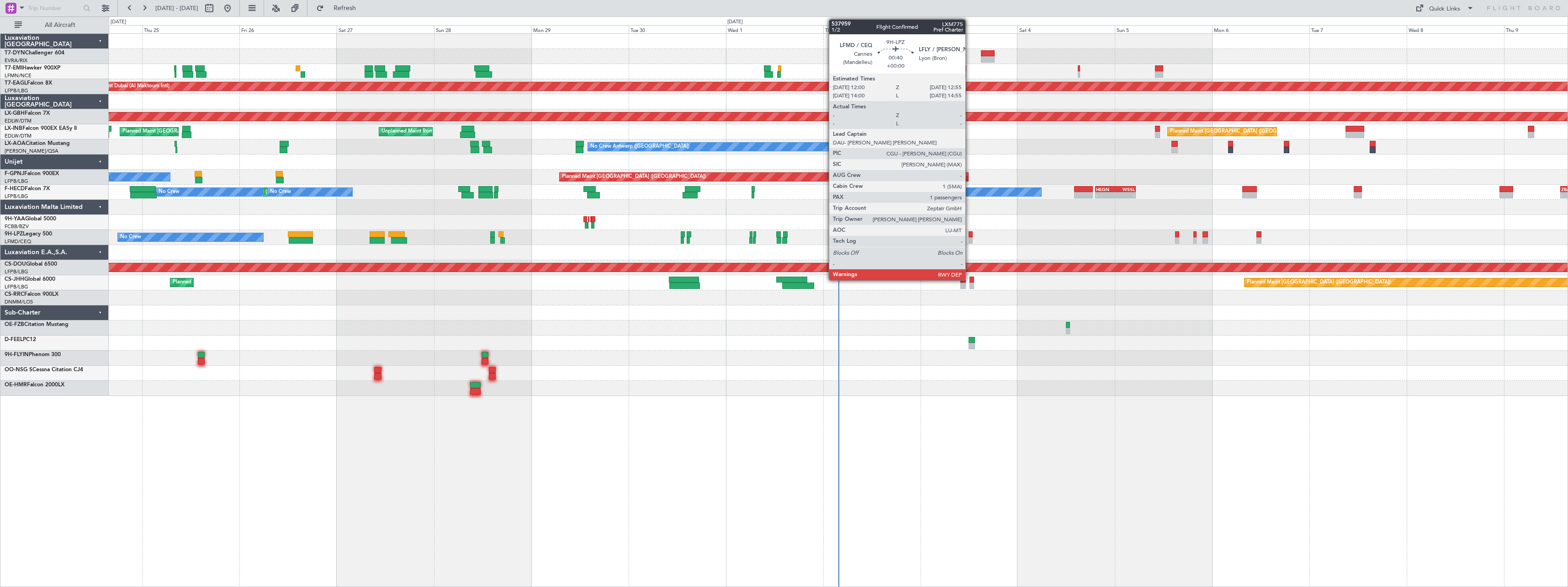
click at [970, 234] on div at bounding box center [970, 235] width 4 height 6
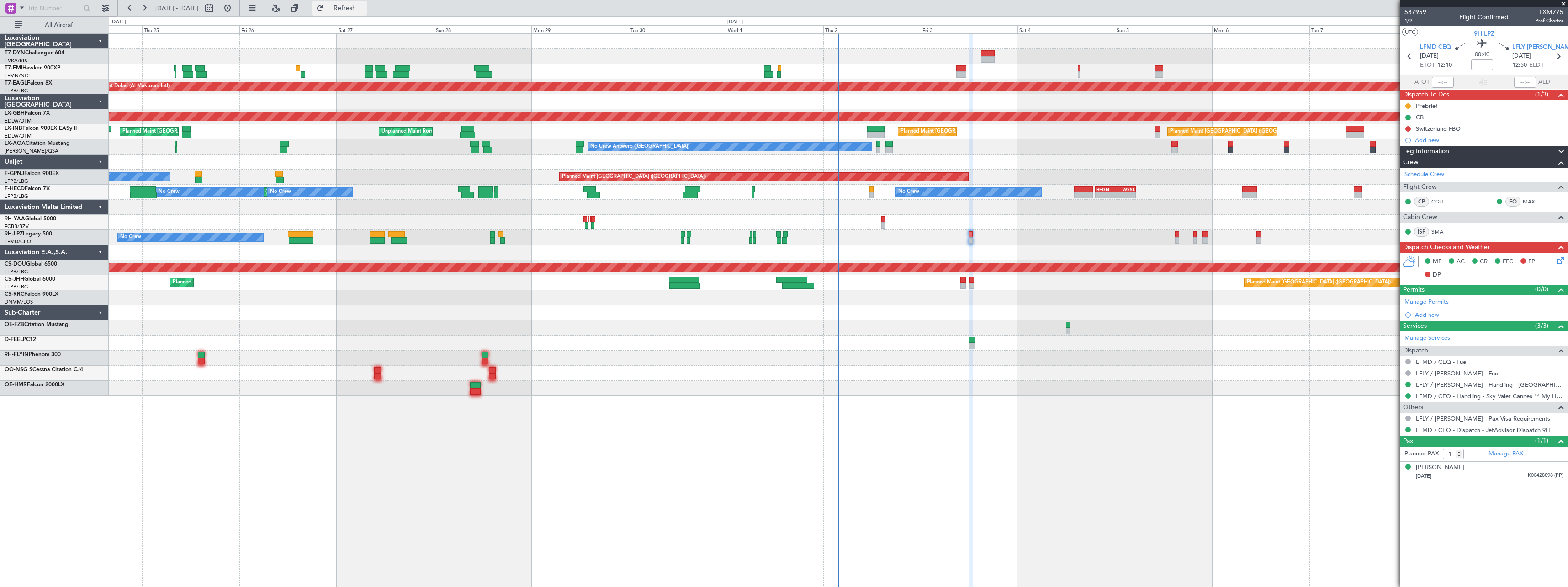
click at [364, 8] on span "Refresh" at bounding box center [345, 8] width 38 height 6
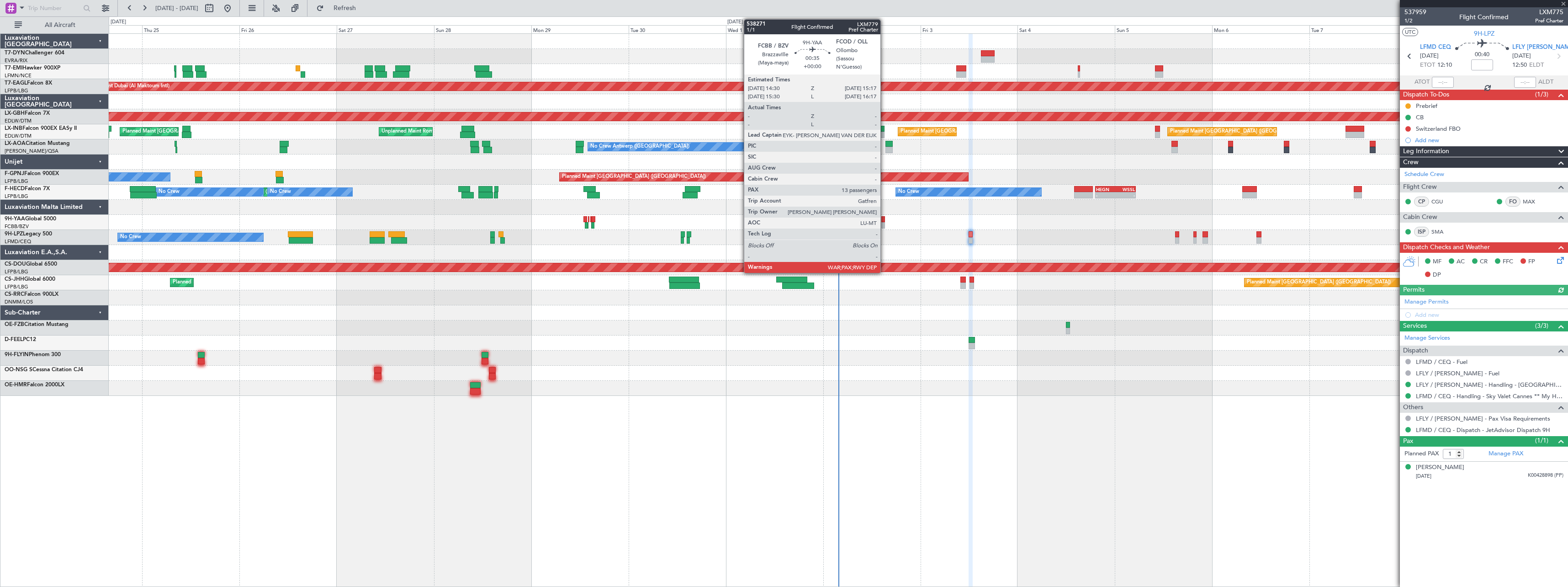
click at [884, 224] on div at bounding box center [883, 225] width 3 height 6
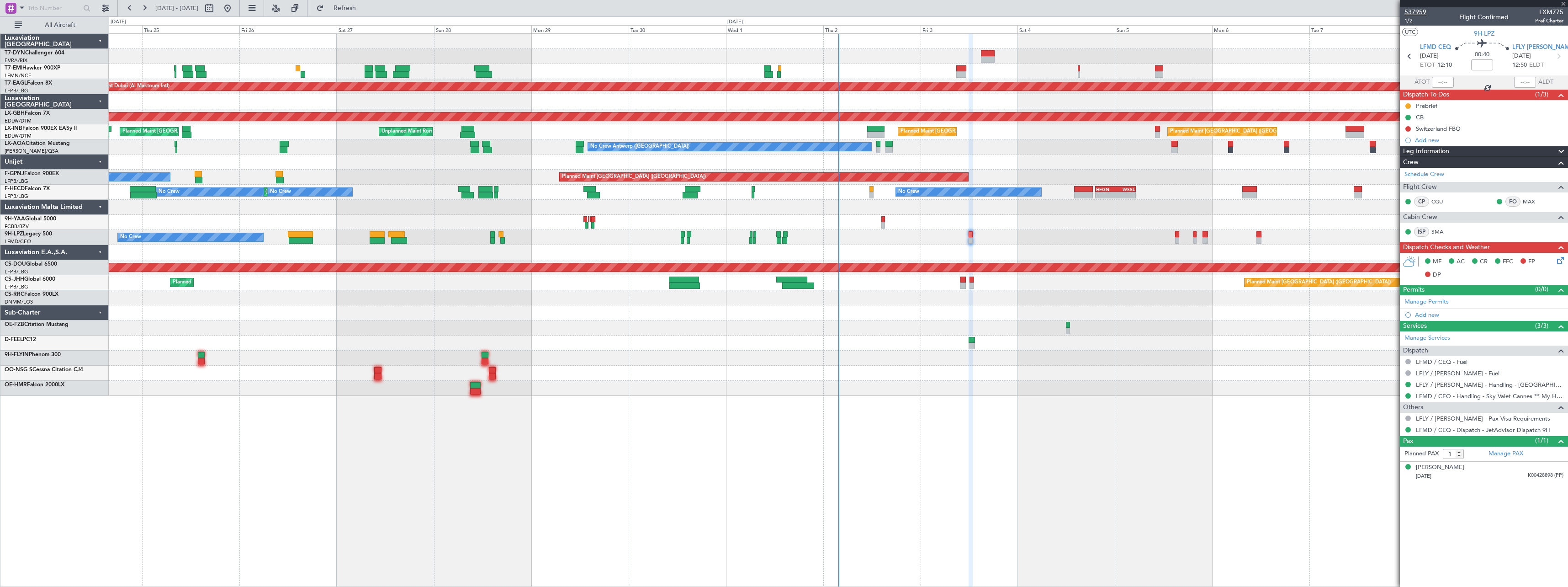
type input "13"
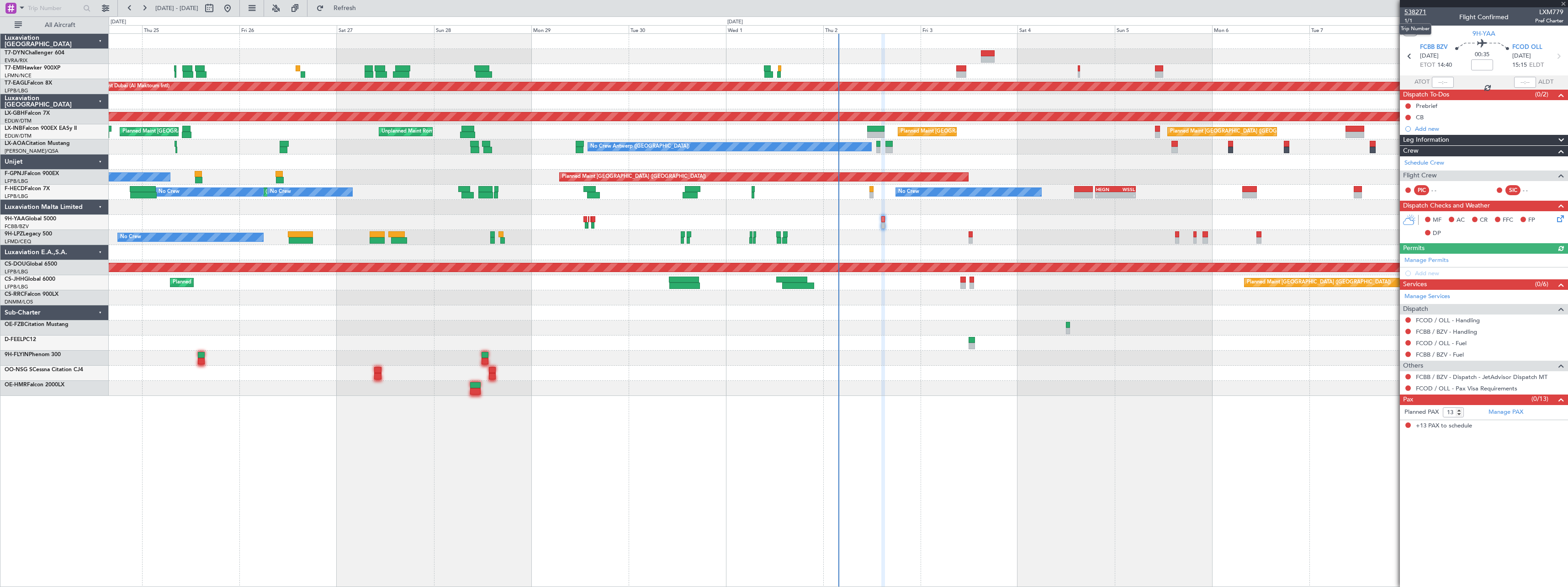
click at [1417, 13] on span "538271" at bounding box center [1415, 12] width 22 height 9
click at [1411, 21] on span "1/1" at bounding box center [1415, 21] width 22 height 8
click at [1417, 13] on span "538271" at bounding box center [1415, 12] width 22 height 9
click at [364, 6] on span "Refresh" at bounding box center [345, 8] width 38 height 6
click at [1456, 318] on link "FCOD / OLL - Handling" at bounding box center [1448, 320] width 64 height 8
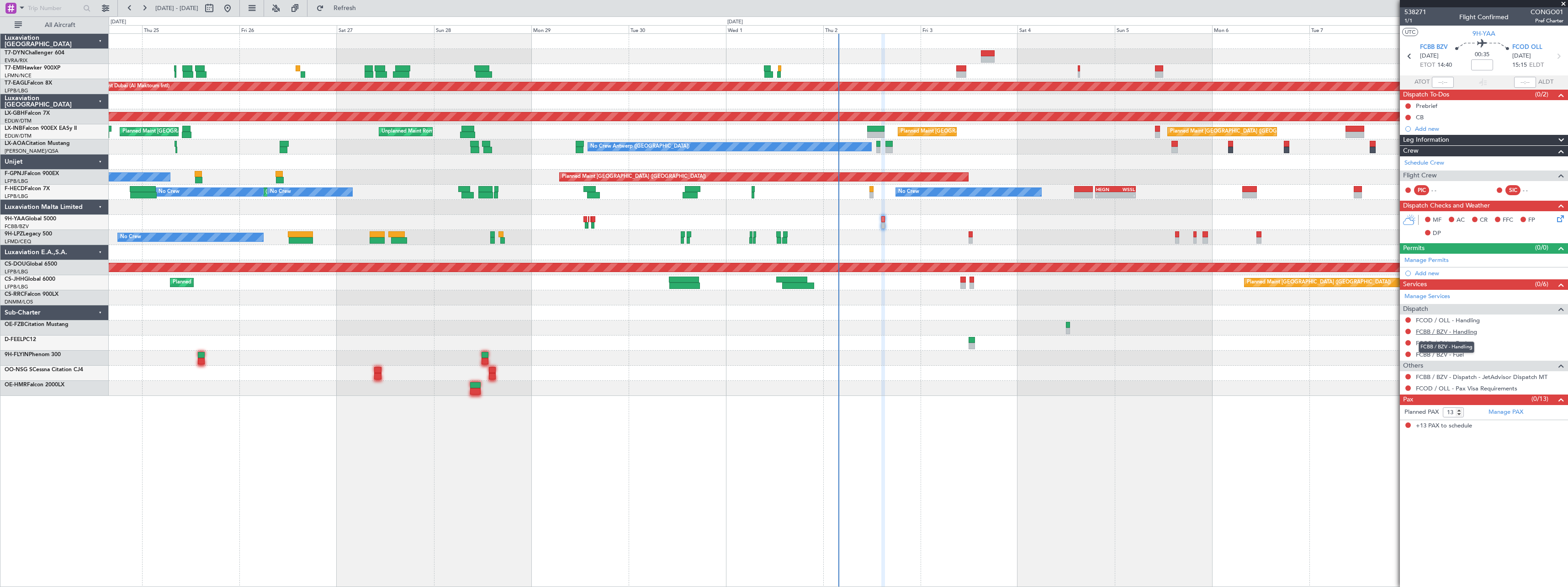
click at [1461, 330] on link "FCBB / BZV - Handling" at bounding box center [1446, 332] width 61 height 8
click at [363, 11] on span "Refresh" at bounding box center [345, 8] width 38 height 6
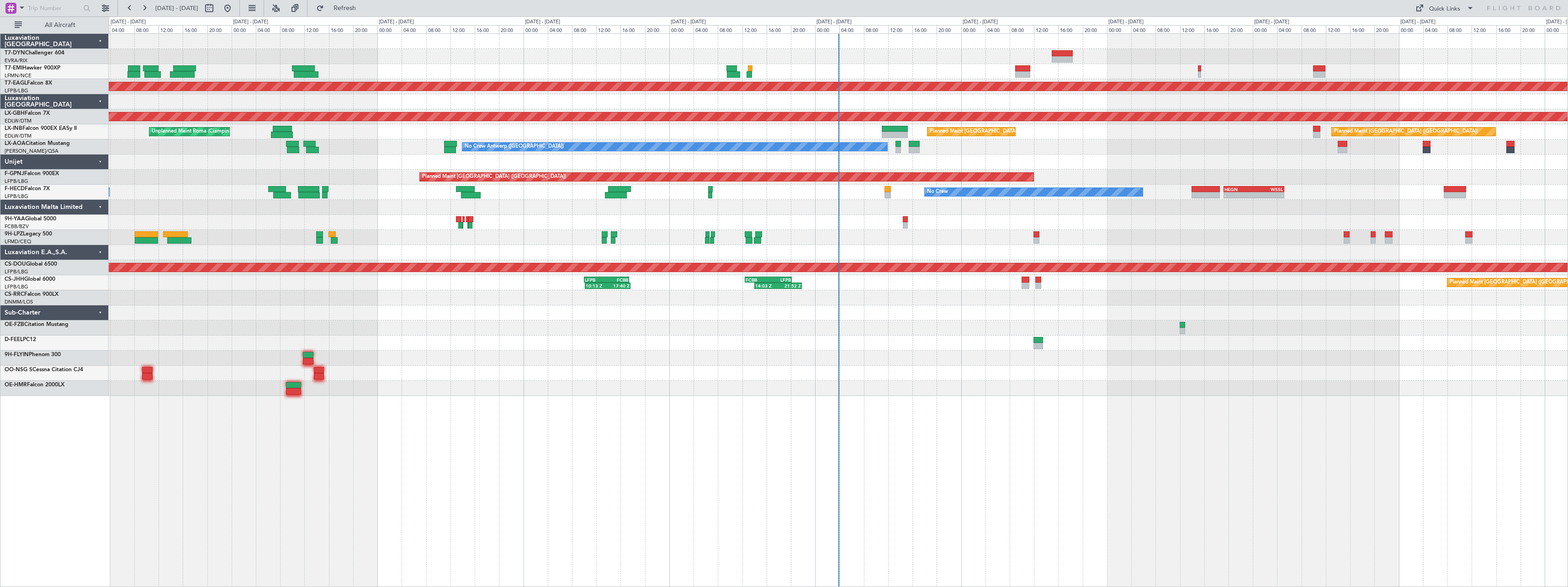
click at [775, 370] on div at bounding box center [838, 373] width 1458 height 15
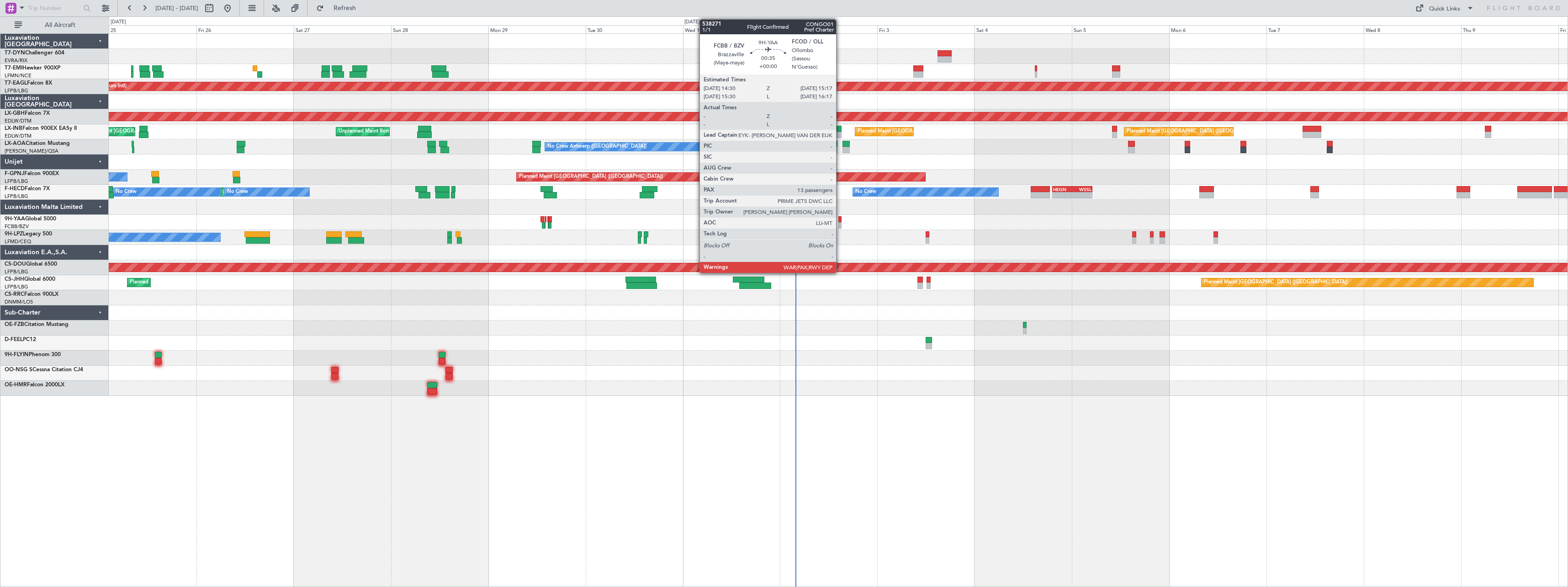
click at [840, 223] on div at bounding box center [840, 225] width 3 height 6
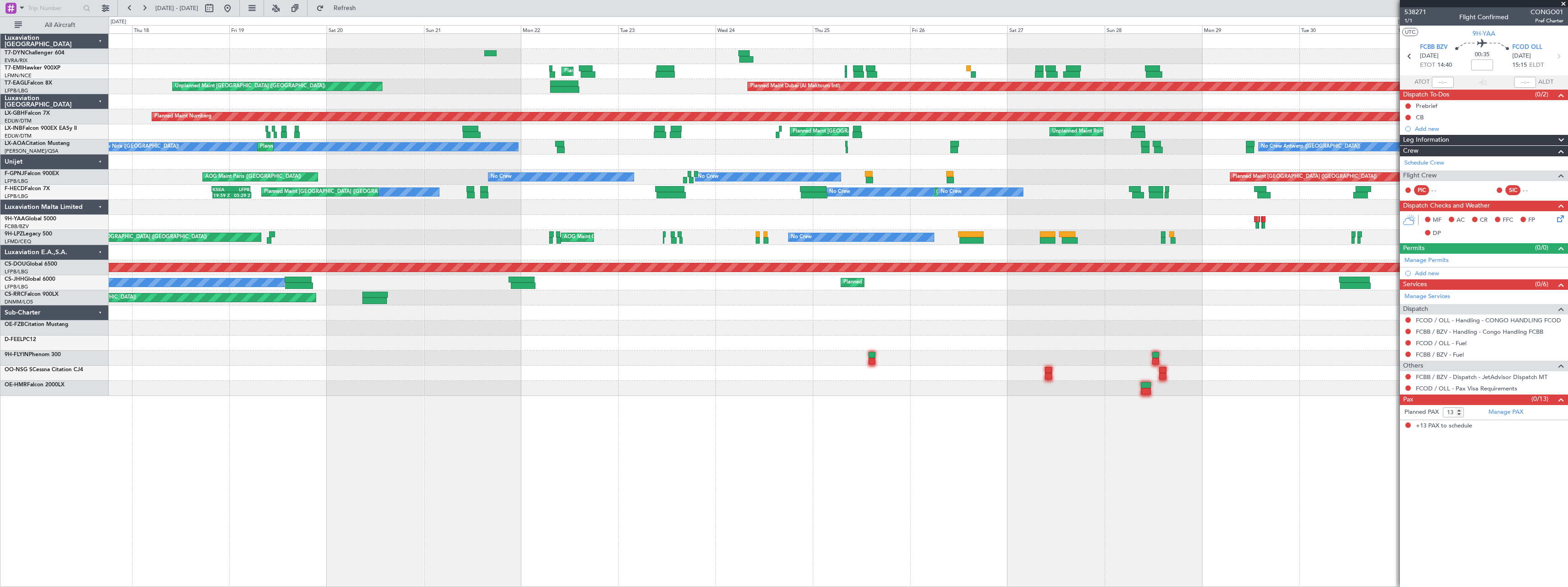
click at [1037, 380] on div "Planned Maint [GEOGRAPHIC_DATA] Planned Maint [GEOGRAPHIC_DATA] (Al Maktoum Int…" at bounding box center [838, 310] width 1459 height 554
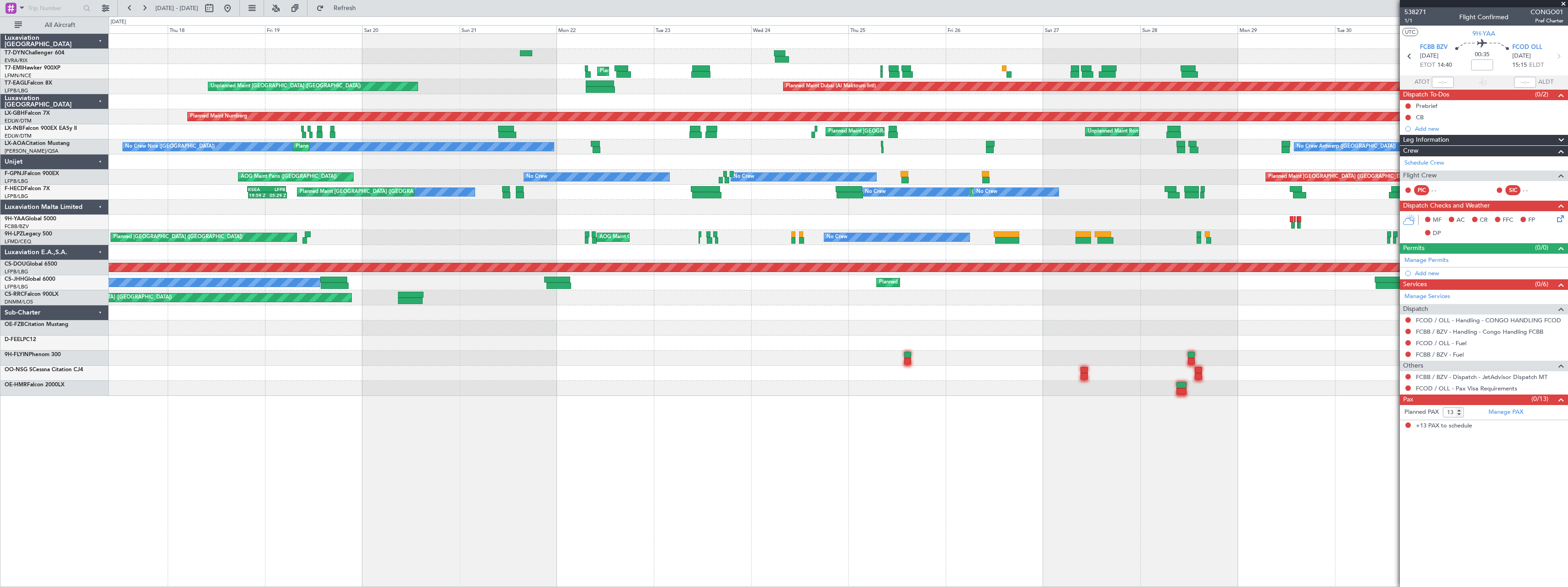
click at [854, 354] on div "Planned Maint [GEOGRAPHIC_DATA] Planned Maint [GEOGRAPHIC_DATA] (Al Maktoum Int…" at bounding box center [838, 310] width 1459 height 554
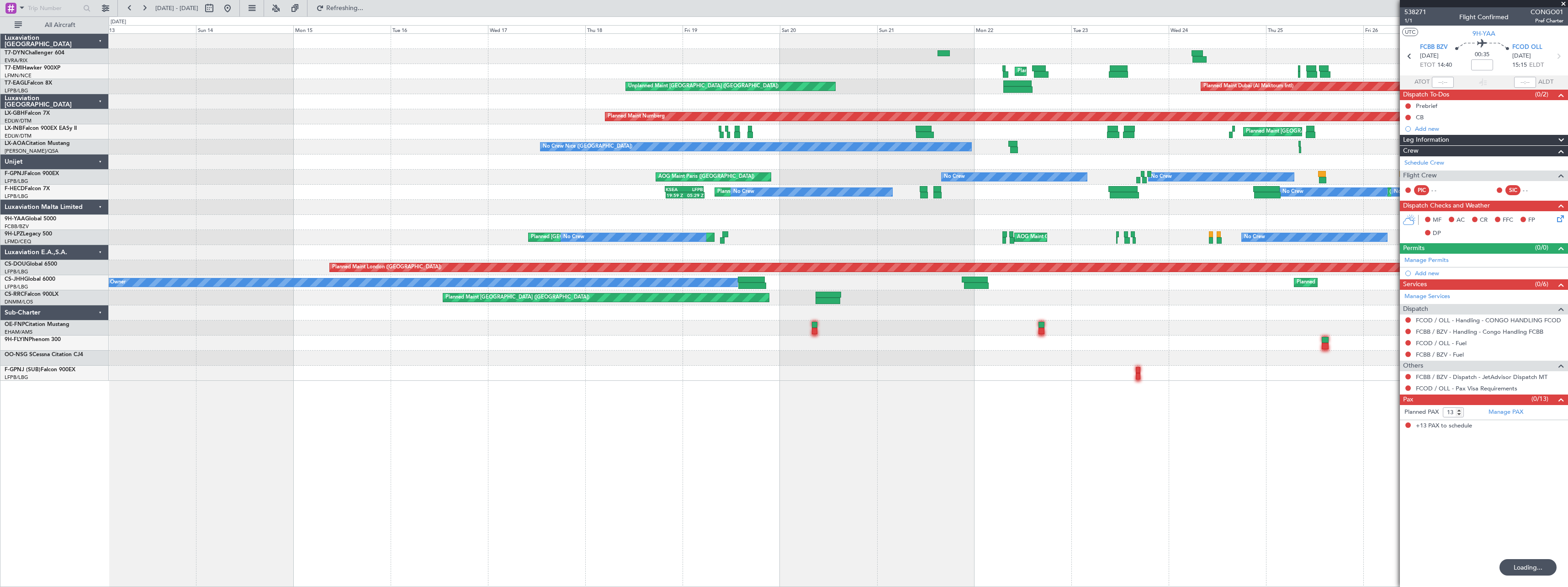
click at [896, 346] on div "Planned Maint [GEOGRAPHIC_DATA] Planned Maint [GEOGRAPHIC_DATA] (Al Maktoum Int…" at bounding box center [838, 207] width 1458 height 347
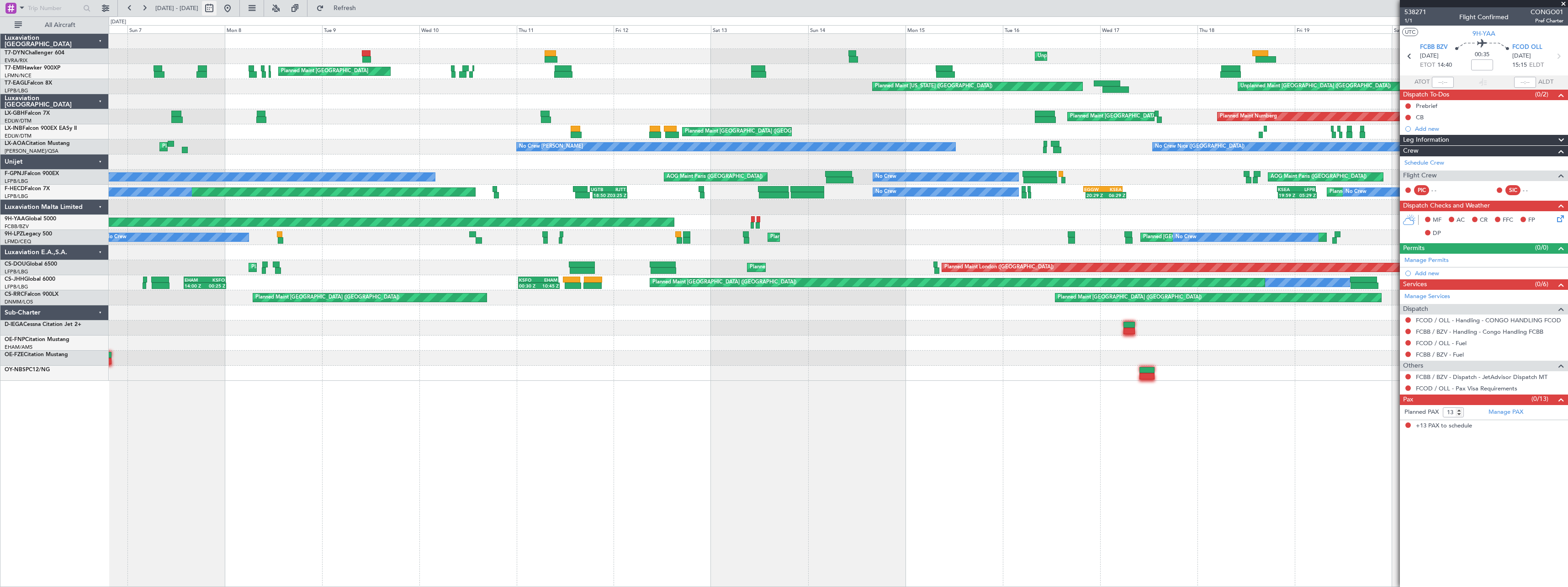
click at [217, 12] on button at bounding box center [209, 8] width 14 height 15
select select "9"
select select "2025"
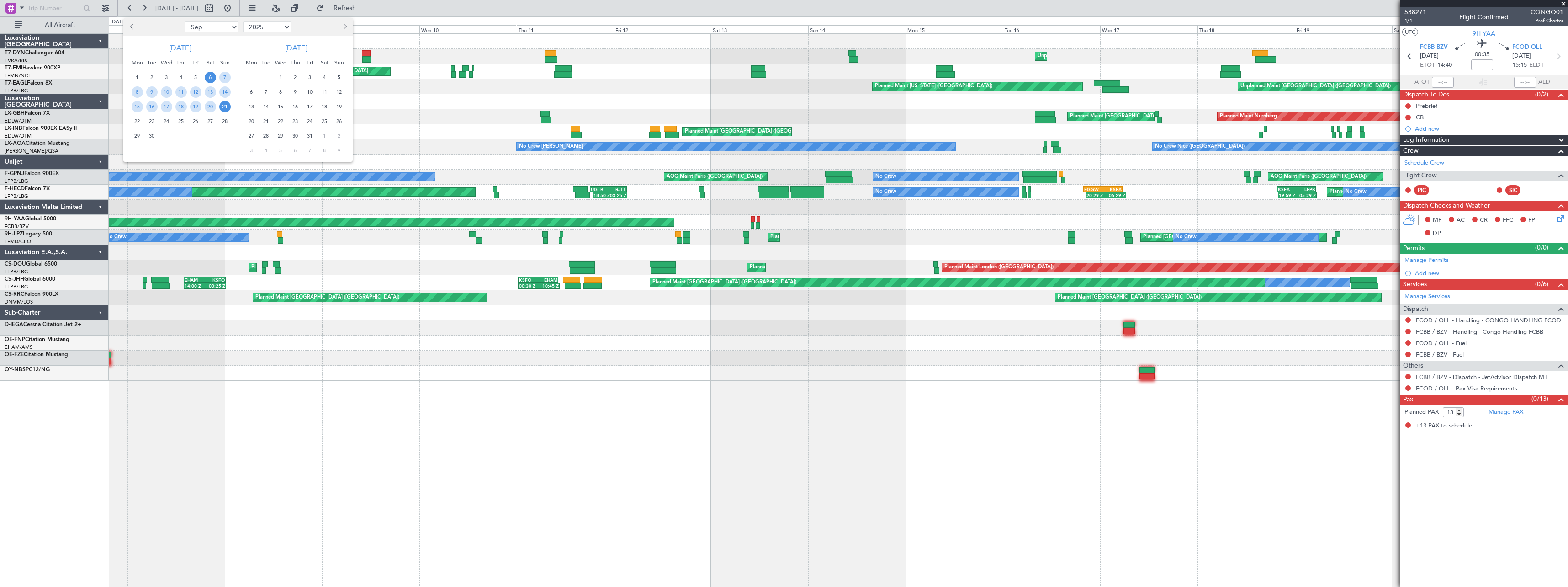
click at [130, 25] on button "Previous month" at bounding box center [132, 26] width 10 height 15
select select "8"
click at [135, 134] on span "25" at bounding box center [137, 136] width 11 height 11
click at [251, 89] on span "8" at bounding box center [251, 92] width 11 height 11
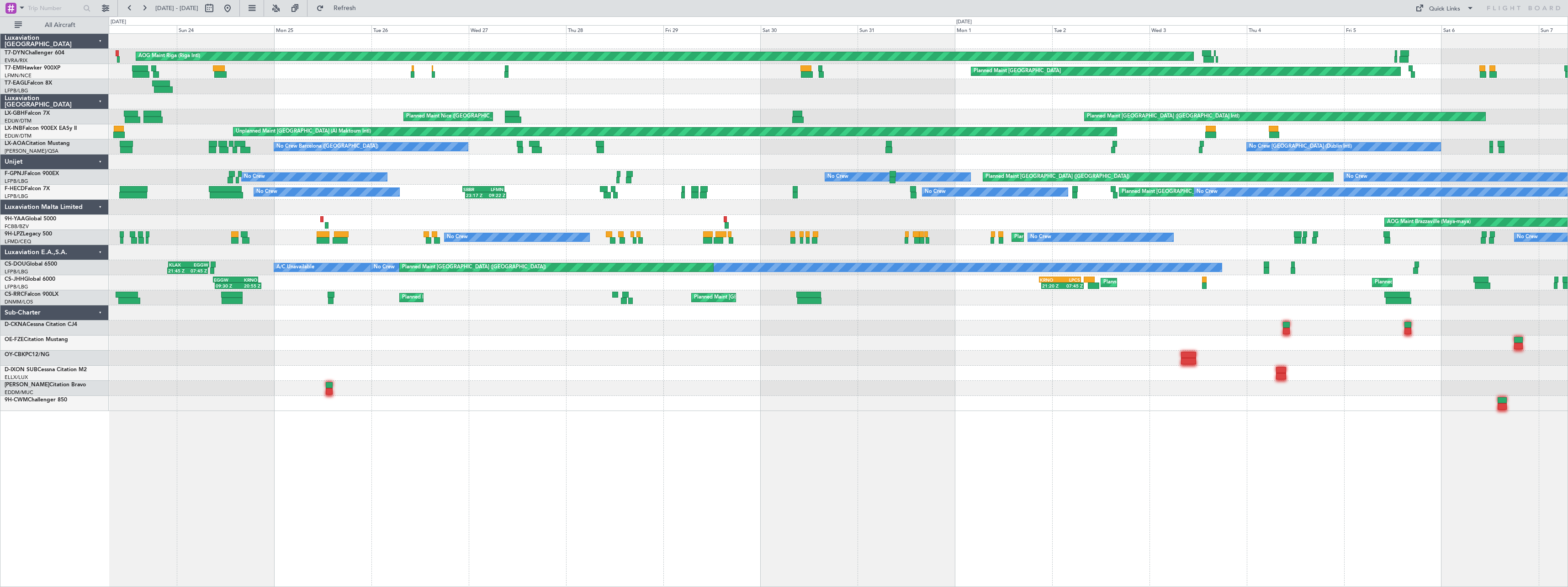
click at [438, 296] on div "Planned Maint [GEOGRAPHIC_DATA] ([GEOGRAPHIC_DATA]) Planned Maint [GEOGRAPHIC_D…" at bounding box center [838, 298] width 1458 height 15
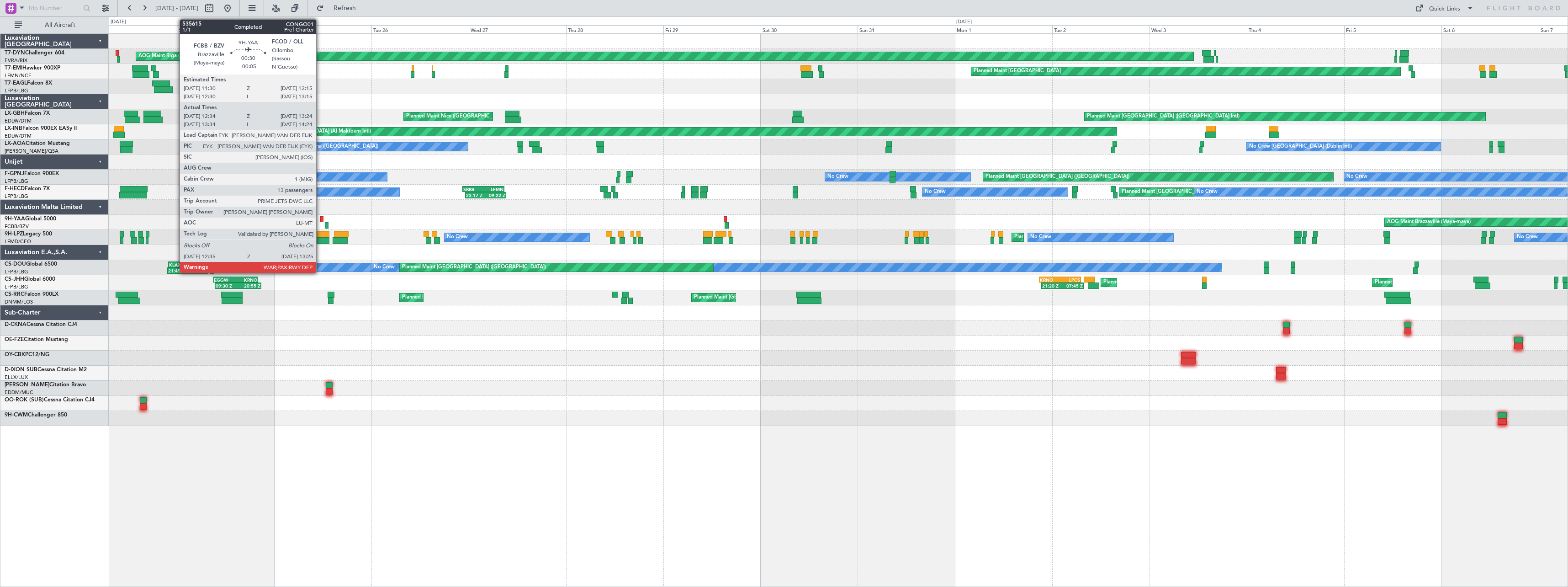
click at [320, 218] on div at bounding box center [321, 219] width 3 height 6
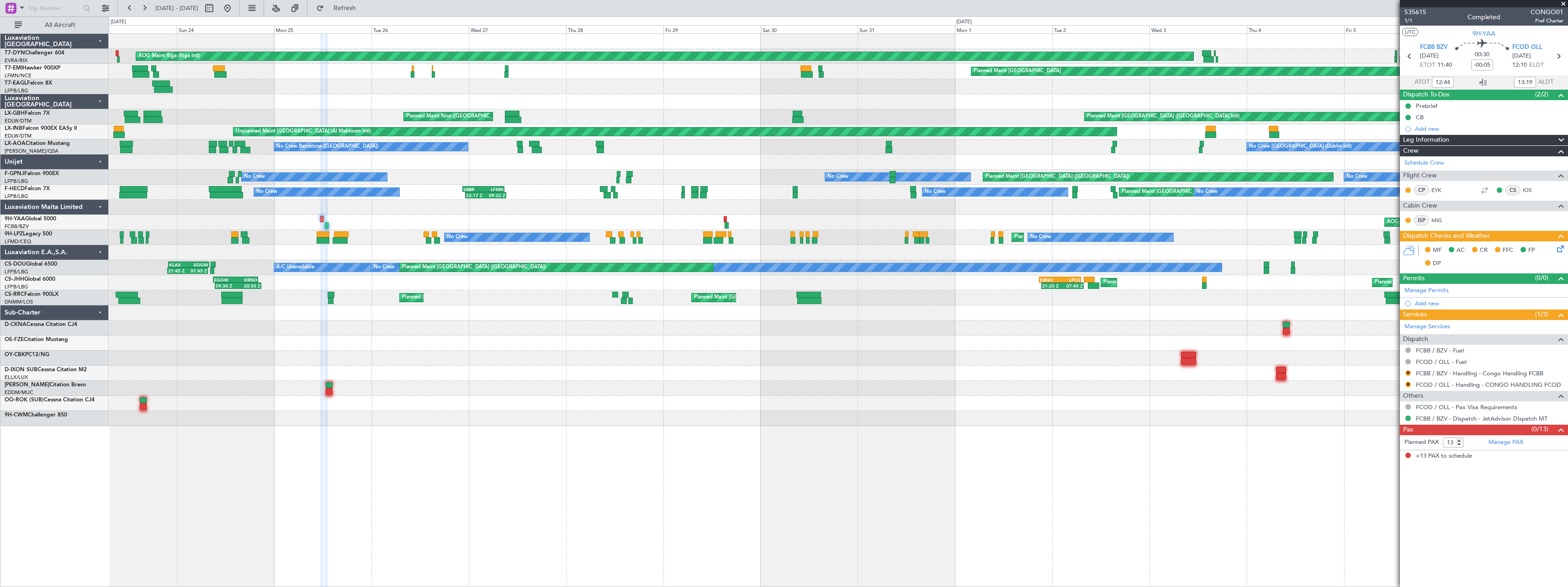
click at [1564, 2] on span at bounding box center [1563, 4] width 9 height 8
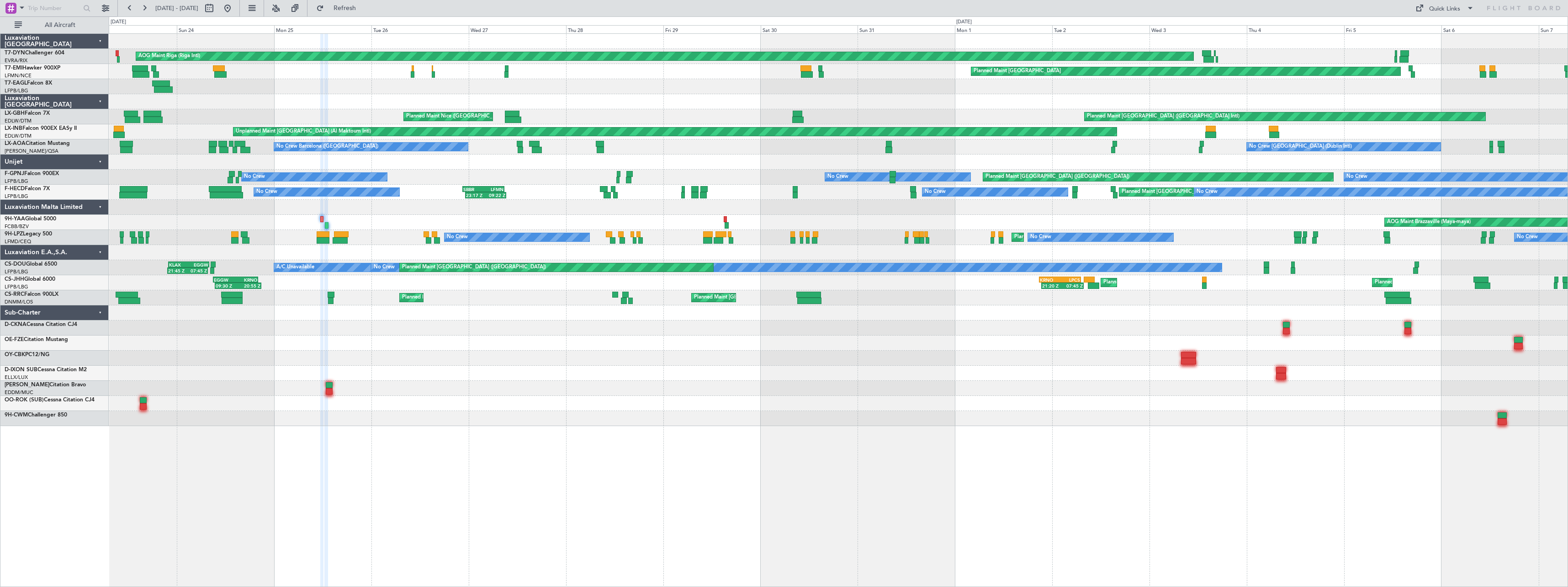
type input "0"
drag, startPoint x: 260, startPoint y: 14, endPoint x: 521, endPoint y: 169, distance: 303.6
click at [235, 14] on button at bounding box center [227, 8] width 14 height 15
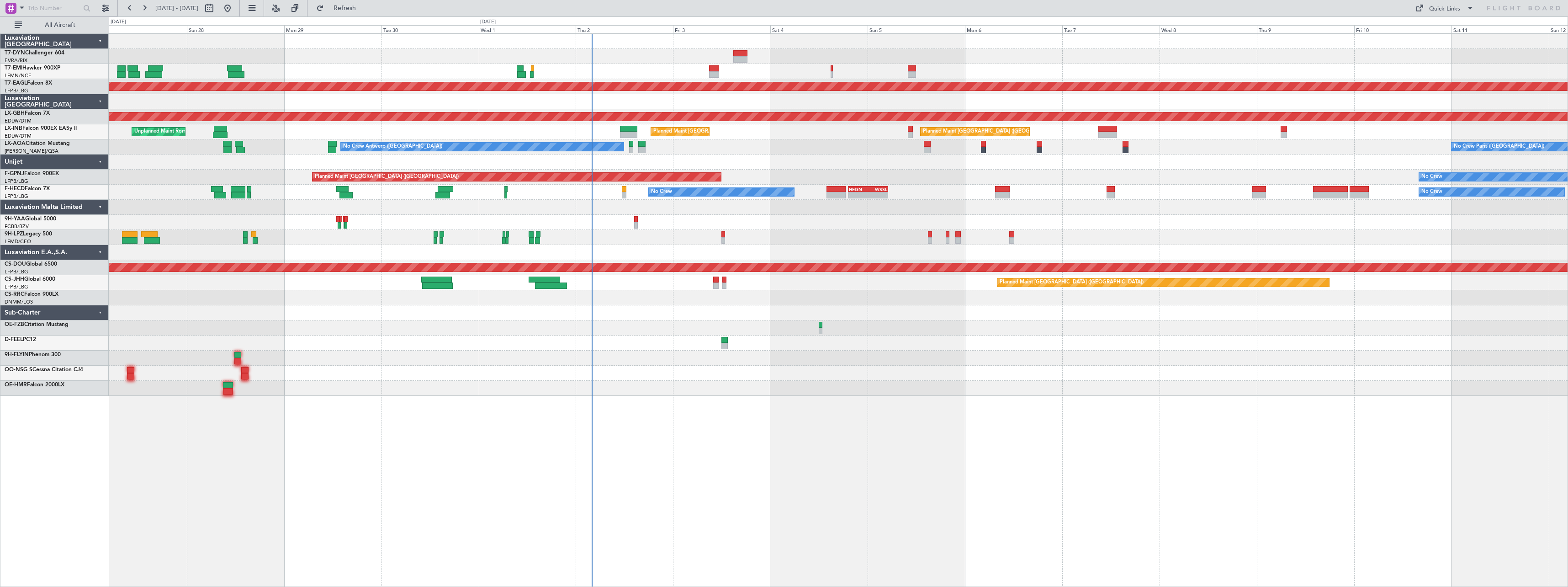
click at [913, 427] on div "No Crew Planned Maint [GEOGRAPHIC_DATA] (Al Maktoum Intl) Planned Maint Nurnber…" at bounding box center [838, 310] width 1459 height 554
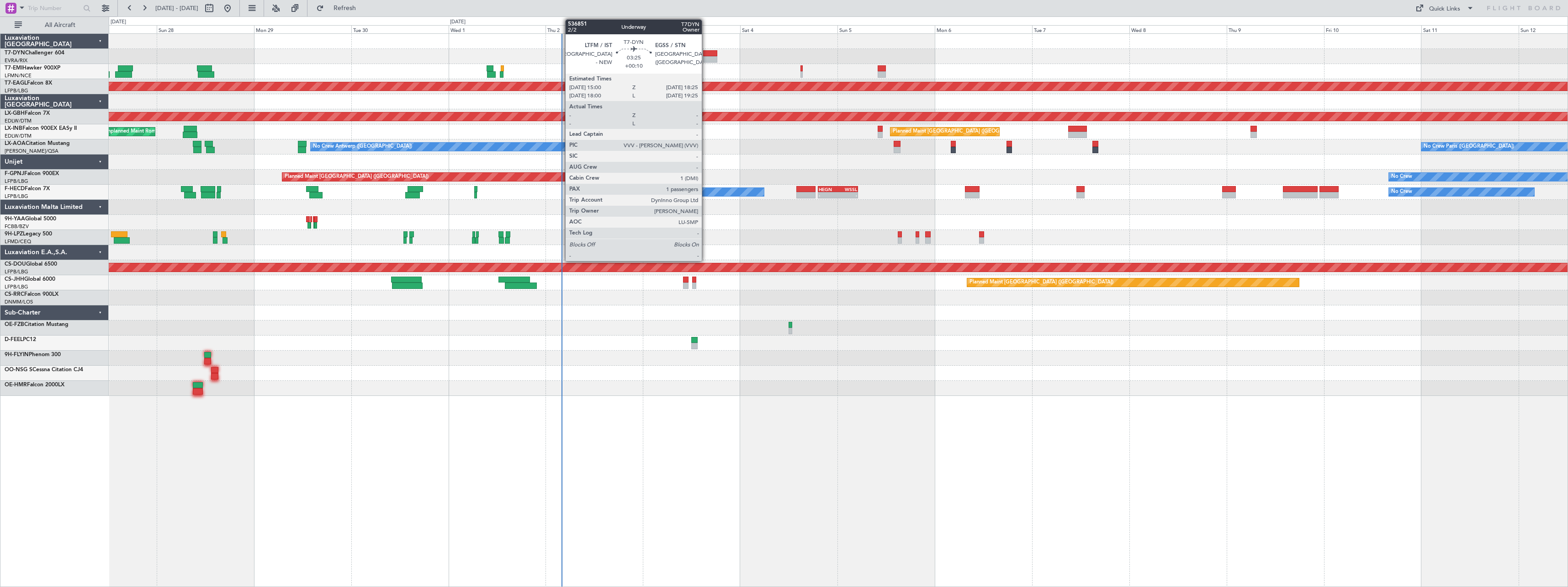
click at [706, 55] on div at bounding box center [710, 54] width 14 height 6
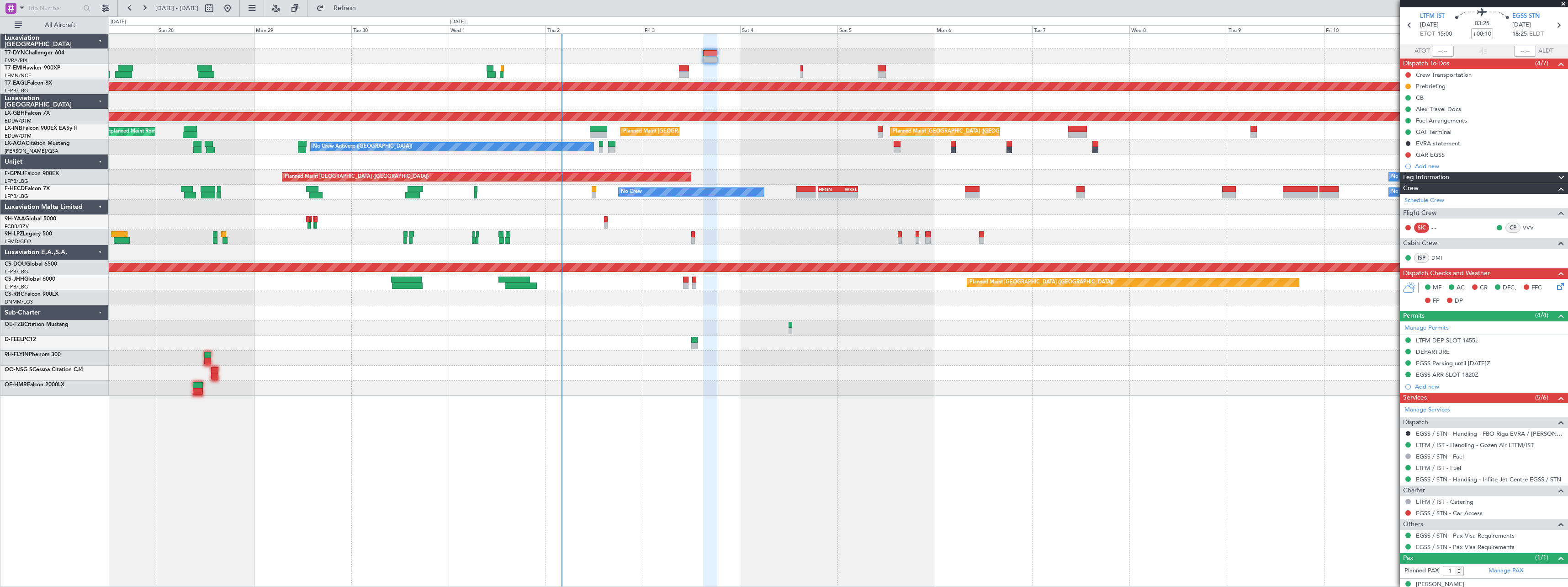
scroll to position [43, 0]
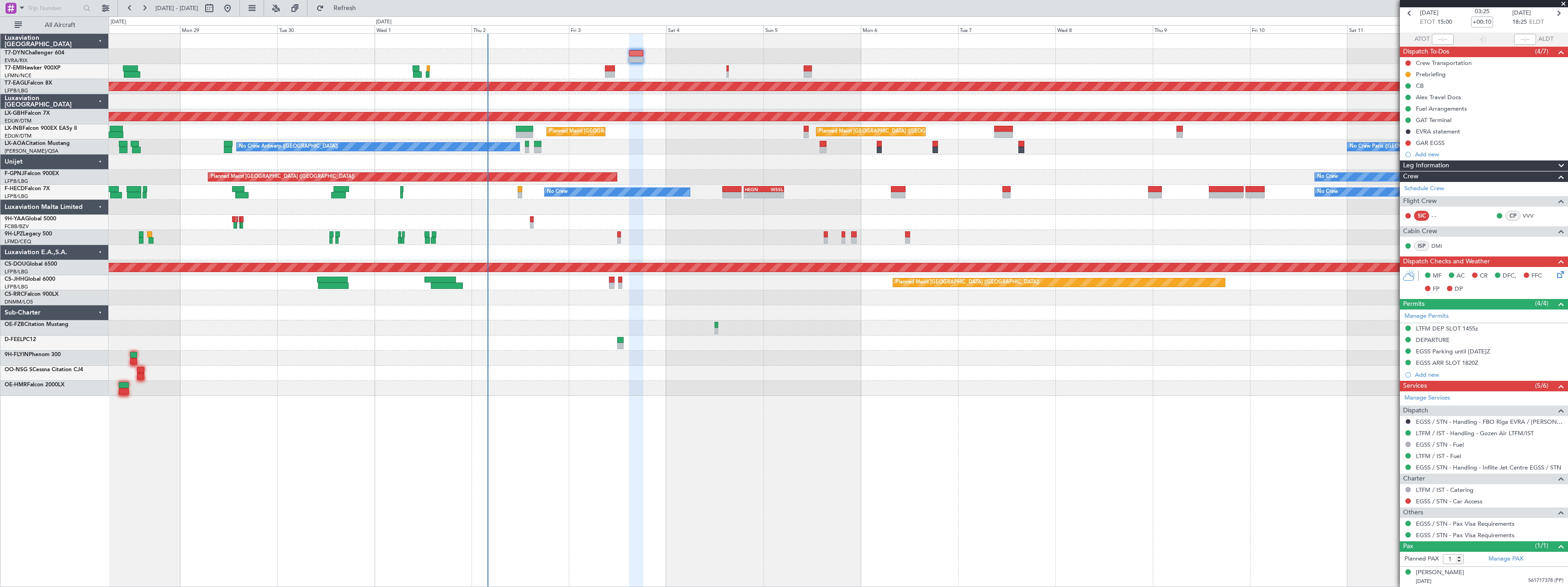
click at [765, 164] on div "No Crew Planned Maint [GEOGRAPHIC_DATA] (Al Maktoum Intl) Planned Maint Nurnber…" at bounding box center [838, 215] width 1458 height 362
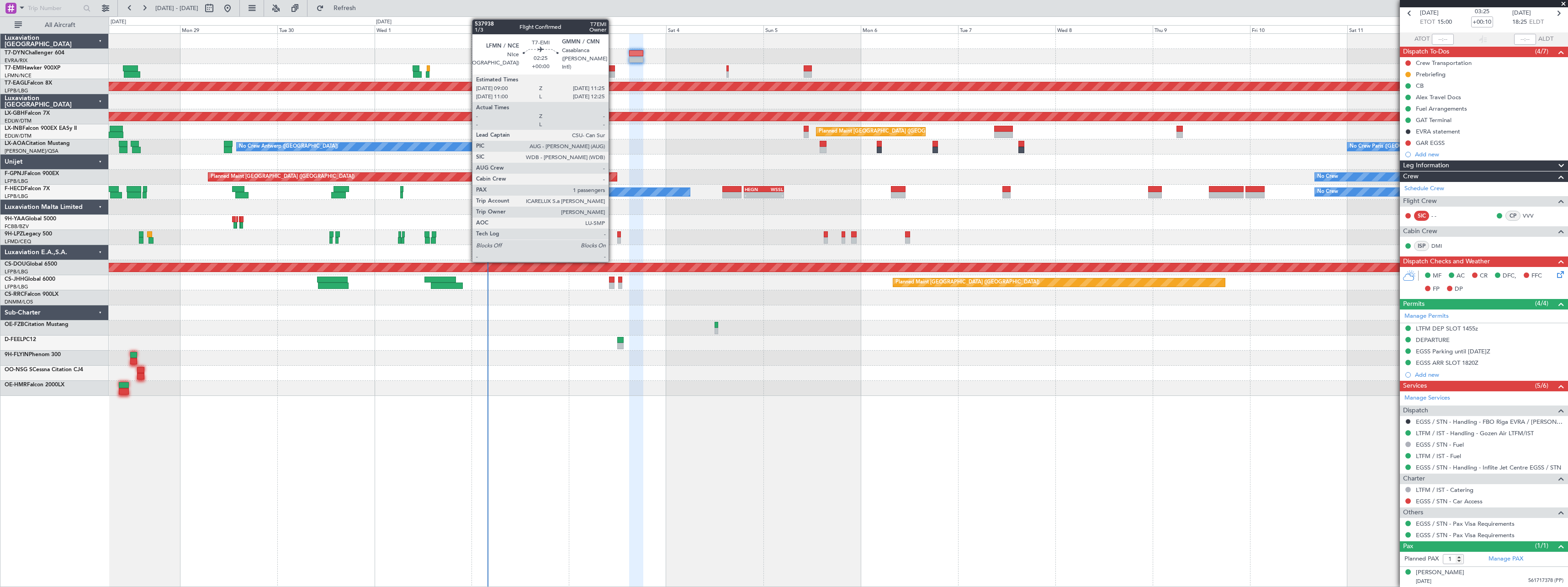
click at [612, 68] on div at bounding box center [610, 69] width 10 height 6
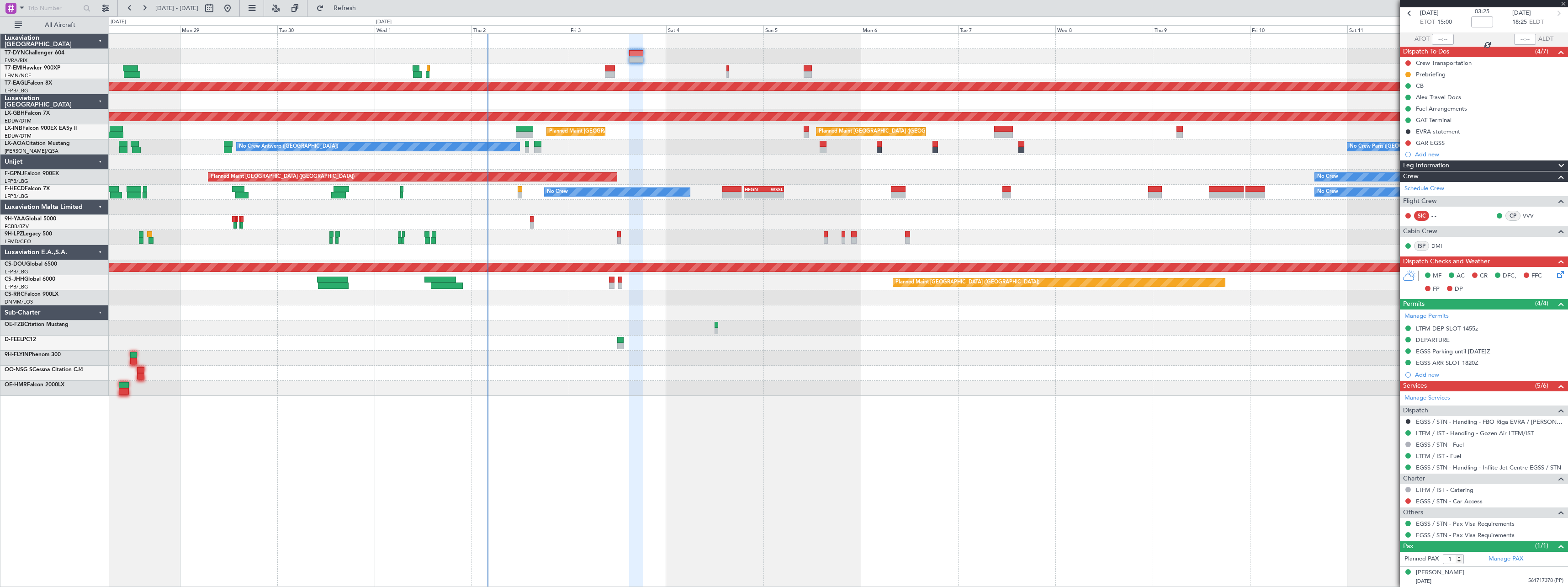
scroll to position [0, 0]
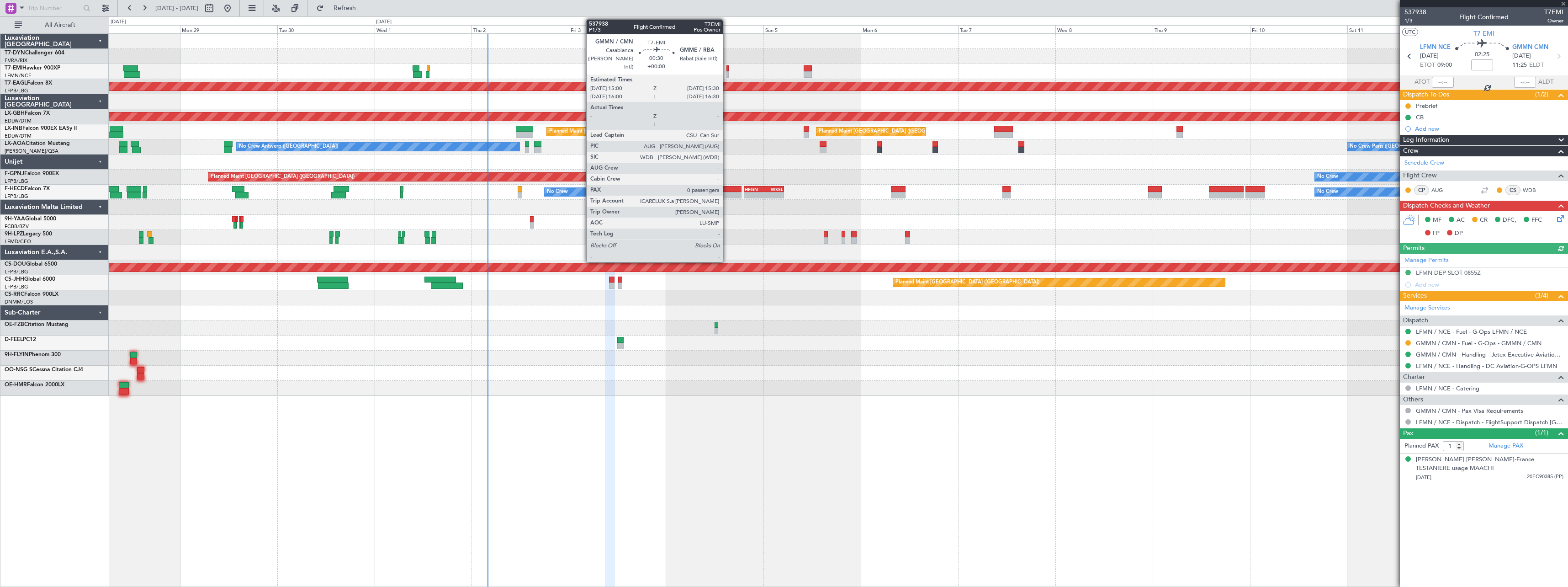
click at [727, 68] on div at bounding box center [728, 69] width 3 height 6
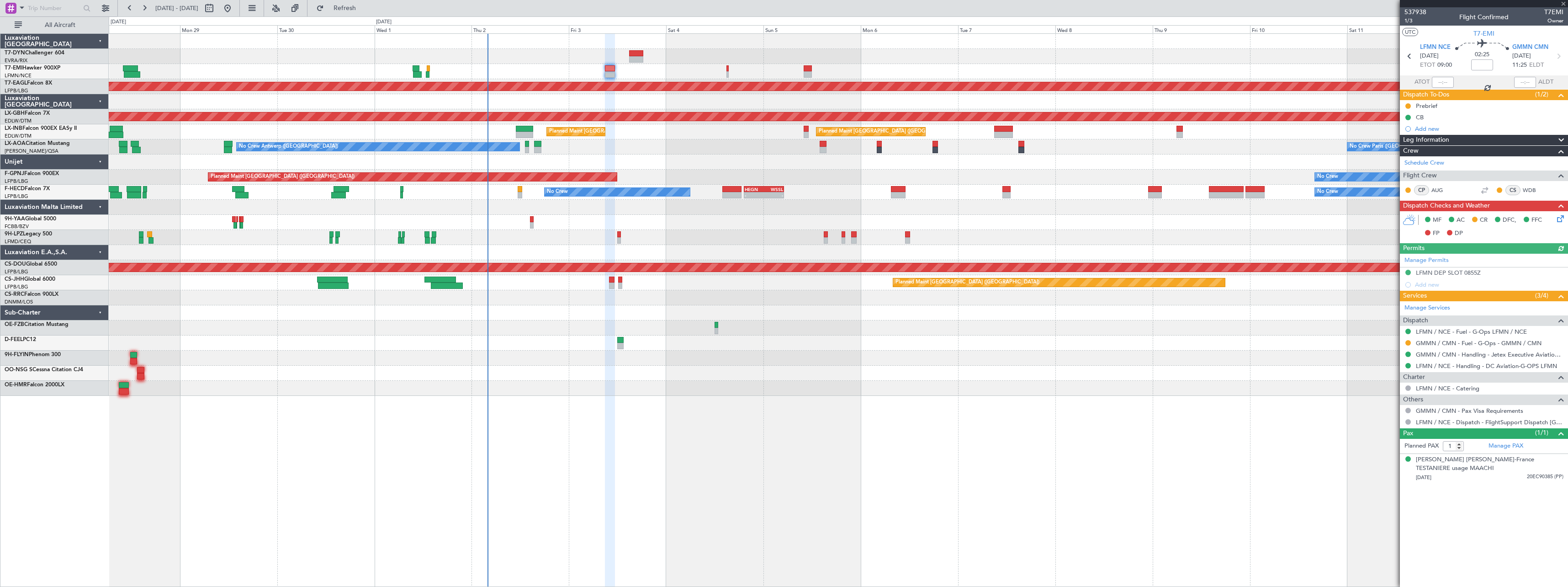
type input "0"
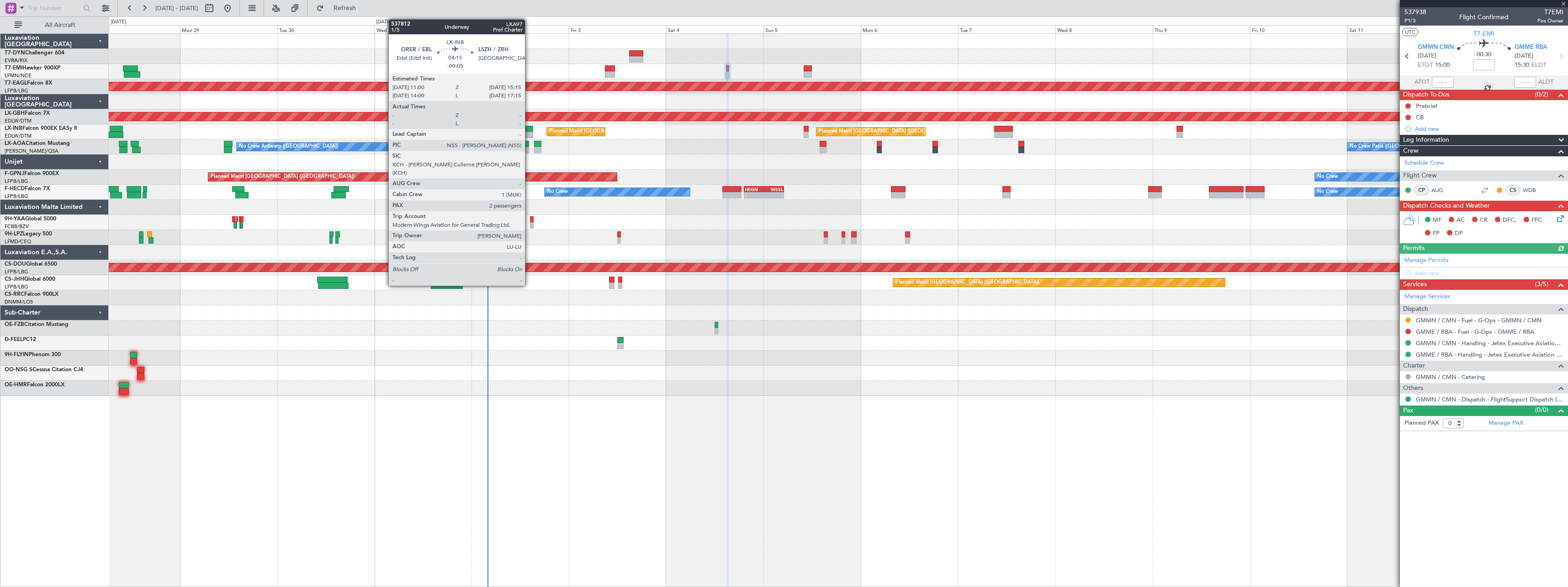
click at [529, 127] on div at bounding box center [525, 129] width 18 height 6
click at [519, 129] on div at bounding box center [525, 129] width 18 height 6
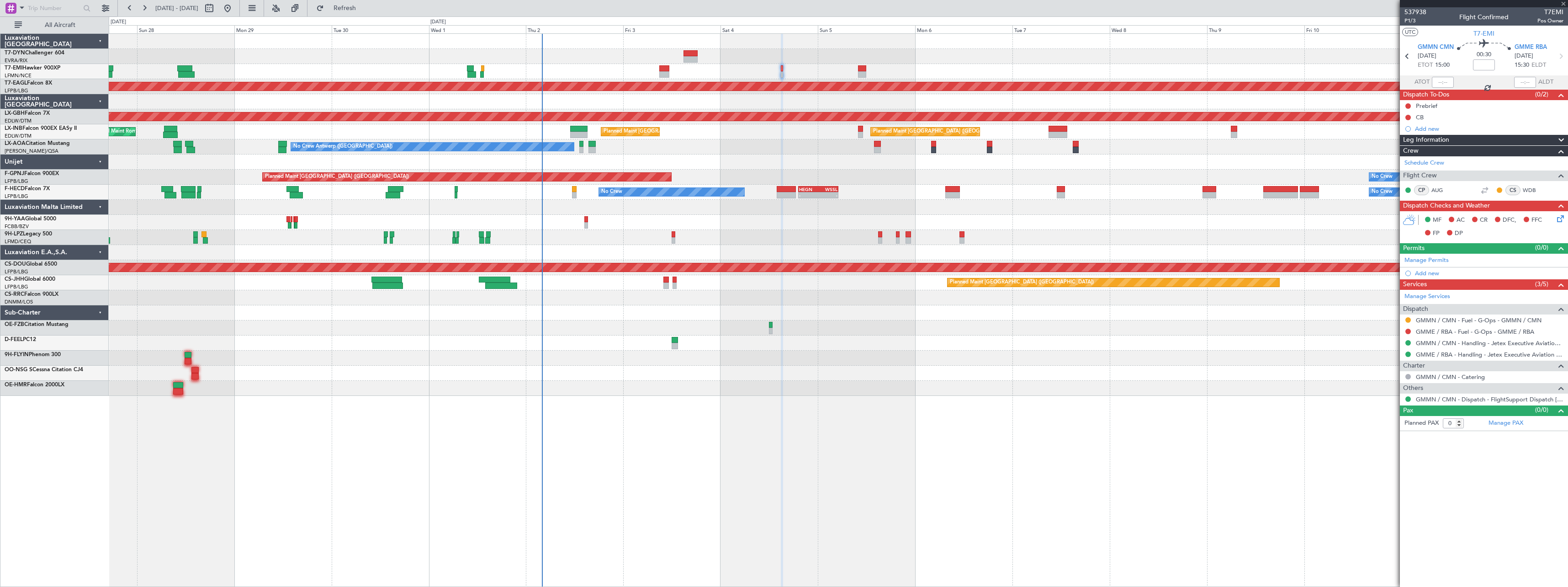
click at [466, 134] on div "Planned Maint [GEOGRAPHIC_DATA] Planned Maint [GEOGRAPHIC_DATA] ([GEOGRAPHIC_DA…" at bounding box center [838, 132] width 1458 height 15
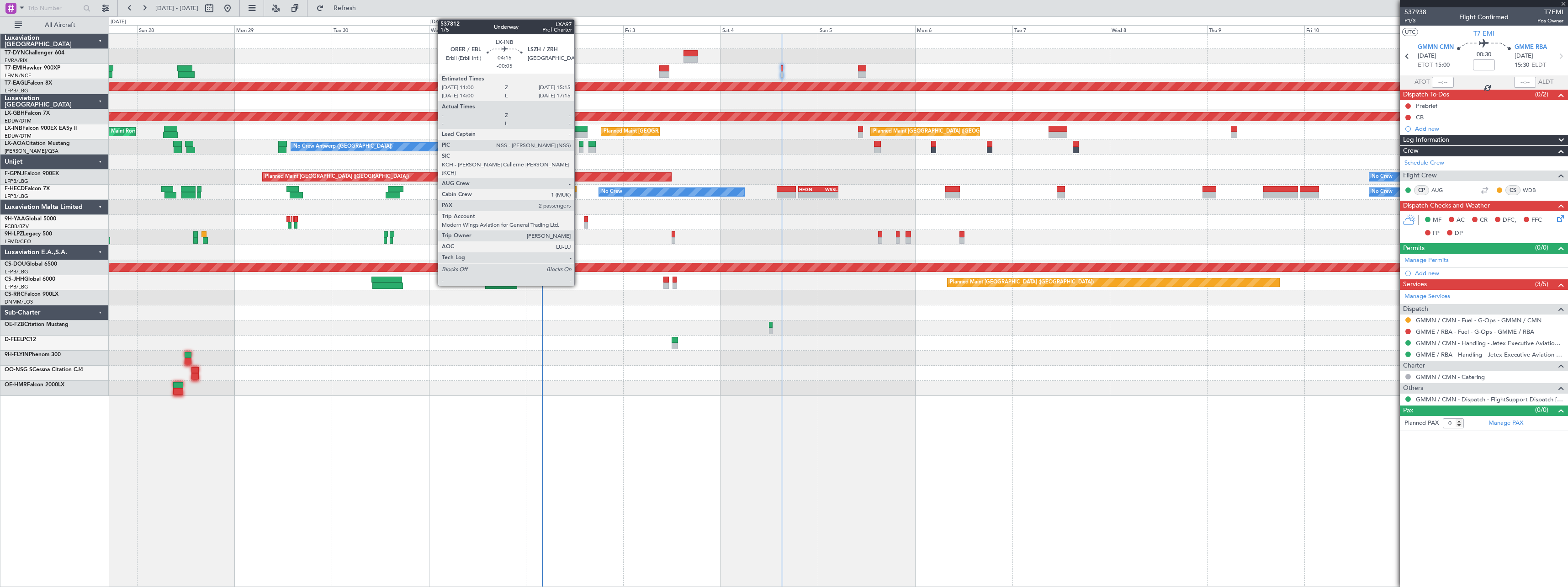
click at [578, 128] on div at bounding box center [579, 129] width 18 height 6
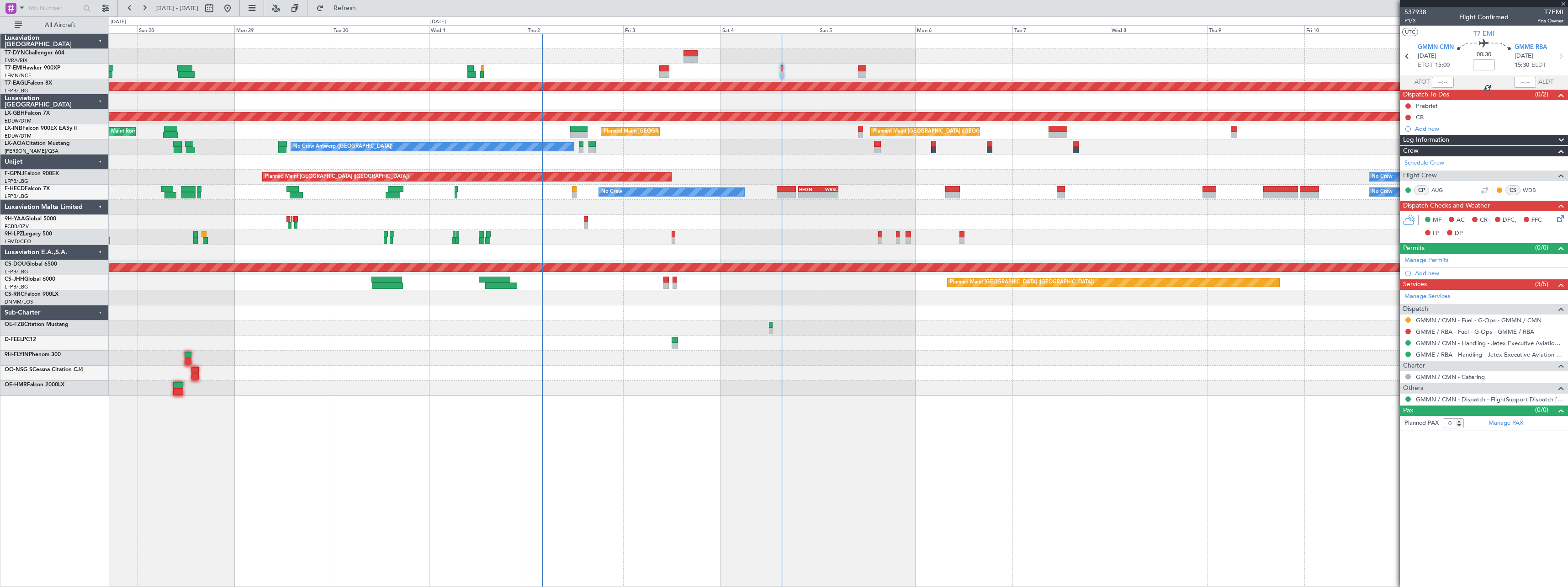
click at [578, 127] on div at bounding box center [579, 129] width 18 height 6
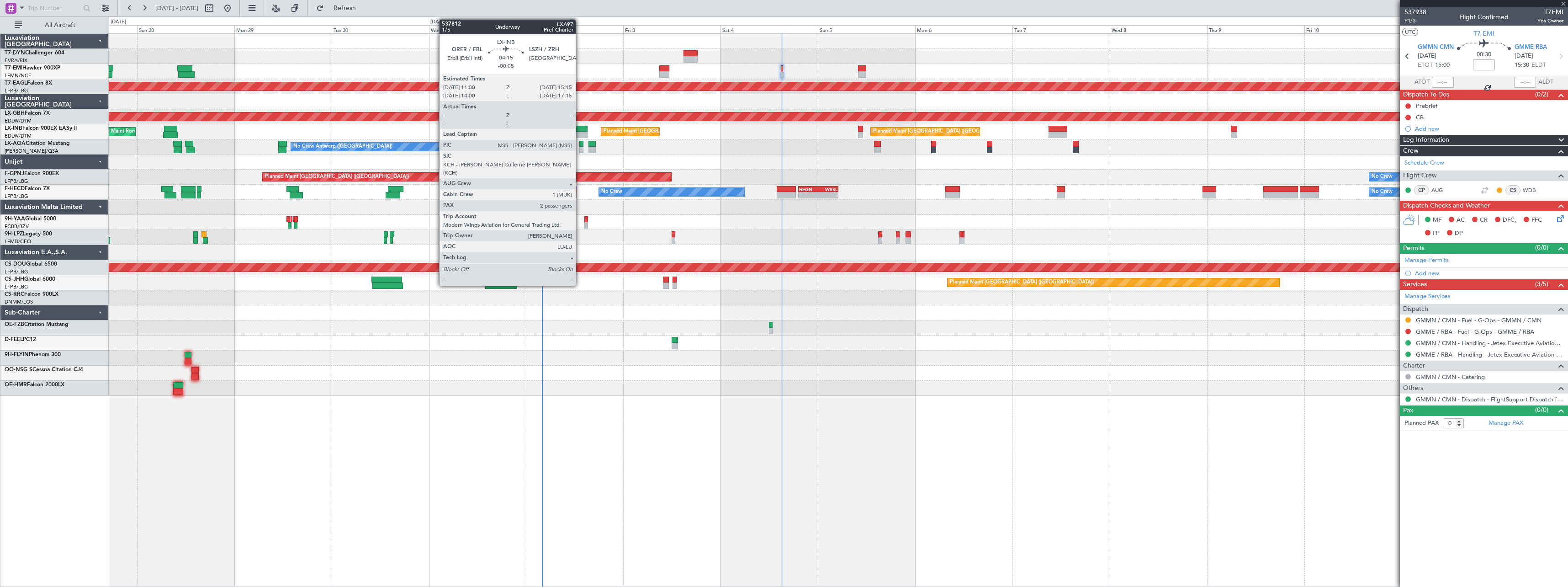
click at [580, 129] on div at bounding box center [579, 129] width 18 height 6
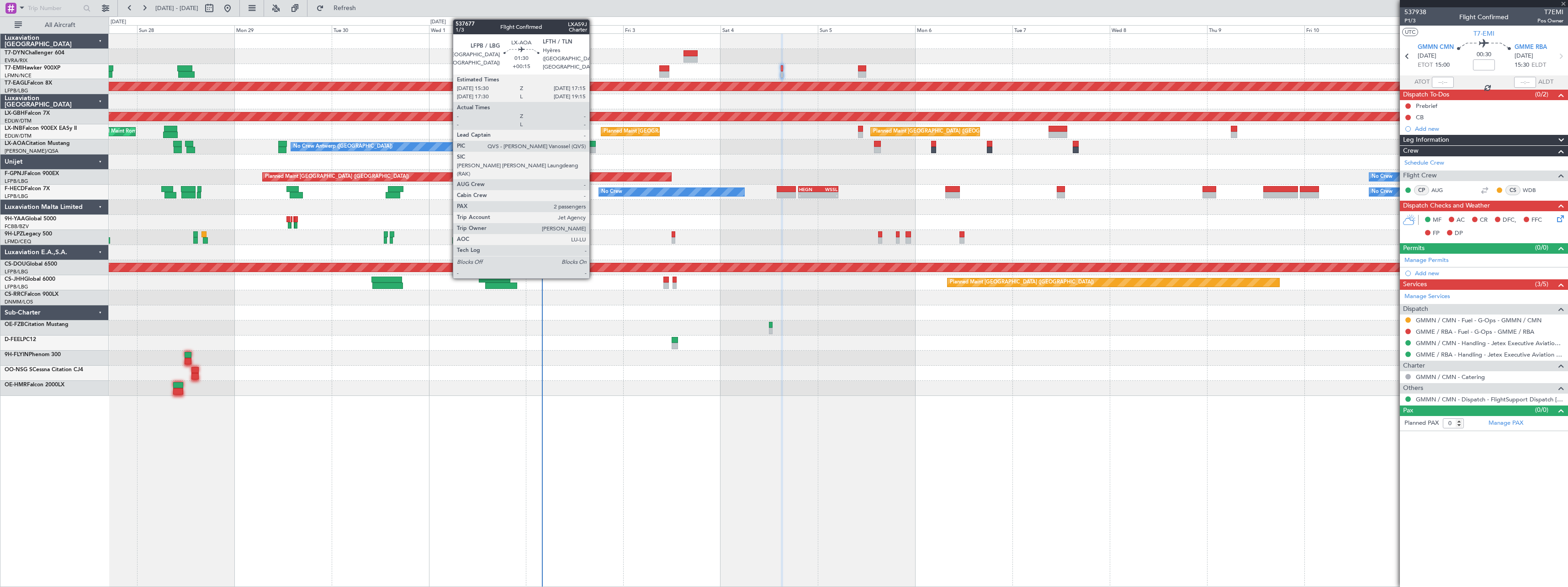
click at [593, 146] on div at bounding box center [592, 144] width 8 height 6
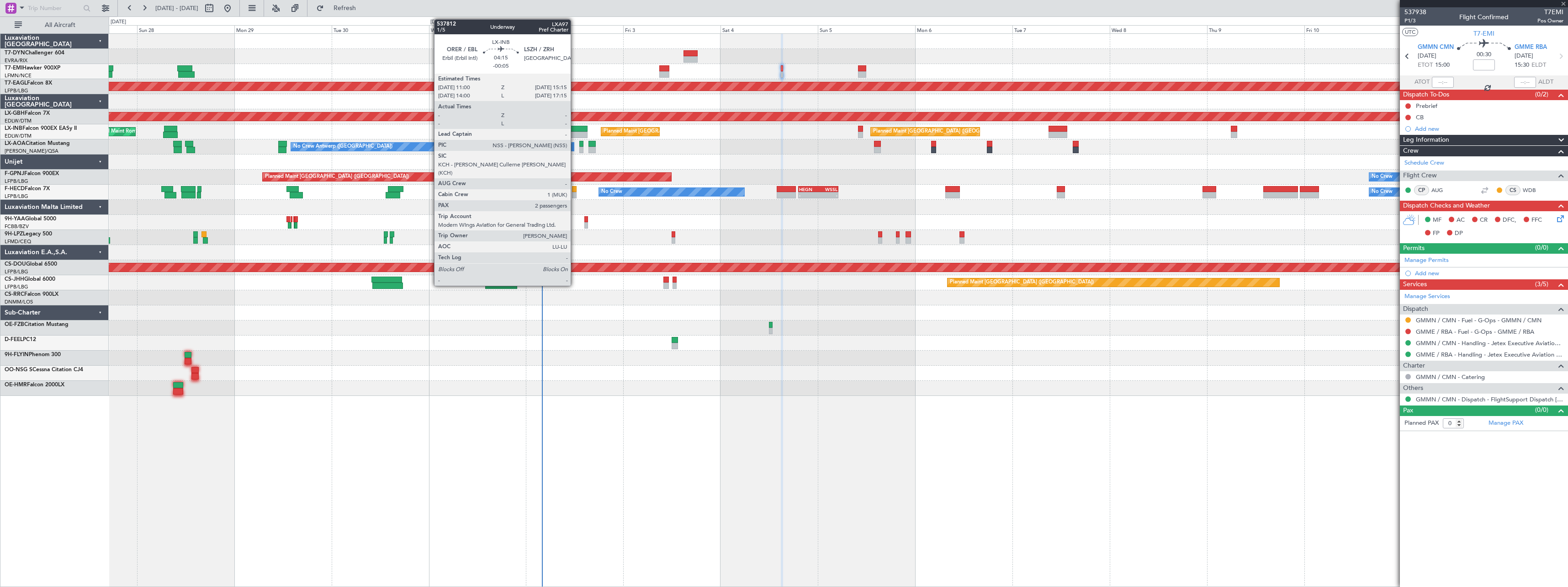
type input "+00:15"
type input "2"
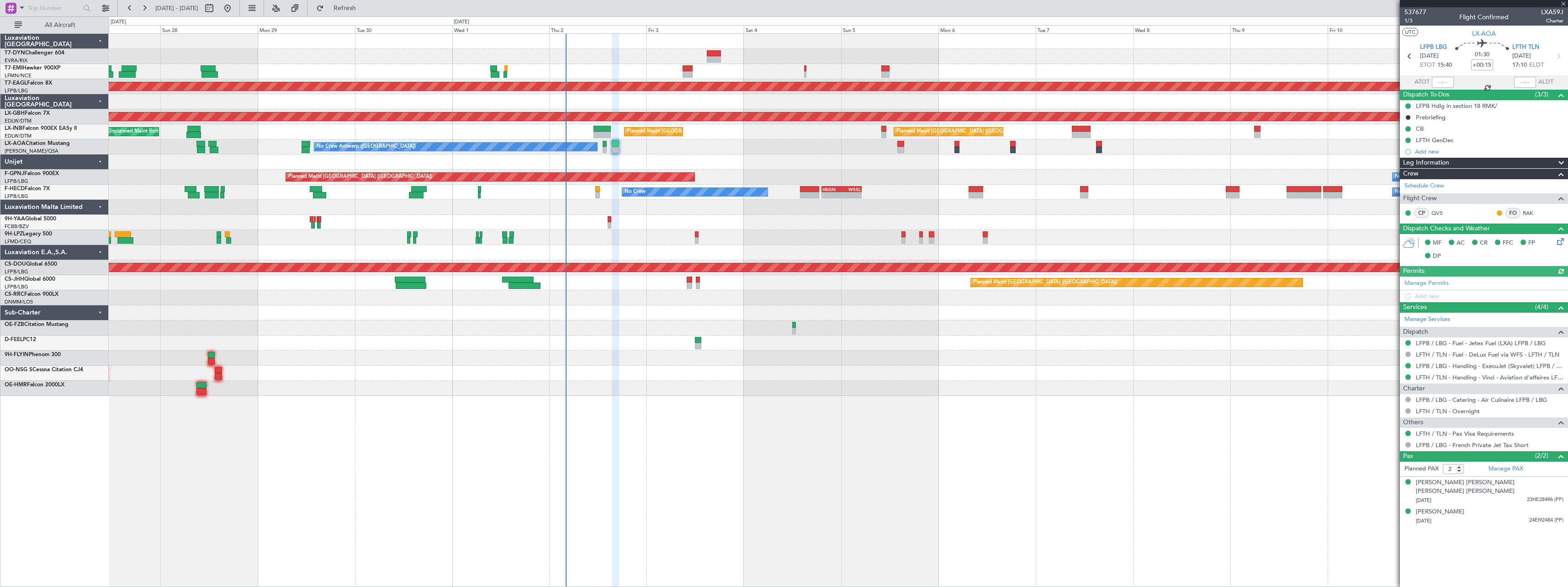
click at [689, 152] on div "No Crew Paris ([GEOGRAPHIC_DATA]) No Crew [GEOGRAPHIC_DATA] ([GEOGRAPHIC_DATA])" at bounding box center [838, 147] width 1458 height 15
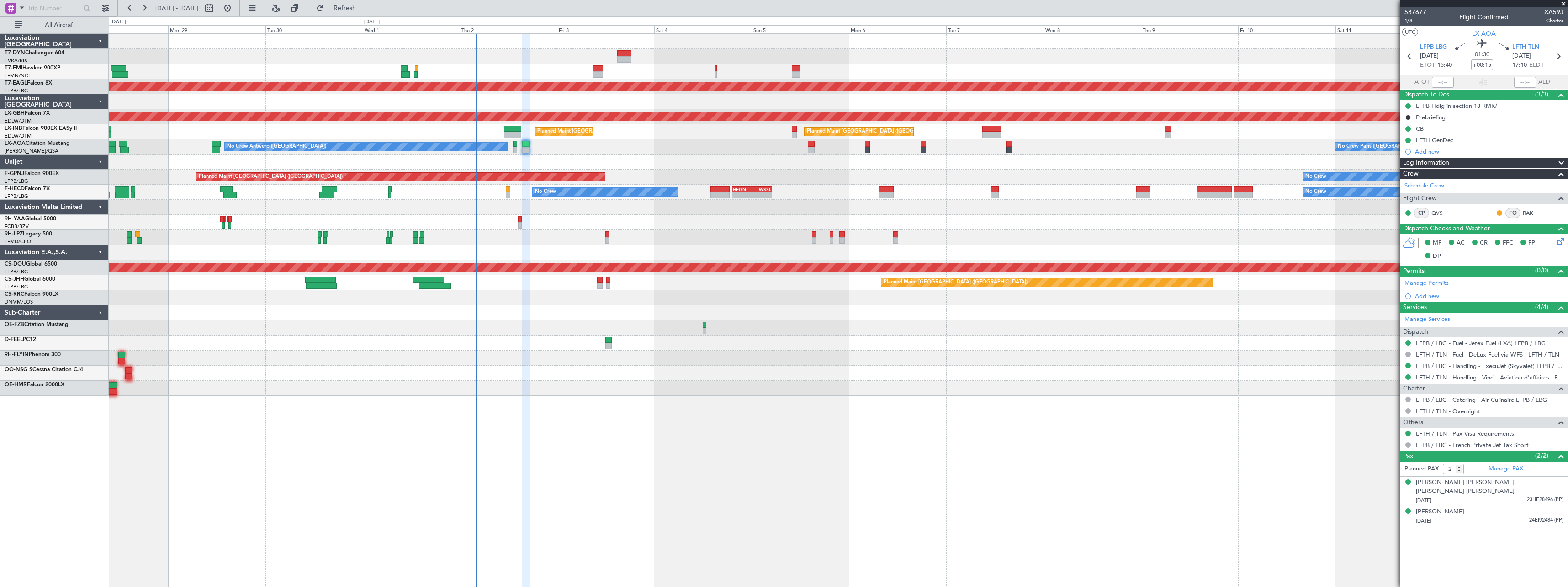
click at [669, 165] on div at bounding box center [838, 162] width 1458 height 15
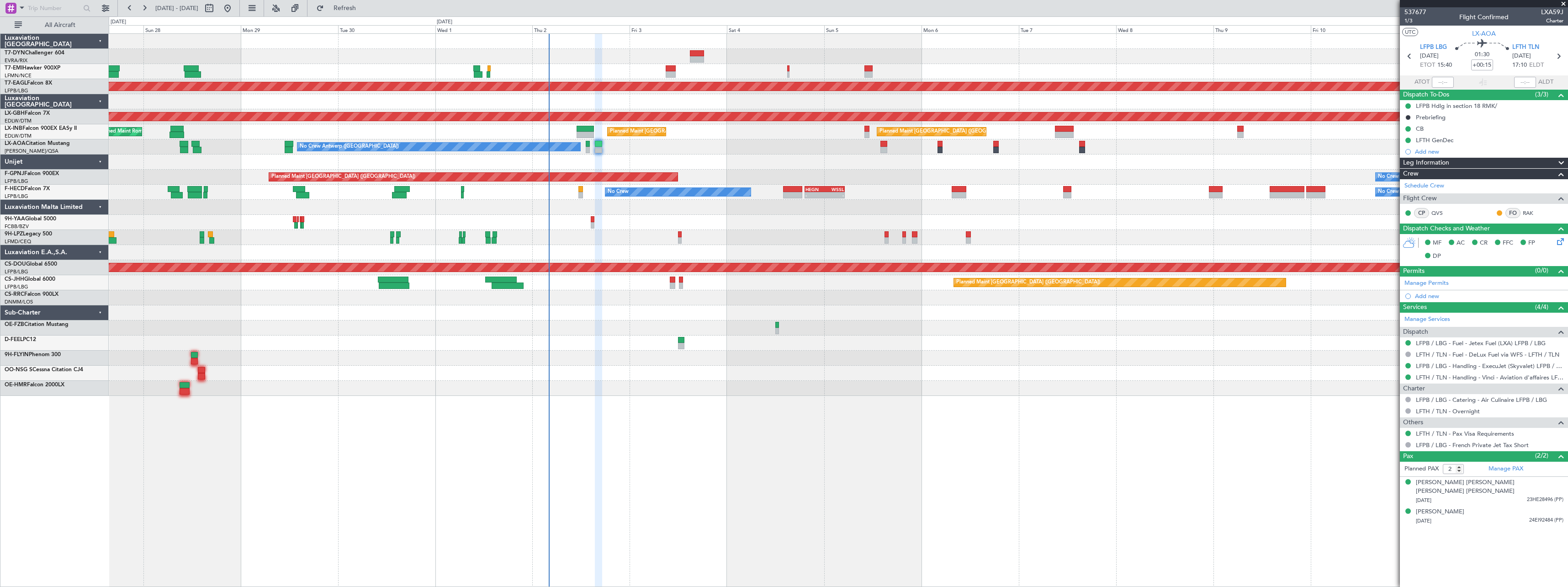
click at [659, 155] on div "No Crew Planned Maint [GEOGRAPHIC_DATA] (Al Maktoum Intl) Planned Maint Nurnber…" at bounding box center [838, 215] width 1458 height 362
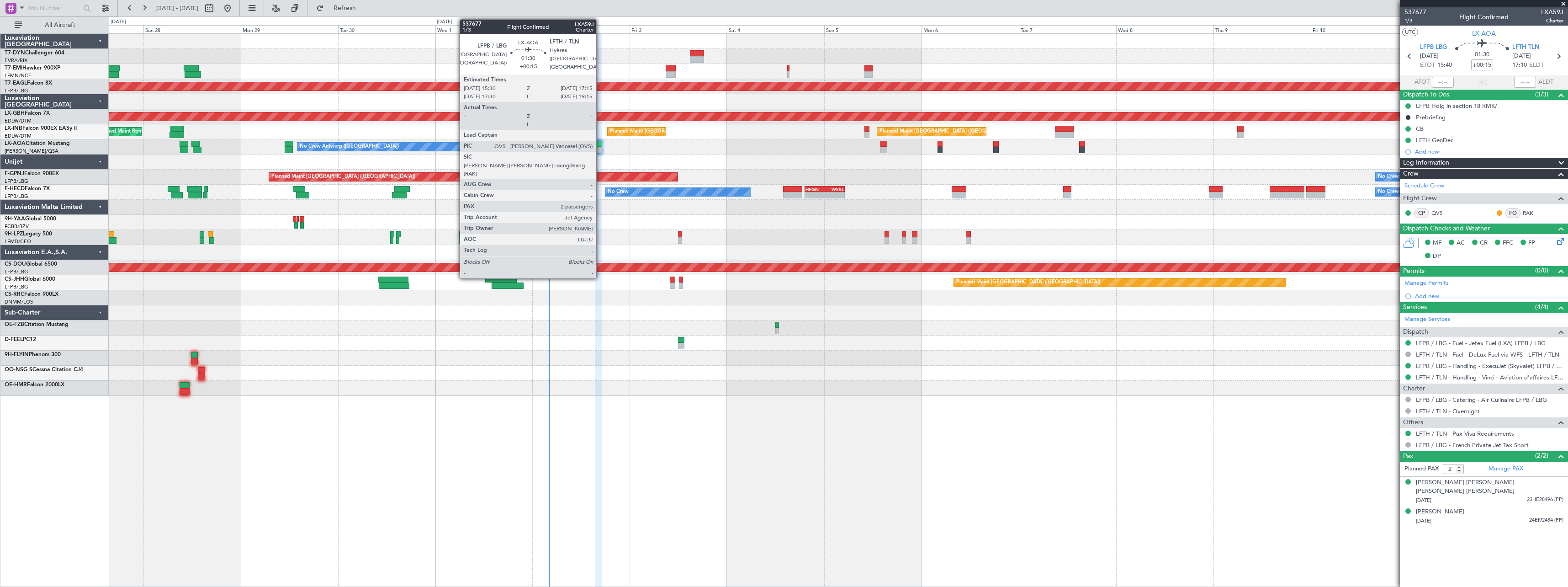
click at [600, 145] on div at bounding box center [598, 144] width 8 height 6
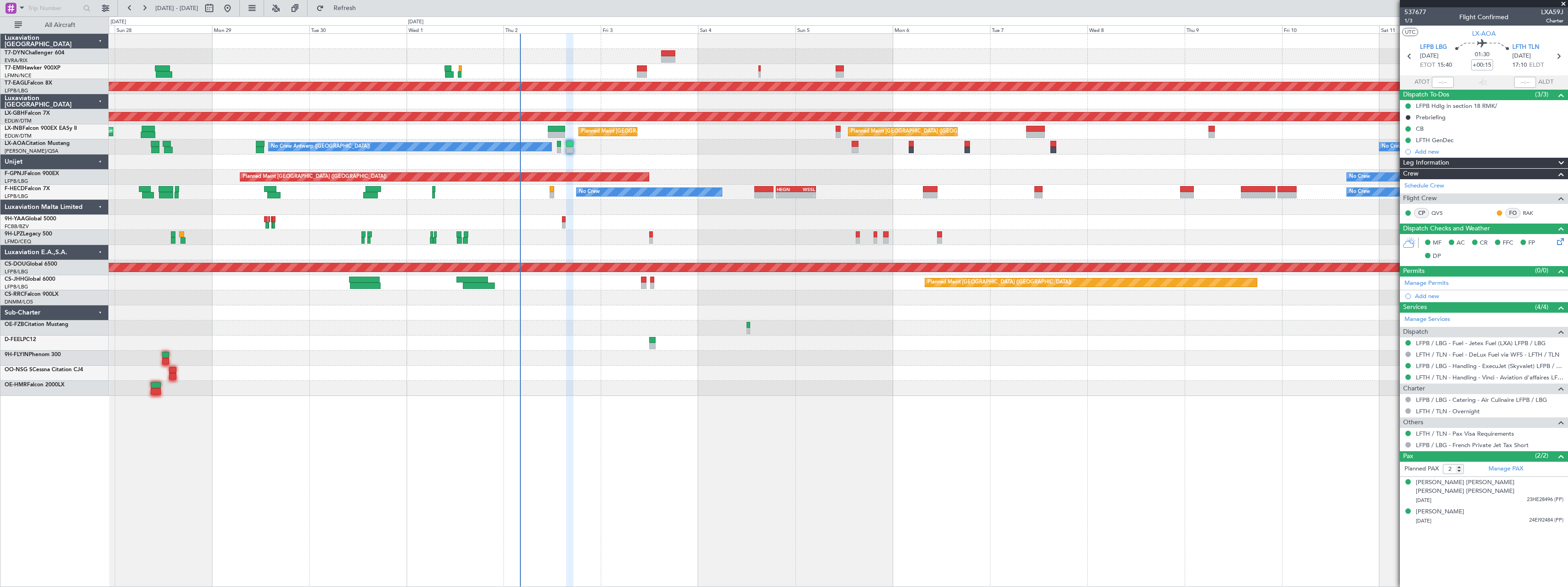
click at [714, 157] on div at bounding box center [838, 162] width 1458 height 15
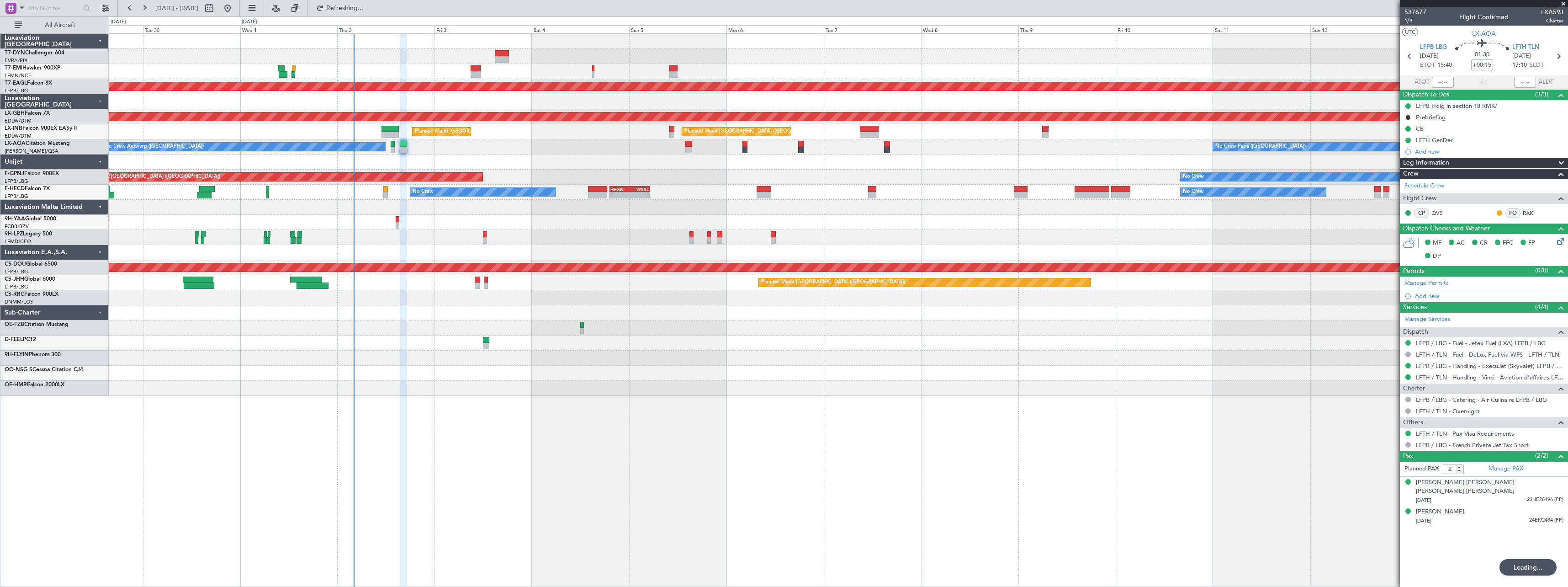
click at [612, 161] on div at bounding box center [838, 162] width 1458 height 15
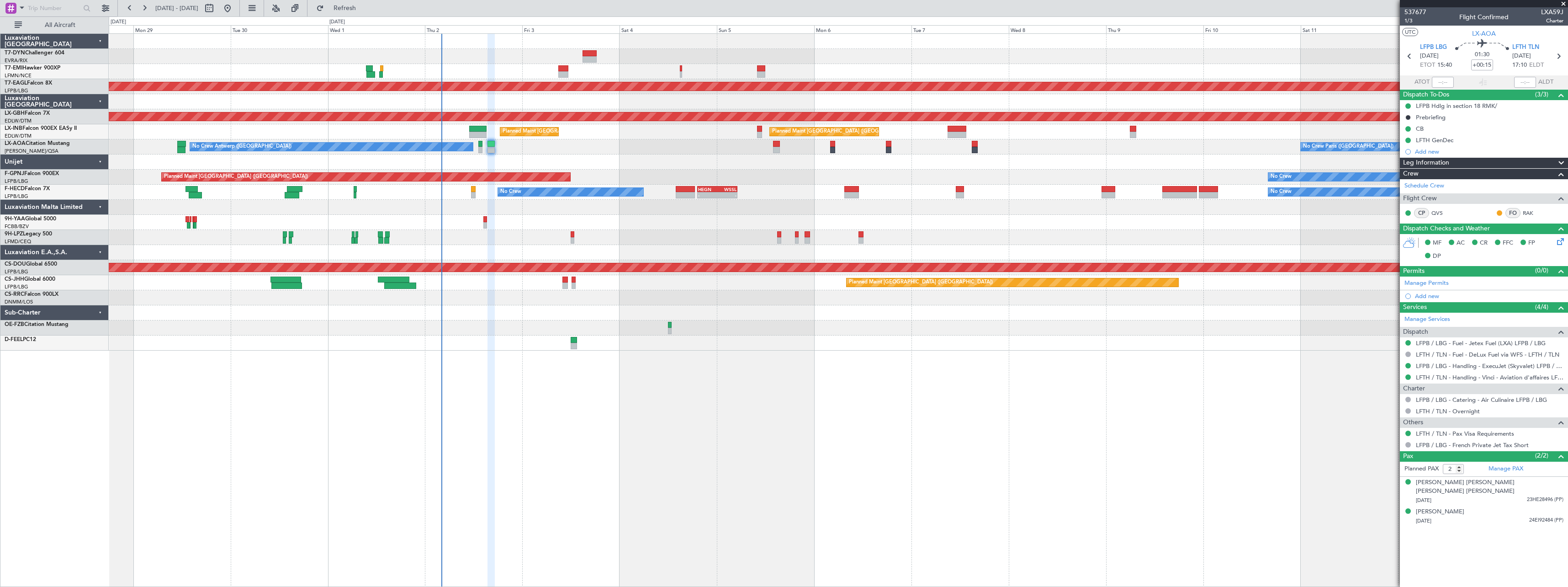
click at [643, 153] on div "No Crew Planned Maint [GEOGRAPHIC_DATA] (Al Maktoum Intl) Planned Maint Nurnber…" at bounding box center [838, 192] width 1458 height 317
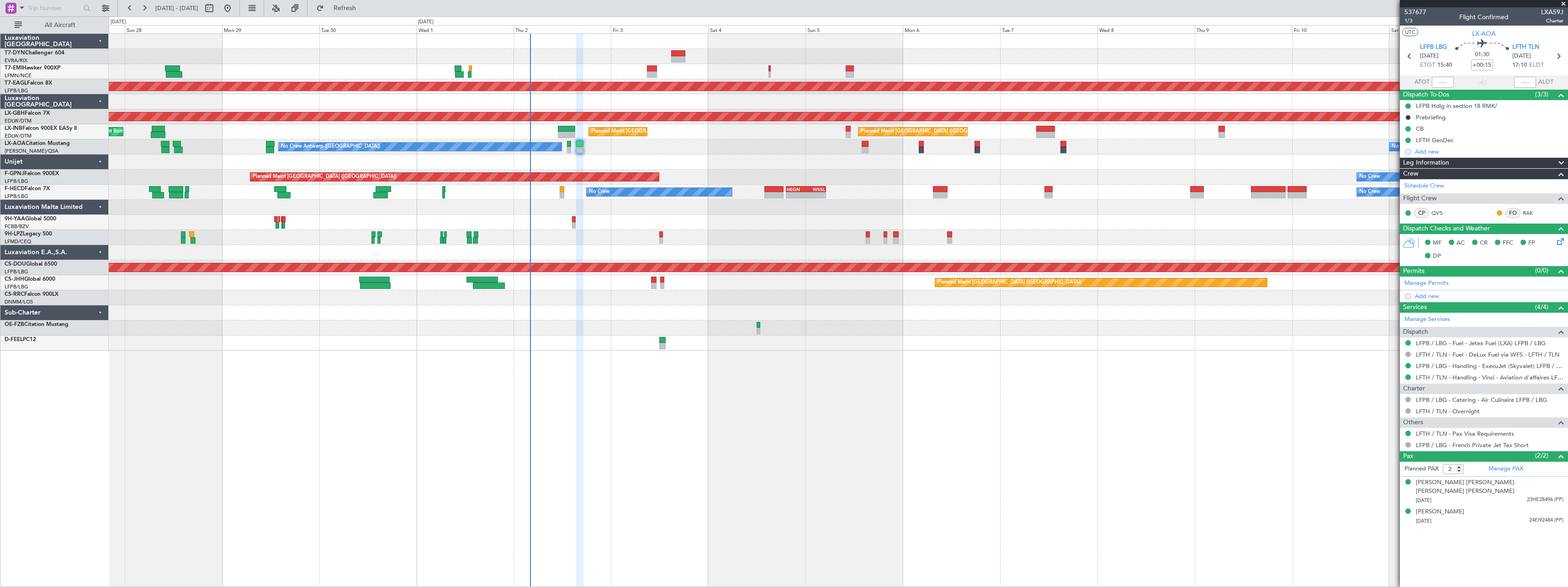
click at [720, 165] on div "No Crew Planned Maint [GEOGRAPHIC_DATA] (Al Maktoum Intl) Planned Maint Nurnber…" at bounding box center [838, 192] width 1458 height 317
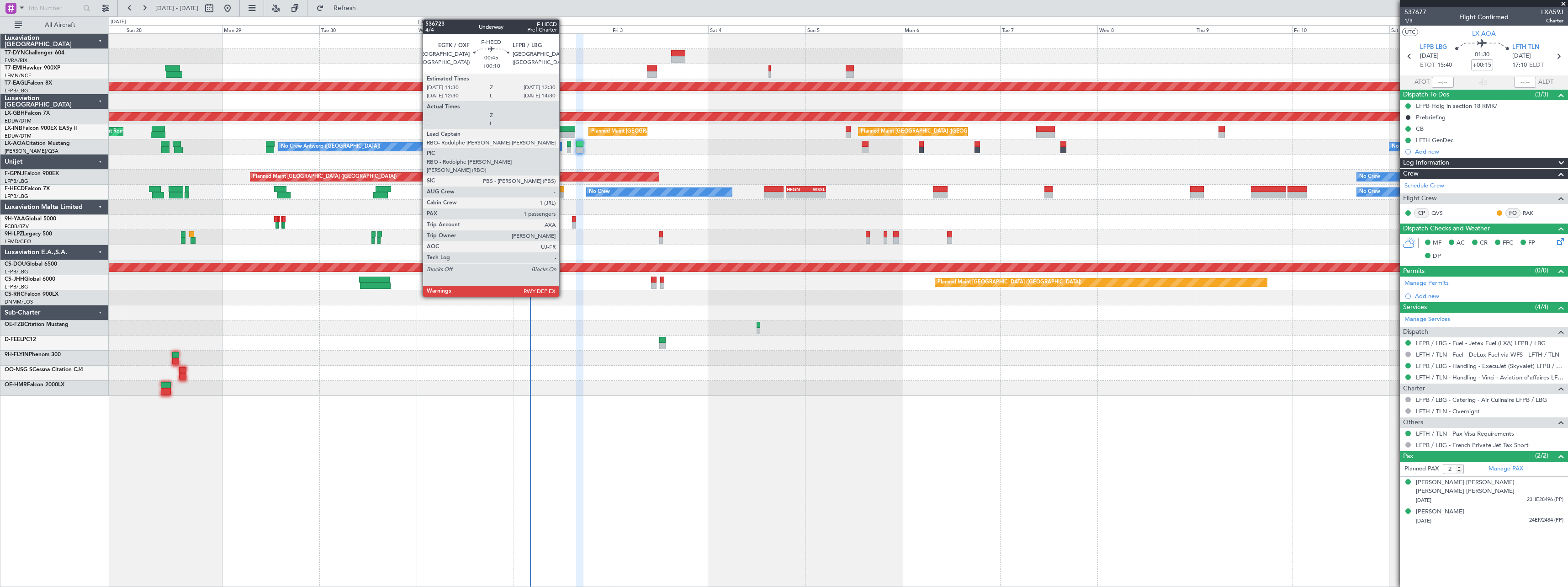
click at [563, 189] on div at bounding box center [561, 189] width 4 height 6
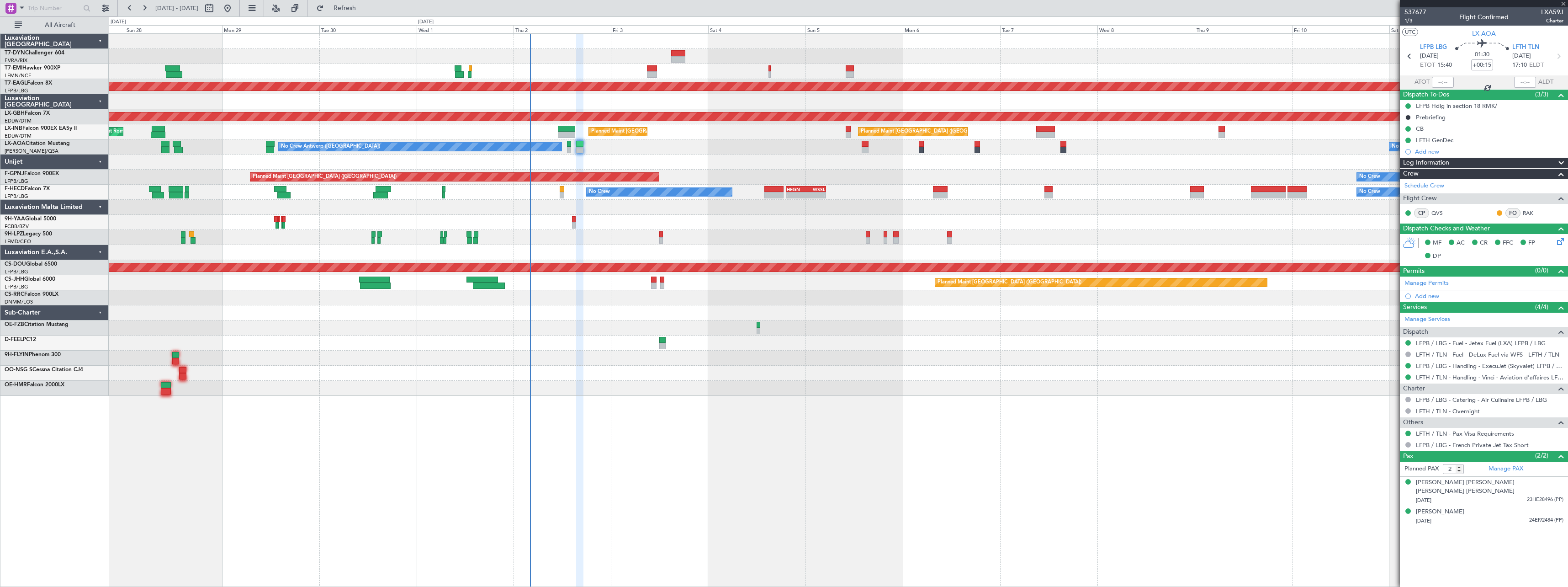
type input "+00:10"
type input "1"
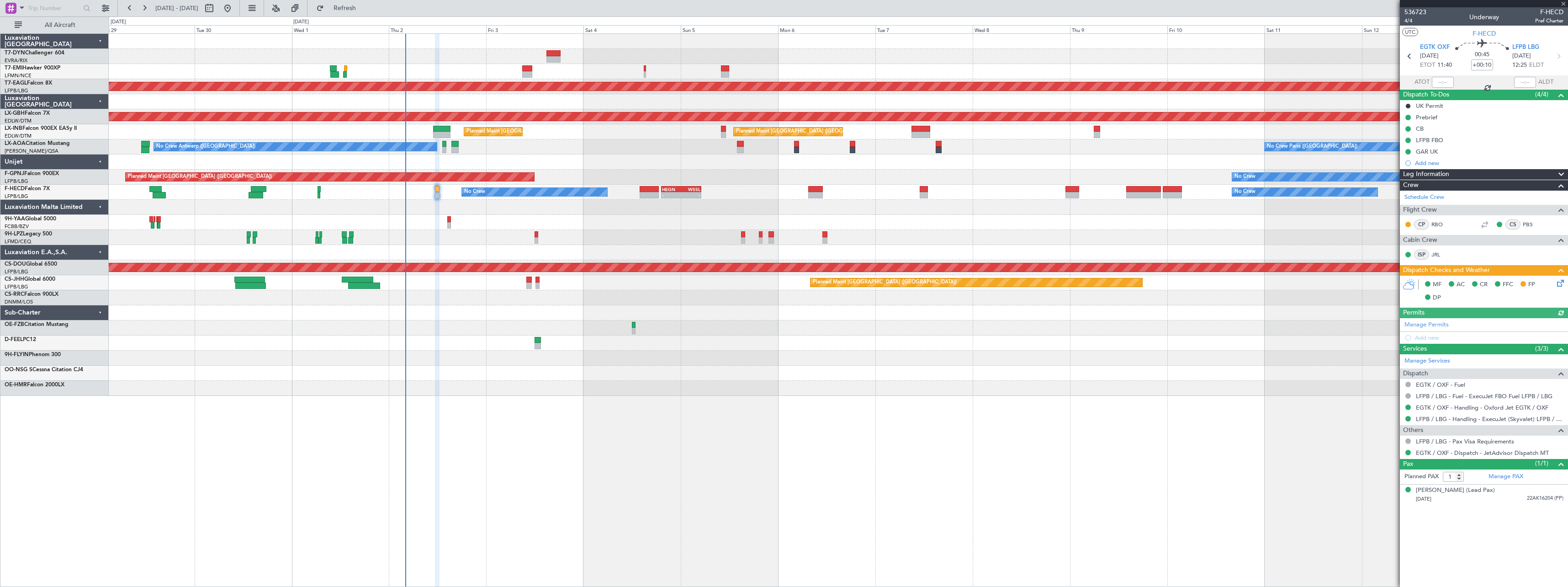
click at [753, 288] on div "Planned Maint [GEOGRAPHIC_DATA] ([GEOGRAPHIC_DATA]) Planned Maint [GEOGRAPHIC_D…" at bounding box center [838, 283] width 1458 height 15
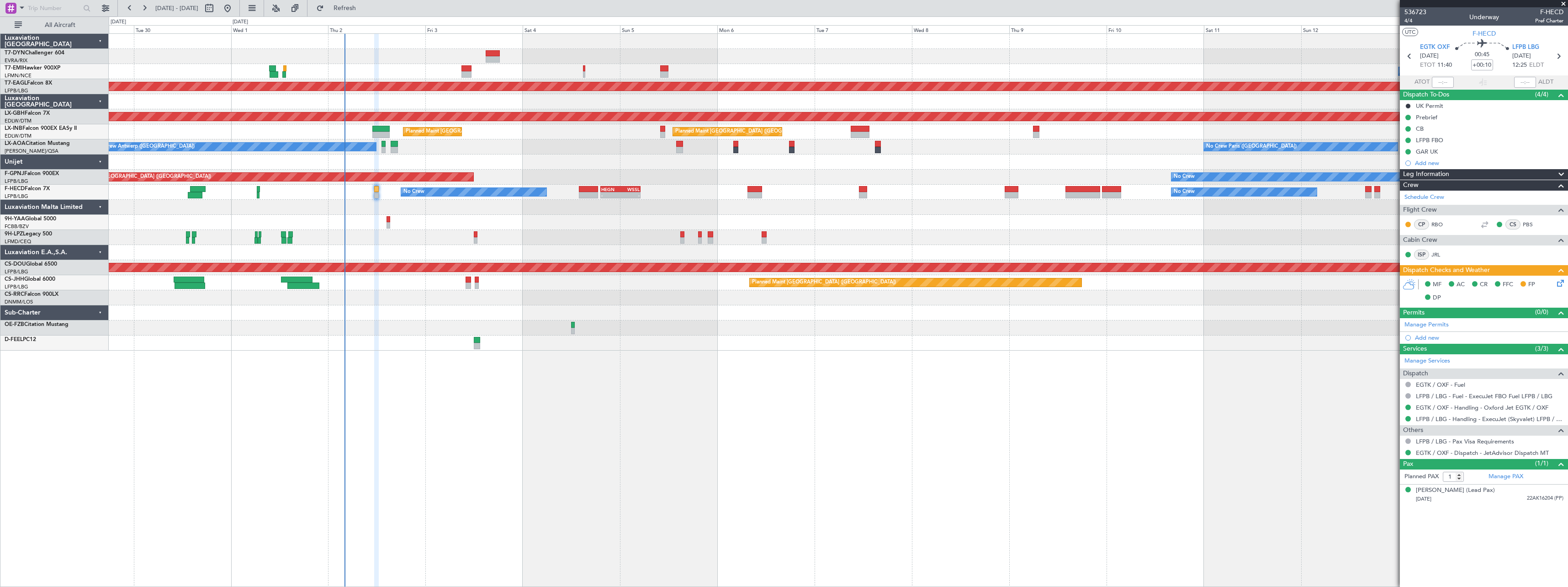
click at [724, 221] on div at bounding box center [838, 223] width 1458 height 15
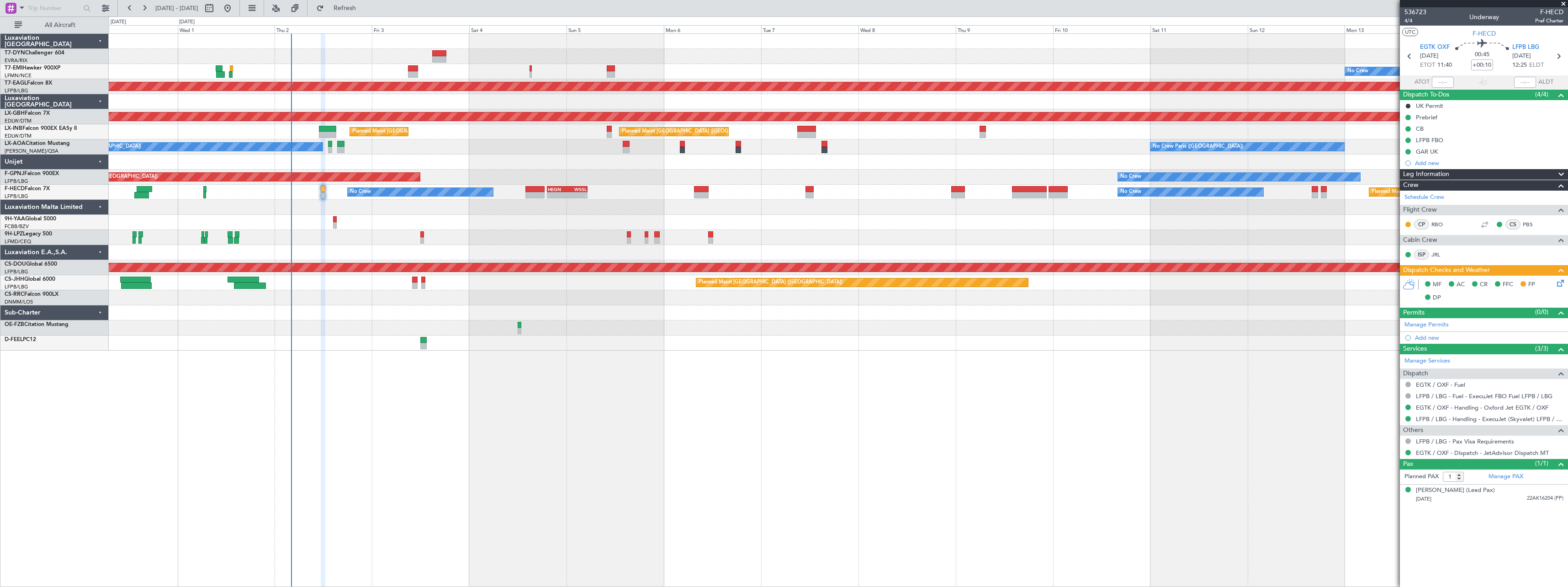
click at [563, 232] on div "No Crew Planned Maint [GEOGRAPHIC_DATA] (Al Maktoum Intl) Planned Maint Nurnber…" at bounding box center [838, 192] width 1458 height 317
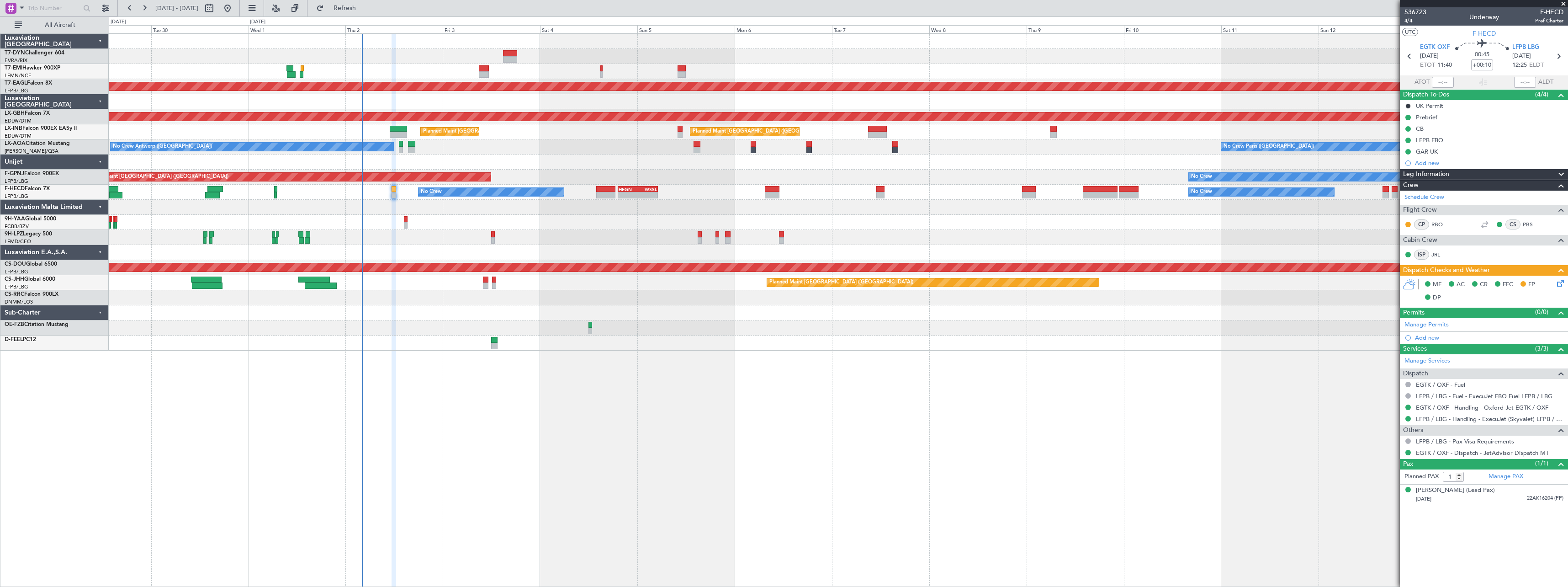
click at [589, 223] on div at bounding box center [838, 223] width 1458 height 15
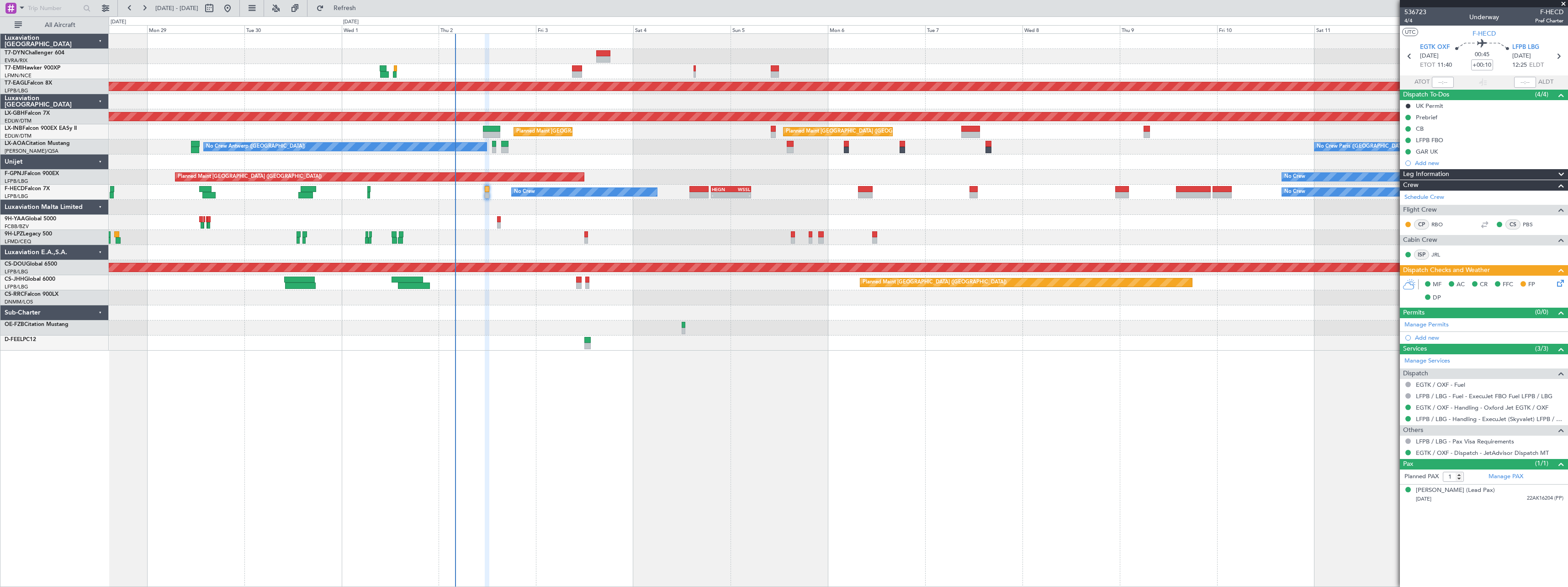
click at [639, 225] on div at bounding box center [838, 223] width 1458 height 15
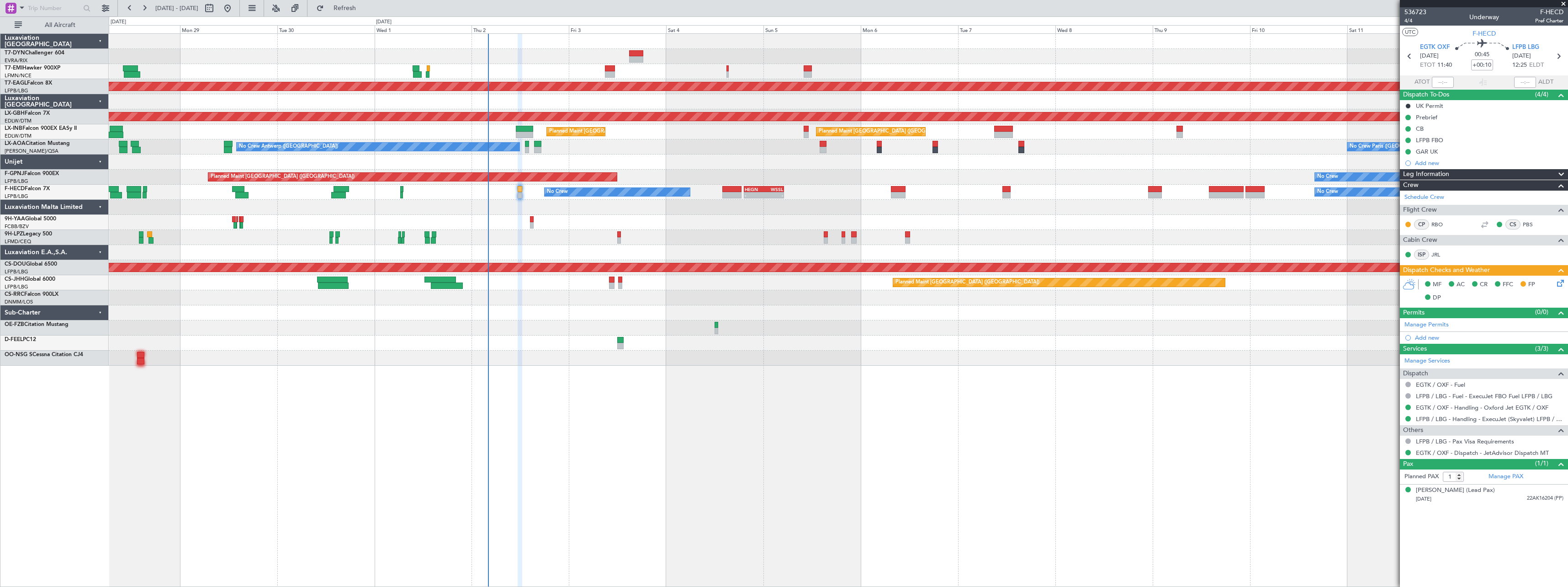
click at [519, 245] on div at bounding box center [838, 253] width 1458 height 15
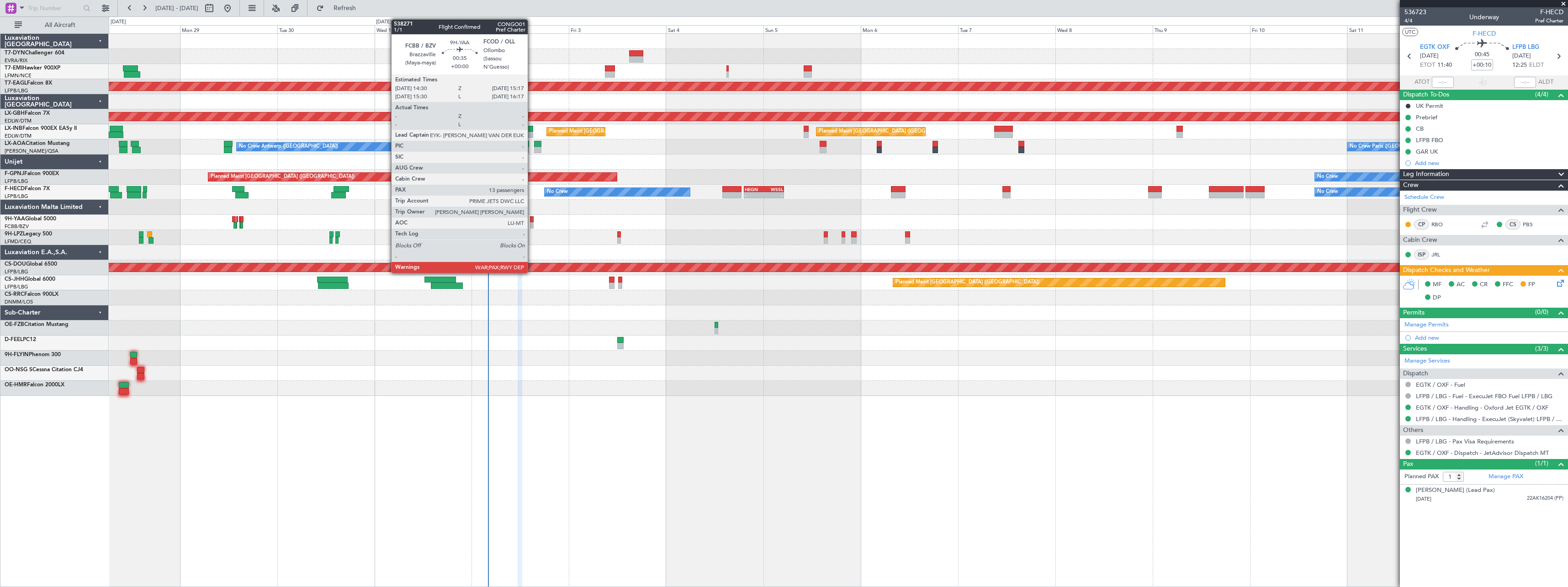
click at [532, 219] on div at bounding box center [531, 219] width 3 height 6
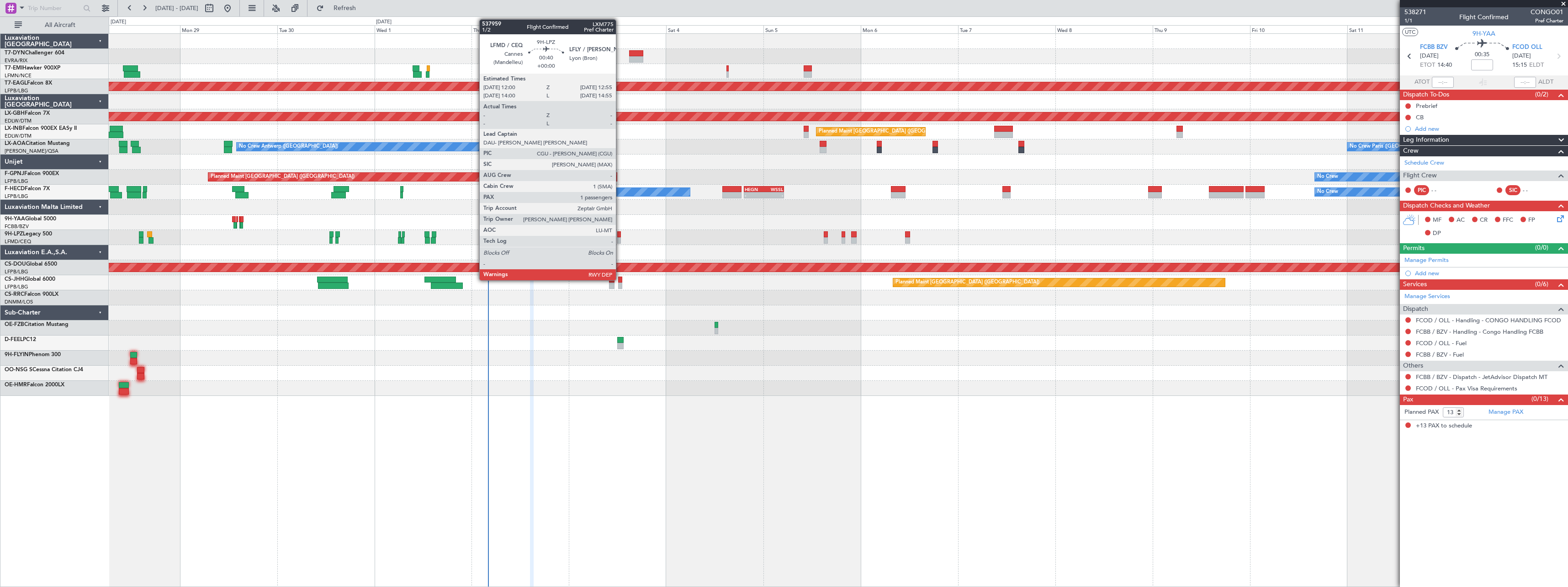
click at [620, 235] on div at bounding box center [619, 235] width 4 height 6
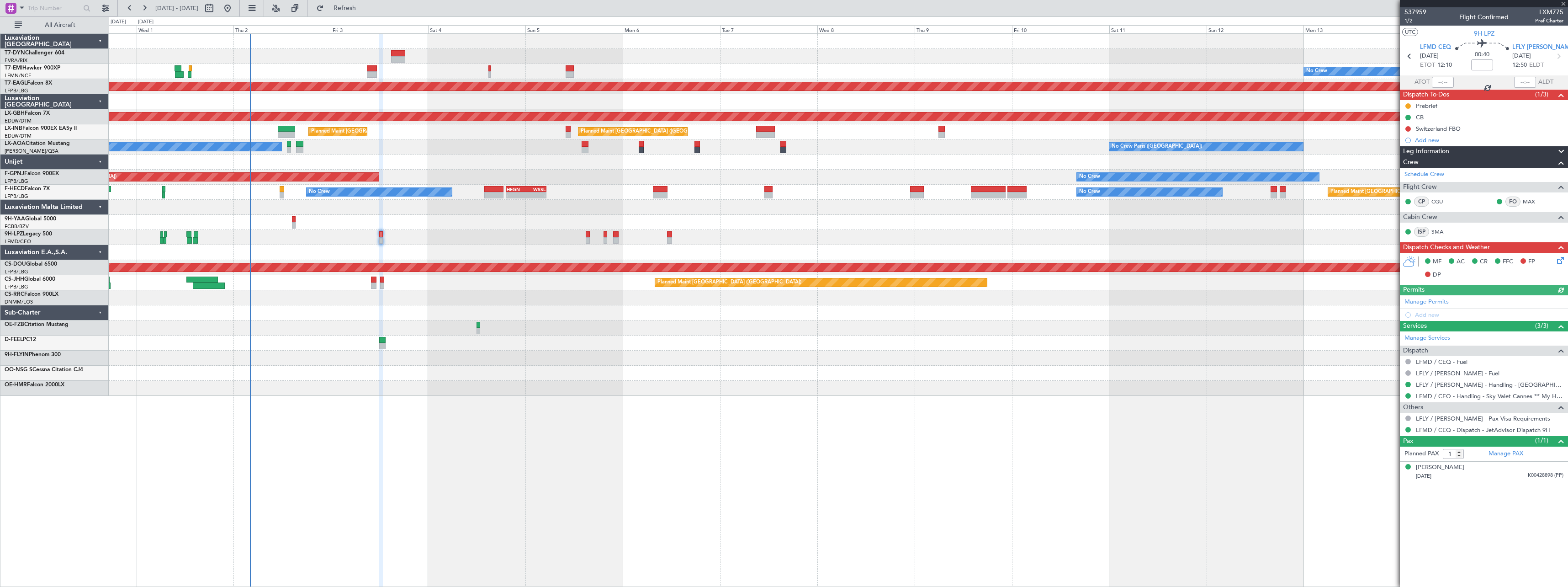
click at [546, 252] on div at bounding box center [838, 253] width 1458 height 15
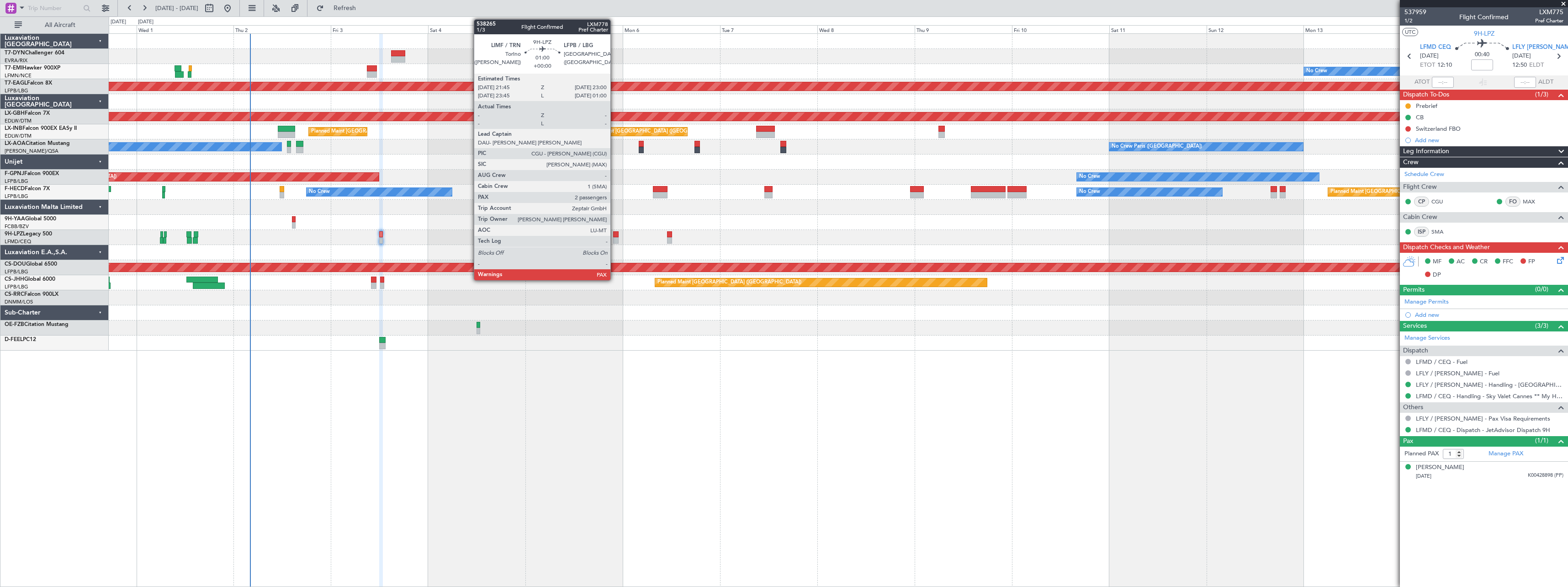
click at [614, 237] on div at bounding box center [615, 235] width 6 height 6
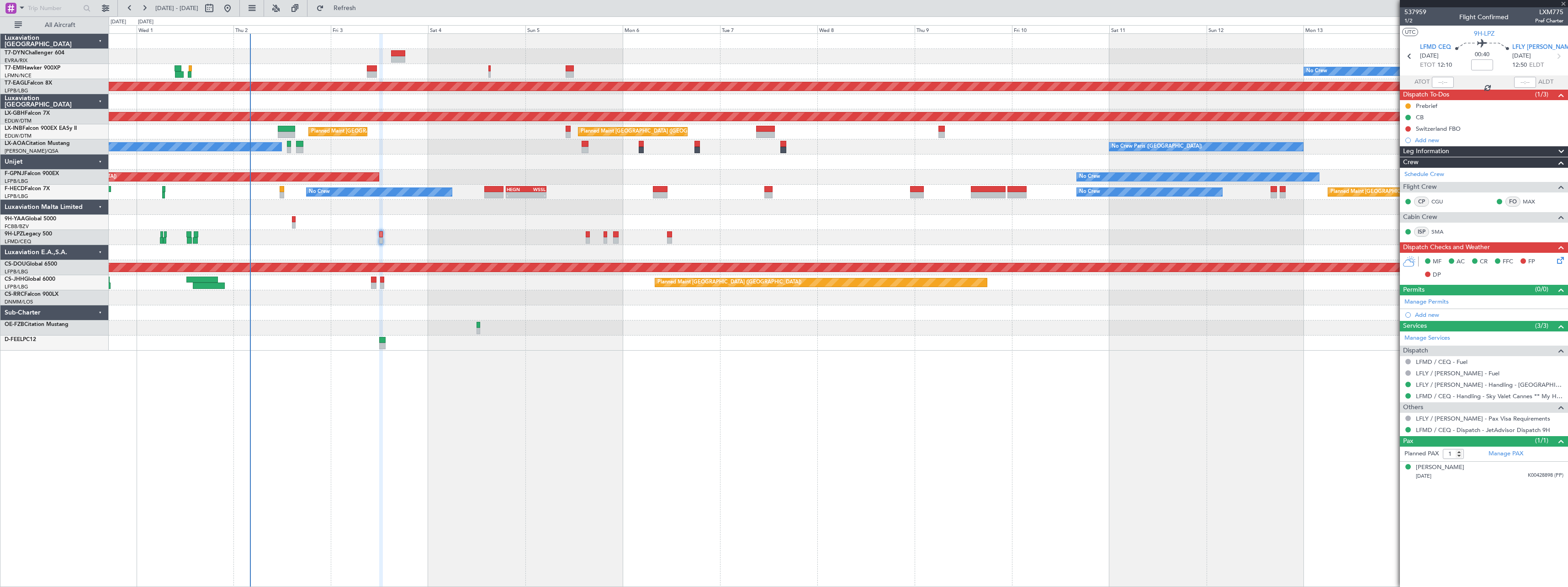
type input "2"
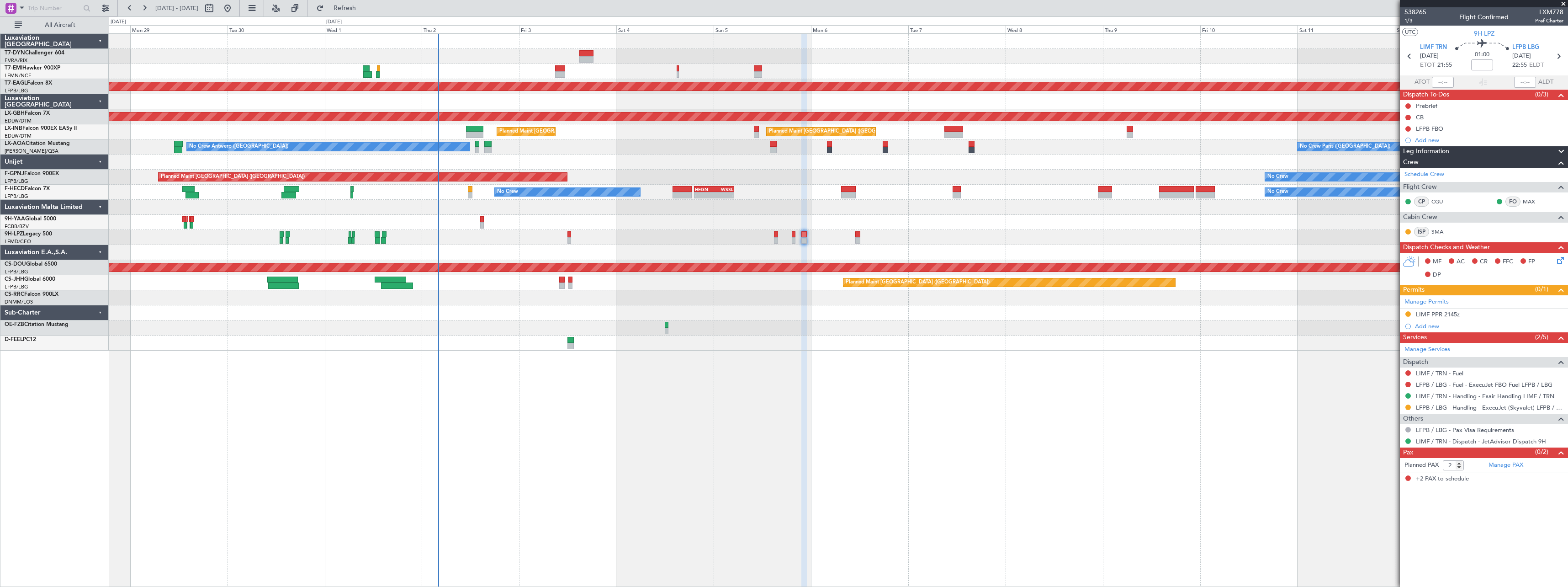
click at [631, 295] on div at bounding box center [838, 298] width 1458 height 15
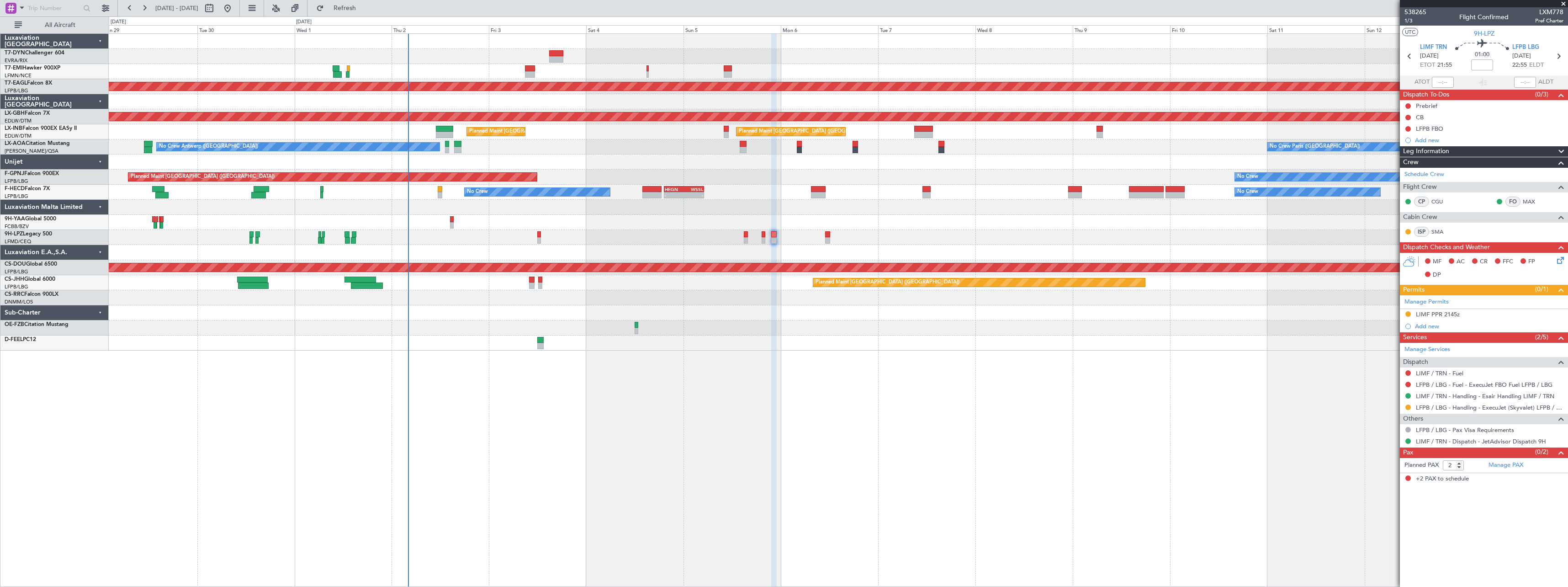
click at [589, 369] on div "No Crew Planned Maint [GEOGRAPHIC_DATA] (Al Maktoum Intl) Planned Maint Nurnber…" at bounding box center [838, 310] width 1459 height 554
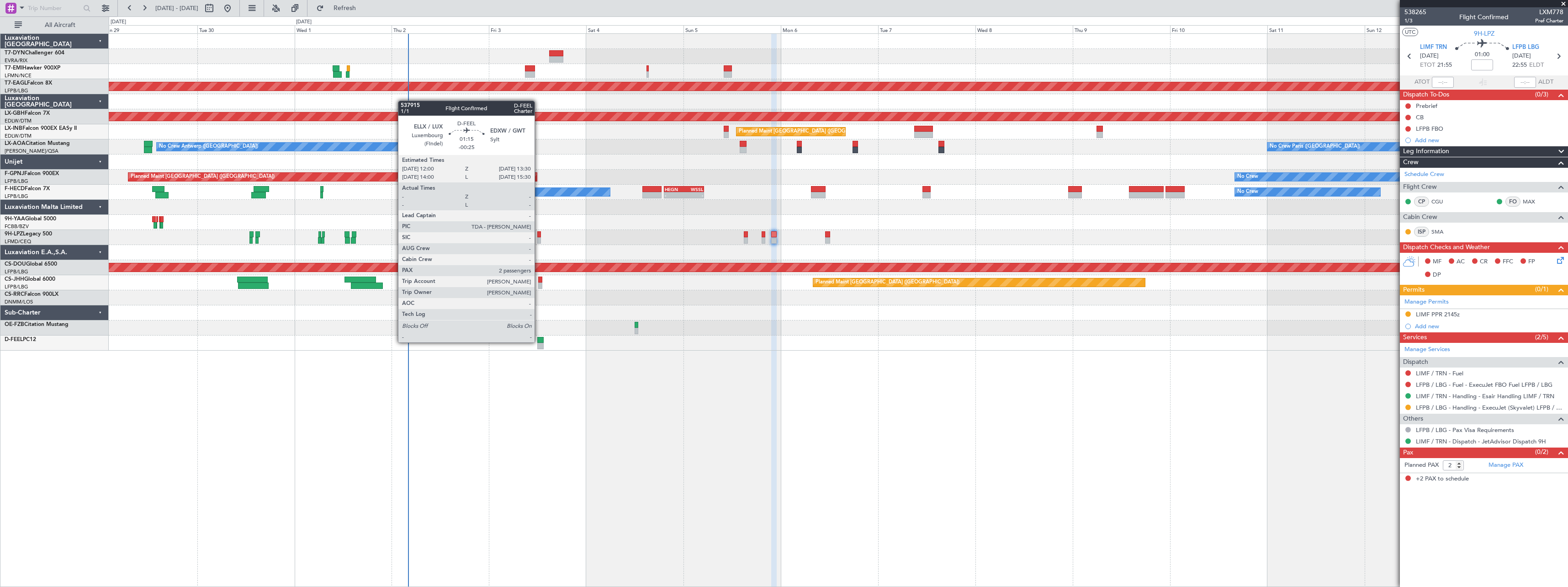
click at [539, 342] on div at bounding box center [541, 340] width 6 height 6
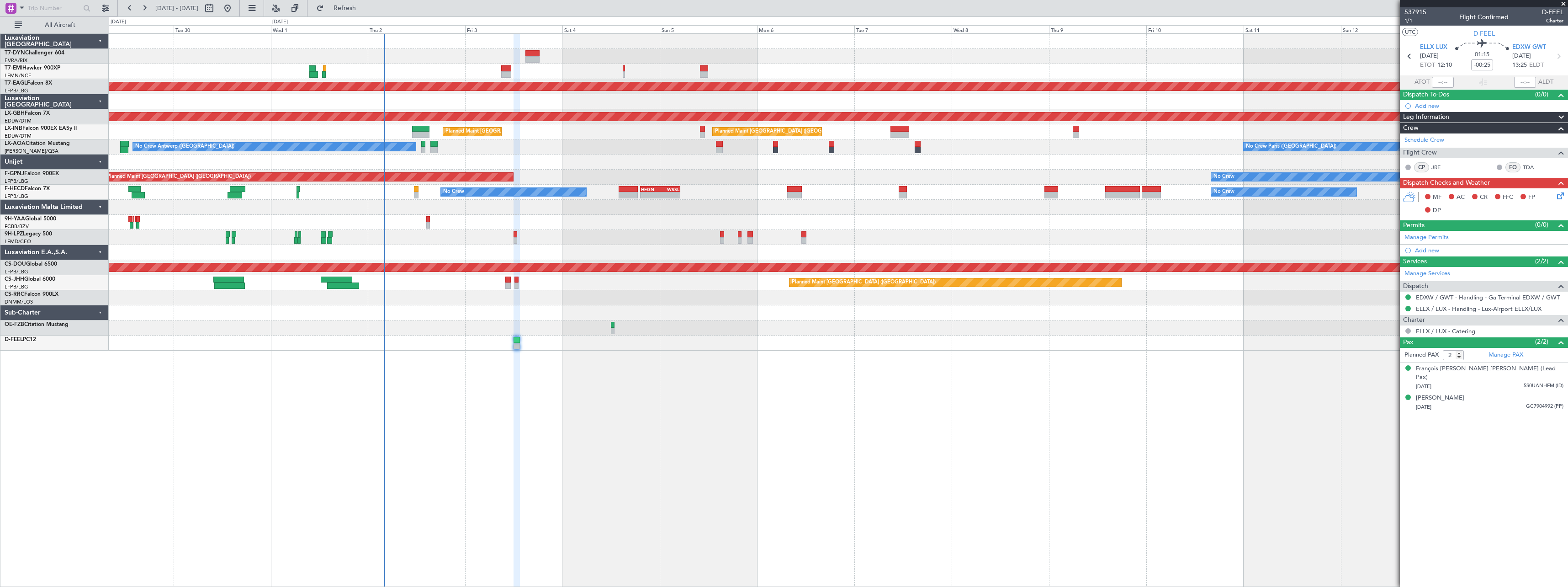
click at [638, 346] on div at bounding box center [838, 343] width 1458 height 15
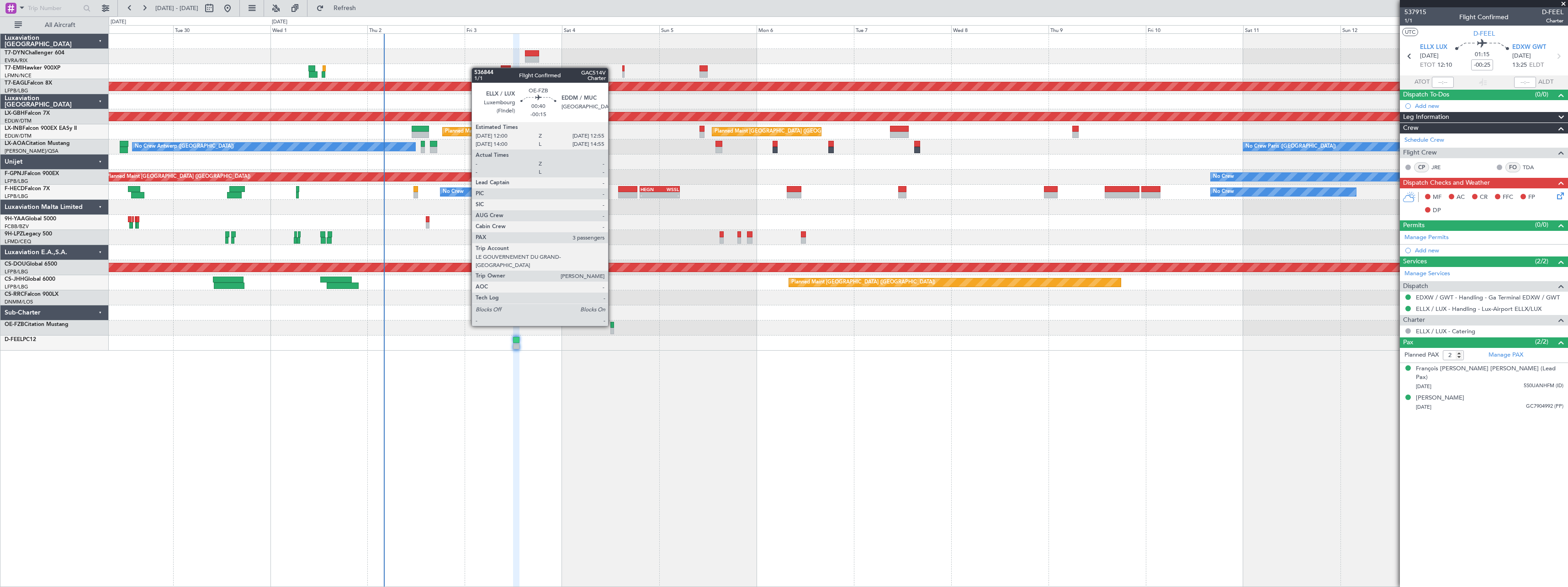
click at [612, 325] on div at bounding box center [612, 325] width 4 height 6
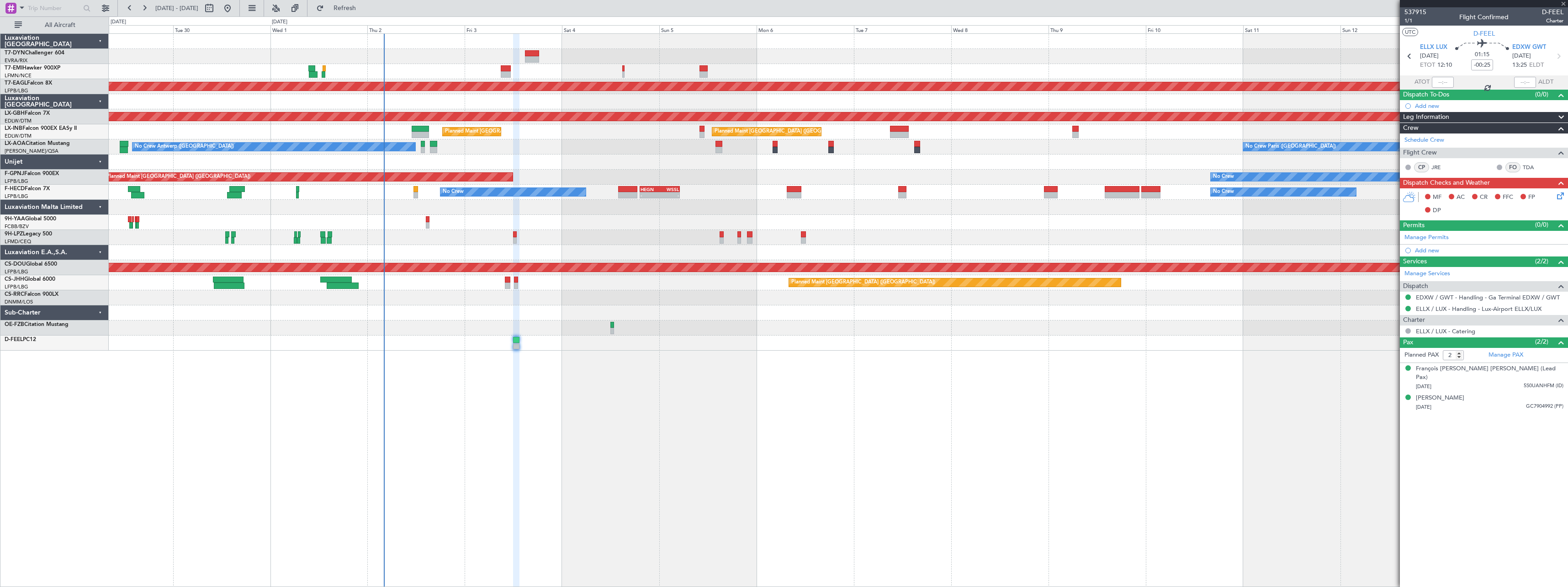
type input "-00:15"
type input "3"
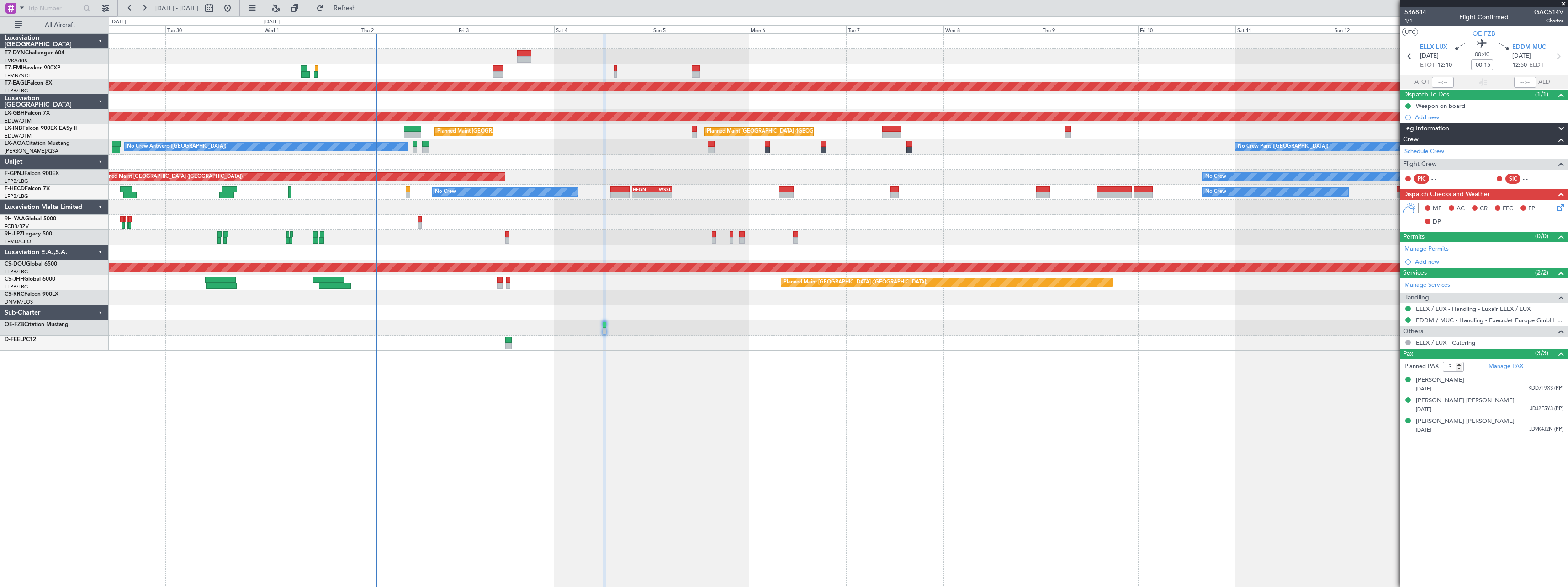
click at [594, 363] on div "No Crew Planned Maint [GEOGRAPHIC_DATA] (Al Maktoum Intl) Planned Maint Nurnber…" at bounding box center [838, 310] width 1459 height 554
